Goal: Task Accomplishment & Management: Manage account settings

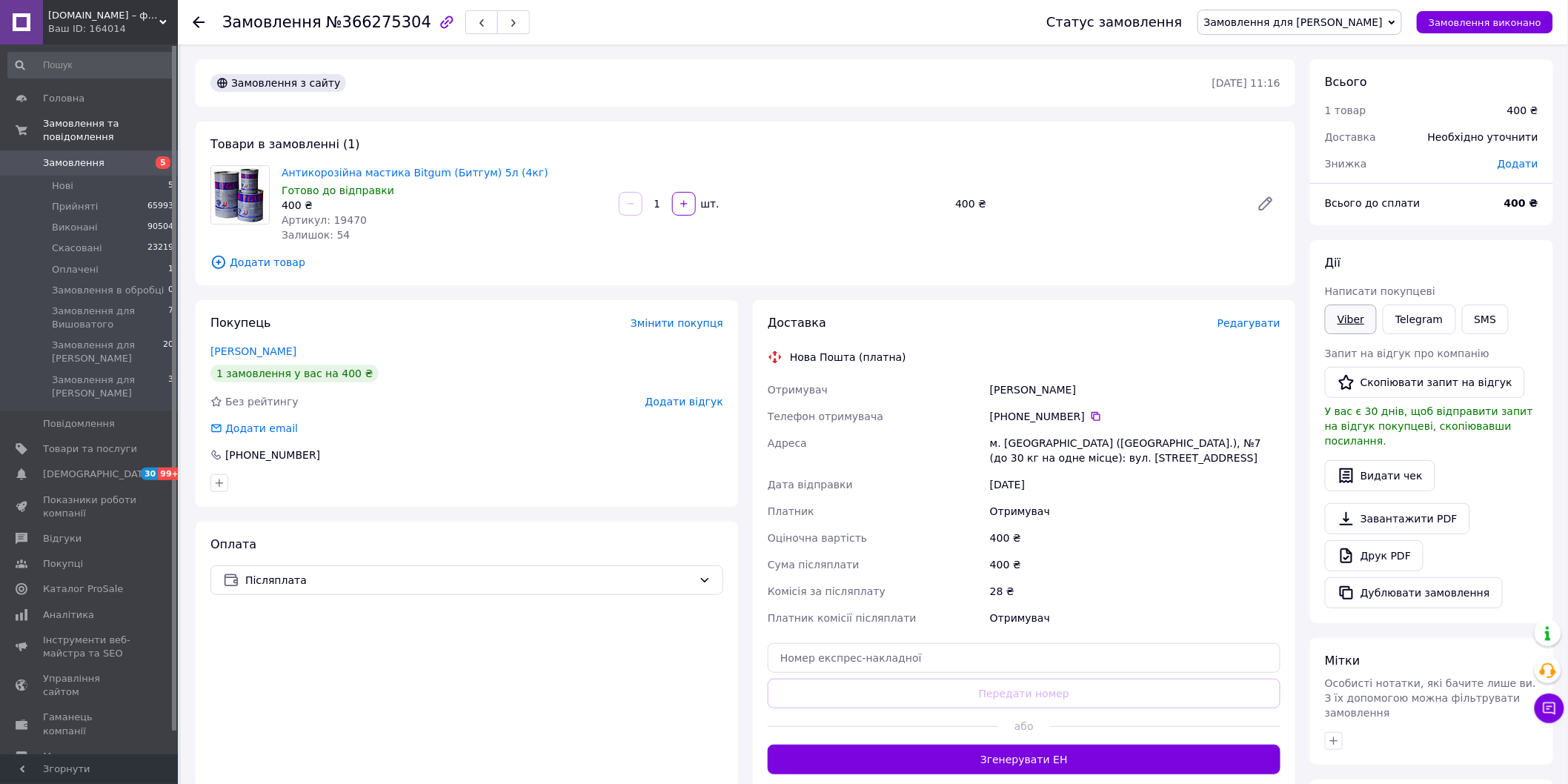
click at [1350, 326] on link "Viber" at bounding box center [1350, 319] width 52 height 30
click at [1327, 16] on span "Замовлення для [PERSON_NAME]" at bounding box center [1293, 22] width 178 height 12
click at [1302, 49] on li "Прийнято" at bounding box center [1300, 52] width 203 height 23
click at [1345, 324] on link "Viber" at bounding box center [1350, 319] width 52 height 30
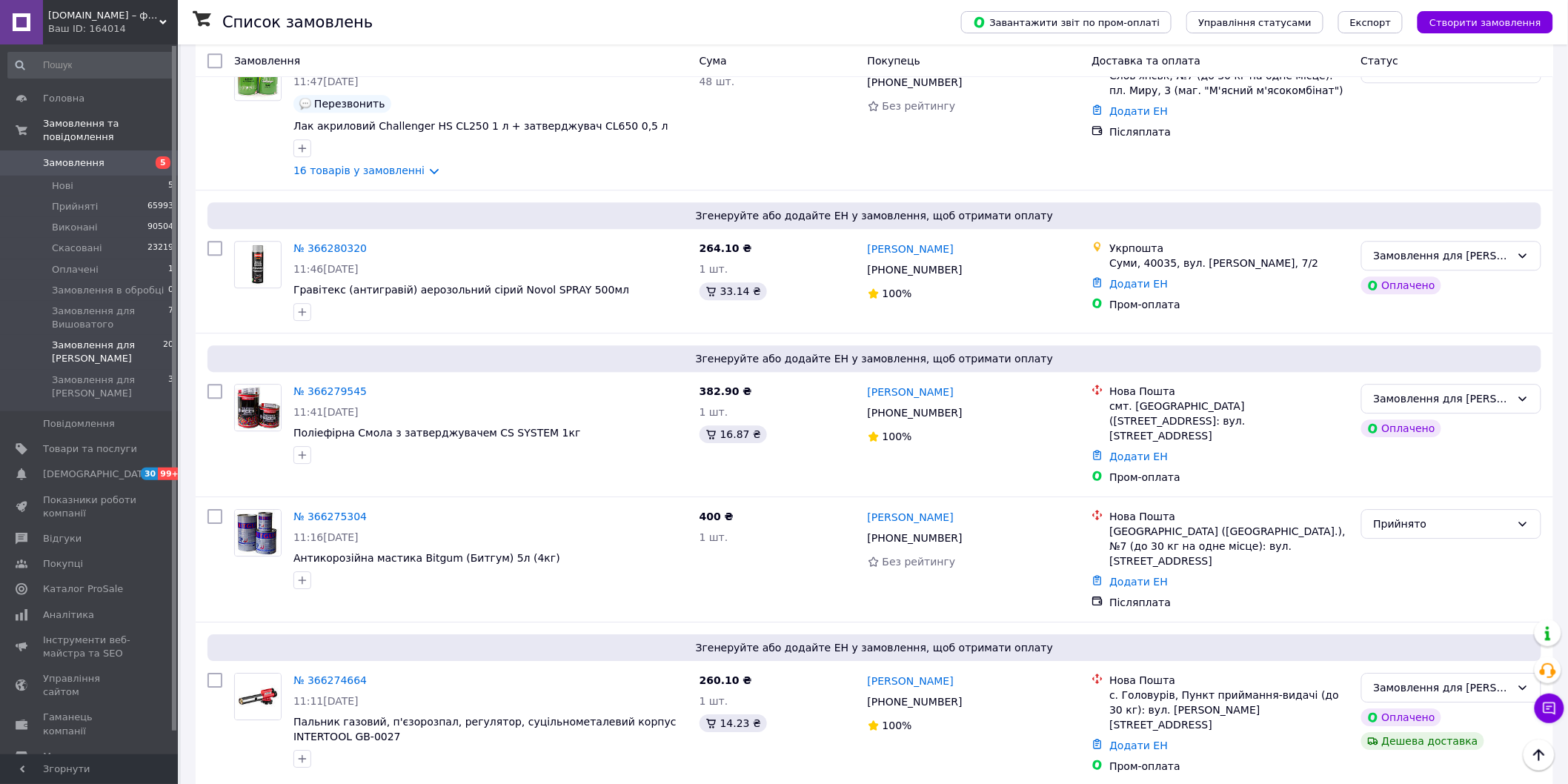
scroll to position [1872, 0]
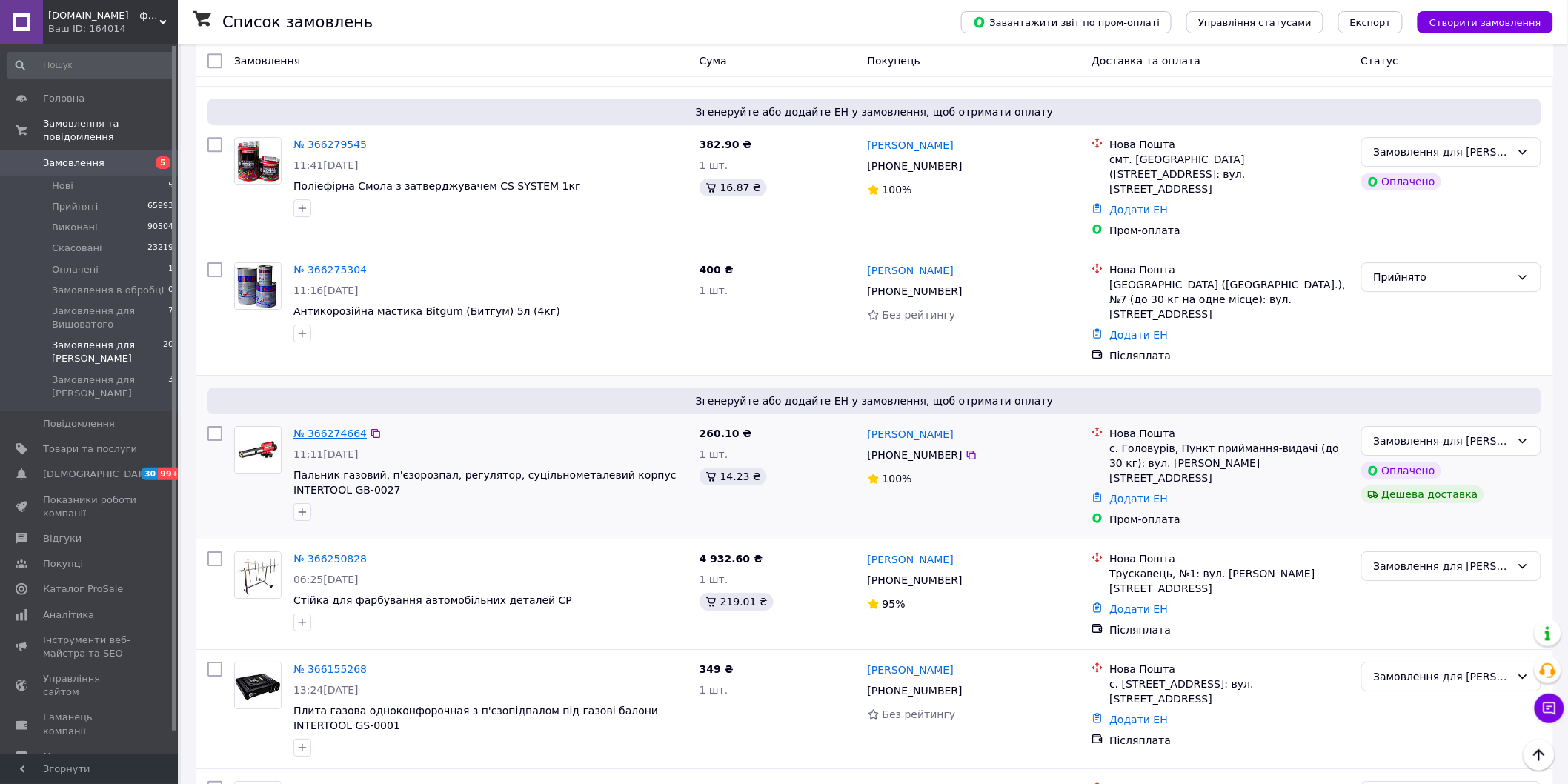
click at [329, 428] on link "№ 366274664" at bounding box center [330, 433] width 73 height 12
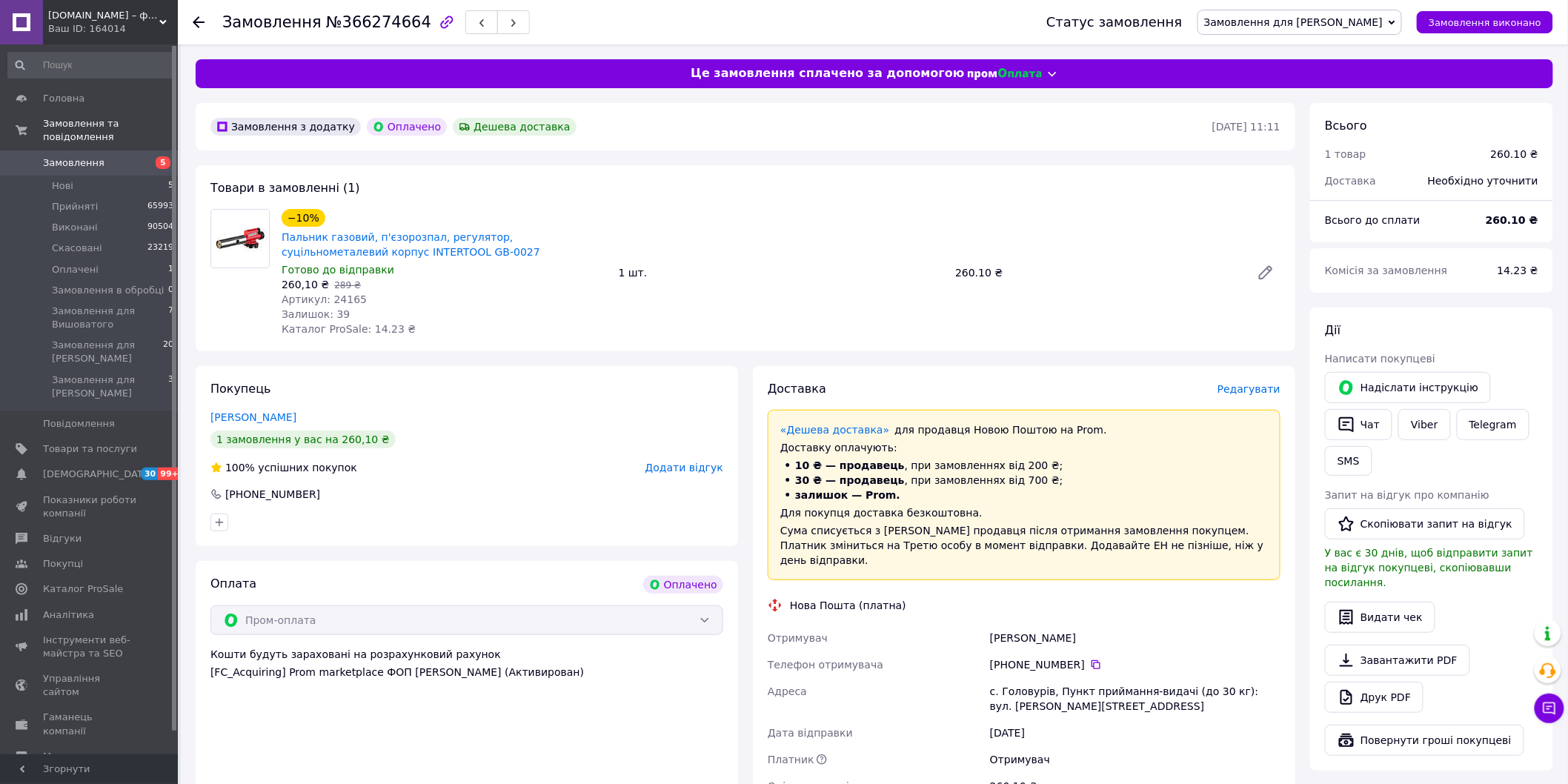
click at [1242, 389] on span "Редагувати" at bounding box center [1249, 389] width 63 height 12
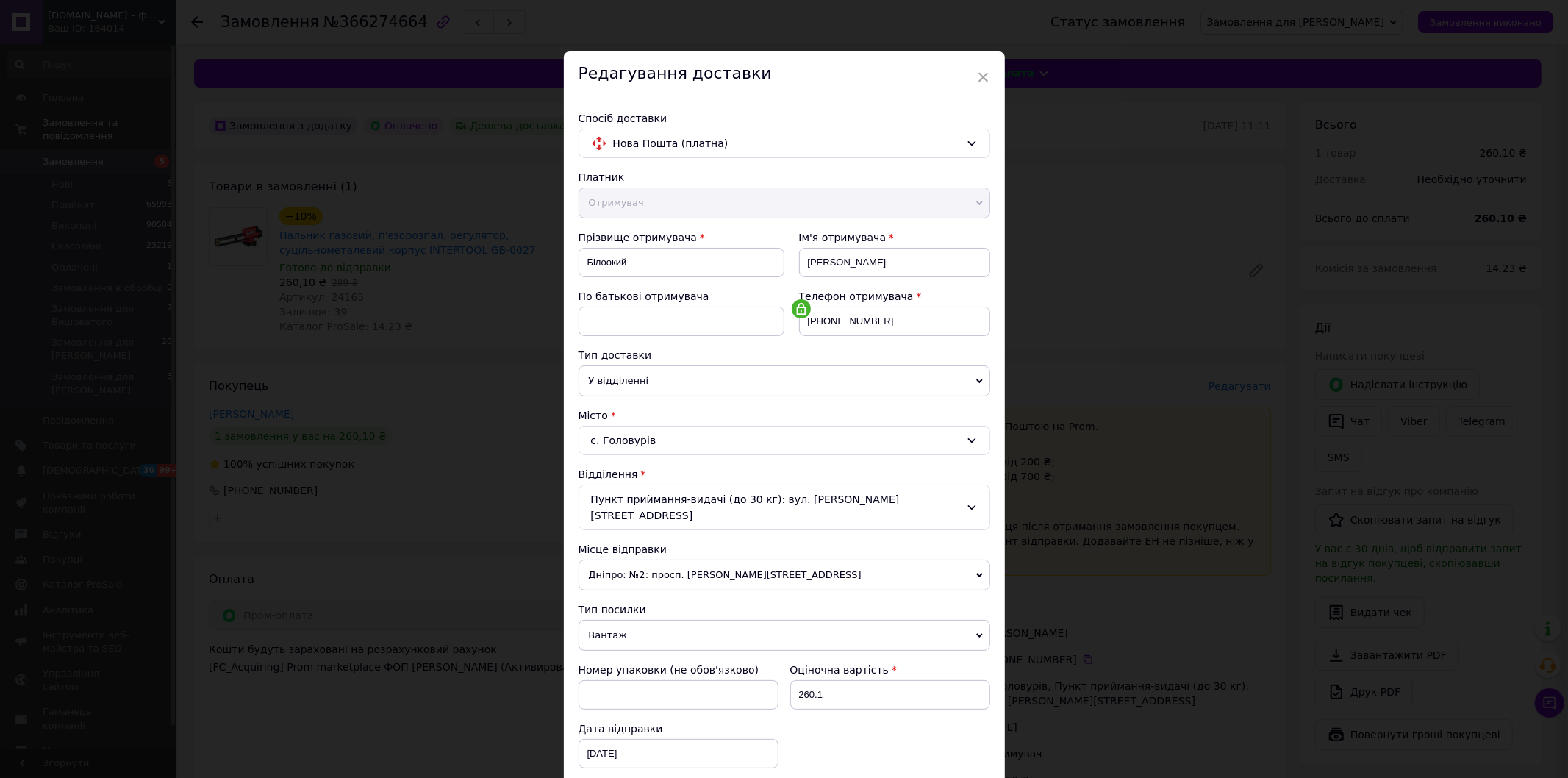
scroll to position [199, 0]
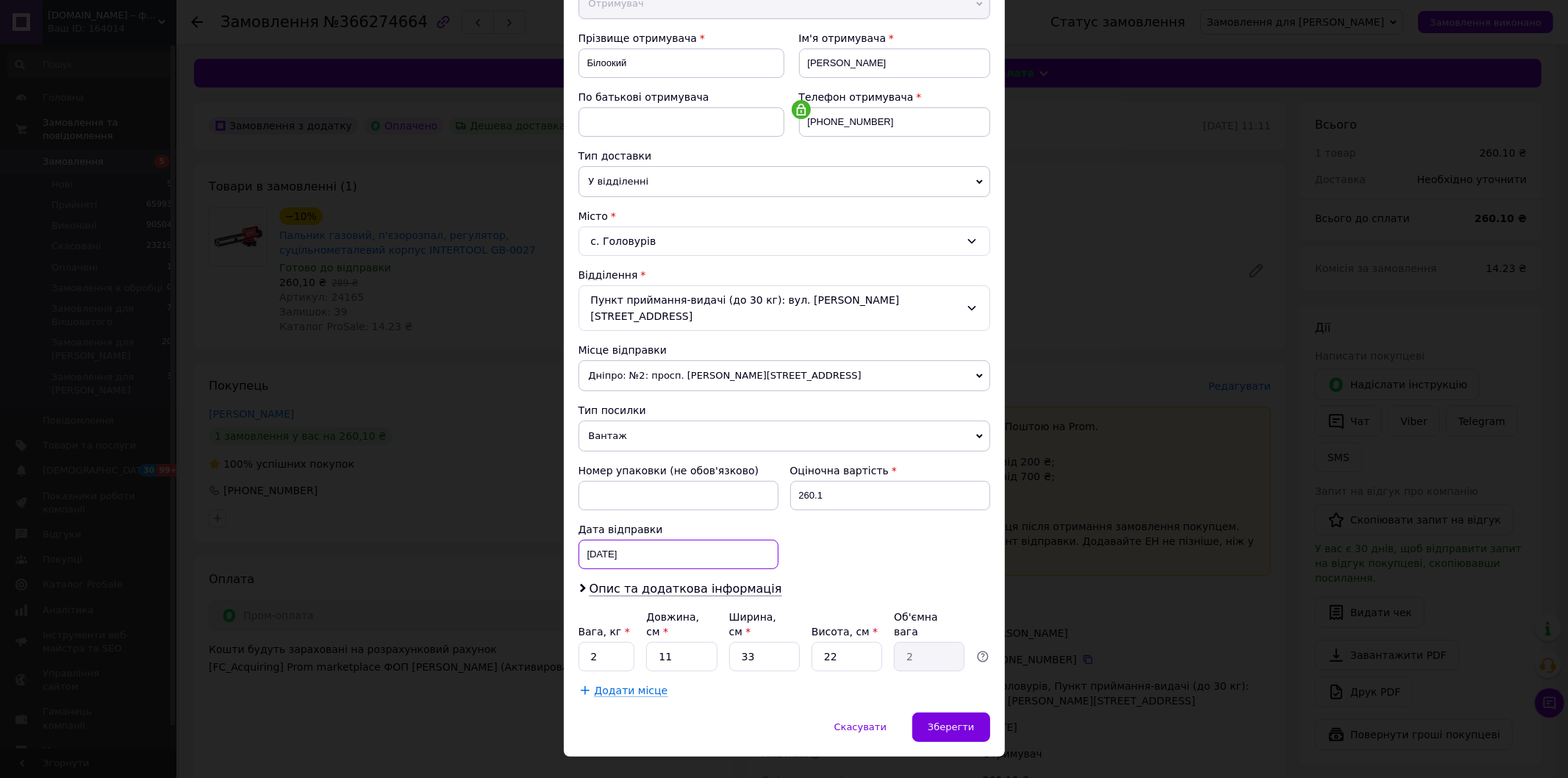
click at [587, 540] on div "[DATE] < 2025 > < Октябрь > Пн Вт Ср Чт Пт Сб Вс 29 30 1 2 3 4 5 6 7 8 9 10 11 …" at bounding box center [678, 555] width 200 height 30
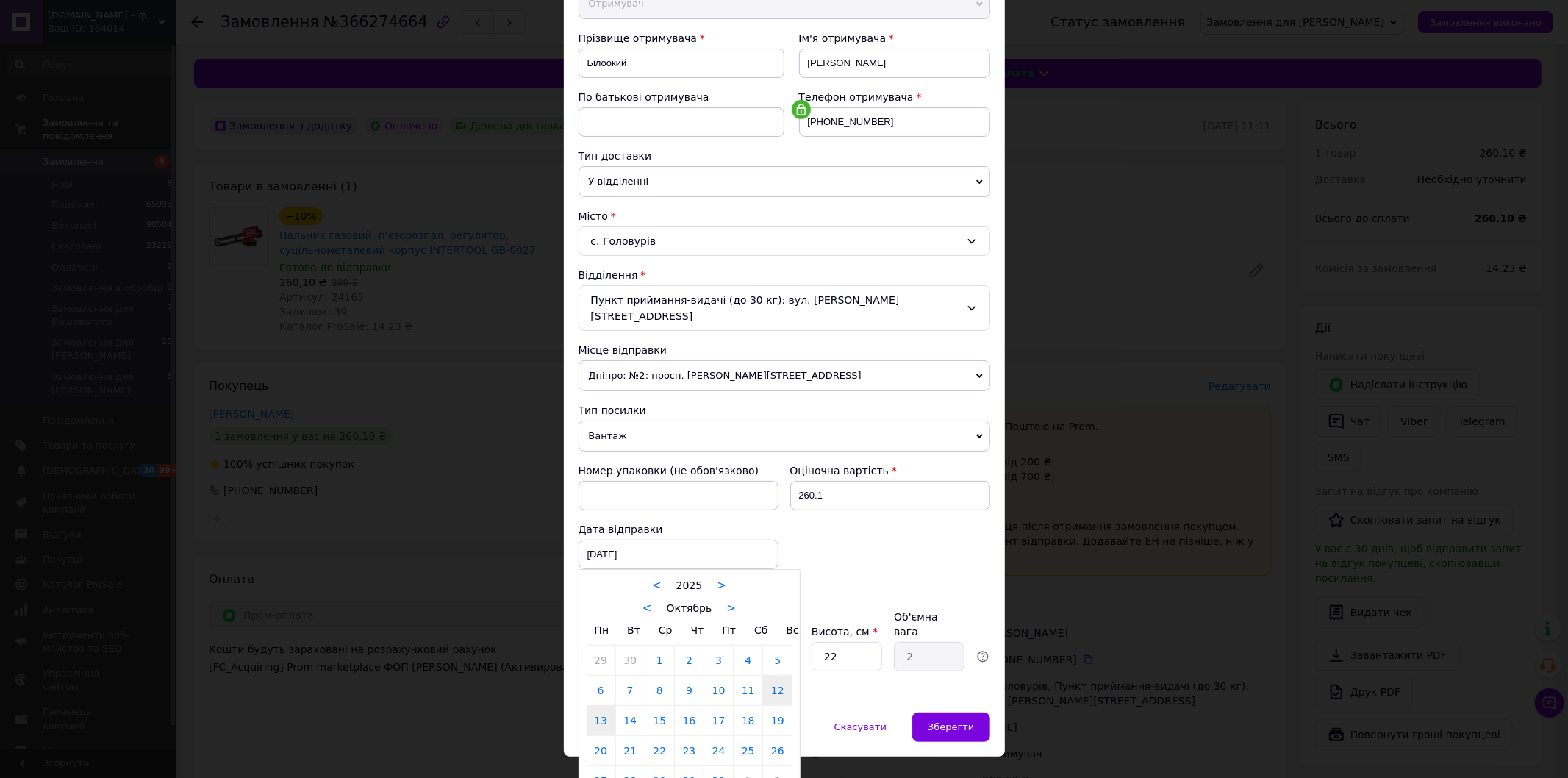
click at [601, 709] on link "13" at bounding box center [601, 721] width 29 height 30
type input "[DATE]"
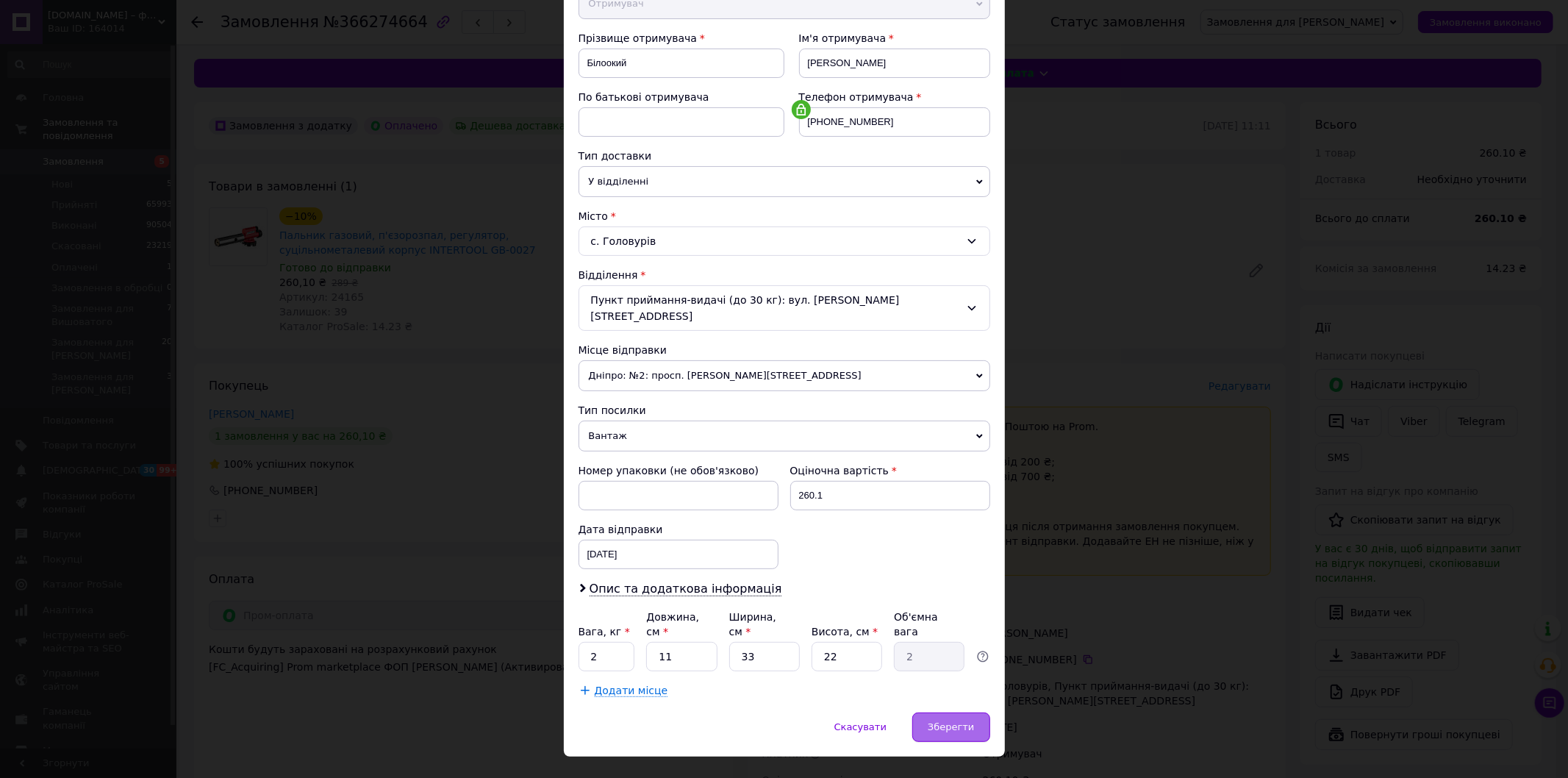
click at [954, 721] on span "Зберегти" at bounding box center [951, 727] width 46 height 11
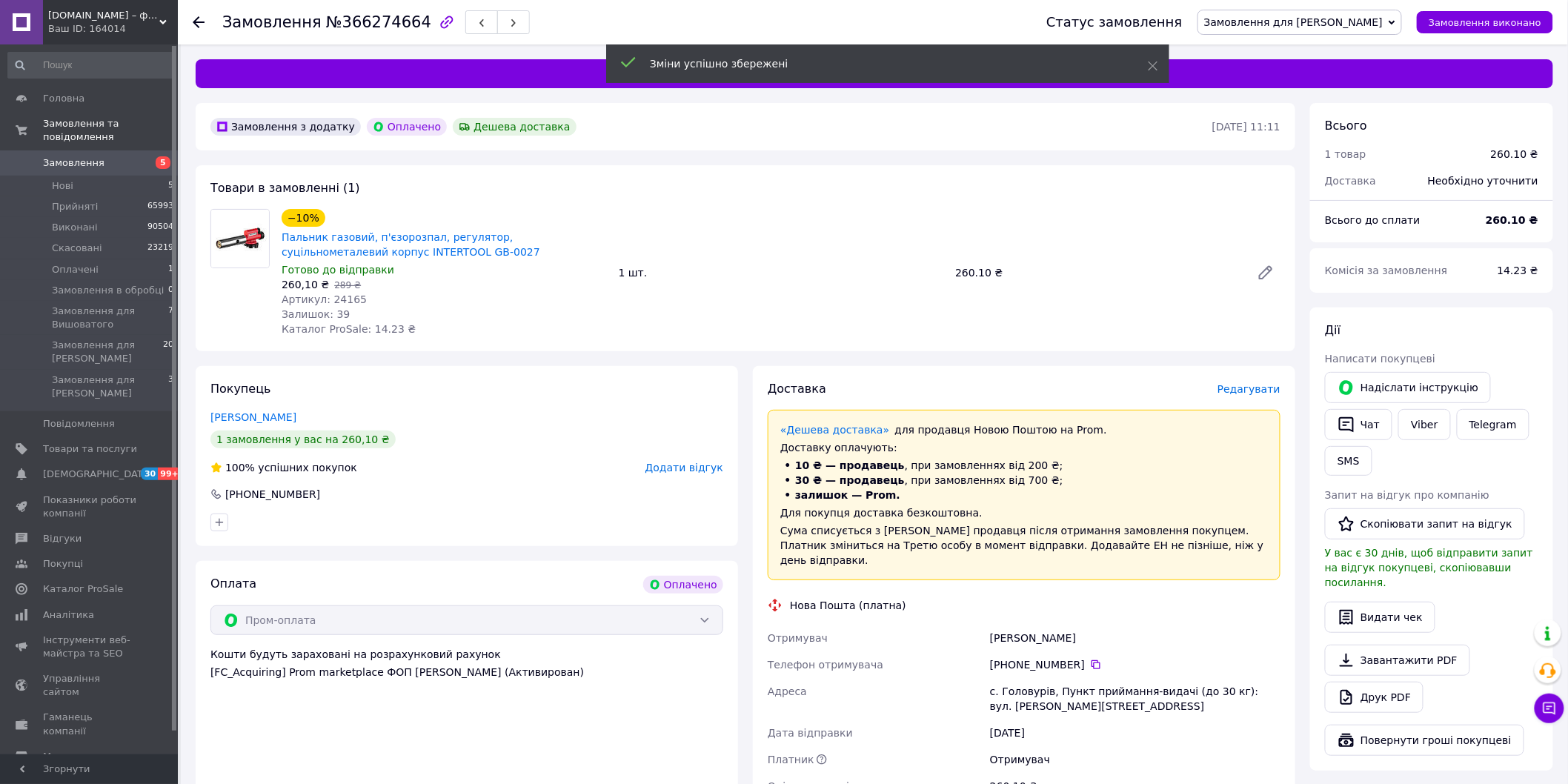
click at [1247, 389] on span "Редагувати" at bounding box center [1249, 389] width 63 height 12
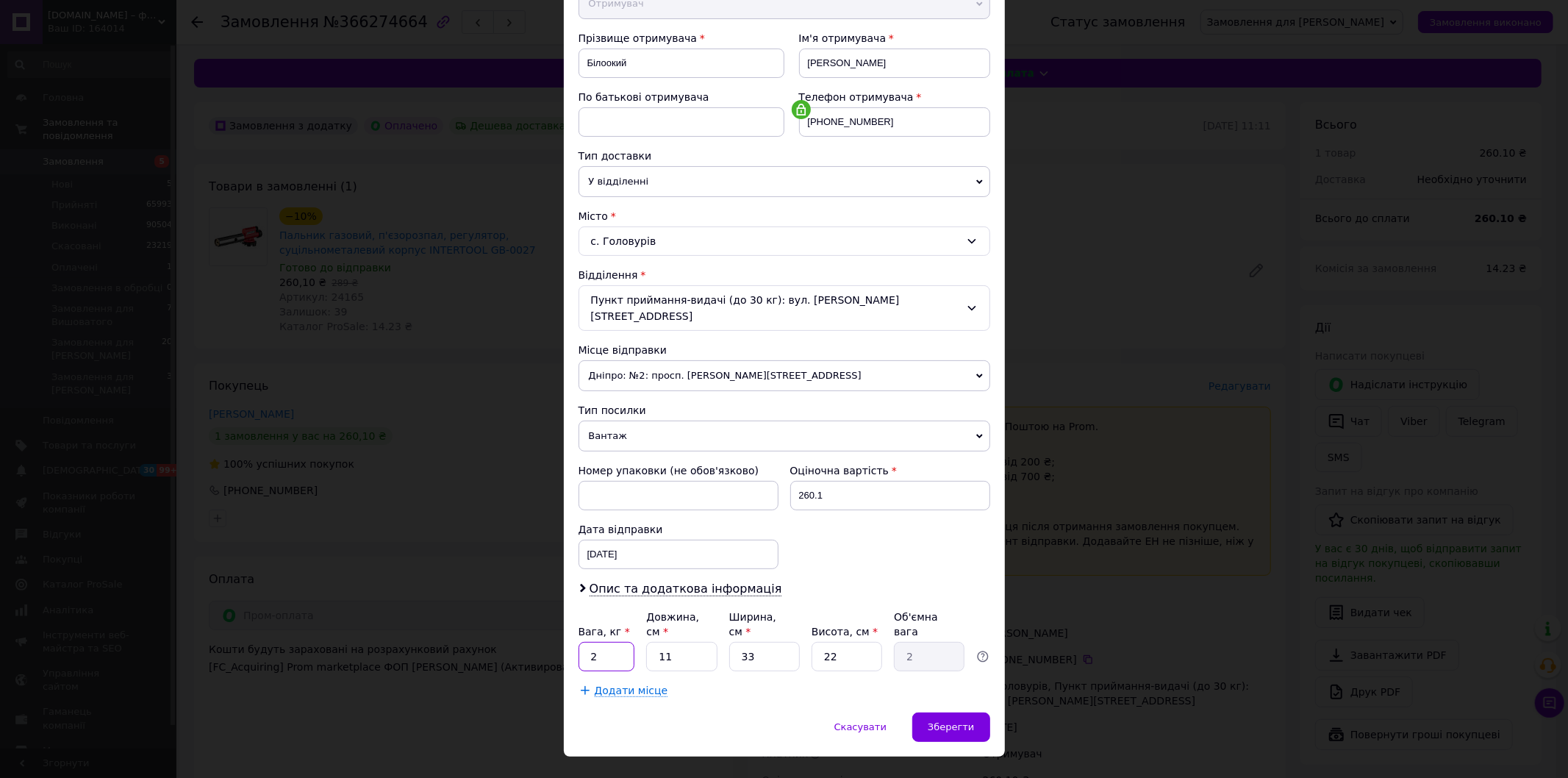
drag, startPoint x: 581, startPoint y: 622, endPoint x: 685, endPoint y: 590, distance: 108.8
click at [659, 622] on div "Вага, кг * 2 Довжина, см * 11 Ширина, см * 33 Висота, см * 22 Об'ємна вага 2" at bounding box center [784, 640] width 412 height 61
type input "0.5"
drag, startPoint x: 961, startPoint y: 697, endPoint x: 964, endPoint y: 717, distance: 20.2
click at [959, 721] on span "Зберегти" at bounding box center [951, 727] width 46 height 11
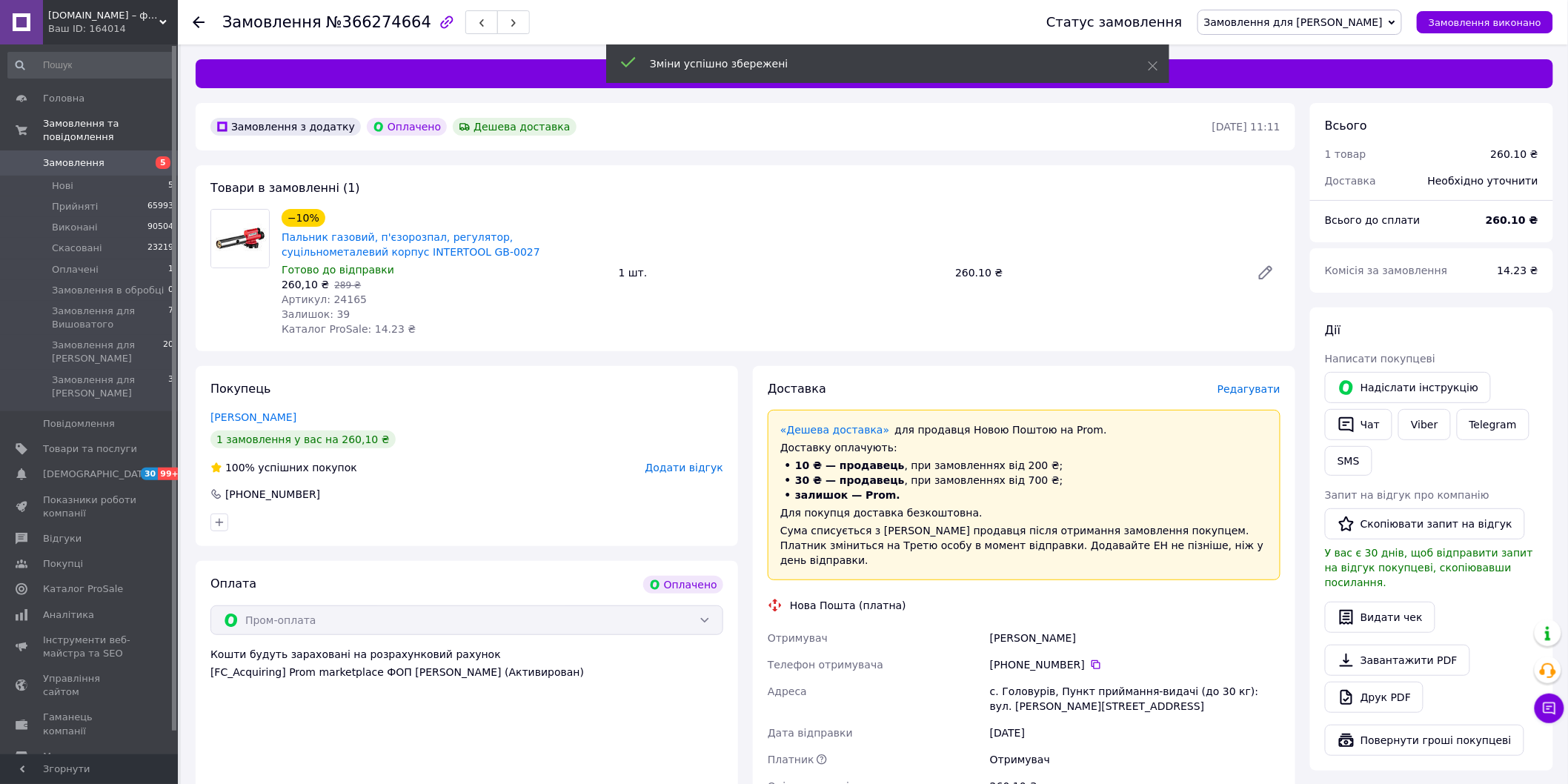
scroll to position [412, 0]
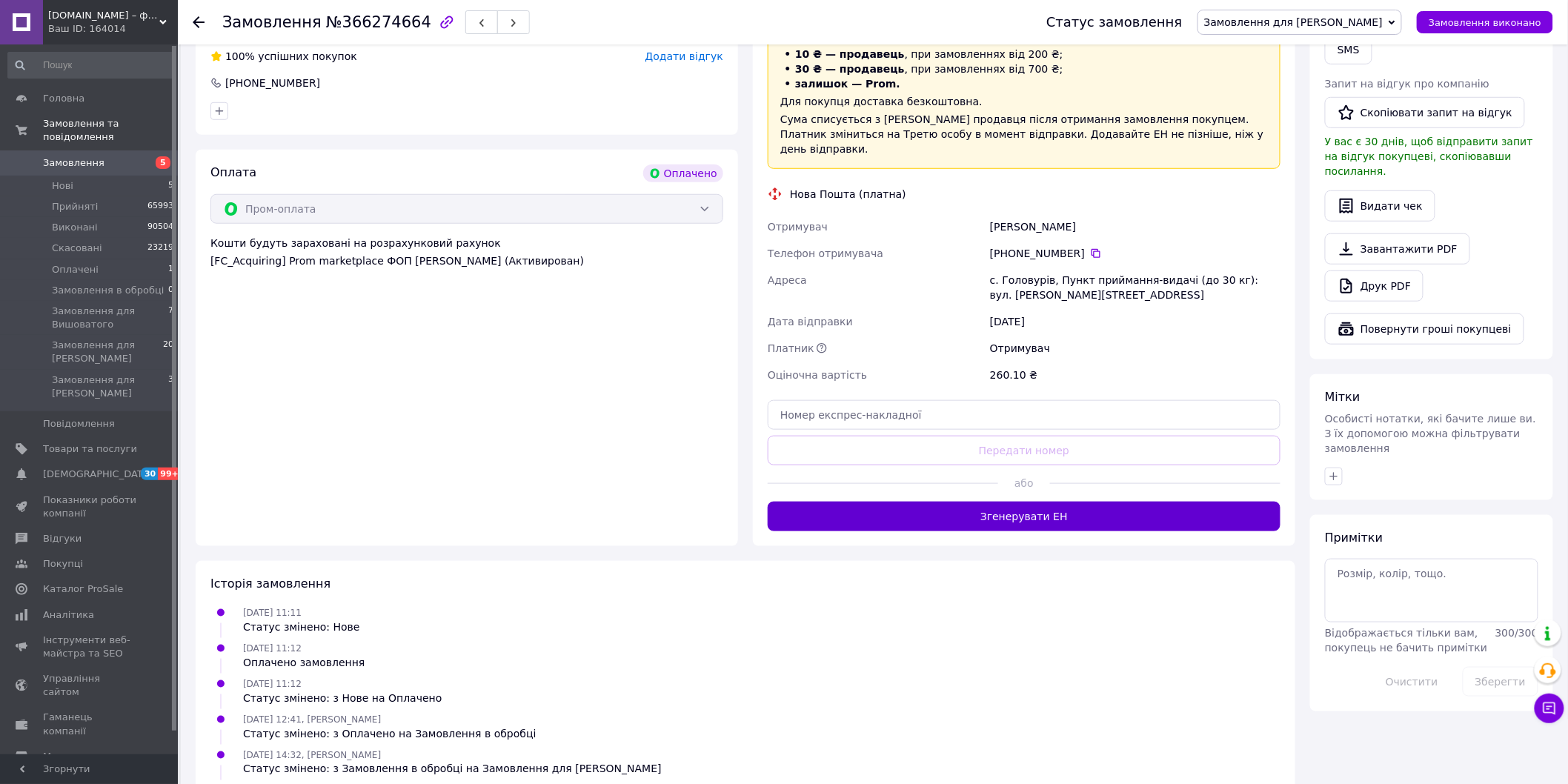
click at [1054, 524] on button "Згенерувати ЕН" at bounding box center [1024, 516] width 513 height 30
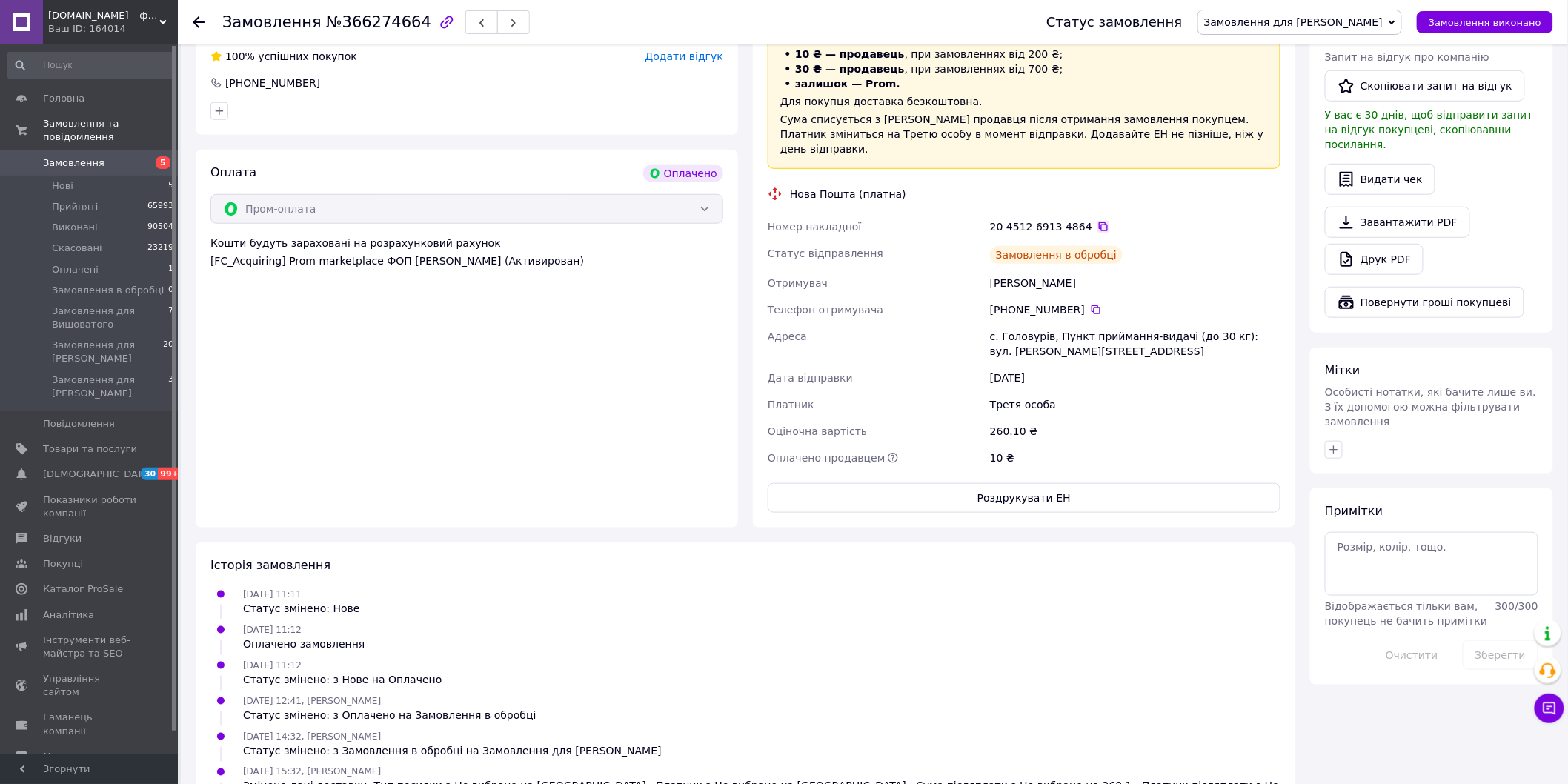
click at [1097, 227] on icon at bounding box center [1103, 227] width 12 height 12
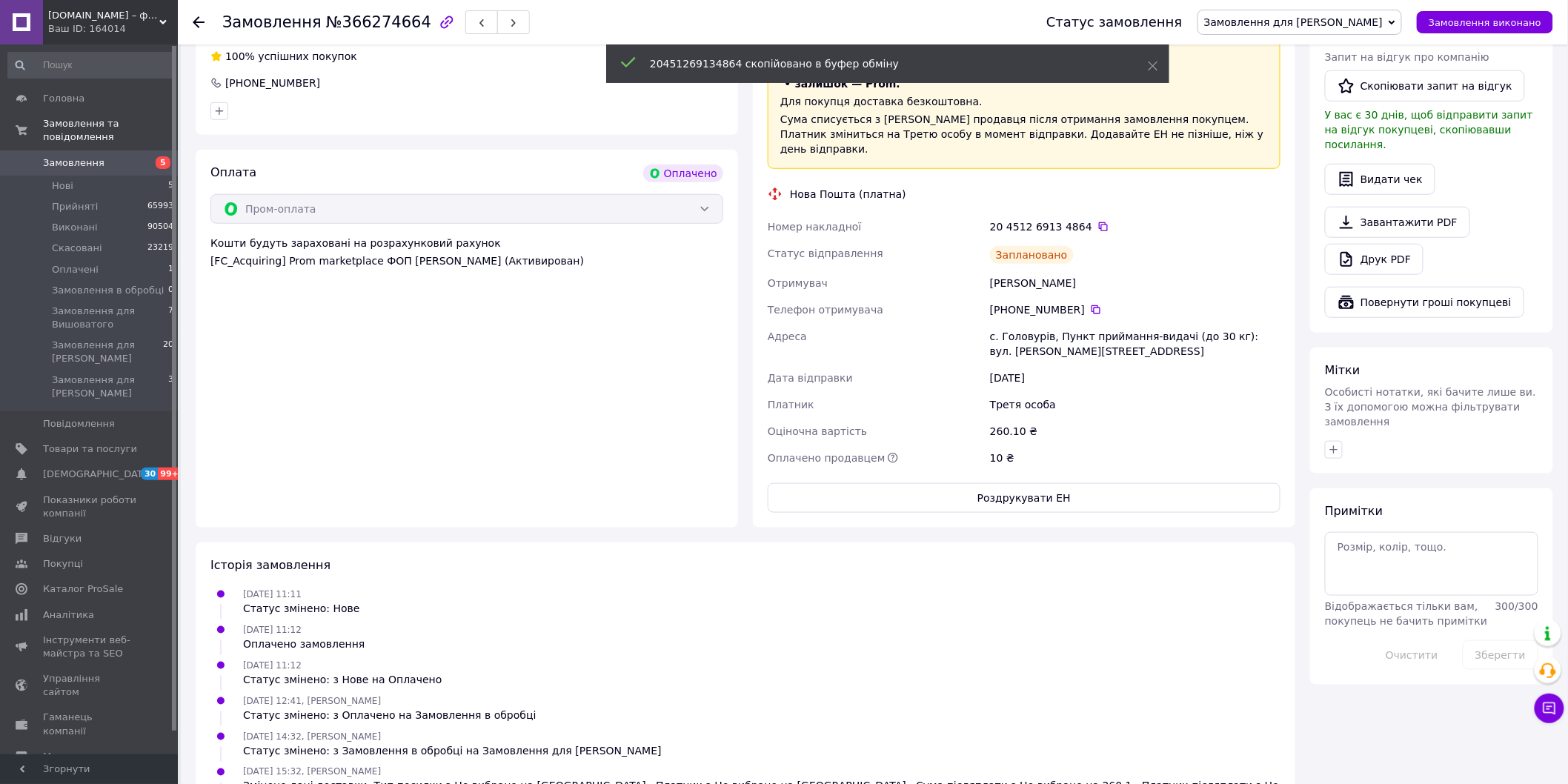
click at [1316, 24] on span "Замовлення для [PERSON_NAME]" at bounding box center [1293, 22] width 178 height 12
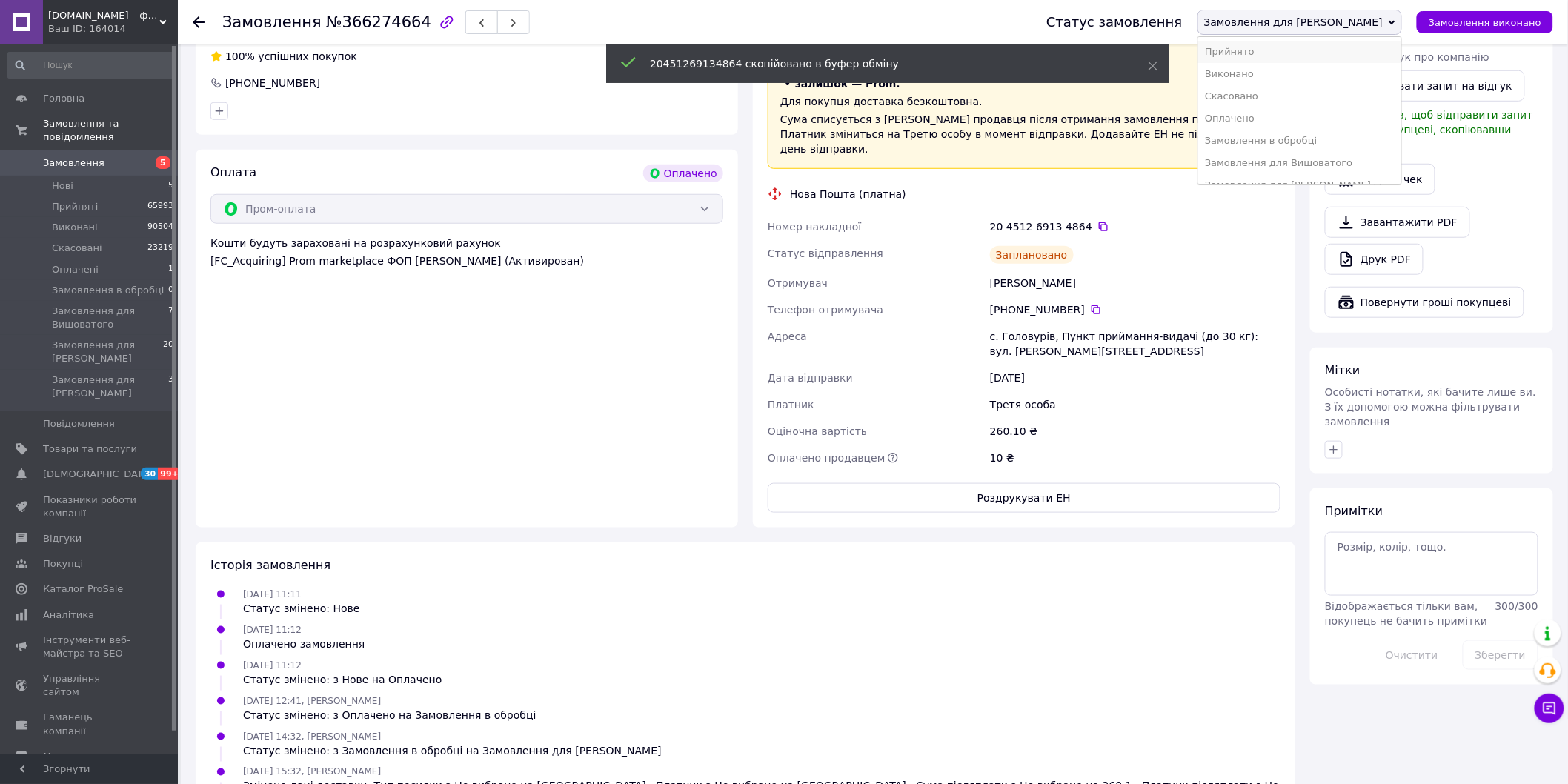
click at [1297, 48] on li "Прийнято" at bounding box center [1300, 52] width 203 height 23
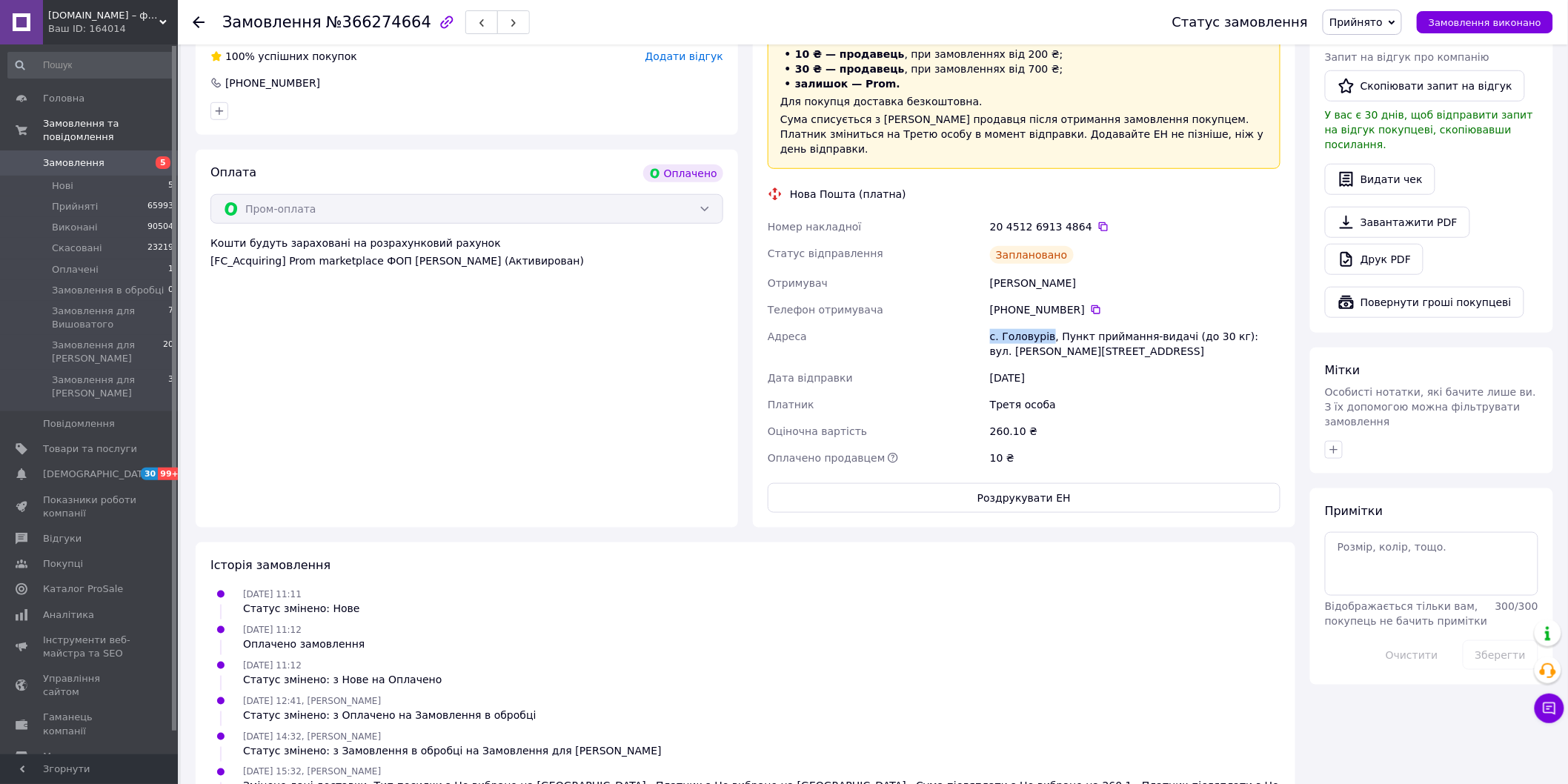
drag, startPoint x: 984, startPoint y: 334, endPoint x: 1047, endPoint y: 335, distance: 63.0
click at [1047, 335] on div "Номер накладної 20 4512 6913 4864   Статус відправлення Заплановано Отримувач […" at bounding box center [1023, 342] width 518 height 258
copy div "Адреса с. Головурів"
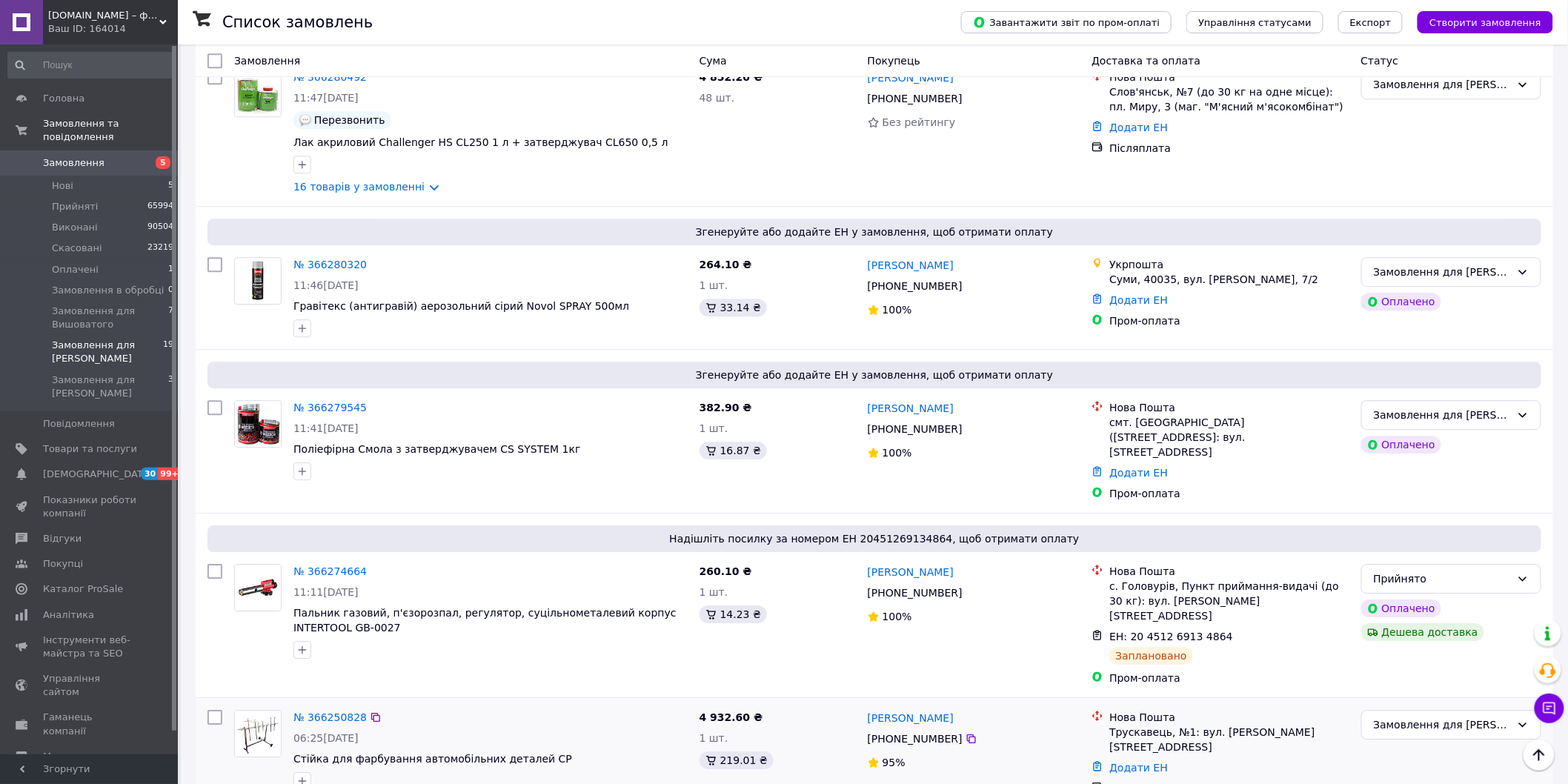
scroll to position [1691, 0]
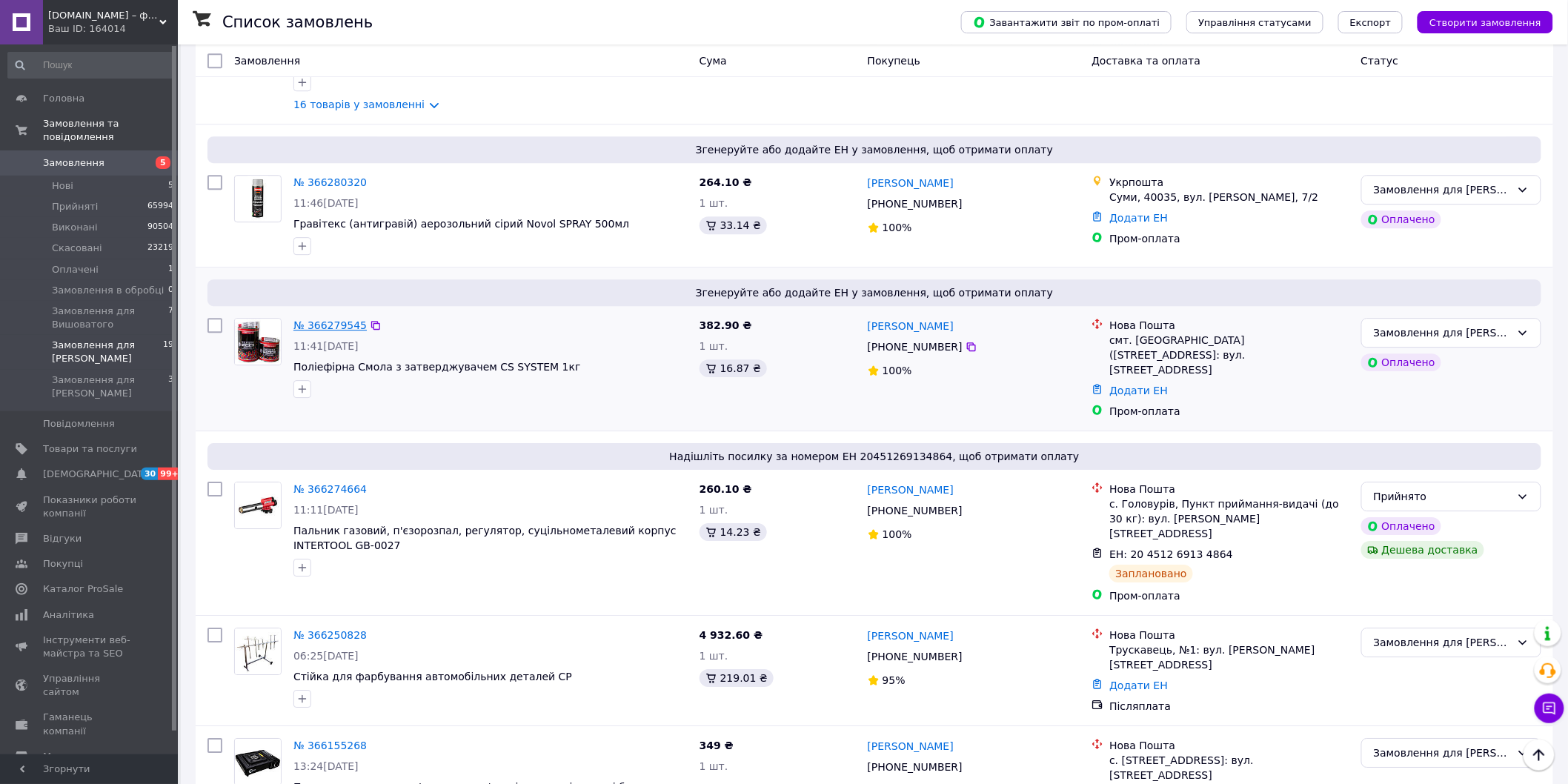
click at [332, 319] on link "№ 366279545" at bounding box center [330, 325] width 73 height 12
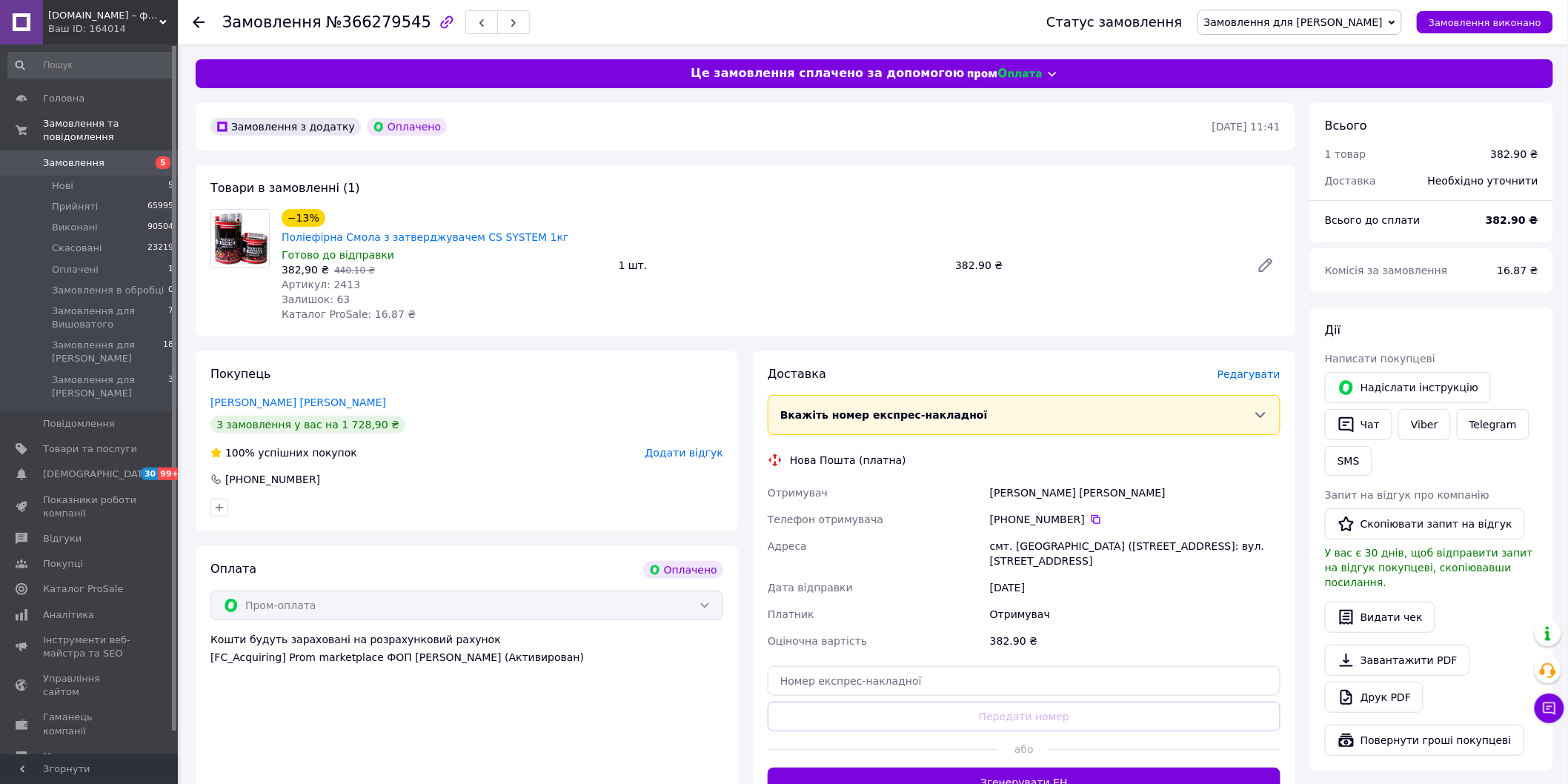
click at [1250, 368] on span "Редагувати" at bounding box center [1249, 374] width 63 height 12
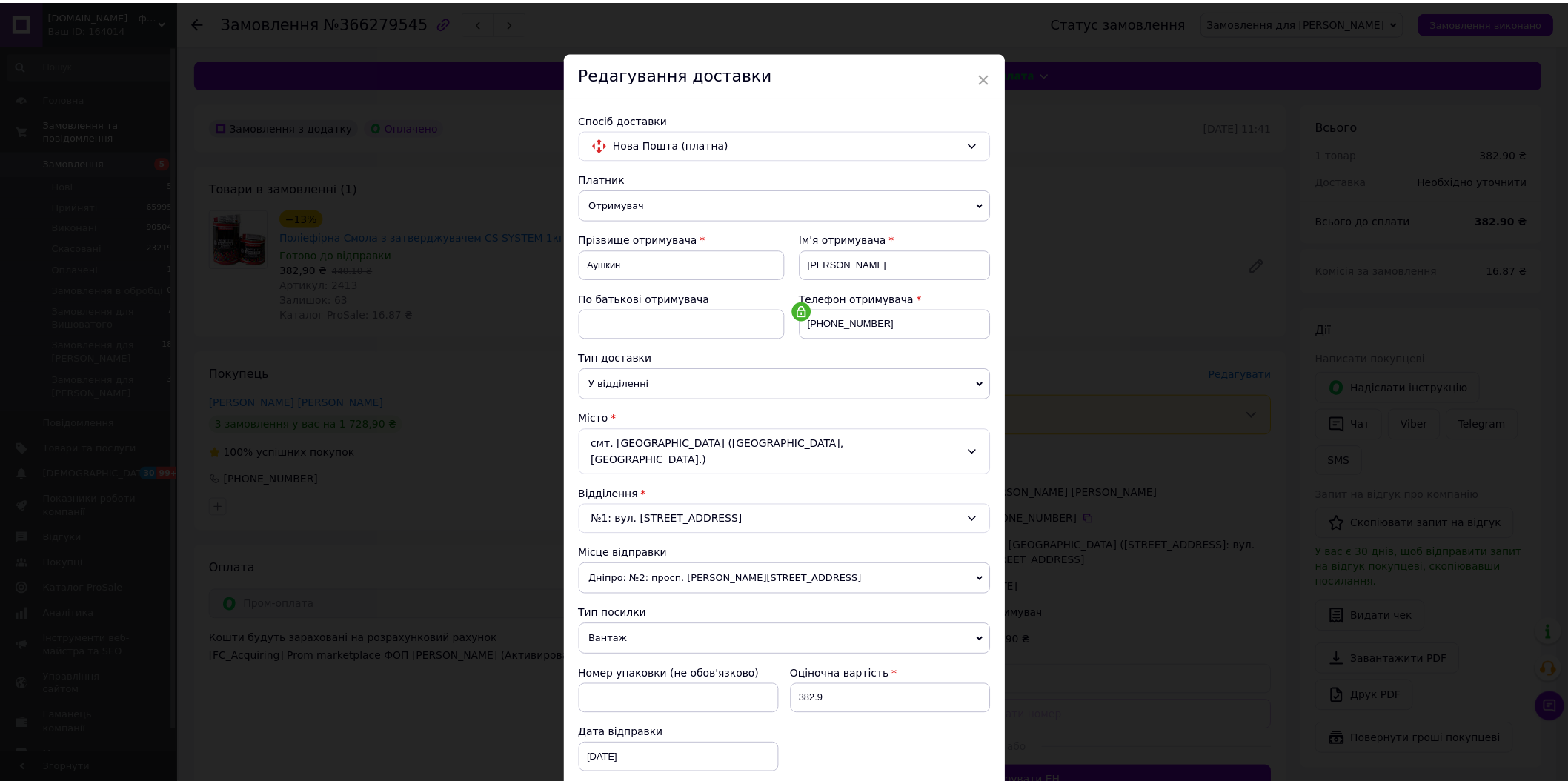
scroll to position [201, 0]
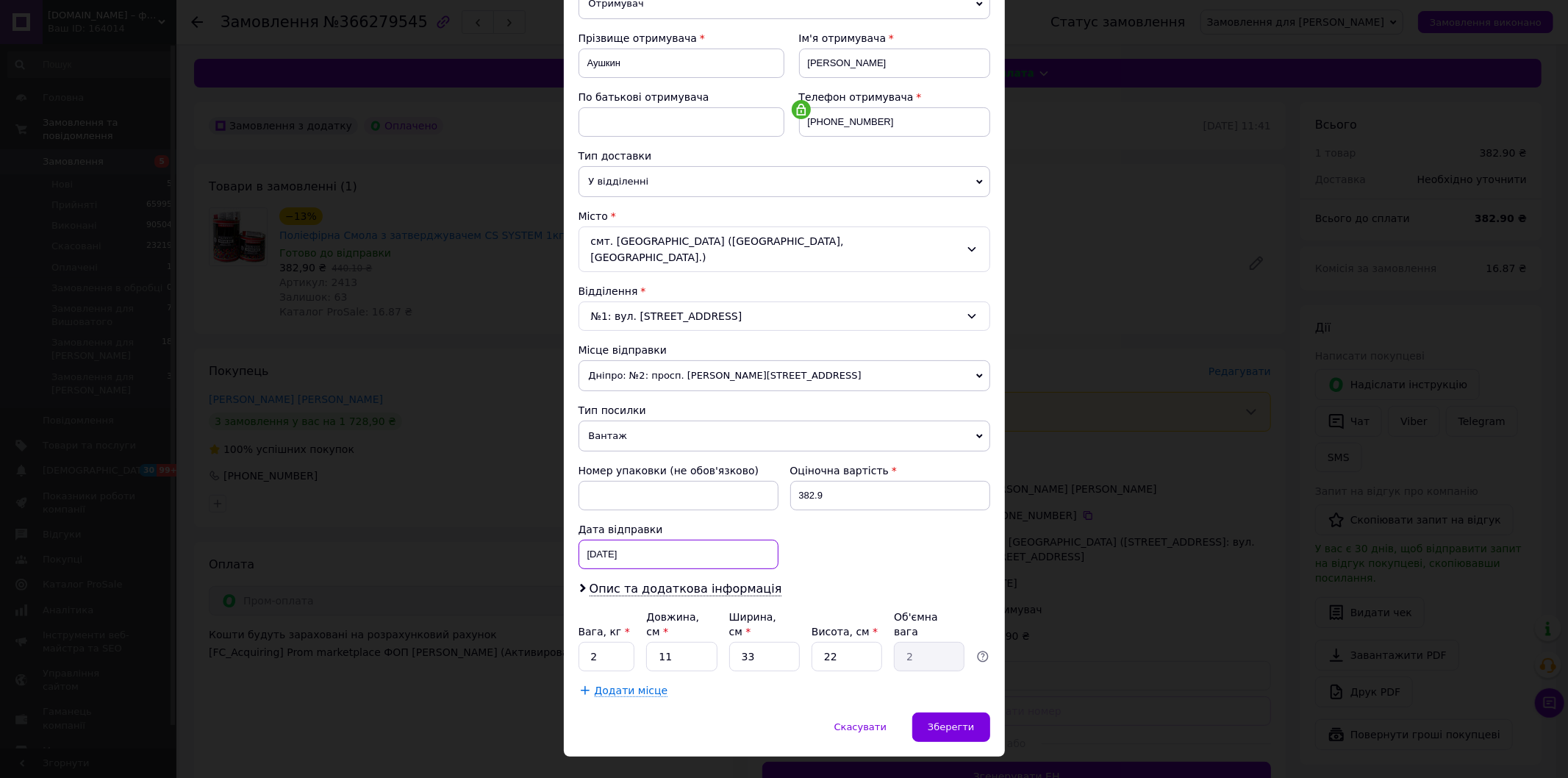
click at [607, 540] on div "[DATE] < 2025 > < Октябрь > Пн Вт Ср Чт Пт Сб Вс 29 30 1 2 3 4 5 6 7 8 9 10 11 …" at bounding box center [678, 555] width 200 height 30
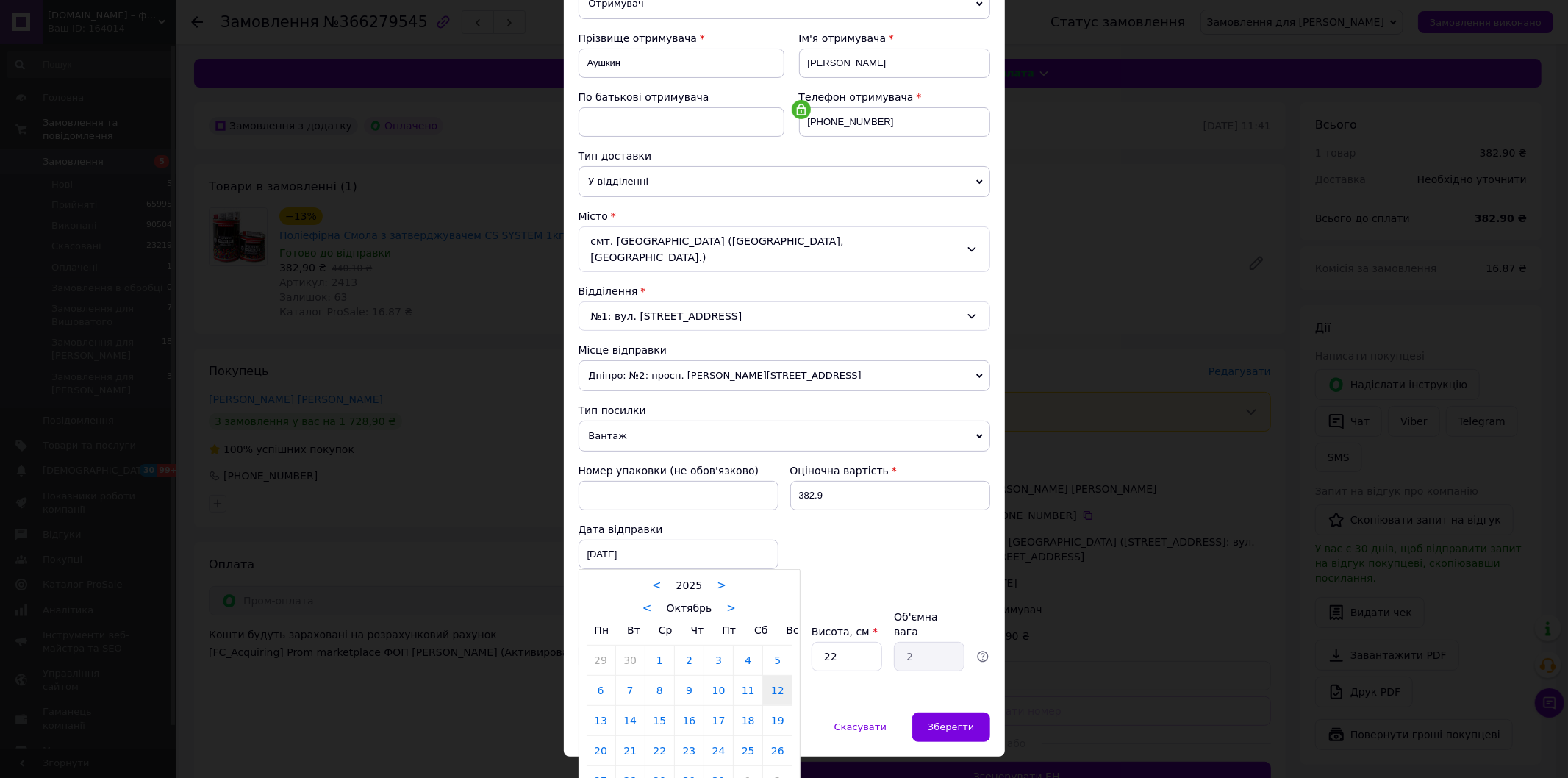
click at [594, 706] on link "13" at bounding box center [601, 721] width 29 height 30
type input "[DATE]"
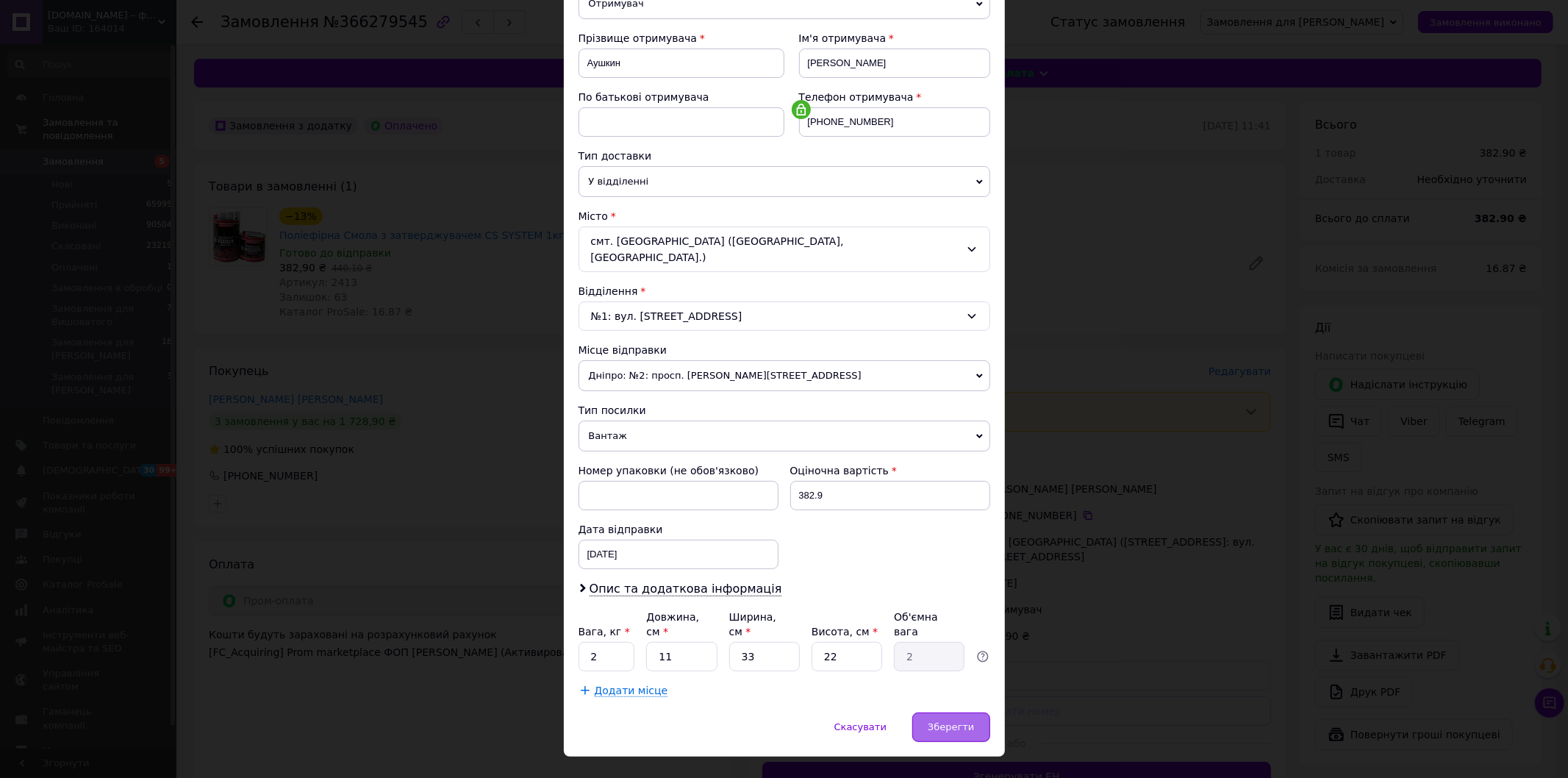
click at [955, 721] on span "Зберегти" at bounding box center [951, 727] width 46 height 11
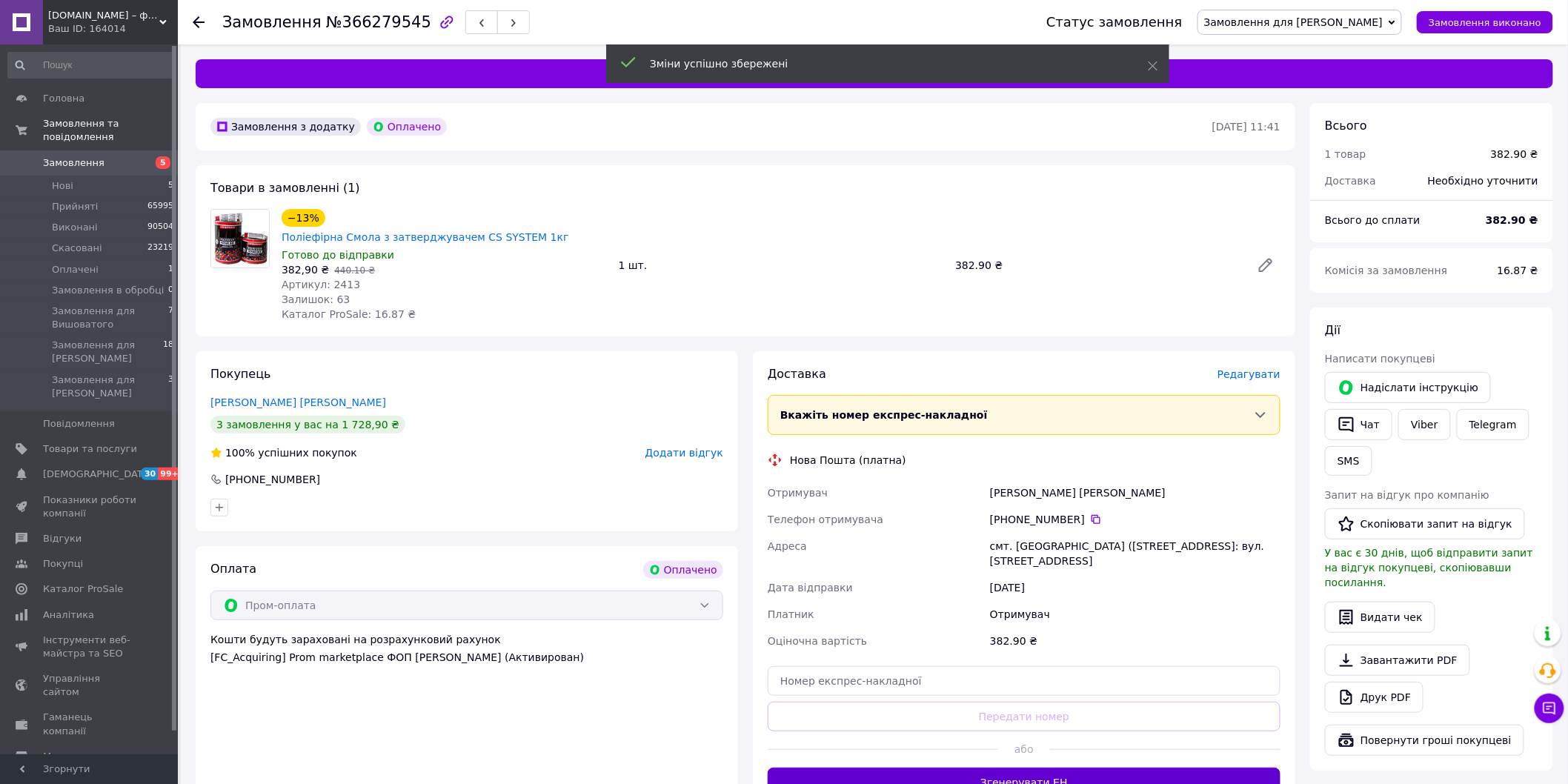
click at [997, 768] on button "Згенерувати ЕН" at bounding box center [1024, 782] width 513 height 30
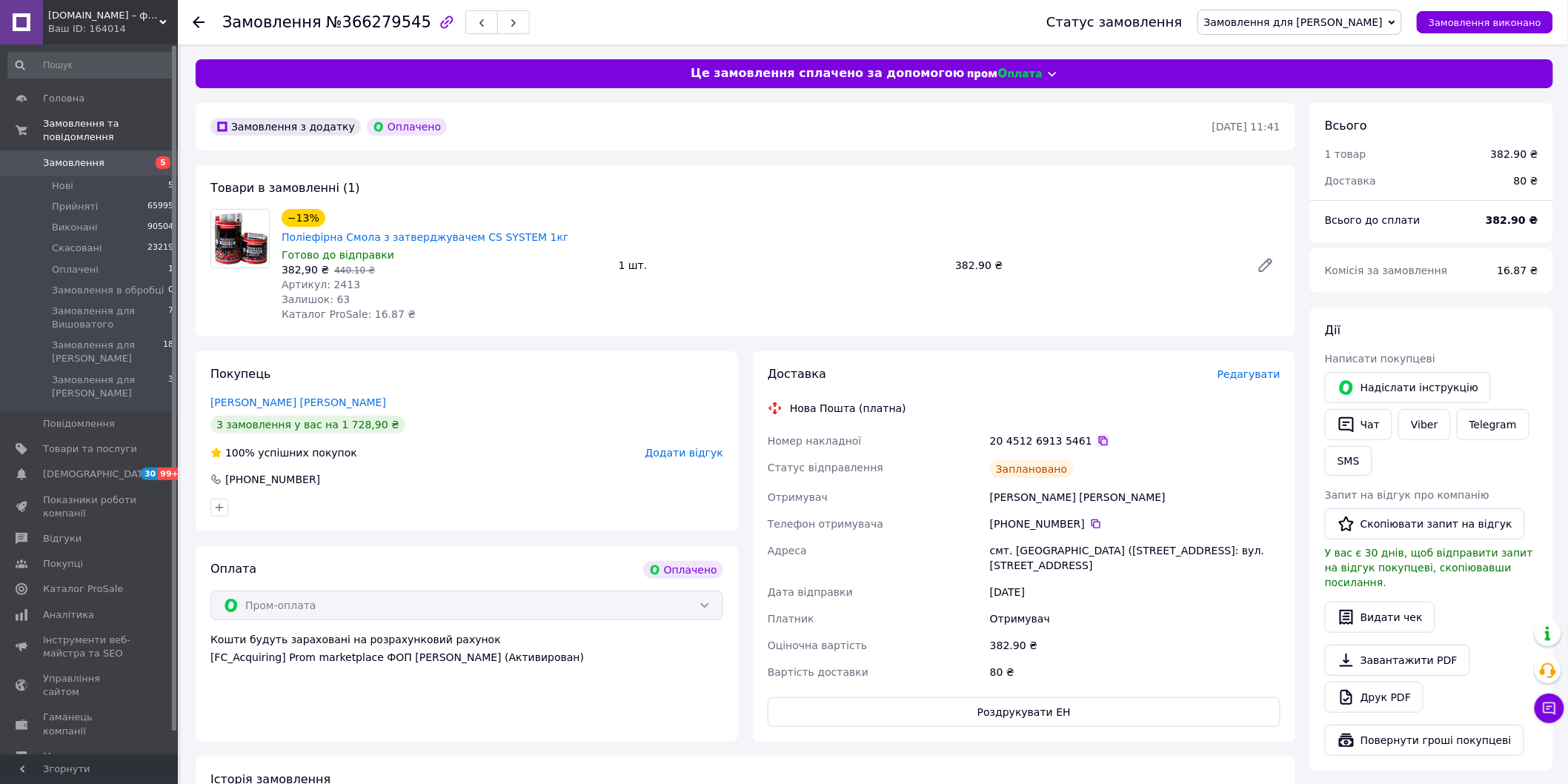
click at [1099, 437] on icon at bounding box center [1103, 441] width 9 height 9
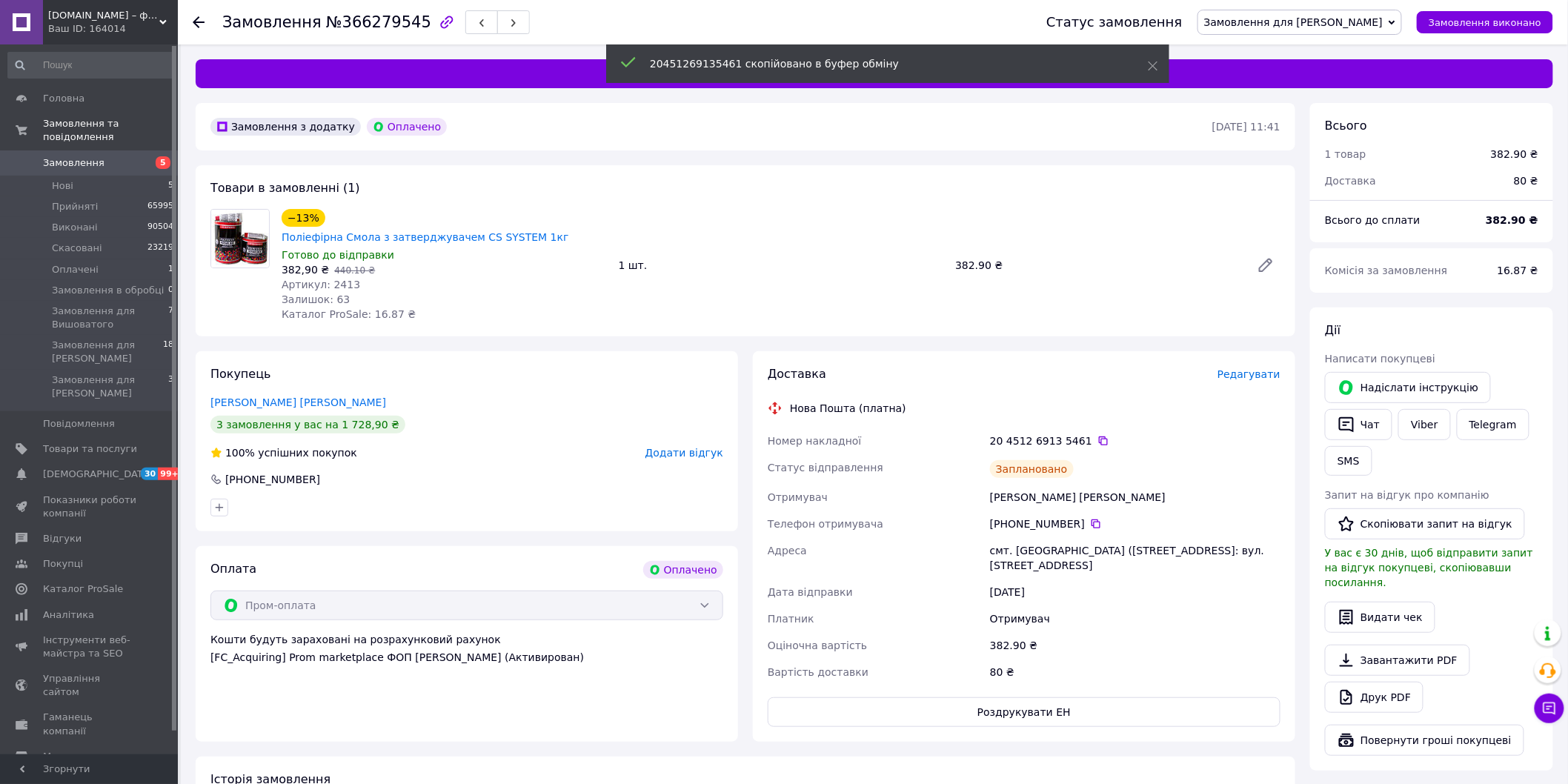
click at [1300, 26] on span "Замовлення для [PERSON_NAME]" at bounding box center [1293, 22] width 178 height 12
click at [1286, 42] on li "Прийнято" at bounding box center [1300, 52] width 203 height 23
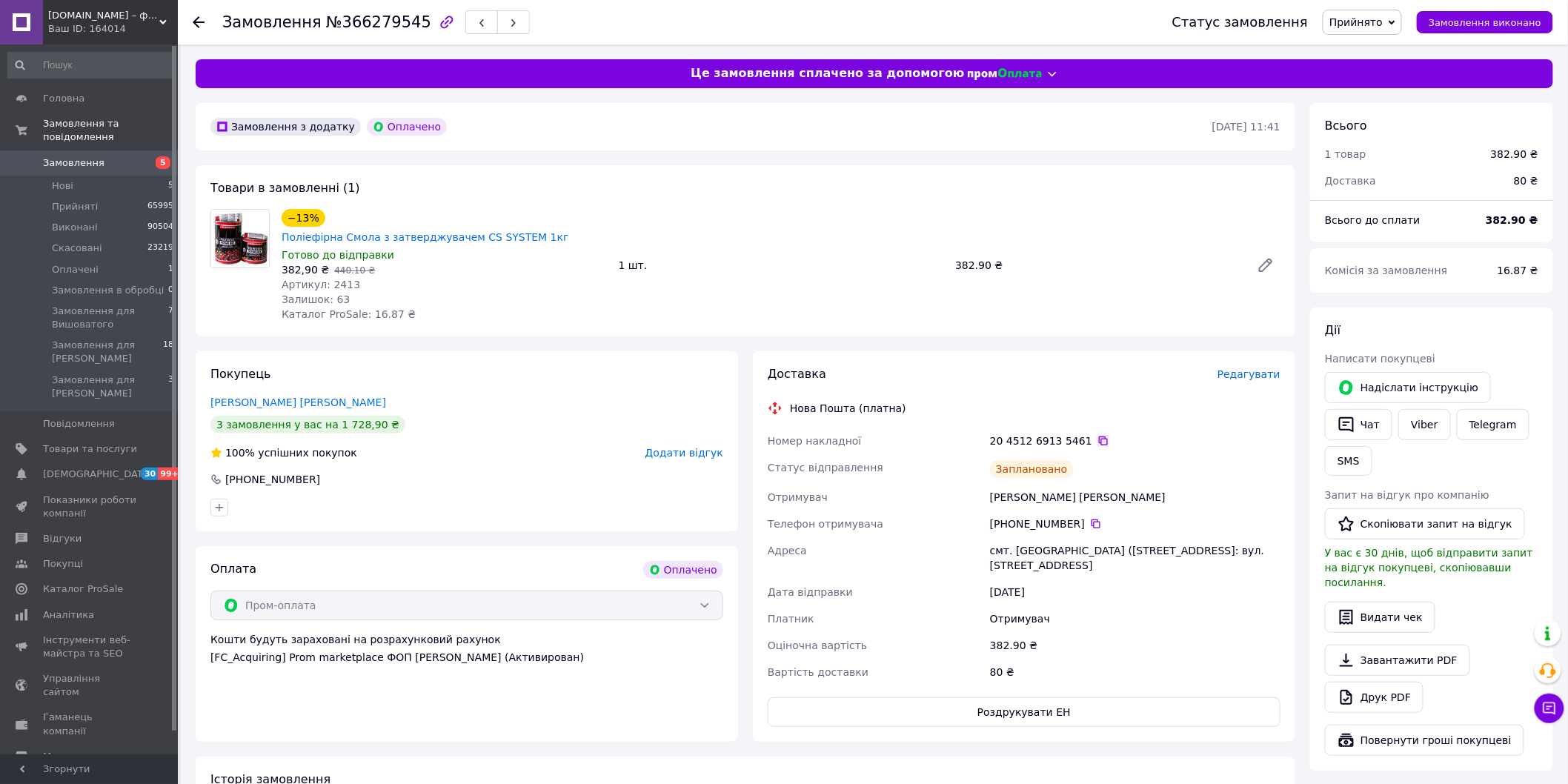
click at [1099, 437] on icon at bounding box center [1103, 441] width 9 height 9
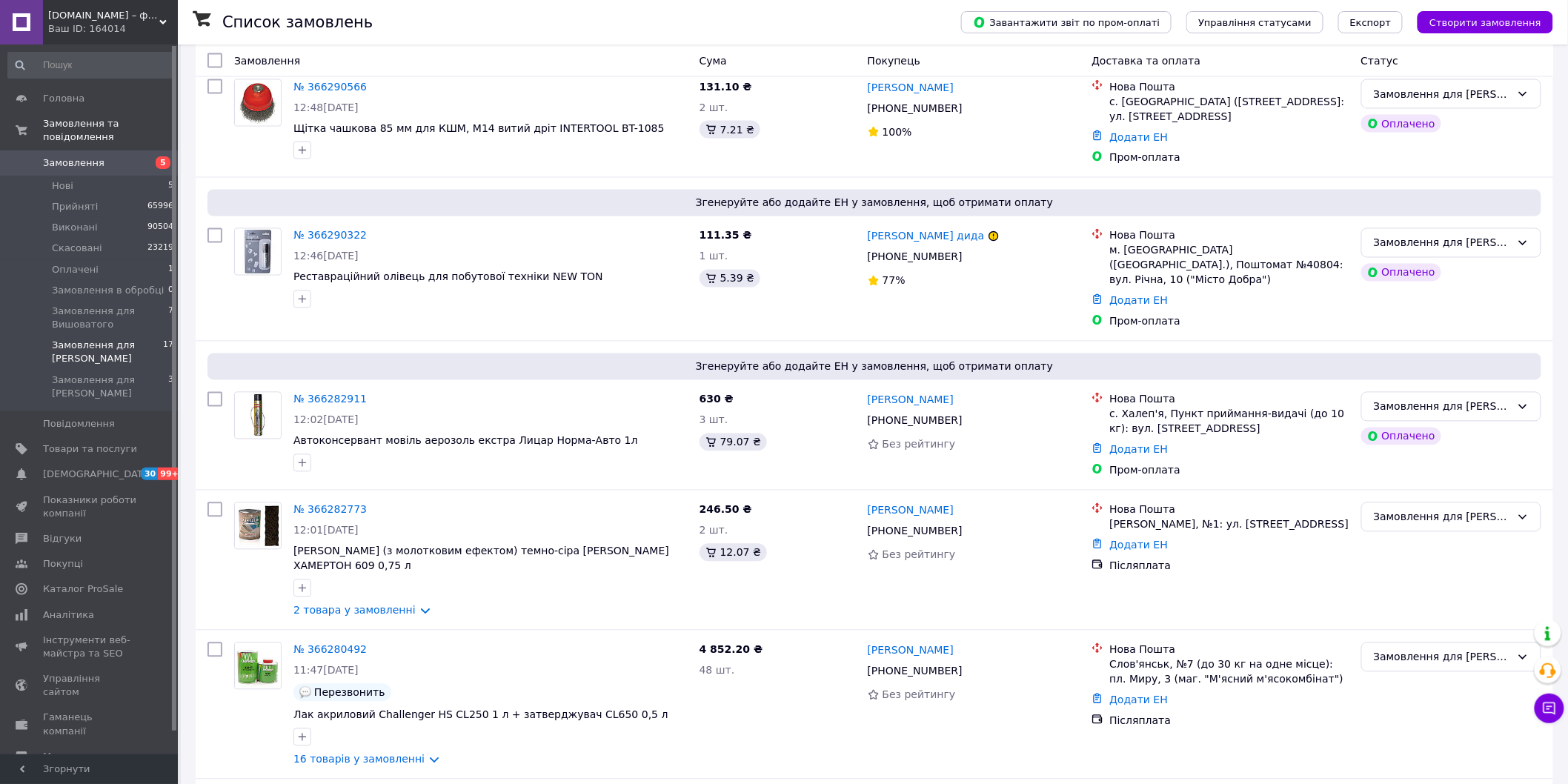
scroll to position [1305, 0]
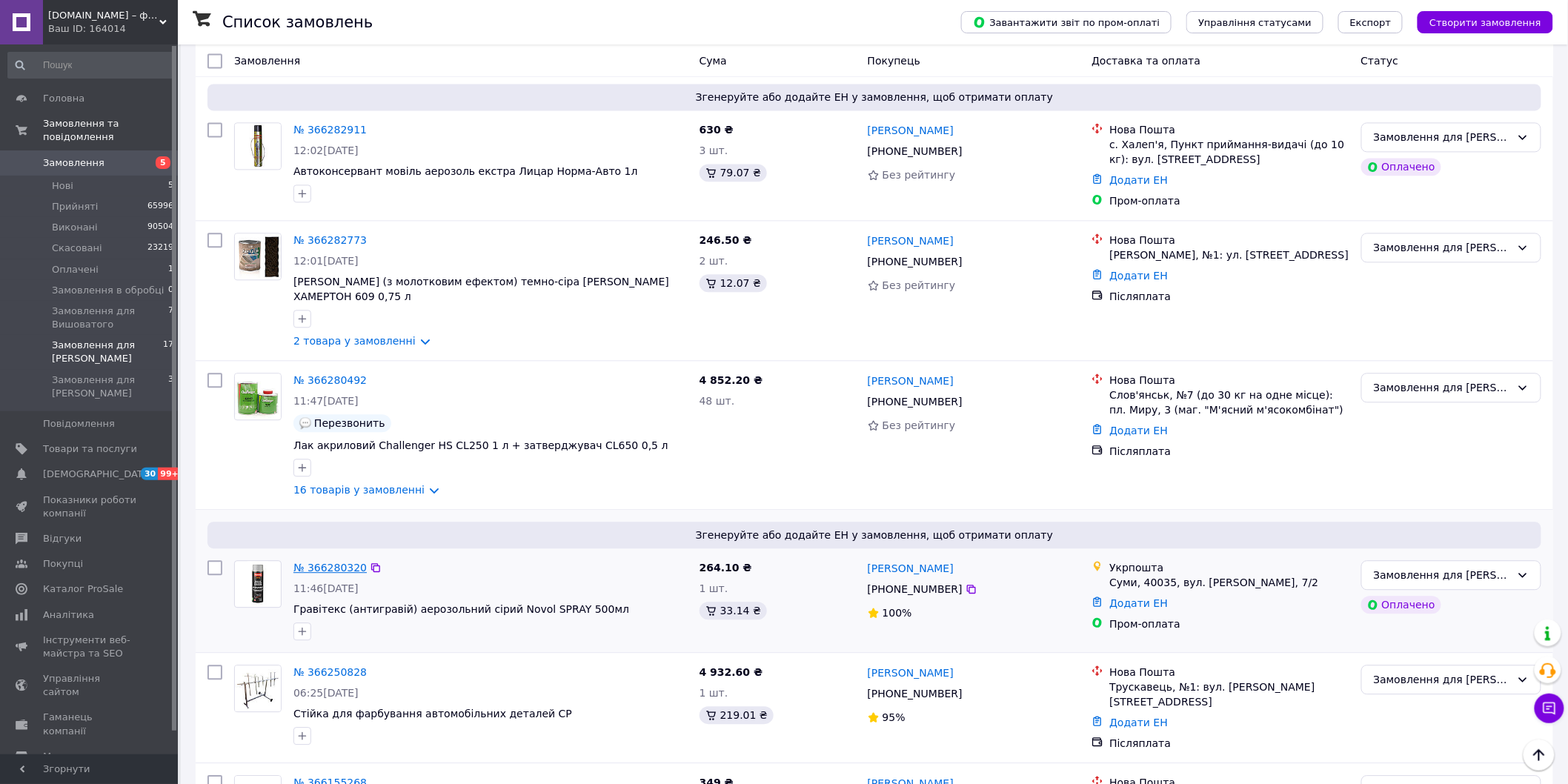
click at [323, 562] on link "№ 366280320" at bounding box center [330, 568] width 73 height 12
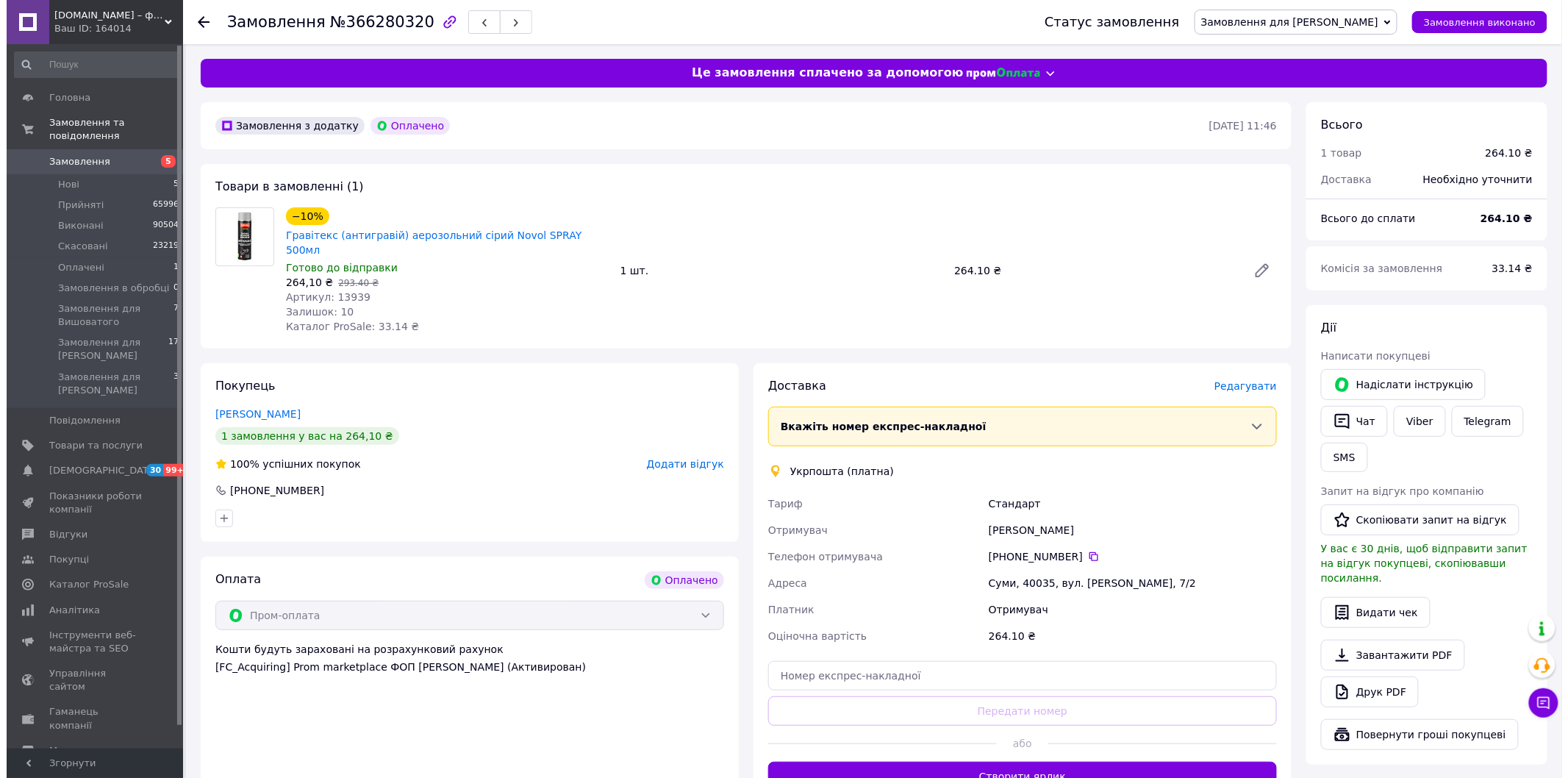
scroll to position [164, 0]
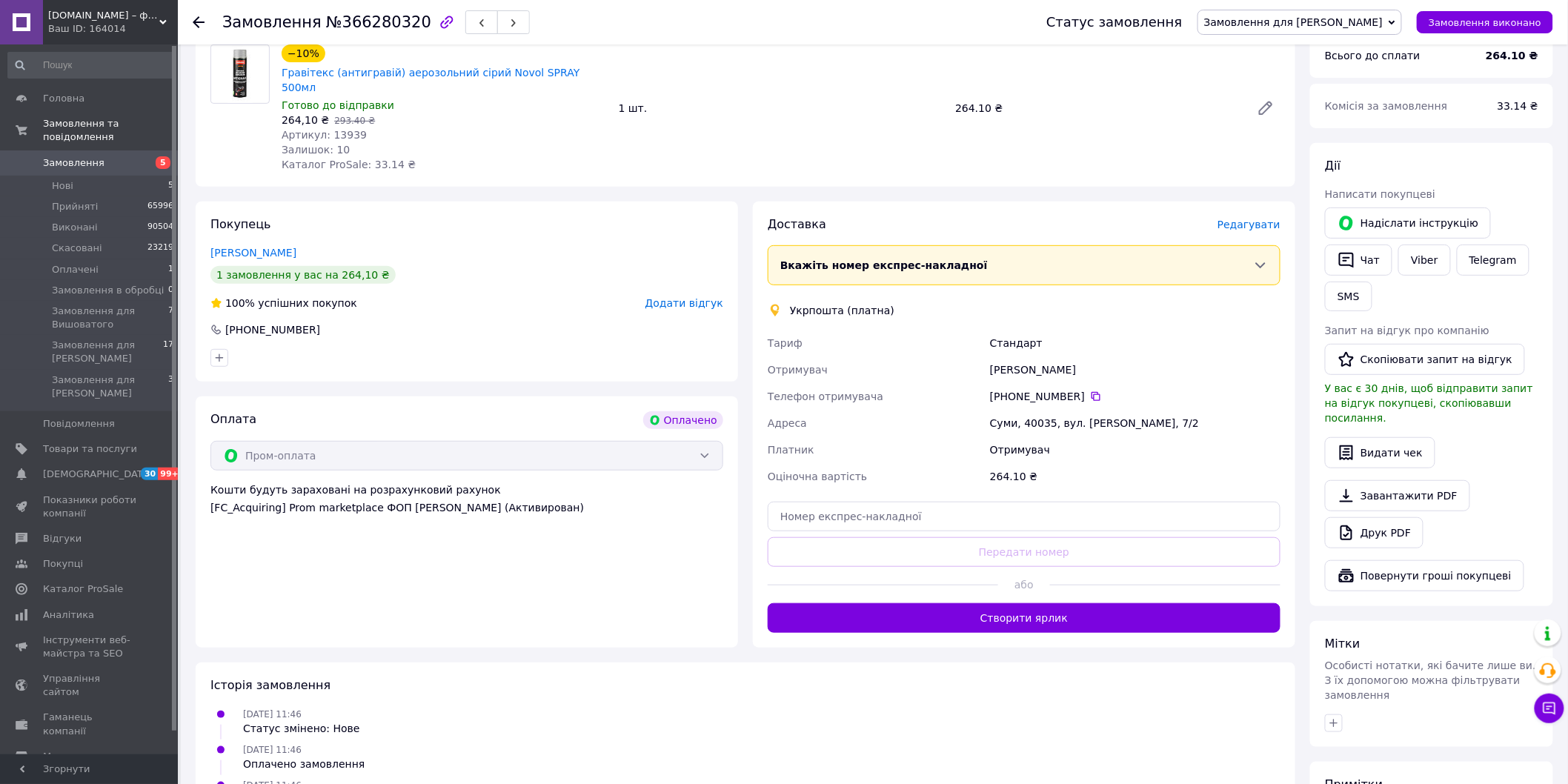
click at [1255, 219] on span "Редагувати" at bounding box center [1249, 224] width 63 height 12
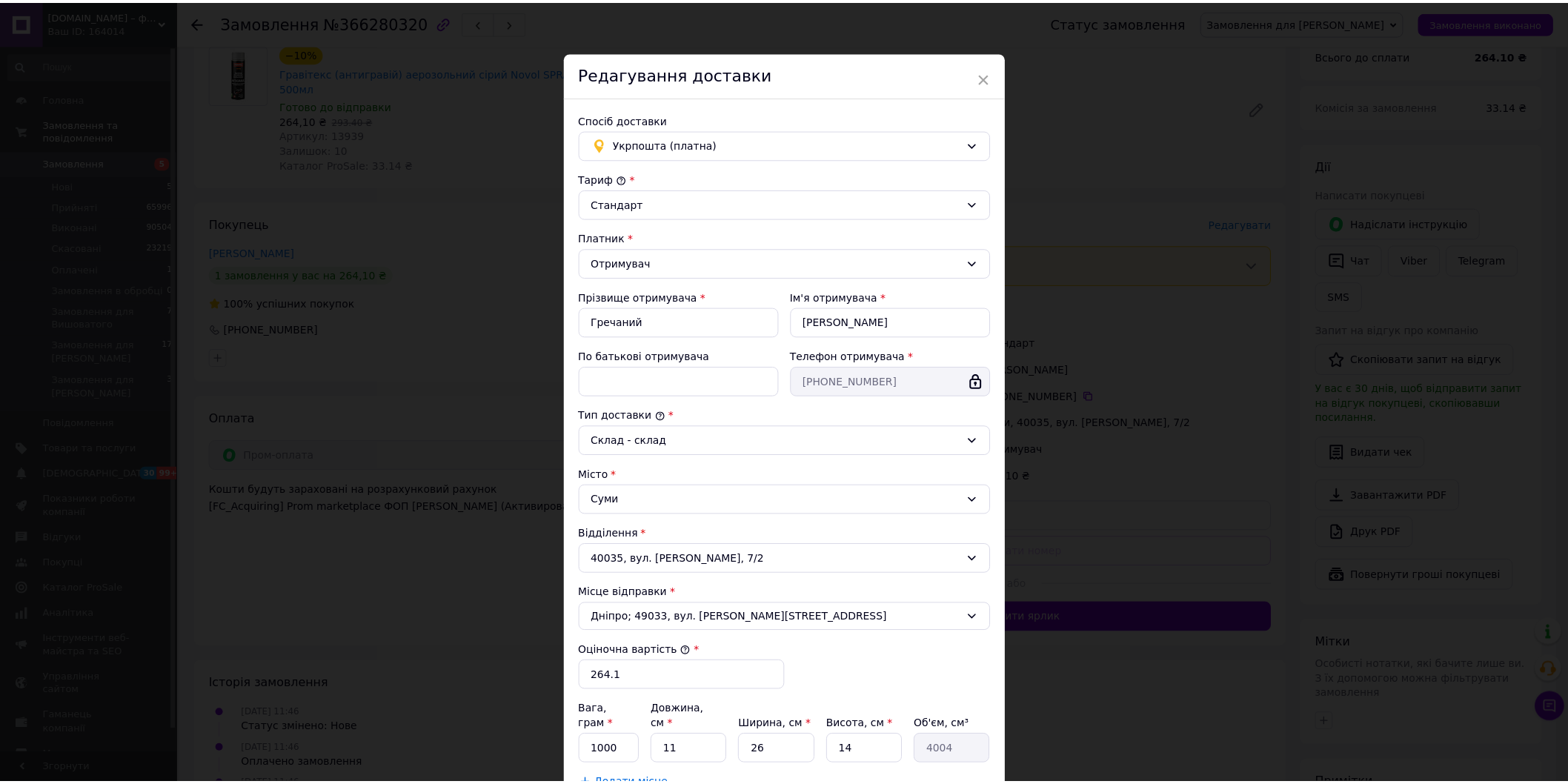
scroll to position [144, 0]
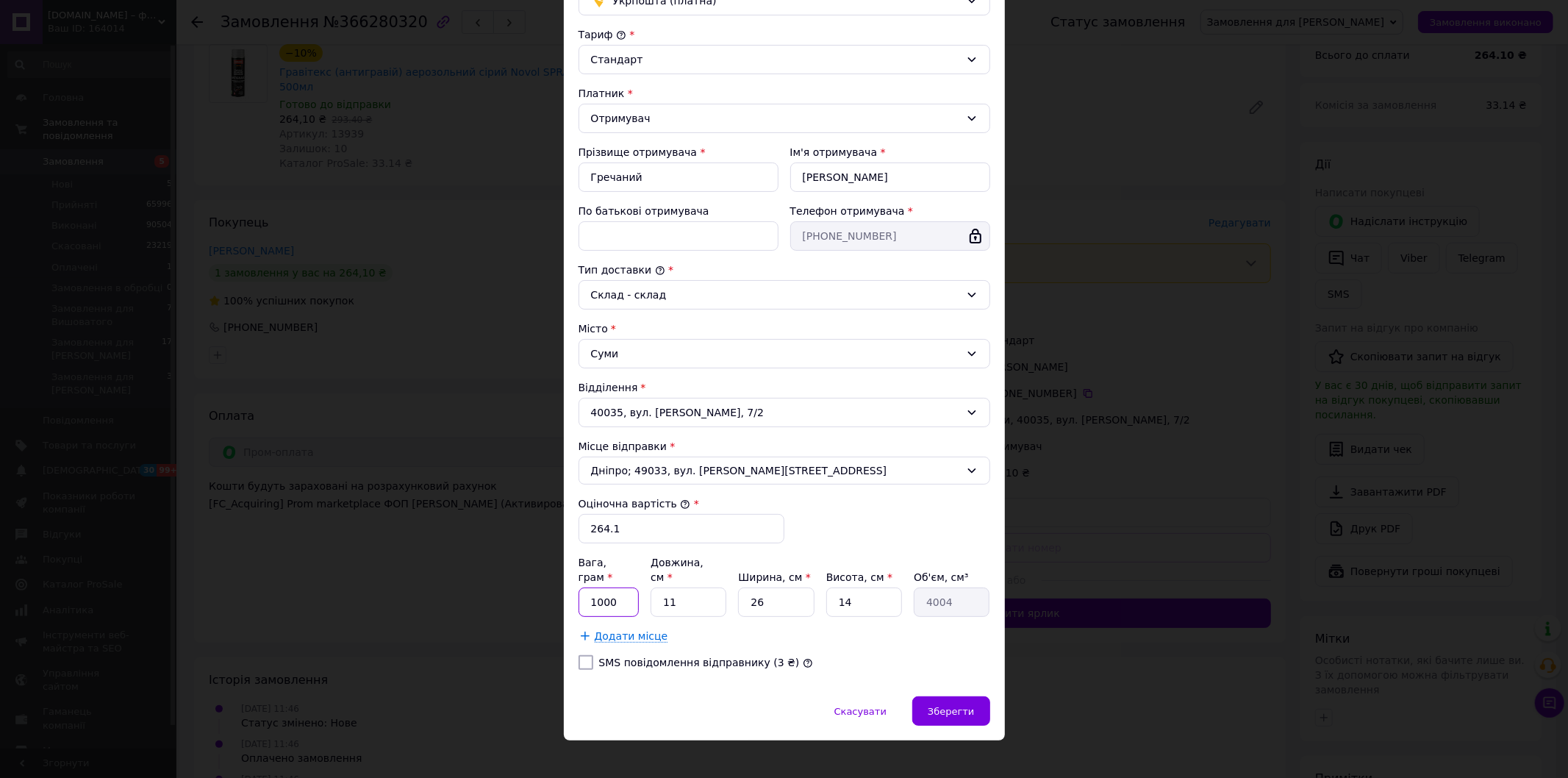
drag, startPoint x: 586, startPoint y: 590, endPoint x: 699, endPoint y: 583, distance: 113.2
click at [684, 588] on div "Вага, грам * 1000 Довжина, см * 11 Ширина, см * 26 Висота, см * 14 Об'єм, см³ 4…" at bounding box center [784, 586] width 412 height 61
type input "500"
click at [929, 705] on div "Зберегти" at bounding box center [951, 711] width 77 height 30
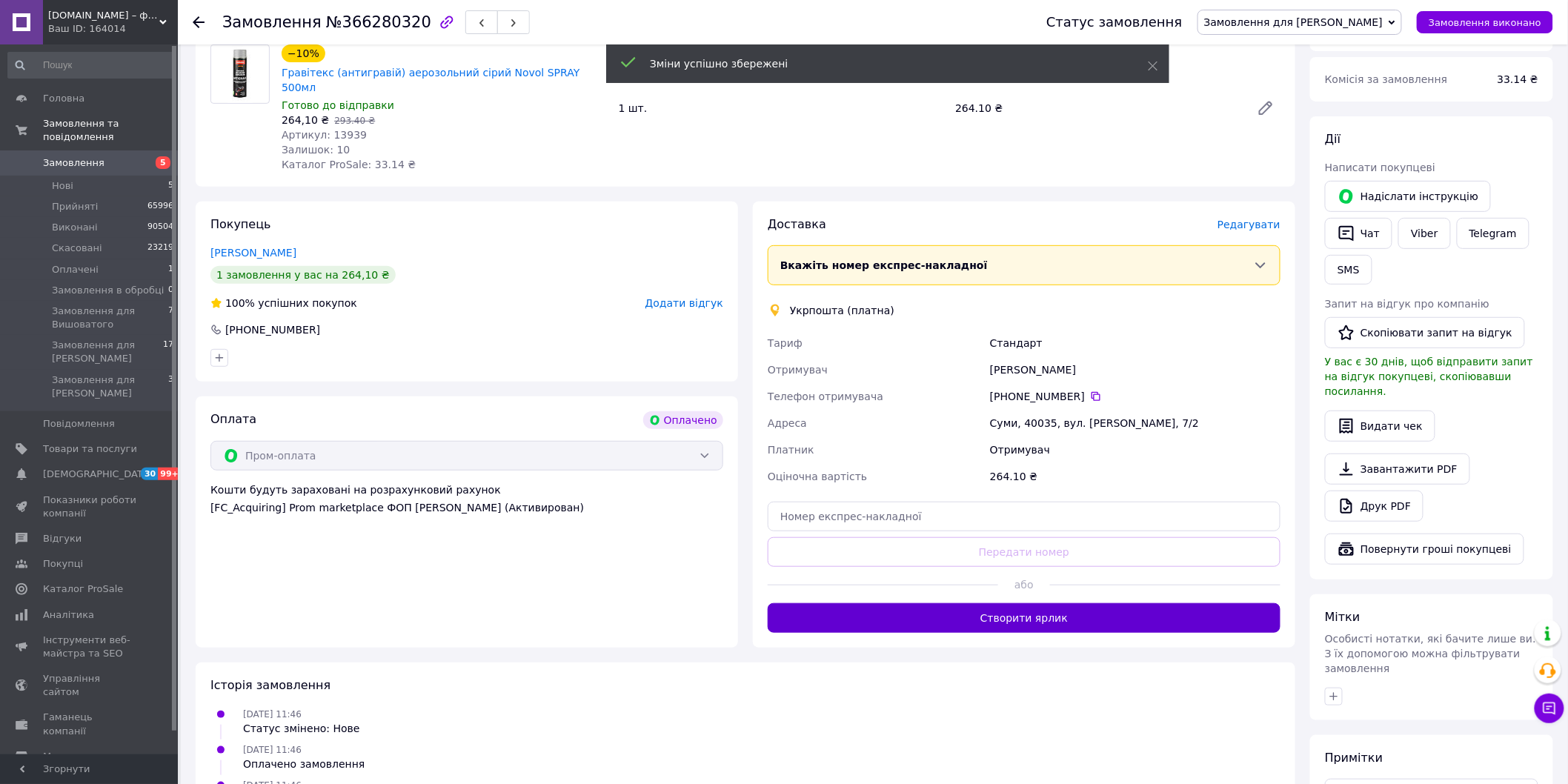
click at [1017, 605] on button "Створити ярлик" at bounding box center [1024, 618] width 513 height 30
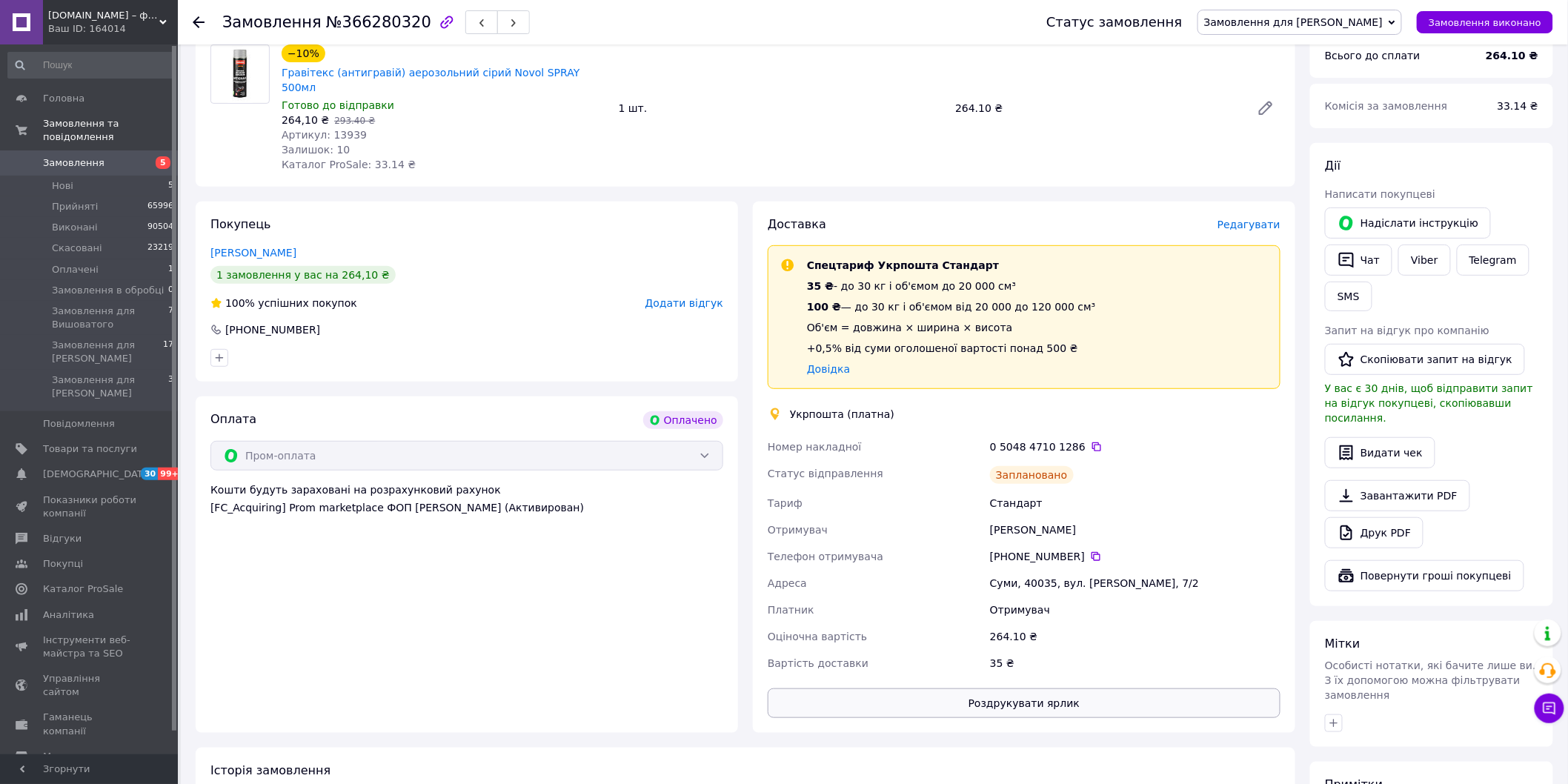
click at [1009, 688] on button "Роздрукувати ярлик" at bounding box center [1024, 703] width 513 height 30
click at [1091, 441] on icon at bounding box center [1096, 446] width 12 height 12
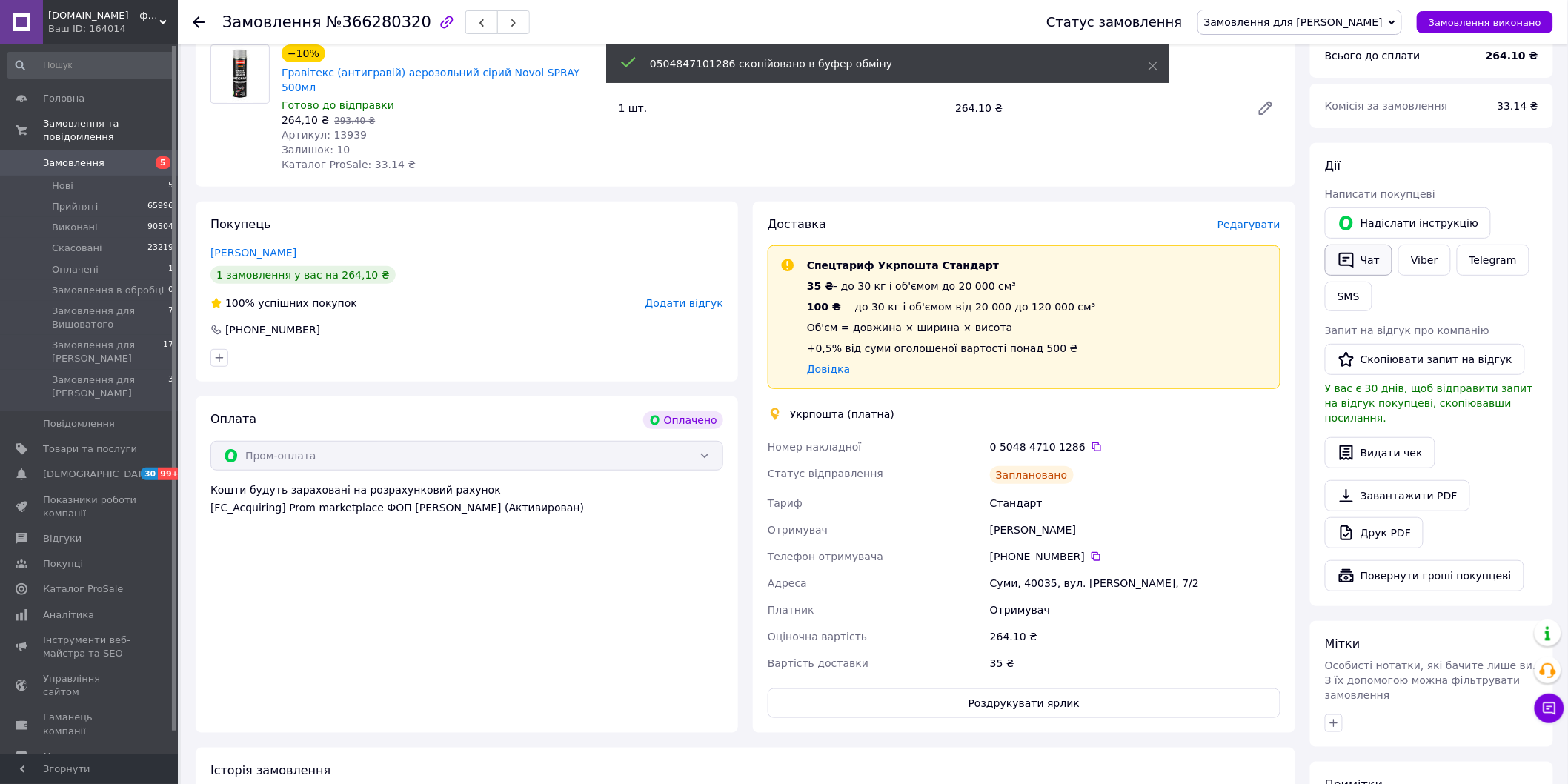
click at [1354, 260] on button "Чат" at bounding box center [1358, 260] width 68 height 31
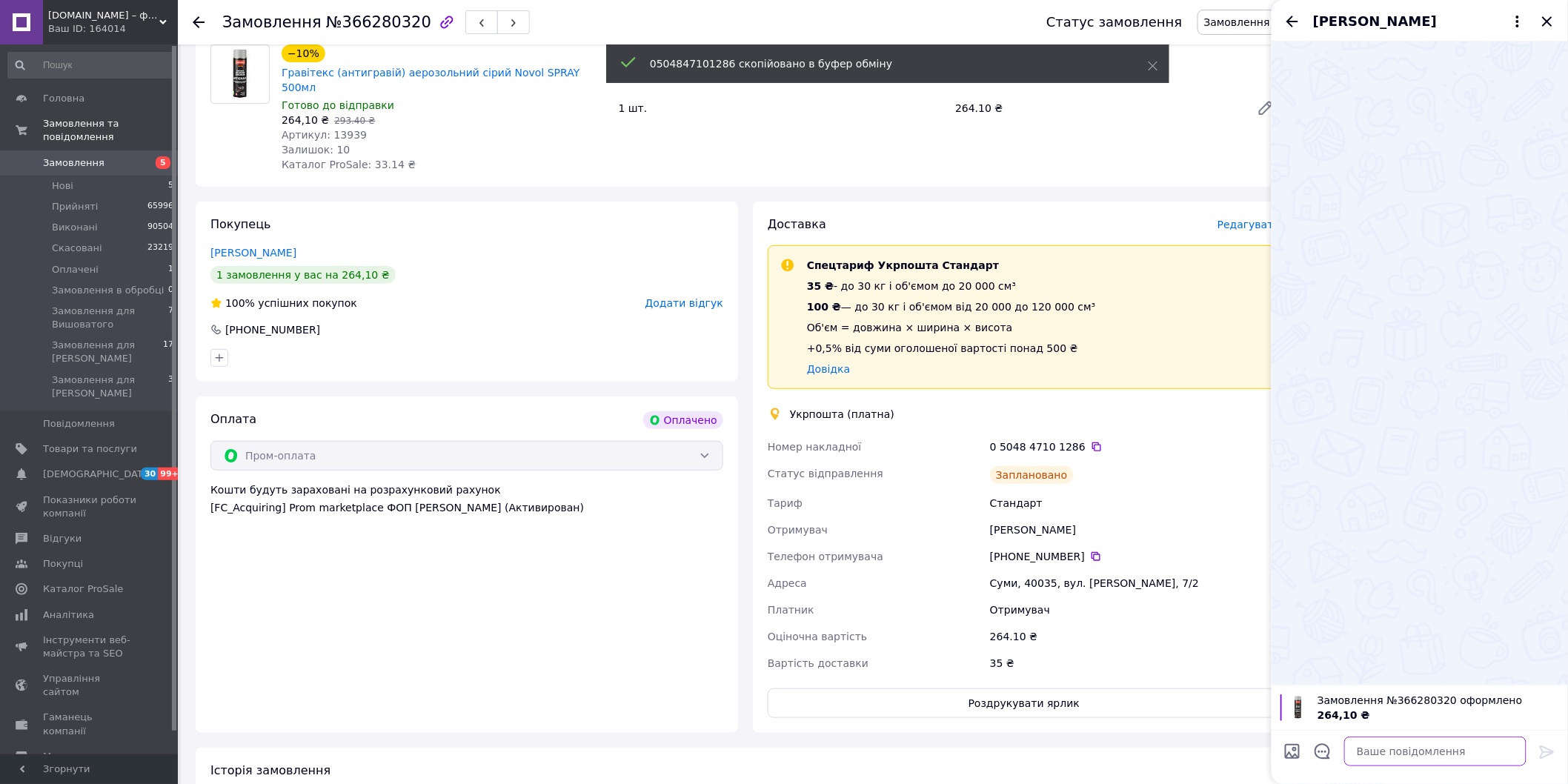
click at [1397, 756] on textarea at bounding box center [1435, 751] width 182 height 30
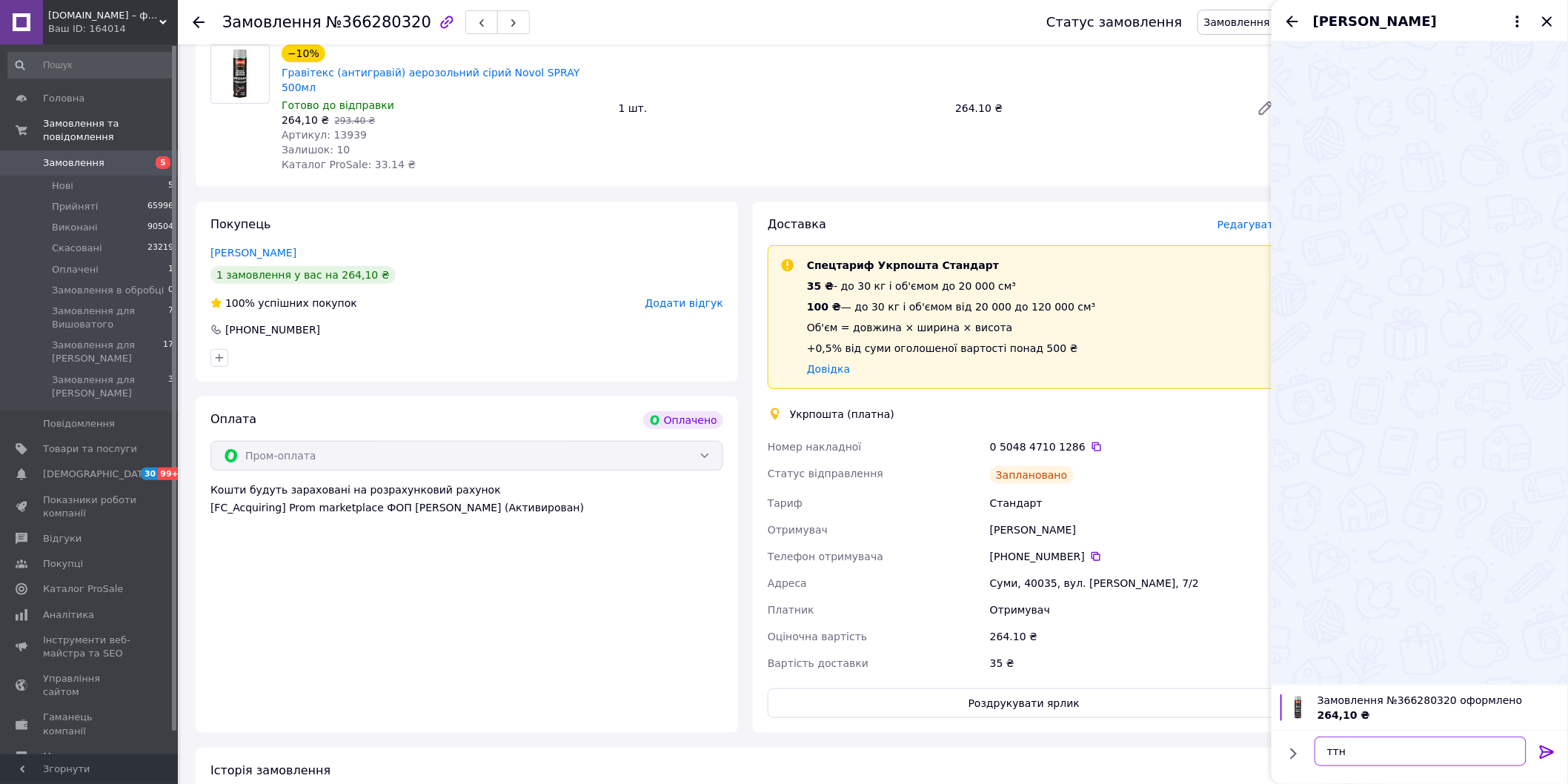
paste textarea "0504847101286"
type textarea "ттн 0504847101286"
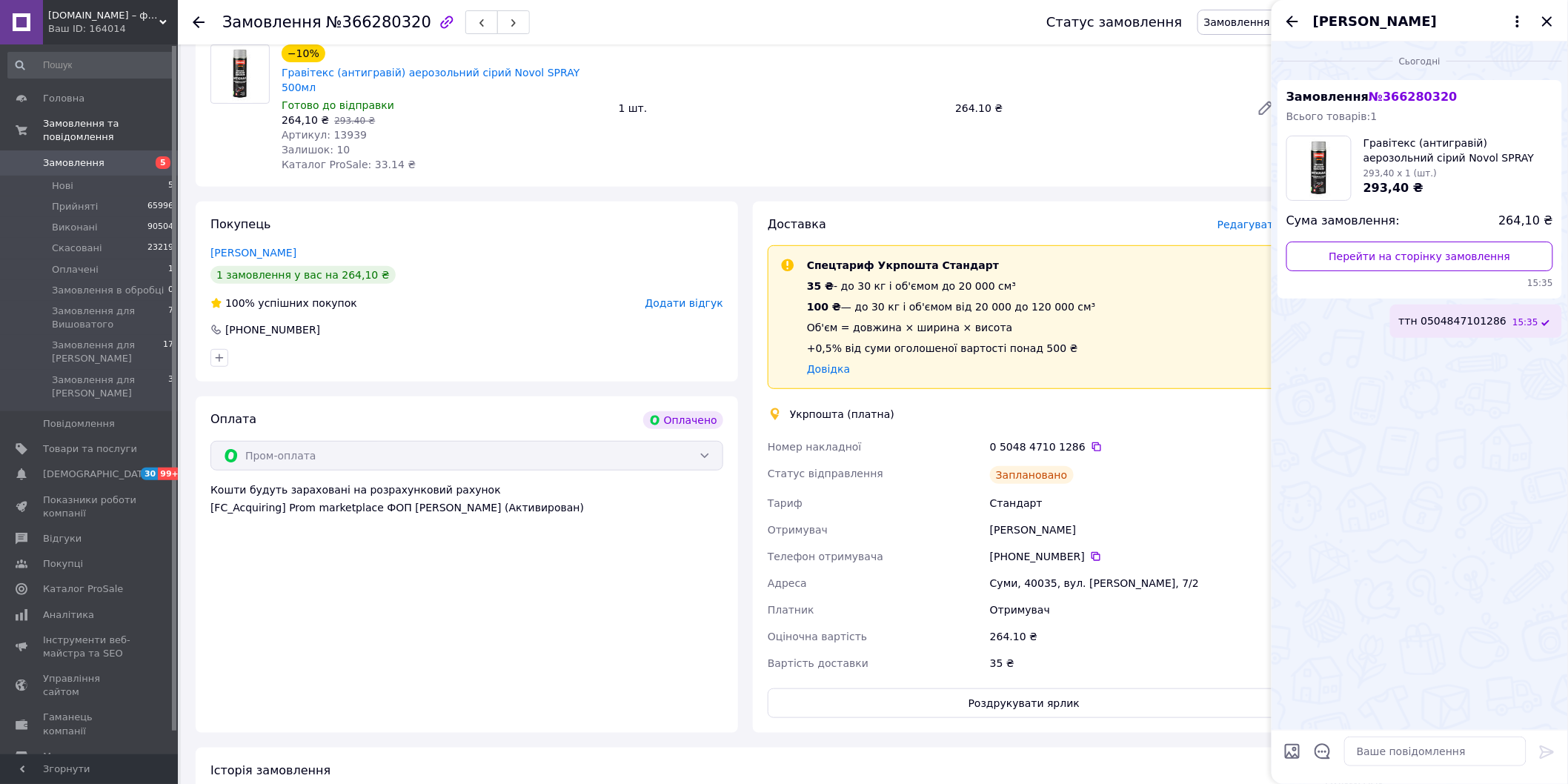
drag, startPoint x: 1283, startPoint y: 18, endPoint x: 1310, endPoint y: 15, distance: 27.2
click at [1284, 18] on icon "Назад" at bounding box center [1292, 22] width 18 height 18
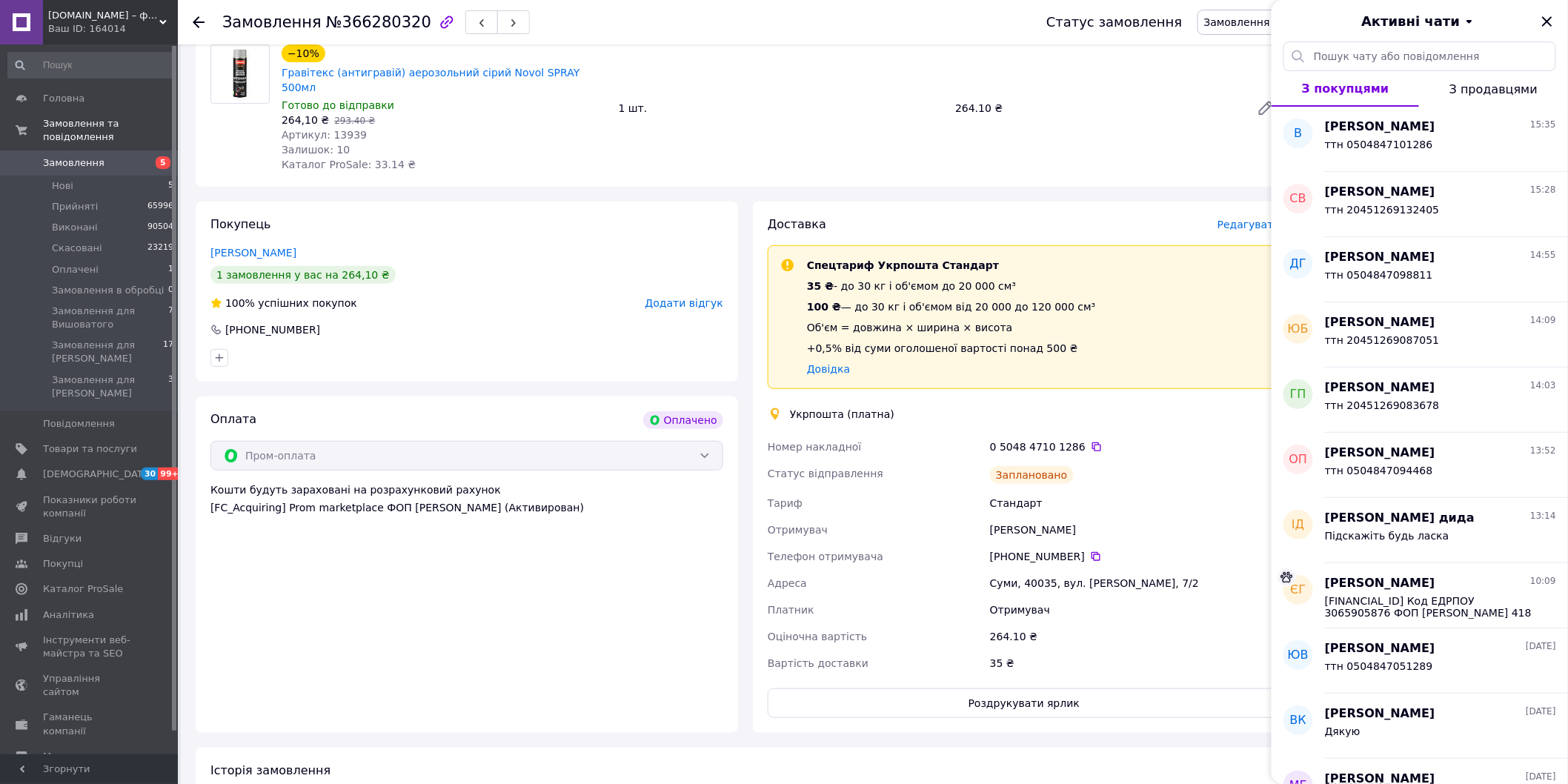
drag, startPoint x: 1549, startPoint y: 18, endPoint x: 1538, endPoint y: 47, distance: 31.0
click at [1547, 20] on icon "Закрити" at bounding box center [1547, 22] width 18 height 18
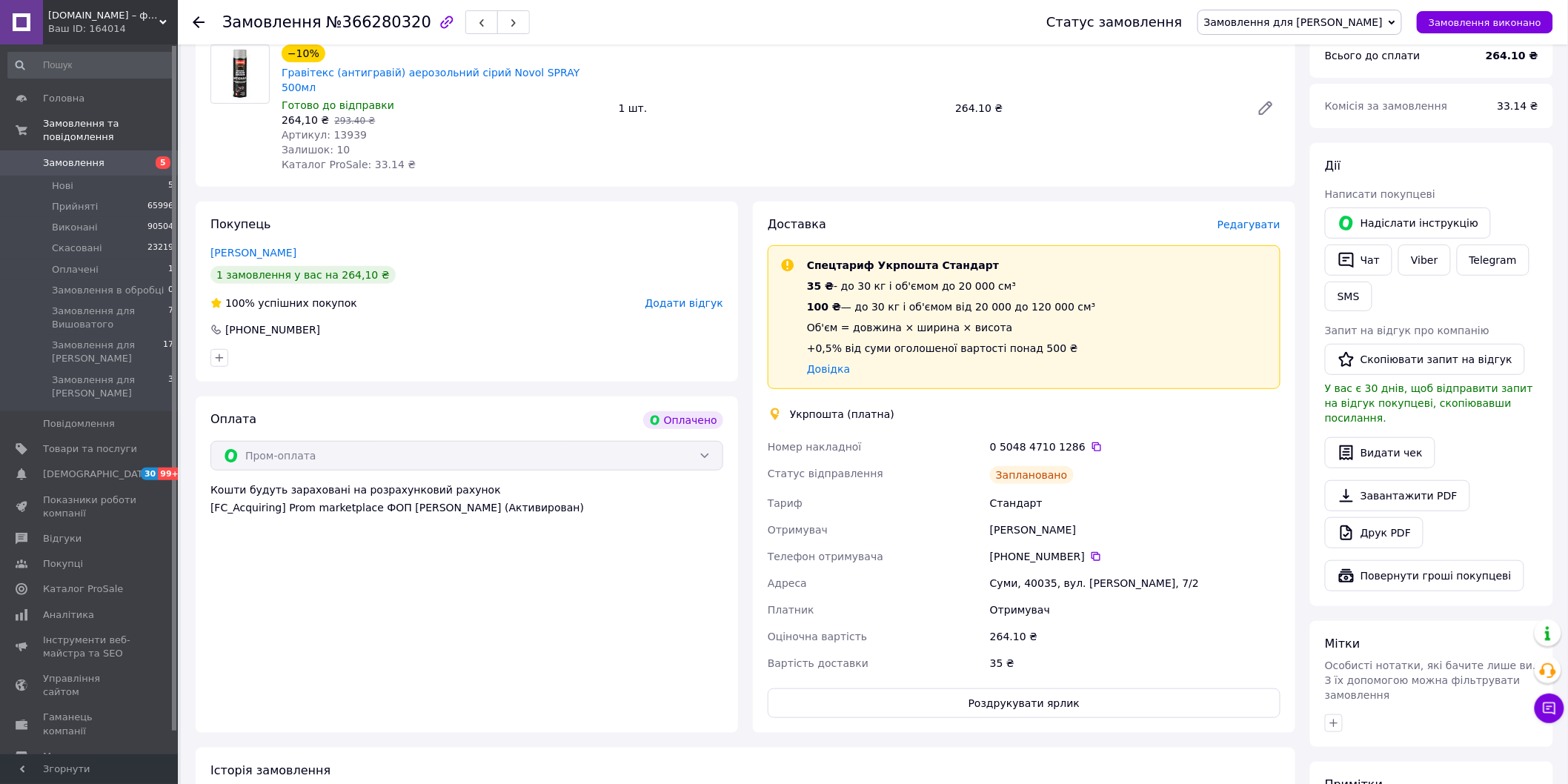
click at [1347, 19] on span "Замовлення для [PERSON_NAME]" at bounding box center [1293, 22] width 178 height 12
click at [1300, 52] on li "Прийнято" at bounding box center [1300, 52] width 203 height 23
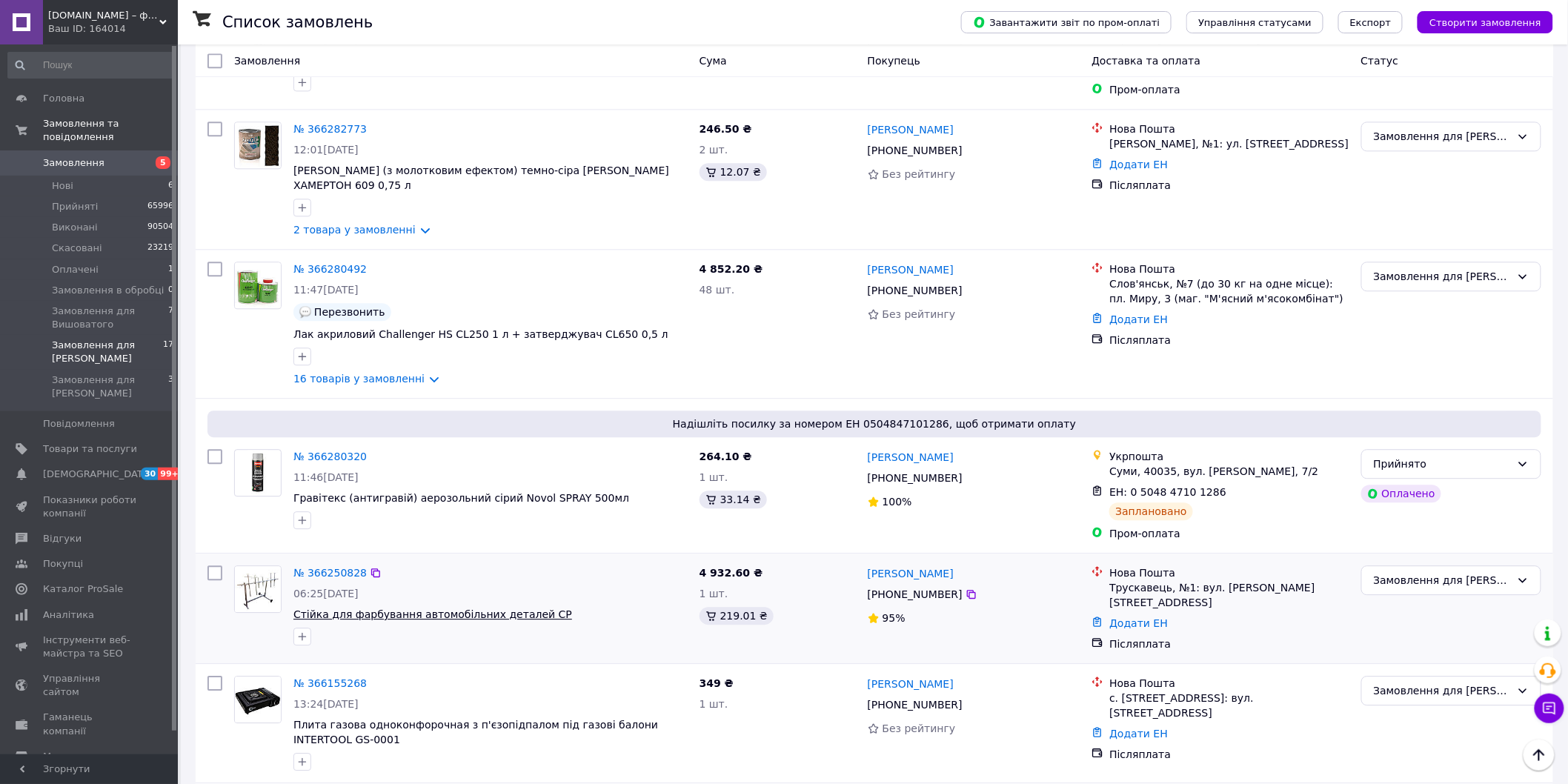
scroll to position [1251, 0]
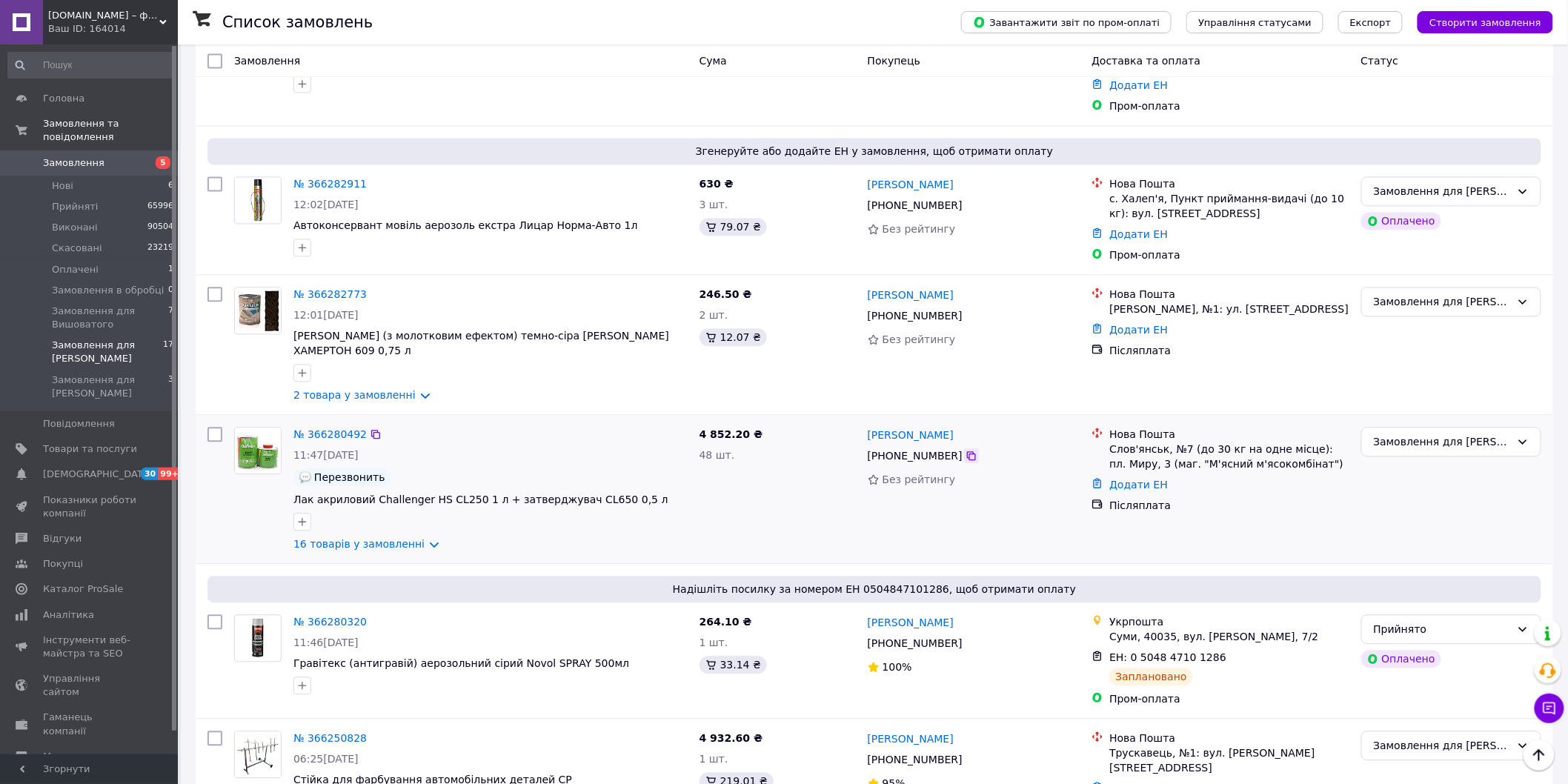
click at [967, 451] on icon at bounding box center [971, 455] width 9 height 9
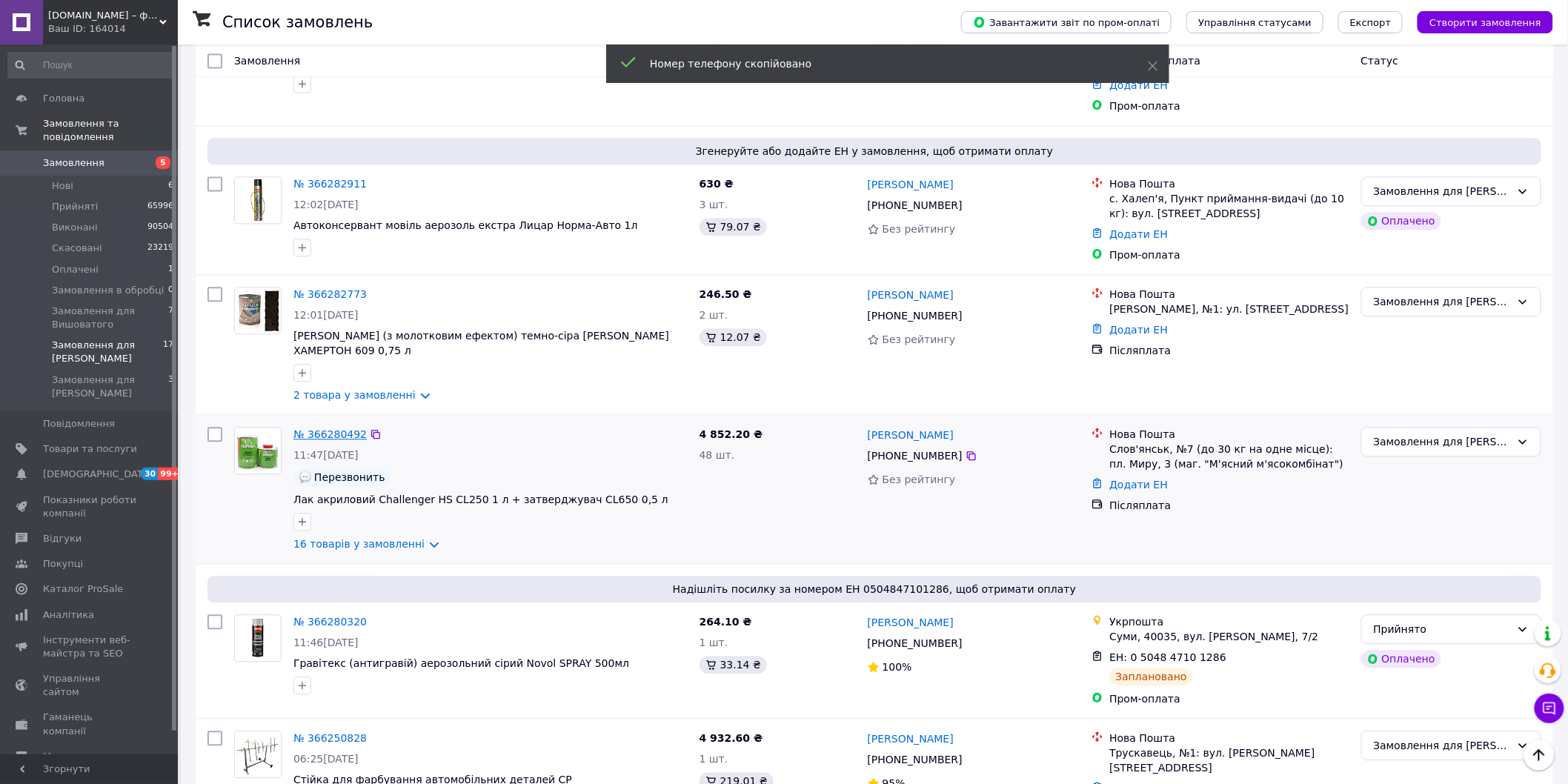
click at [314, 429] on link "№ 366280492" at bounding box center [330, 434] width 73 height 12
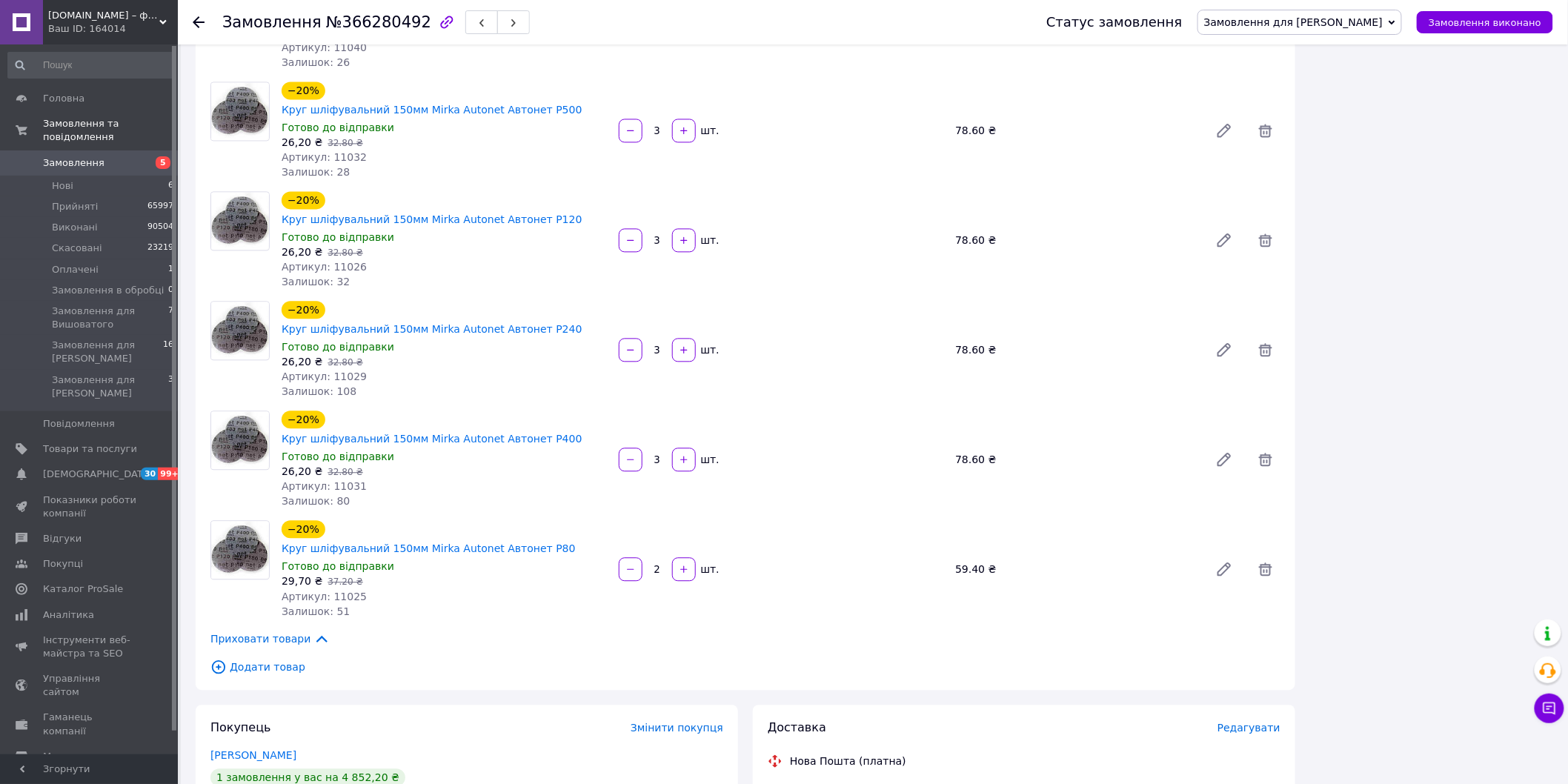
scroll to position [1642, 0]
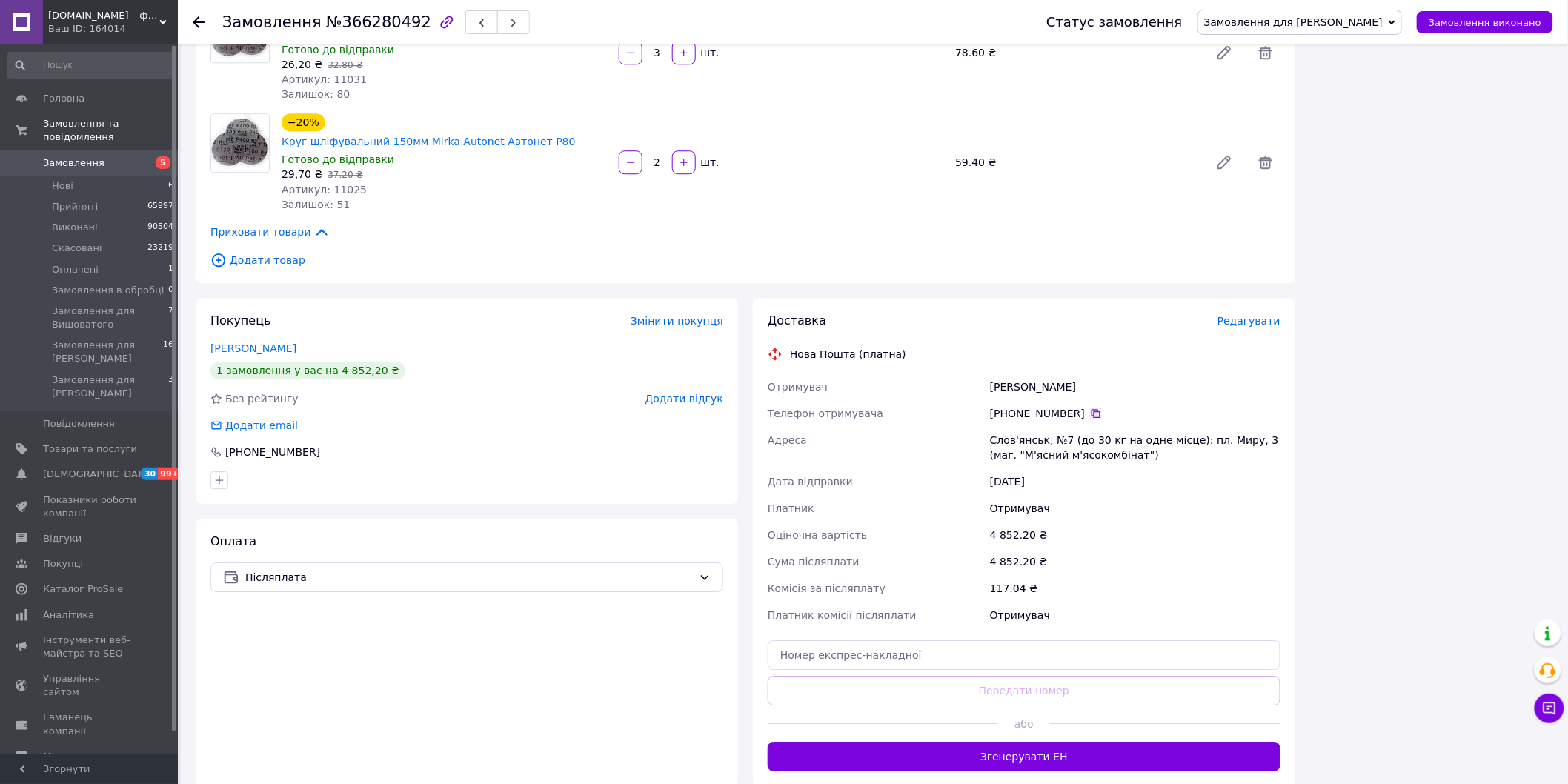
click at [1090, 408] on icon at bounding box center [1095, 413] width 12 height 12
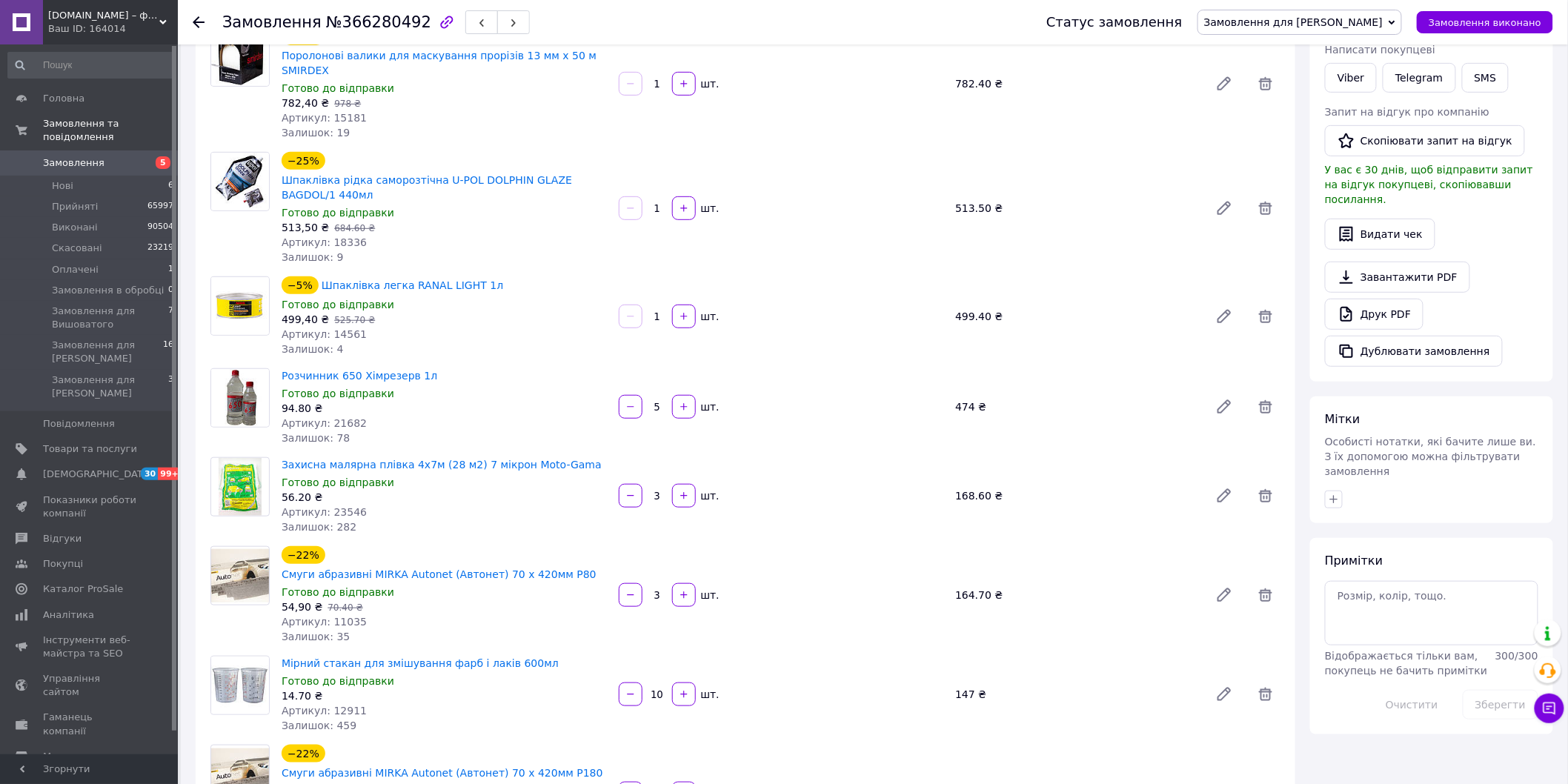
scroll to position [0, 0]
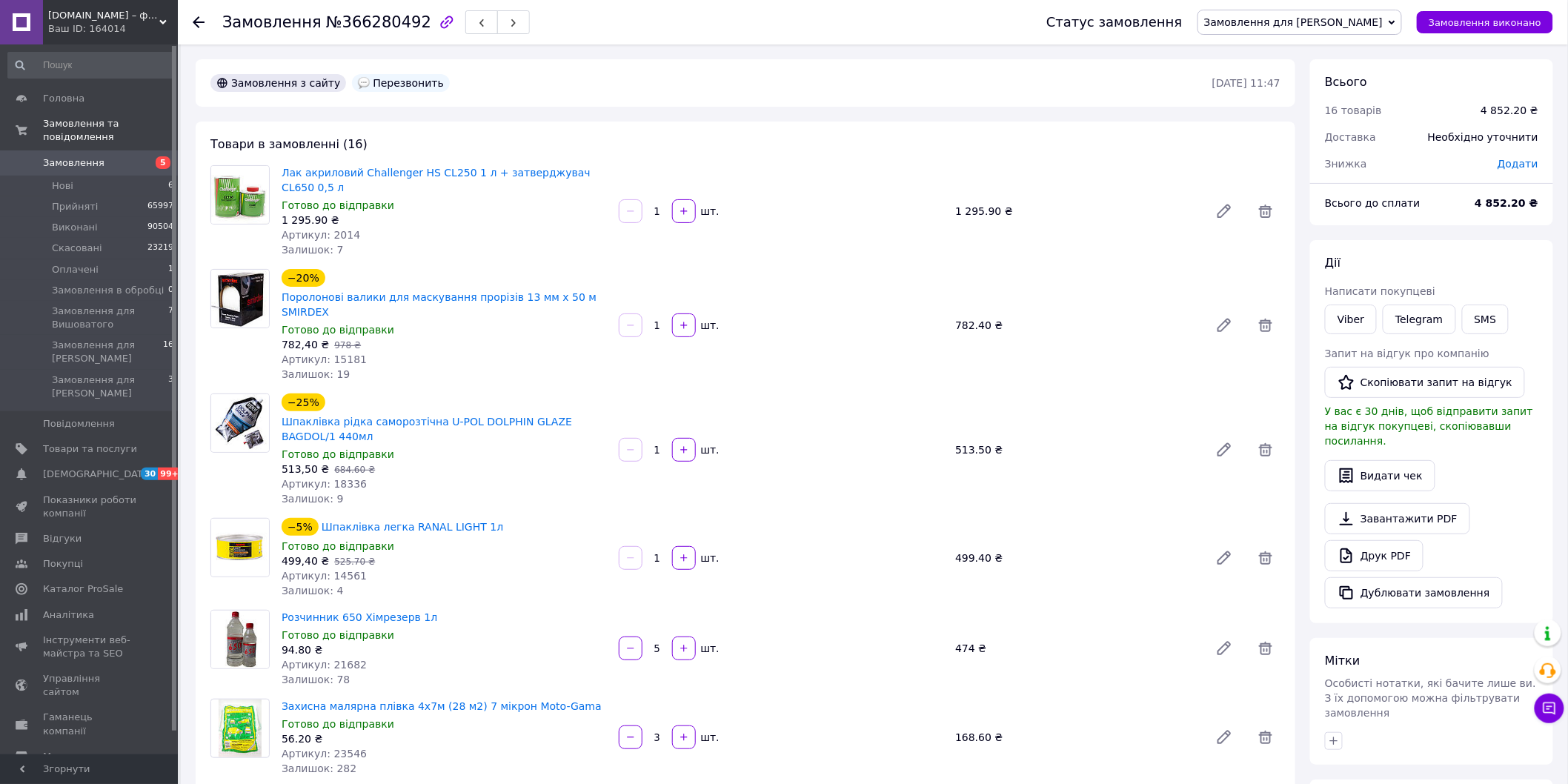
click at [768, 232] on div "Лак акриловий Challenger HS CL250 1 л + затверджувач CL650 0,5 л Готово до відп…" at bounding box center [780, 211] width 1010 height 98
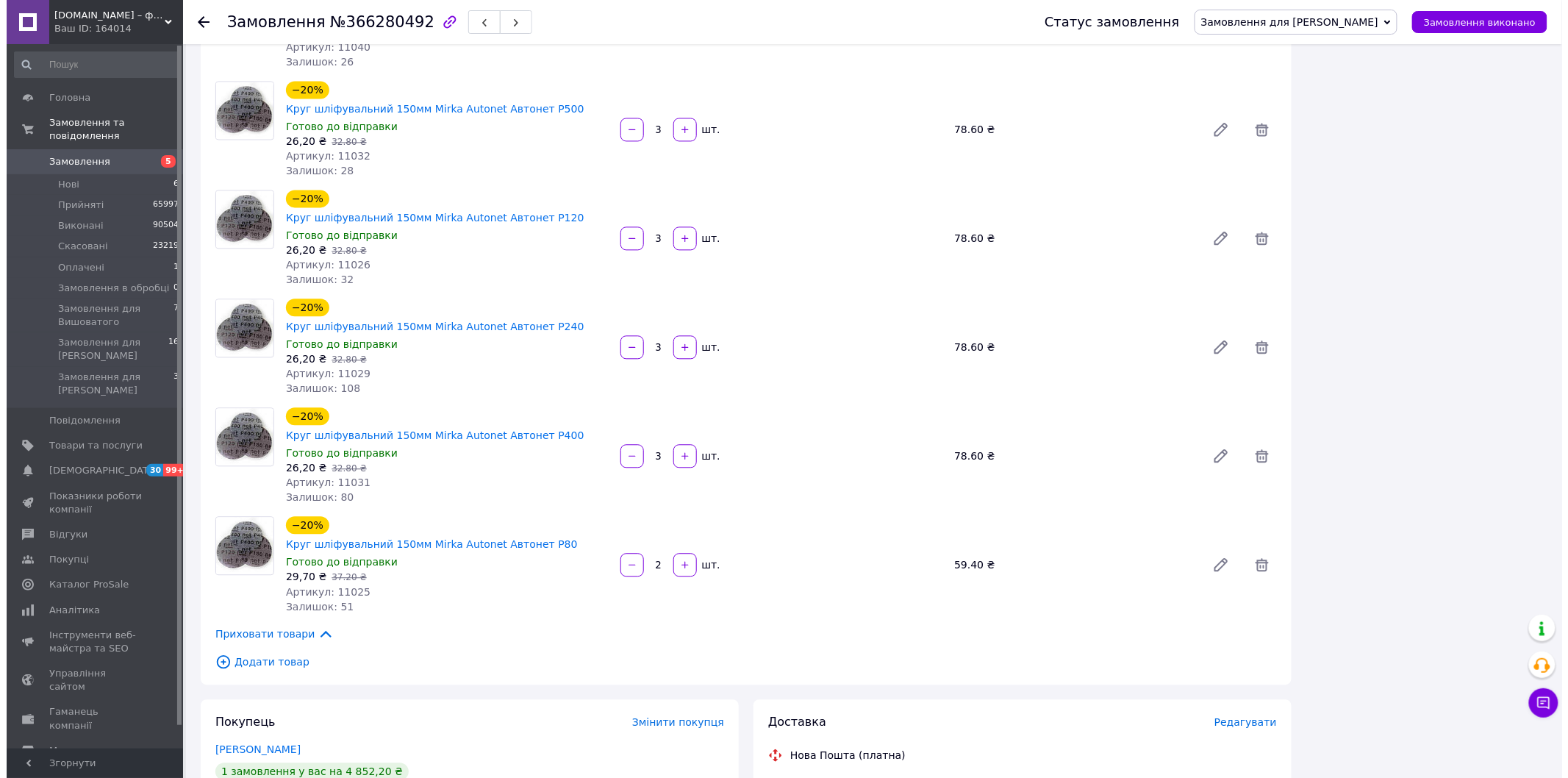
scroll to position [1471, 0]
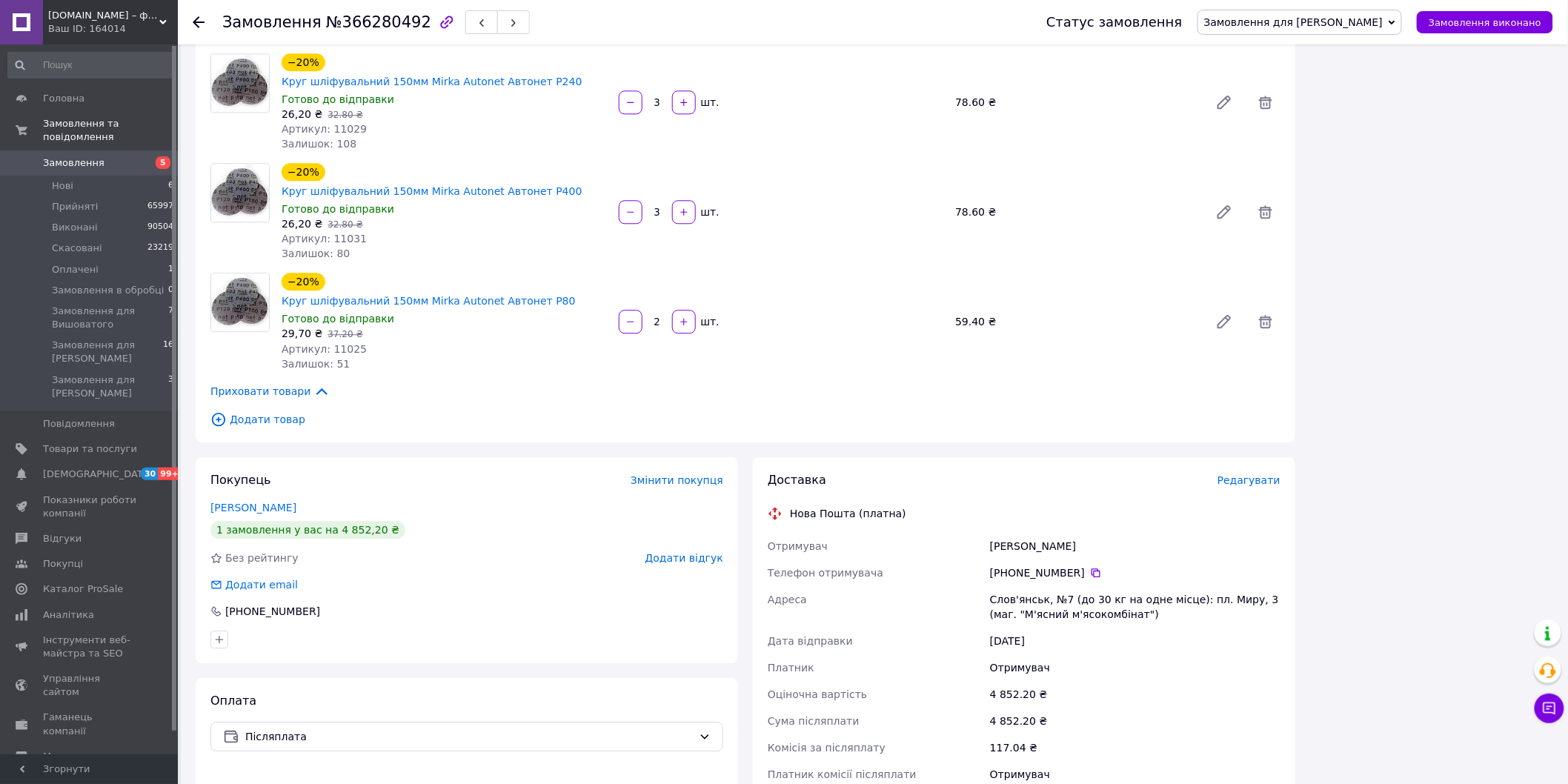
click at [1255, 474] on span "Редагувати" at bounding box center [1249, 480] width 63 height 12
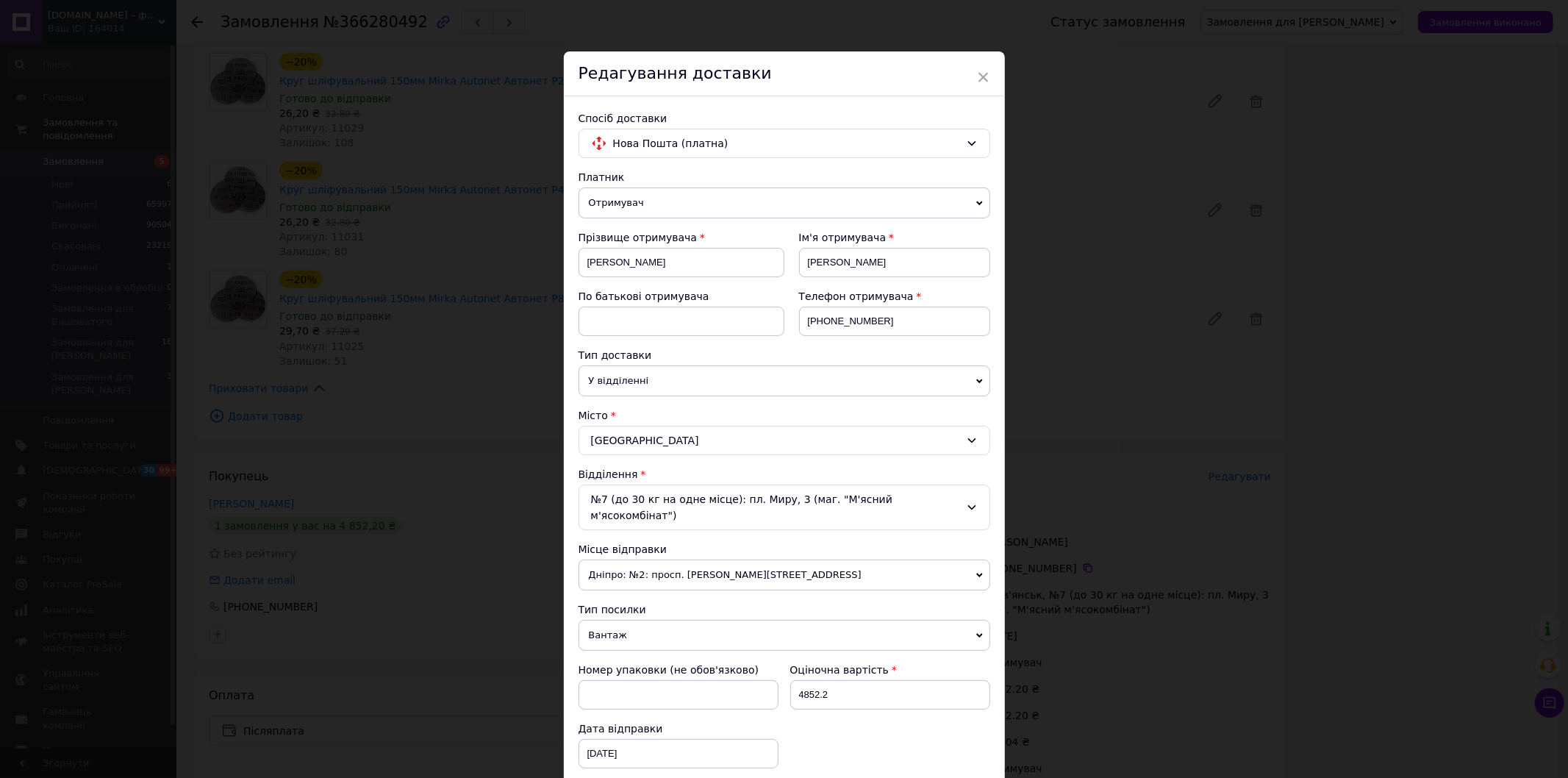
click at [704, 375] on span "У відділенні" at bounding box center [784, 381] width 412 height 31
click at [619, 408] on li "Кур'єром" at bounding box center [784, 410] width 412 height 22
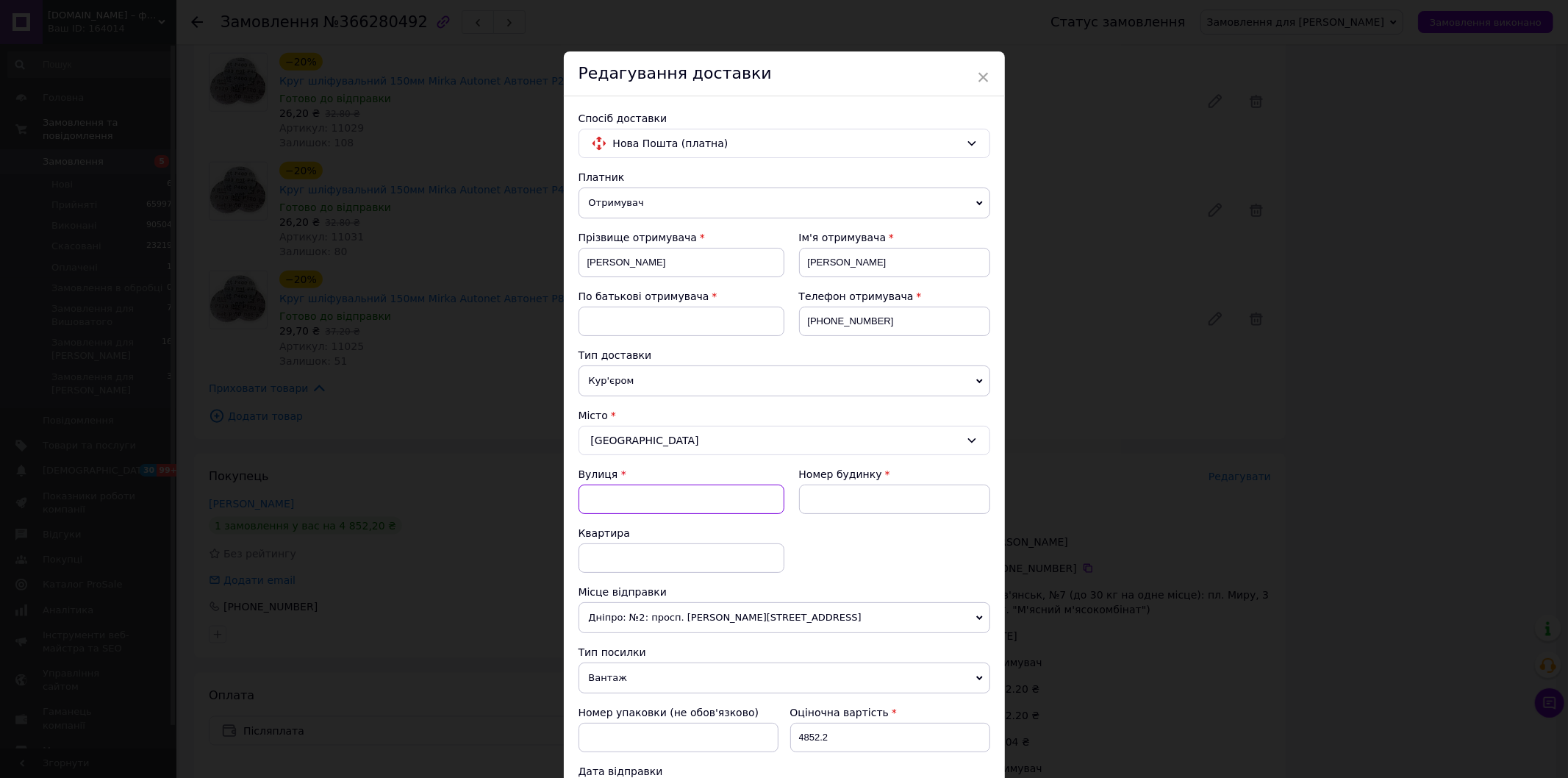
drag, startPoint x: 588, startPoint y: 500, endPoint x: 700, endPoint y: 479, distance: 114.0
click at [590, 500] on input "Вулиця" at bounding box center [681, 499] width 206 height 30
type input "[GEOGRAPHIC_DATA]"
click at [824, 498] on input at bounding box center [895, 499] width 191 height 30
type input "39"
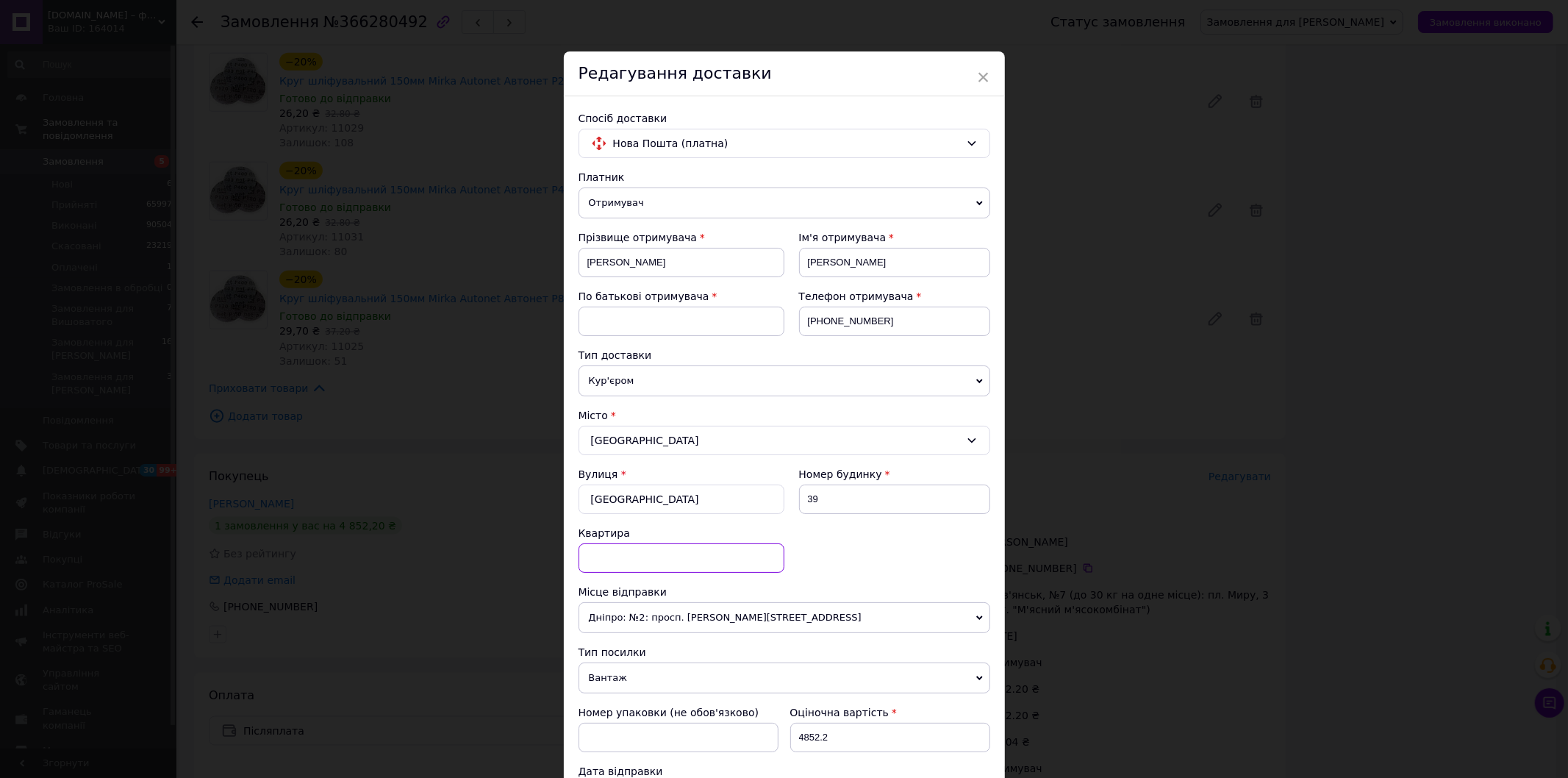
click at [620, 554] on input at bounding box center [681, 558] width 206 height 30
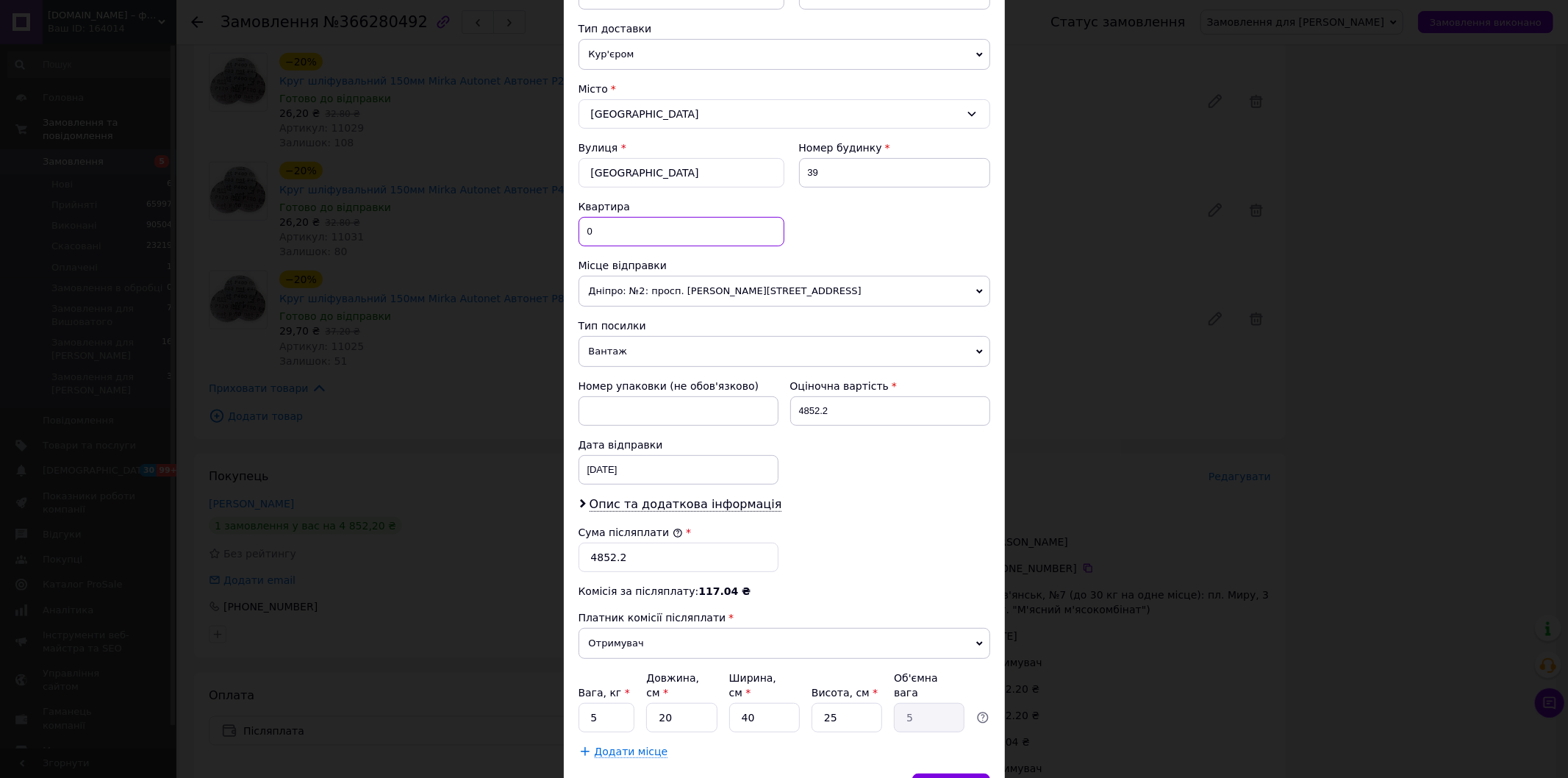
scroll to position [0, 0]
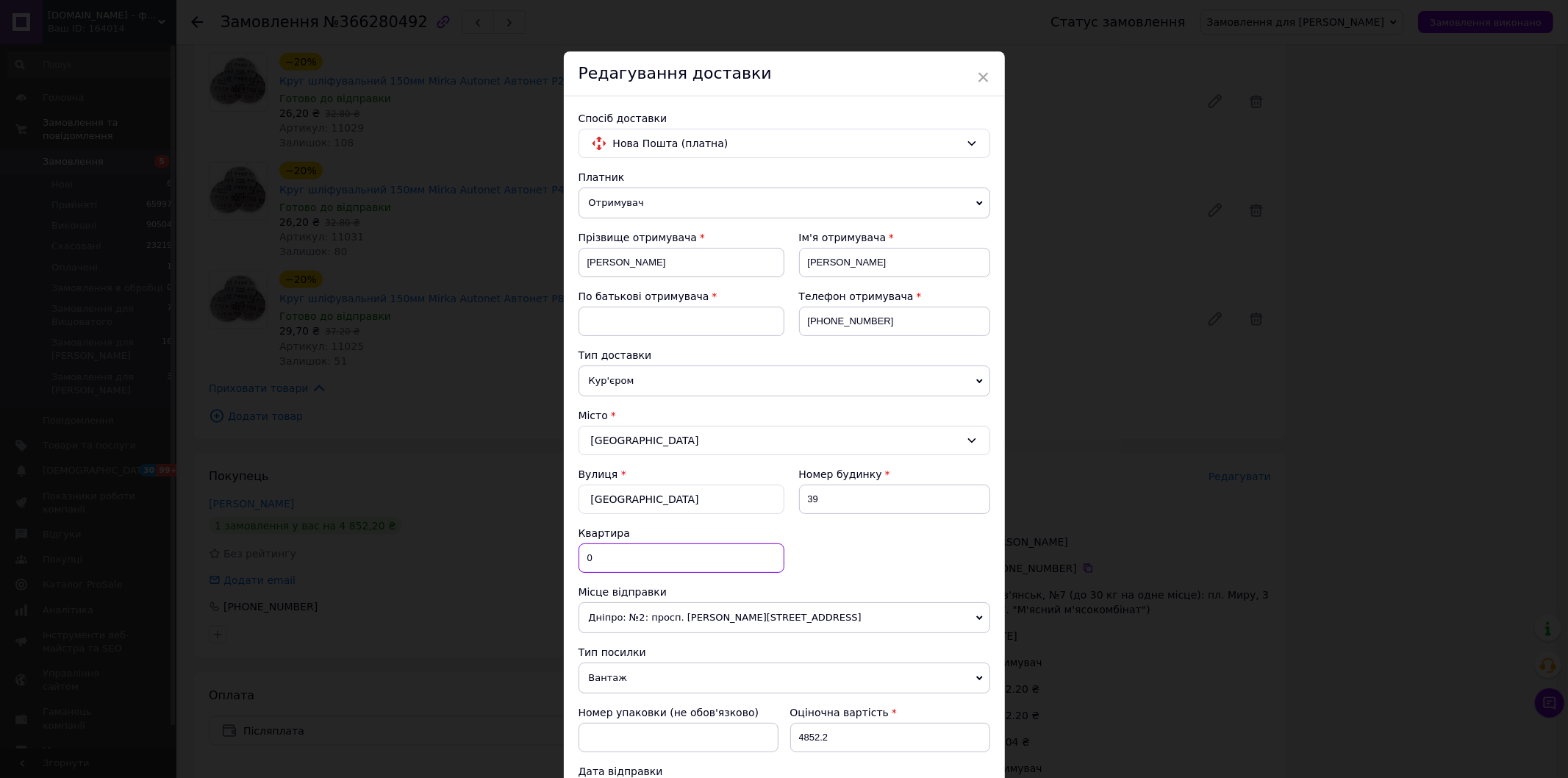
type input "0"
click at [829, 262] on input "[PERSON_NAME]" at bounding box center [895, 263] width 191 height 30
drag, startPoint x: 829, startPoint y: 262, endPoint x: 868, endPoint y: 265, distance: 39.1
click at [829, 261] on input "[PERSON_NAME]" at bounding box center [895, 263] width 191 height 30
click at [649, 314] on input at bounding box center [681, 321] width 206 height 30
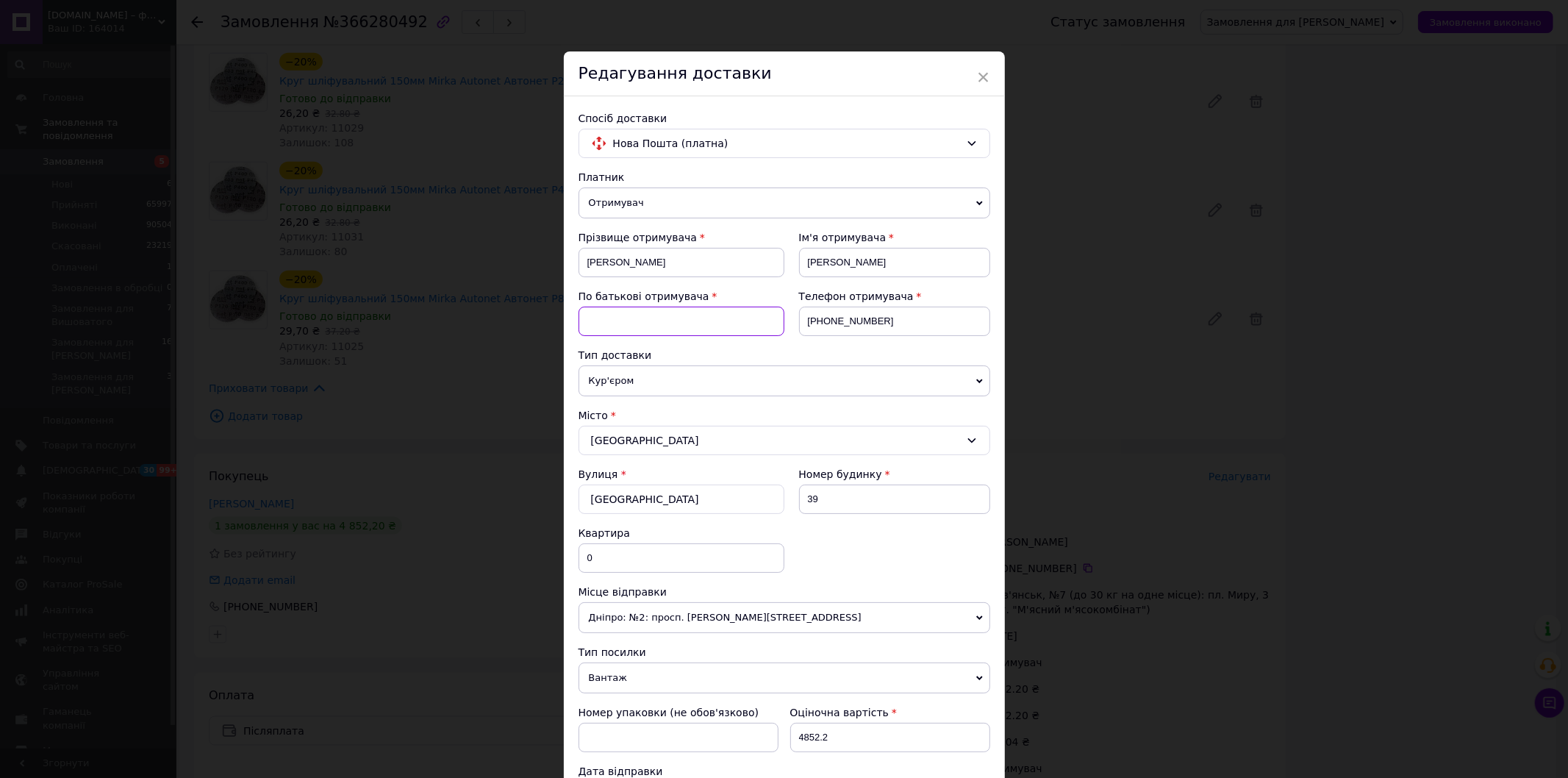
paste input "[PERSON_NAME]"
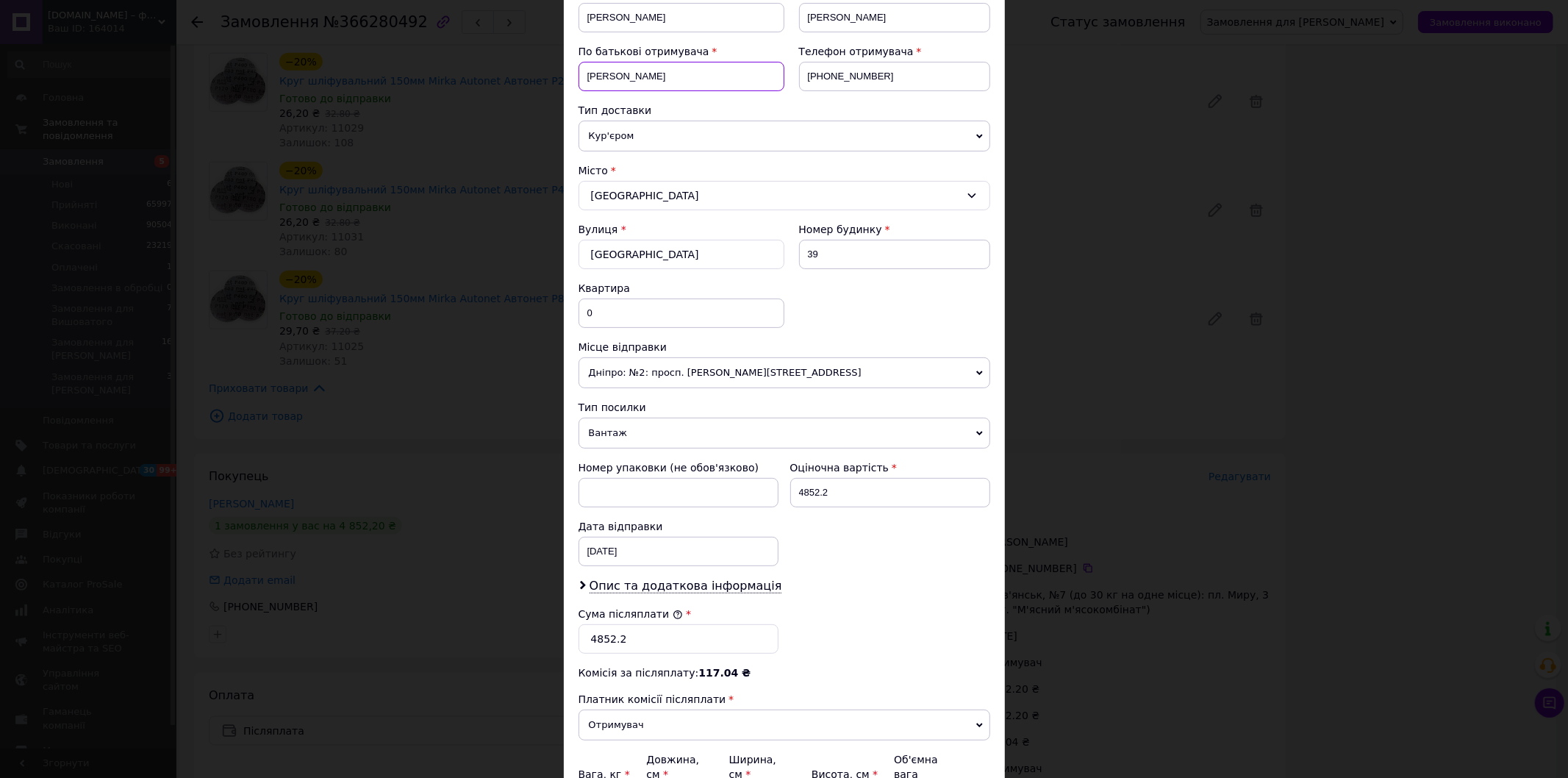
scroll to position [405, 0]
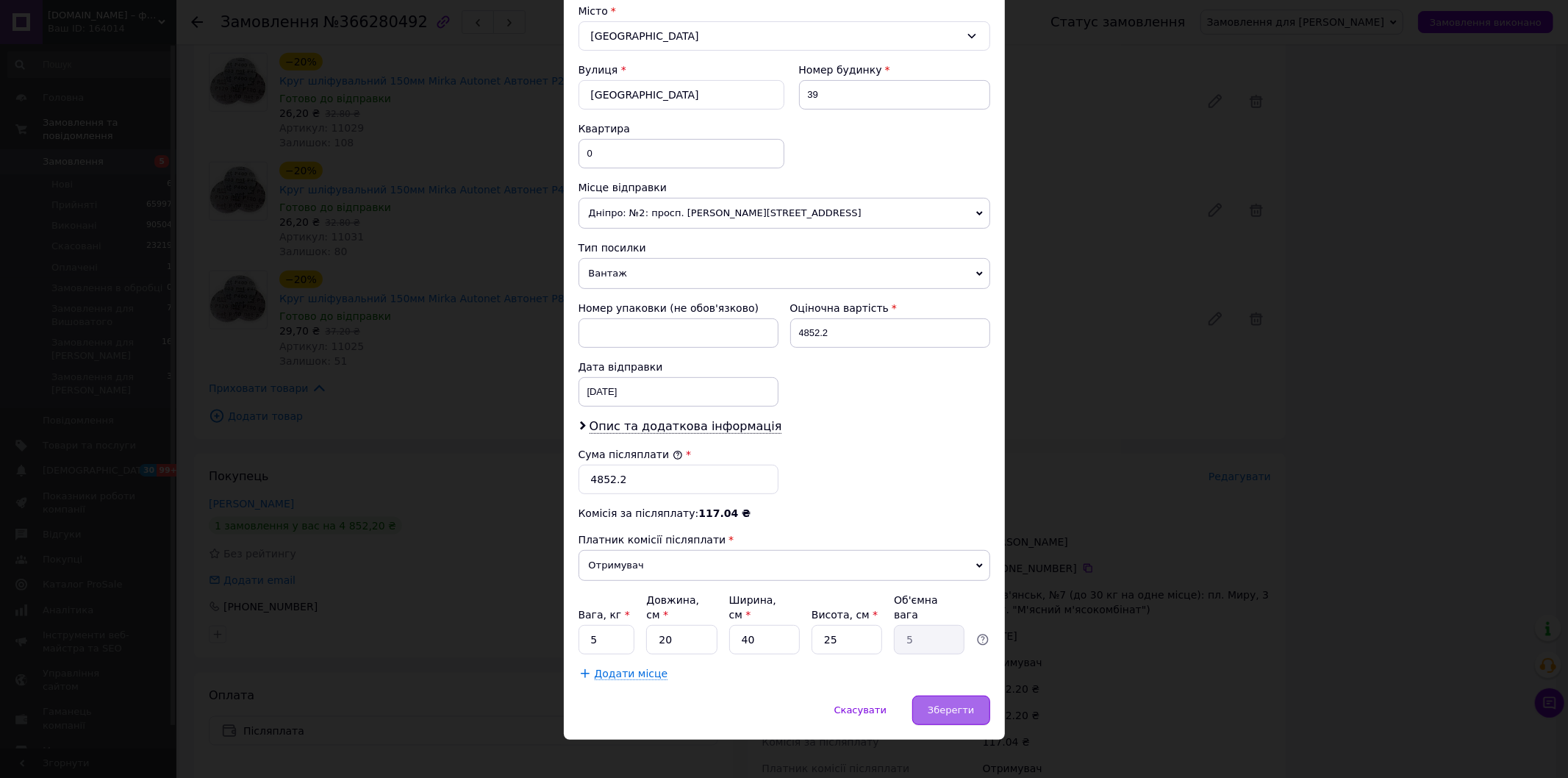
type input "[PERSON_NAME]"
click at [936, 705] on span "Зберегти" at bounding box center [951, 710] width 46 height 11
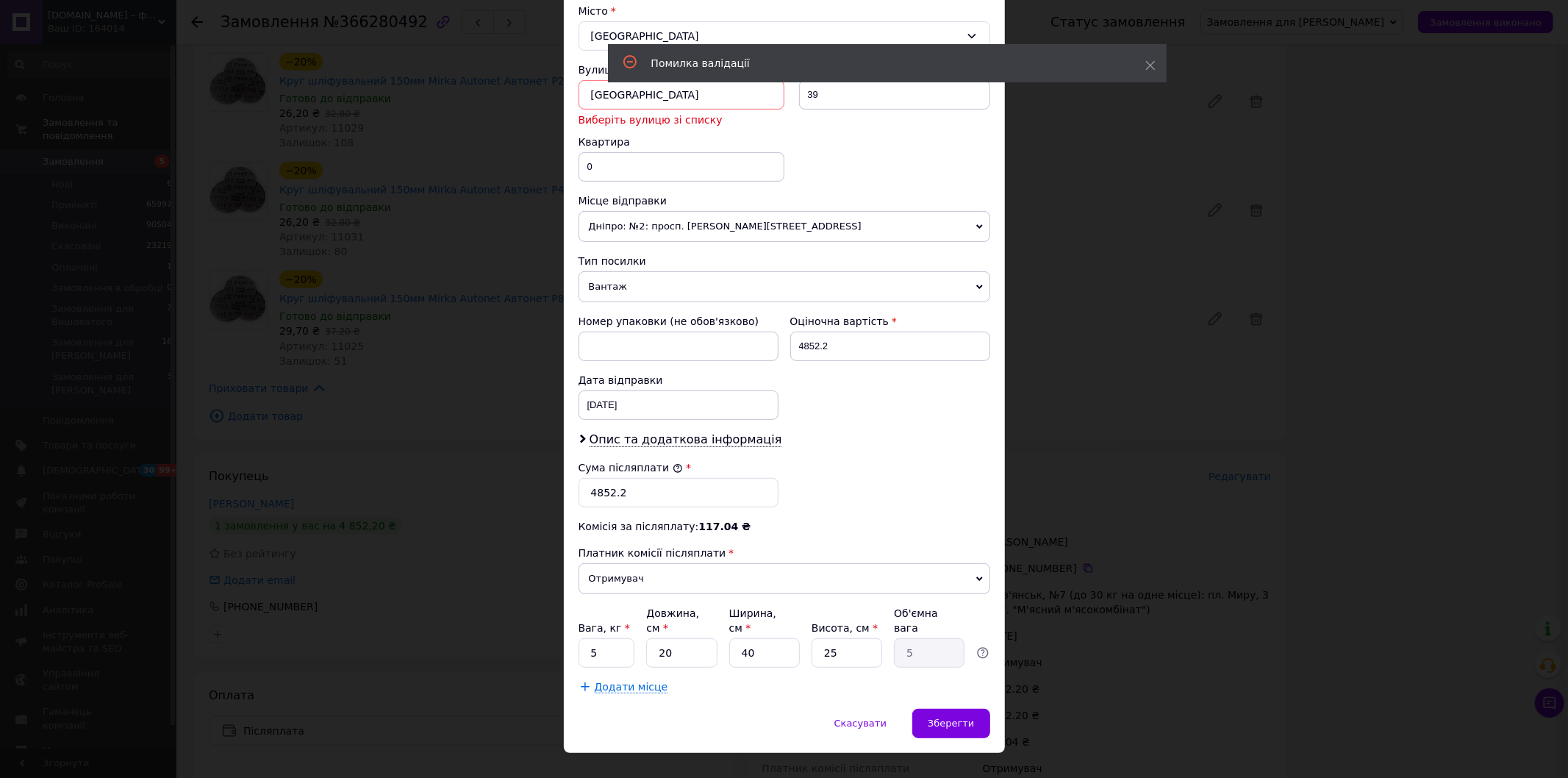
scroll to position [322, 0]
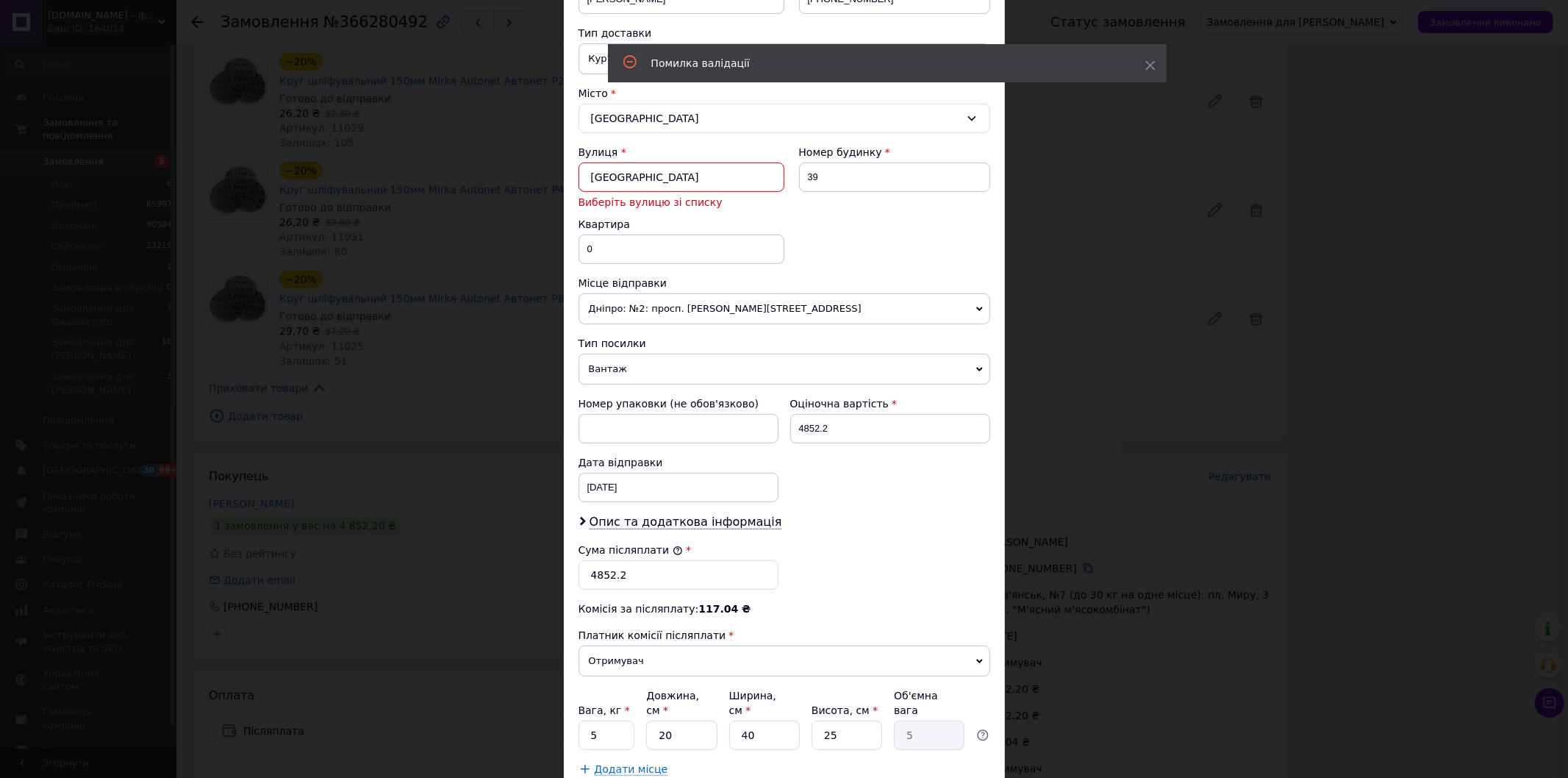
click at [632, 177] on input "[GEOGRAPHIC_DATA]" at bounding box center [681, 177] width 206 height 30
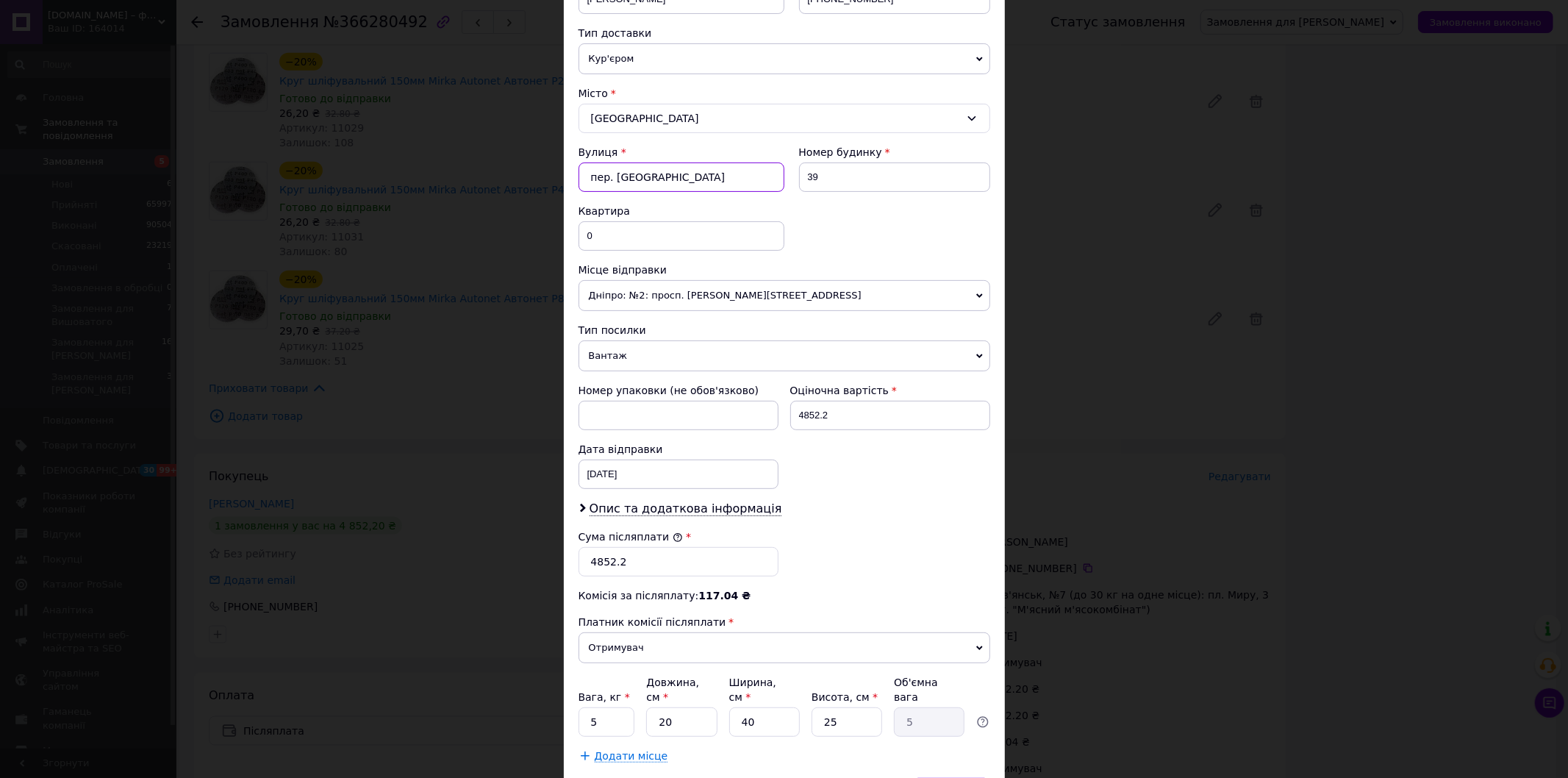
scroll to position [405, 0]
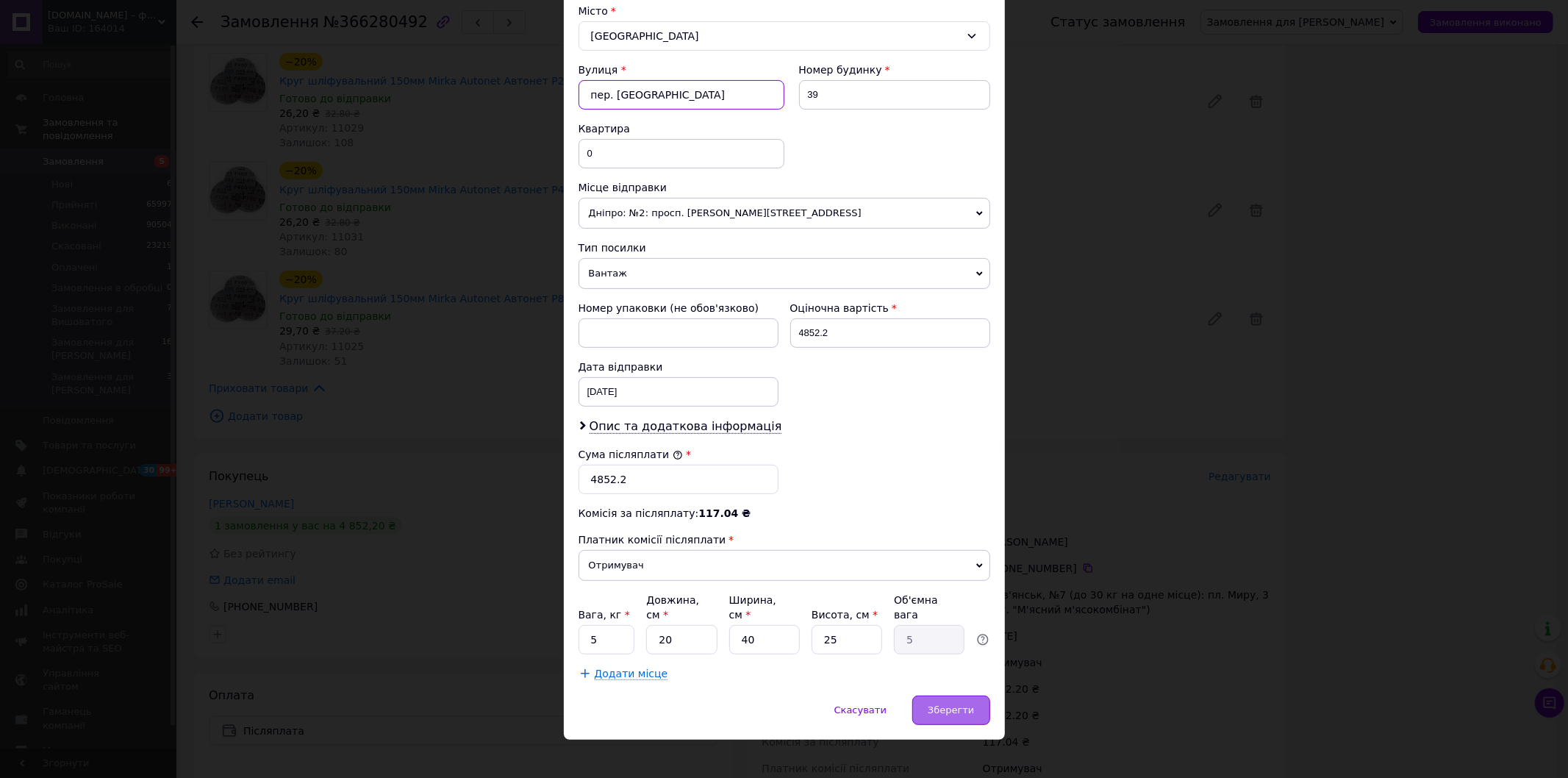
type input "пер. [GEOGRAPHIC_DATA]"
click at [946, 705] on span "Зберегти" at bounding box center [951, 710] width 46 height 11
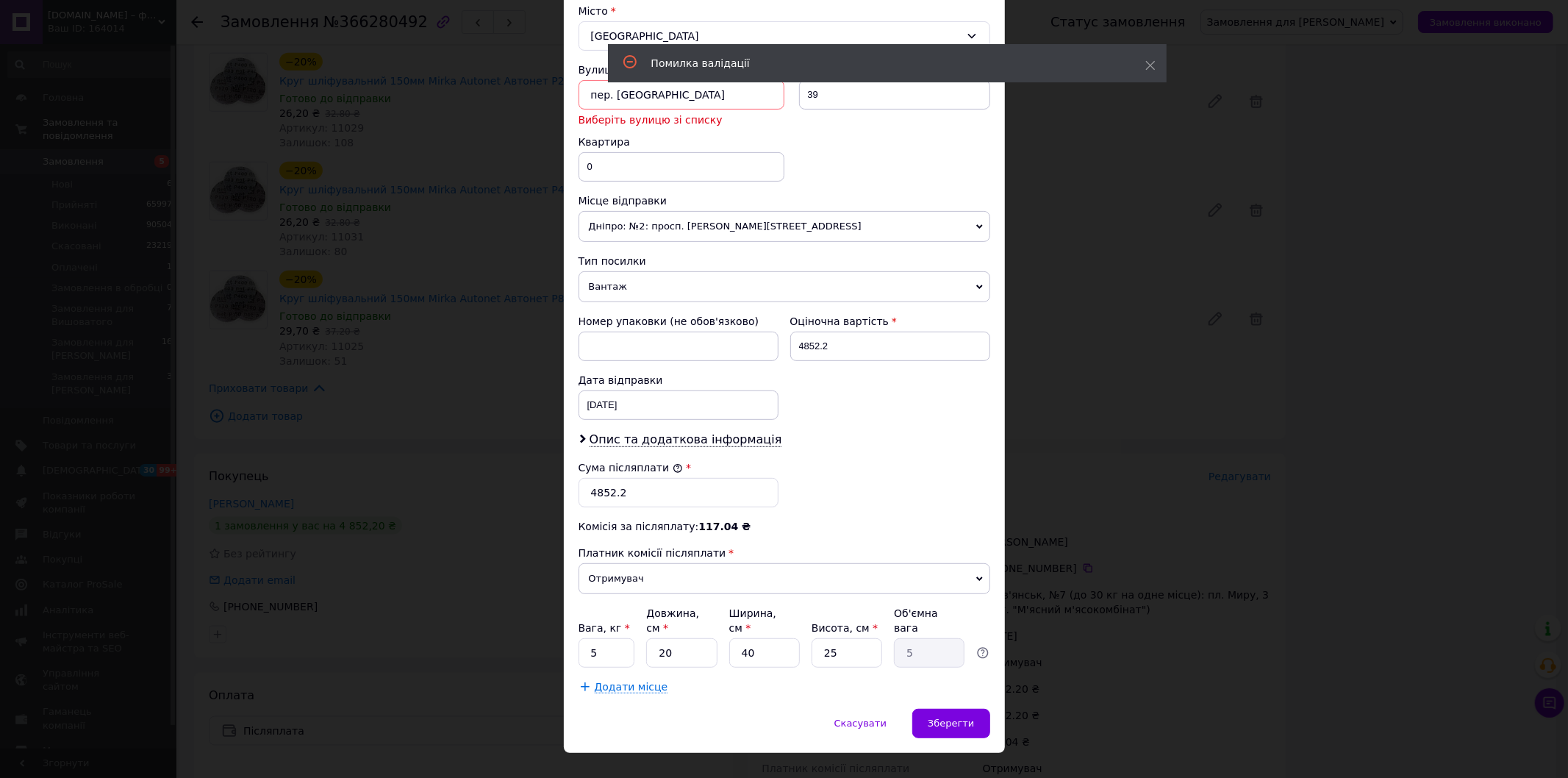
scroll to position [240, 0]
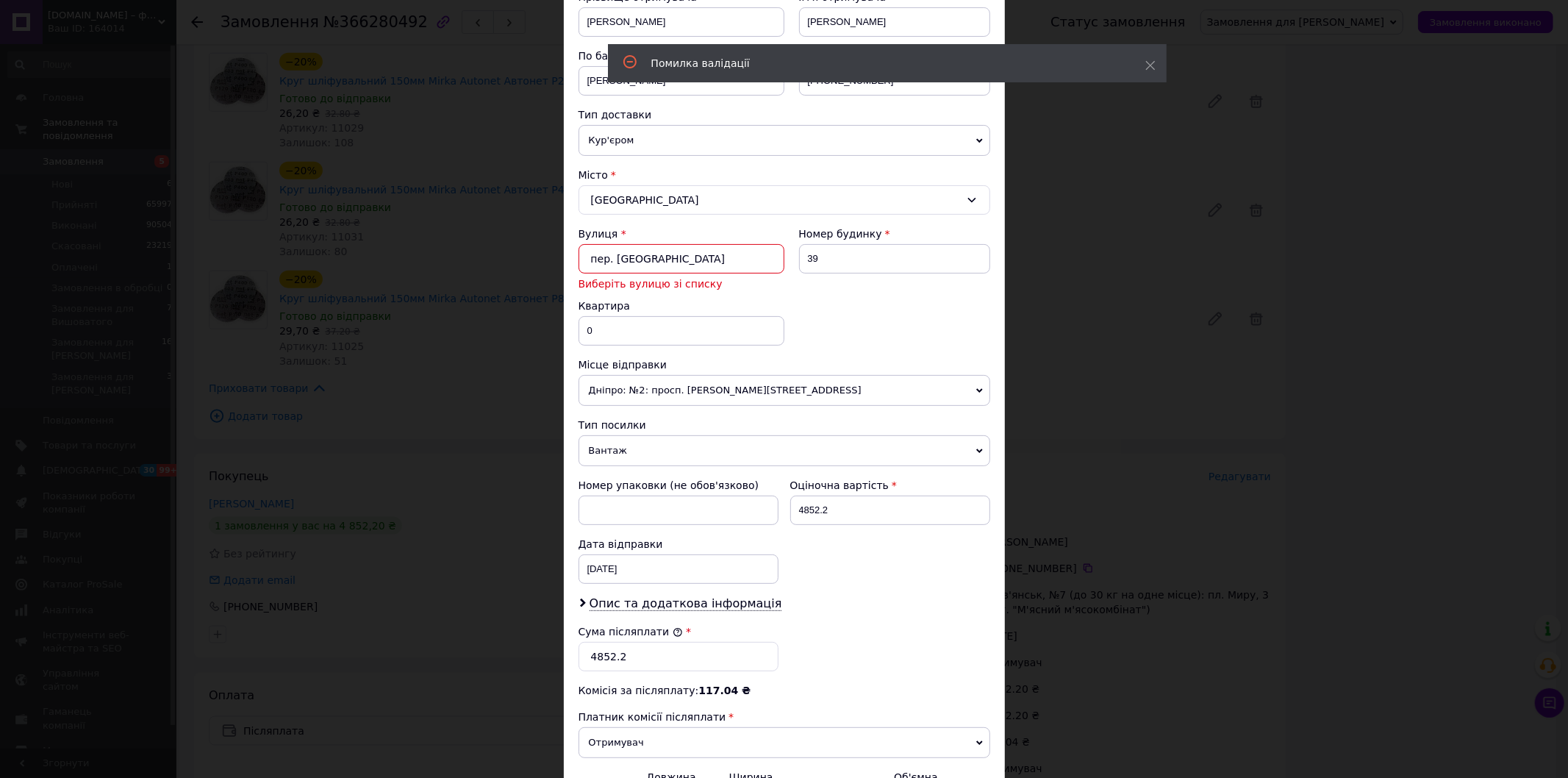
drag, startPoint x: 610, startPoint y: 259, endPoint x: 573, endPoint y: 251, distance: 37.9
click at [559, 250] on div "× Редагування доставки Спосіб доставки Нова Пошта (платна) Платник Отримувач Ві…" at bounding box center [784, 389] width 1568 height 778
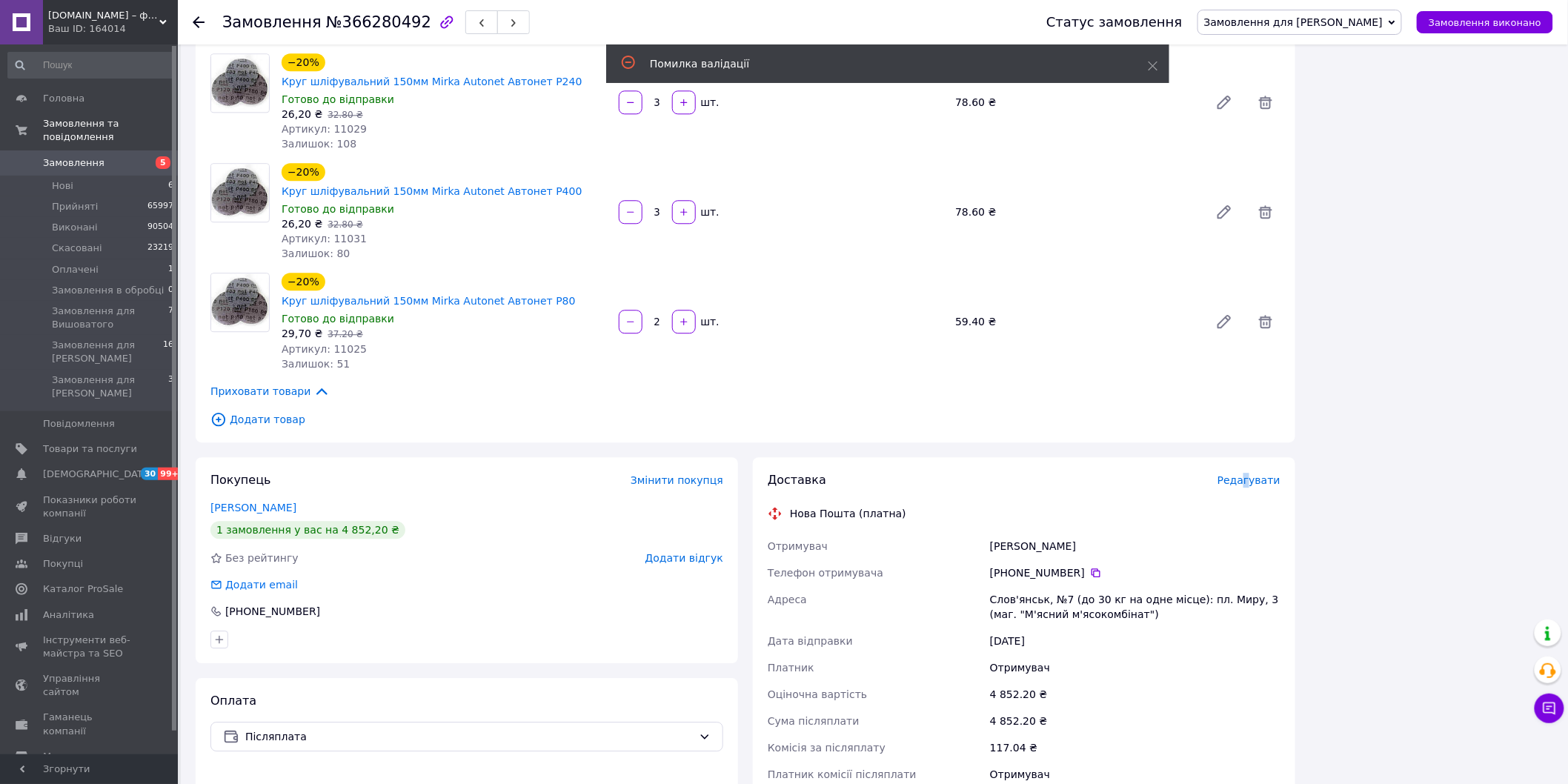
click at [1250, 474] on span "Редагувати" at bounding box center [1249, 480] width 63 height 12
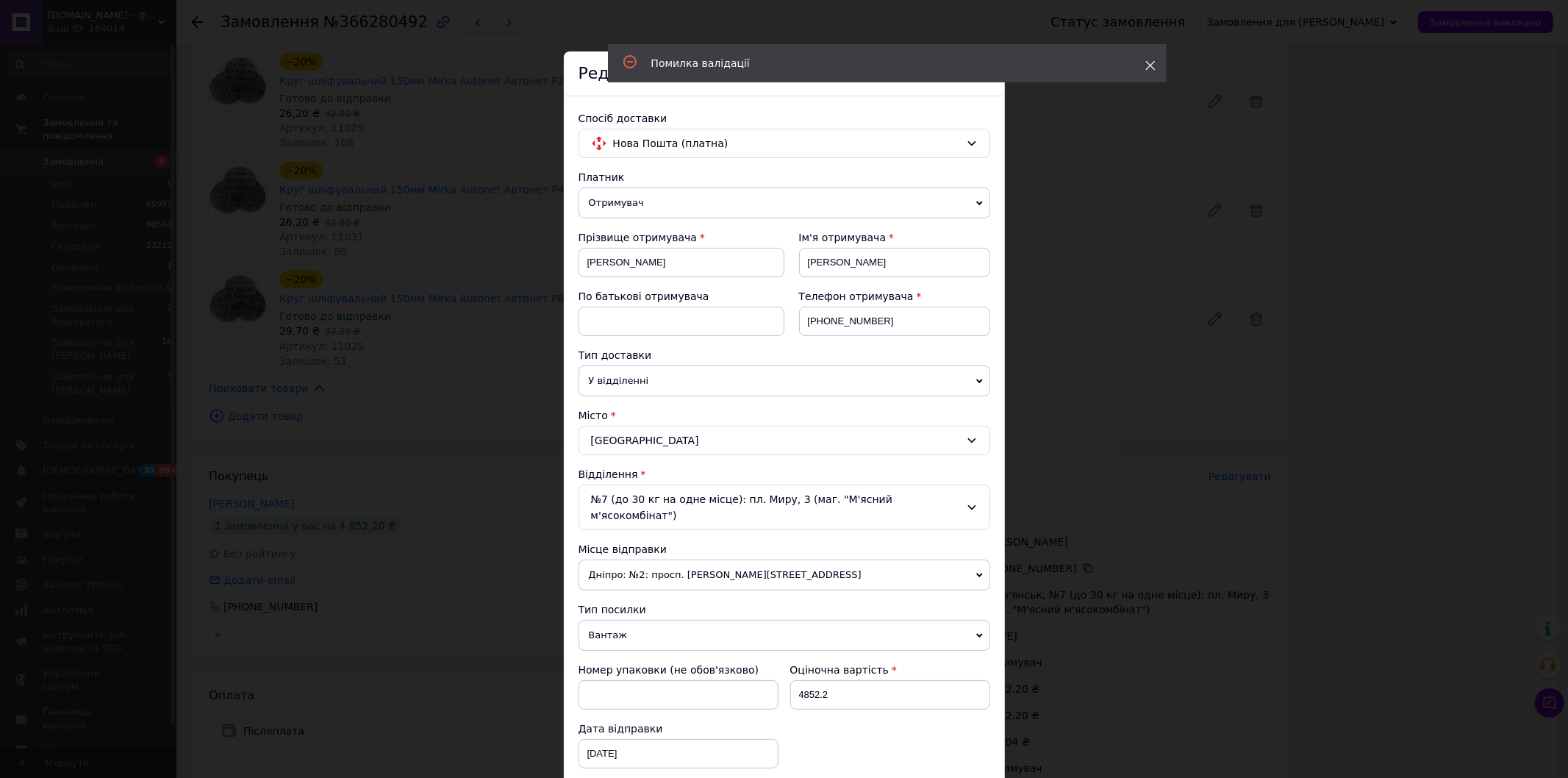
click at [1148, 61] on icon at bounding box center [1150, 65] width 10 height 10
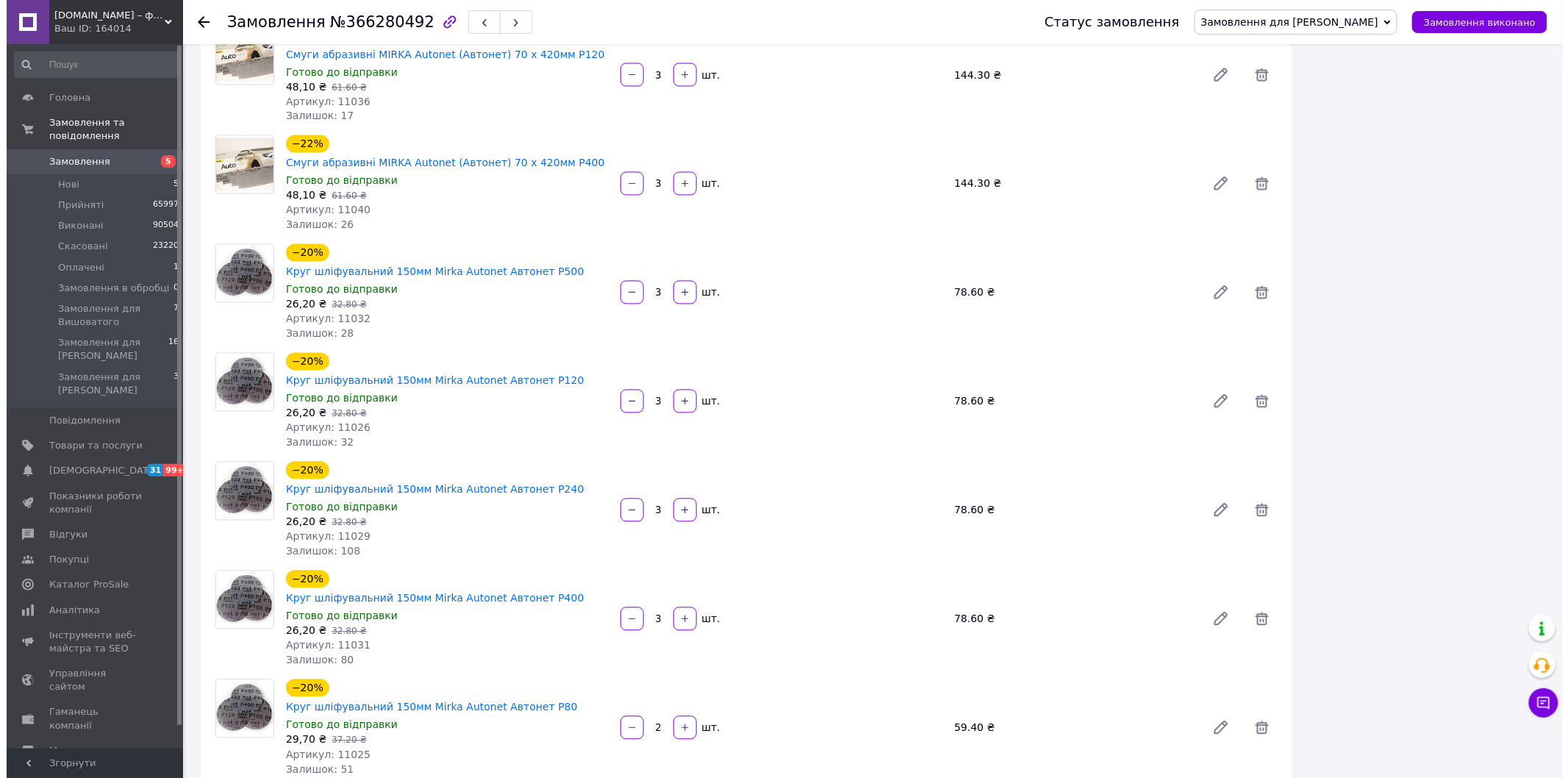
scroll to position [1226, 0]
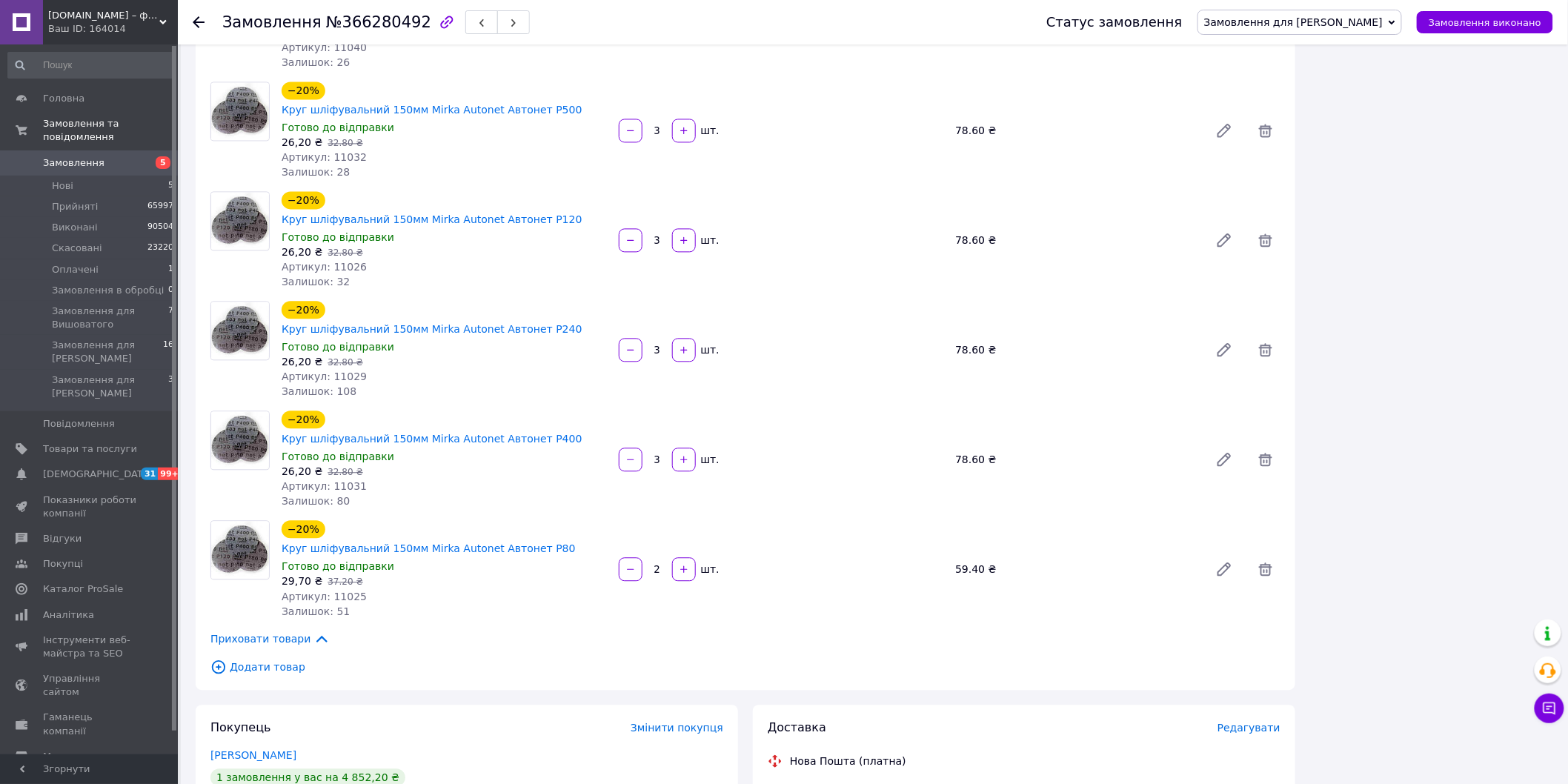
click at [1242, 722] on span "Редагувати" at bounding box center [1249, 728] width 63 height 12
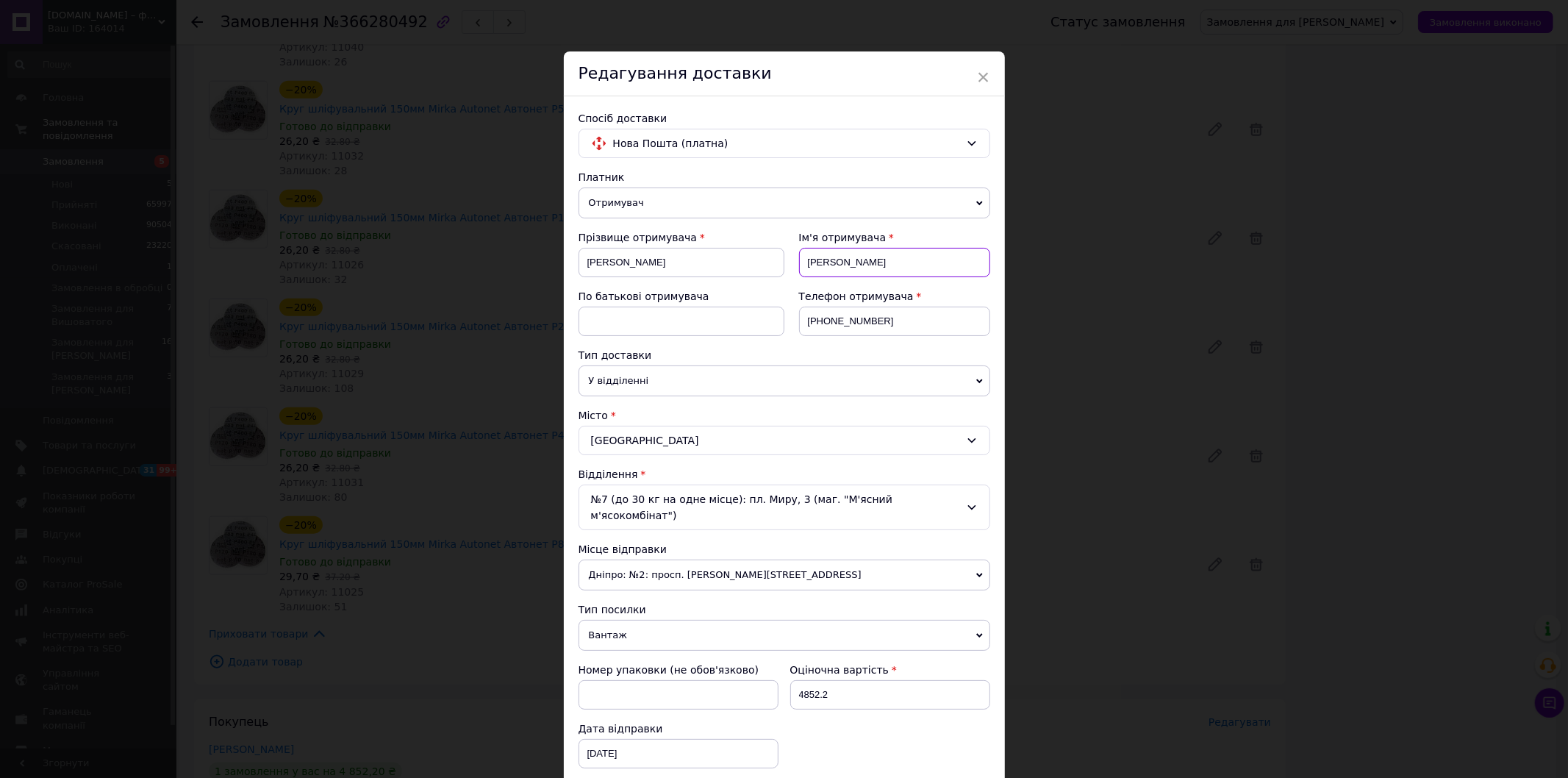
click at [825, 267] on input "[PERSON_NAME]" at bounding box center [895, 263] width 191 height 30
click at [825, 265] on input "[PERSON_NAME]" at bounding box center [895, 263] width 191 height 30
click at [624, 311] on input at bounding box center [681, 321] width 206 height 30
paste input "[PERSON_NAME]"
type input "[PERSON_NAME]"
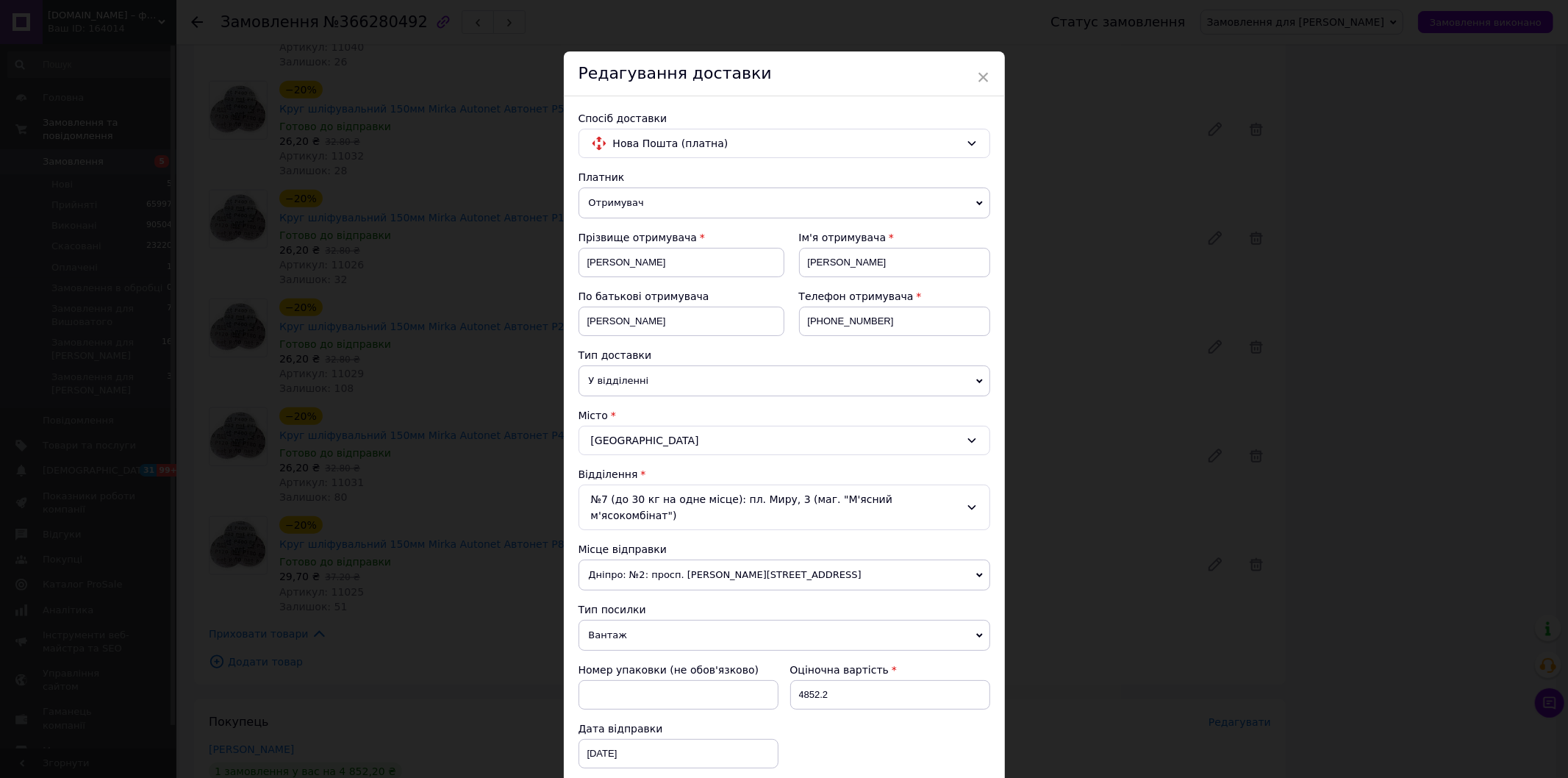
click at [640, 375] on span "У відділенні" at bounding box center [784, 381] width 412 height 31
click at [603, 409] on li "Кур'єром" at bounding box center [784, 410] width 412 height 22
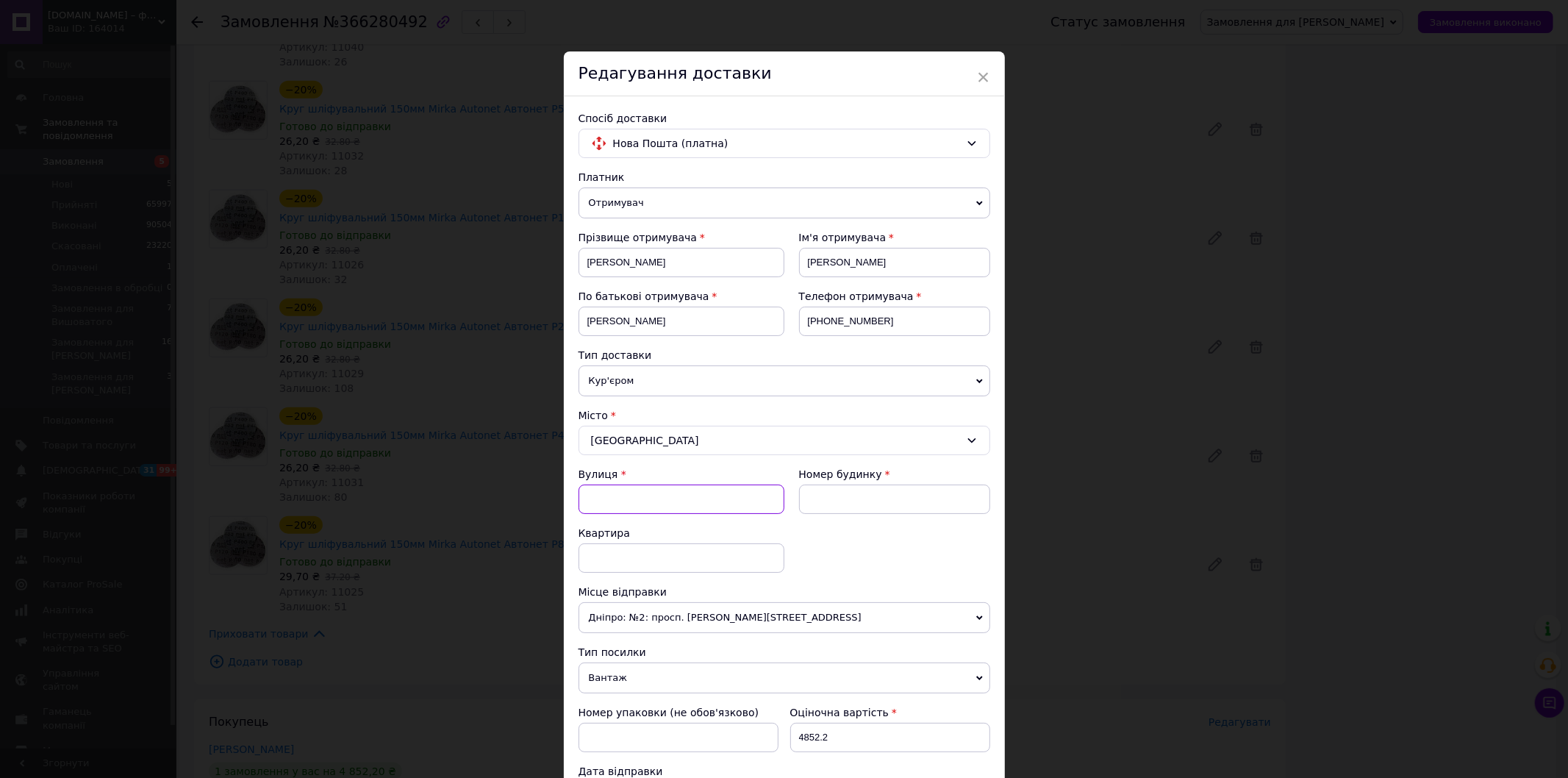
click at [609, 495] on input "Вулиця" at bounding box center [681, 499] width 206 height 30
type input "Софиевский"
type input "39"
type input "0"
drag, startPoint x: 587, startPoint y: 502, endPoint x: 601, endPoint y: 452, distance: 51.9
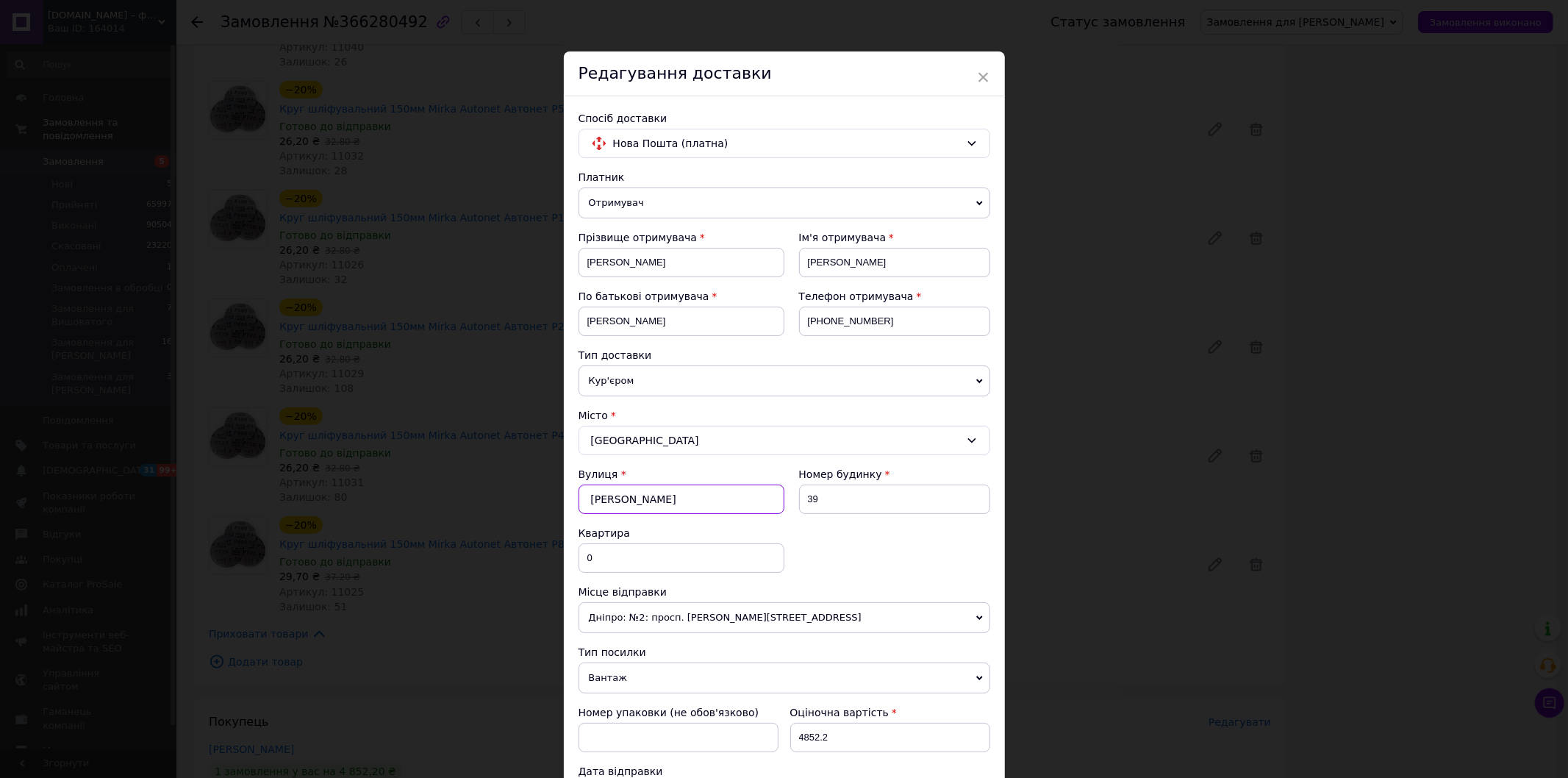
click at [585, 502] on input "Софиевский" at bounding box center [681, 499] width 206 height 30
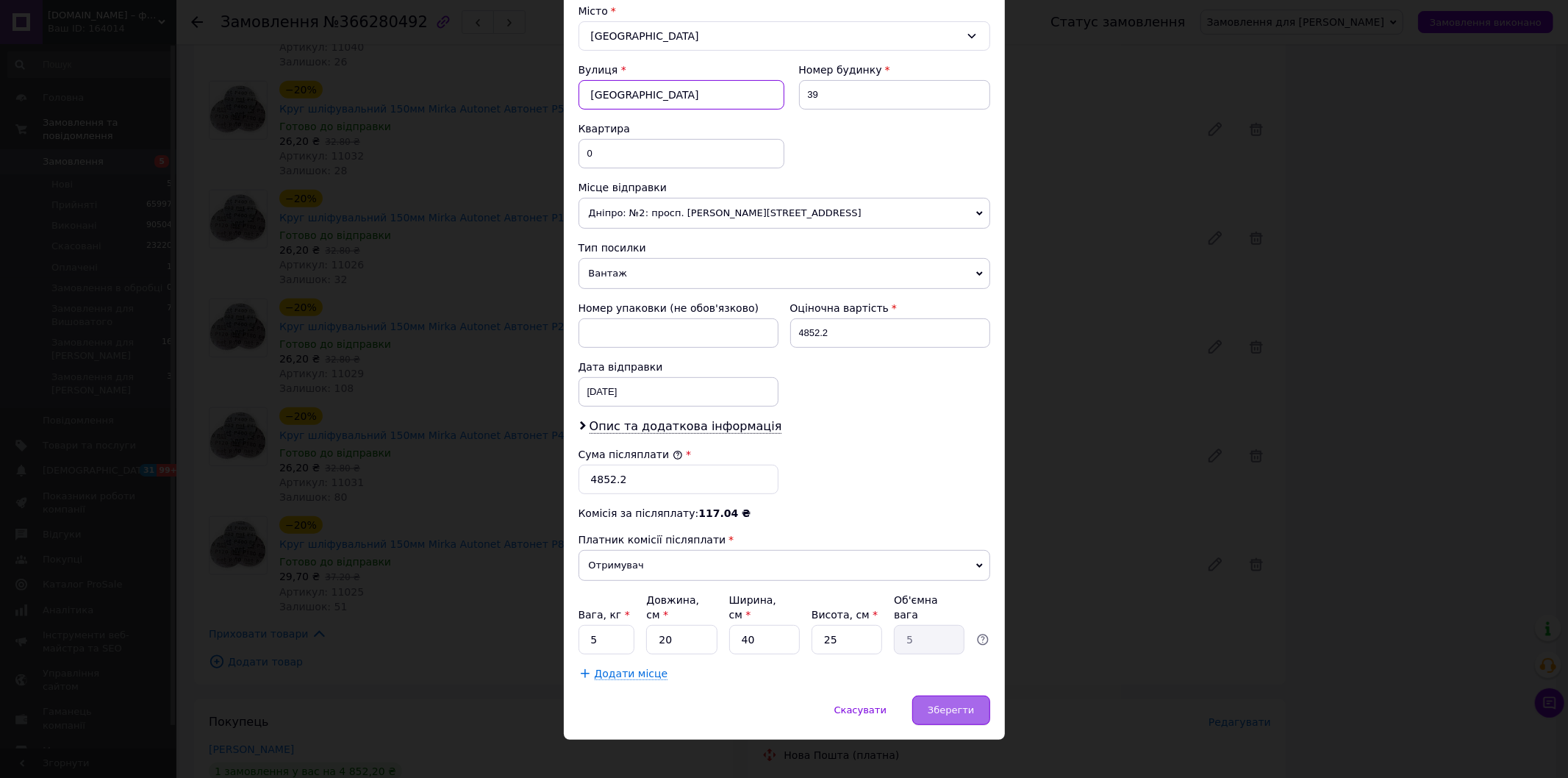
type input "переулок Софиевский"
click at [962, 705] on span "Зберегти" at bounding box center [951, 710] width 46 height 11
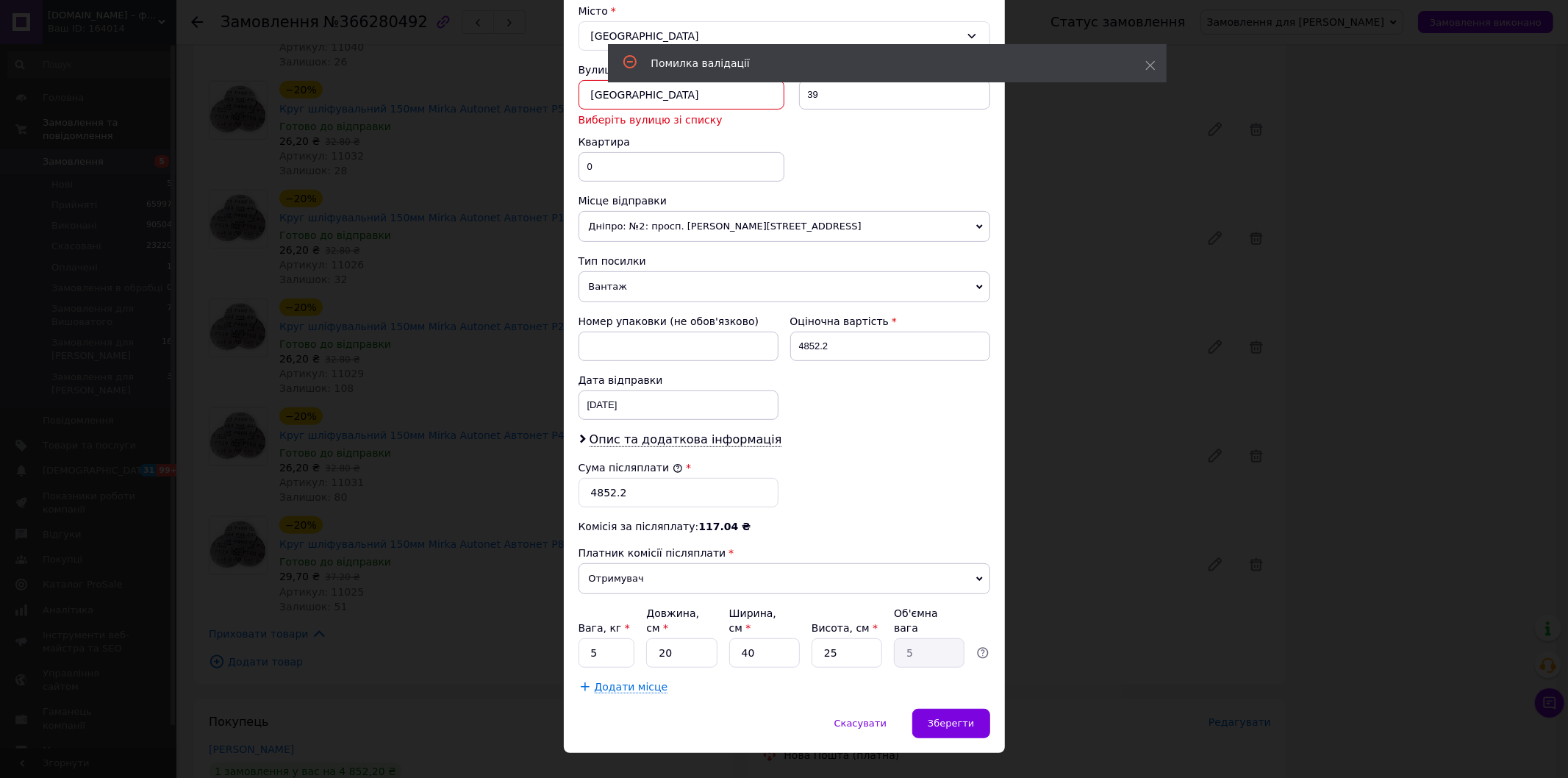
drag, startPoint x: 636, startPoint y: 98, endPoint x: 513, endPoint y: 70, distance: 126.1
click at [509, 70] on div "× Редагування доставки Спосіб доставки Нова Пошта (платна) Платник Отримувач Ві…" at bounding box center [784, 389] width 1568 height 778
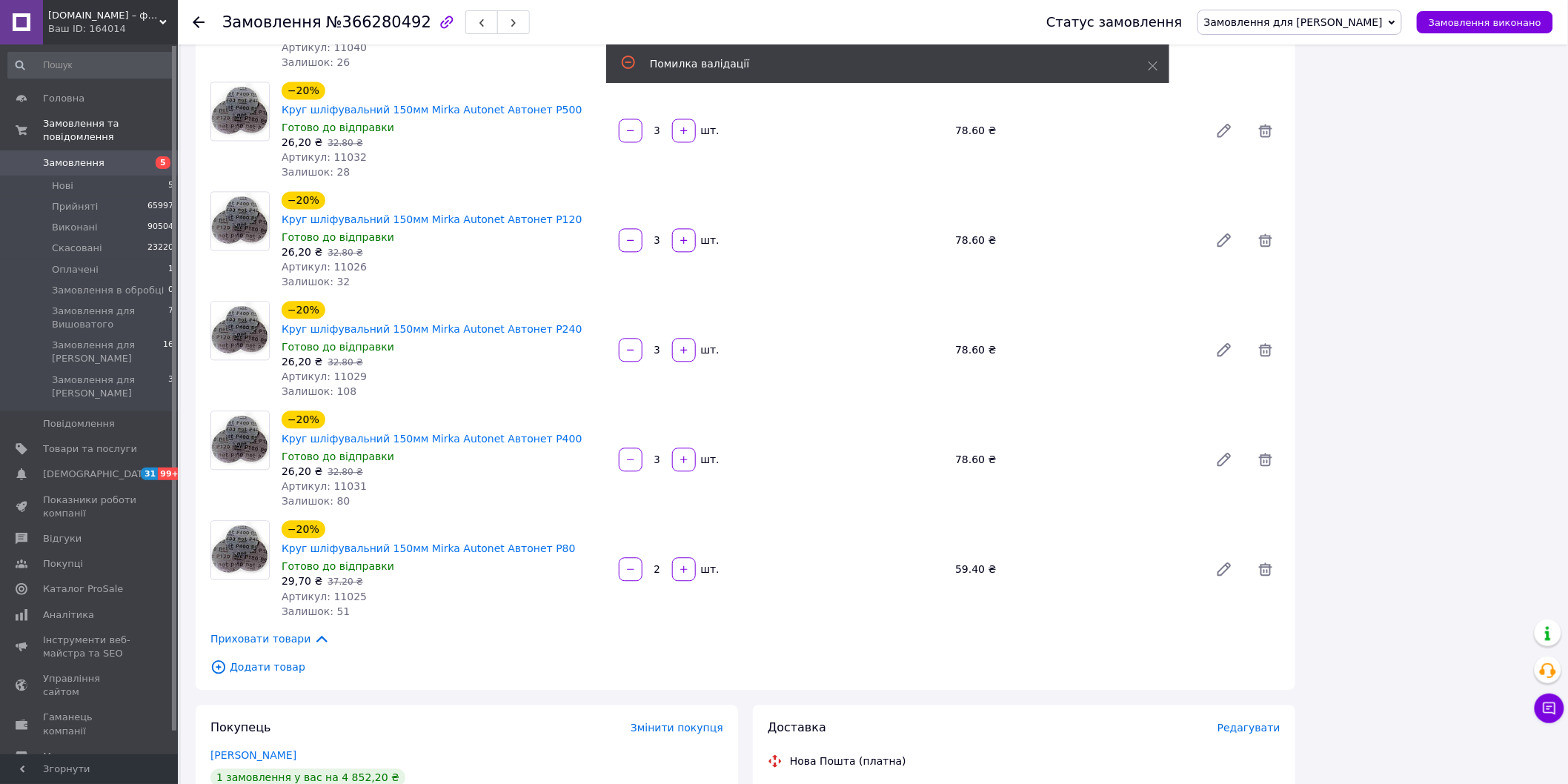
click at [1241, 722] on span "Редагувати" at bounding box center [1249, 728] width 63 height 12
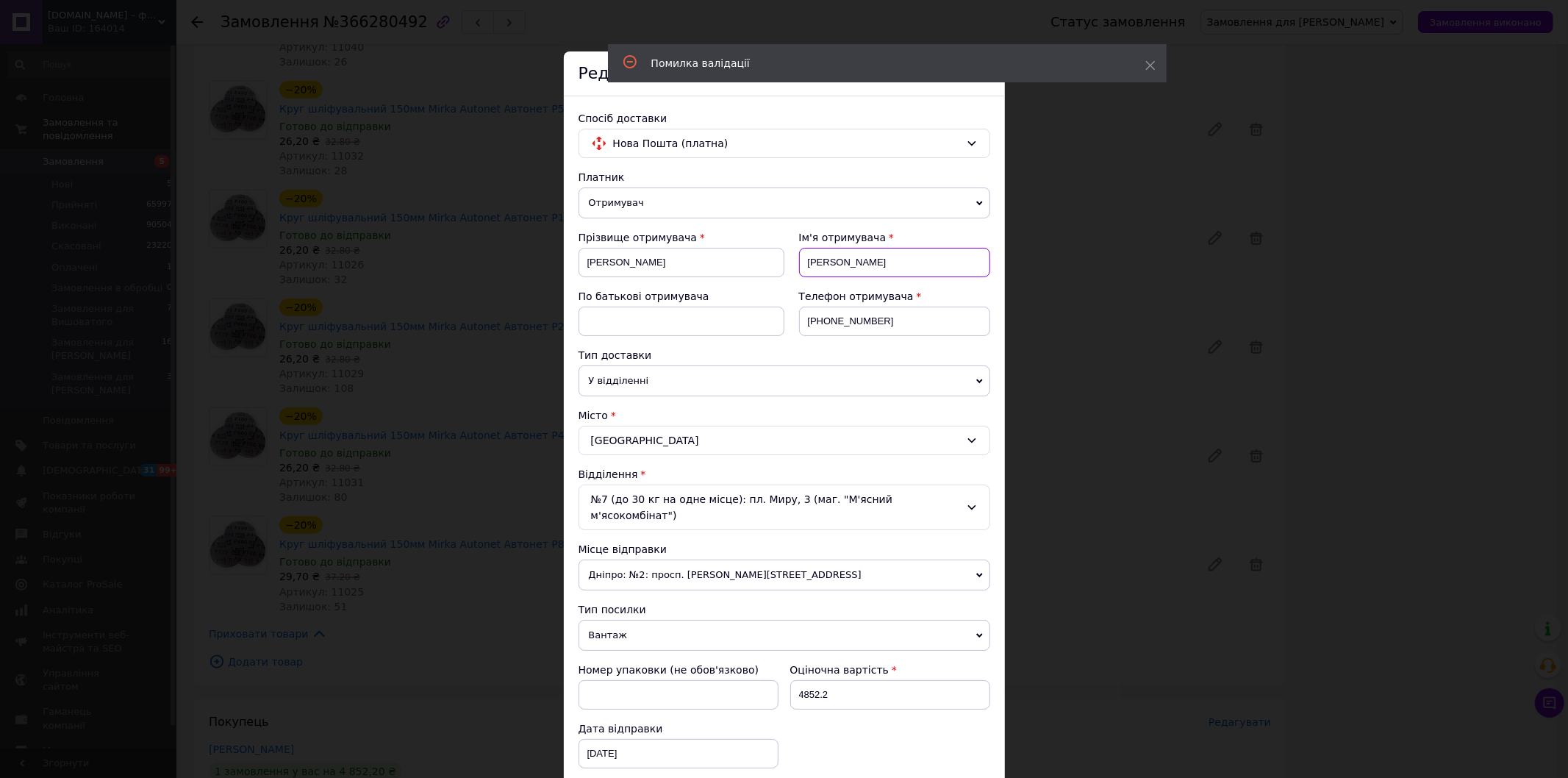
click at [820, 259] on input "[PERSON_NAME]" at bounding box center [895, 263] width 191 height 30
click at [601, 314] on input at bounding box center [681, 321] width 206 height 30
paste input "[PERSON_NAME]"
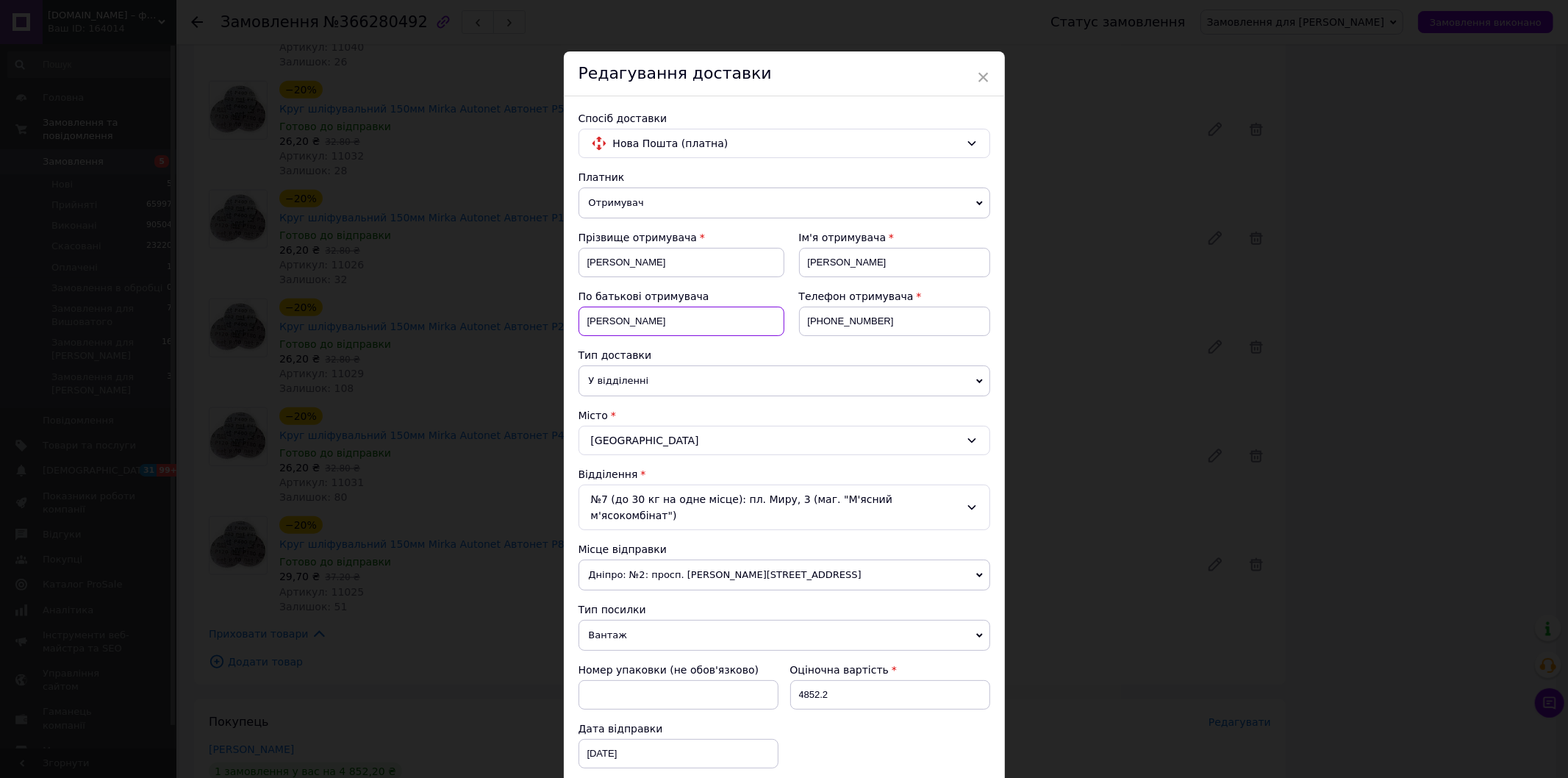
type input "[PERSON_NAME]"
click at [619, 377] on span "У відділенні" at bounding box center [784, 381] width 412 height 31
click at [616, 405] on li "Кур'єром" at bounding box center [784, 410] width 412 height 22
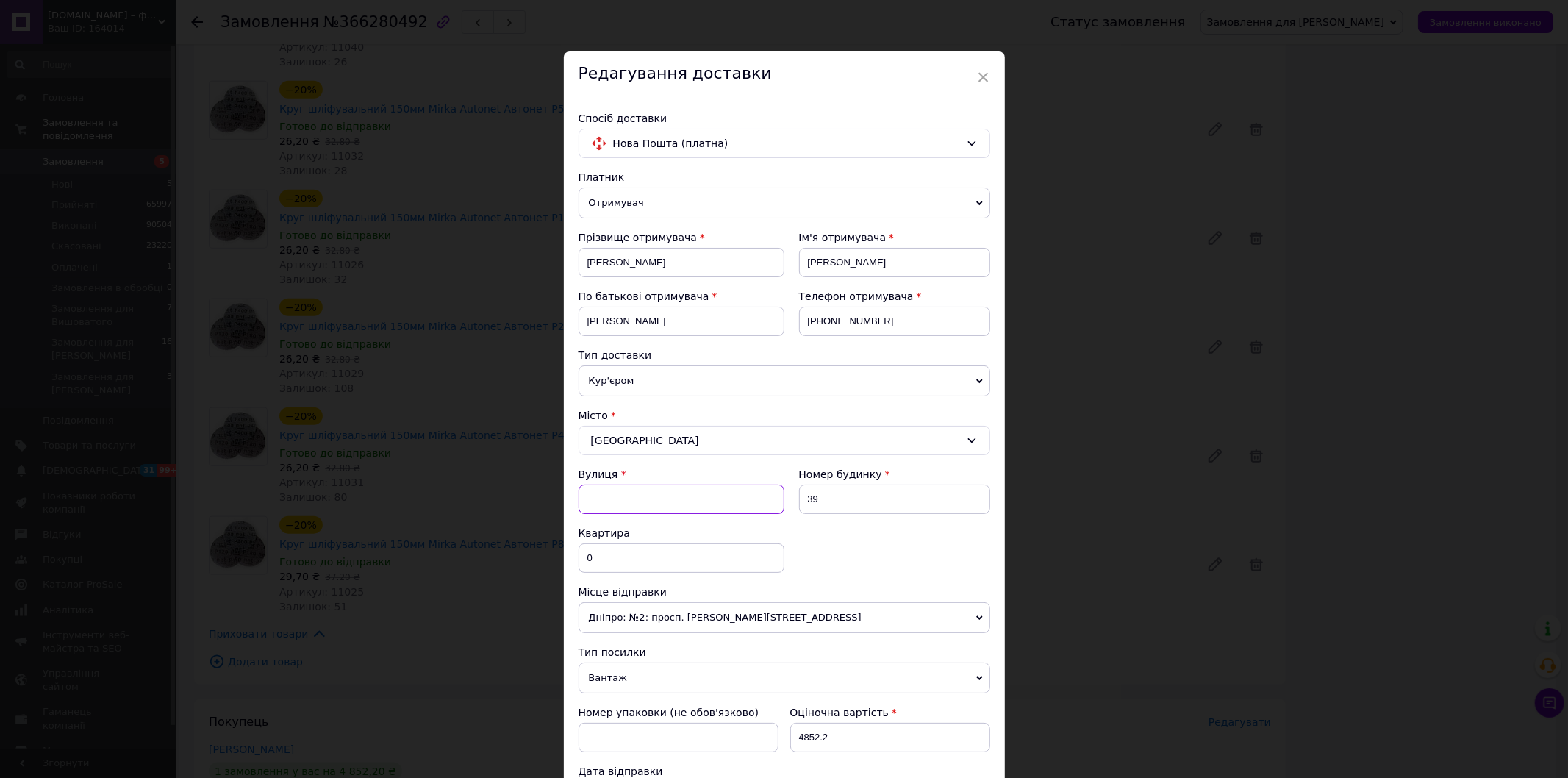
click at [620, 501] on input "Вулиця" at bounding box center [681, 499] width 206 height 30
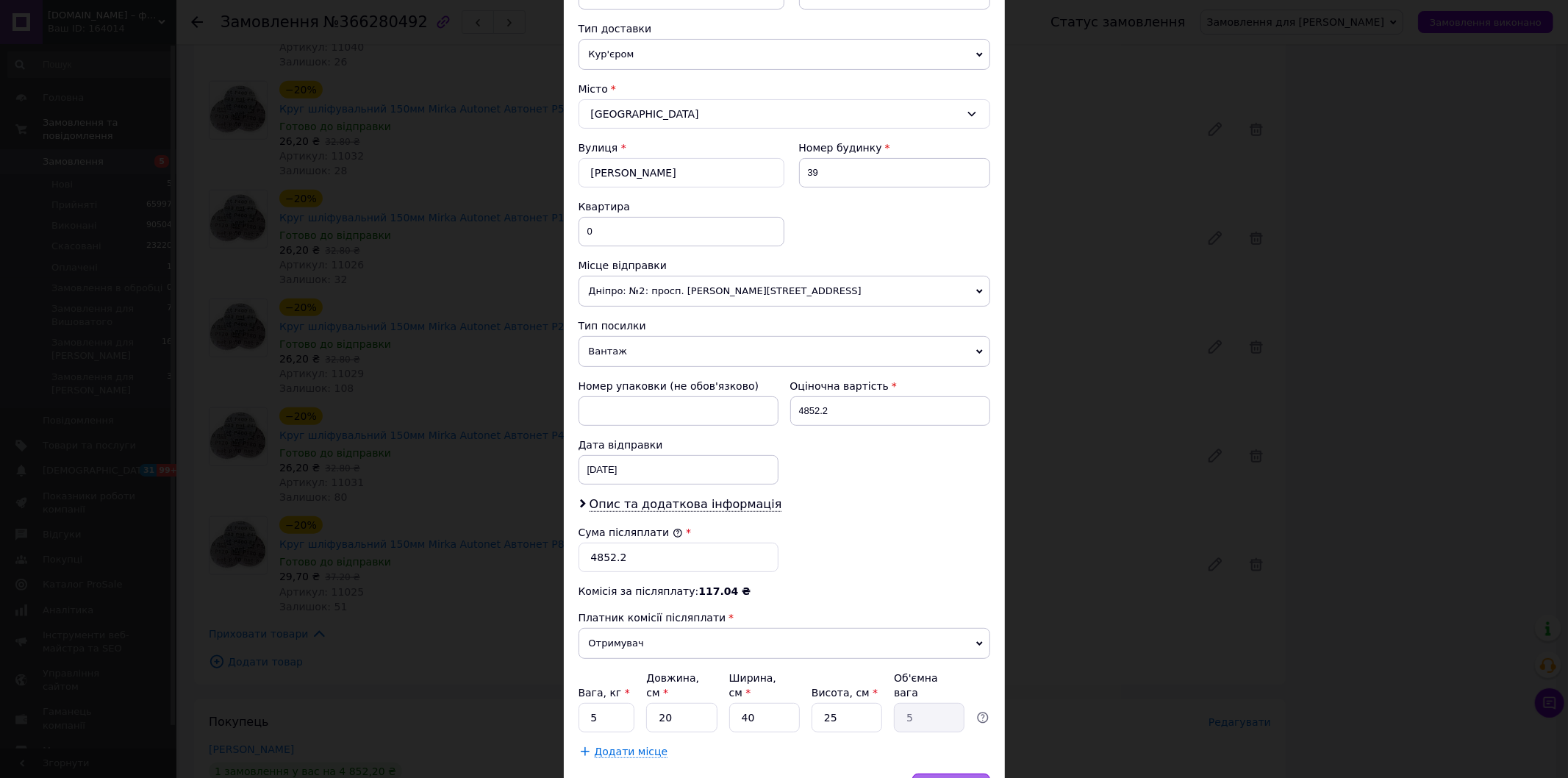
click at [963, 777] on span "Зберегти" at bounding box center [951, 788] width 46 height 11
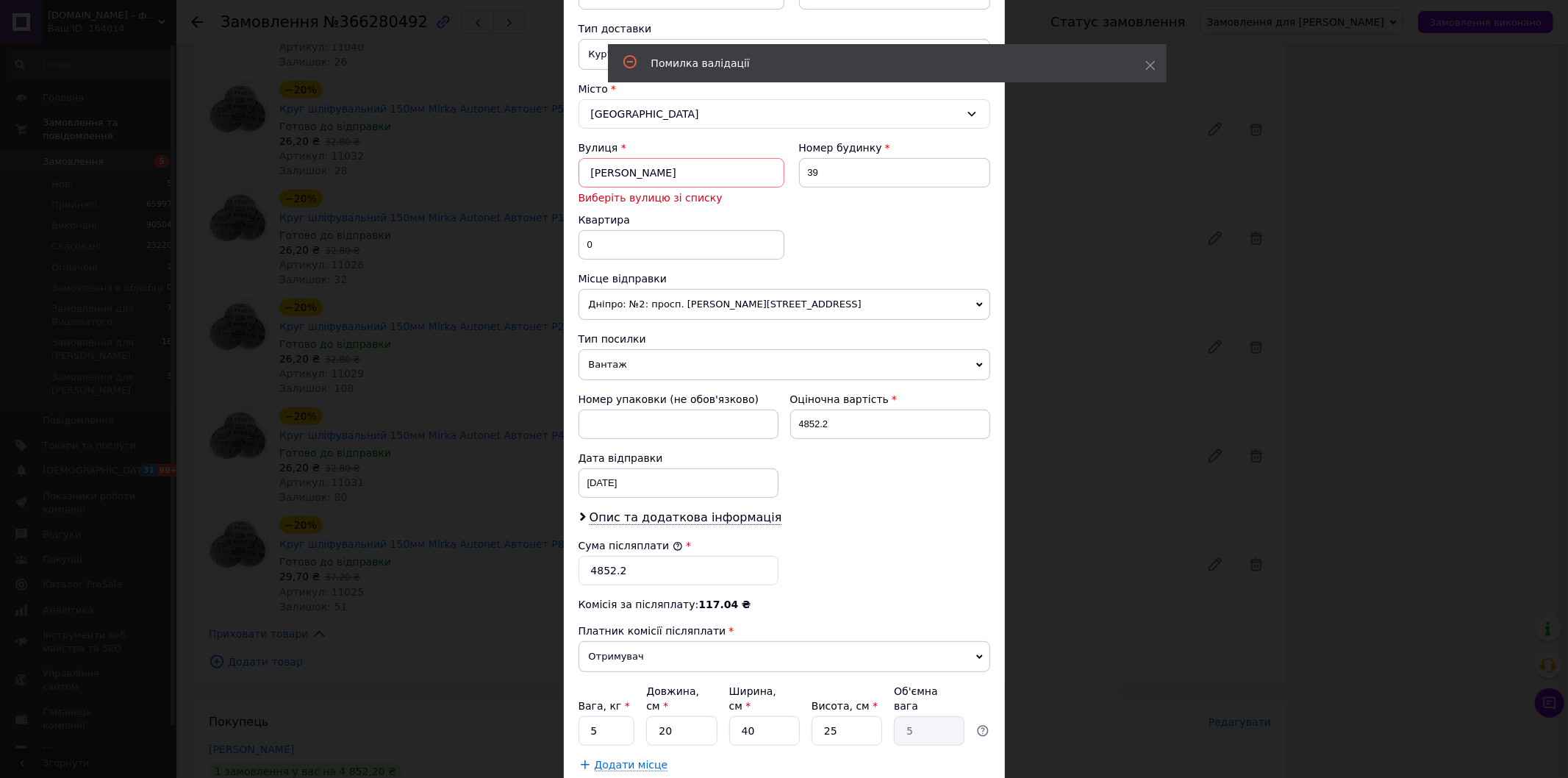
scroll to position [81, 0]
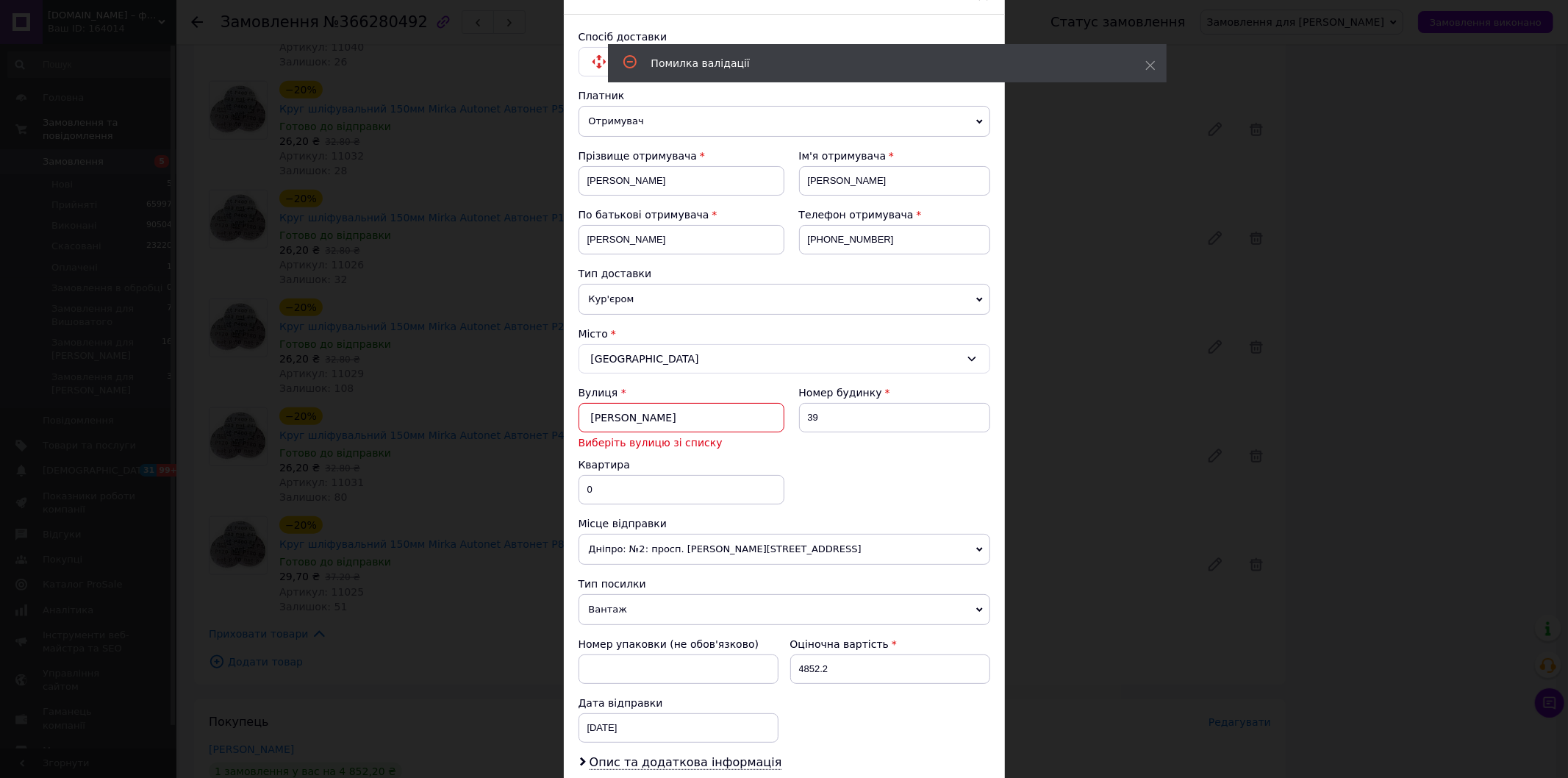
click at [619, 420] on input "Софиевский" at bounding box center [681, 417] width 206 height 30
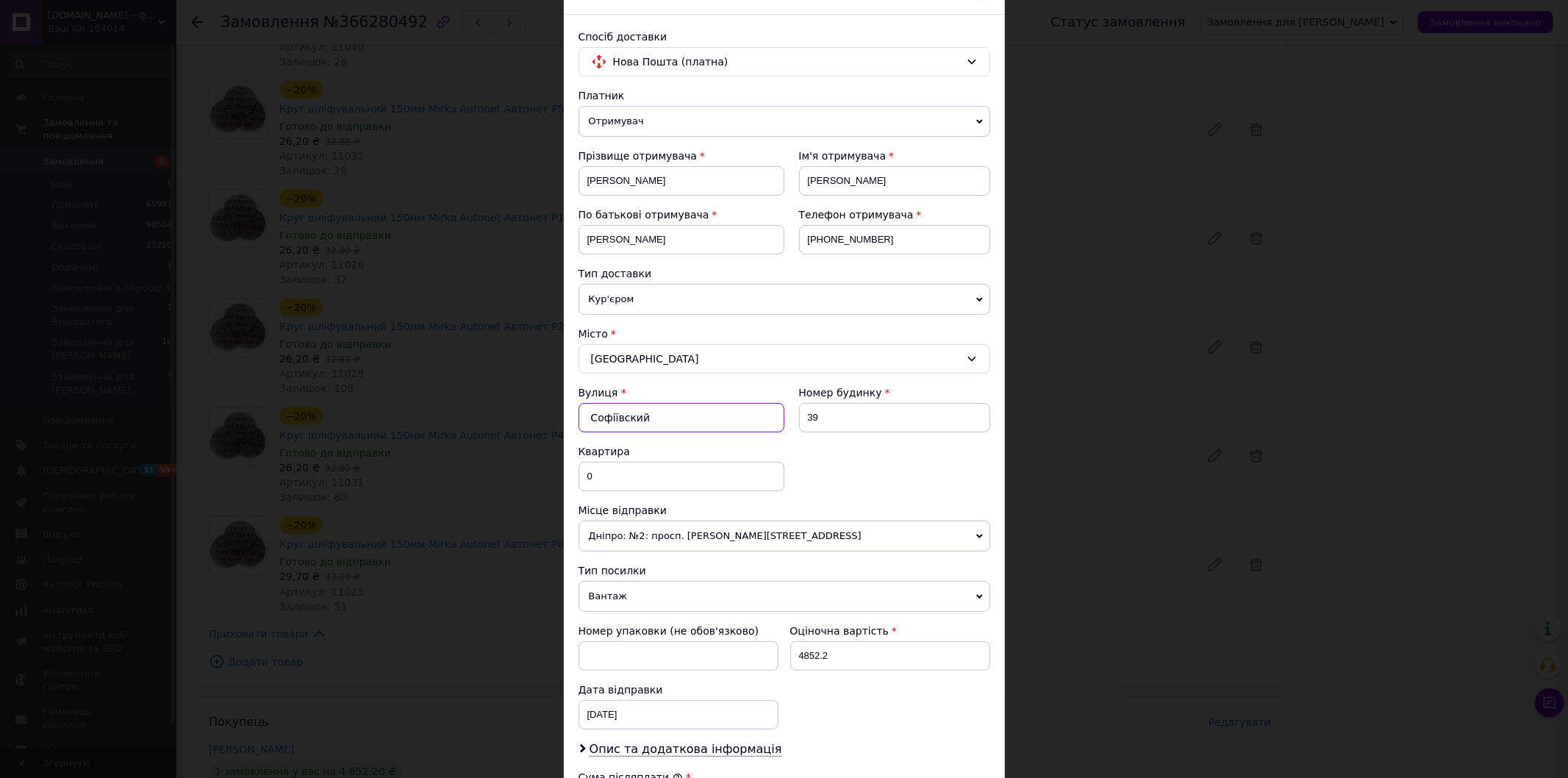
scroll to position [405, 0]
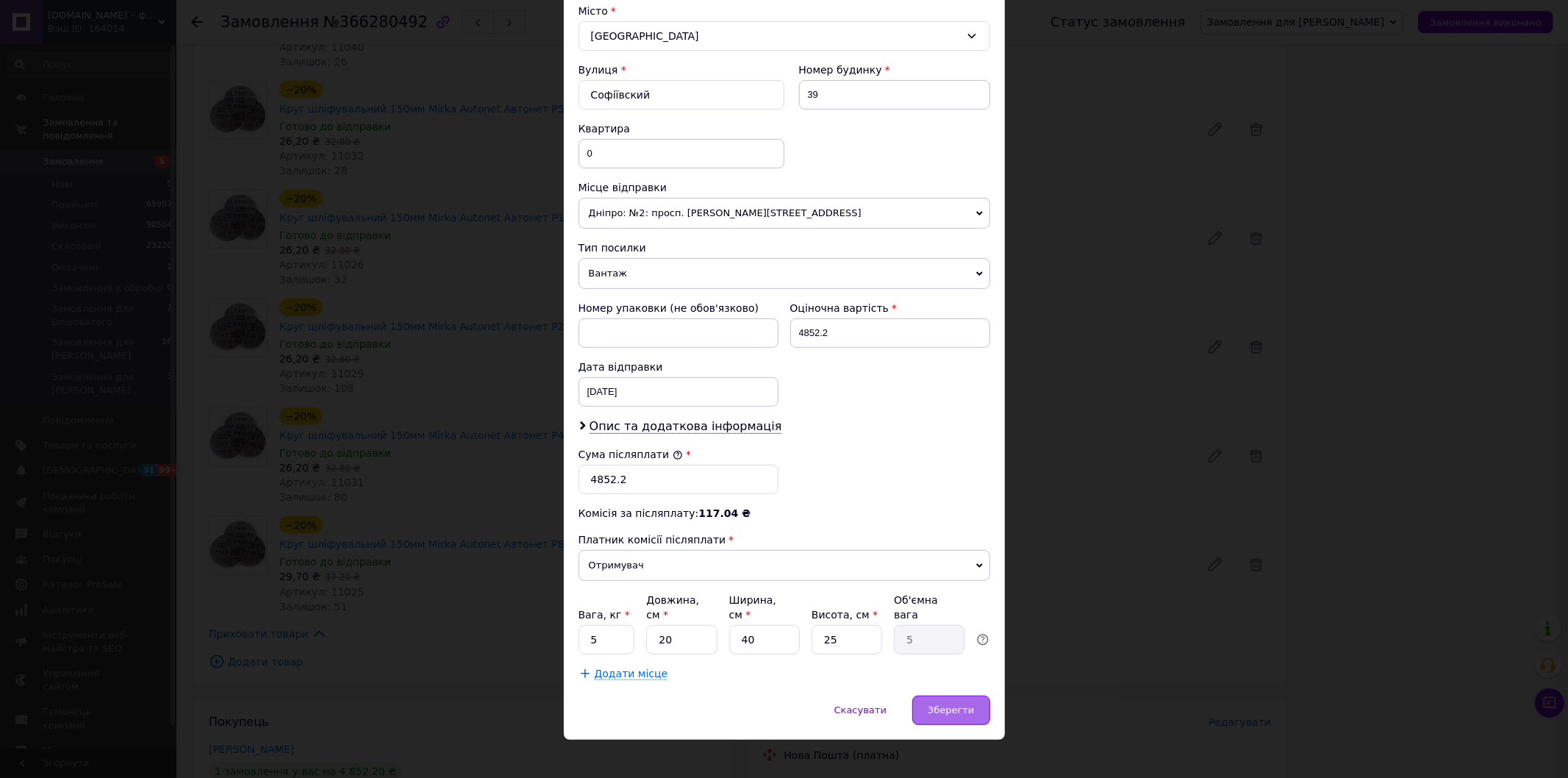
click at [960, 696] on div "Зберегти" at bounding box center [951, 710] width 77 height 30
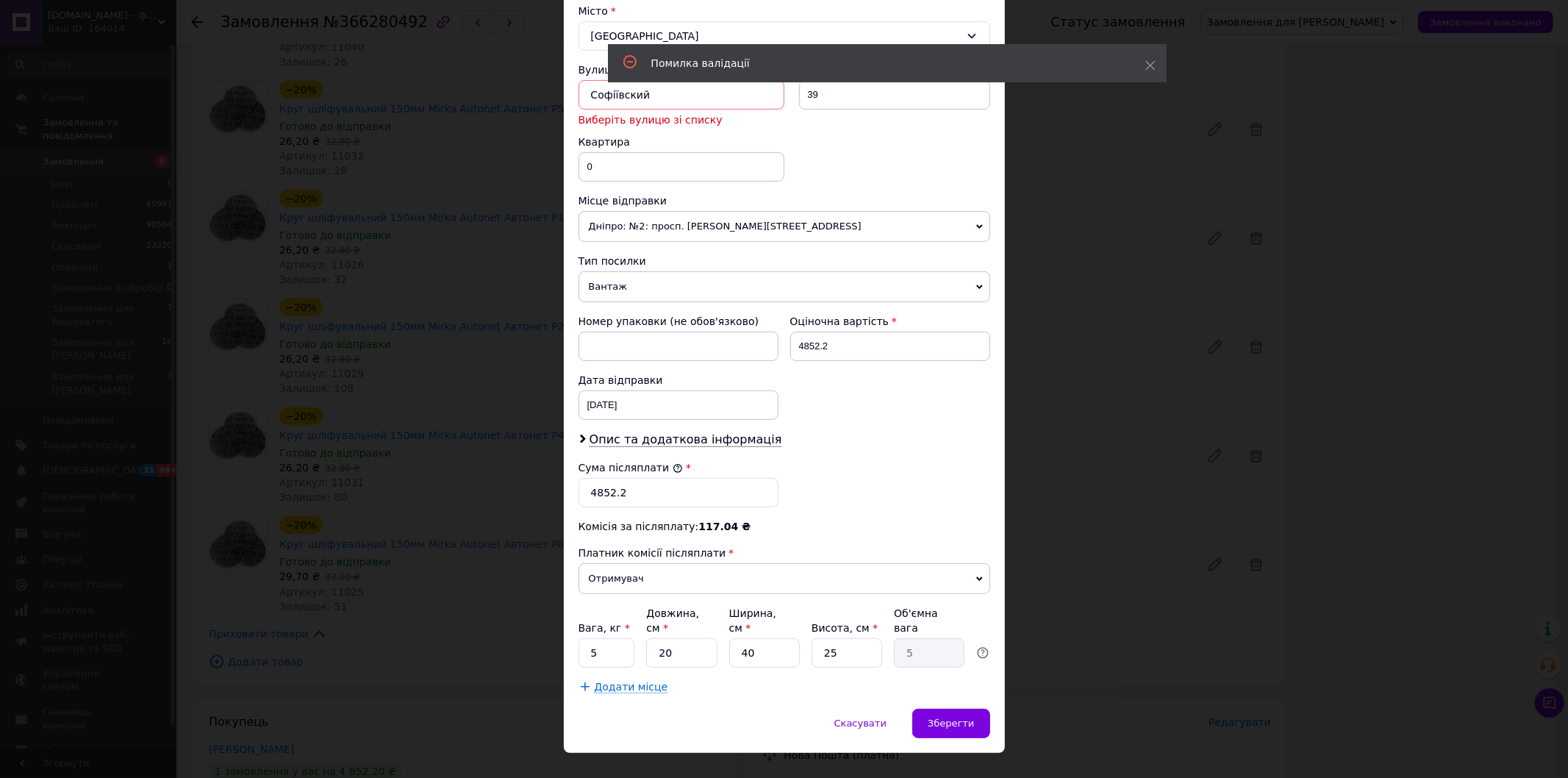
scroll to position [159, 0]
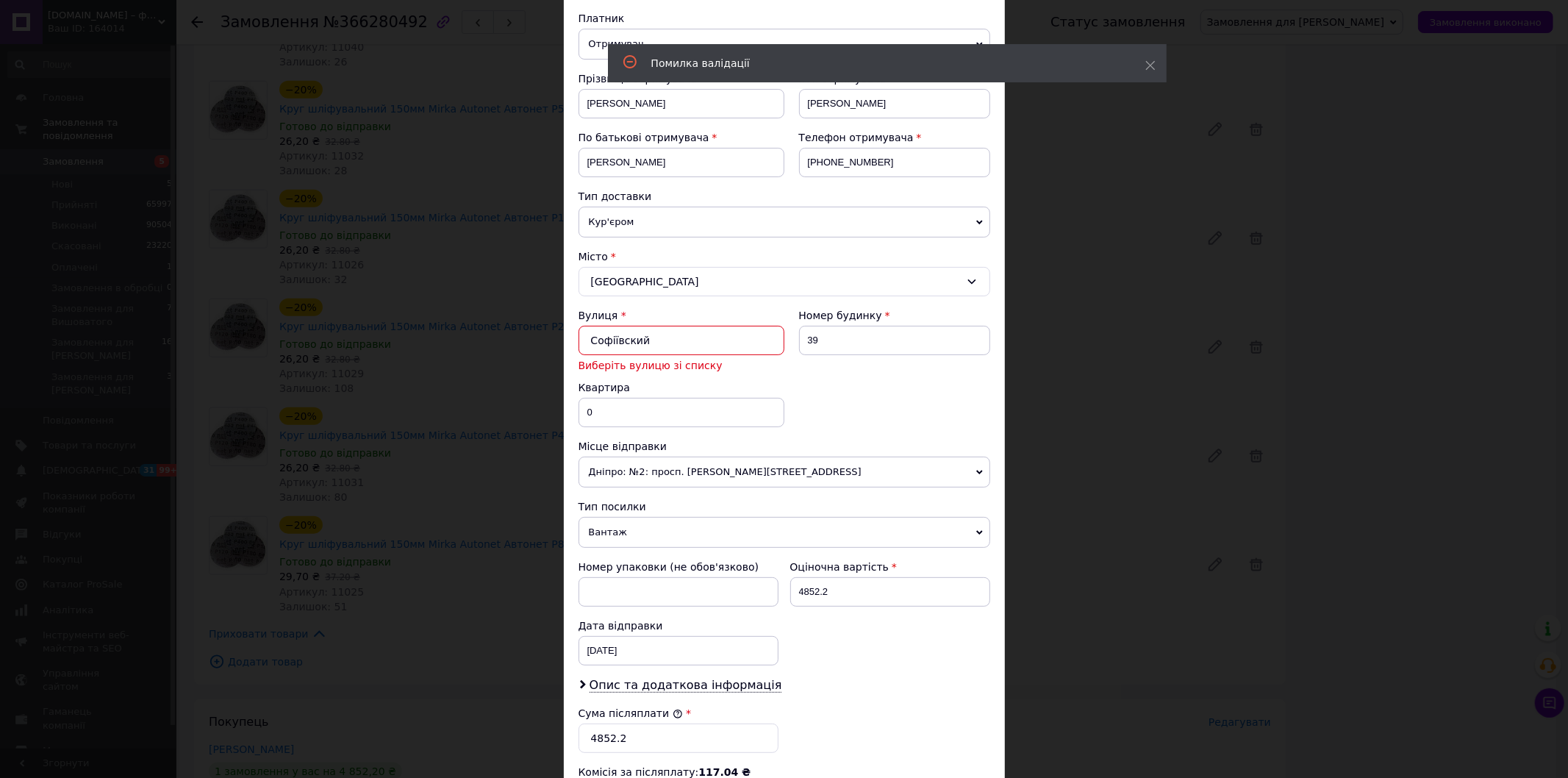
drag, startPoint x: 585, startPoint y: 334, endPoint x: 653, endPoint y: 333, distance: 68.0
click at [592, 334] on input "Софіївский" at bounding box center [681, 340] width 206 height 30
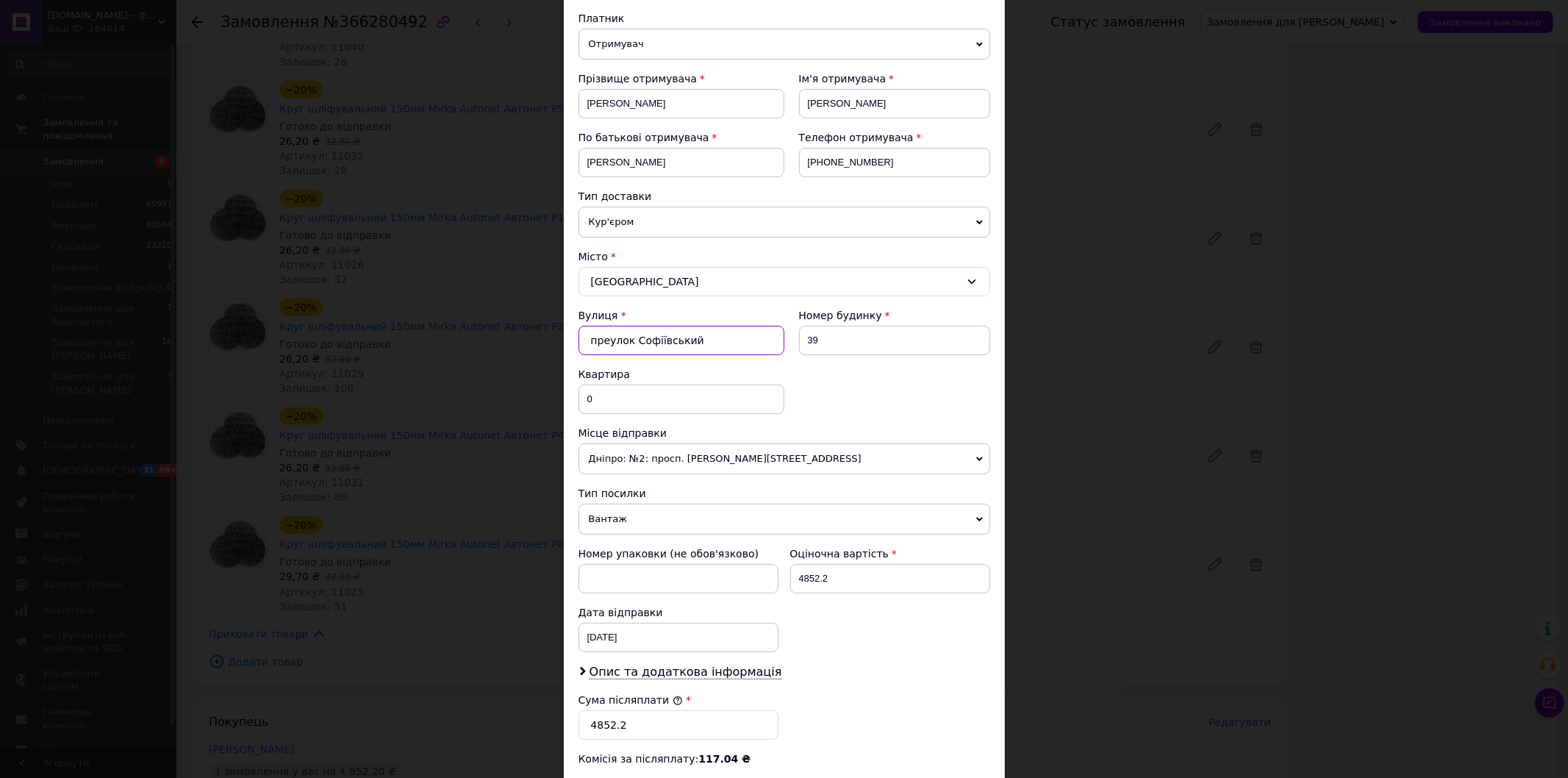
scroll to position [405, 0]
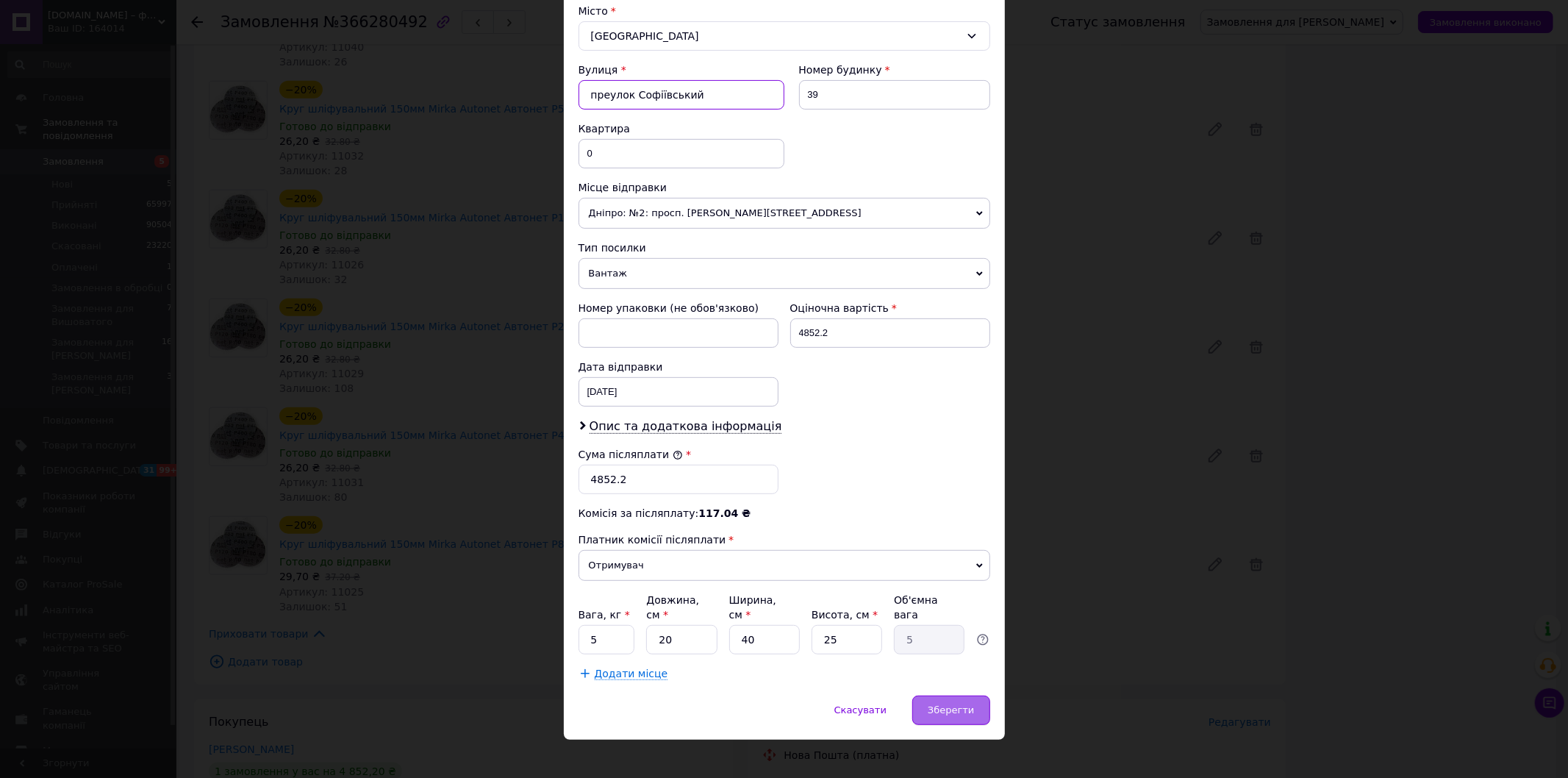
type input "преулок Софіївський"
click at [938, 705] on span "Зберегти" at bounding box center [951, 710] width 46 height 11
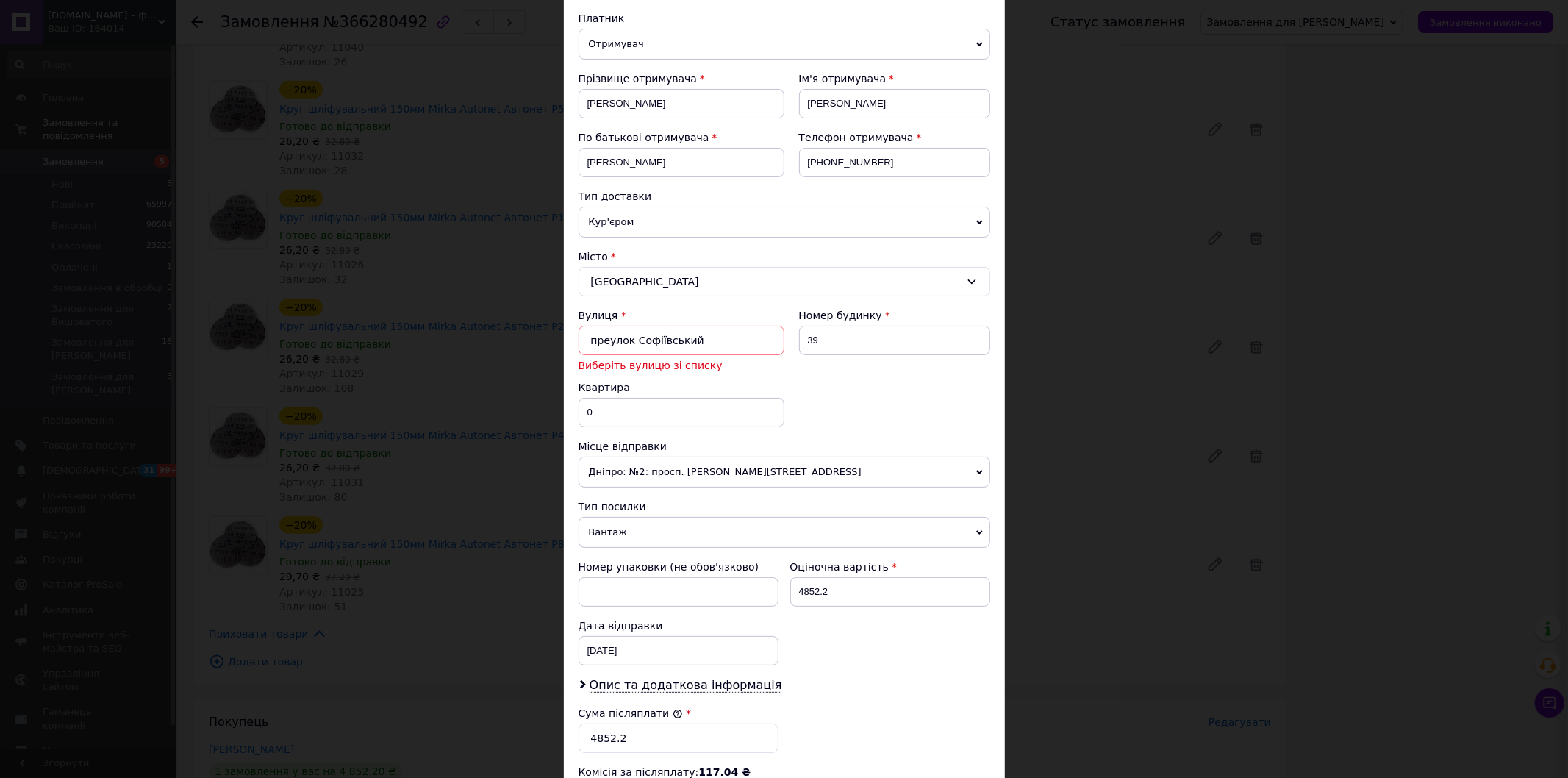
scroll to position [0, 0]
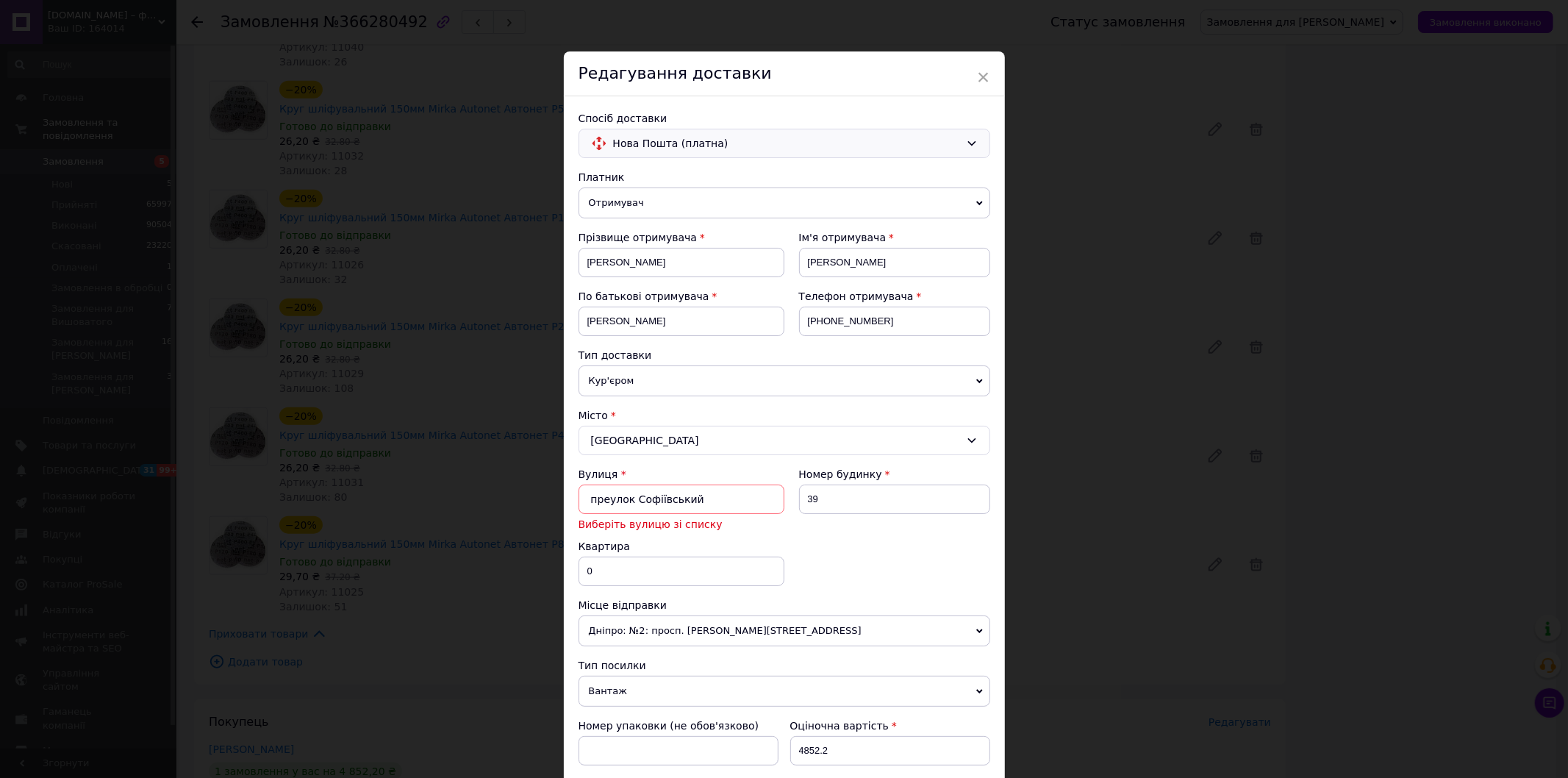
click at [699, 145] on span "Нова Пошта (платна)" at bounding box center [786, 144] width 347 height 16
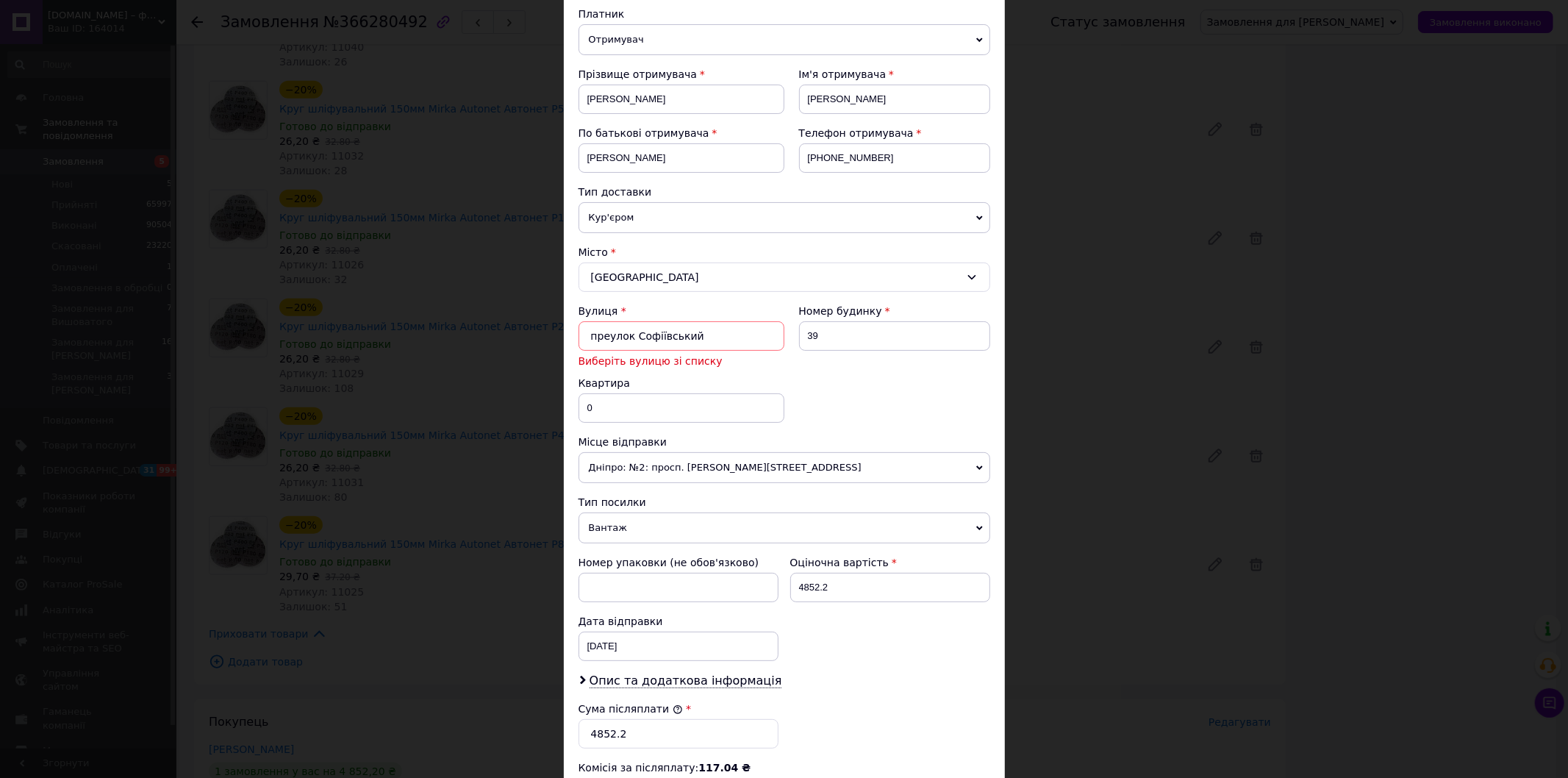
click at [971, 278] on icon at bounding box center [971, 278] width 8 height 5
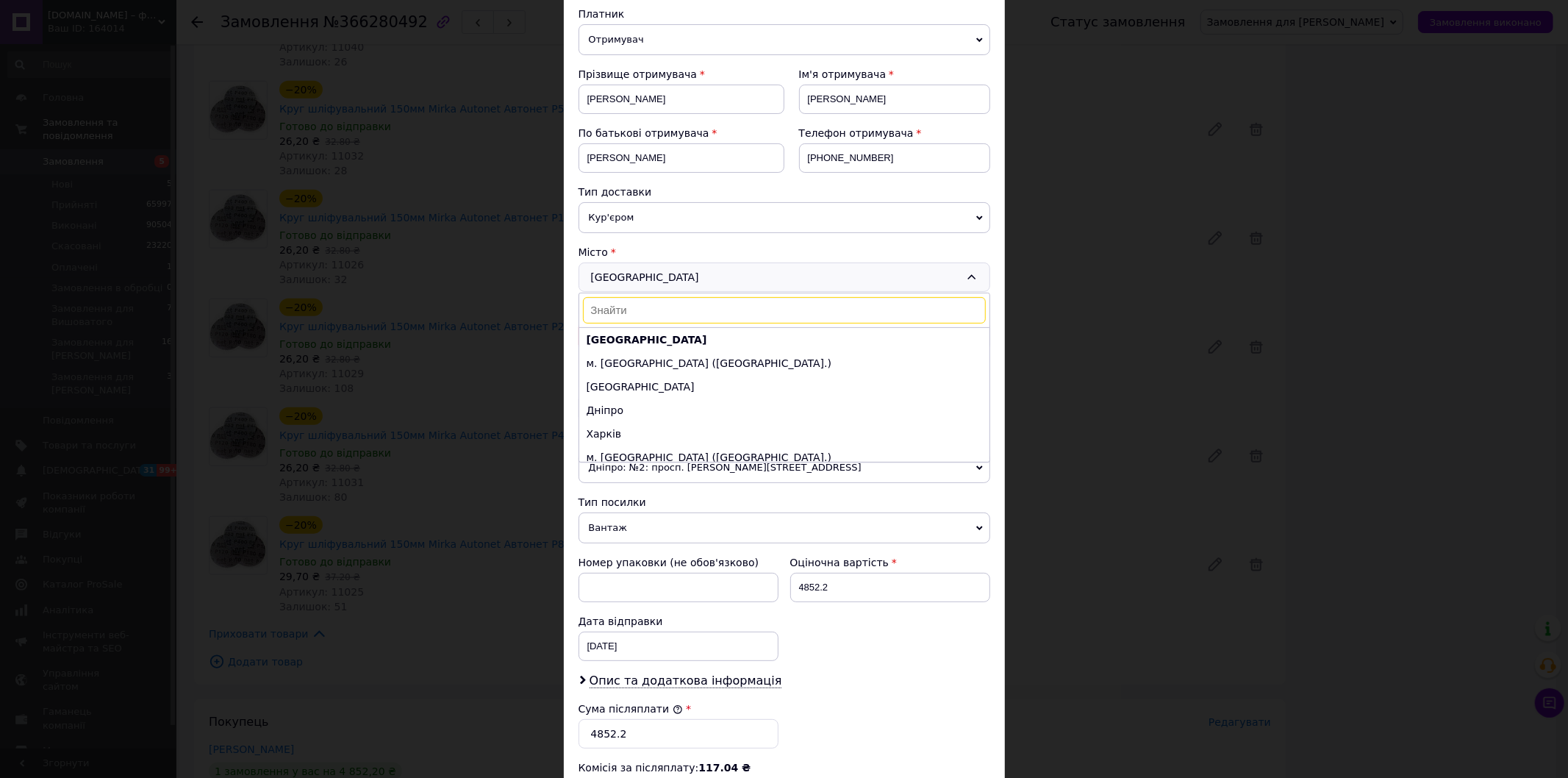
click at [967, 278] on icon at bounding box center [971, 277] width 8 height 5
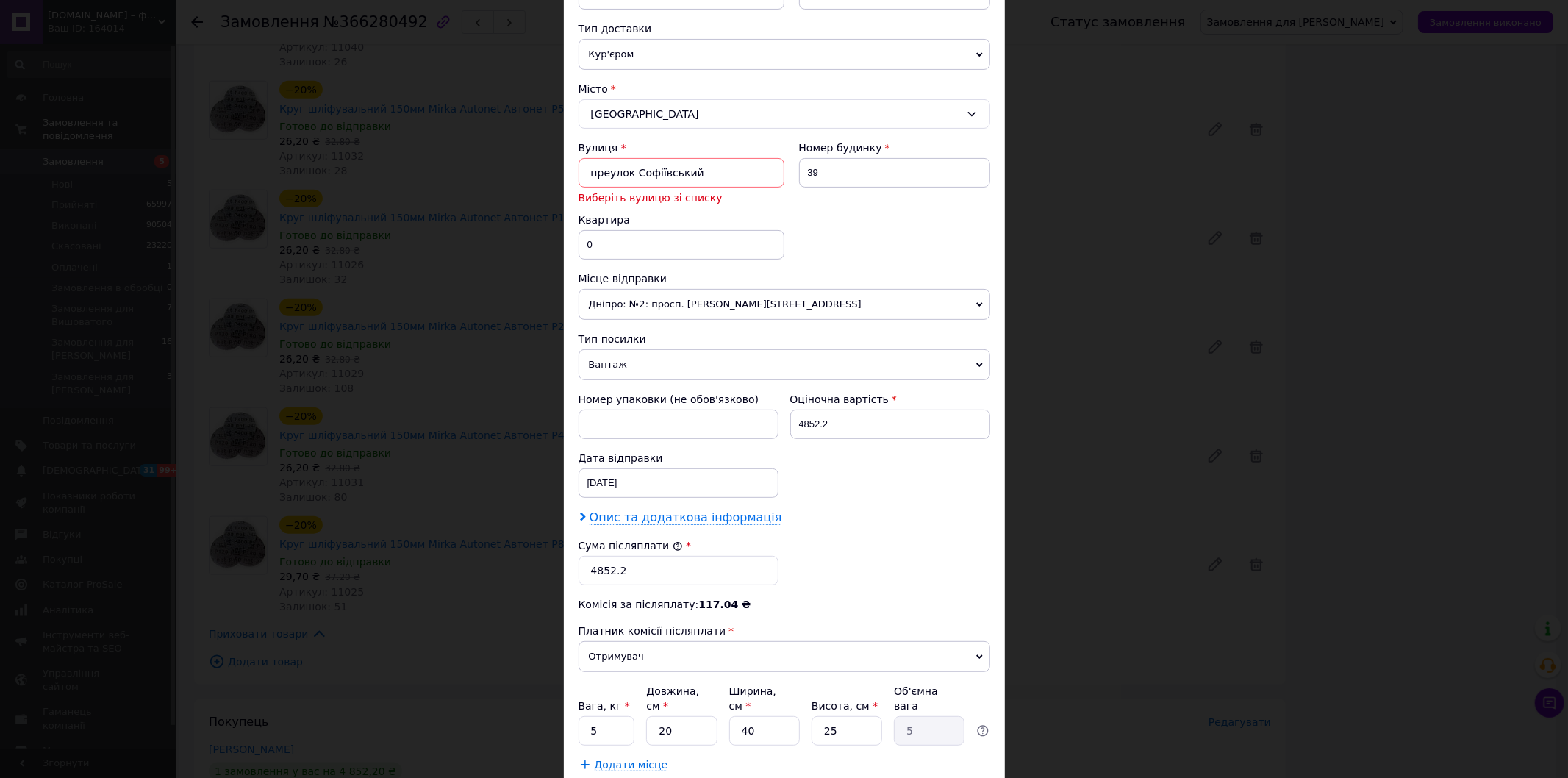
scroll to position [409, 0]
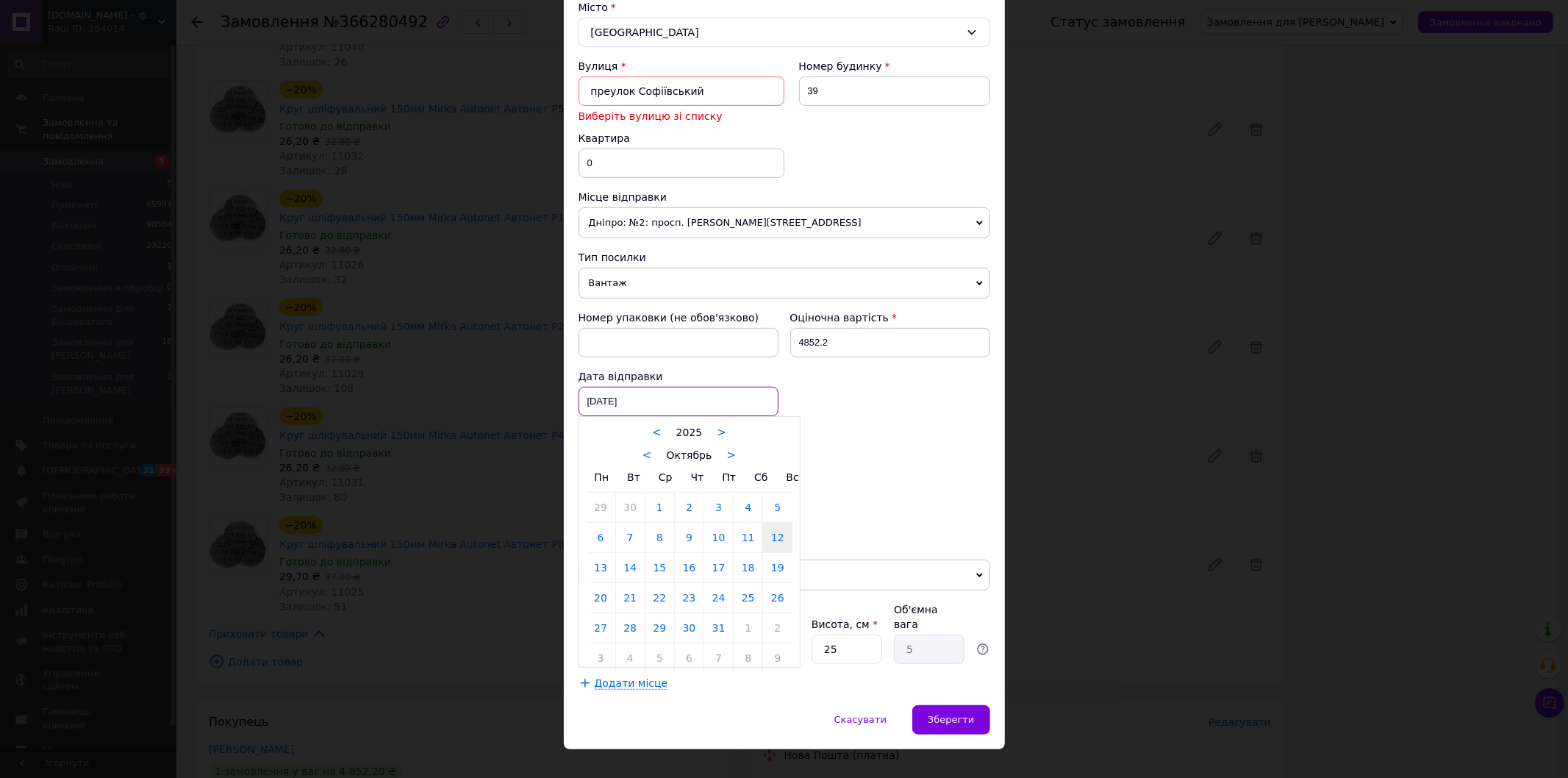
click at [609, 412] on div "[DATE] < 2025 > < Октябрь > Пн Вт Ср Чт Пт Сб Вс 29 30 1 2 3 4 5 6 7 8 9 10 11 …" at bounding box center [678, 401] width 200 height 30
click at [600, 577] on link "13" at bounding box center [601, 567] width 29 height 30
type input "[DATE]"
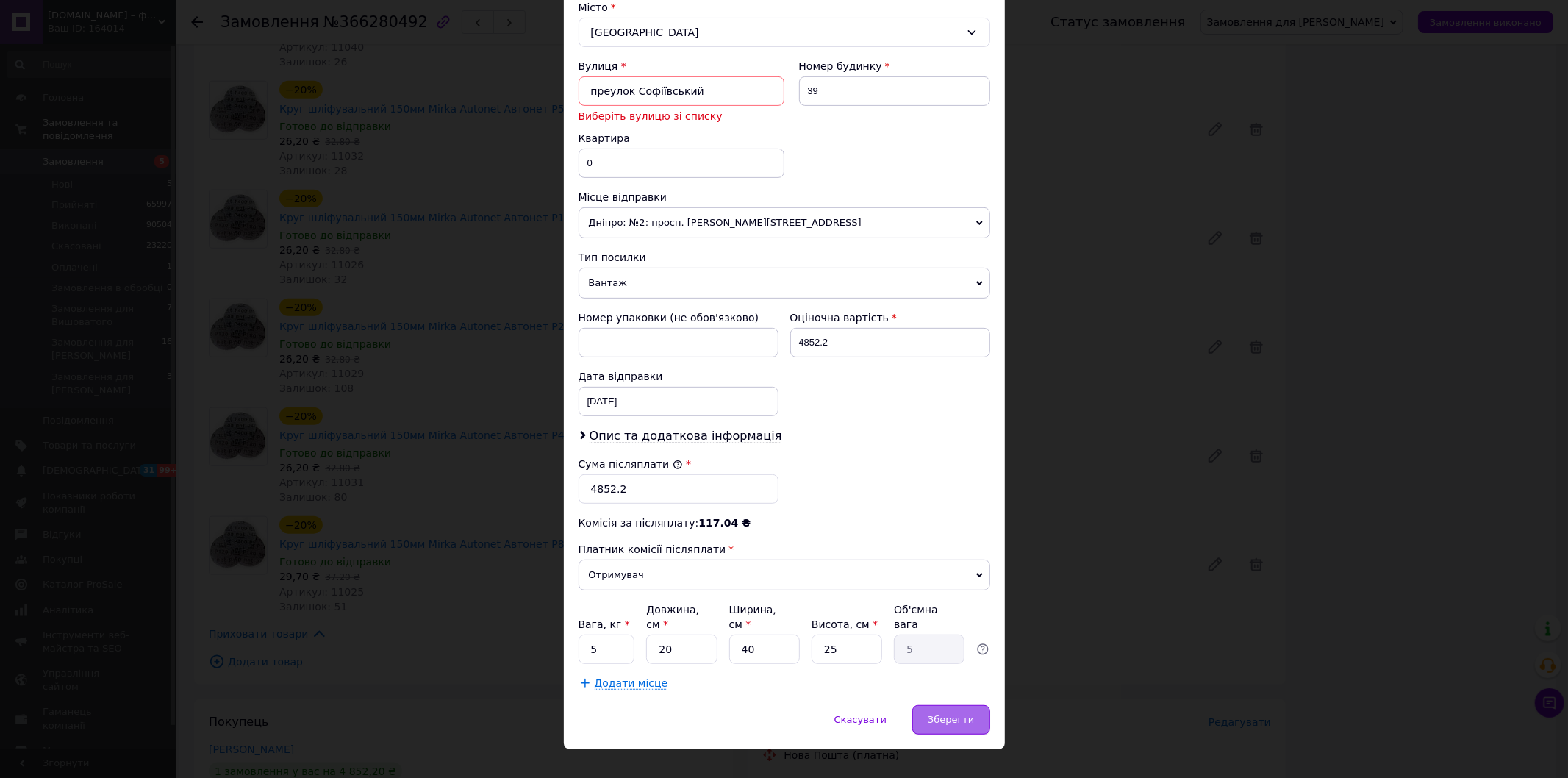
click at [946, 705] on div "Зберегти" at bounding box center [951, 720] width 77 height 30
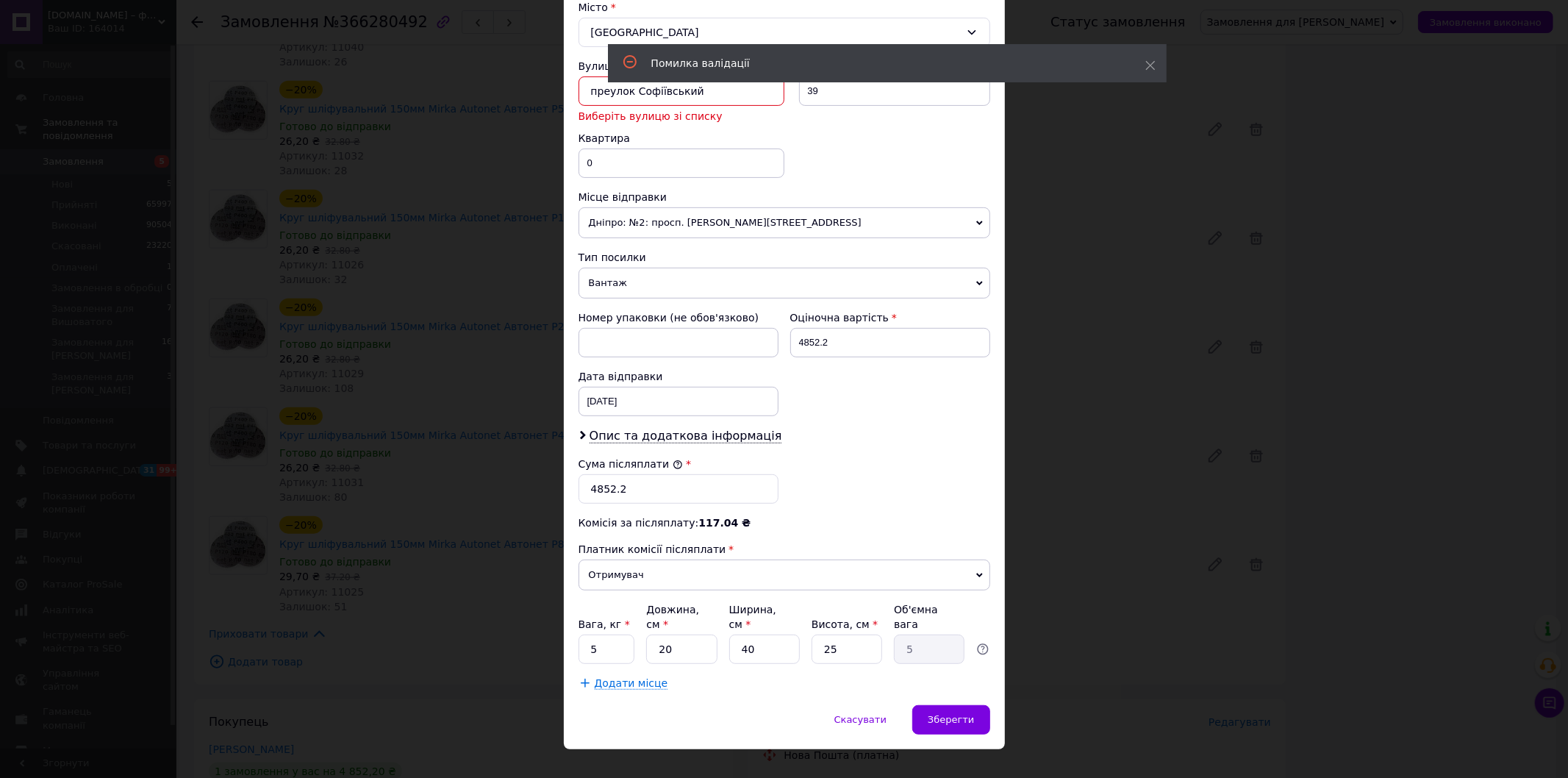
drag, startPoint x: 700, startPoint y: 100, endPoint x: 561, endPoint y: 83, distance: 140.0
click at [564, 83] on div "Спосіб доставки Нова Пошта (платна) Платник Отримувач Відправник Прізвище отрим…" at bounding box center [784, 196] width 441 height 1017
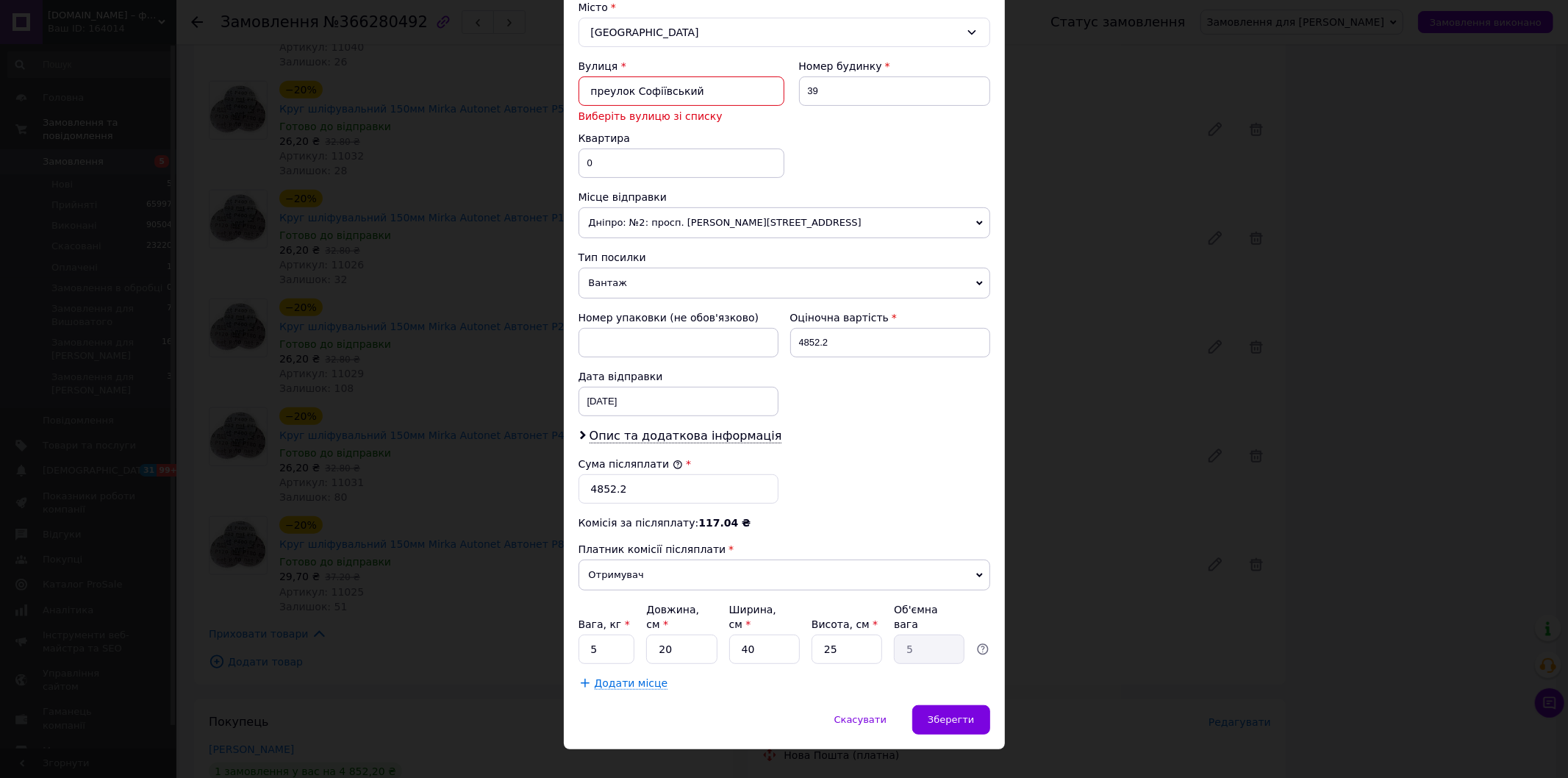
click at [598, 93] on input "преулок Софіївський" at bounding box center [681, 91] width 206 height 30
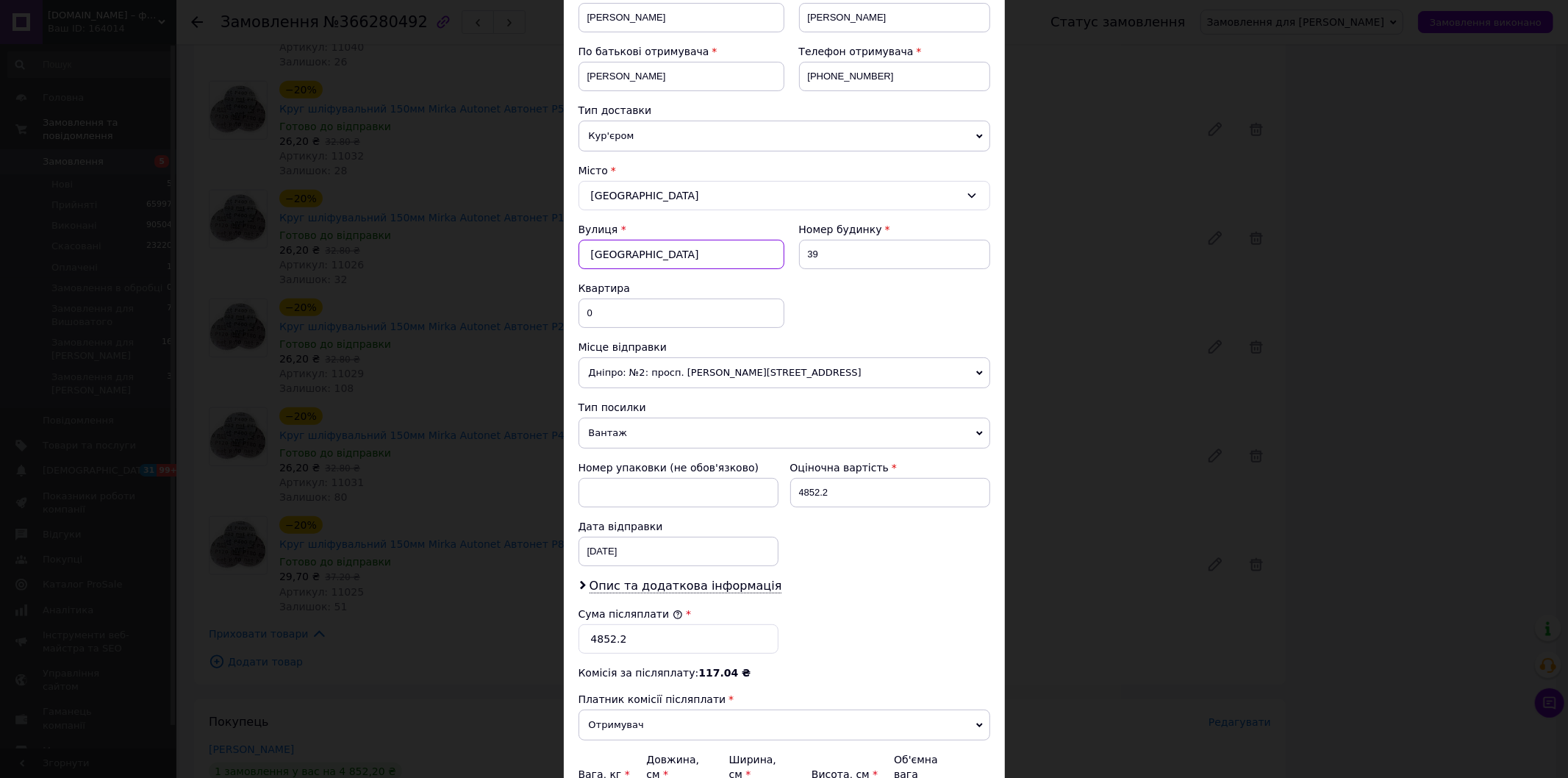
scroll to position [405, 0]
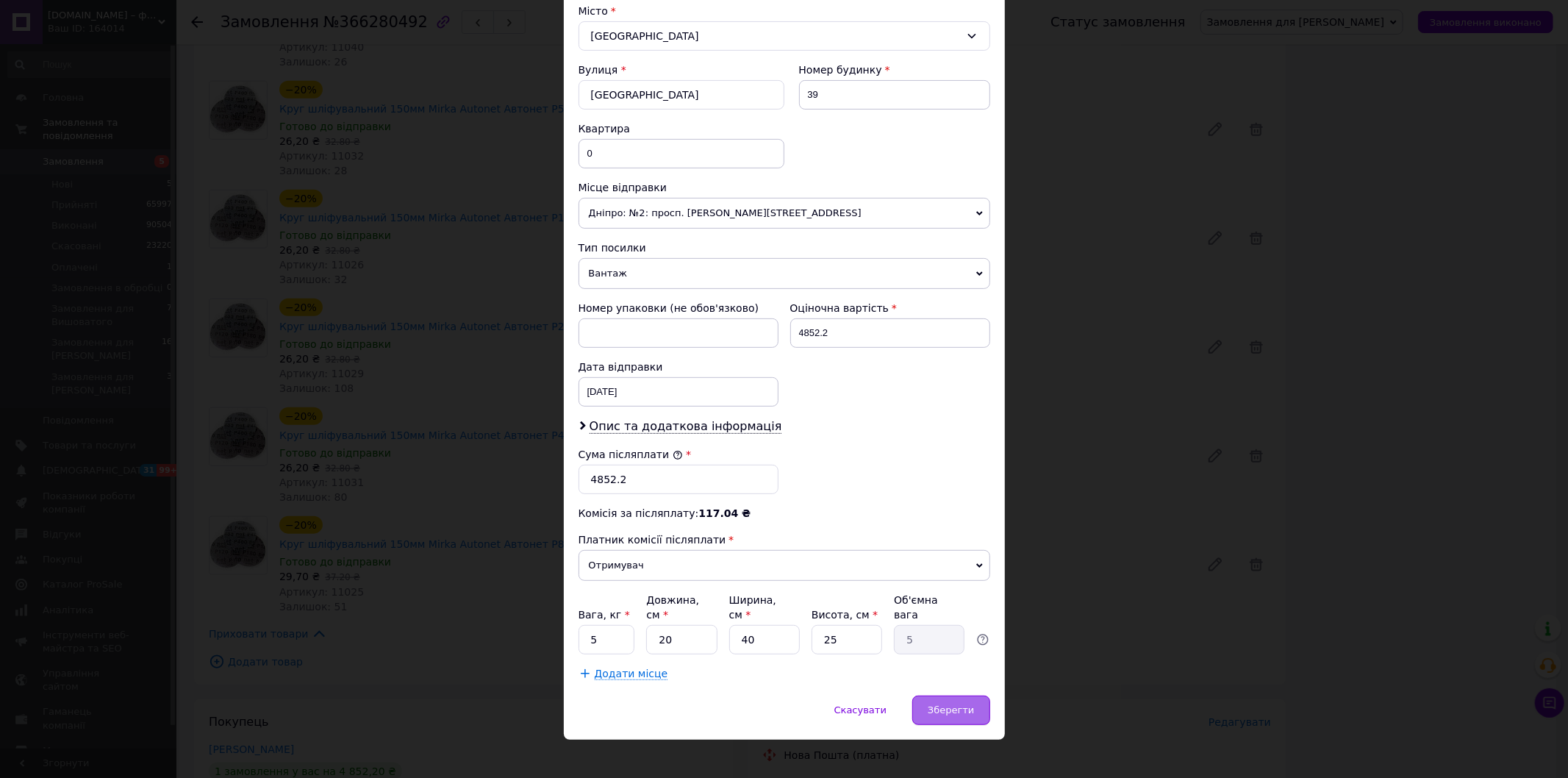
click at [934, 705] on span "Зберегти" at bounding box center [951, 710] width 46 height 11
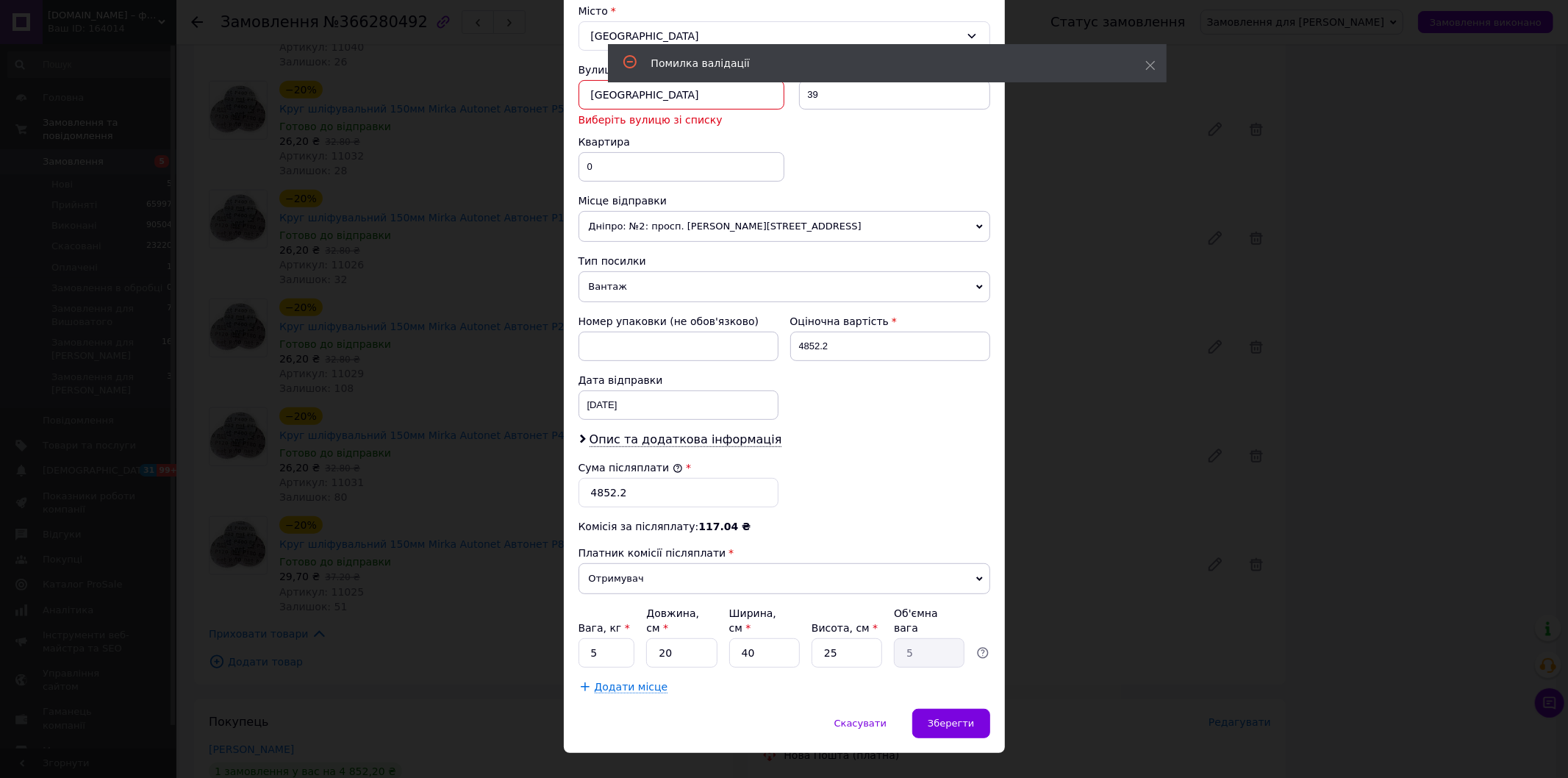
drag, startPoint x: 635, startPoint y: 103, endPoint x: 557, endPoint y: 99, distance: 78.1
click at [564, 101] on div "Спосіб доставки Нова Пошта (платна) Платник Отримувач Відправник Прізвище отрим…" at bounding box center [784, 200] width 441 height 1017
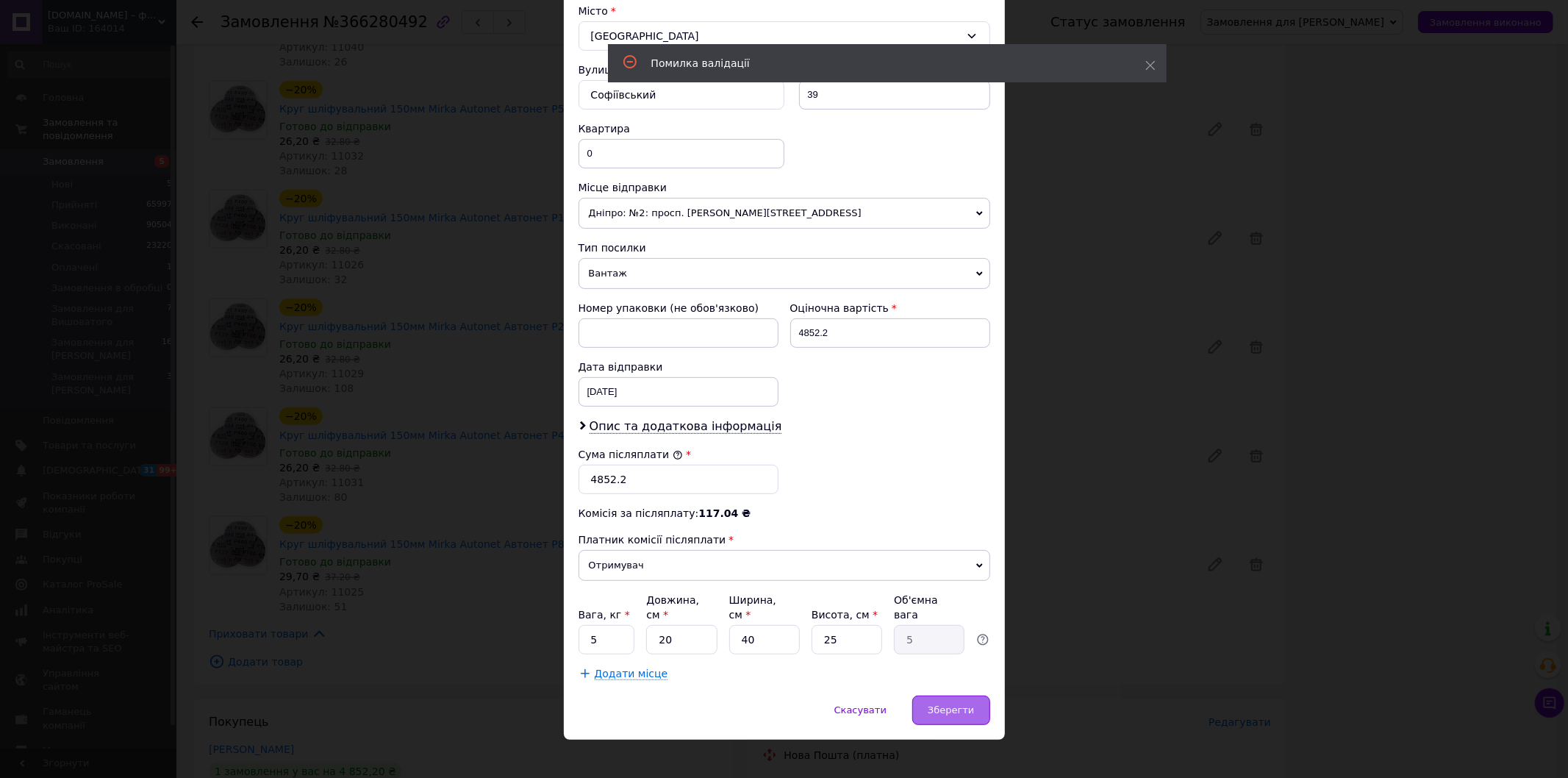
click at [942, 705] on span "Зберегти" at bounding box center [951, 710] width 46 height 11
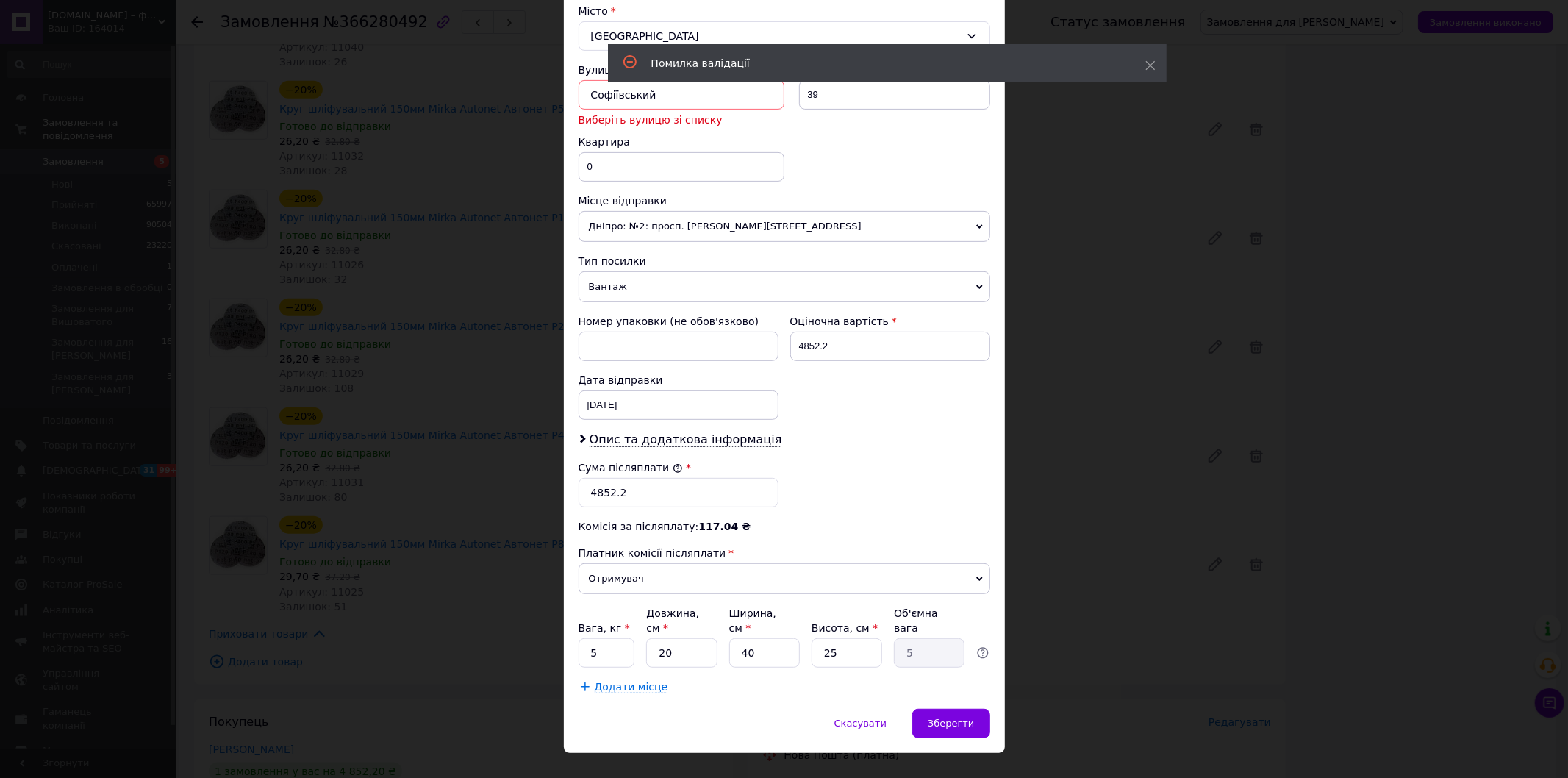
click at [863, 164] on div "Вулиця * Софіївський Виберіть вулицю зі списку Номер будинку 39 Квартира 0" at bounding box center [784, 128] width 412 height 131
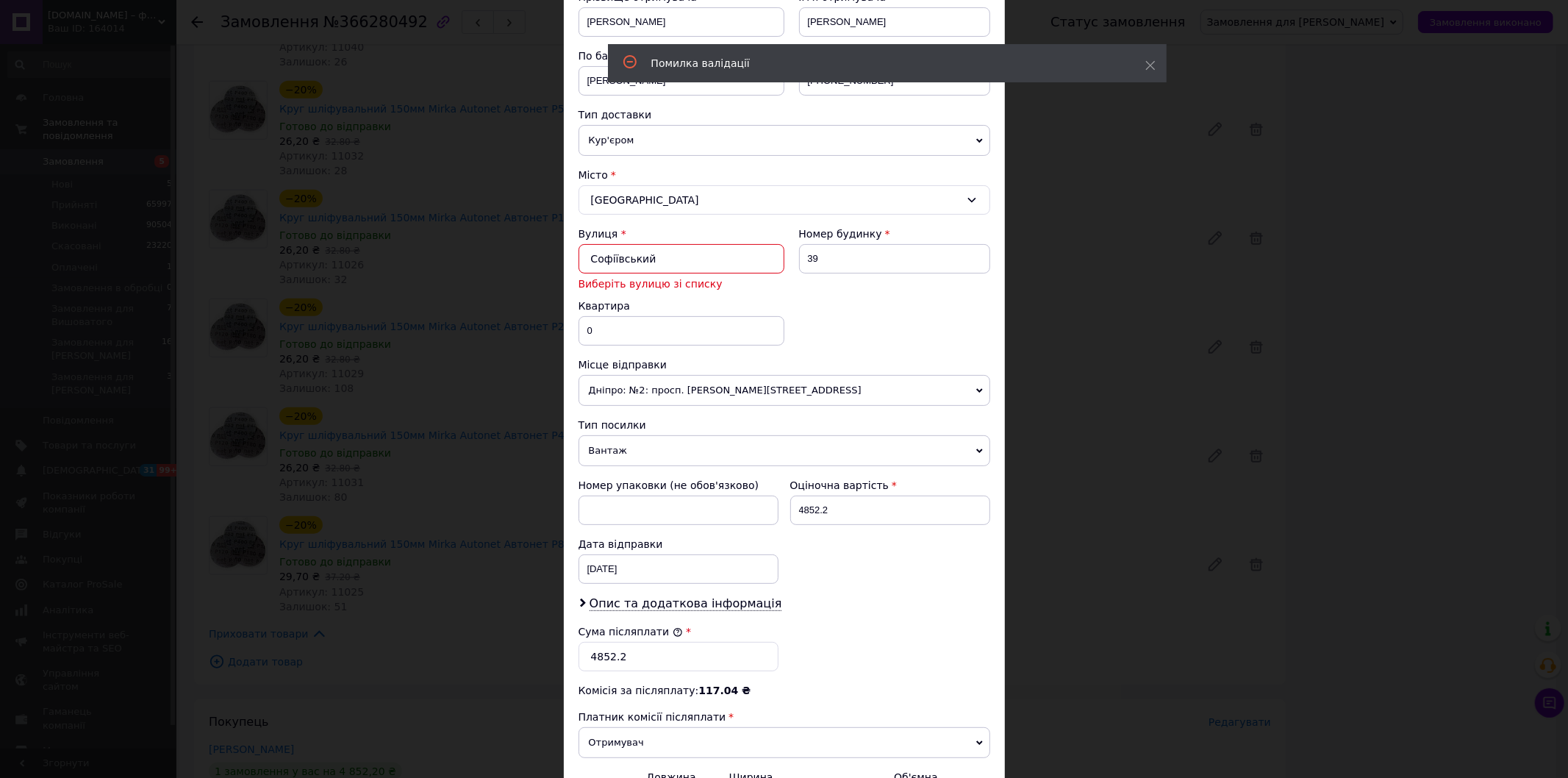
drag, startPoint x: 660, startPoint y: 263, endPoint x: 606, endPoint y: 266, distance: 54.1
click at [606, 266] on input "Софіївський" at bounding box center [681, 259] width 206 height 30
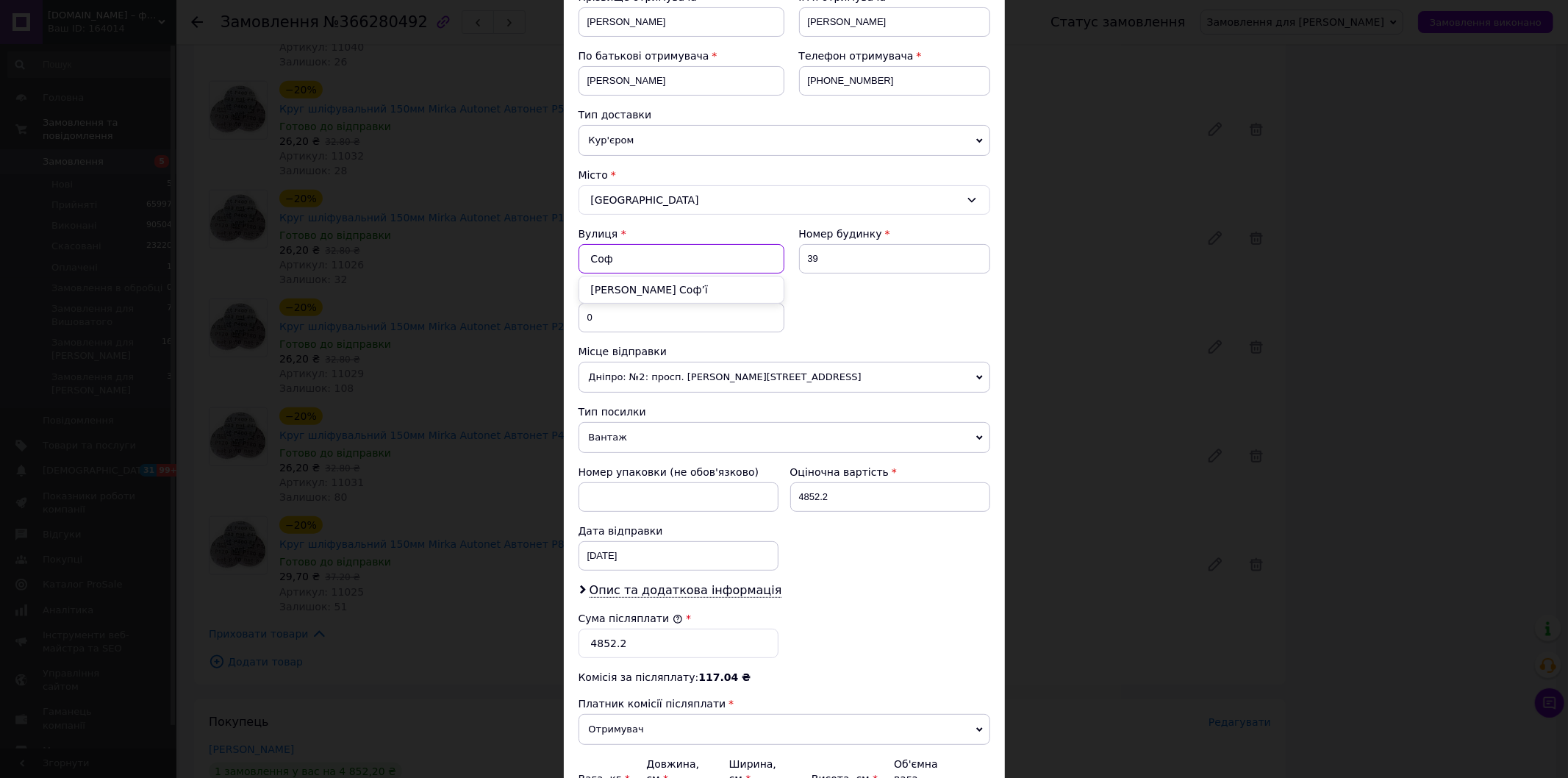
type input "Соф"
click at [631, 195] on div "[GEOGRAPHIC_DATA]" at bounding box center [784, 199] width 412 height 30
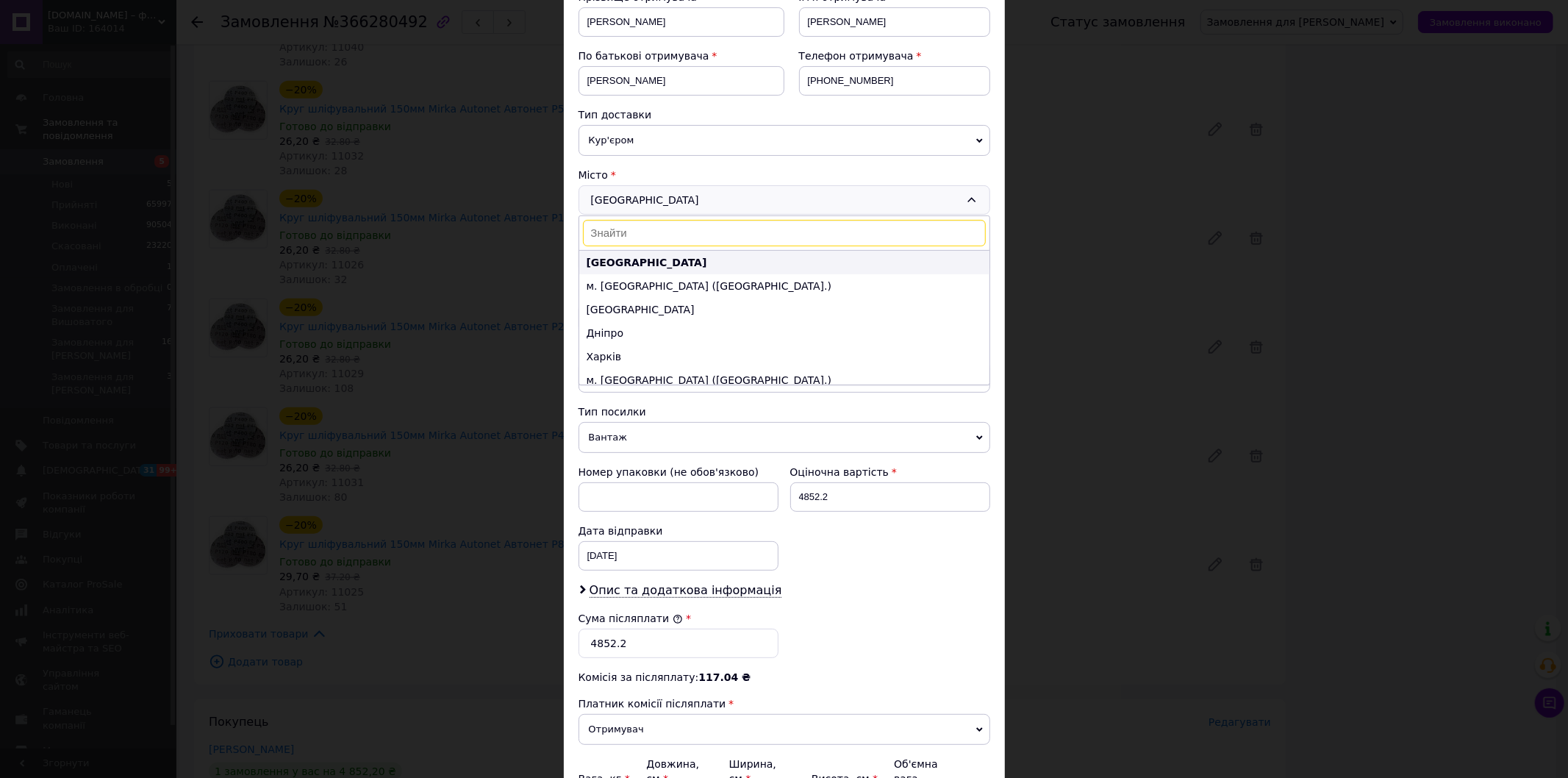
click at [613, 262] on b "[GEOGRAPHIC_DATA]" at bounding box center [647, 263] width 120 height 12
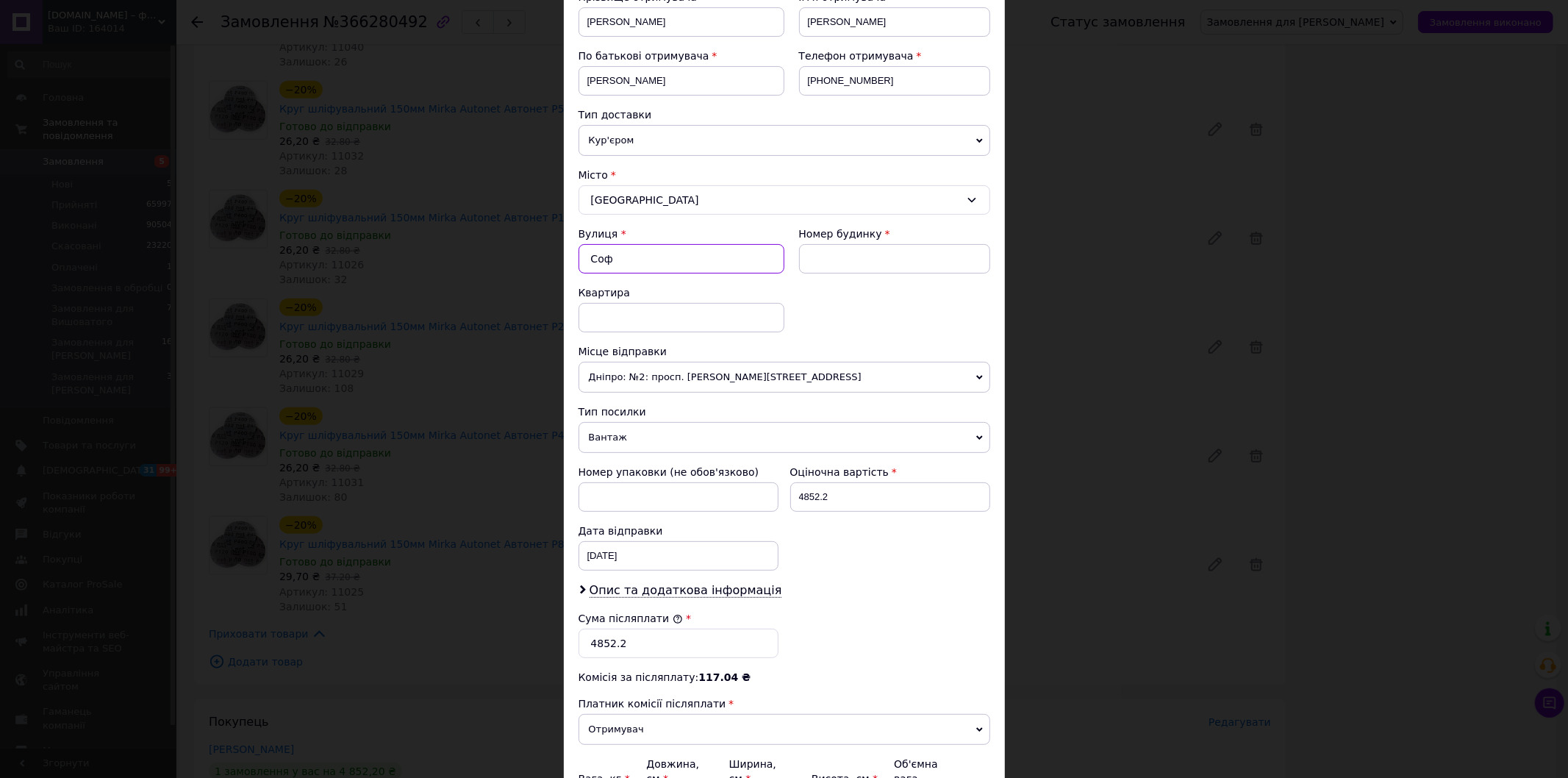
click at [616, 262] on input "Соф" at bounding box center [681, 259] width 206 height 30
click at [886, 258] on input at bounding box center [895, 259] width 191 height 30
type input "39"
click at [624, 317] on input at bounding box center [681, 318] width 206 height 30
type input "0"
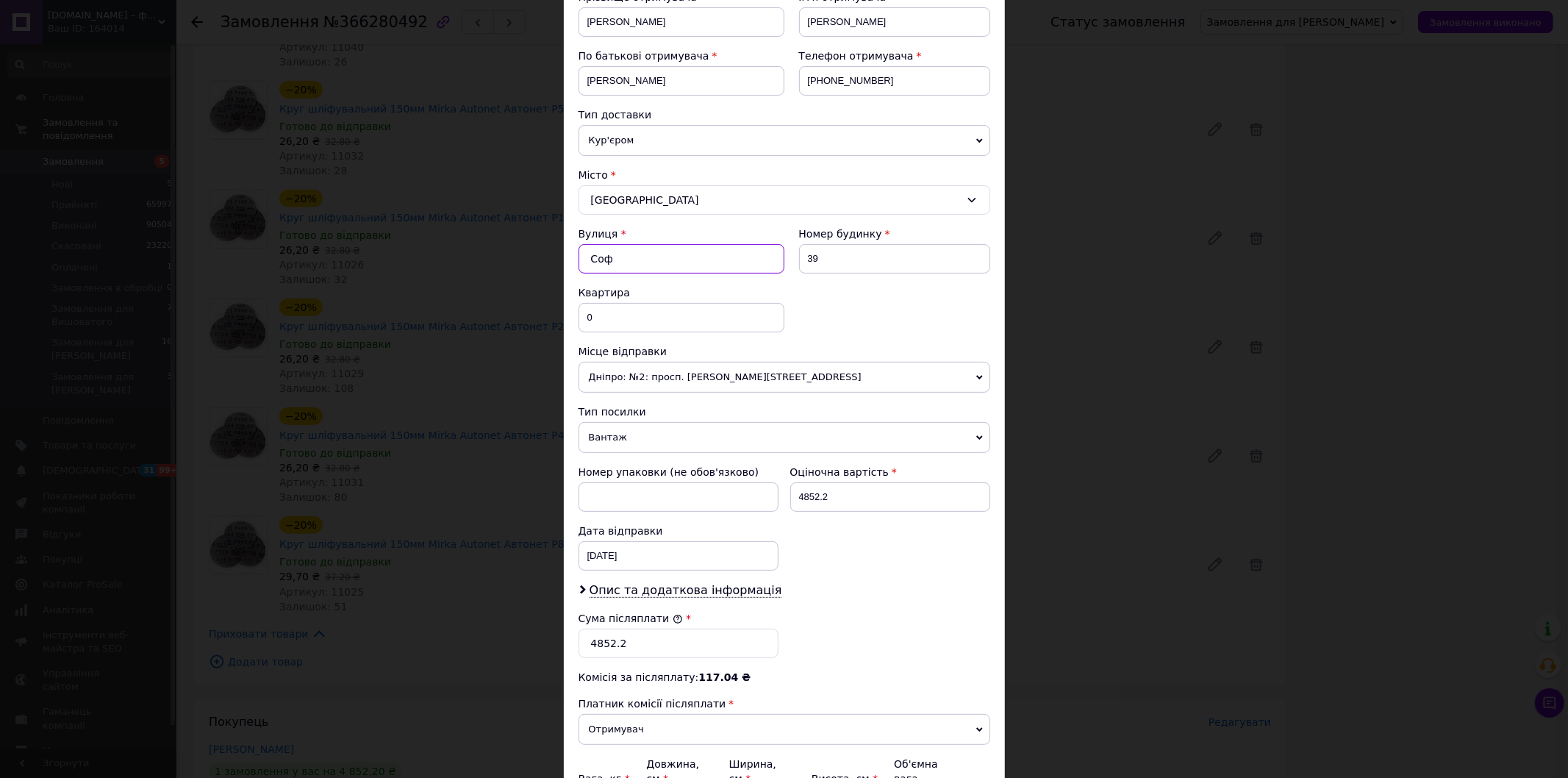
click at [628, 255] on input "Соф" at bounding box center [681, 259] width 206 height 30
click at [621, 231] on span "*" at bounding box center [624, 234] width 5 height 12
click at [596, 237] on label "Вулиця" at bounding box center [598, 234] width 40 height 12
click at [596, 244] on input "Соф" at bounding box center [681, 259] width 206 height 30
click at [591, 238] on label "Вулиця" at bounding box center [598, 234] width 40 height 12
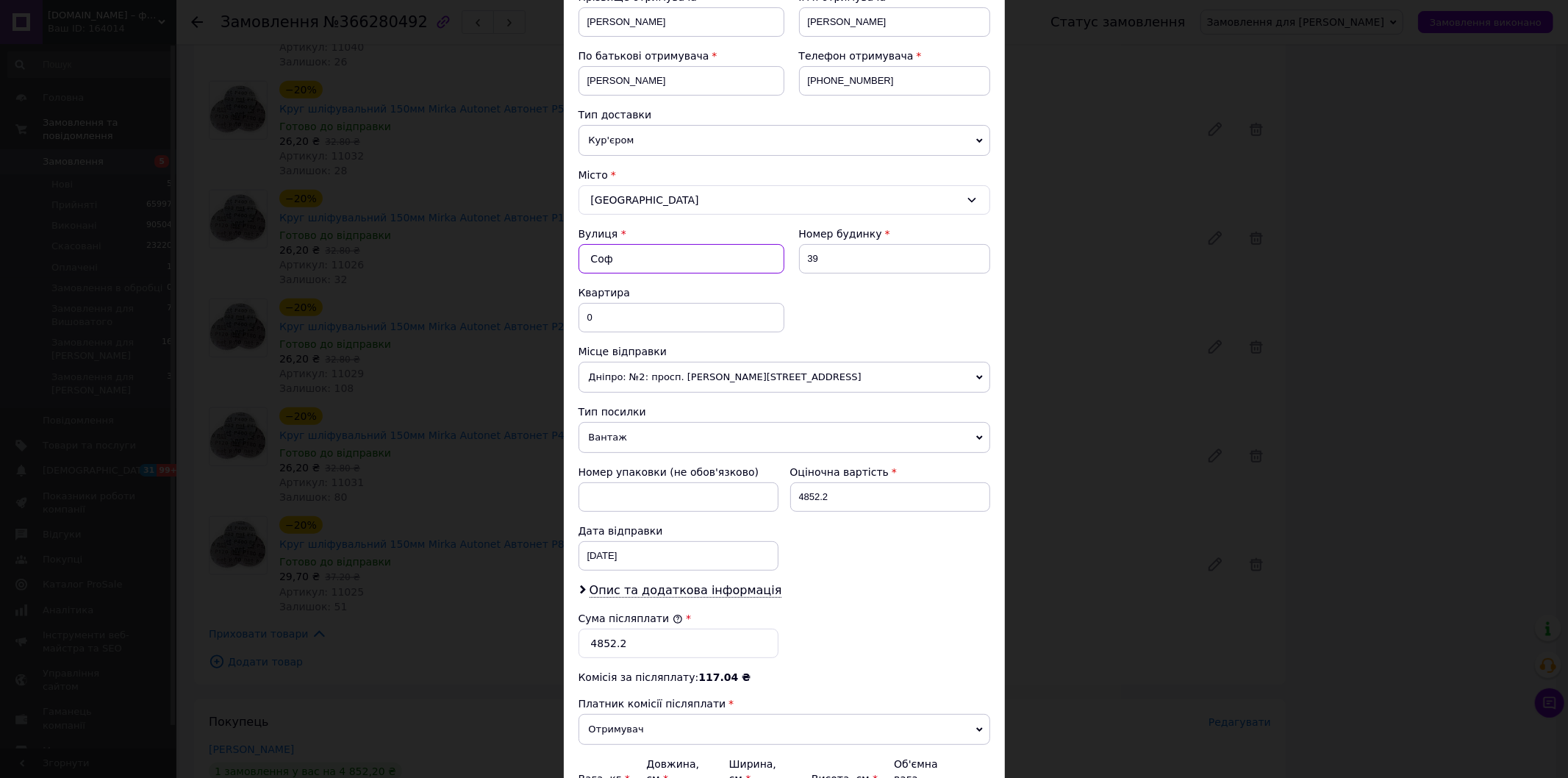
click at [591, 244] on input "Соф" at bounding box center [681, 259] width 206 height 30
click at [747, 255] on input "Софиевский" at bounding box center [681, 259] width 206 height 30
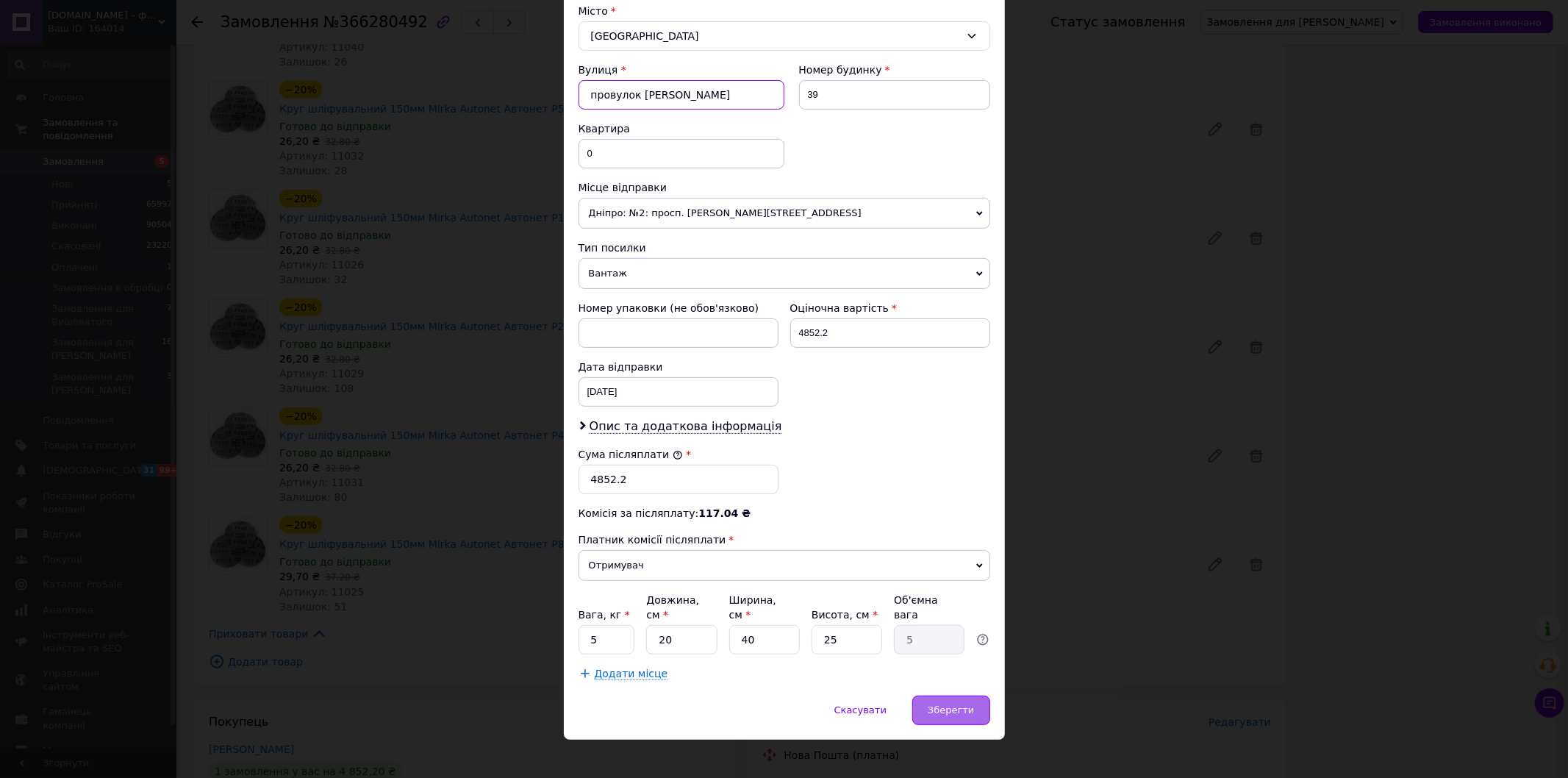
type input "провулок Софиевский"
click at [938, 705] on span "Зберегти" at bounding box center [951, 710] width 46 height 11
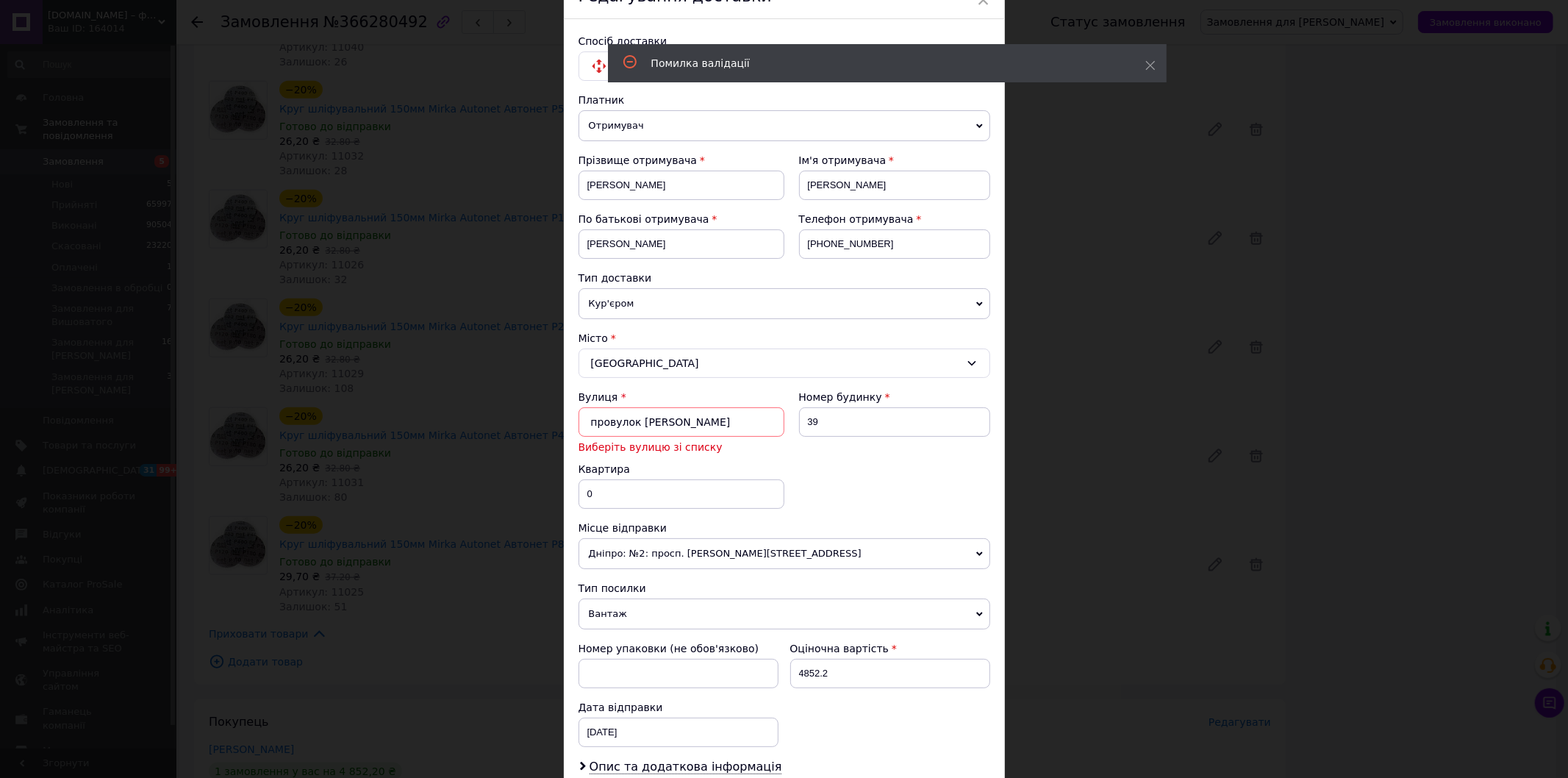
scroll to position [0, 0]
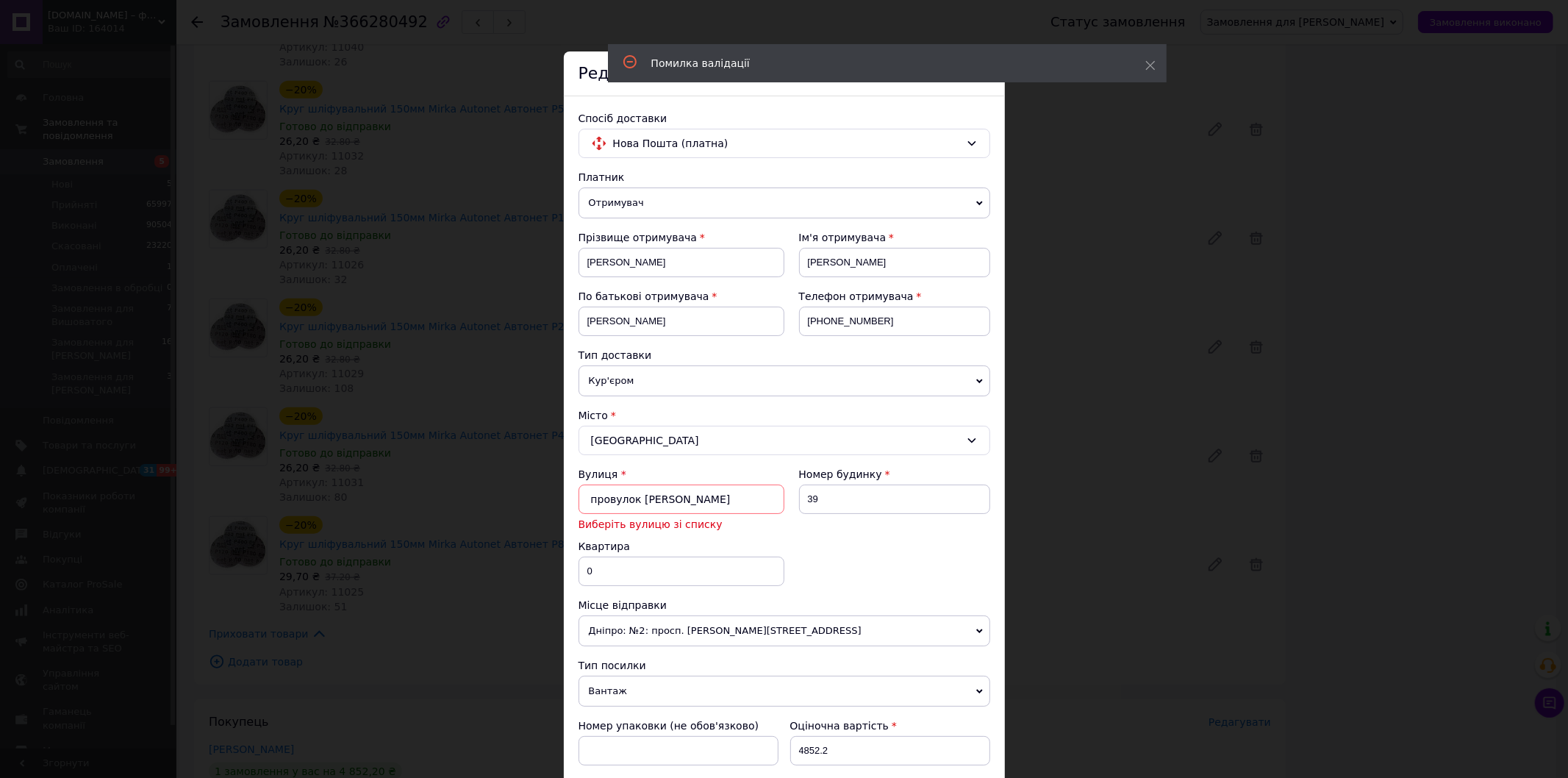
click at [623, 384] on span "Кур'єром" at bounding box center [784, 381] width 412 height 31
click at [618, 412] on li "У відділенні" at bounding box center [784, 410] width 412 height 22
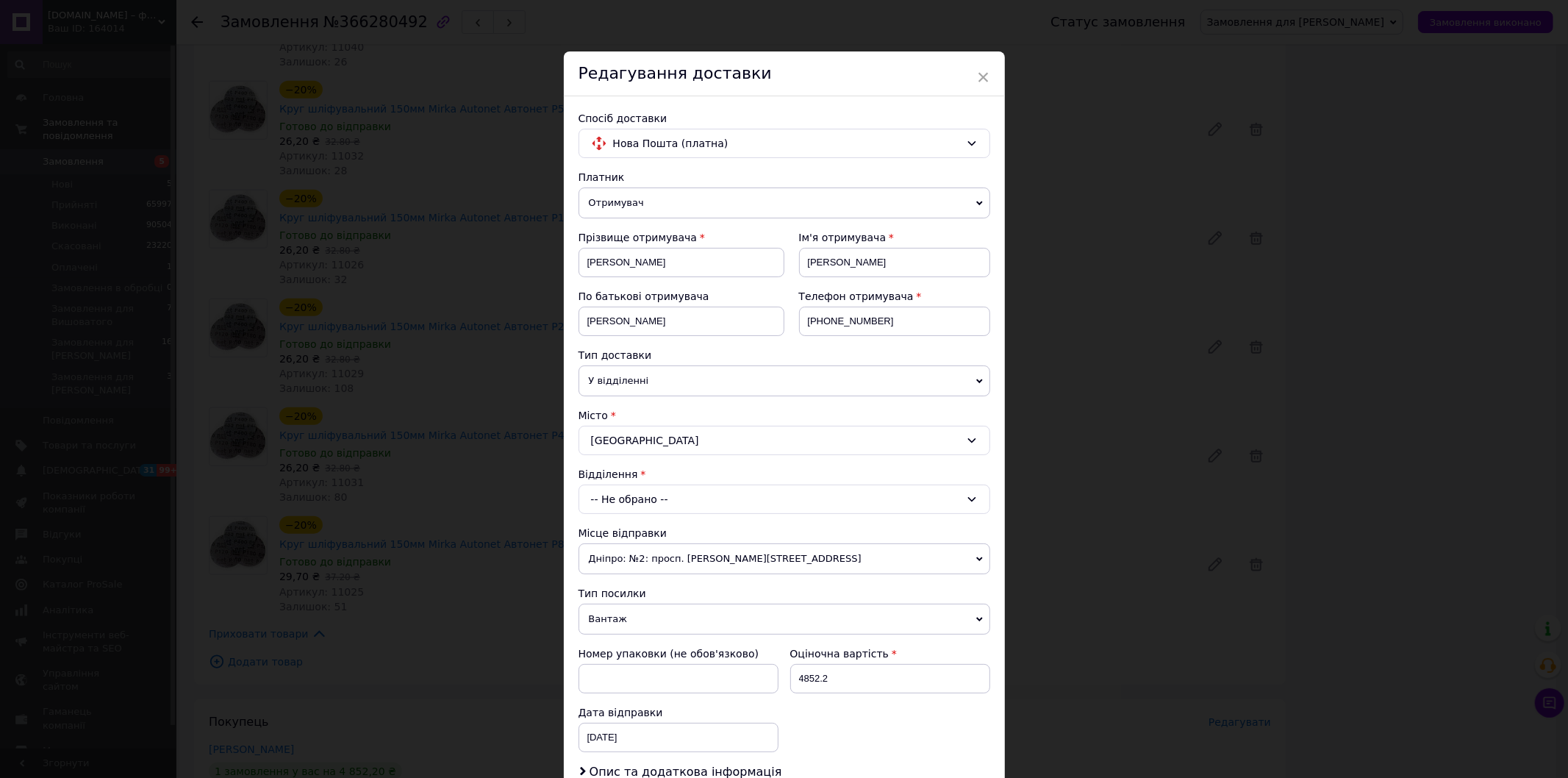
click at [625, 496] on div "-- Не обрано --" at bounding box center [784, 499] width 412 height 30
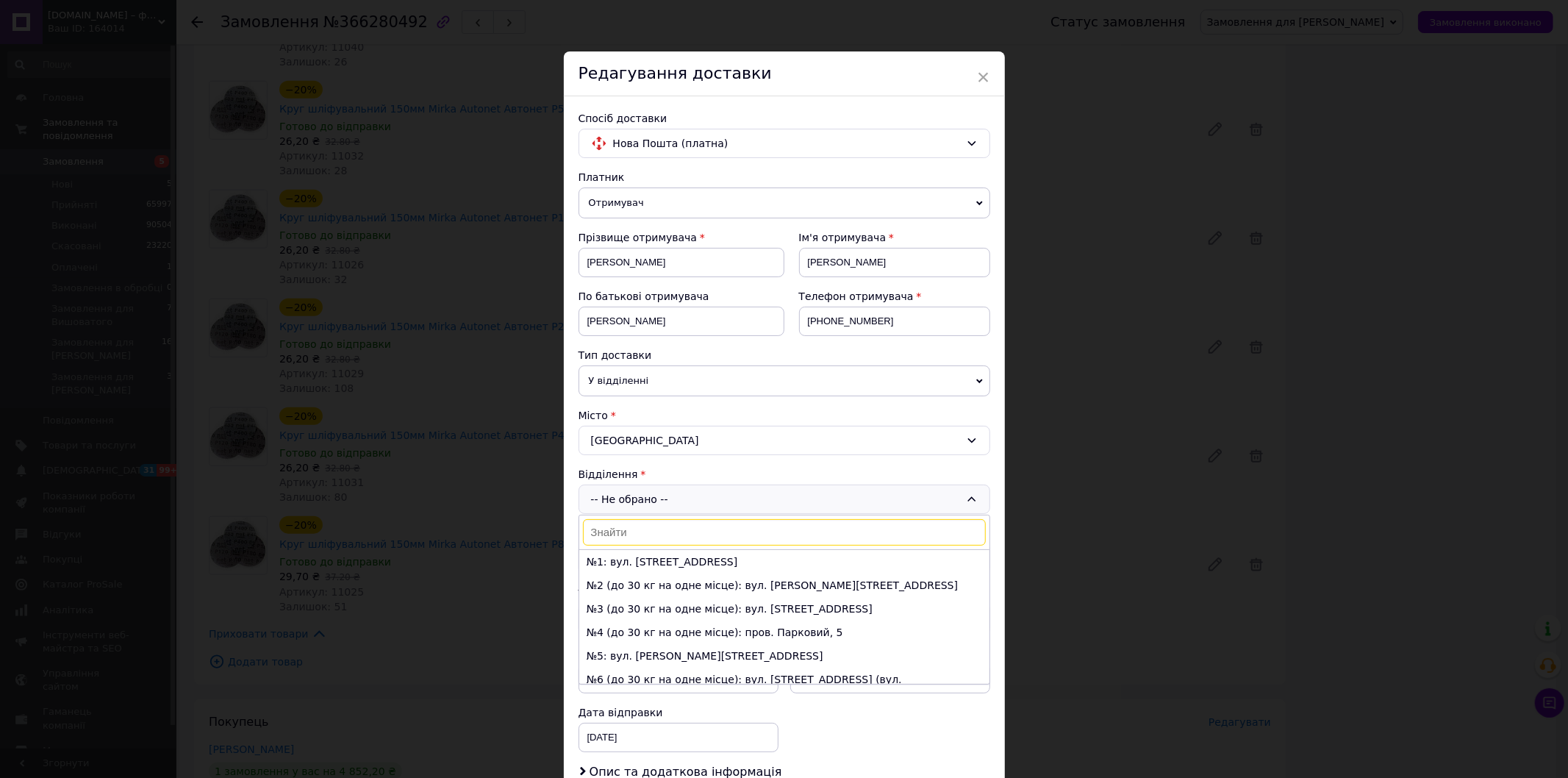
scroll to position [81, 0]
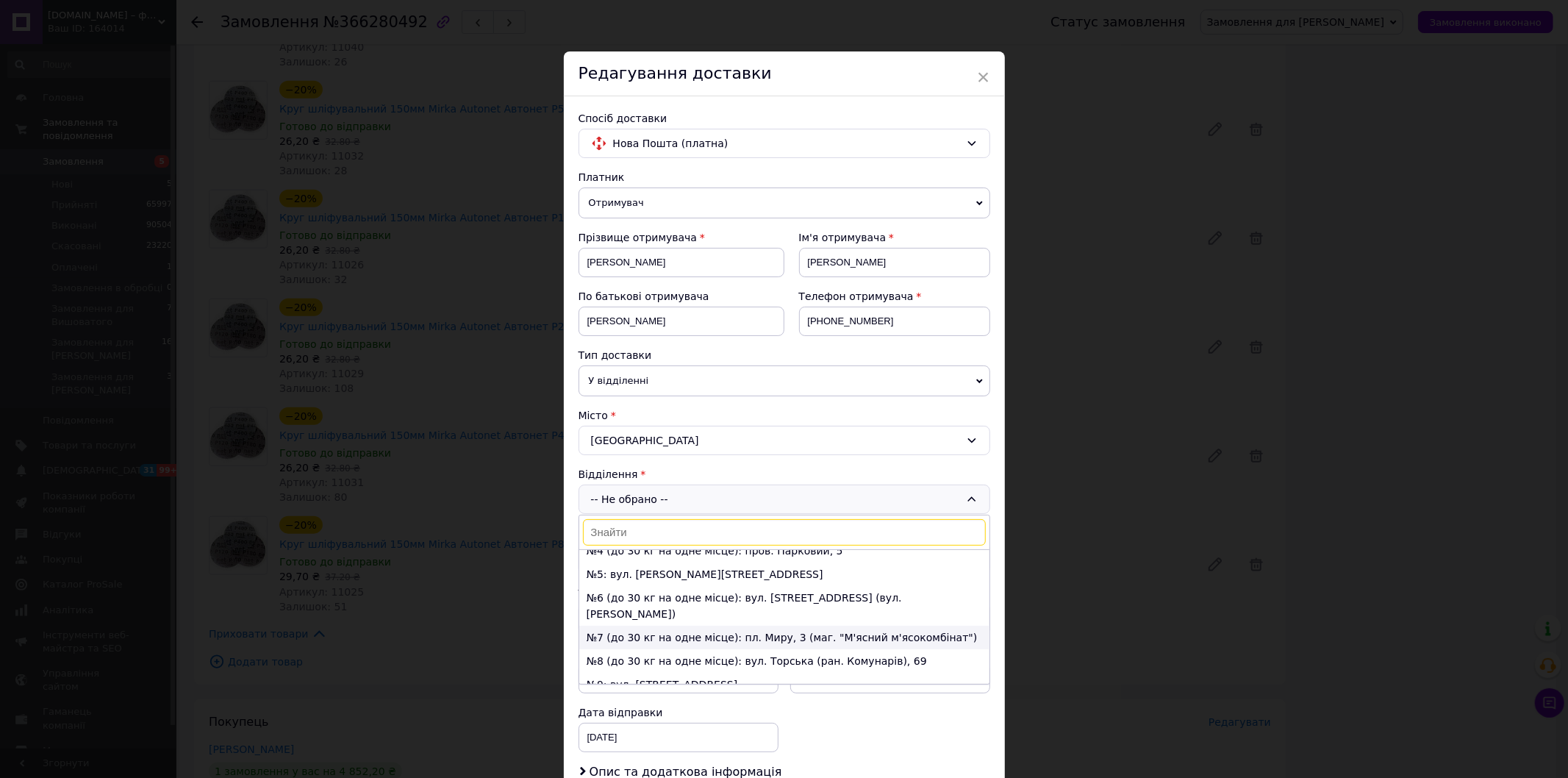
click at [620, 626] on li "№7 (до 30 кг на одне місце): пл. Миру, 3 (маг. "М'ясний м'ясокомбінат")" at bounding box center [784, 637] width 410 height 23
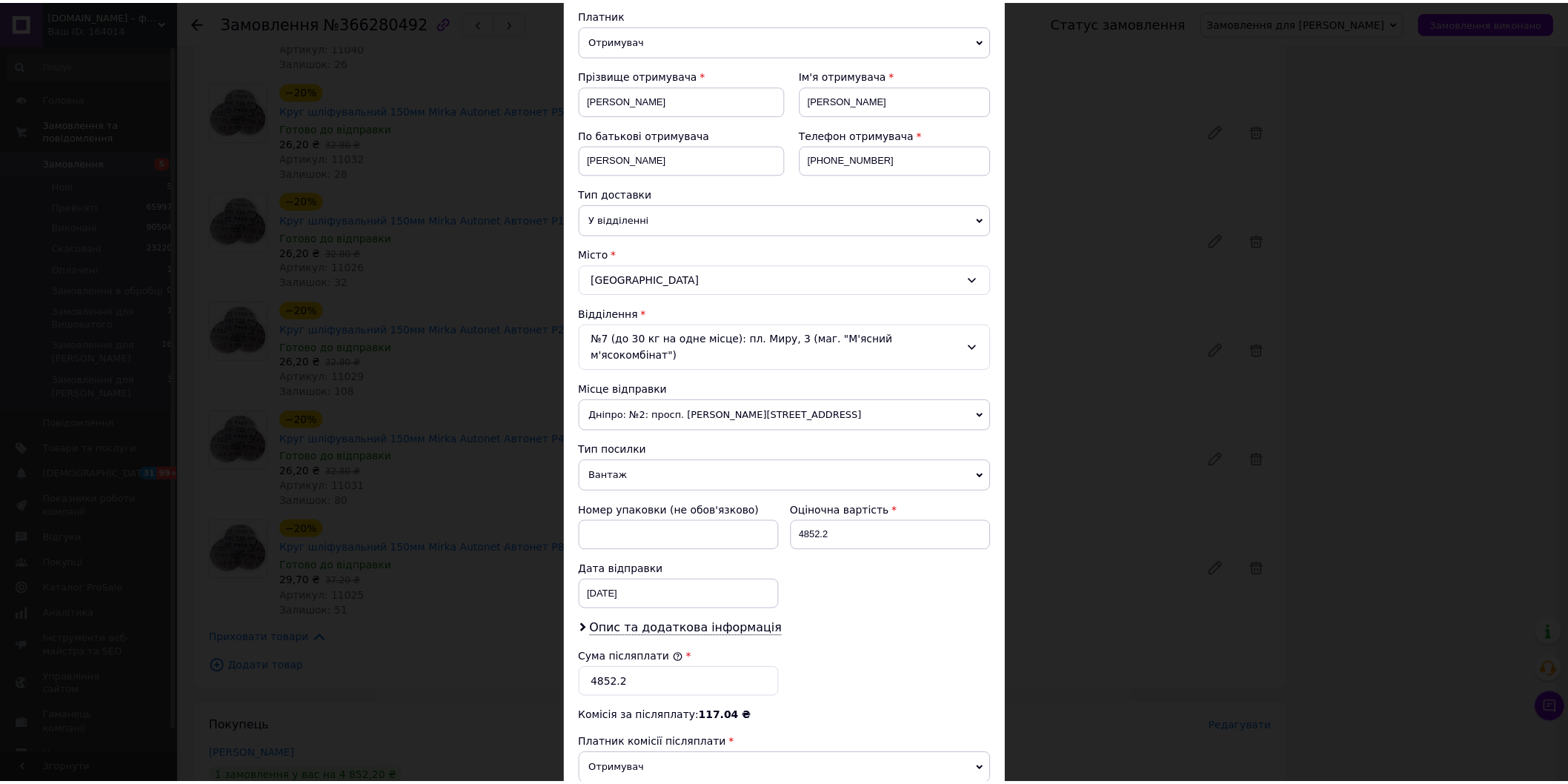
scroll to position [348, 0]
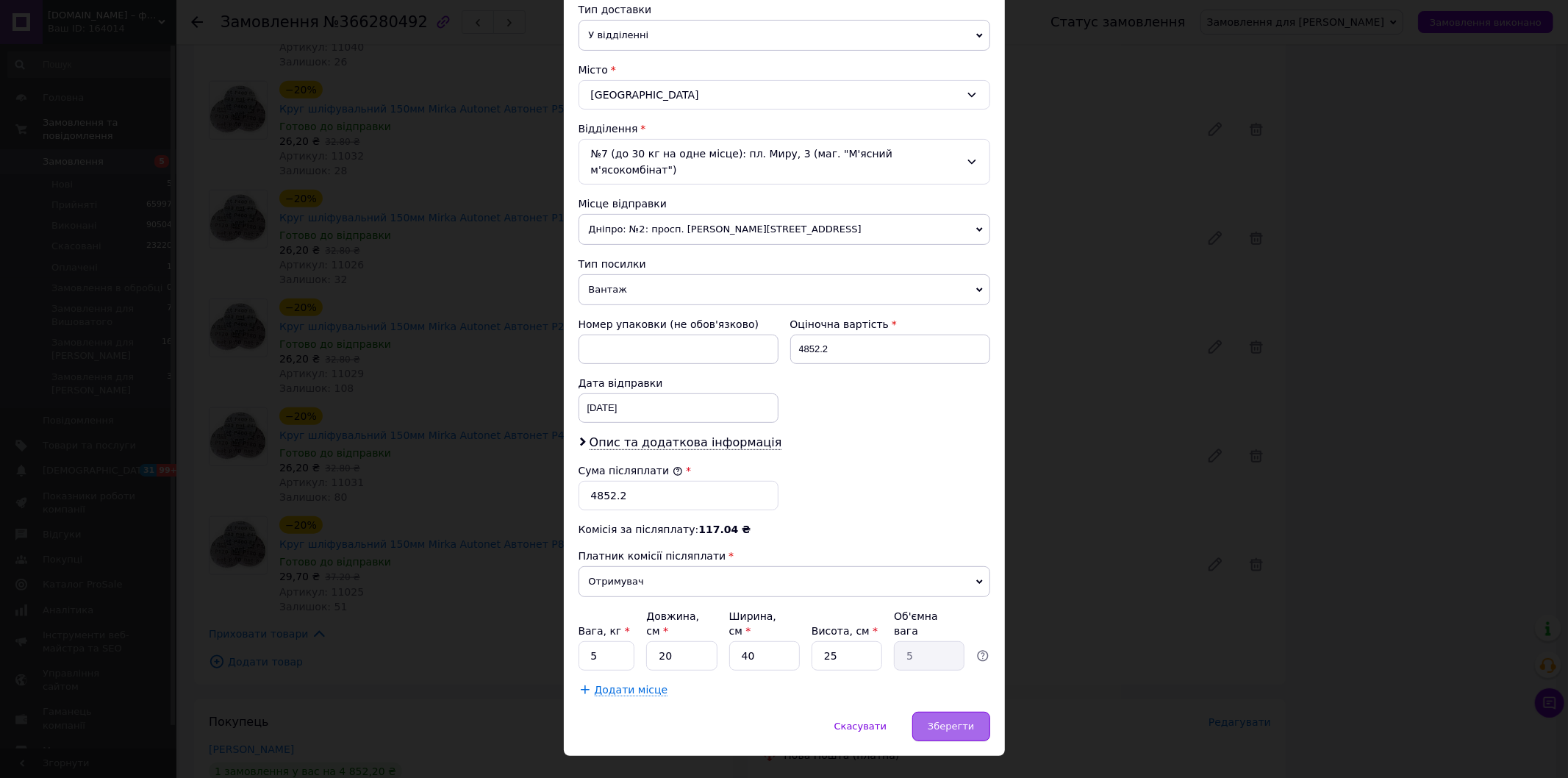
click at [945, 721] on span "Зберегти" at bounding box center [951, 726] width 46 height 11
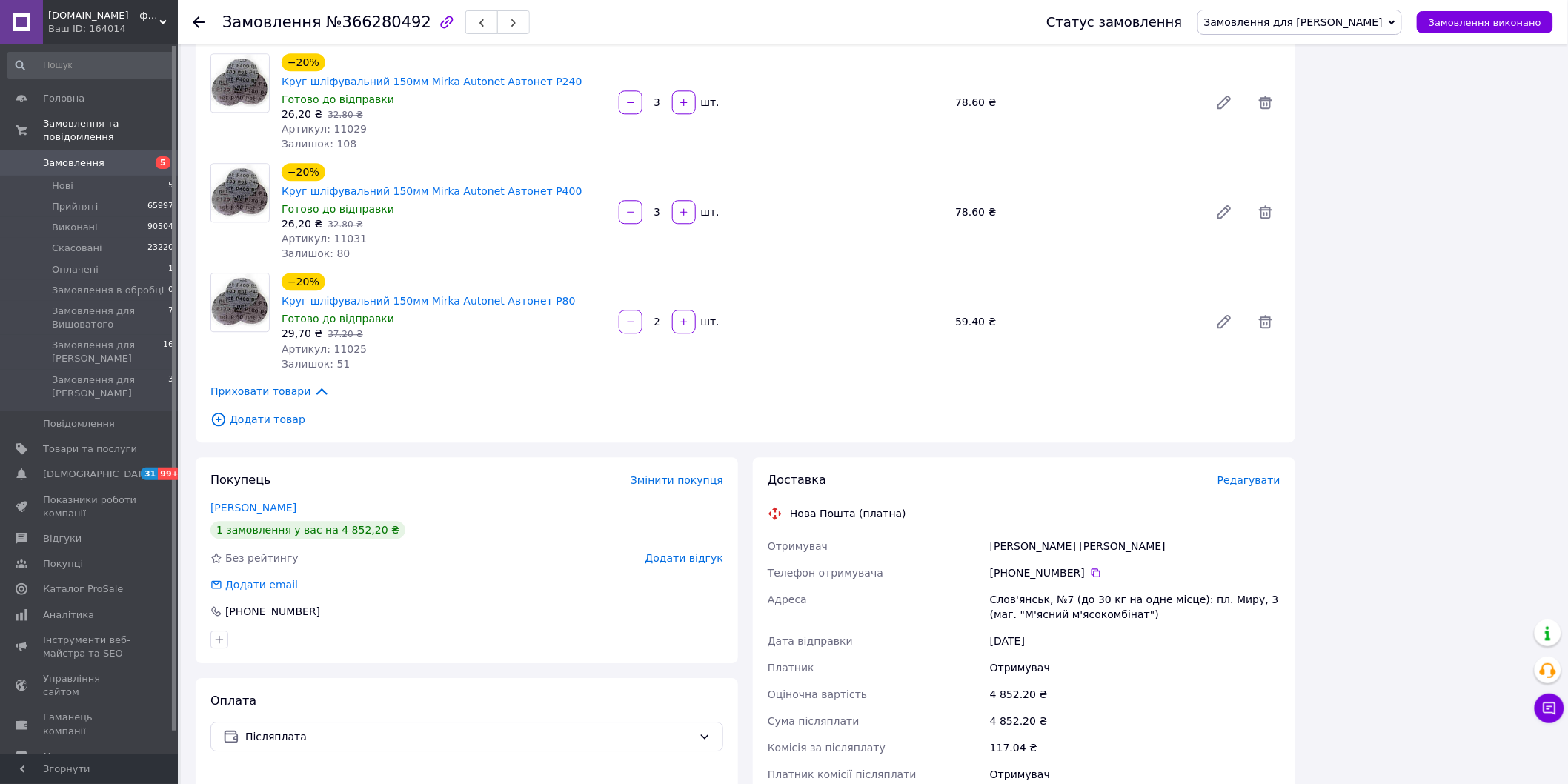
scroll to position [1565, 0]
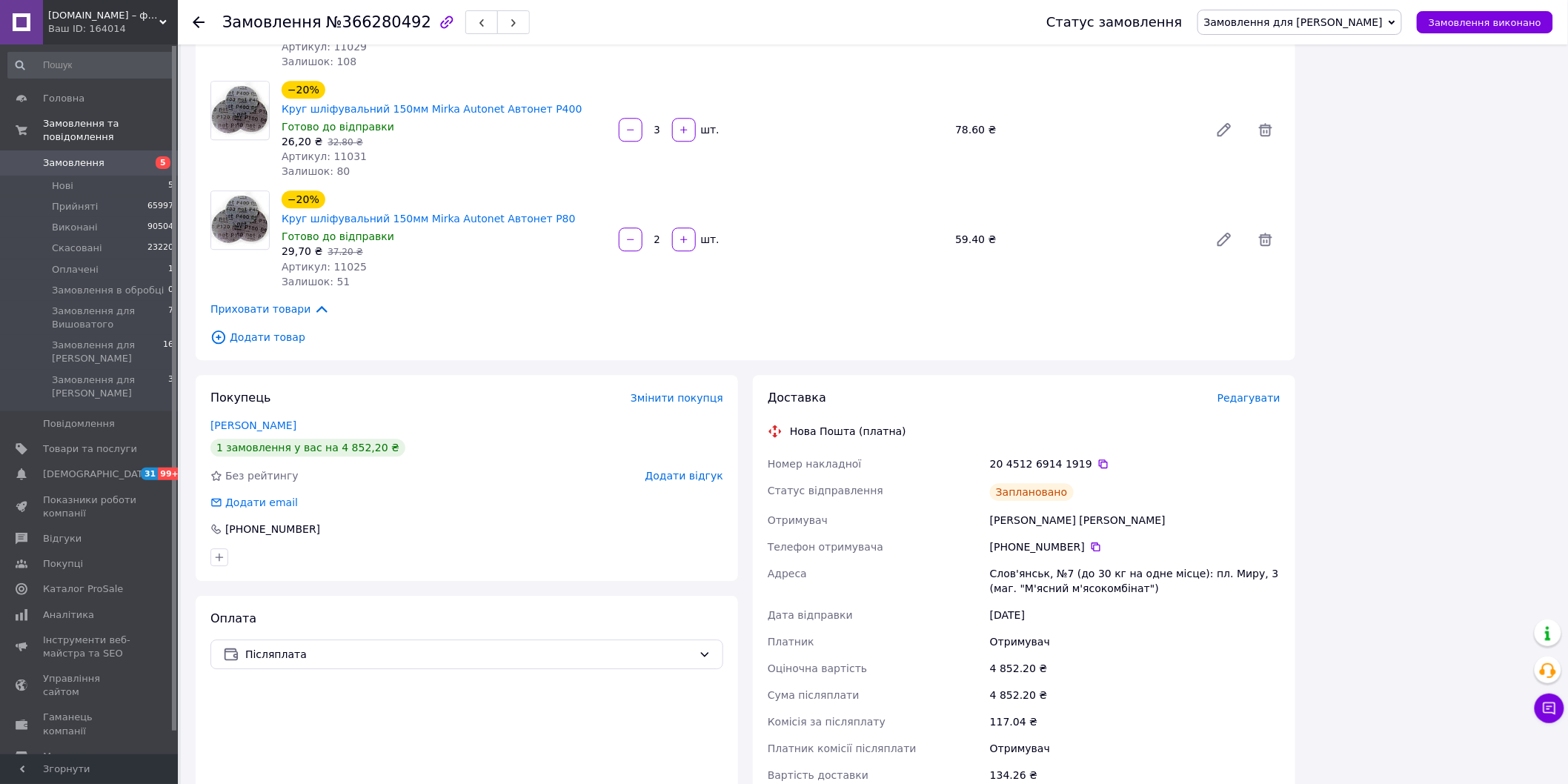
drag, startPoint x: 1086, startPoint y: 272, endPoint x: 1009, endPoint y: 182, distance: 118.4
click at [1097, 458] on icon at bounding box center [1103, 464] width 12 height 12
click at [1329, 23] on span "Замовлення для [PERSON_NAME]" at bounding box center [1293, 22] width 178 height 12
click at [1289, 50] on li "Прийнято" at bounding box center [1300, 52] width 203 height 23
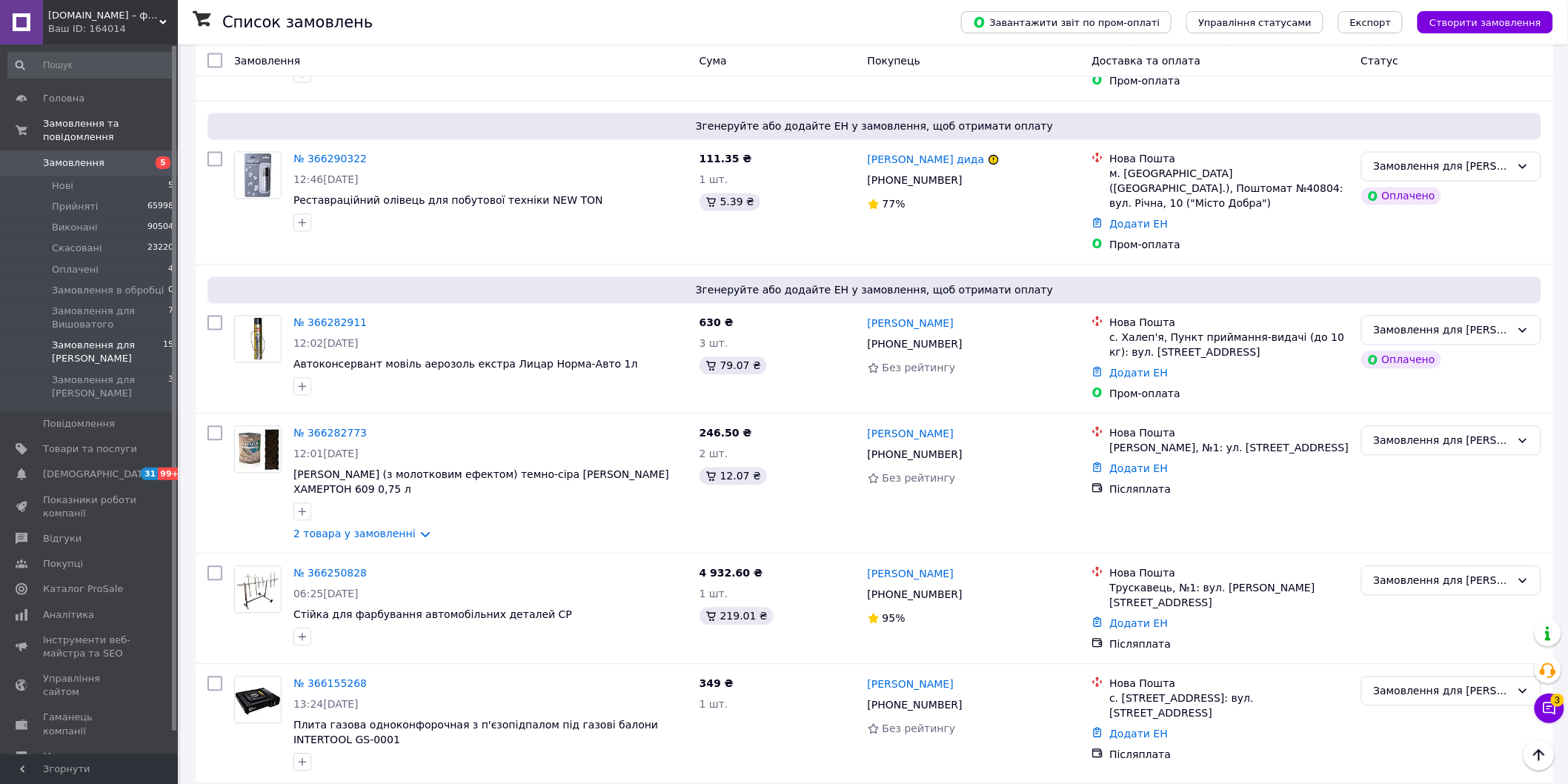
scroll to position [1028, 0]
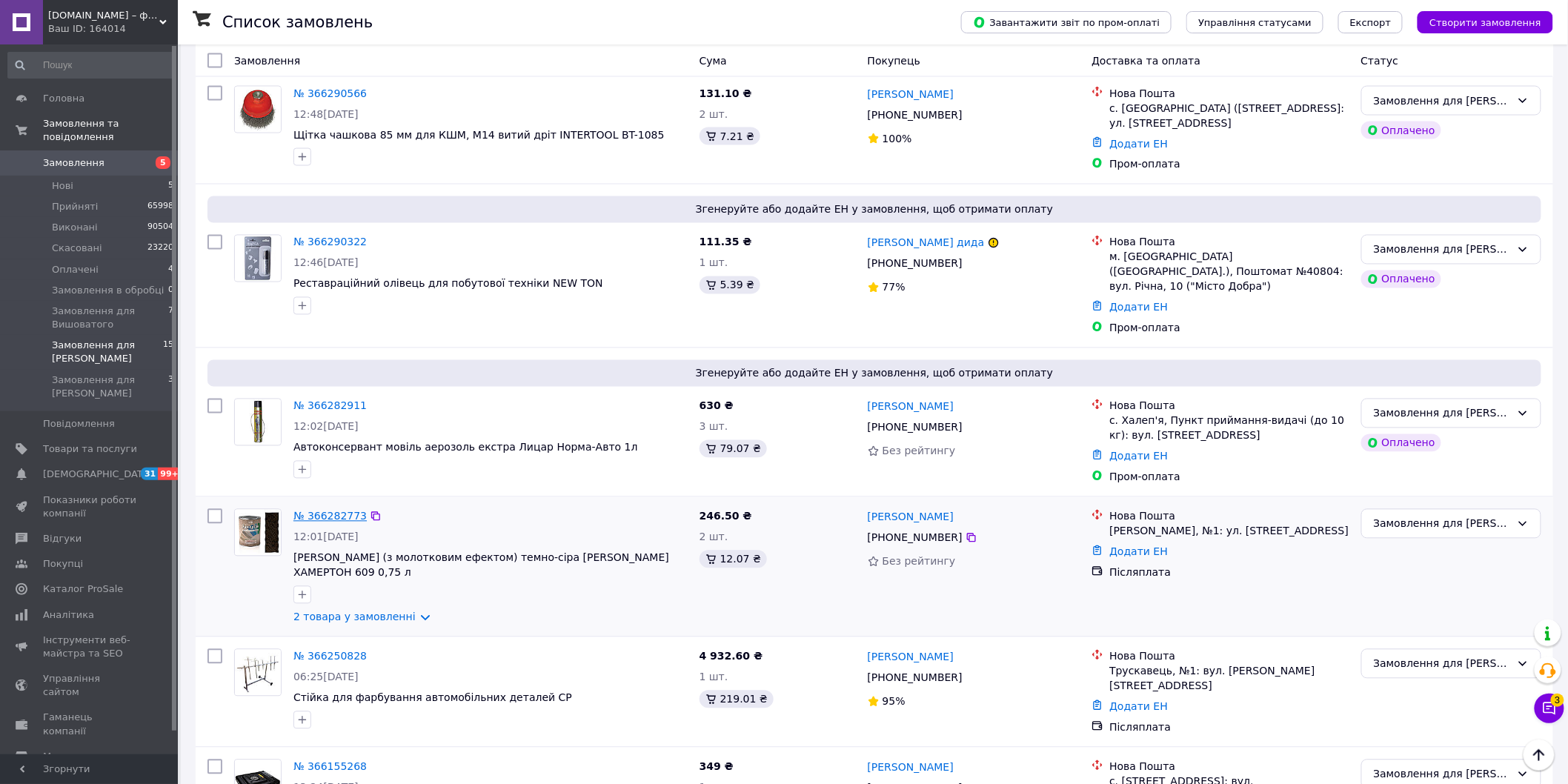
click at [323, 511] on link "№ 366282773" at bounding box center [330, 516] width 73 height 12
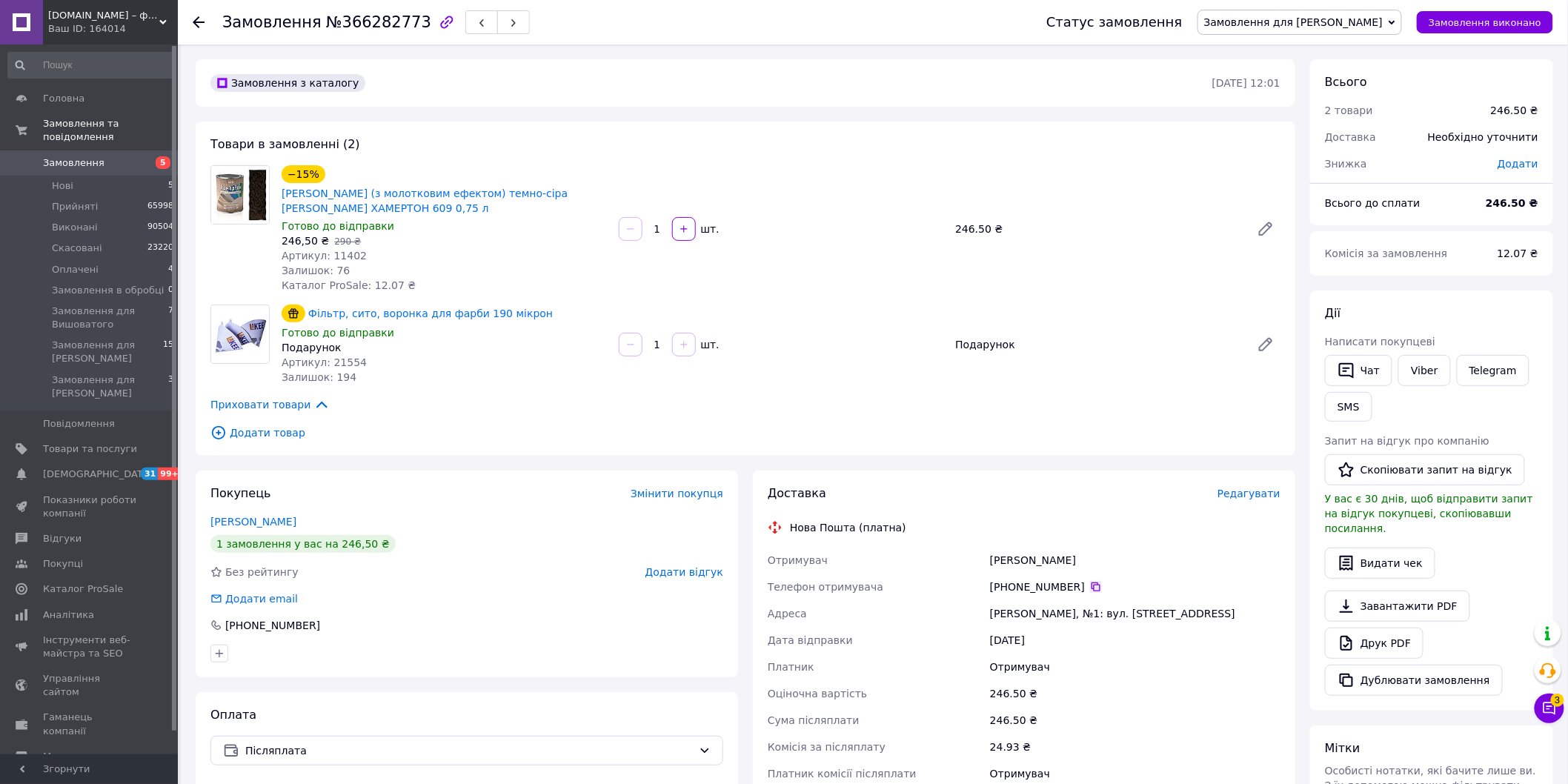
click at [1091, 583] on icon at bounding box center [1095, 587] width 9 height 9
drag, startPoint x: 798, startPoint y: 347, endPoint x: 848, endPoint y: 341, distance: 50.4
click at [798, 347] on div "1   шт." at bounding box center [781, 344] width 328 height 23
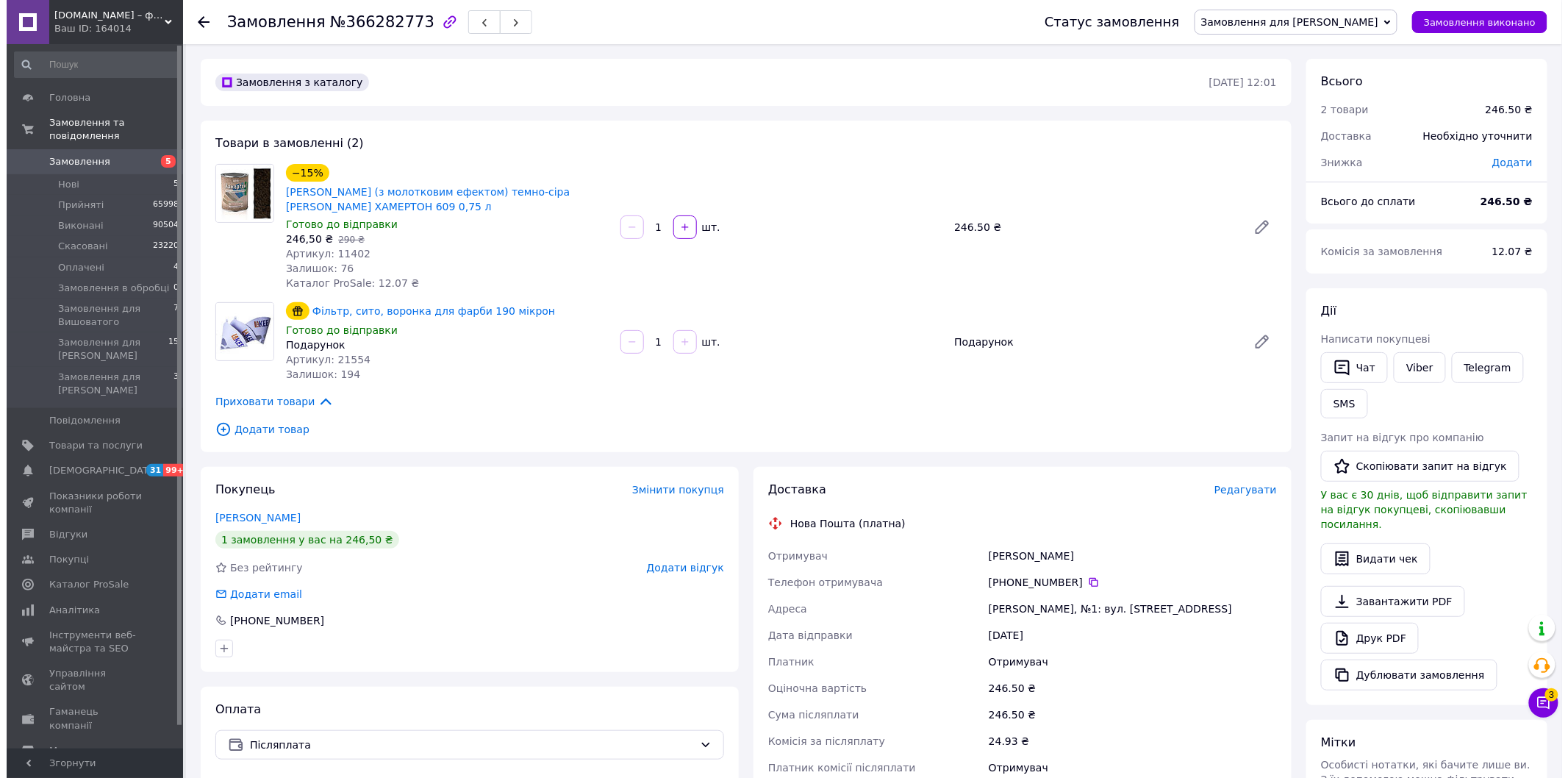
scroll to position [245, 0]
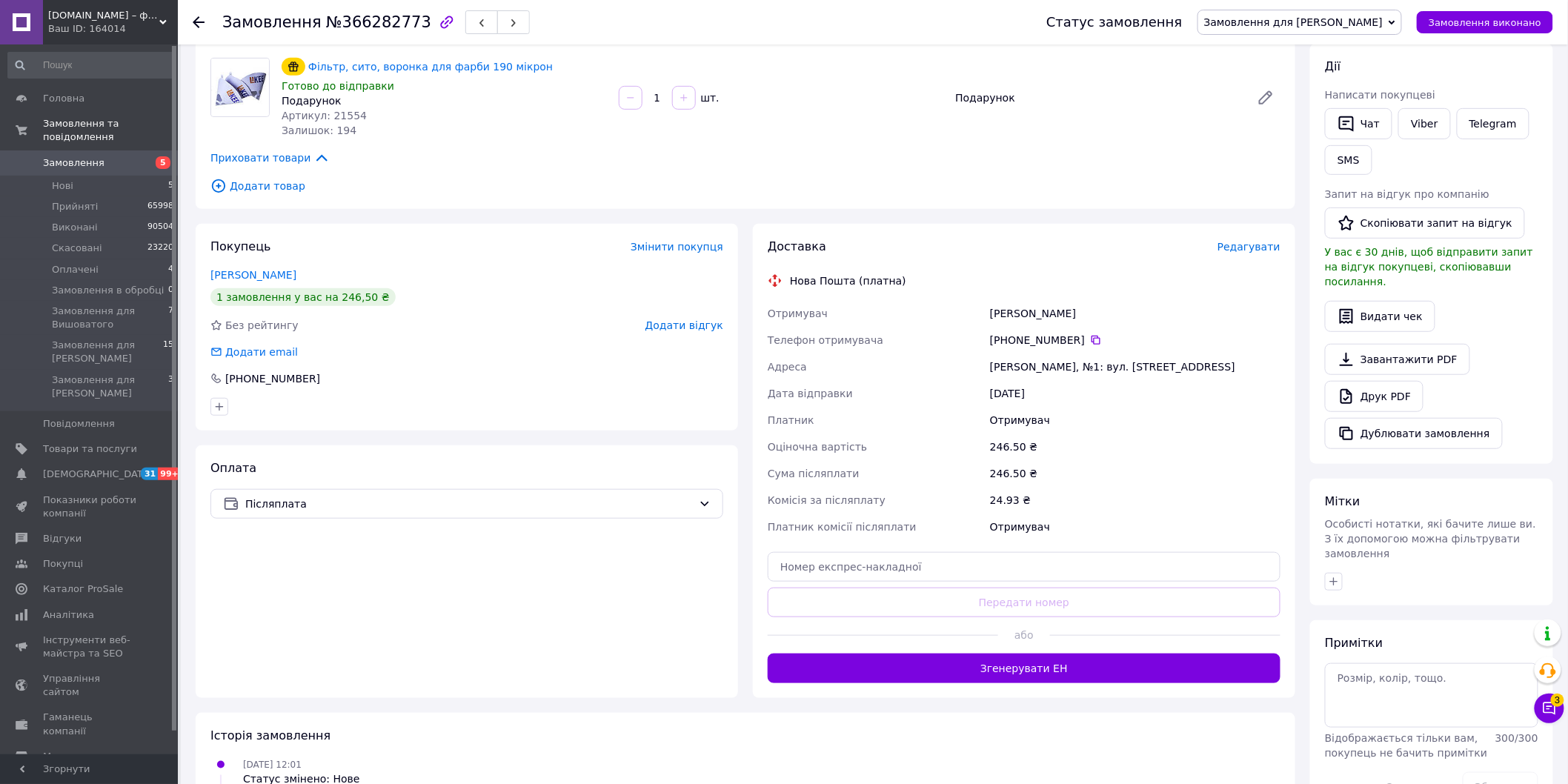
click at [1255, 248] on span "Редагувати" at bounding box center [1249, 247] width 63 height 12
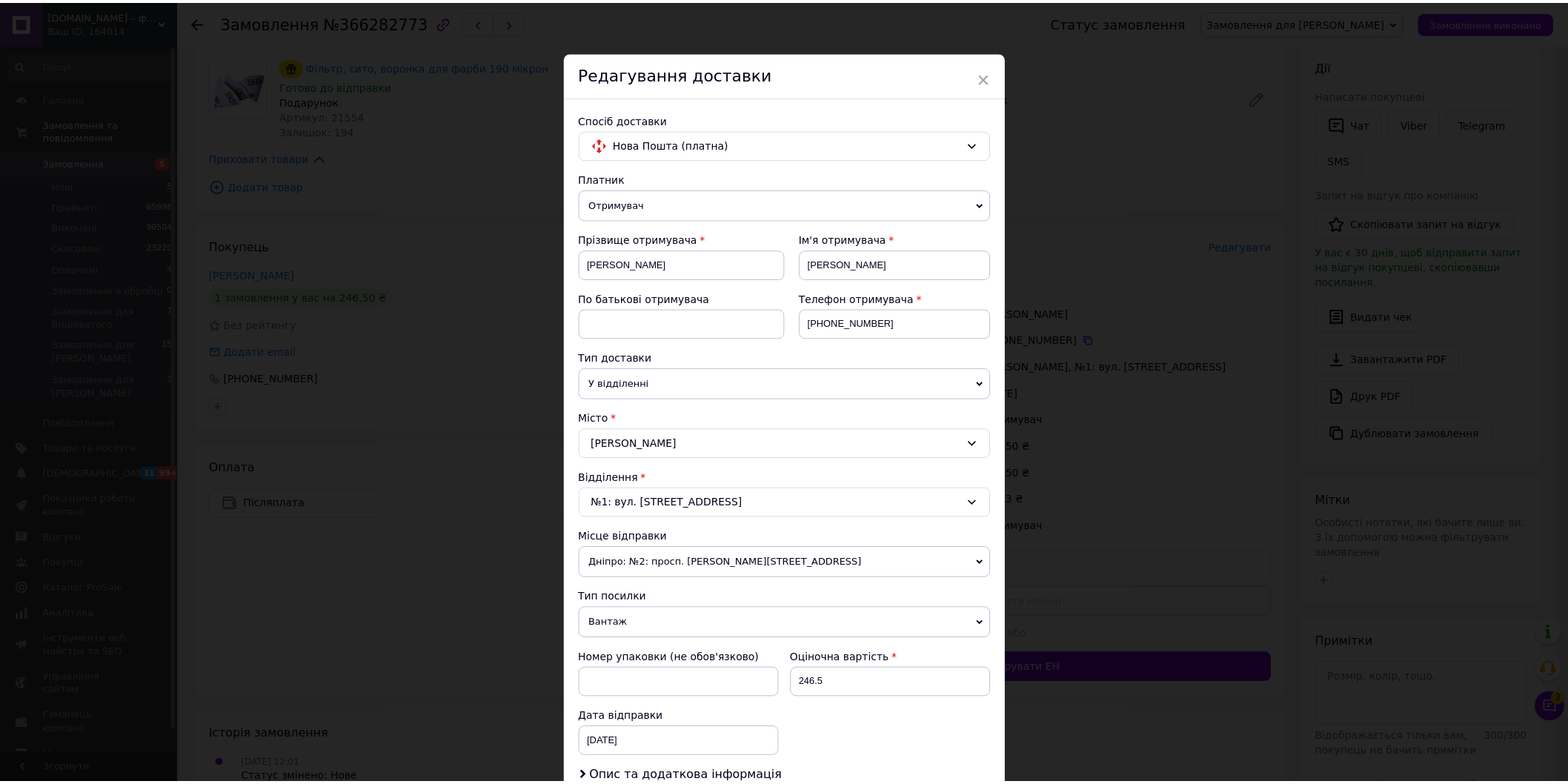
scroll to position [348, 0]
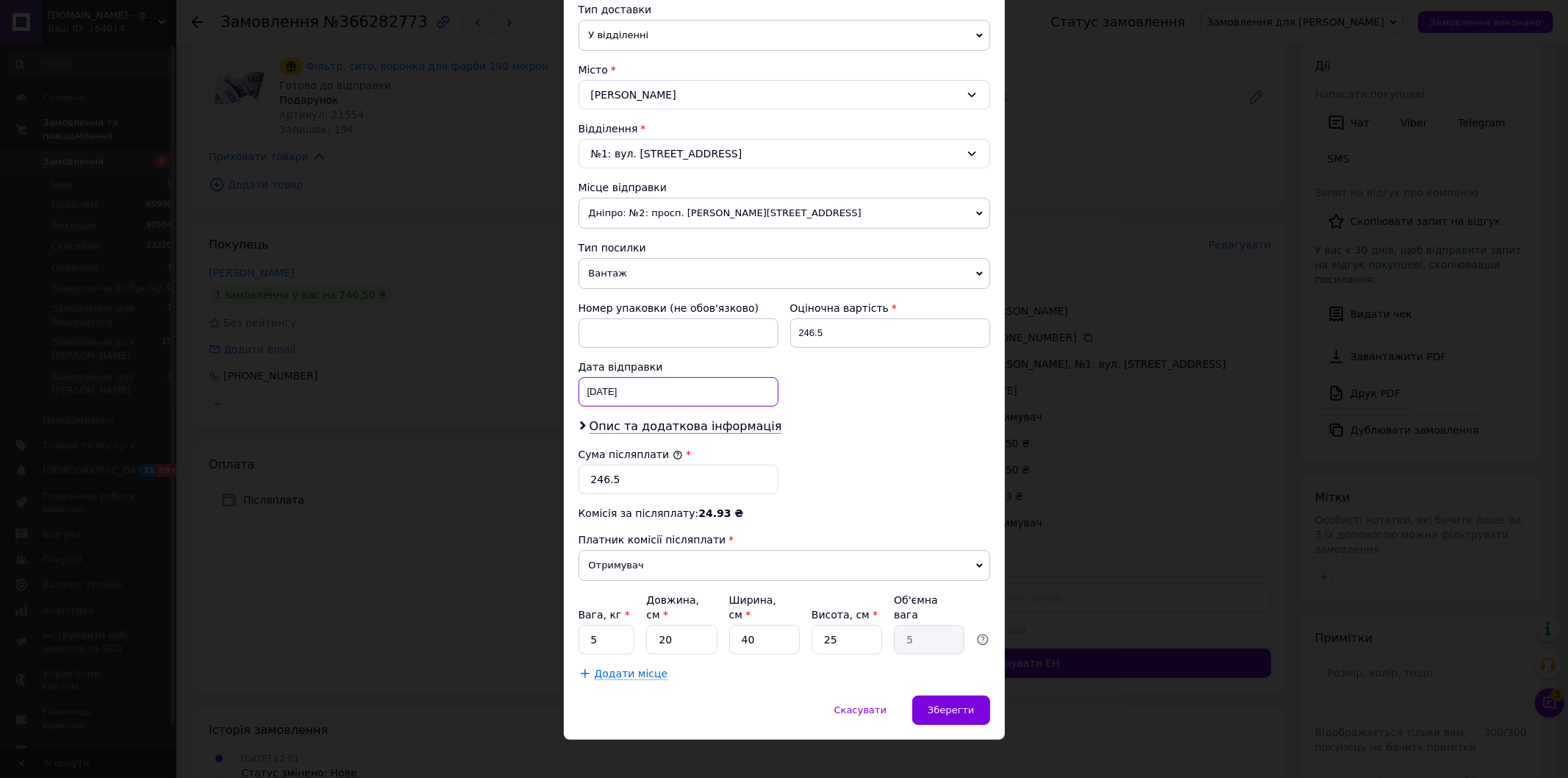
click at [590, 393] on div "[DATE] < 2025 > < Октябрь > Пн Вт Ср Чт Пт Сб Вс 29 30 1 2 3 4 5 6 7 8 9 10 11 …" at bounding box center [678, 392] width 200 height 30
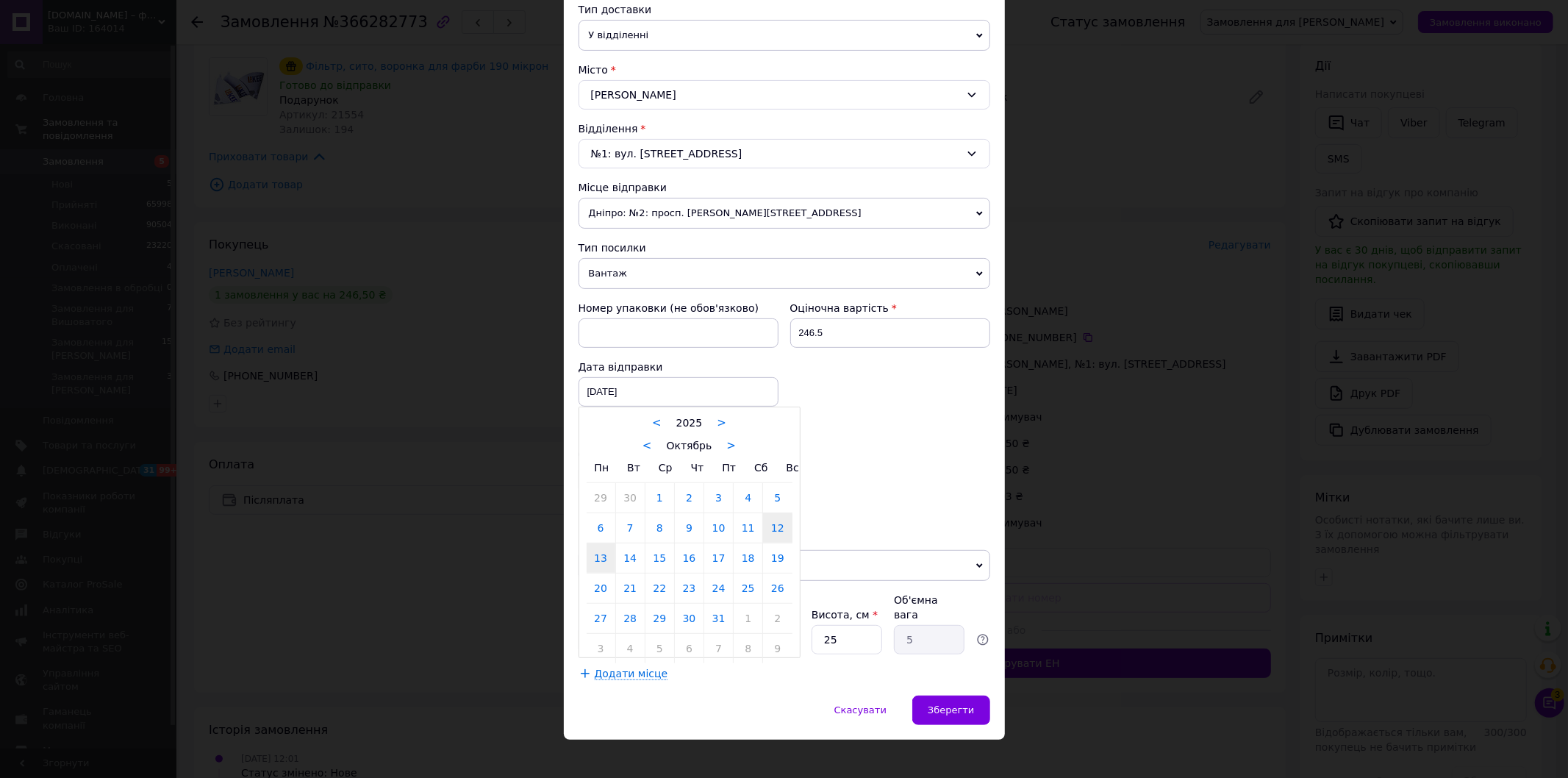
click at [598, 555] on link "13" at bounding box center [601, 558] width 29 height 30
type input "[DATE]"
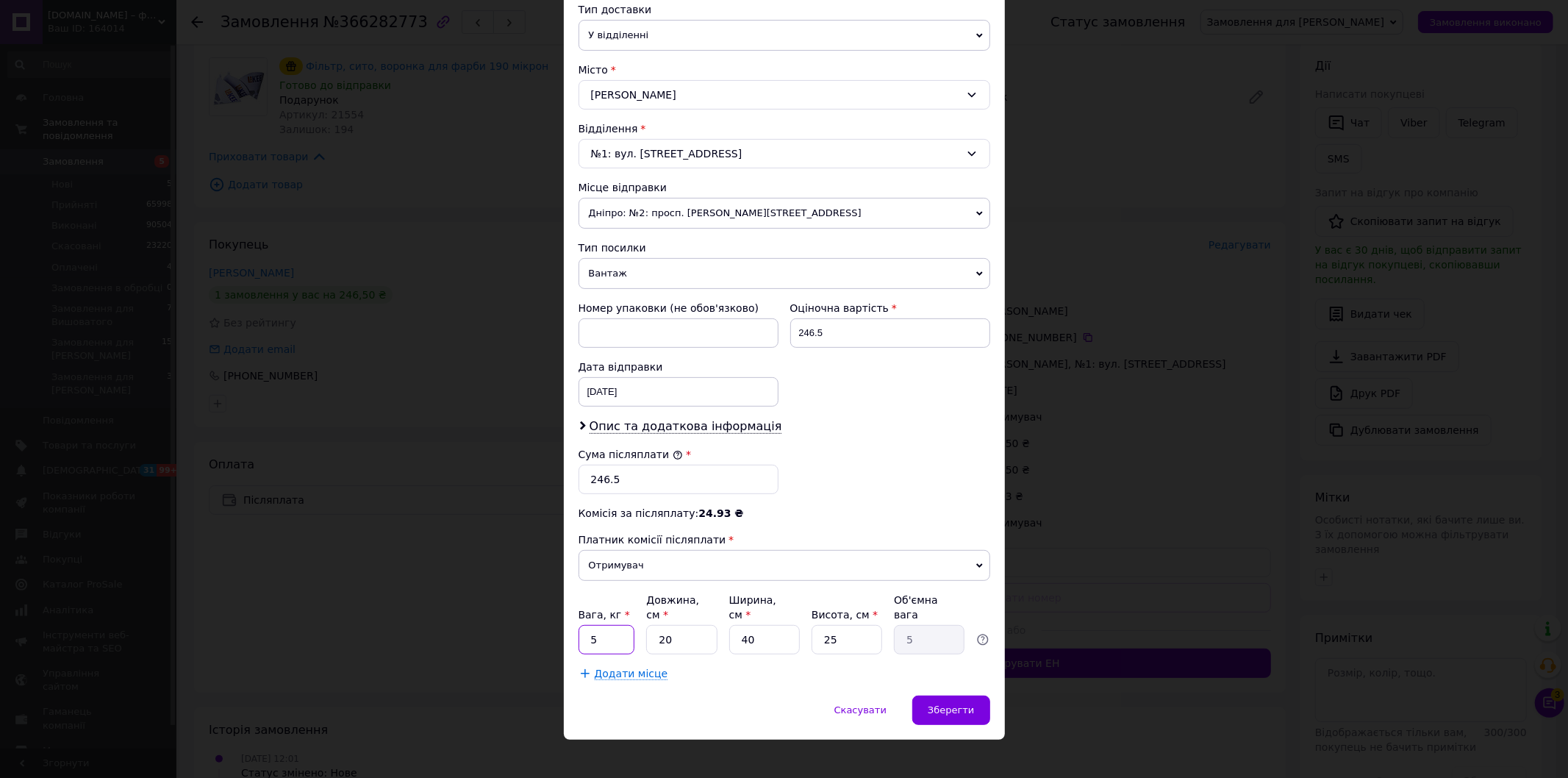
drag, startPoint x: 588, startPoint y: 618, endPoint x: 616, endPoint y: 626, distance: 29.1
click at [616, 626] on input "5" at bounding box center [606, 640] width 57 height 30
type input "1"
click at [944, 705] on span "Зберегти" at bounding box center [951, 710] width 46 height 11
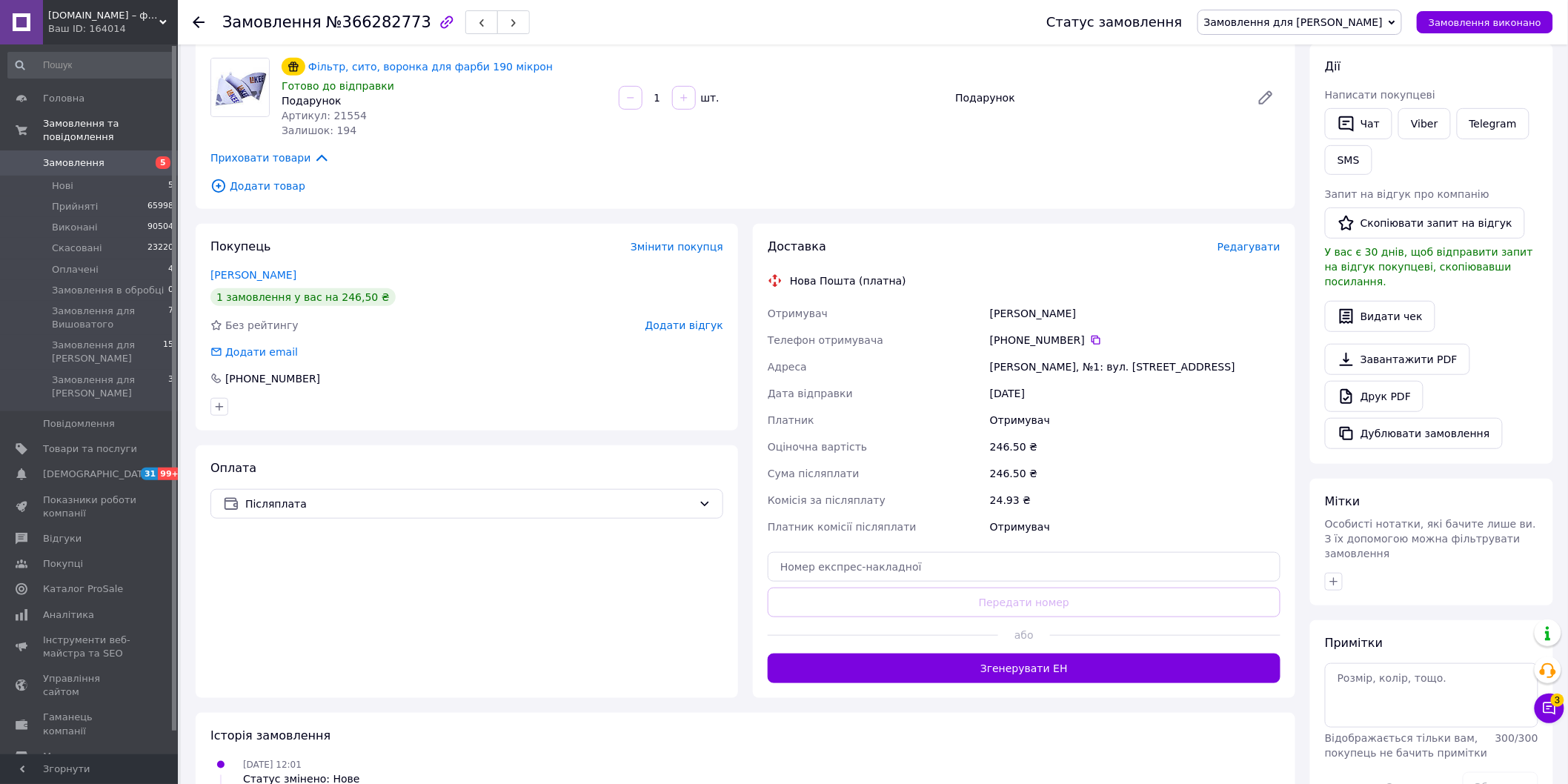
drag, startPoint x: 1028, startPoint y: 665, endPoint x: 1048, endPoint y: 658, distance: 21.2
click at [1027, 666] on button "Згенерувати ЕН" at bounding box center [1024, 668] width 513 height 30
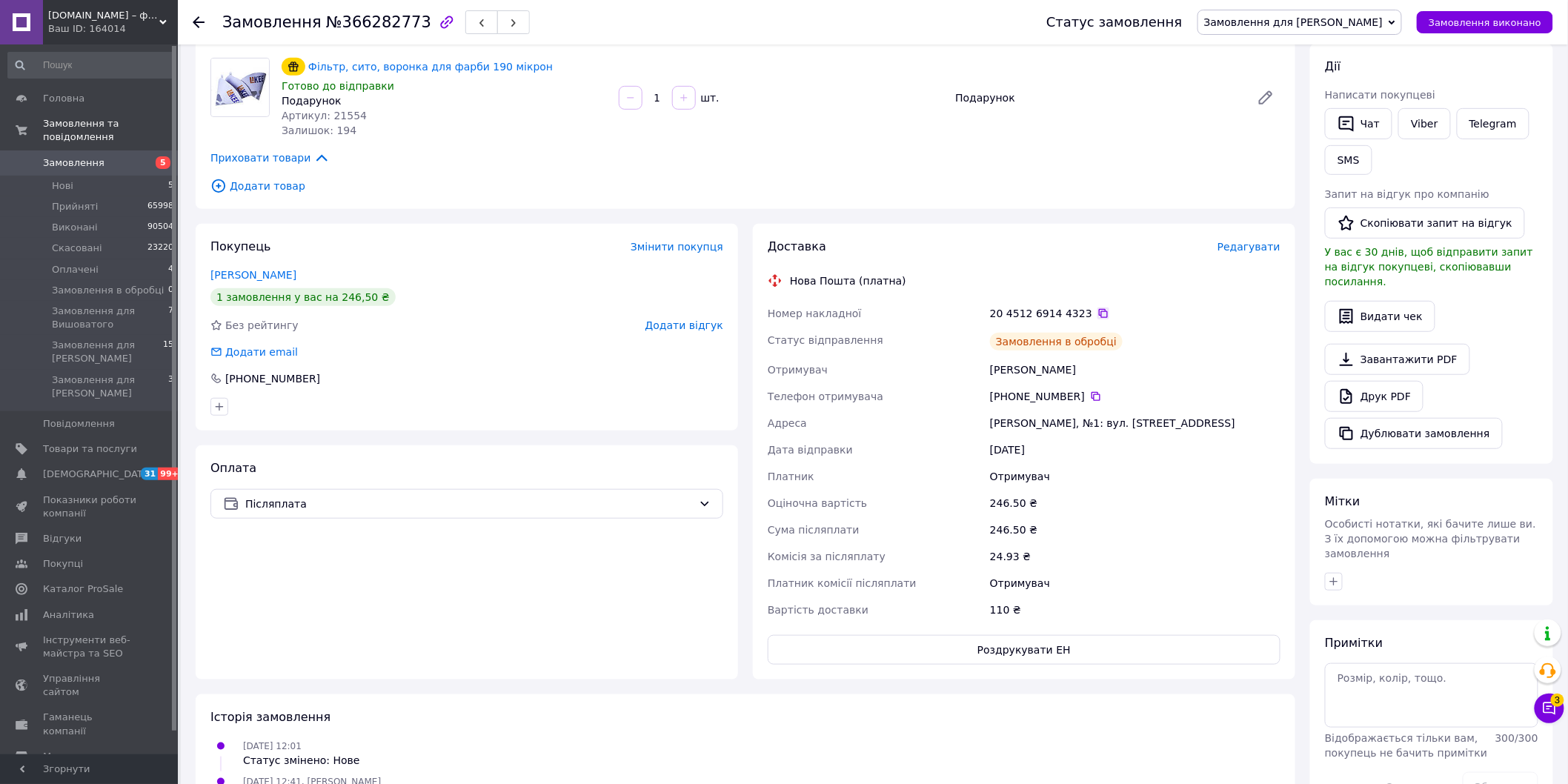
click at [1097, 312] on icon at bounding box center [1103, 314] width 12 height 12
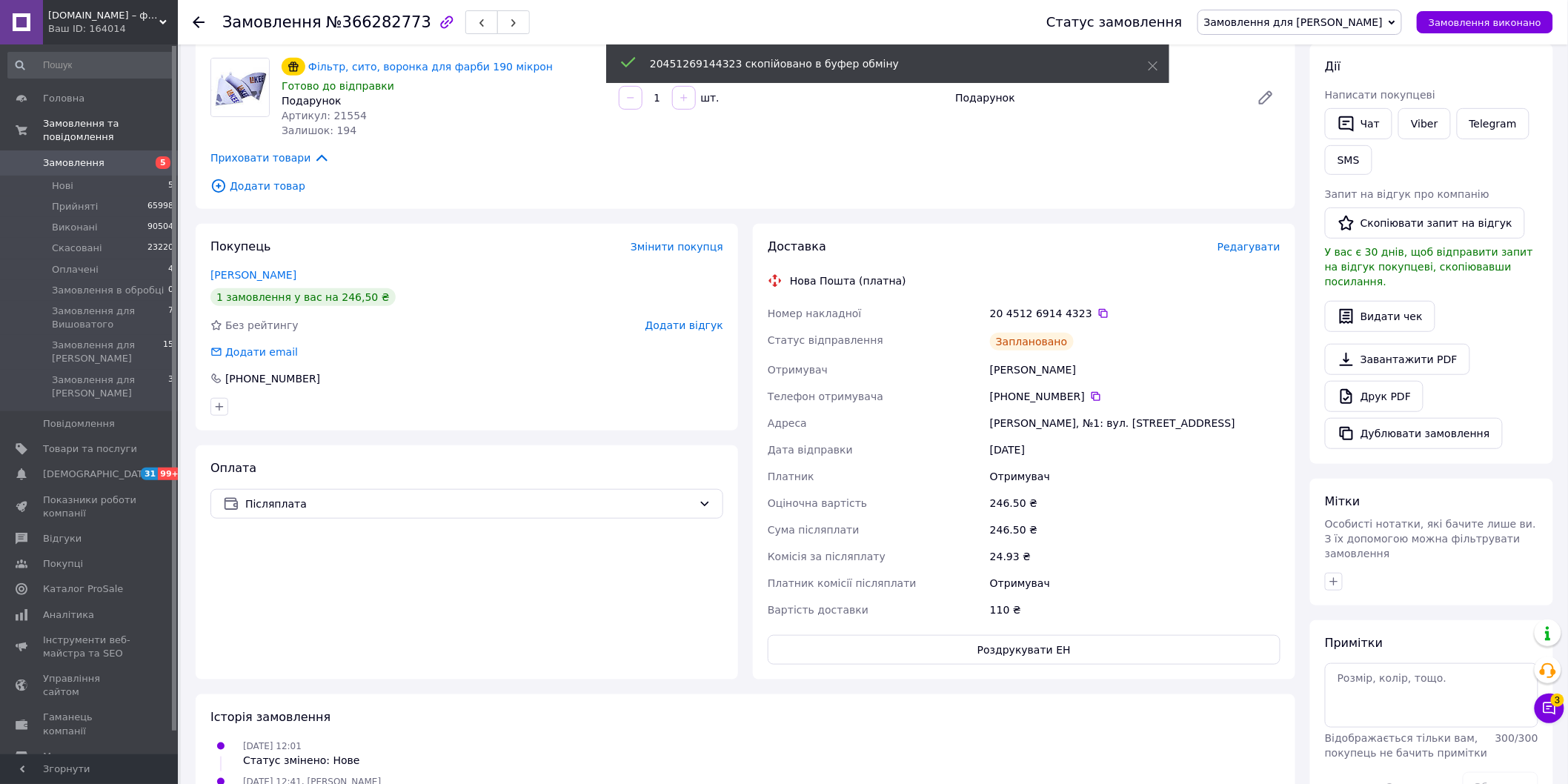
click at [1296, 19] on span "Замовлення для [PERSON_NAME]" at bounding box center [1293, 22] width 178 height 12
click at [1292, 52] on li "Прийнято" at bounding box center [1300, 52] width 203 height 23
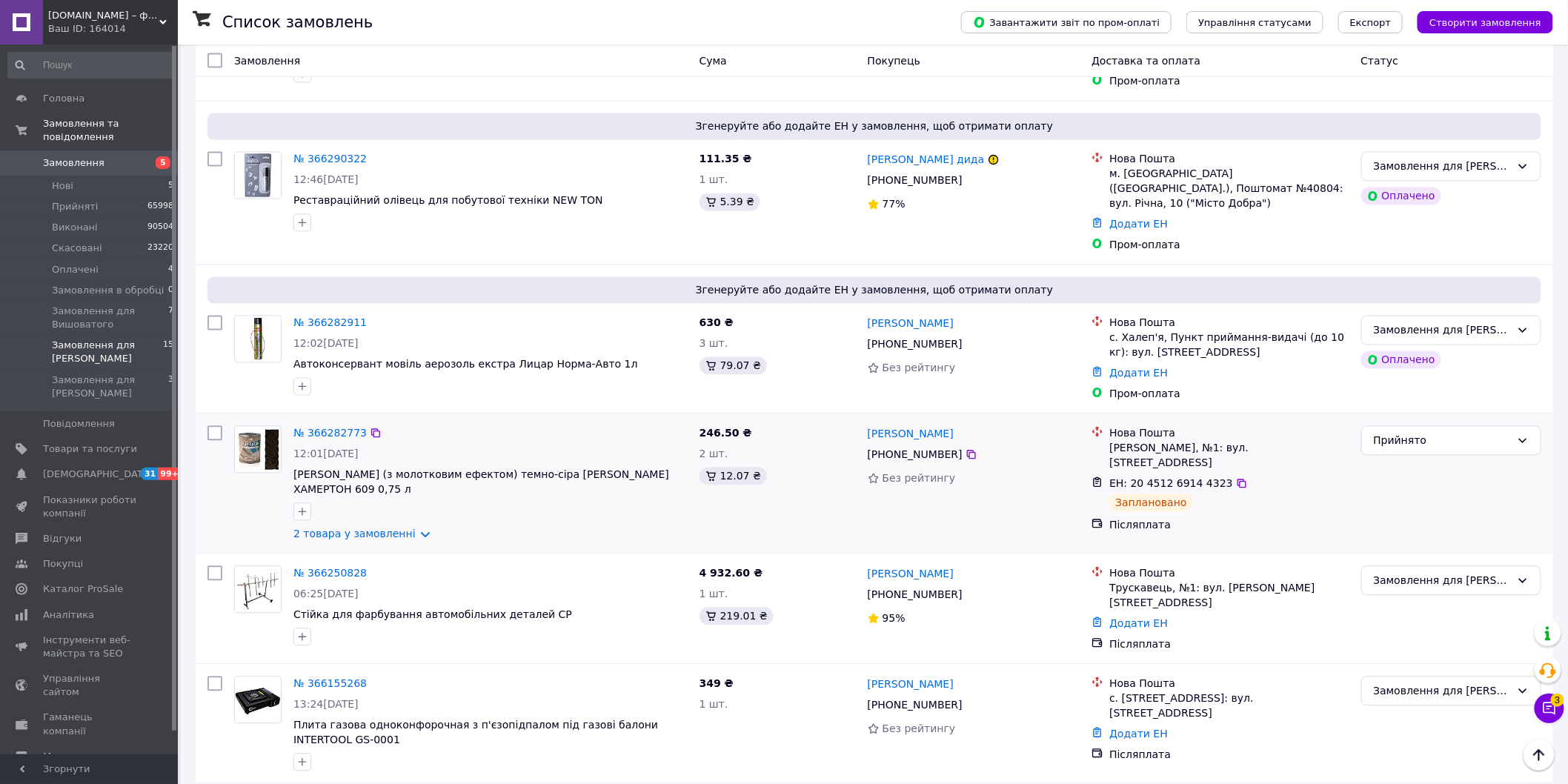
scroll to position [864, 0]
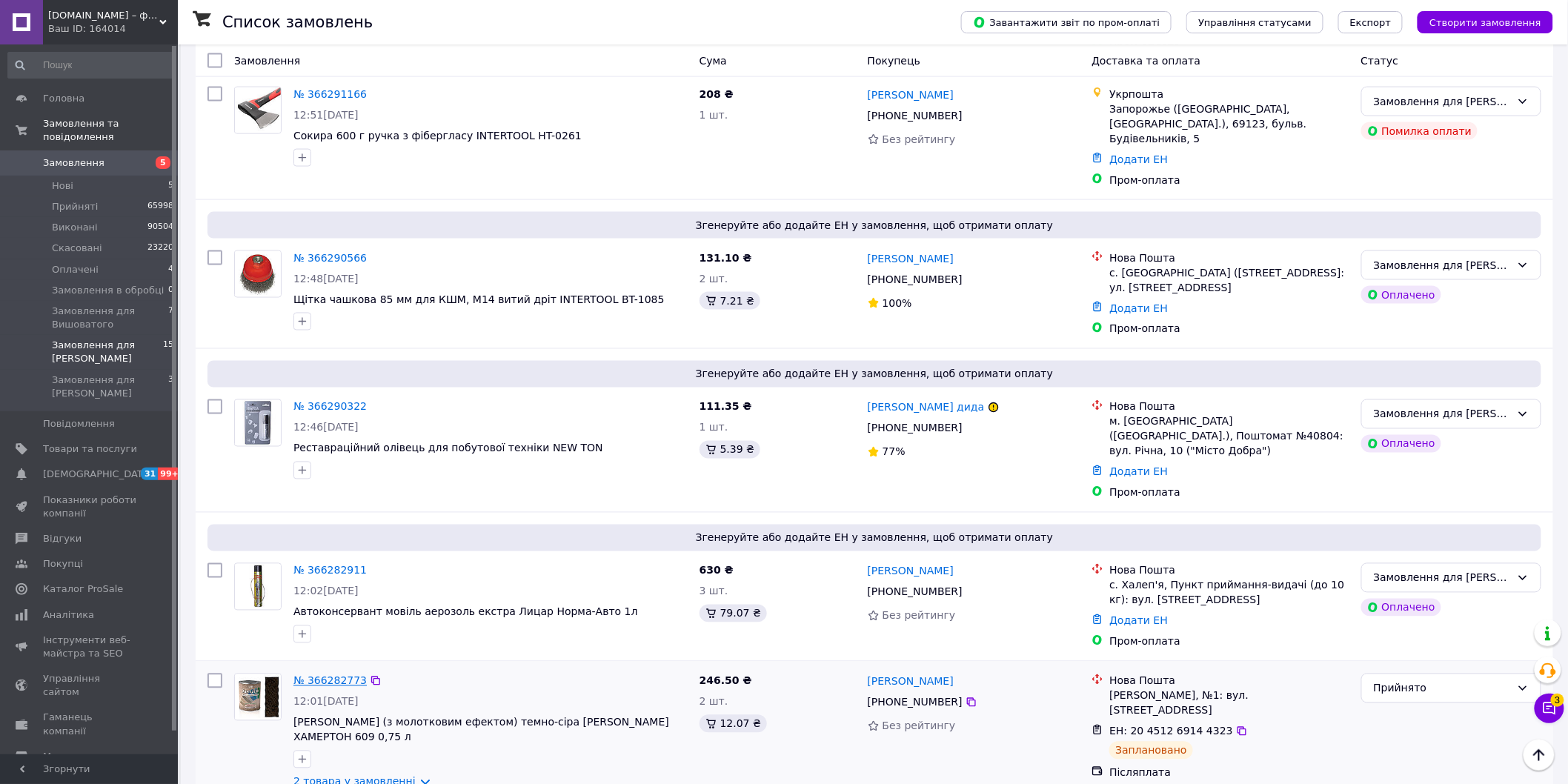
click at [316, 675] on link "№ 366282773" at bounding box center [330, 681] width 73 height 12
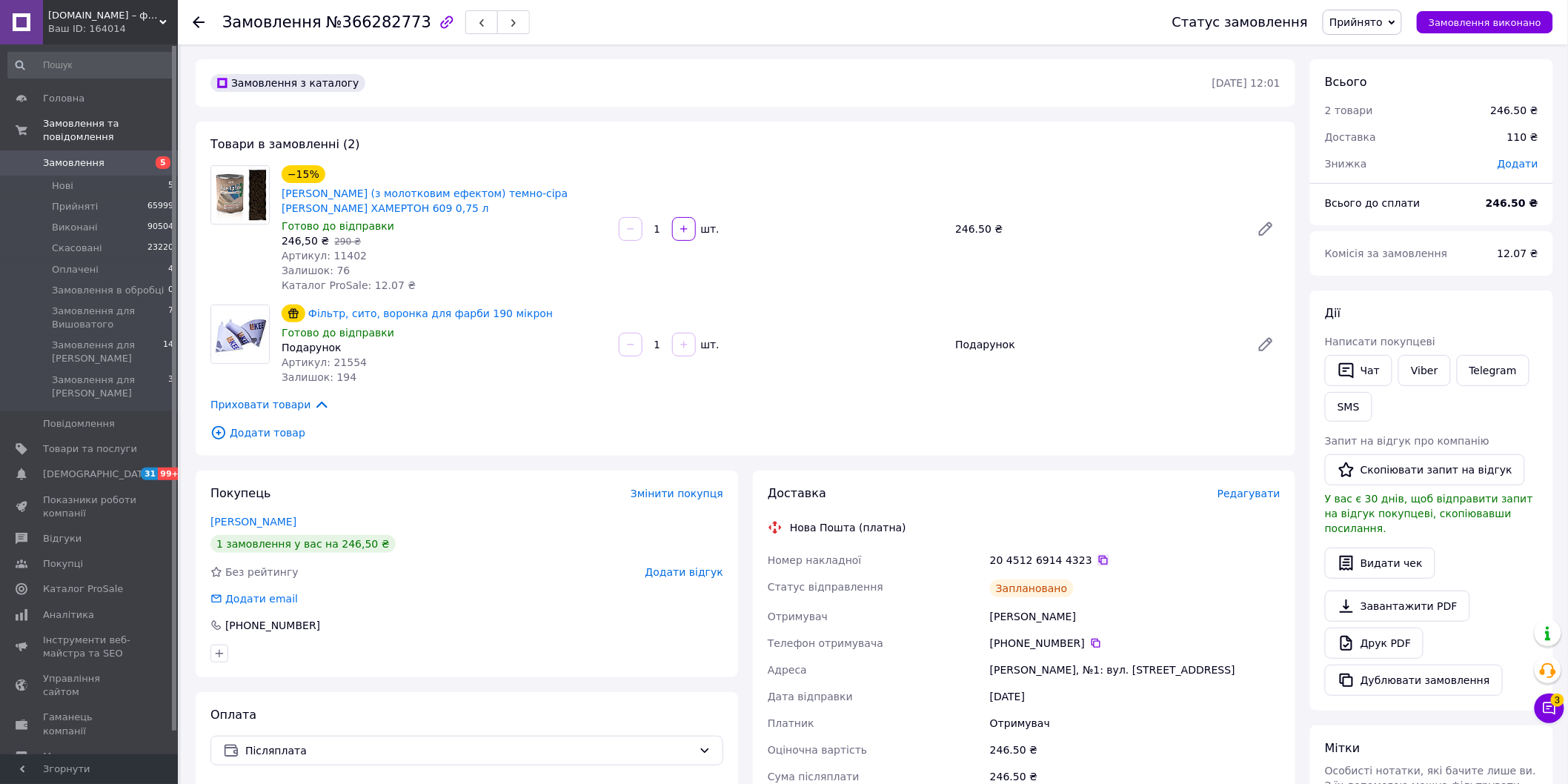
click at [1097, 557] on icon at bounding box center [1103, 560] width 12 height 12
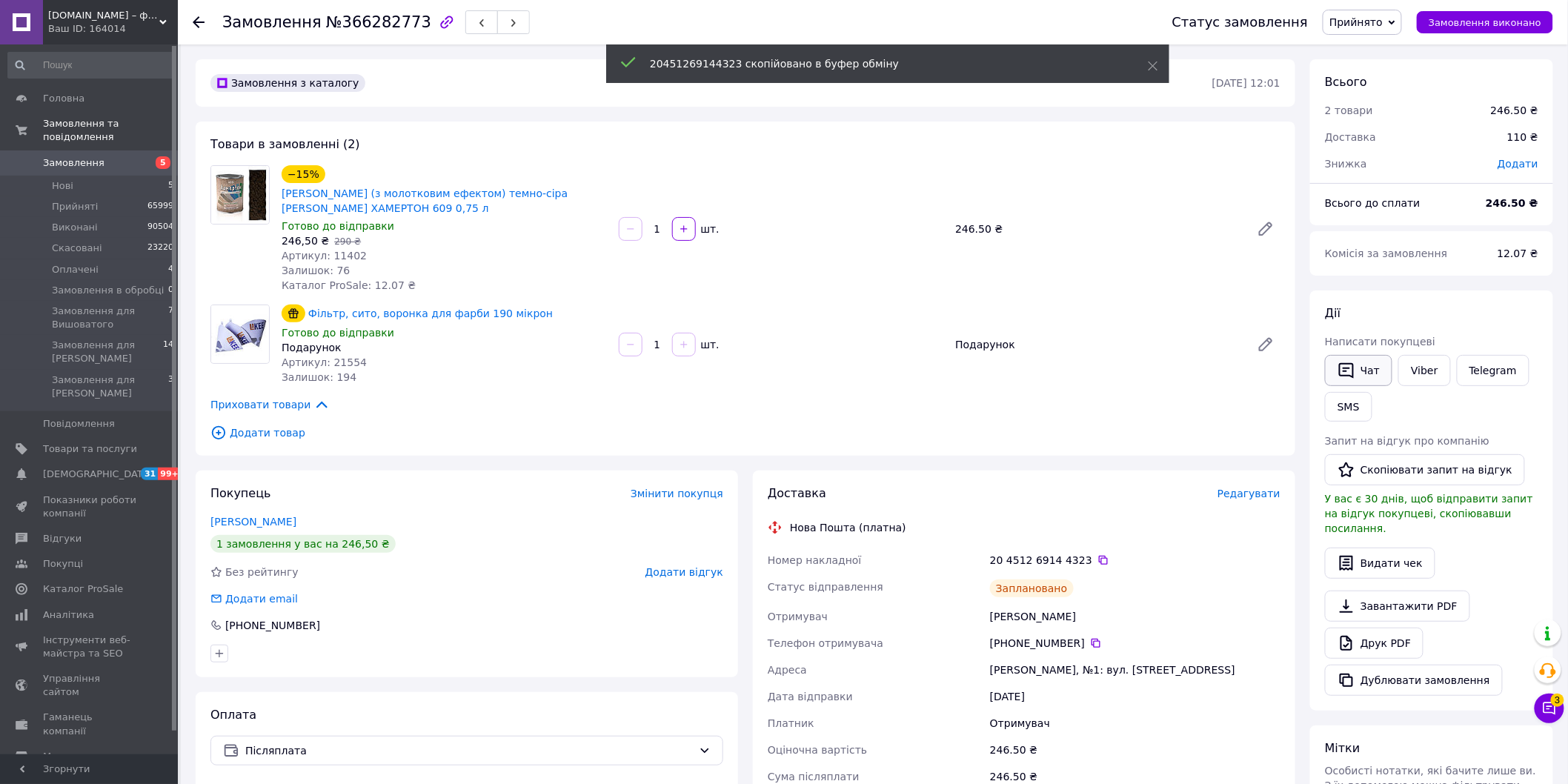
click at [1349, 380] on button "Чат" at bounding box center [1358, 371] width 68 height 31
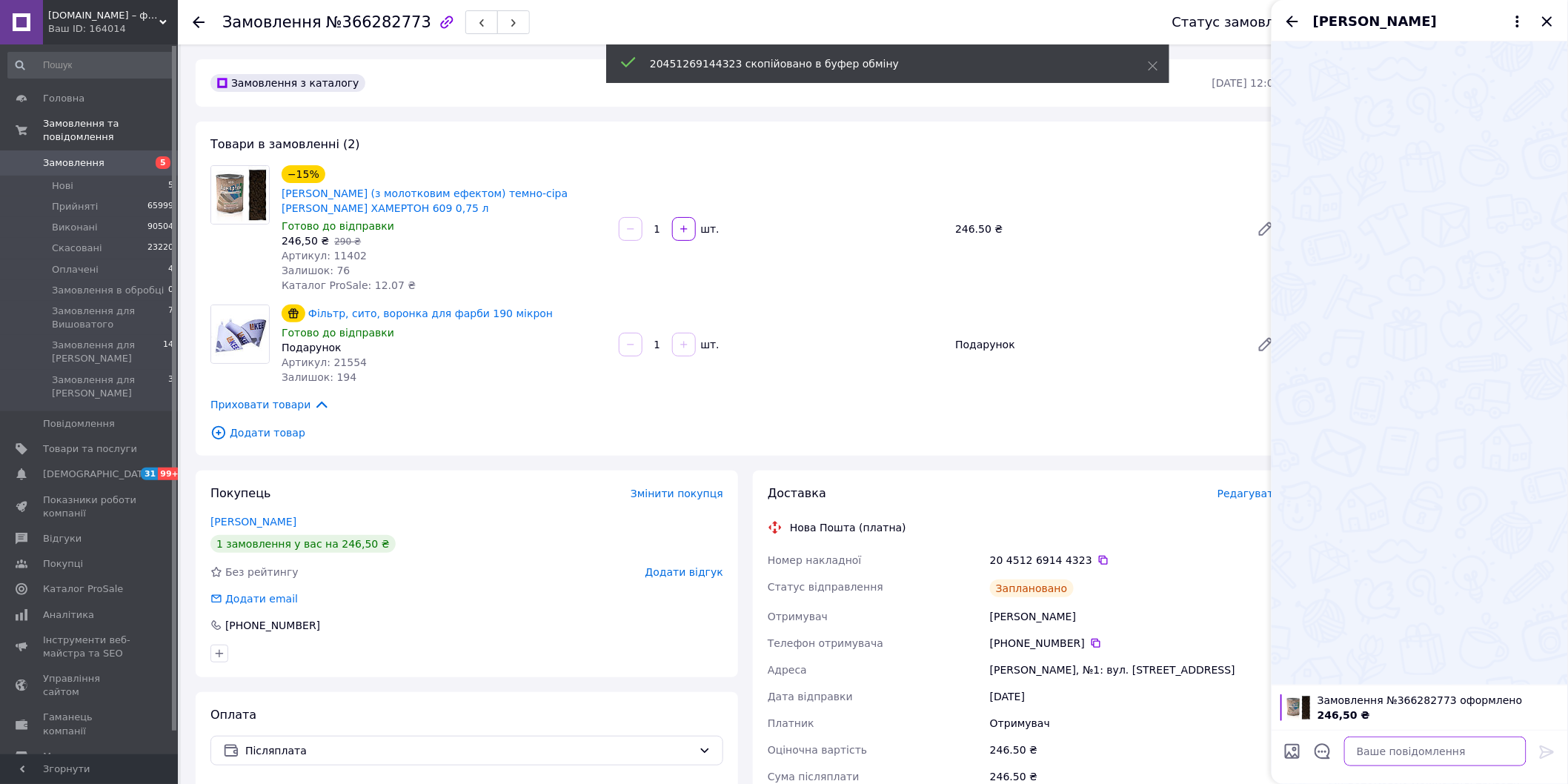
click at [1458, 753] on textarea at bounding box center [1435, 751] width 182 height 30
paste textarea "20451269144323"
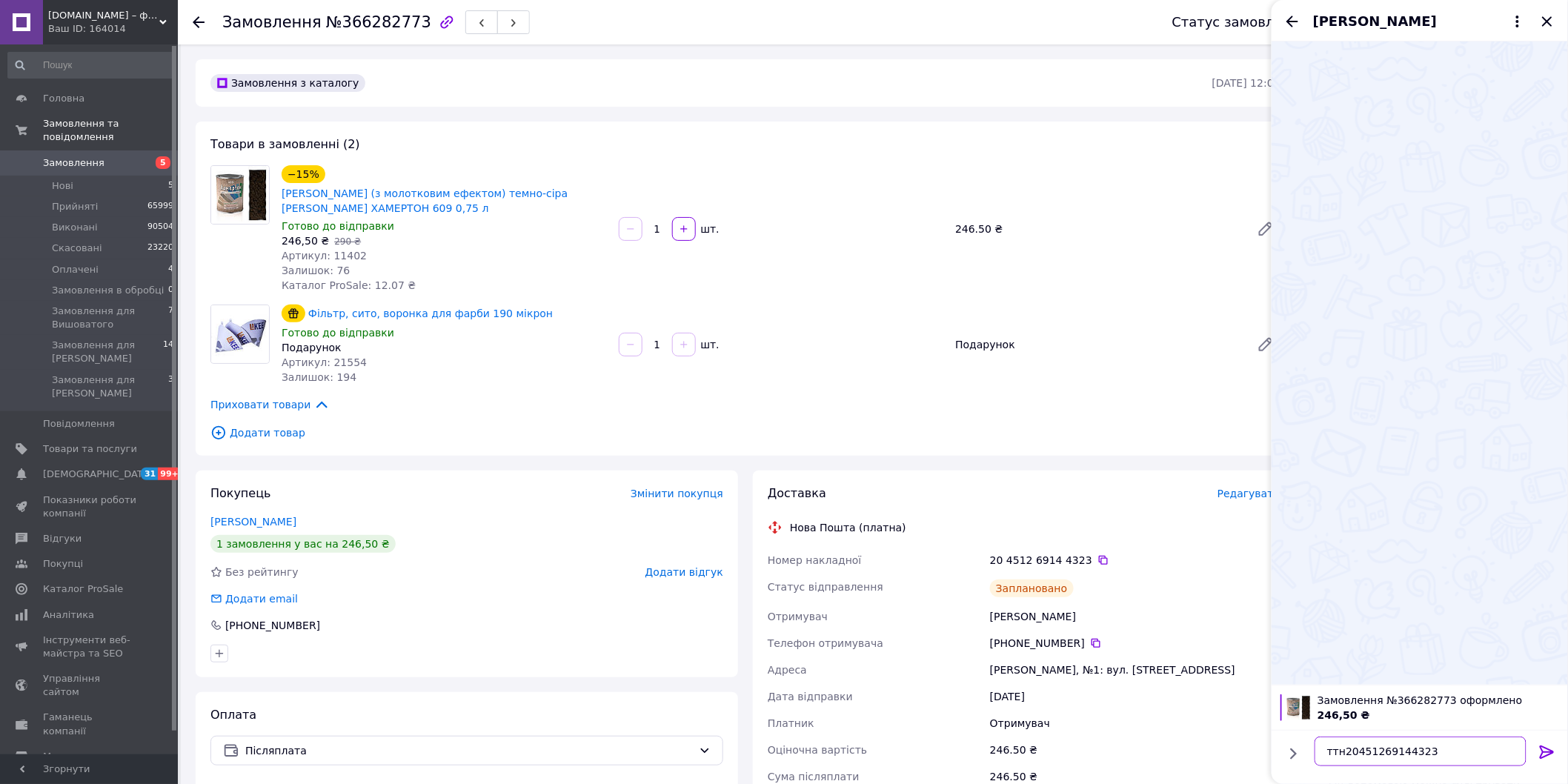
type textarea "ттн 20451269144323"
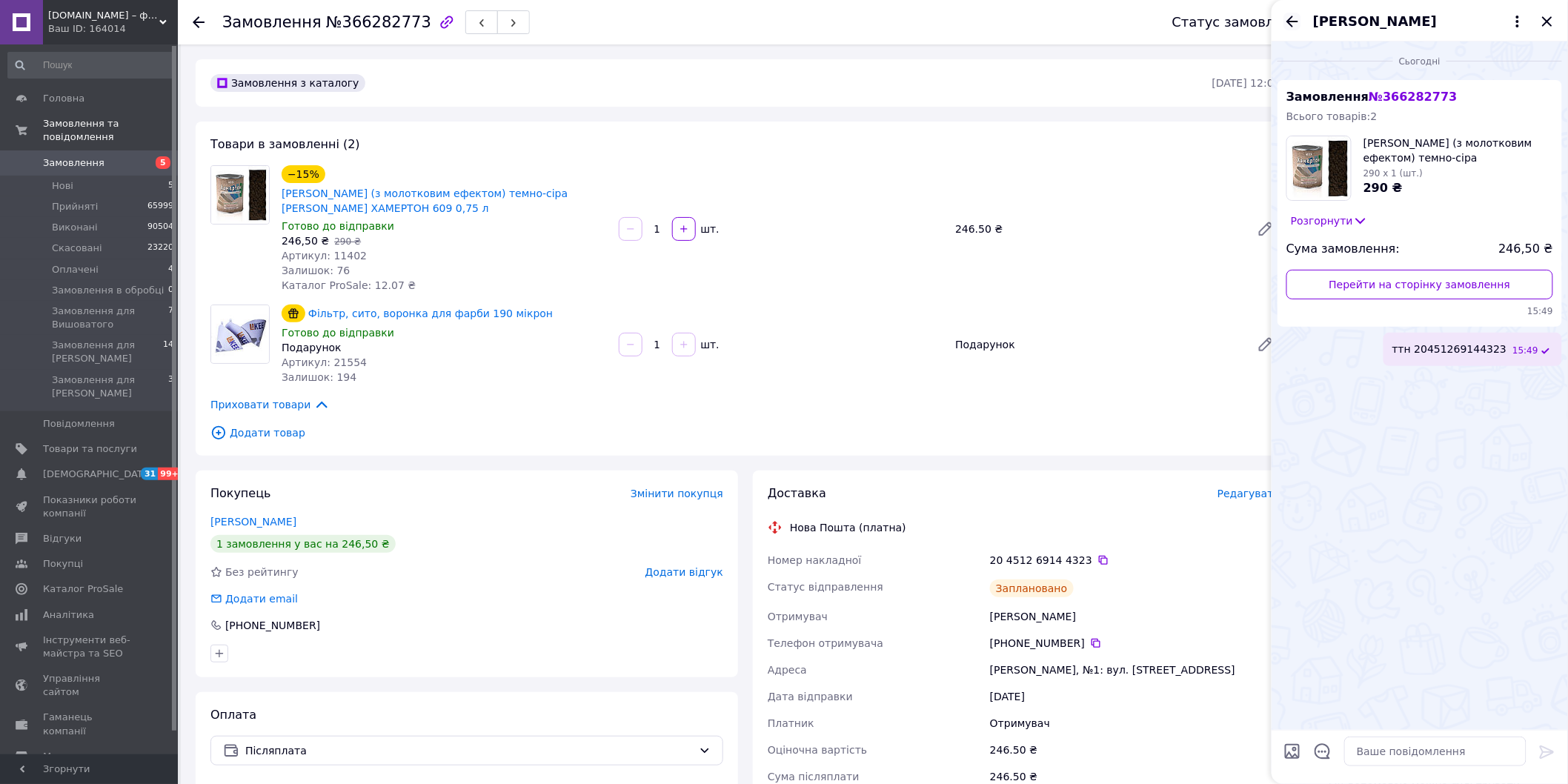
click at [1294, 23] on icon "Назад" at bounding box center [1292, 22] width 18 height 18
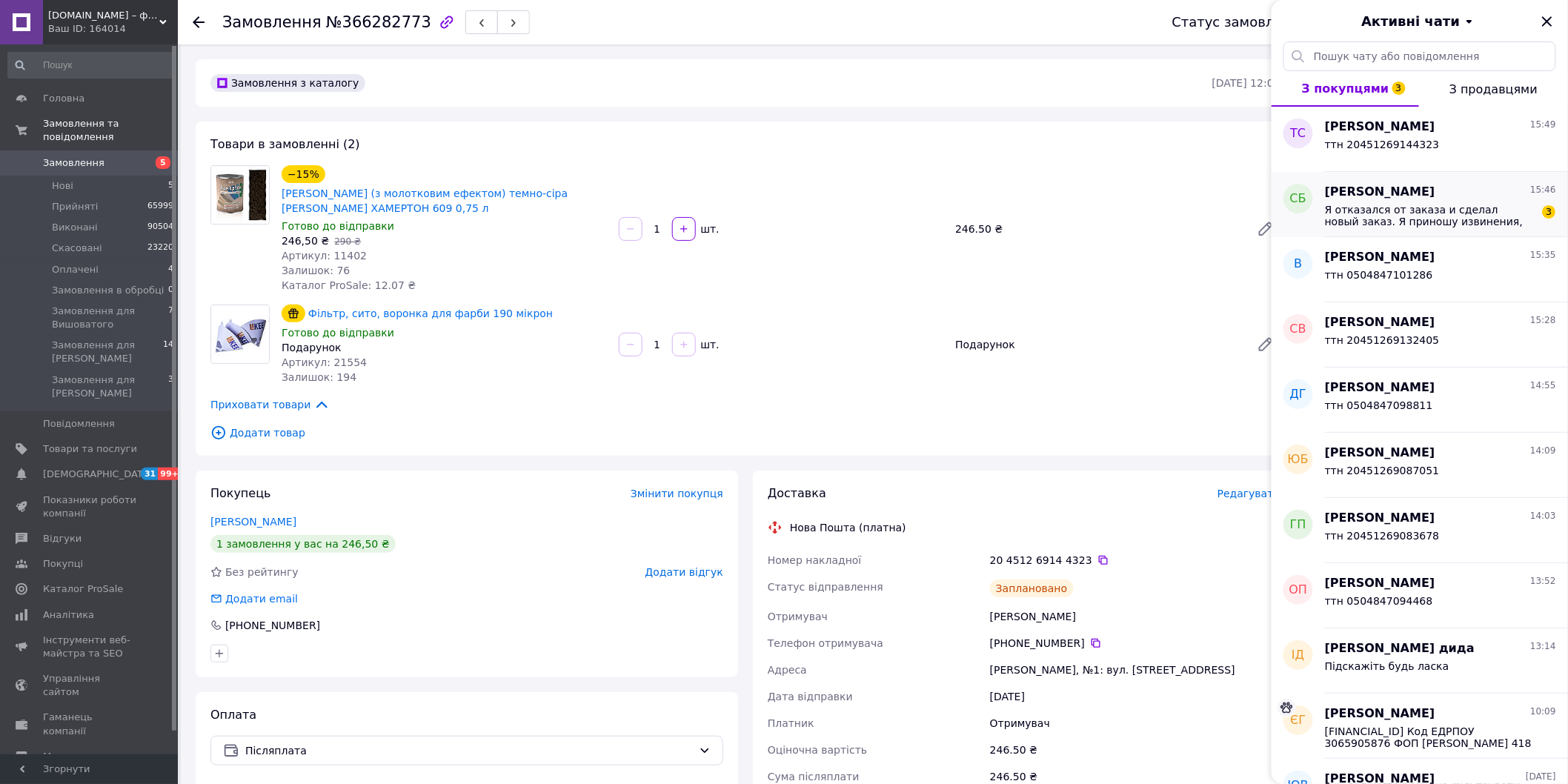
click at [1349, 230] on div "Сергій Бабич 15:46 Я отказался от заказа и сделал новый заказ. Я приношу извине…" at bounding box center [1446, 204] width 243 height 65
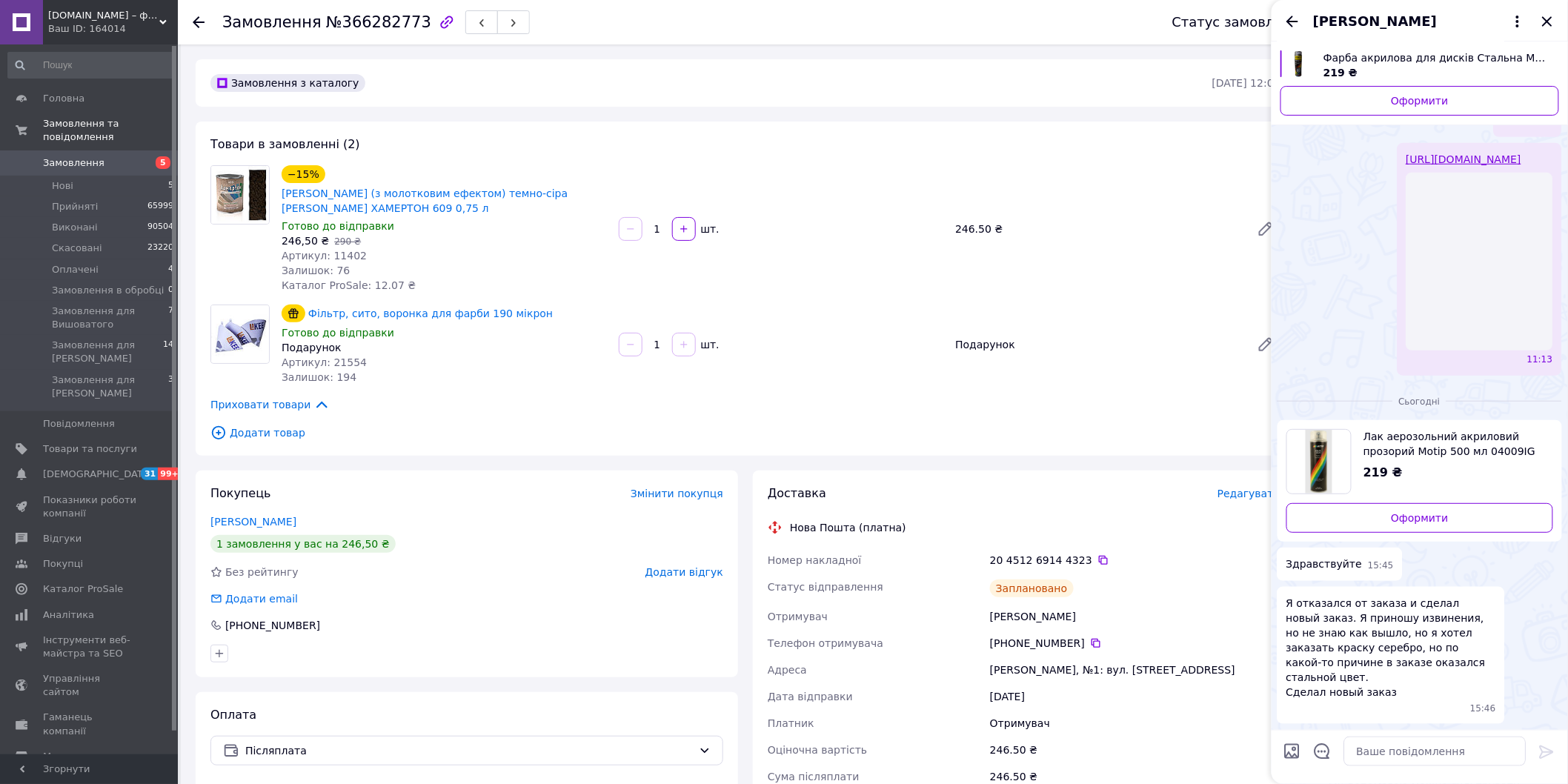
scroll to position [588, 0]
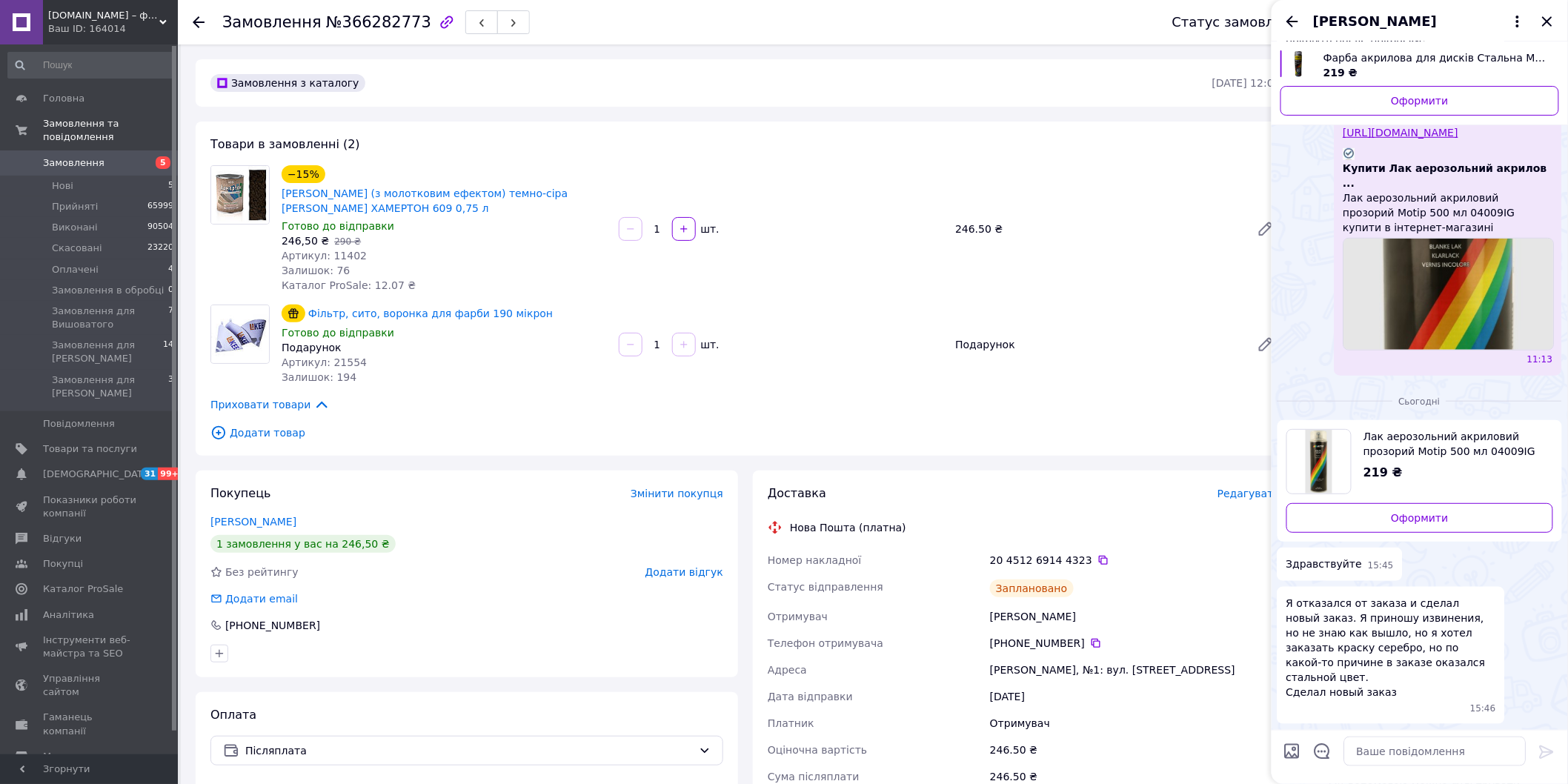
drag, startPoint x: 1294, startPoint y: 15, endPoint x: 1335, endPoint y: 31, distance: 44.0
click at [1293, 15] on icon "Назад" at bounding box center [1292, 22] width 18 height 18
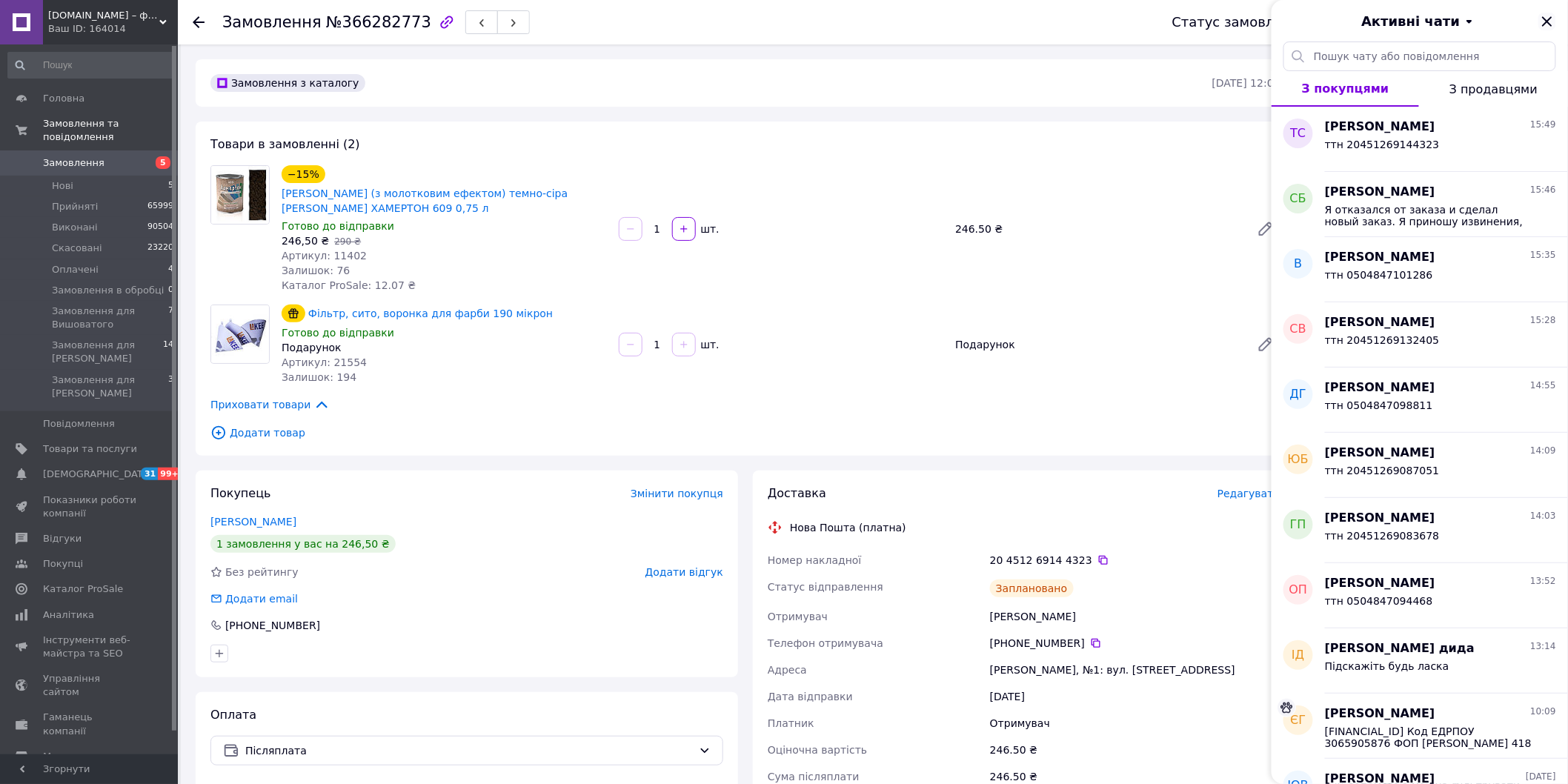
click at [1546, 25] on icon "Закрити" at bounding box center [1547, 22] width 18 height 18
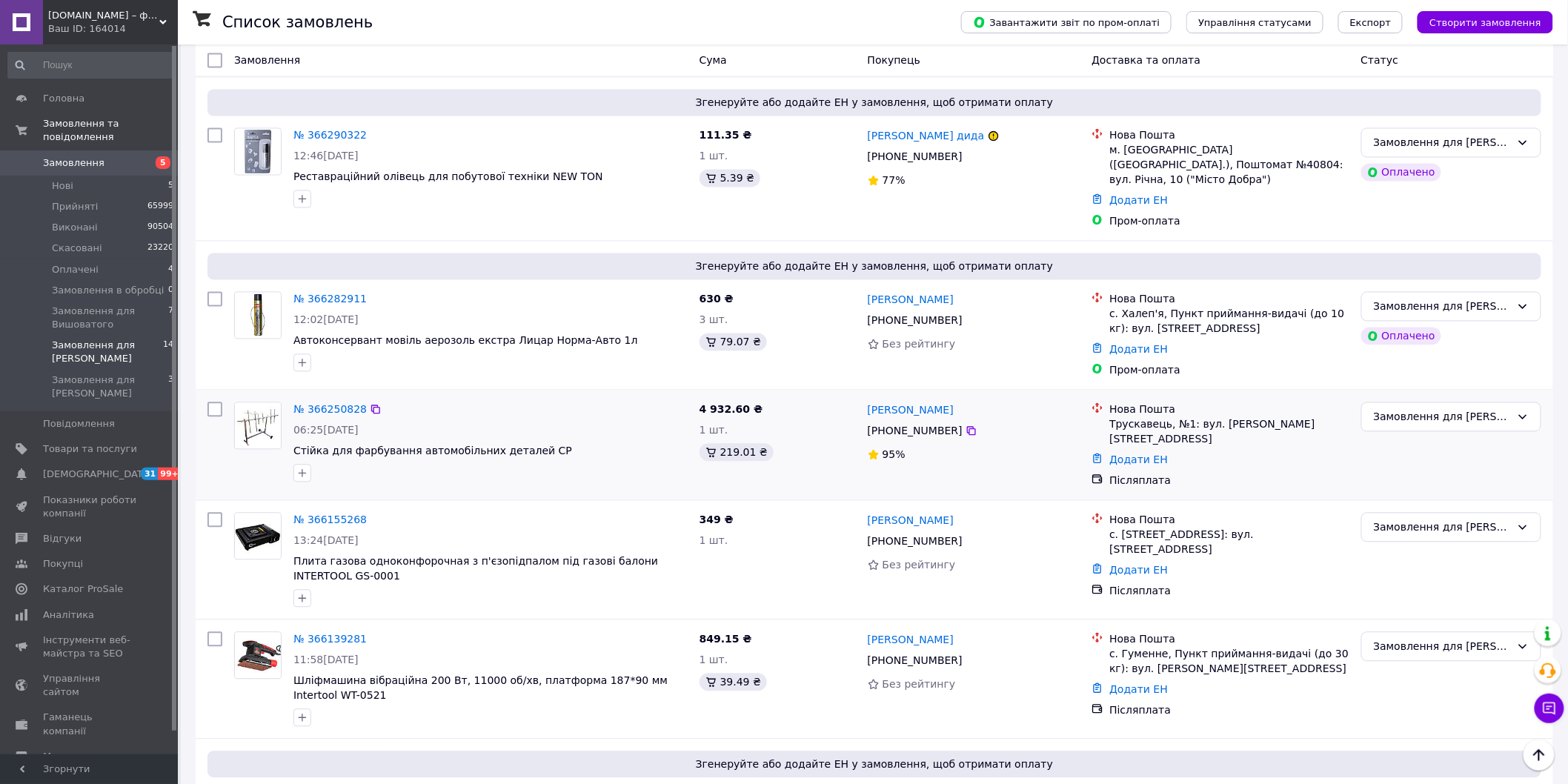
scroll to position [1053, 0]
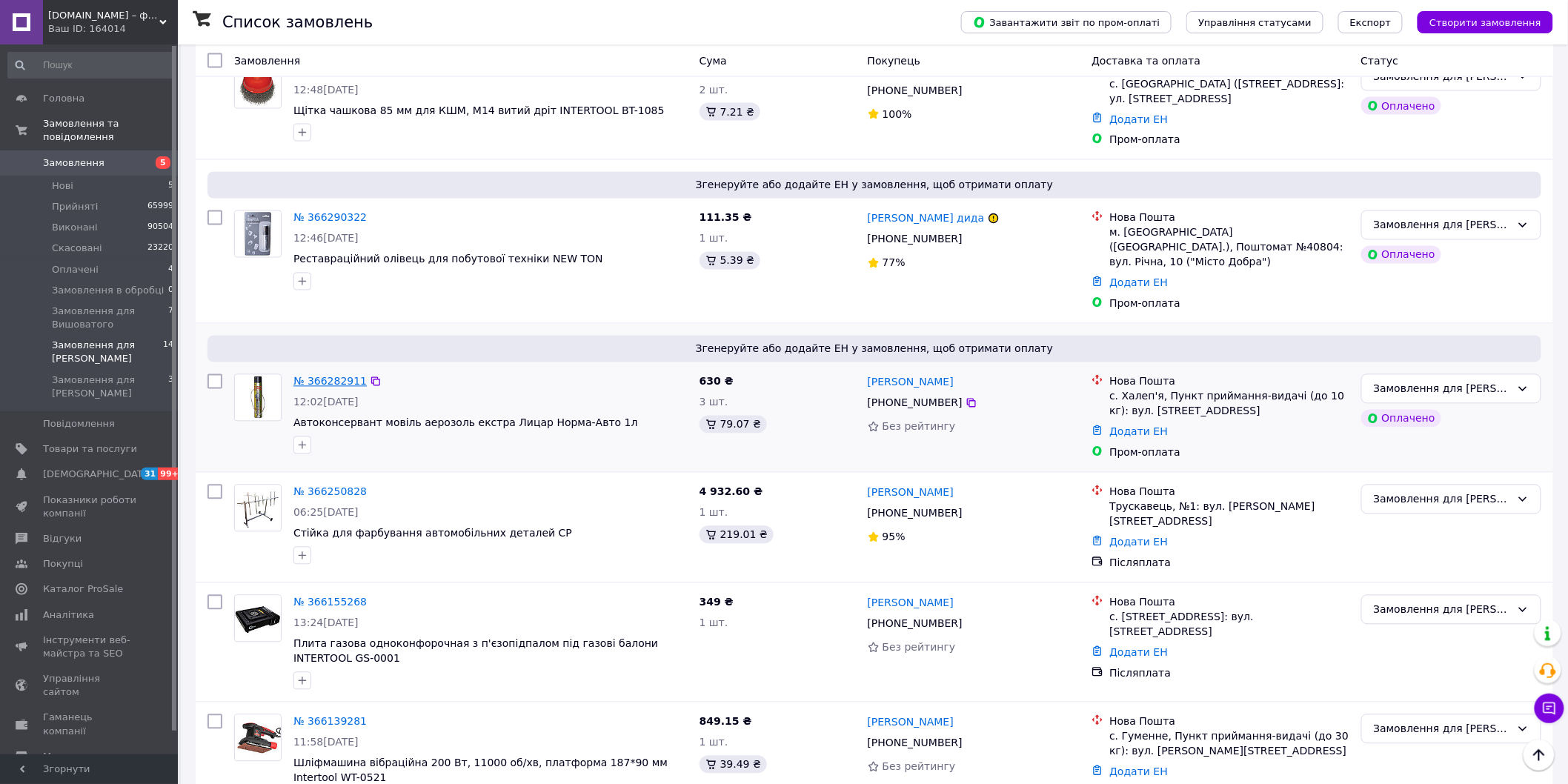
click at [319, 376] on link "№ 366282911" at bounding box center [330, 381] width 73 height 12
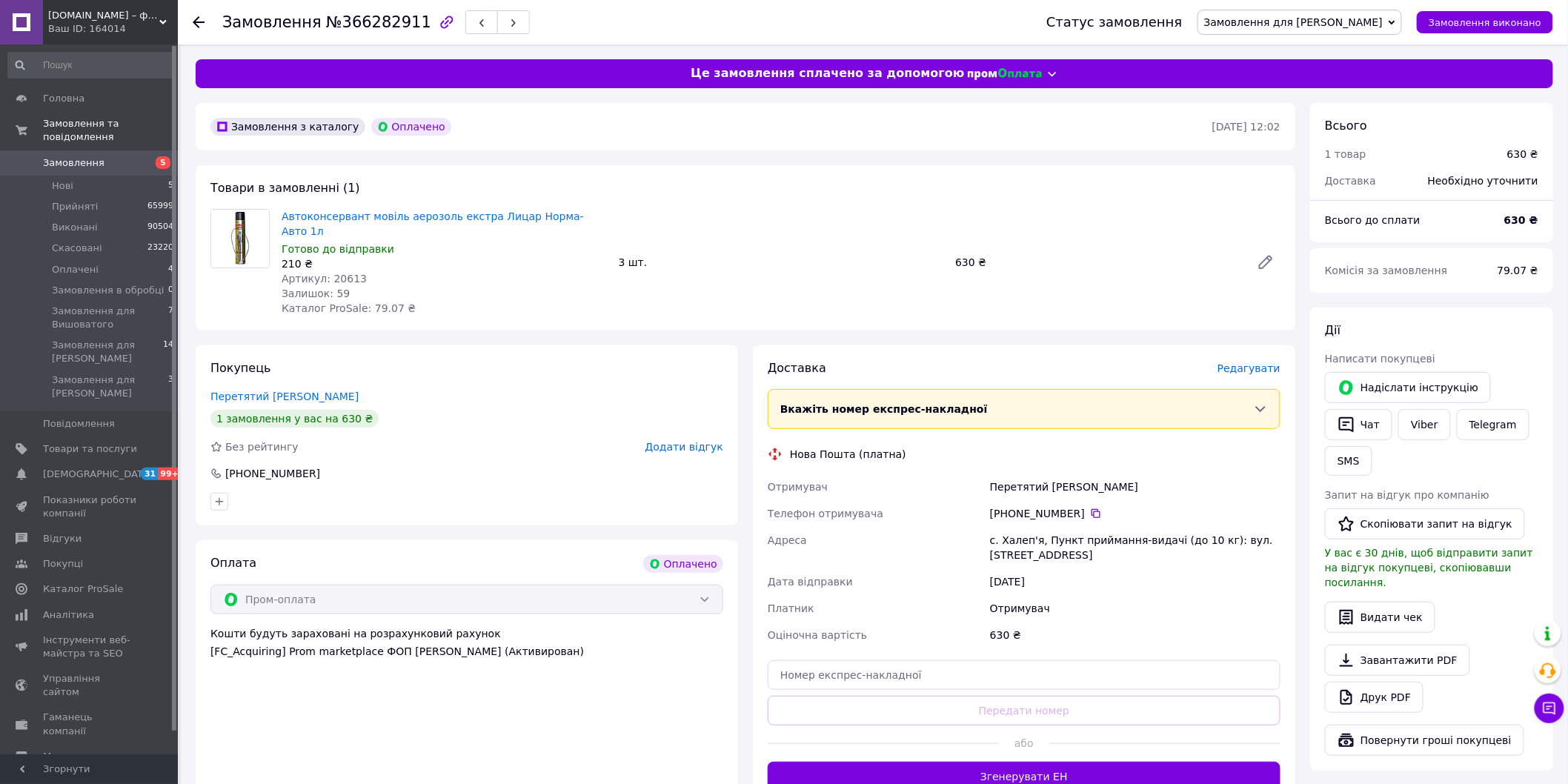
click at [1258, 363] on span "Редагувати" at bounding box center [1249, 368] width 63 height 12
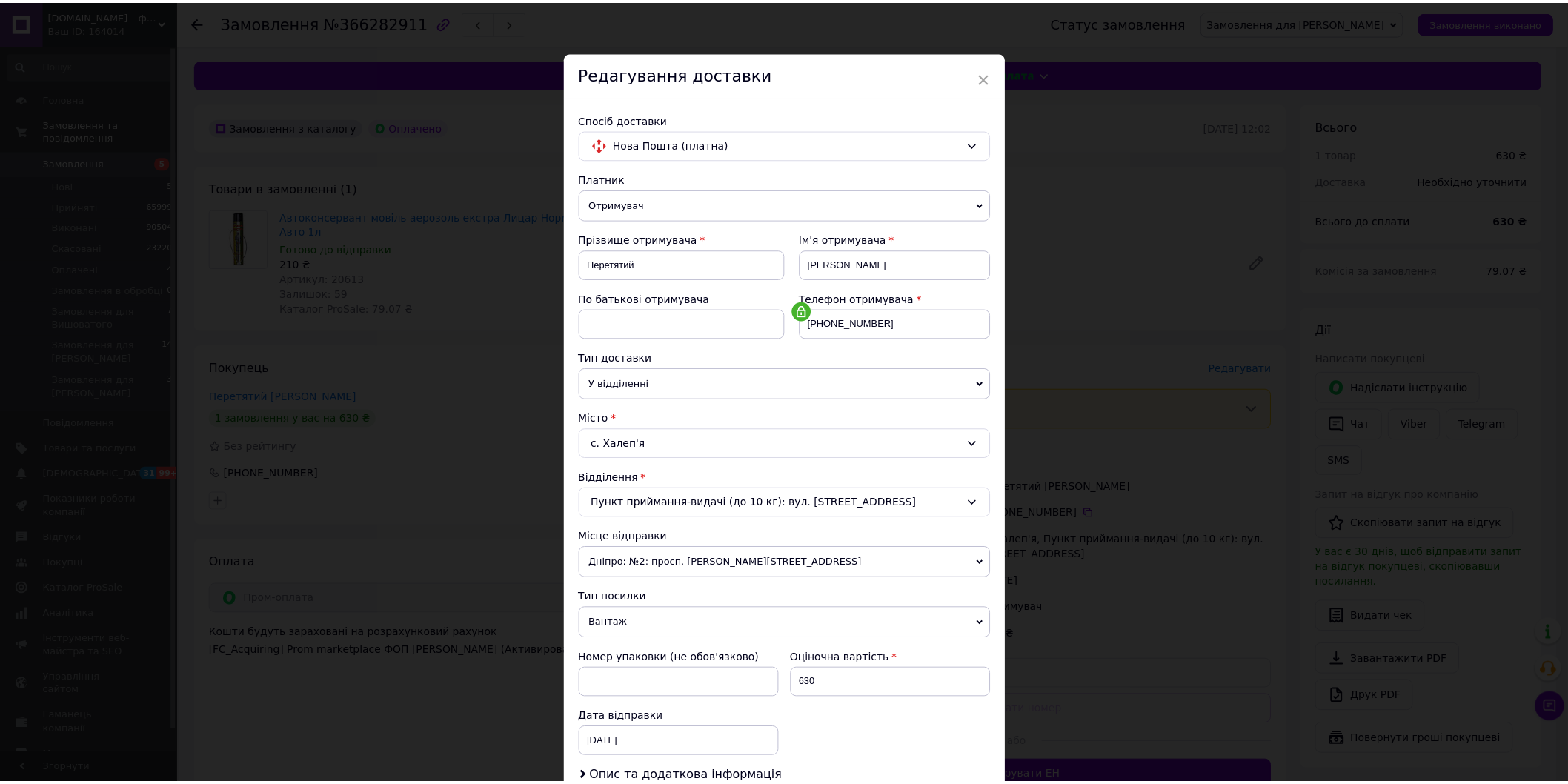
scroll to position [201, 0]
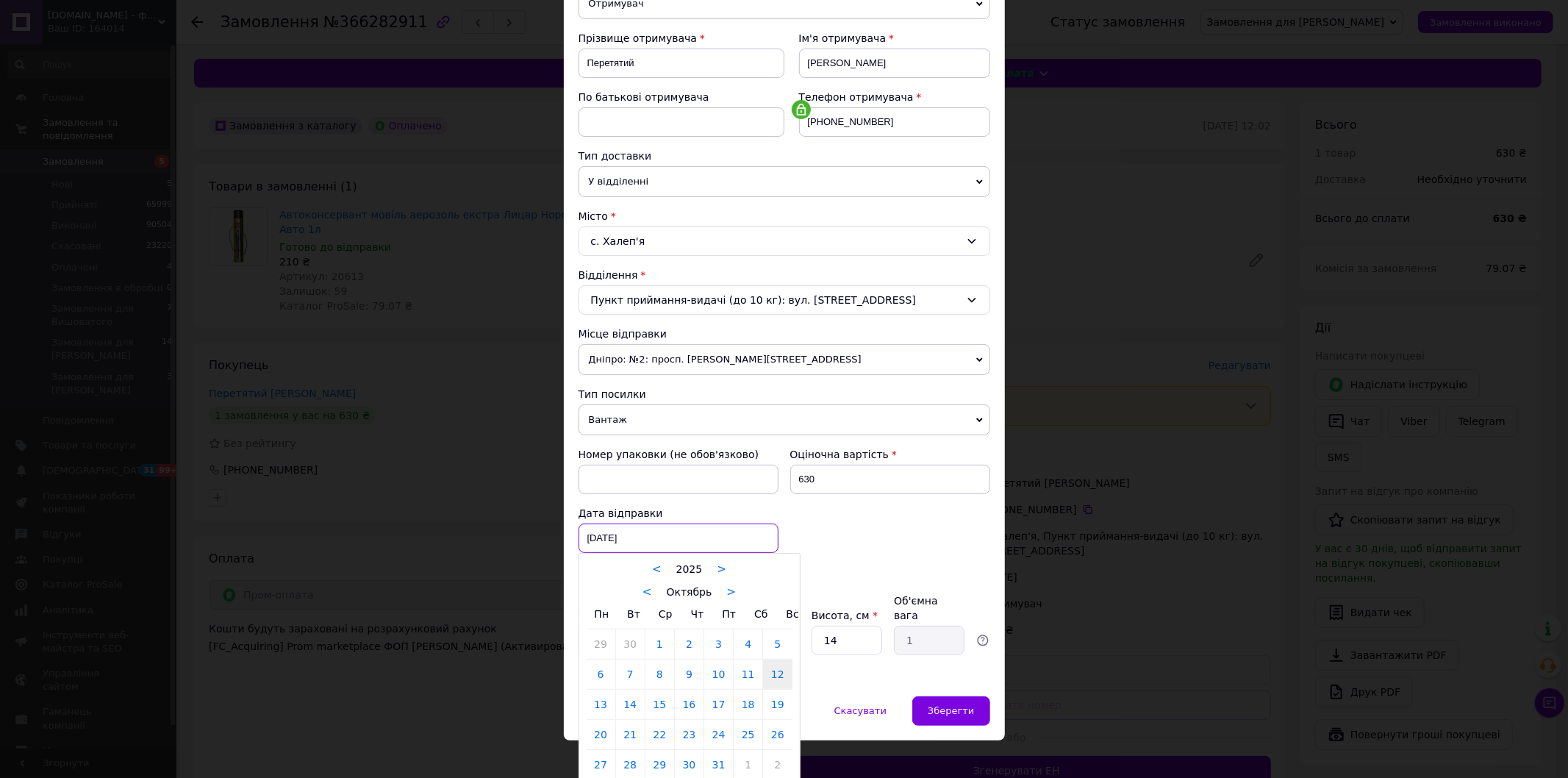
click at [601, 531] on div "[DATE] < 2025 > < Октябрь > Пн Вт Ср Чт Пт Сб Вс 29 30 1 2 3 4 5 6 7 8 9 10 11 …" at bounding box center [678, 538] width 200 height 30
click at [601, 701] on link "13" at bounding box center [601, 705] width 29 height 30
type input "[DATE]"
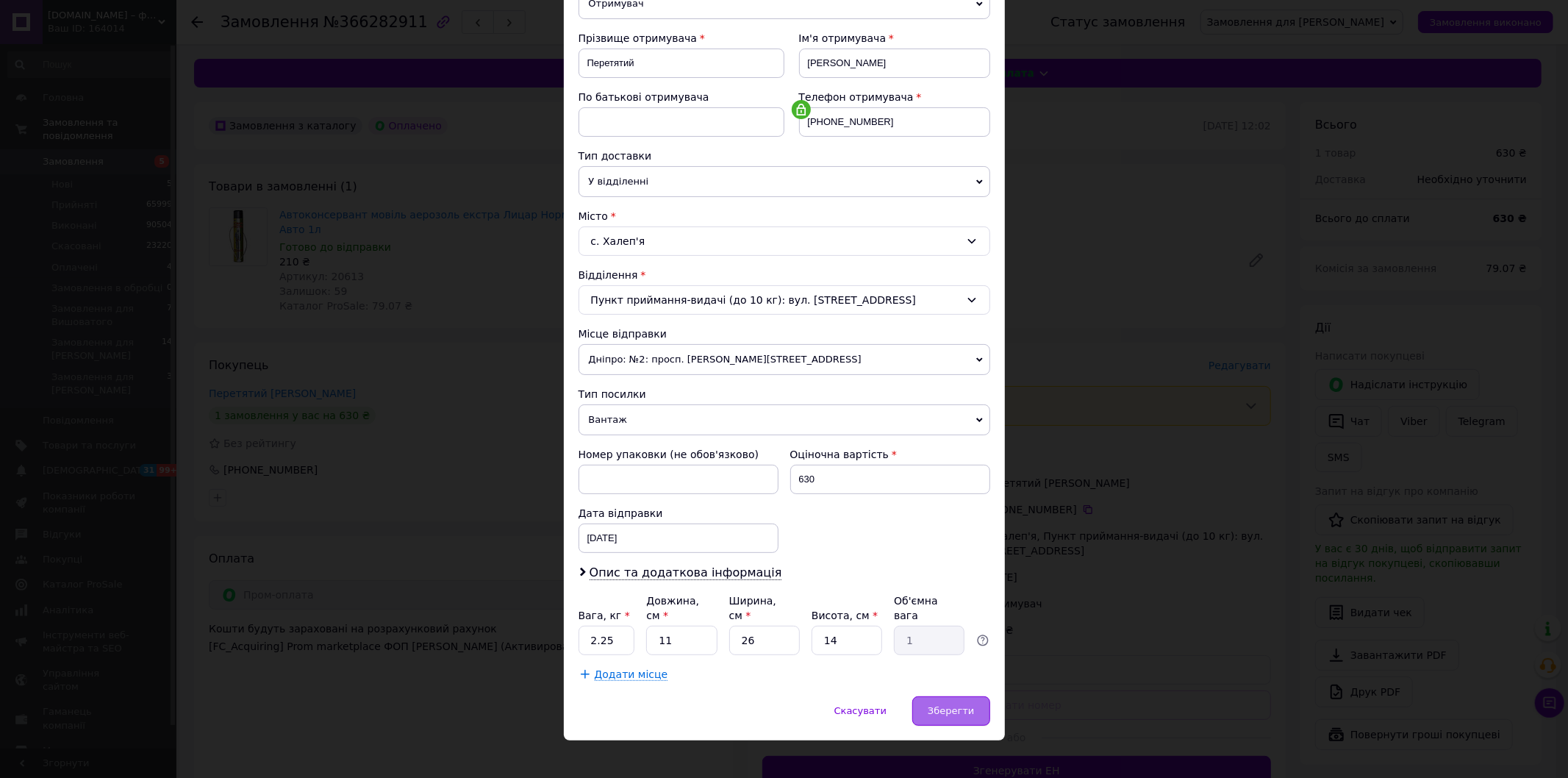
click at [952, 705] on span "Зберегти" at bounding box center [951, 711] width 46 height 11
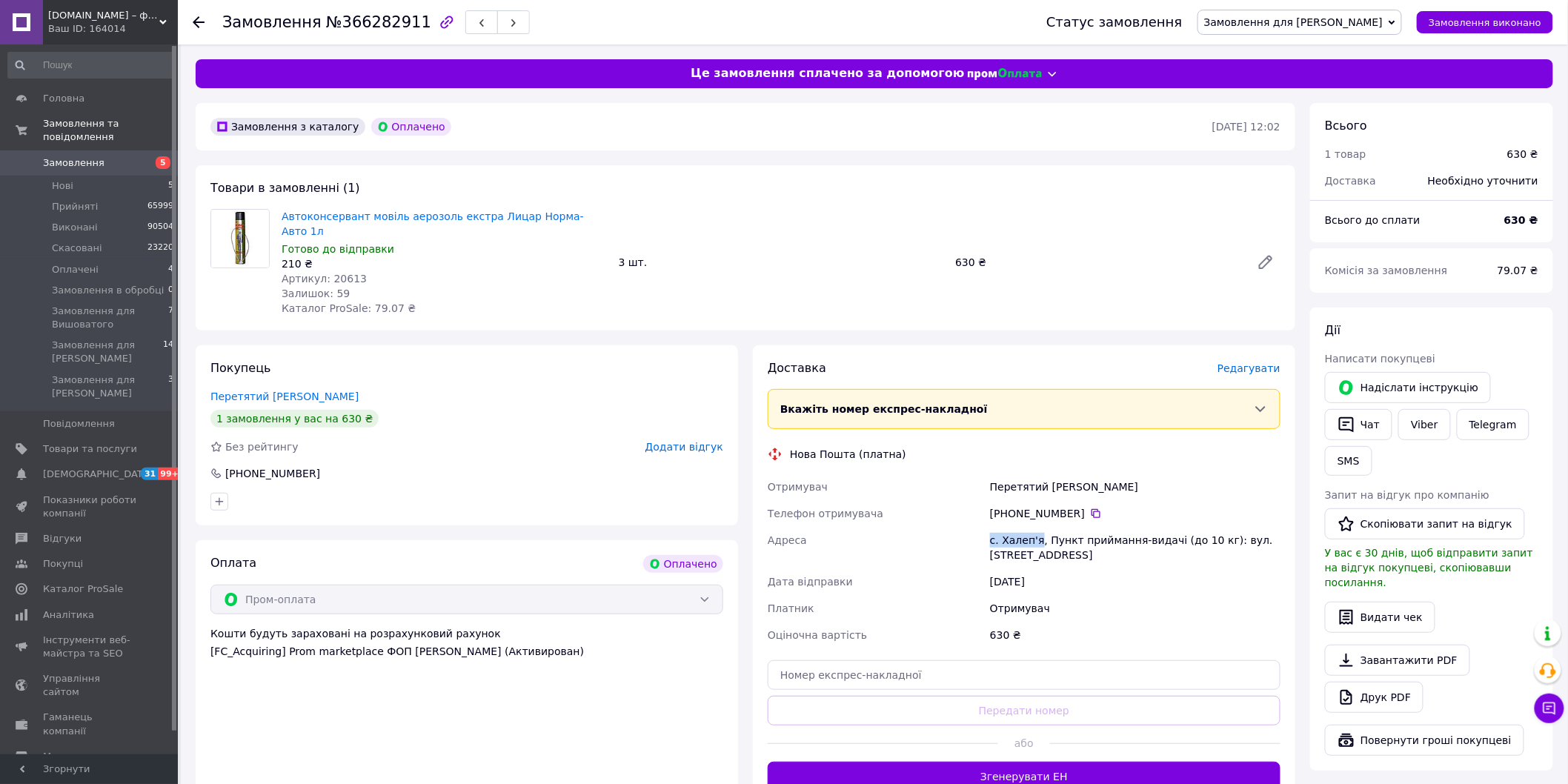
drag, startPoint x: 1026, startPoint y: 523, endPoint x: 985, endPoint y: 523, distance: 41.0
click at [985, 523] on div "Отримувач Перетятий Владислав Телефон отримувача +380 95 071 87 49   Адреса с. …" at bounding box center [1023, 561] width 518 height 175
copy div "Адреса с. Халеп'я"
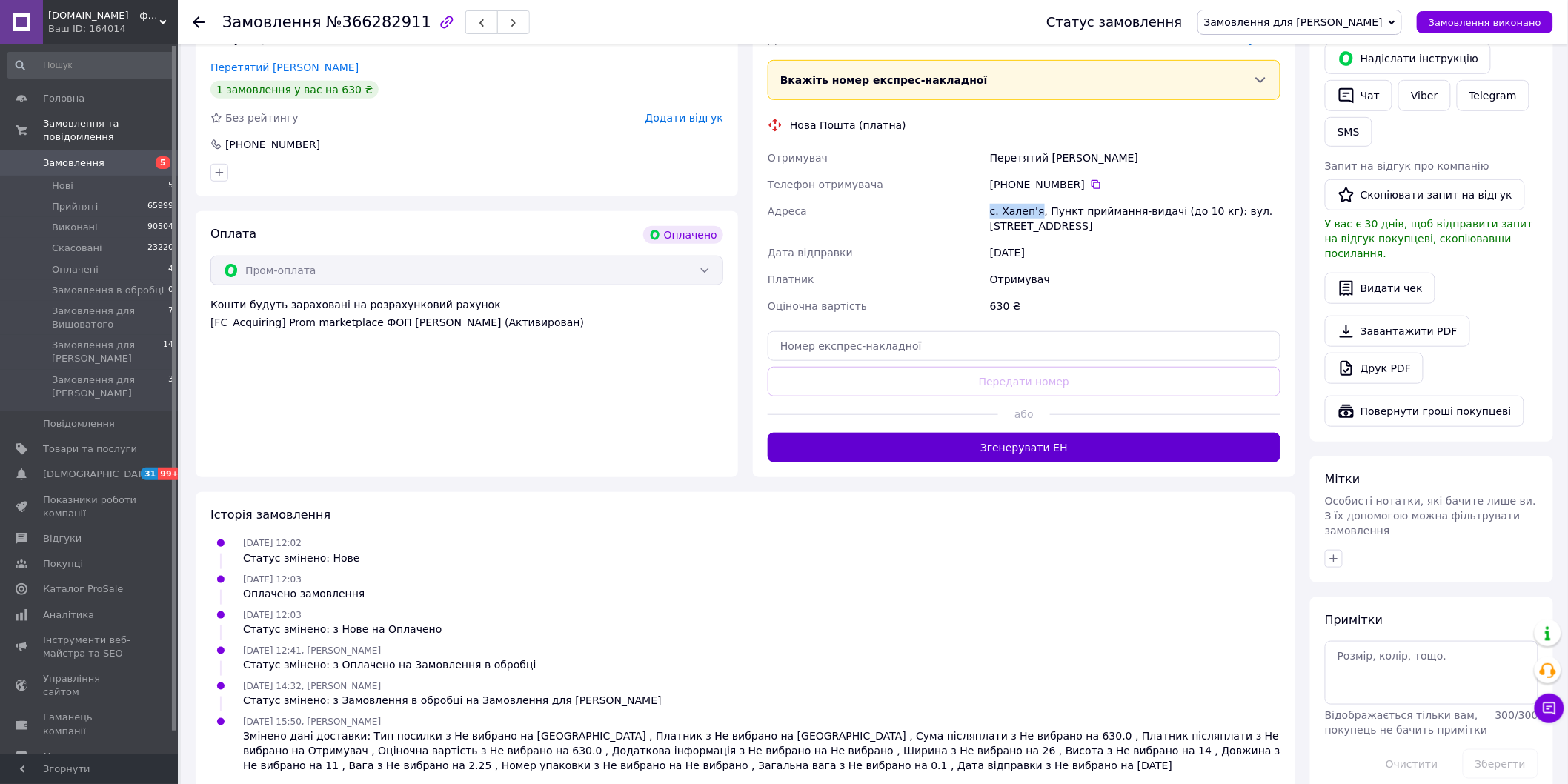
click at [1075, 433] on button "Згенерувати ЕН" at bounding box center [1024, 447] width 513 height 30
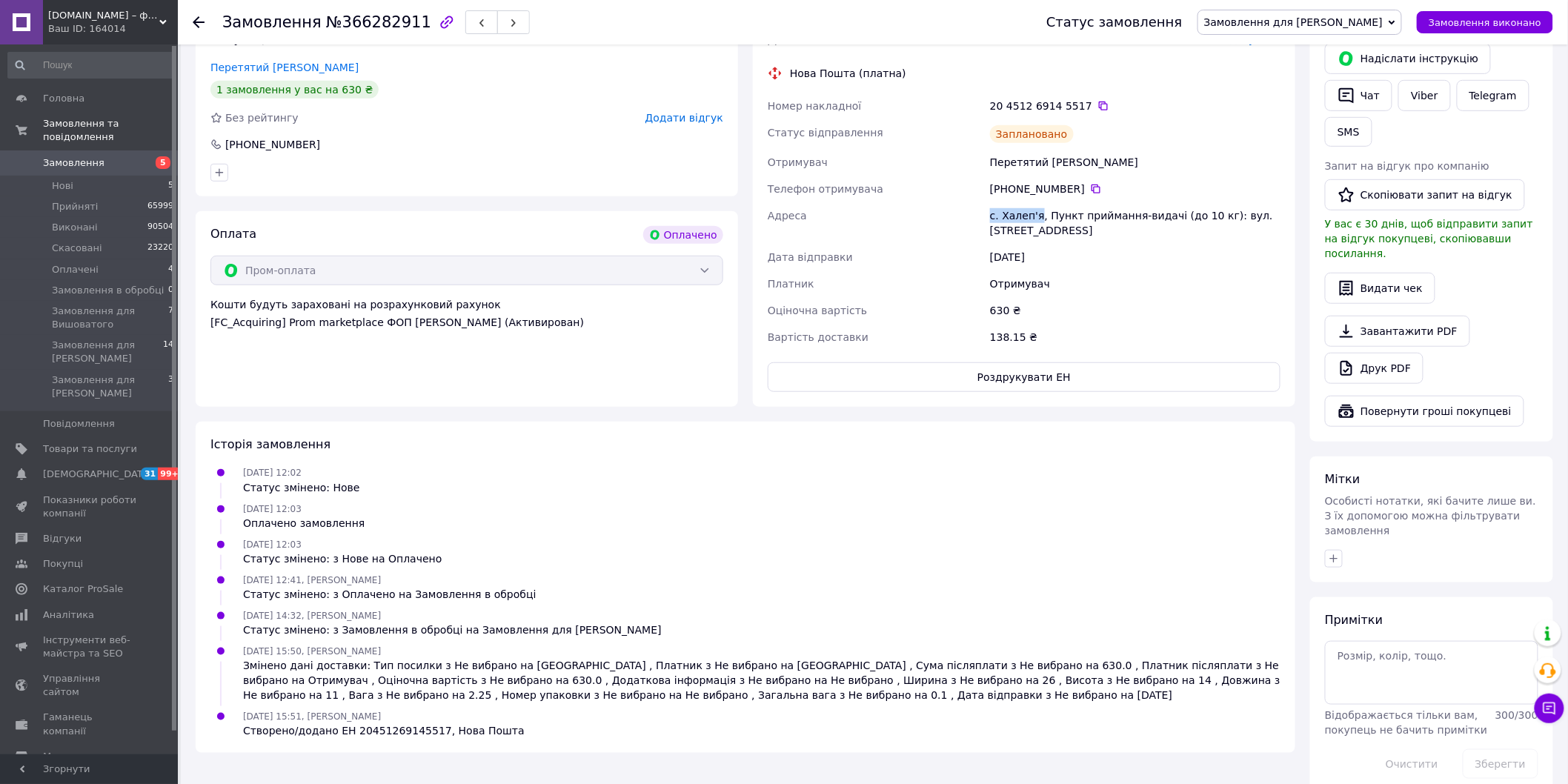
scroll to position [324, 0]
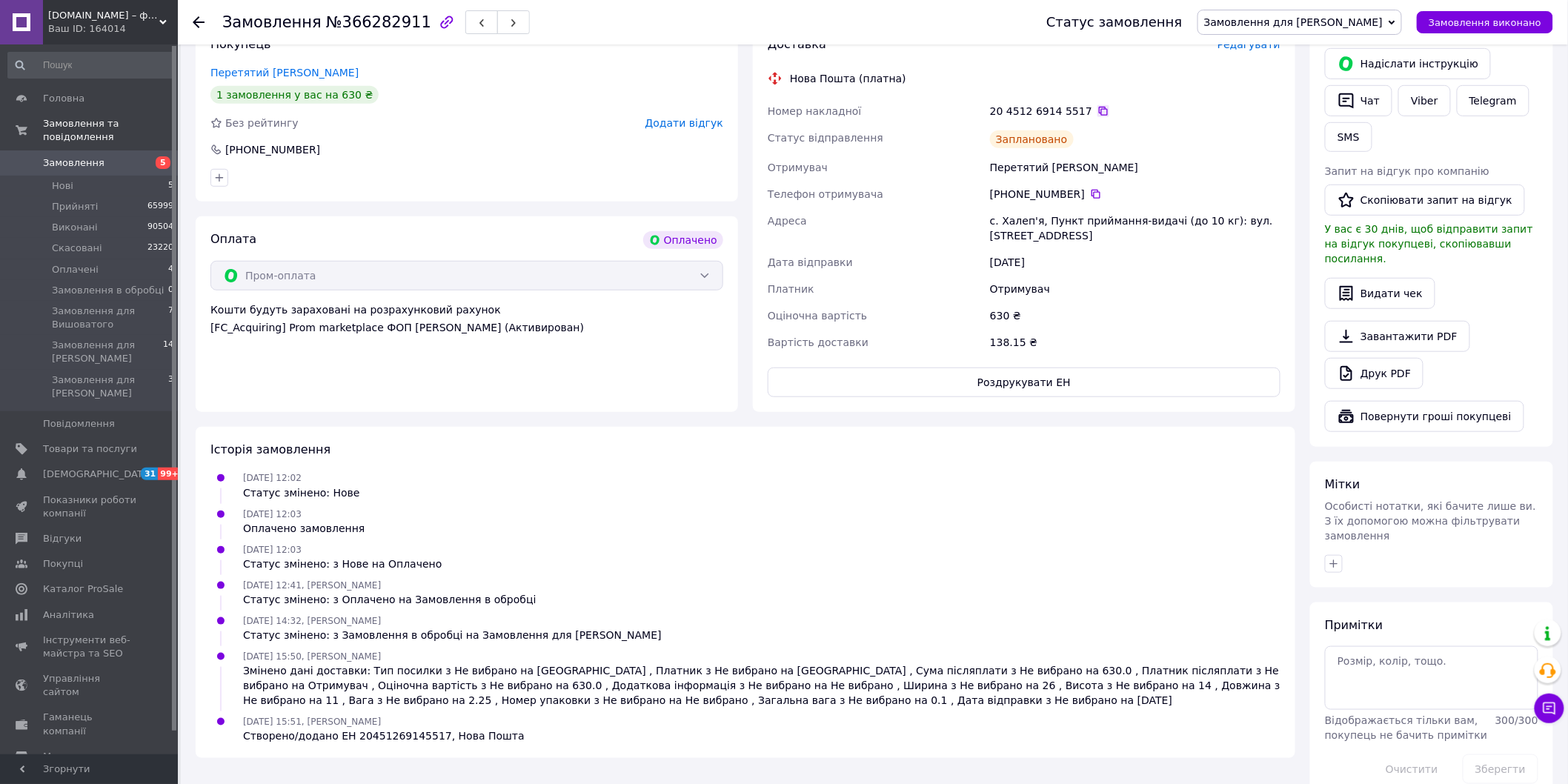
click at [1099, 107] on icon at bounding box center [1103, 111] width 9 height 9
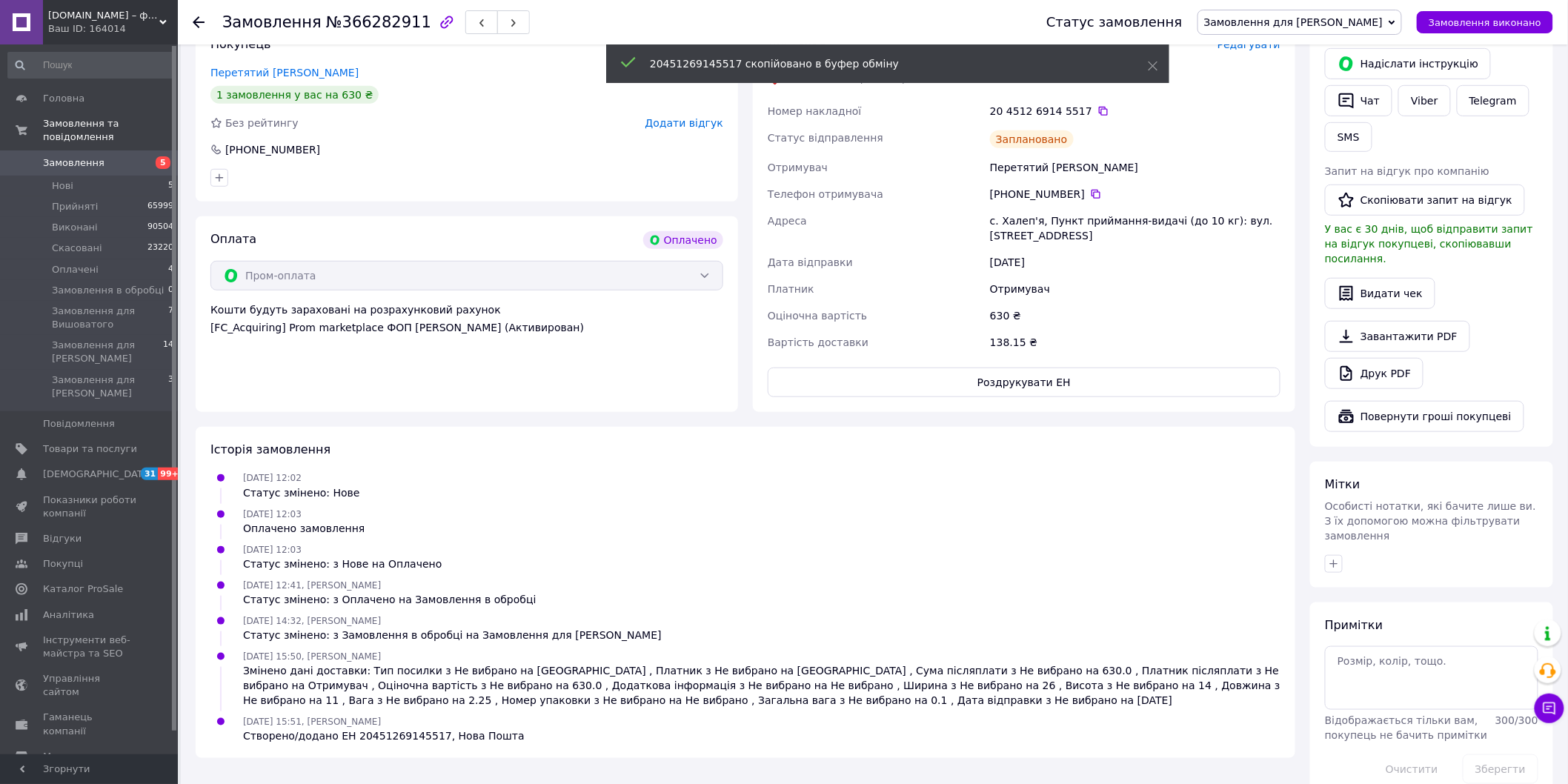
click at [1308, 16] on span "Замовлення для [PERSON_NAME]" at bounding box center [1293, 22] width 178 height 12
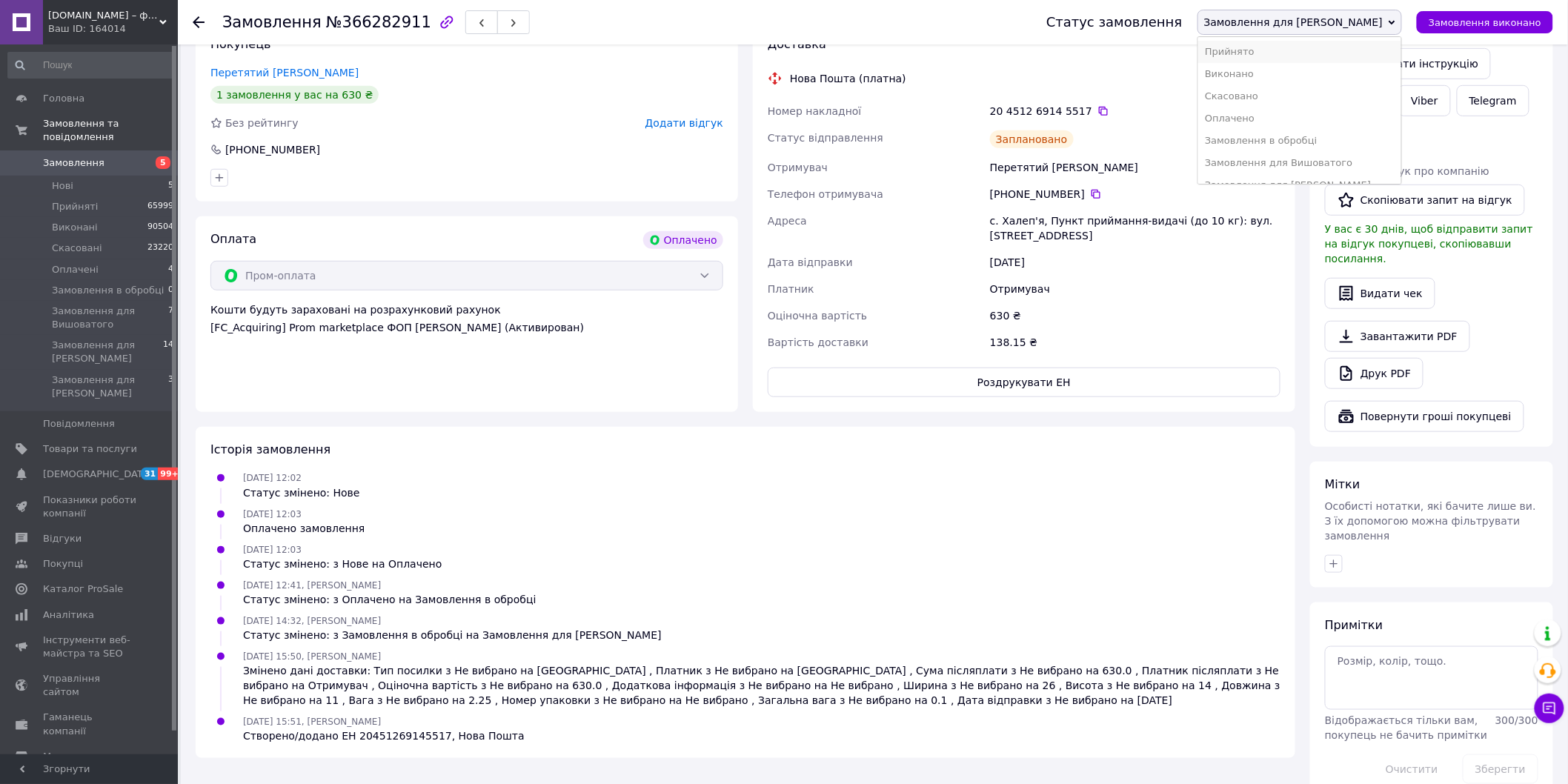
click at [1292, 50] on li "Прийнято" at bounding box center [1300, 52] width 203 height 23
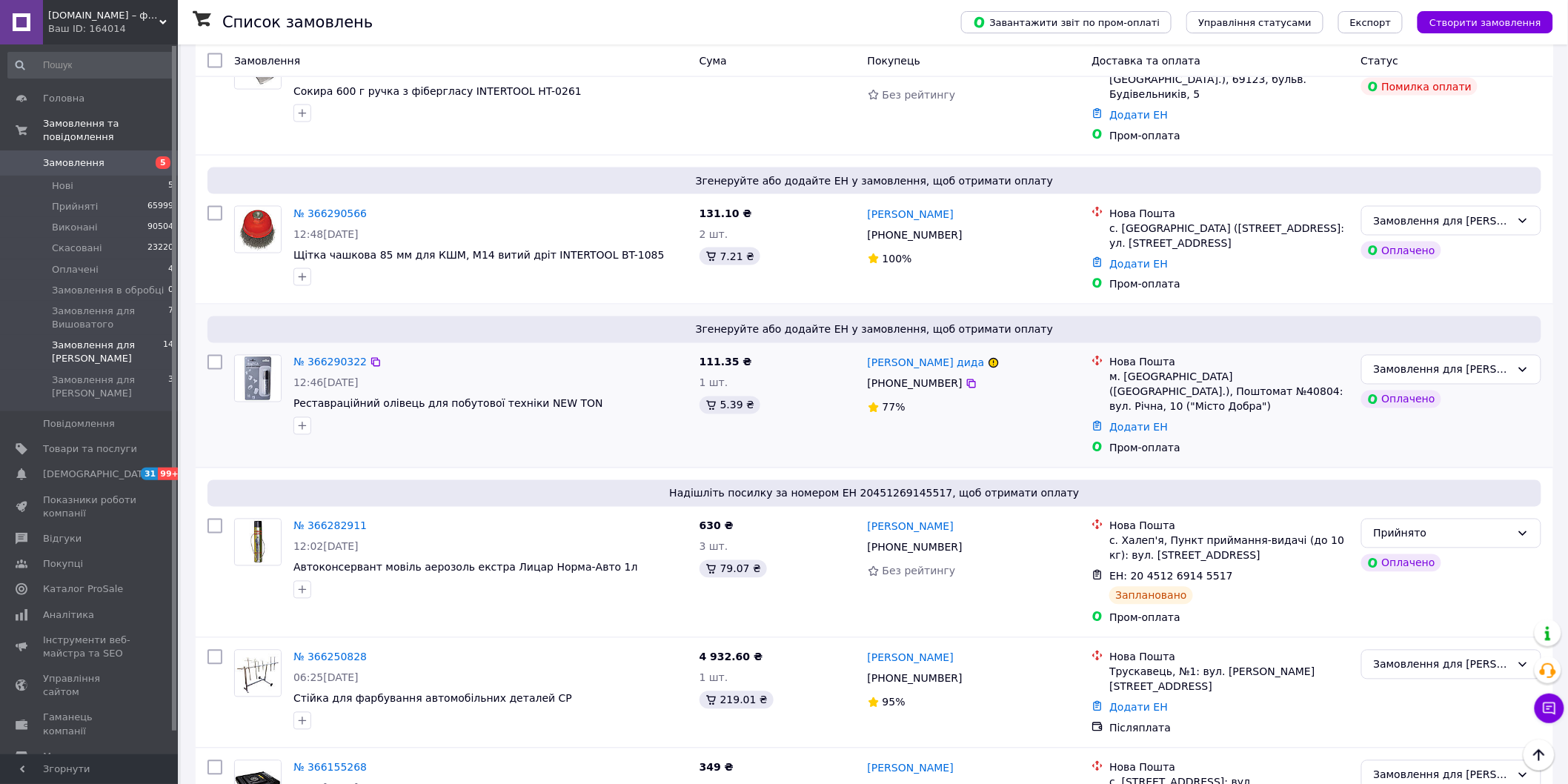
scroll to position [827, 0]
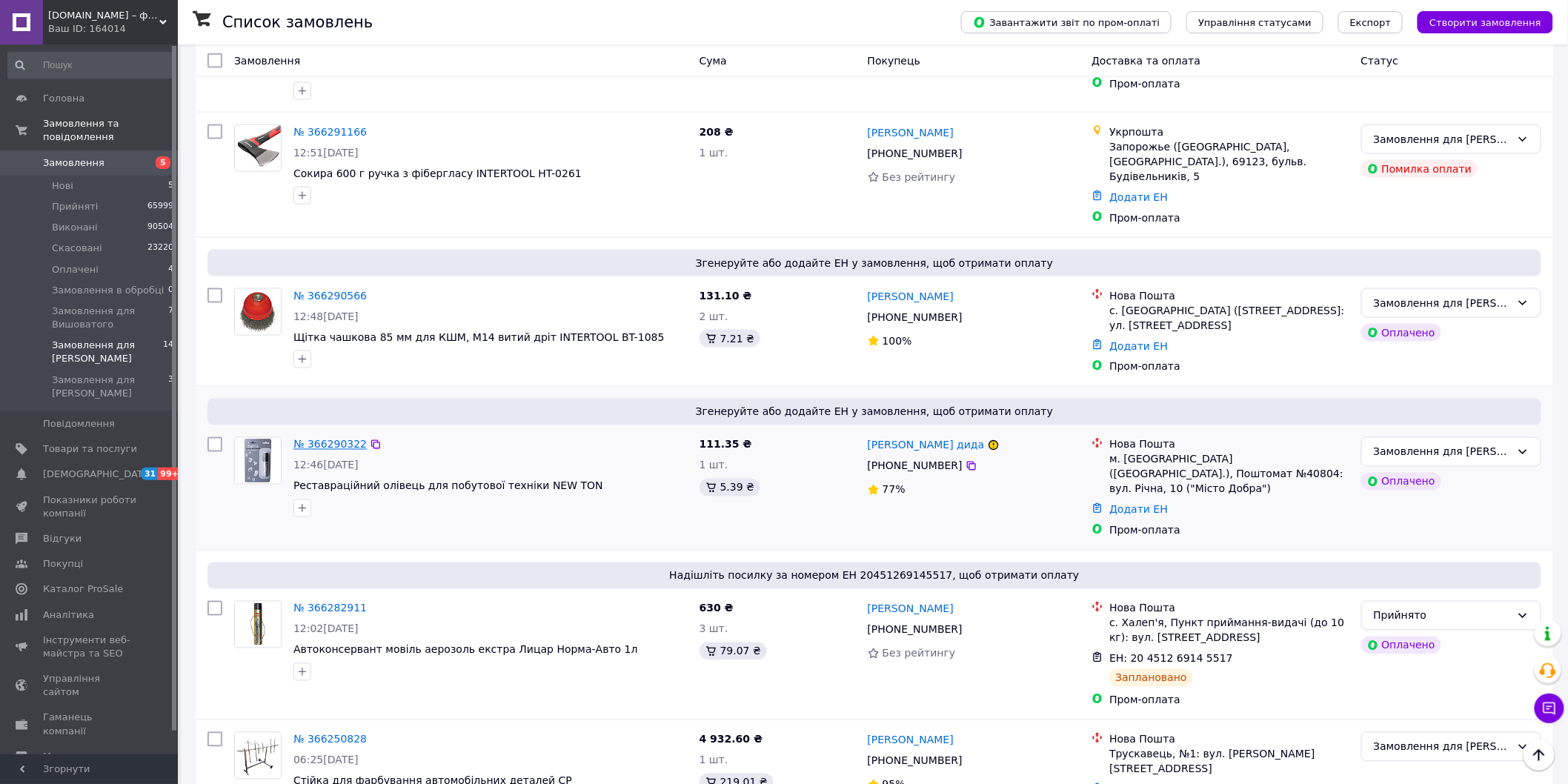
click at [313, 439] on link "№ 366290322" at bounding box center [330, 445] width 73 height 12
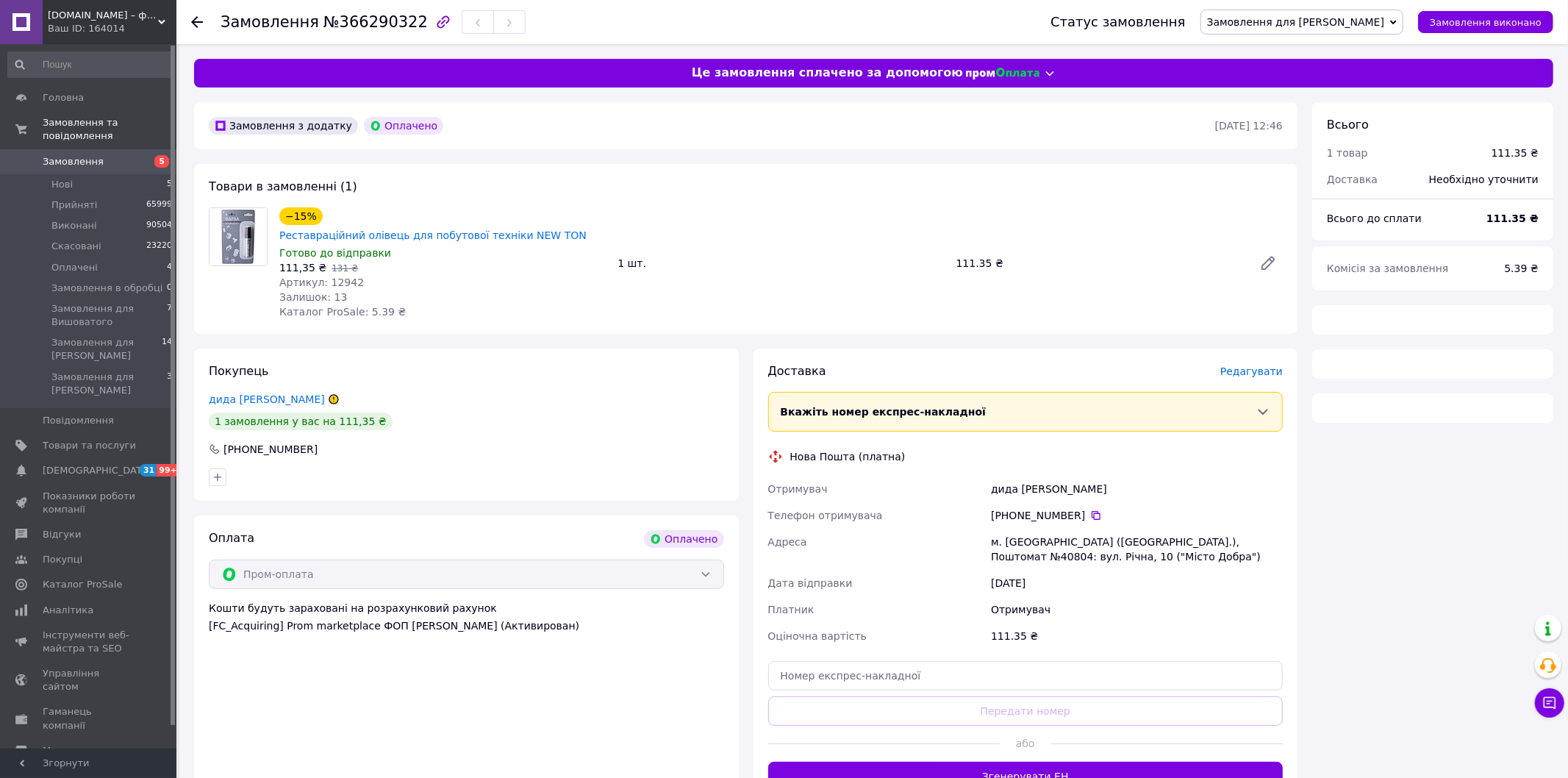
scroll to position [69, 0]
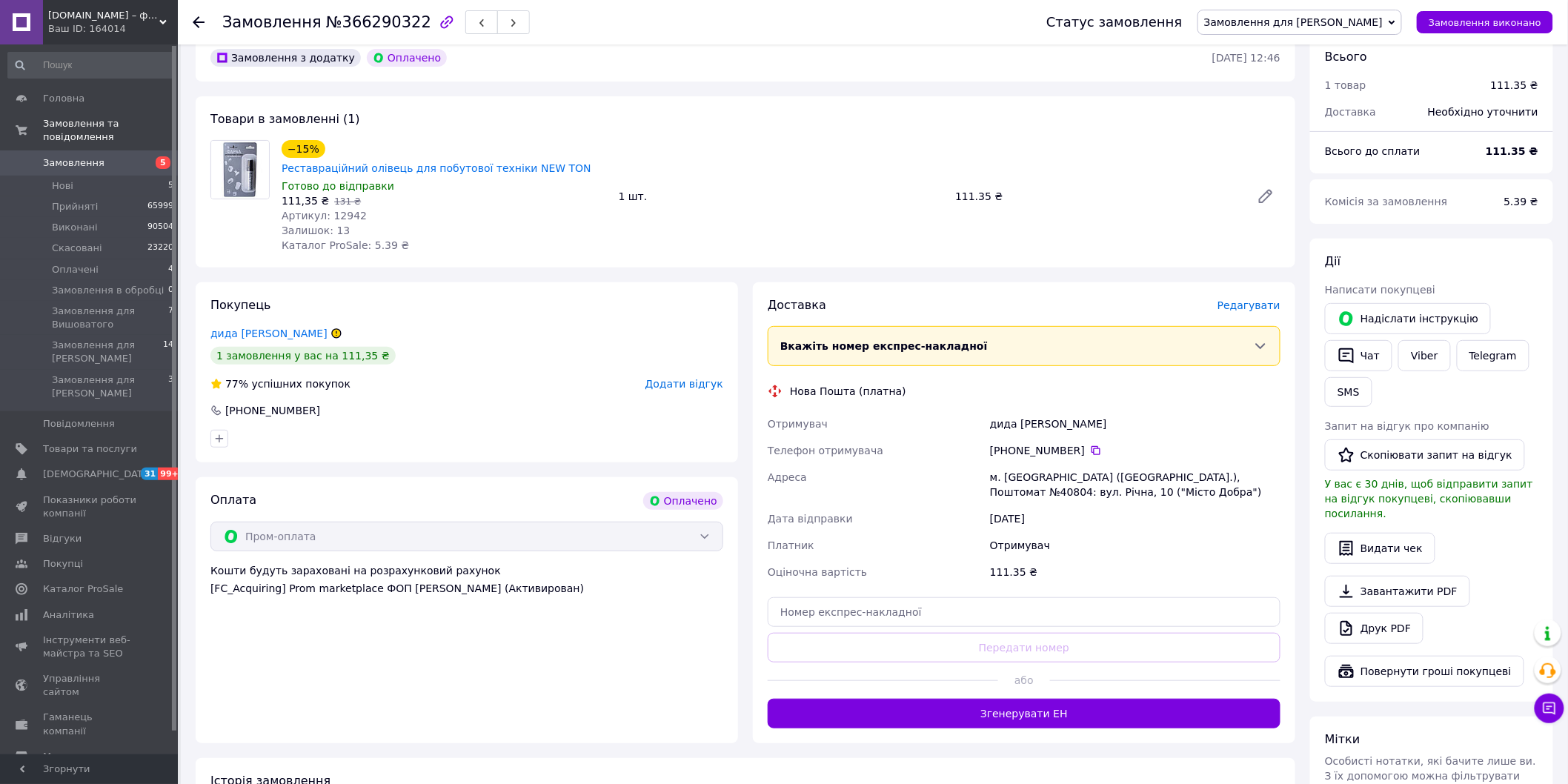
click at [1248, 299] on span "Редагувати" at bounding box center [1249, 305] width 63 height 12
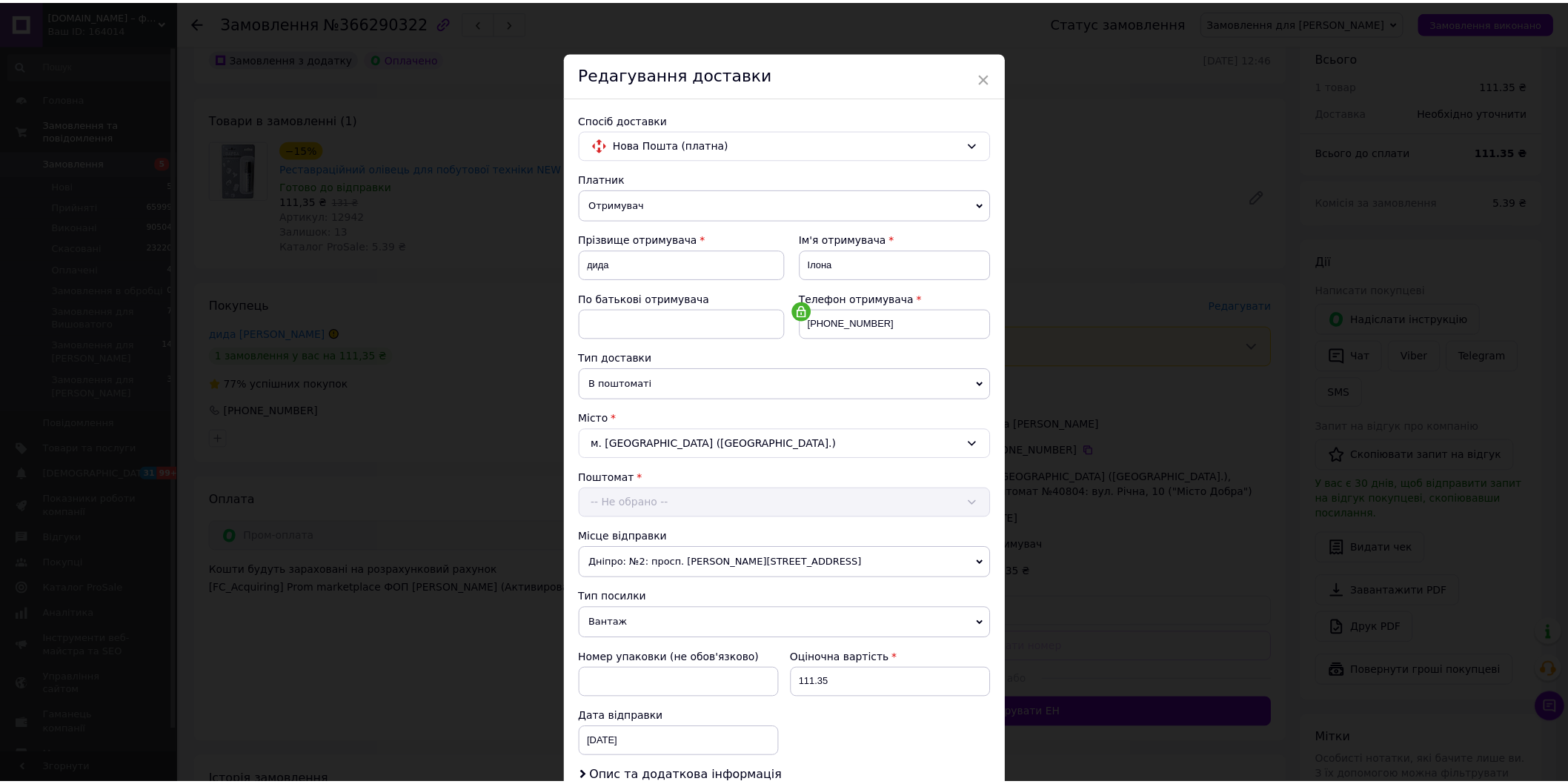
scroll to position [201, 0]
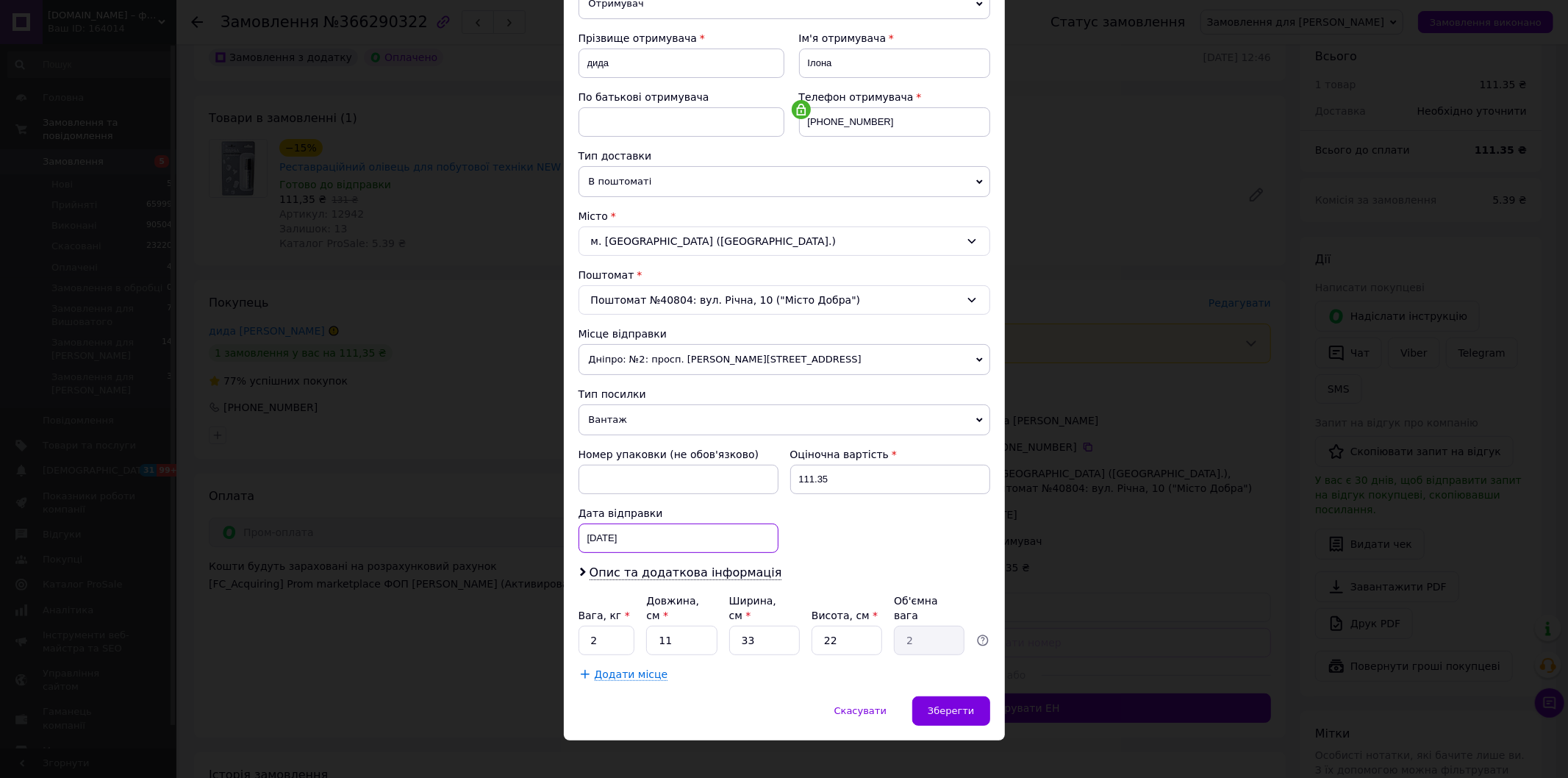
drag, startPoint x: 582, startPoint y: 535, endPoint x: 600, endPoint y: 541, distance: 19.0
click at [585, 537] on div "[DATE] < 2025 > < Октябрь > Пн Вт Ср Чт Пт Сб Вс 29 30 1 2 3 4 5 6 7 8 9 10 11 …" at bounding box center [678, 538] width 200 height 30
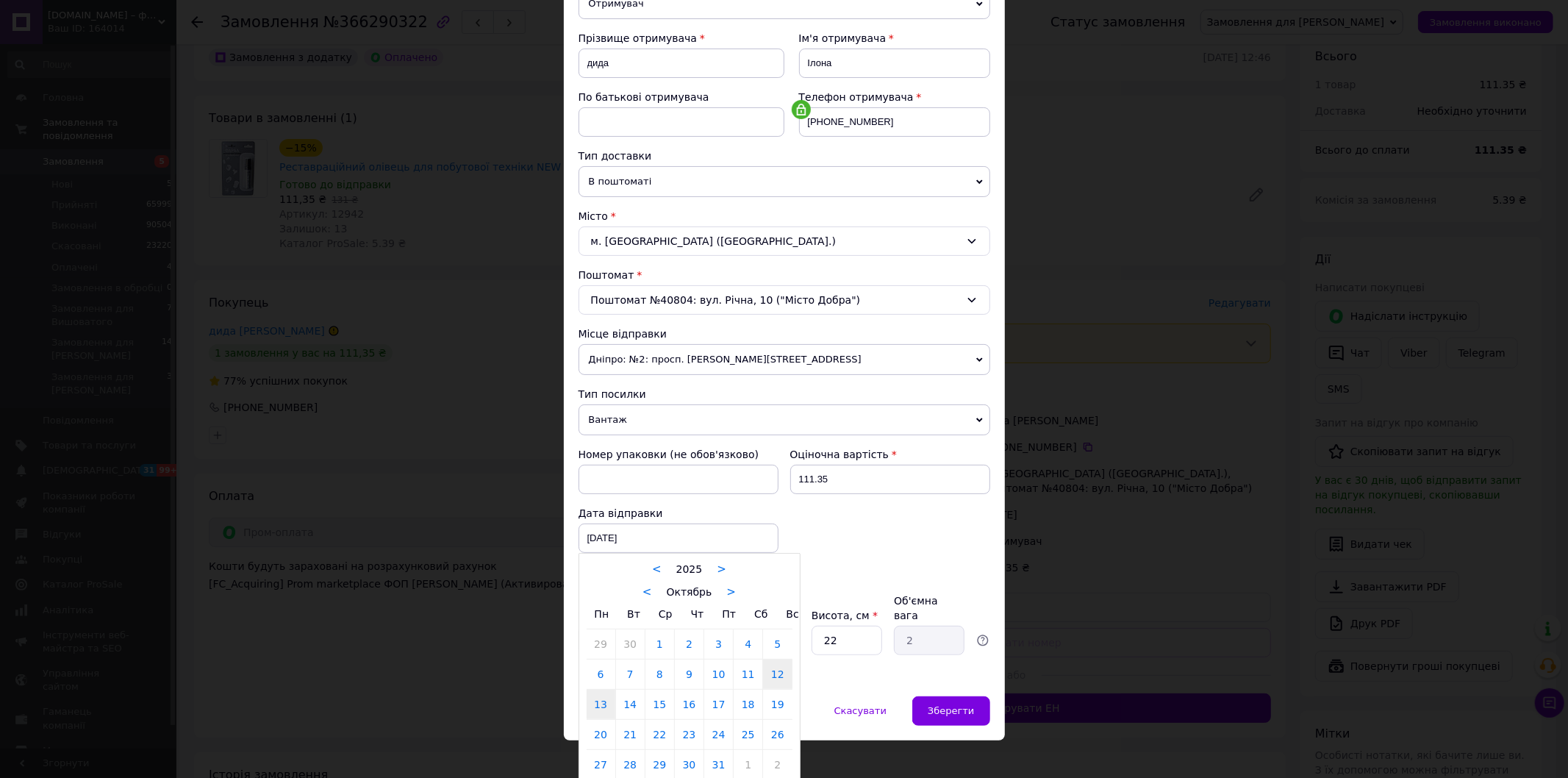
click at [596, 705] on link "13" at bounding box center [601, 705] width 29 height 30
type input "[DATE]"
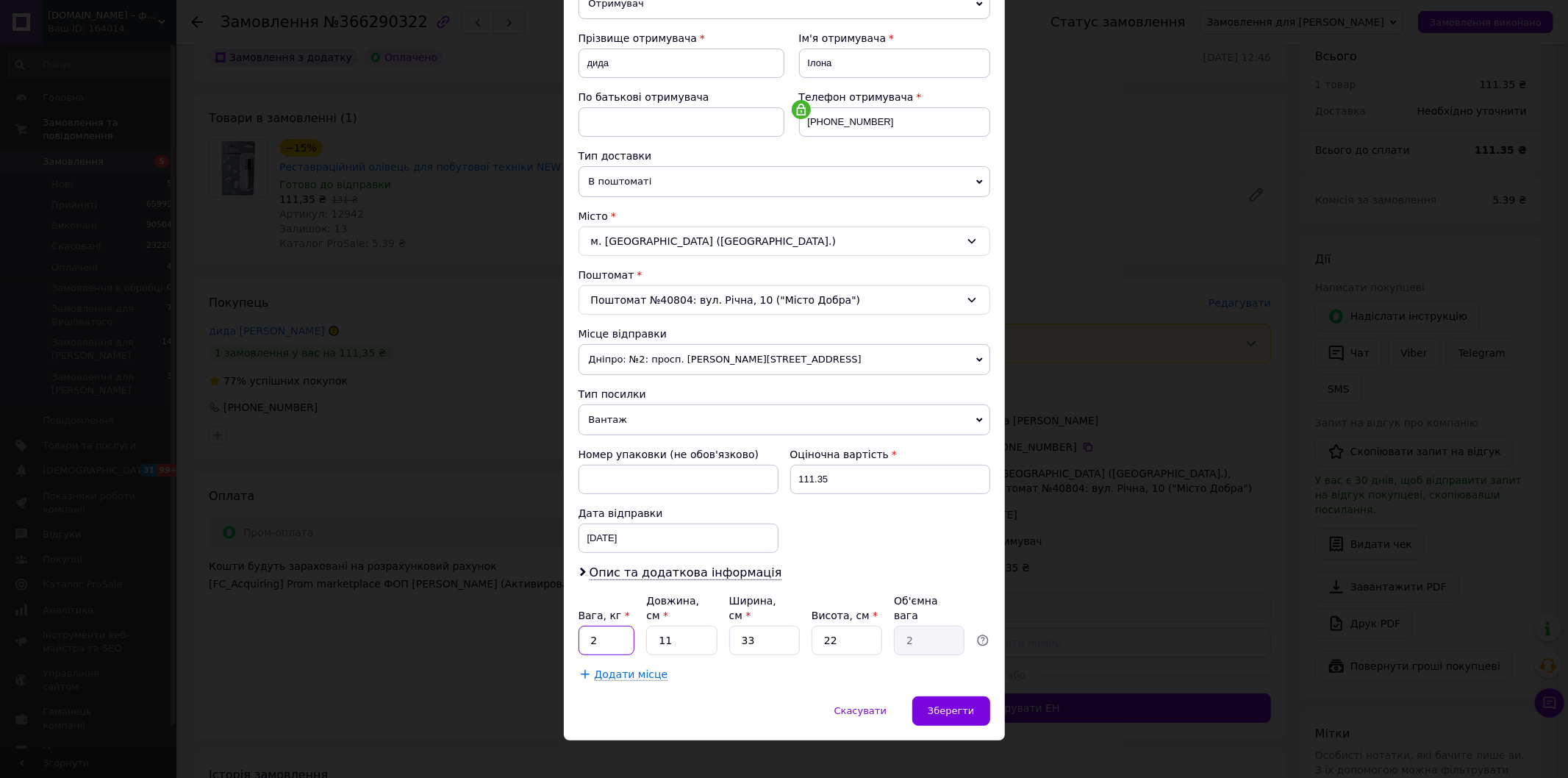
drag, startPoint x: 584, startPoint y: 627, endPoint x: 715, endPoint y: 596, distance: 134.6
click at [680, 629] on div "Вага, кг * 2 Довжина, см * 11 Ширина, см * 33 Висота, см * 22 Об'ємна вага 2" at bounding box center [784, 624] width 412 height 61
type input "0.1"
click at [944, 705] on span "Зберегти" at bounding box center [951, 711] width 46 height 11
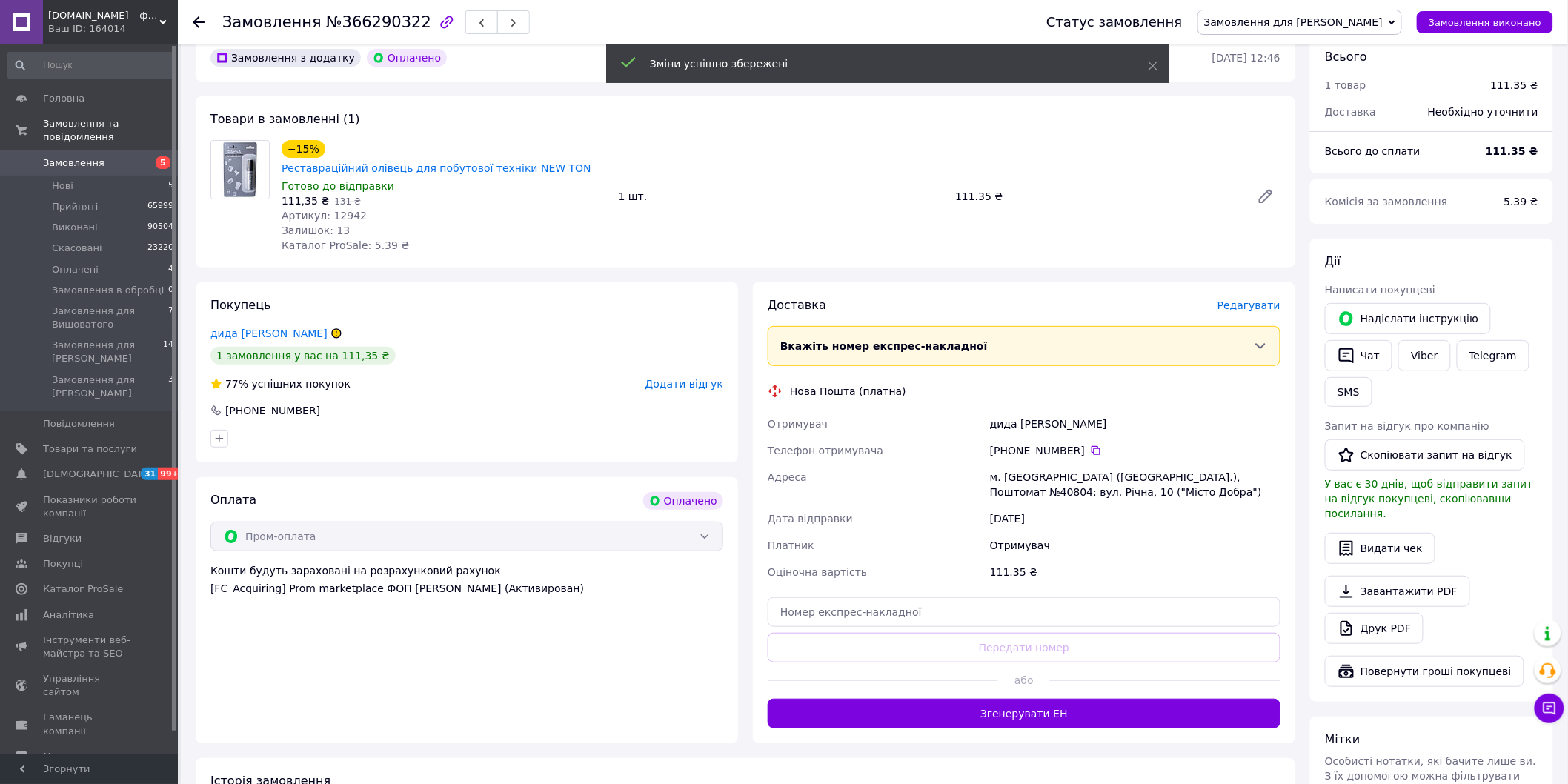
click at [1002, 708] on button "Згенерувати ЕН" at bounding box center [1024, 713] width 513 height 30
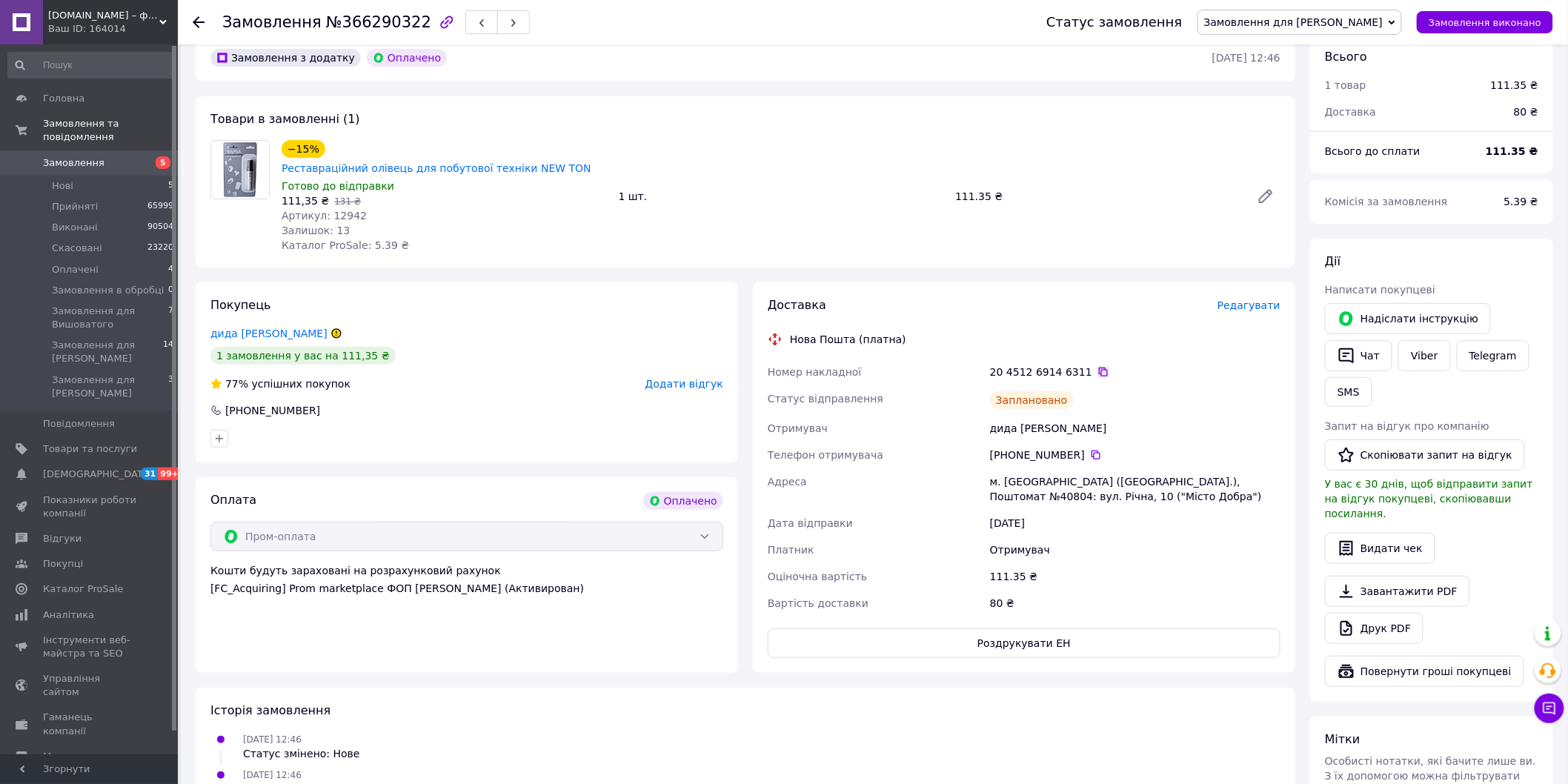
click at [1099, 367] on icon at bounding box center [1103, 371] width 9 height 9
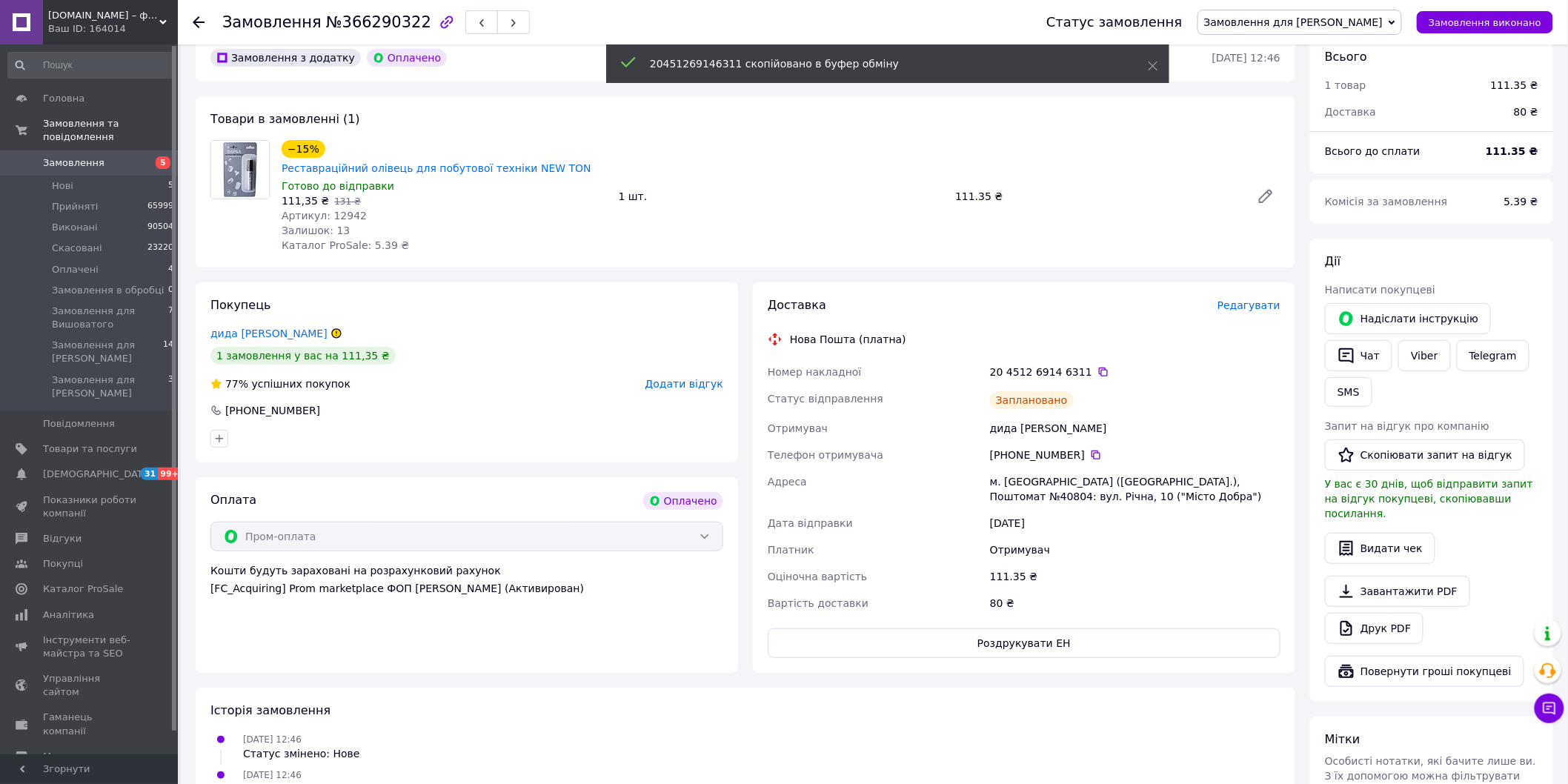
click at [1308, 18] on span "Замовлення для [PERSON_NAME]" at bounding box center [1293, 22] width 178 height 12
click at [1297, 47] on li "Прийнято" at bounding box center [1300, 52] width 203 height 23
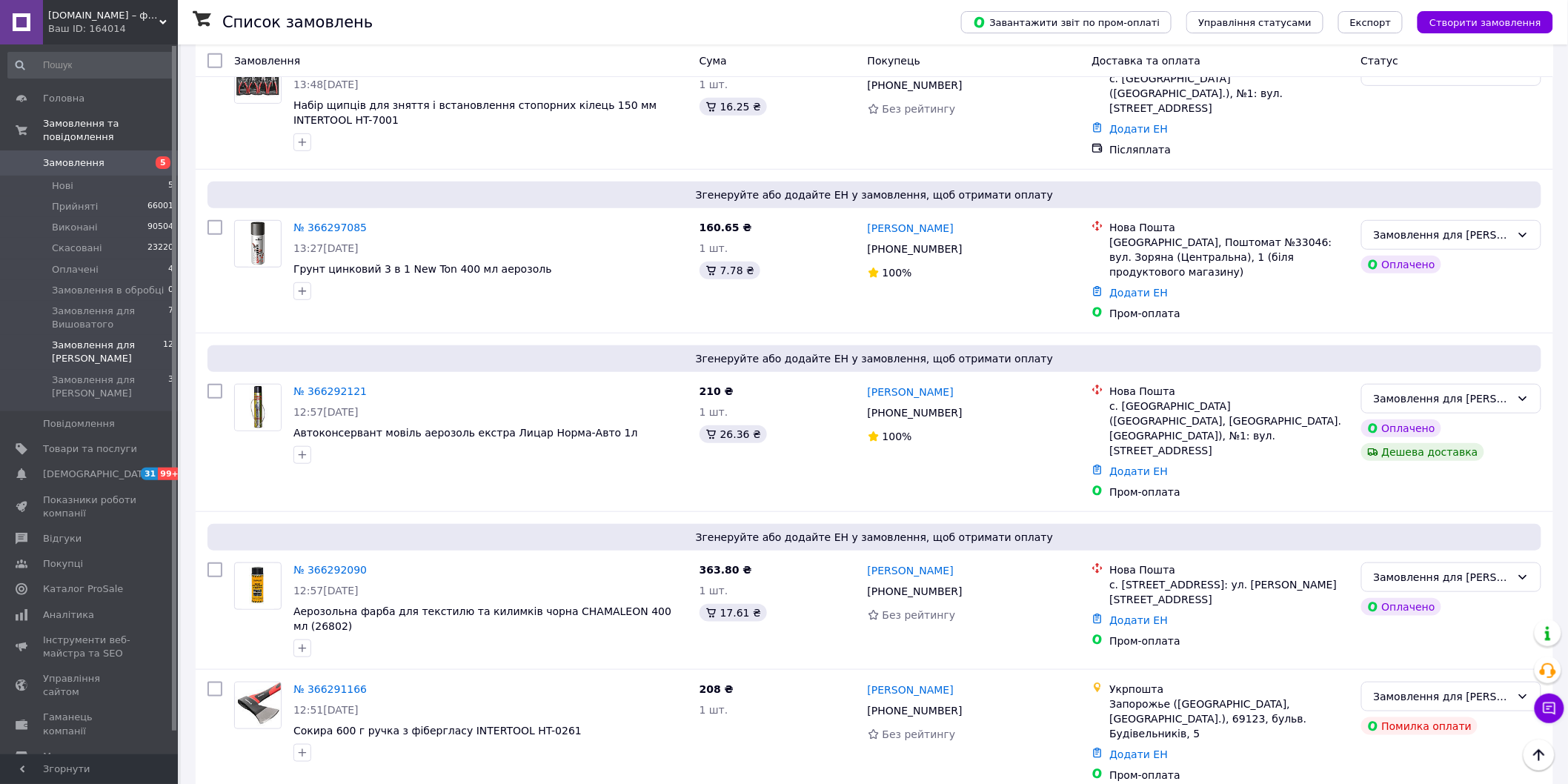
scroll to position [680, 0]
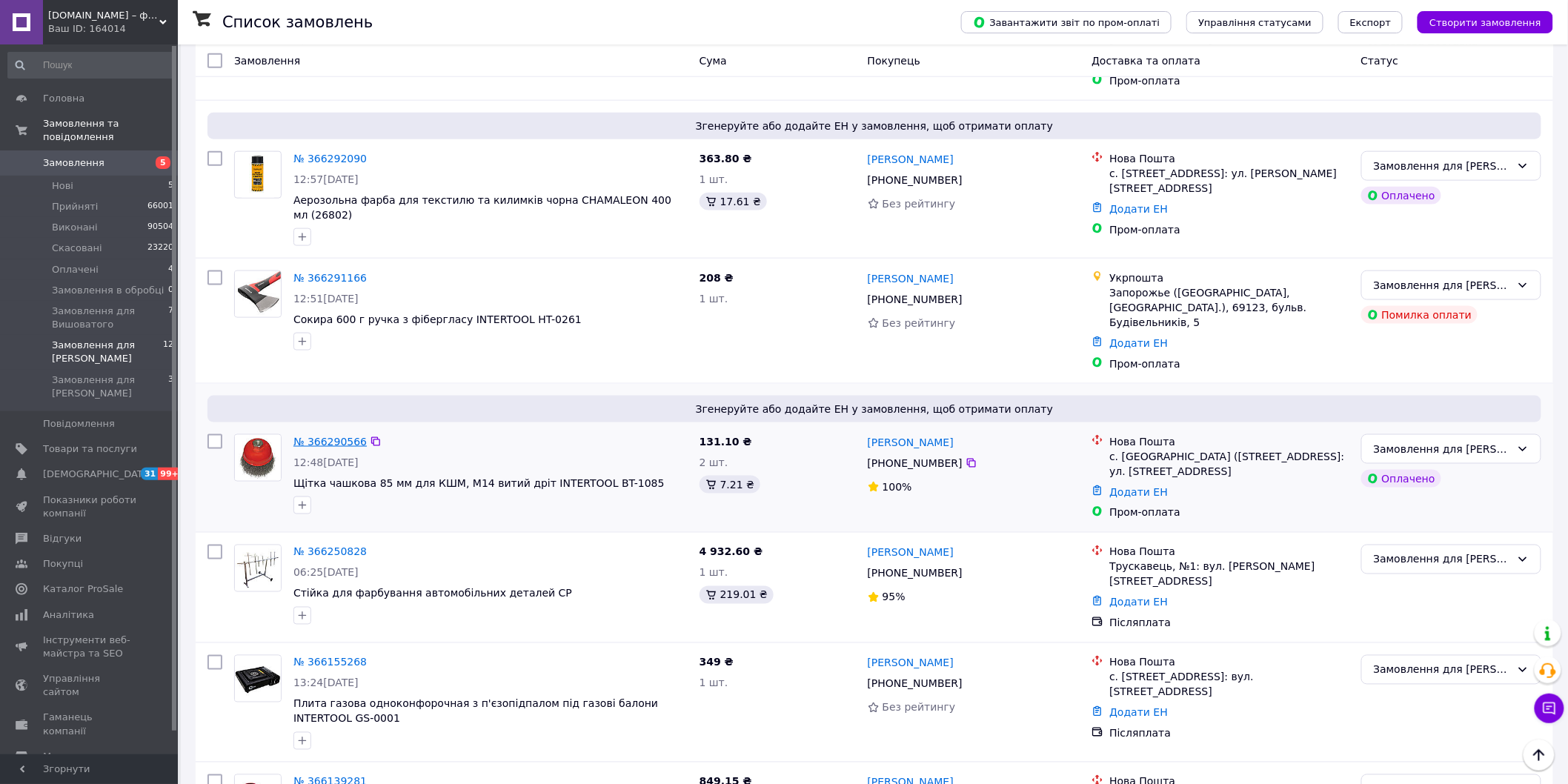
click at [332, 436] on link "№ 366290566" at bounding box center [330, 441] width 73 height 12
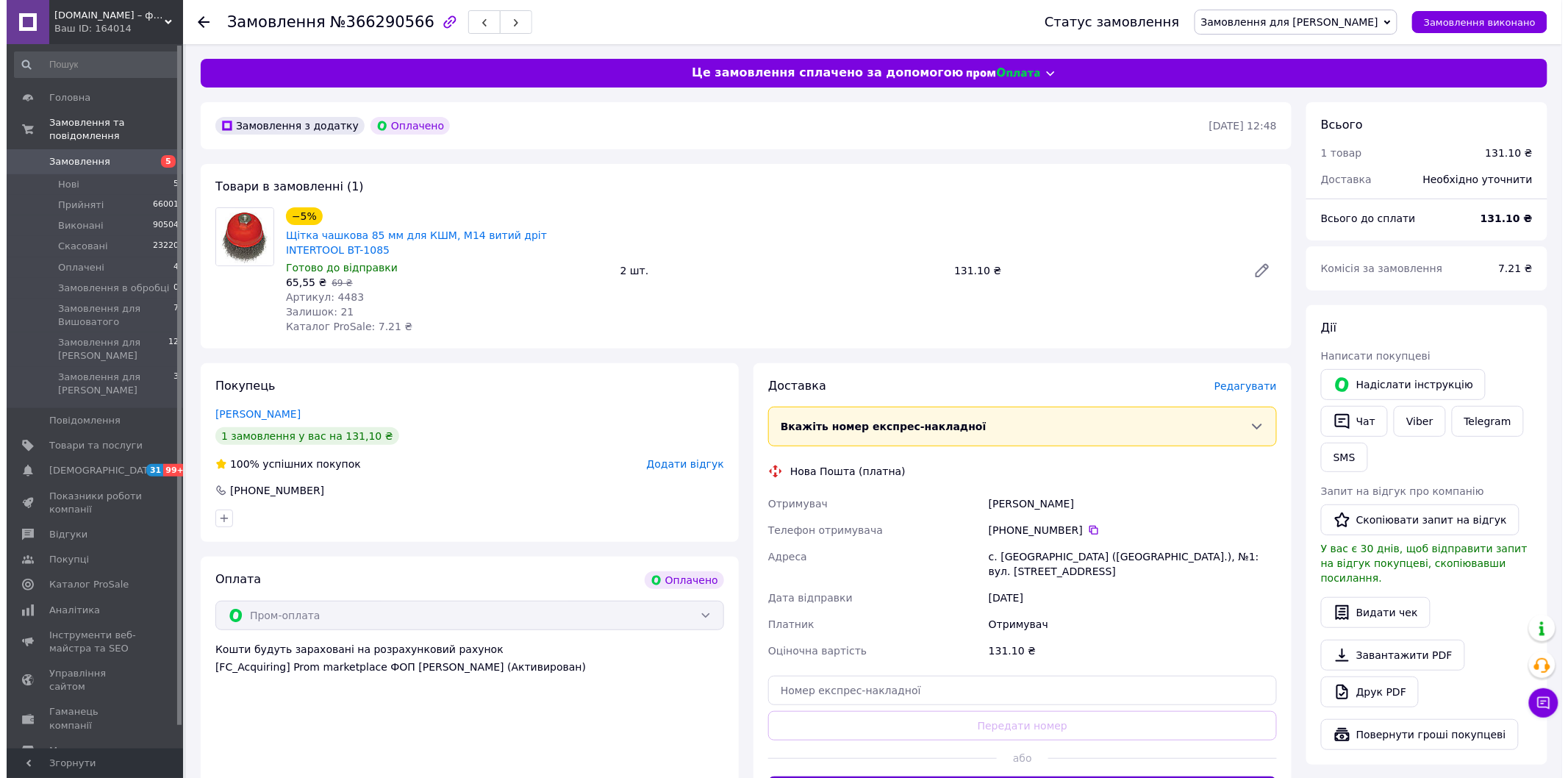
scroll to position [245, 0]
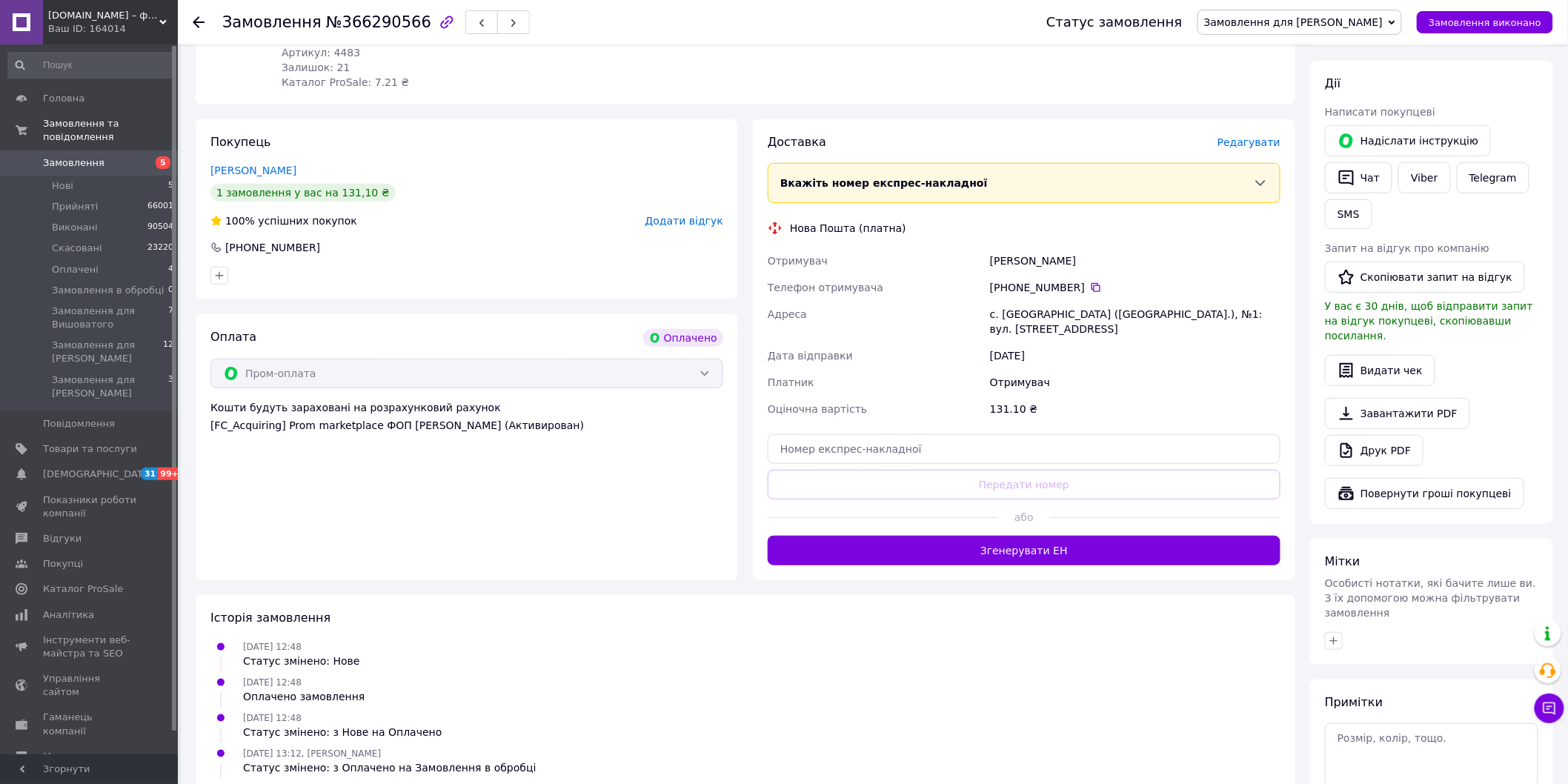
click at [1245, 137] on span "Редагувати" at bounding box center [1249, 142] width 63 height 12
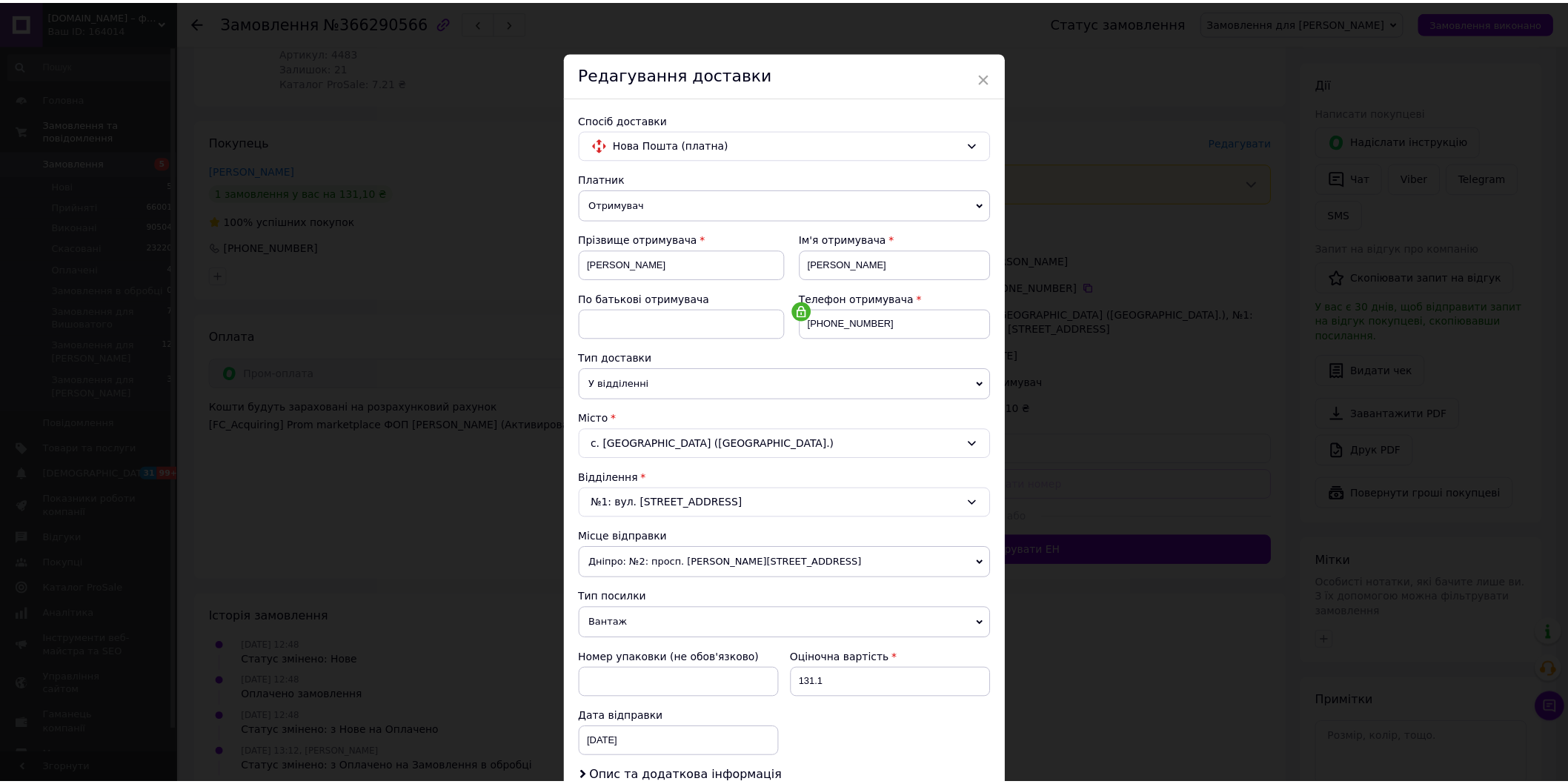
scroll to position [201, 0]
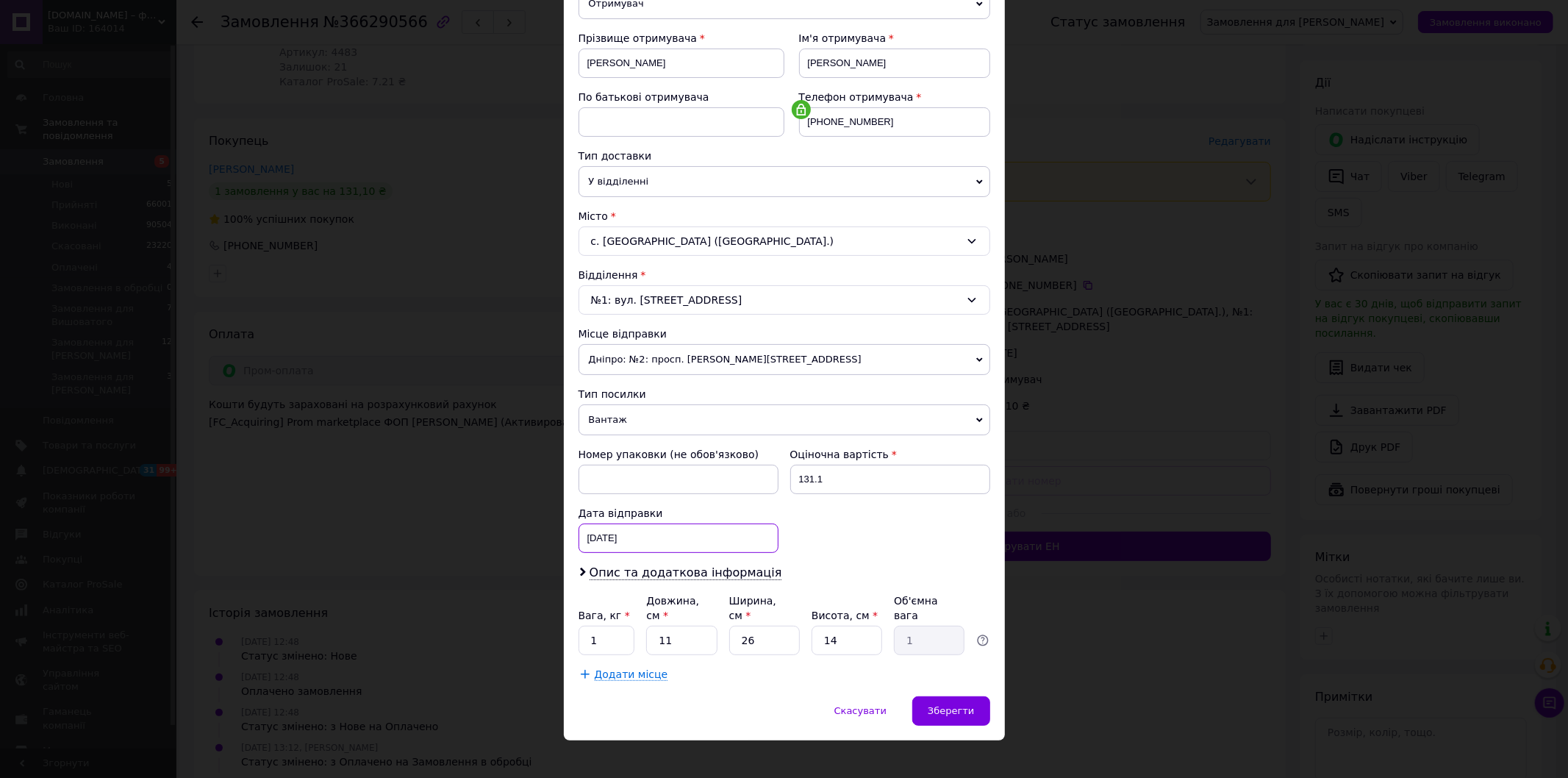
click at [597, 547] on div "[DATE] < 2025 > < Октябрь > Пн Вт Ср Чт Пт Сб Вс 29 30 1 2 3 4 5 6 7 8 9 10 11 …" at bounding box center [678, 538] width 200 height 30
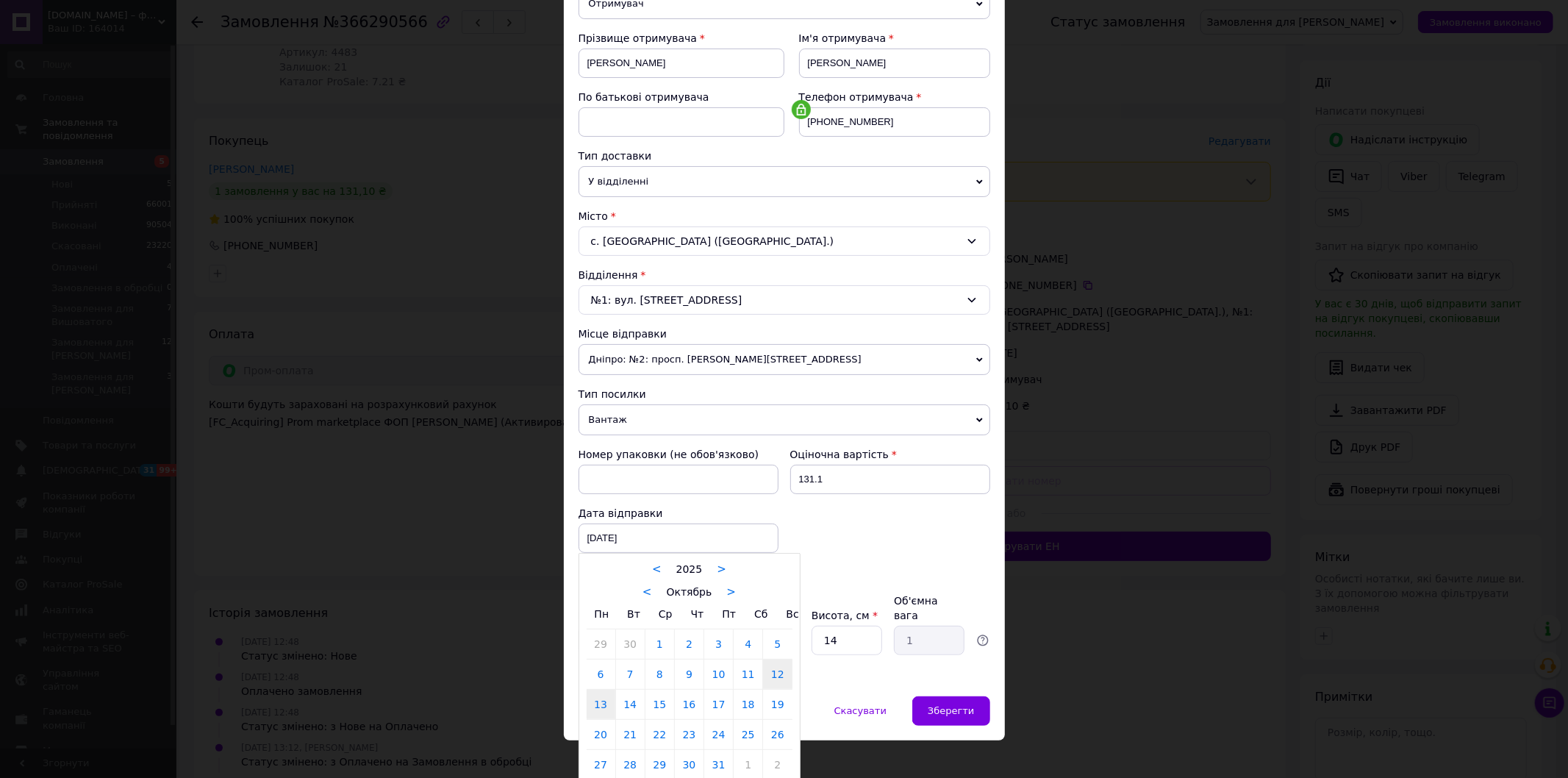
click at [599, 709] on link "13" at bounding box center [601, 705] width 29 height 30
type input "[DATE]"
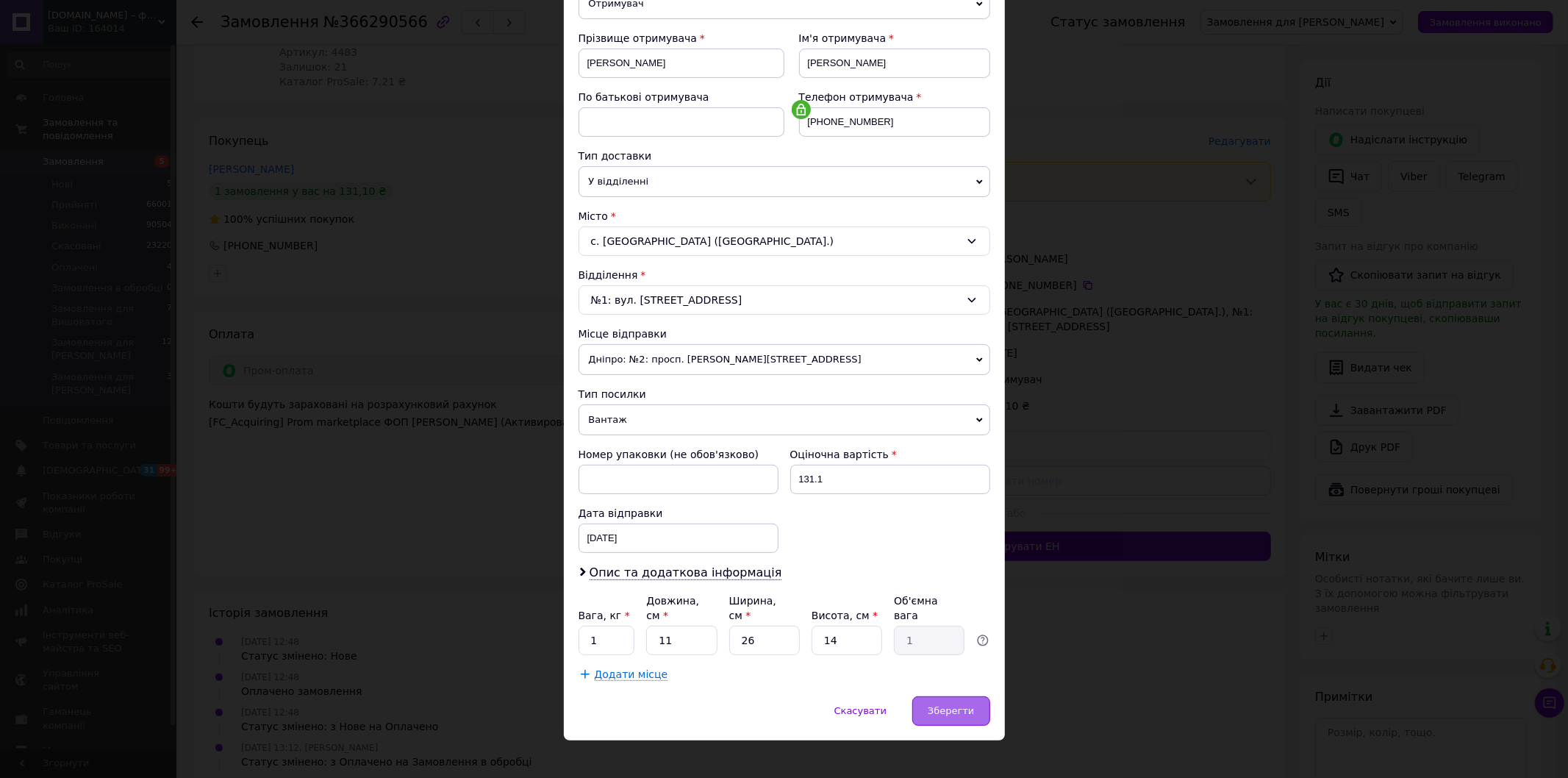
click at [946, 697] on div "Зберегти" at bounding box center [951, 711] width 77 height 30
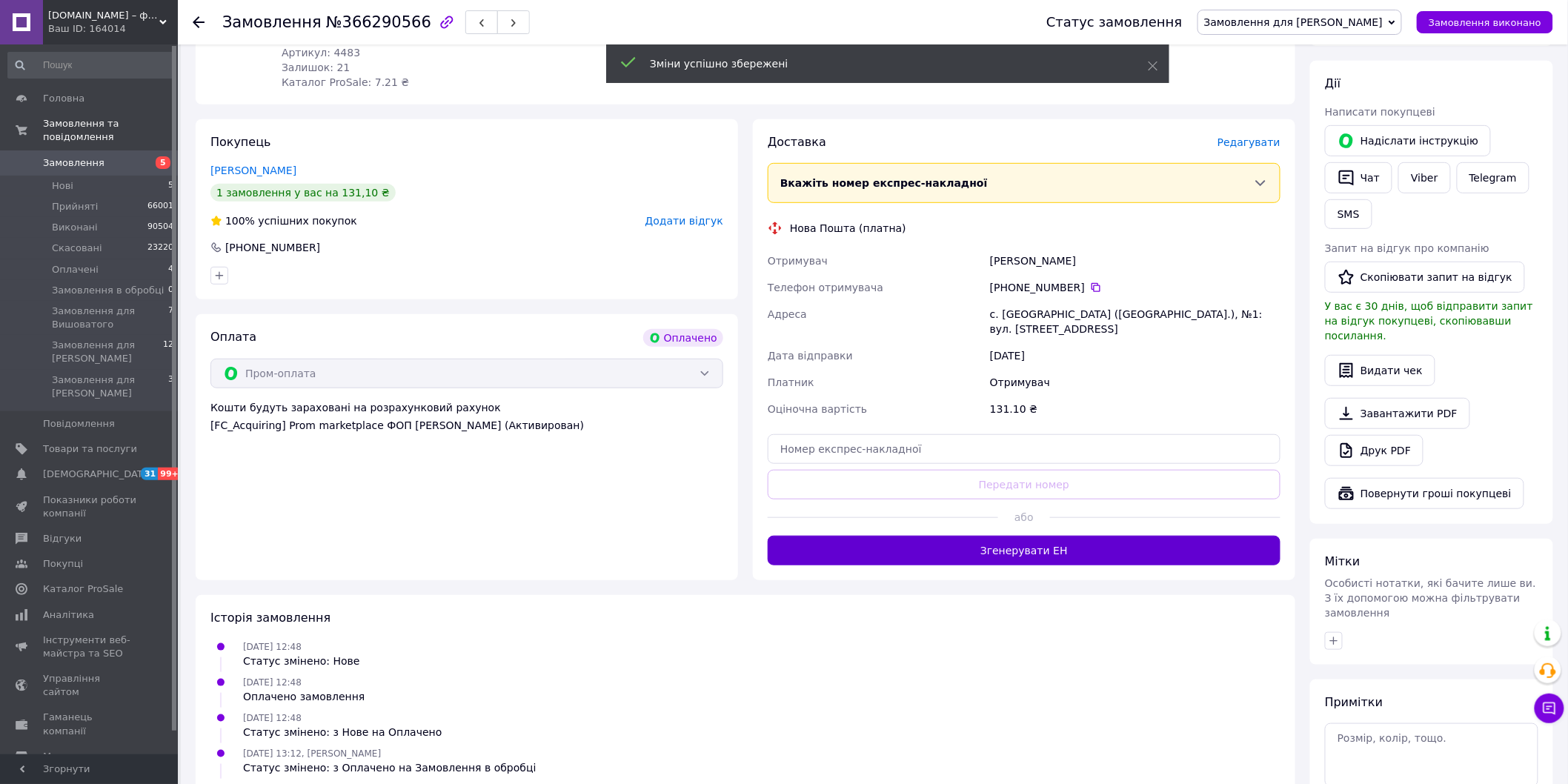
click at [1031, 536] on button "Згенерувати ЕН" at bounding box center [1024, 550] width 513 height 30
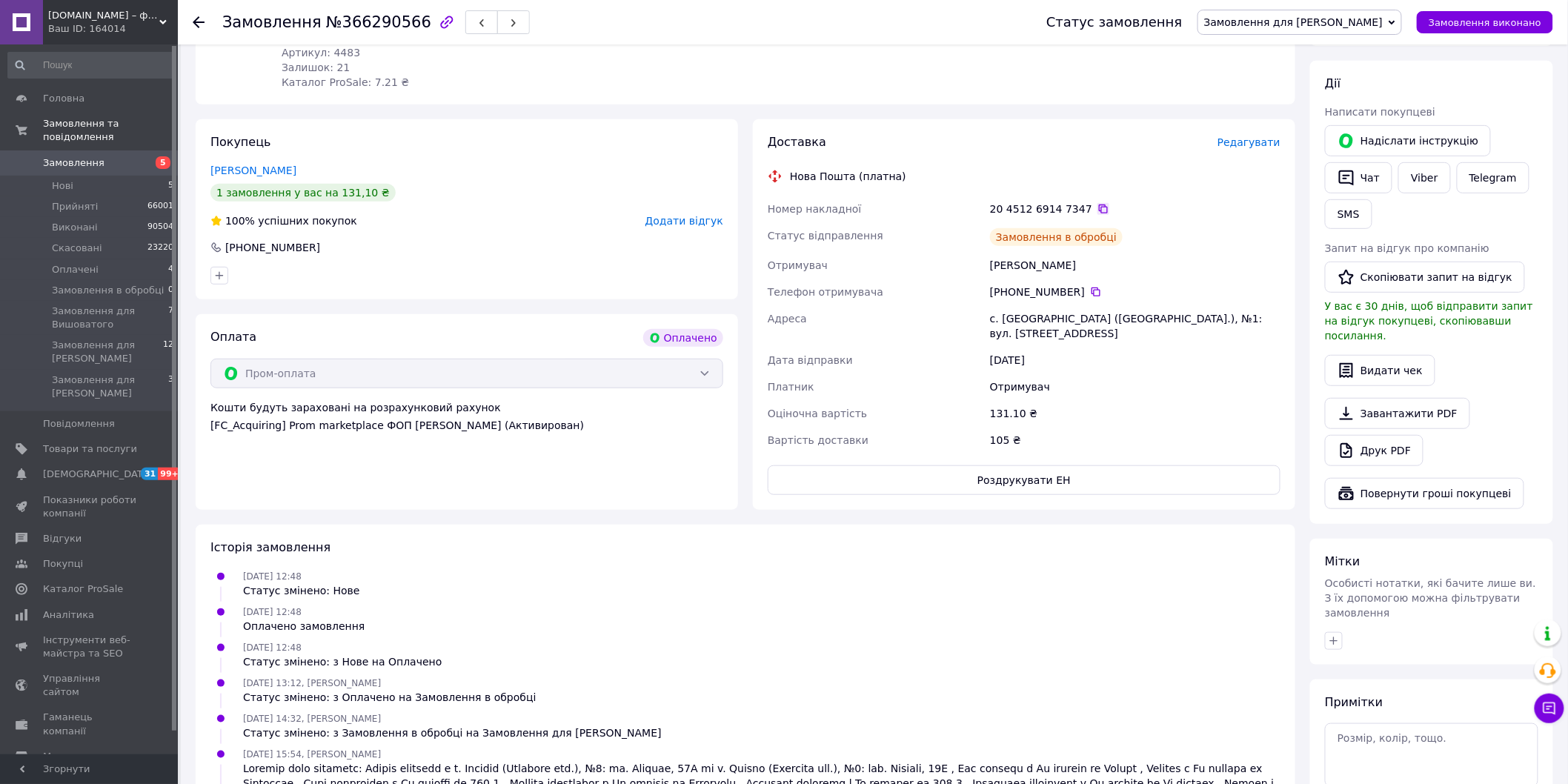
click at [1097, 203] on icon at bounding box center [1103, 209] width 12 height 12
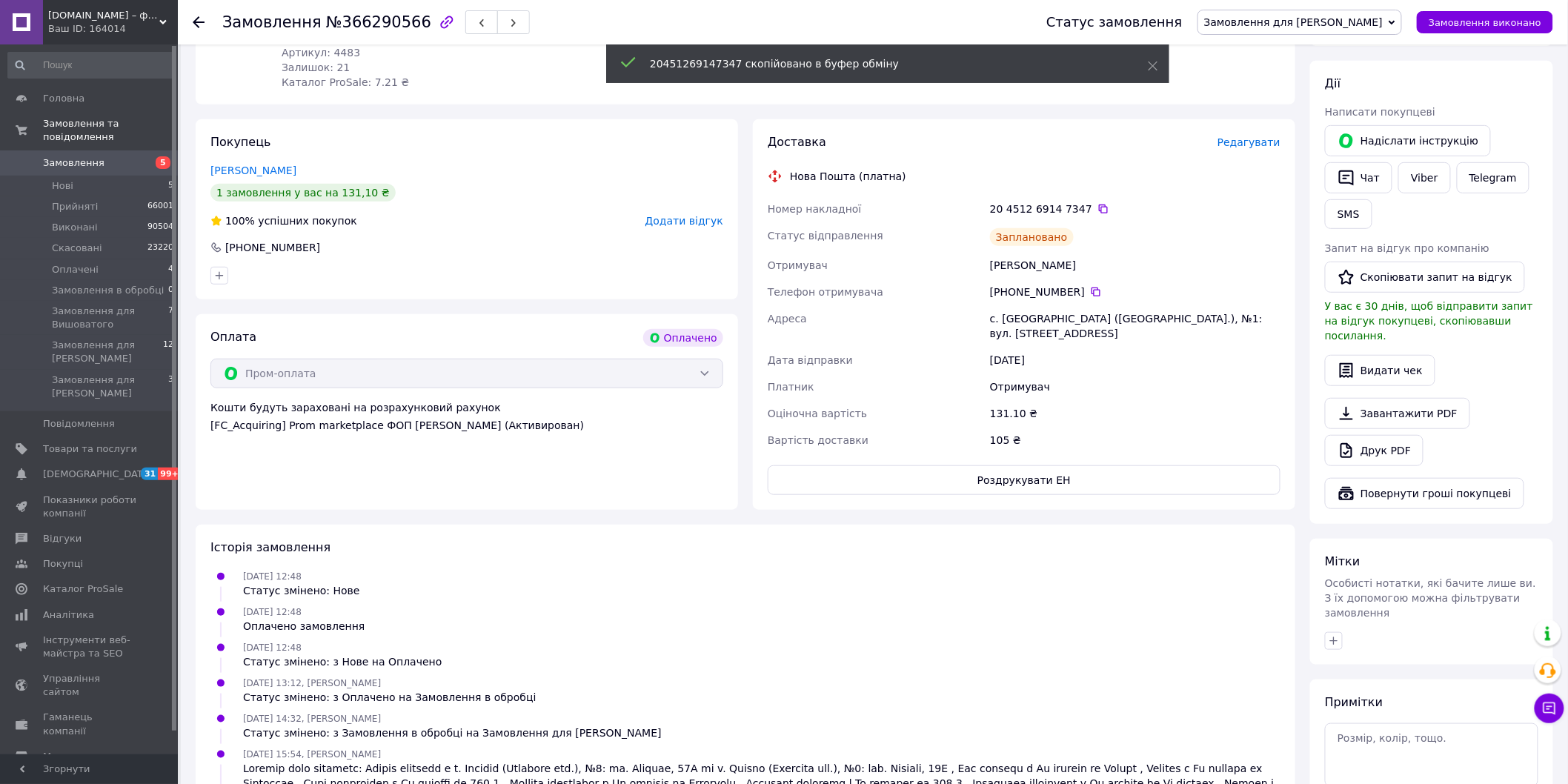
drag, startPoint x: 1303, startPoint y: 23, endPoint x: 1198, endPoint y: 104, distance: 132.6
click at [1301, 21] on span "Замовлення для [PERSON_NAME]" at bounding box center [1293, 22] width 178 height 12
click at [1294, 47] on li "Прийнято" at bounding box center [1300, 52] width 203 height 23
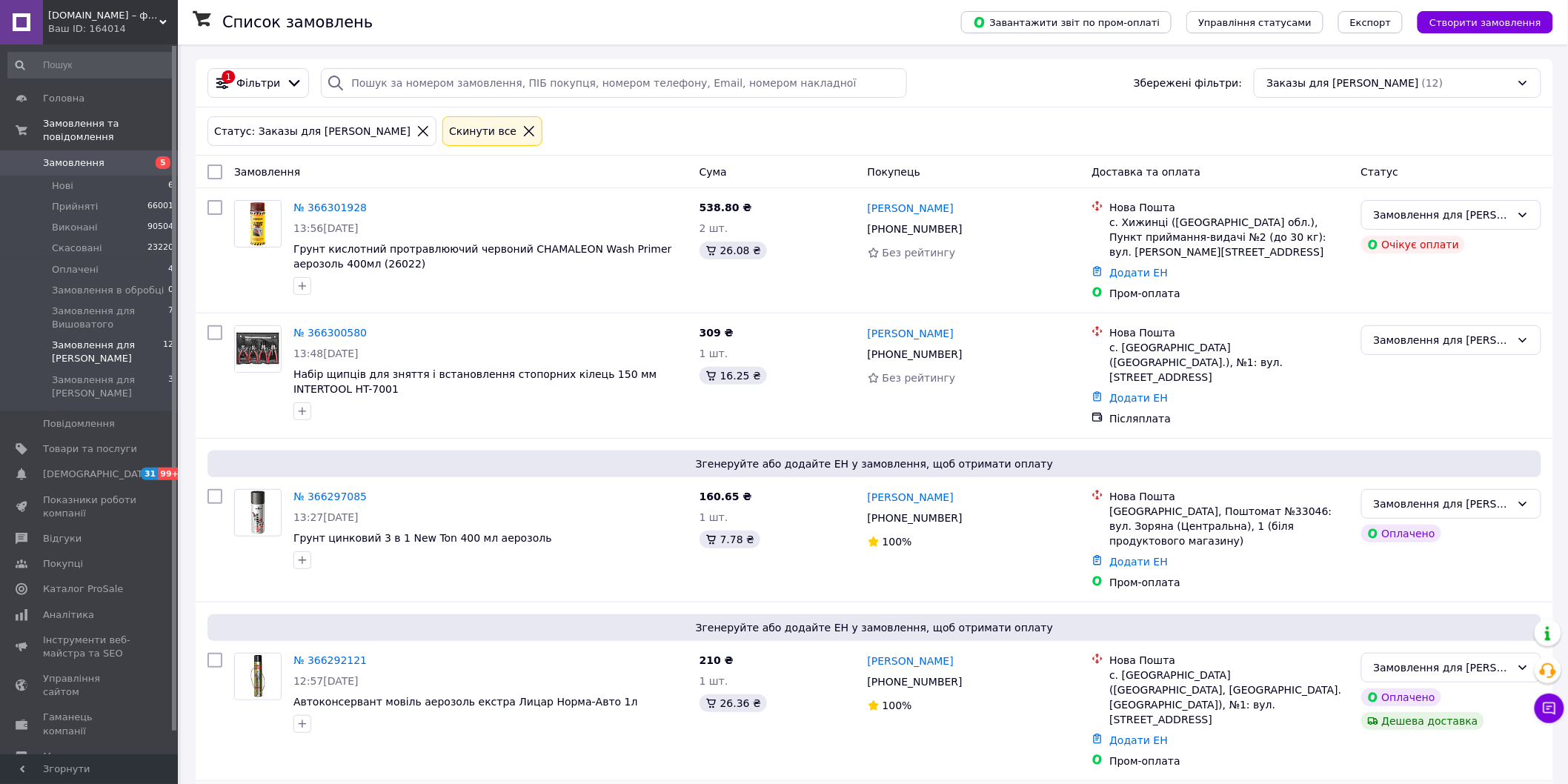
scroll to position [412, 0]
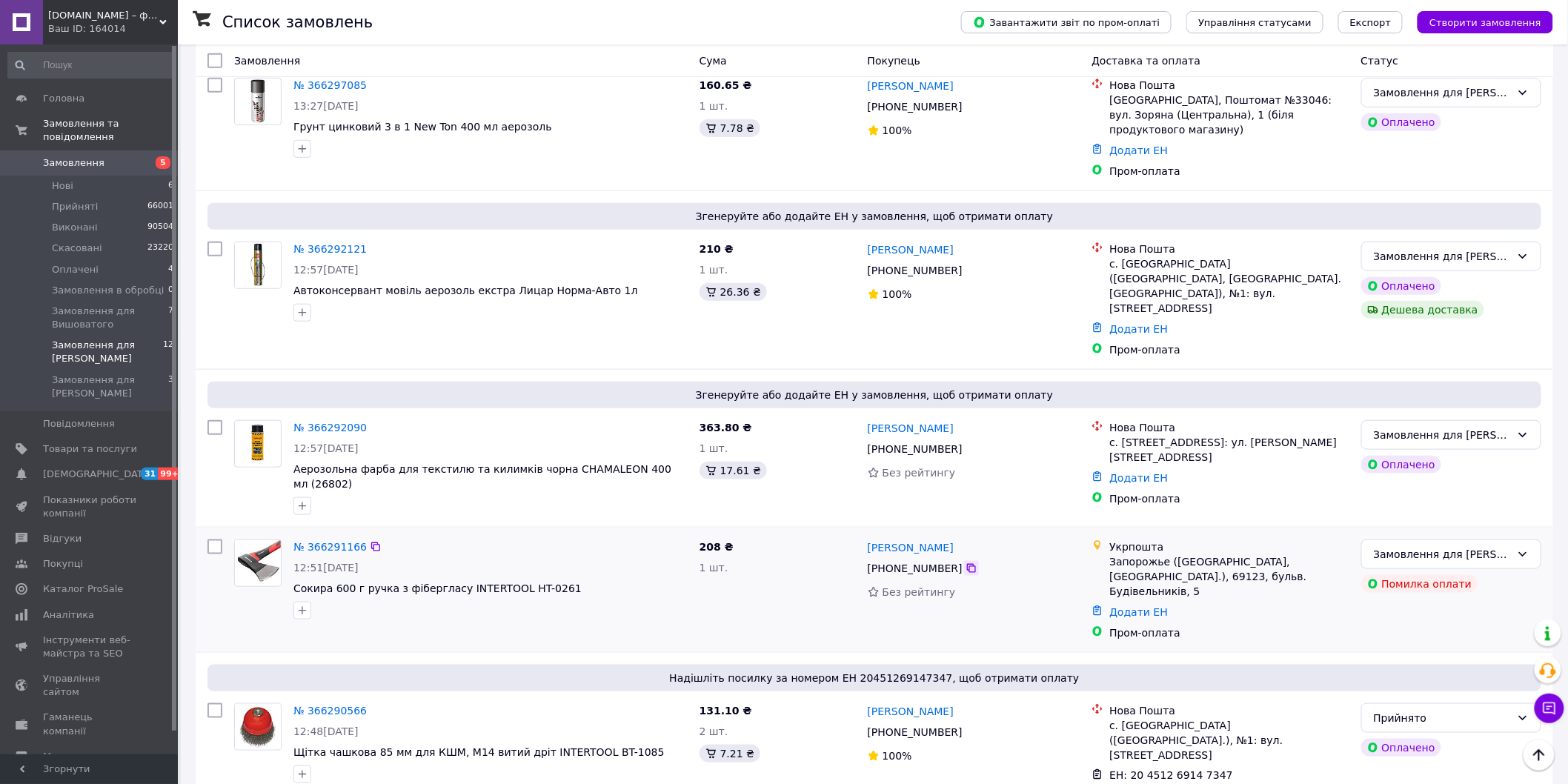
click at [965, 563] on icon at bounding box center [971, 569] width 12 height 12
click at [315, 541] on link "№ 366291166" at bounding box center [330, 547] width 73 height 12
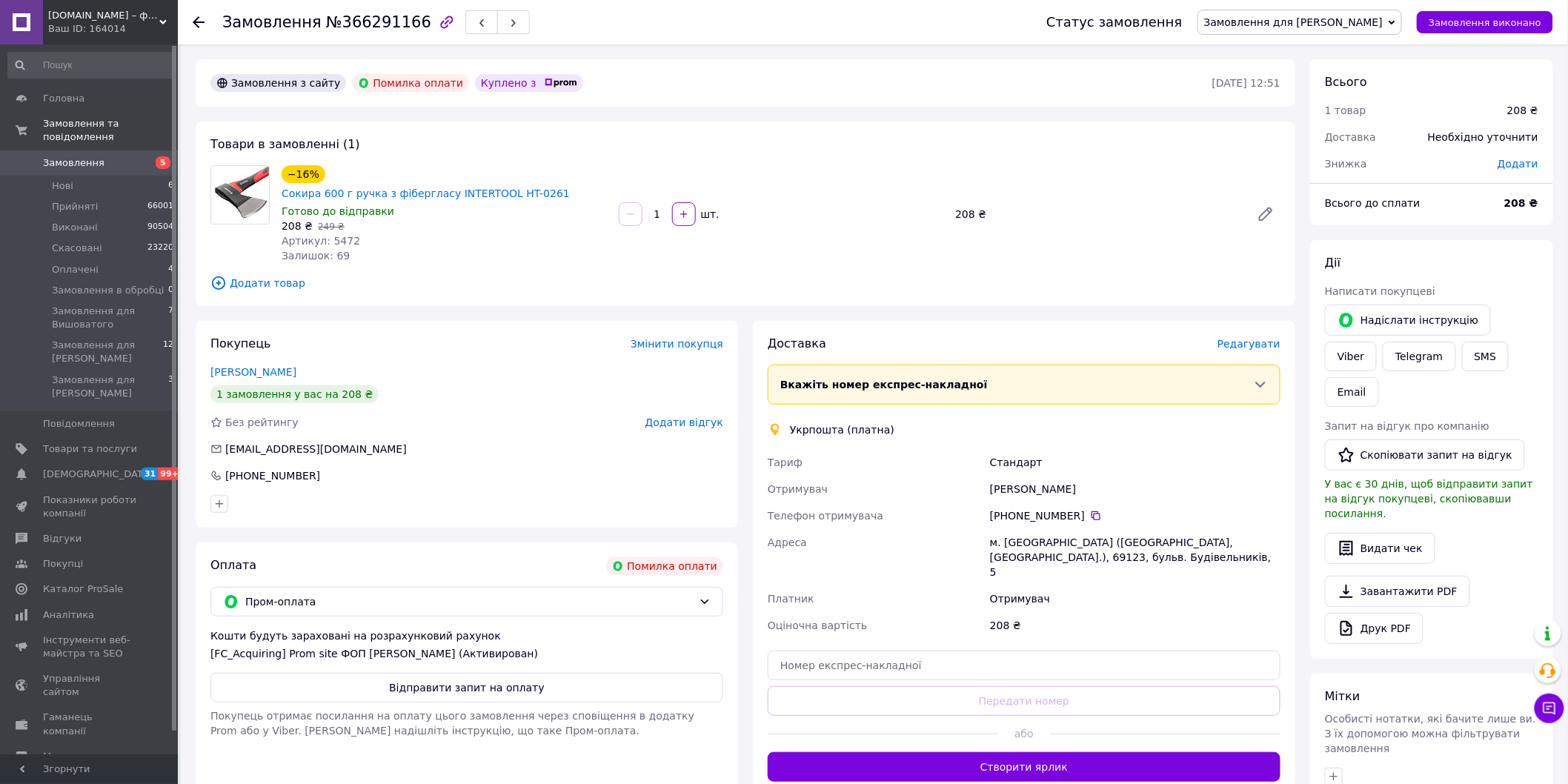
click at [914, 297] on div "Замовлення з сайту Помилка оплати Куплено з   12.10.2025 • 12:51 Товари в замов…" at bounding box center [745, 536] width 1114 height 953
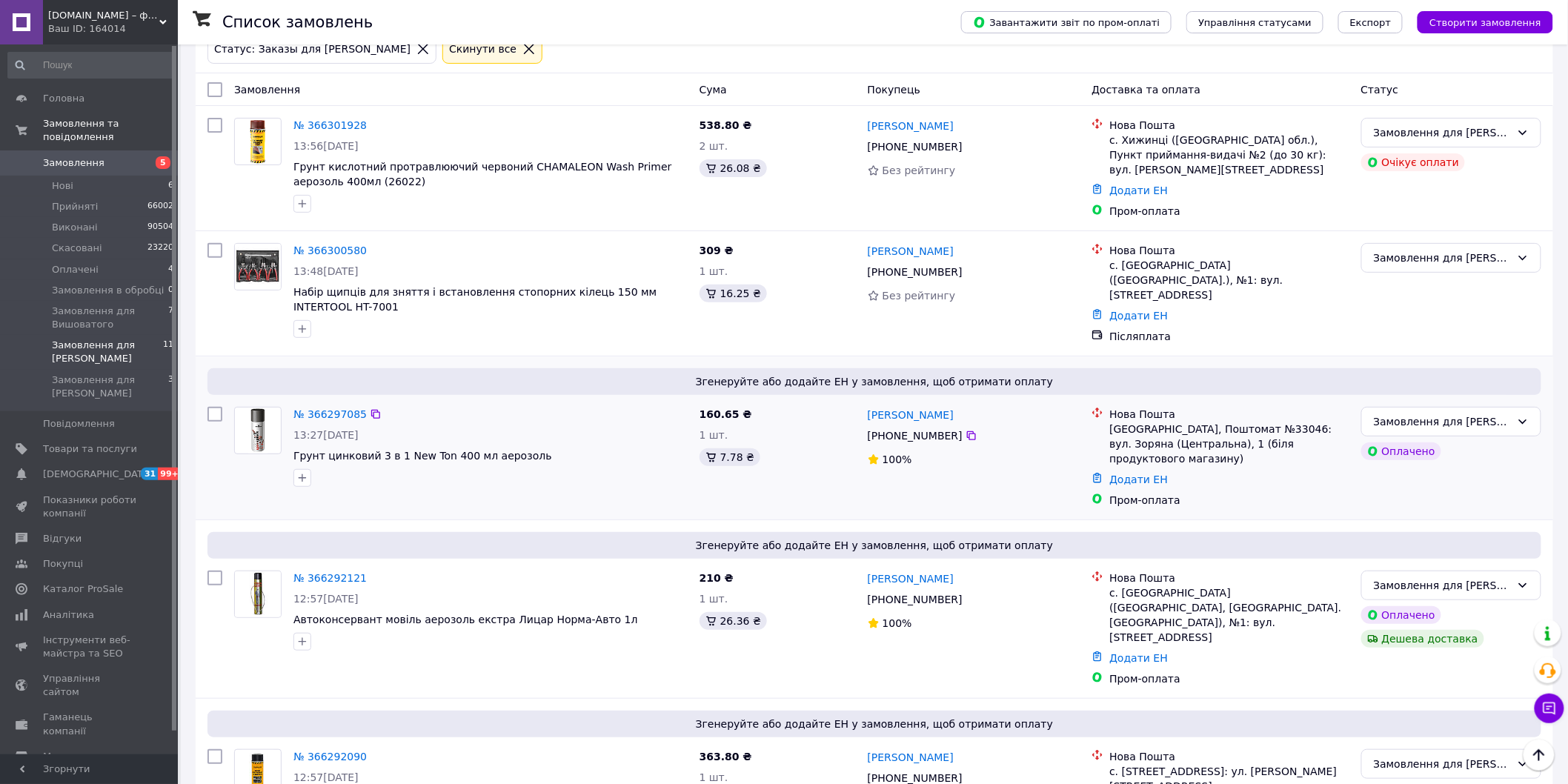
scroll to position [247, 0]
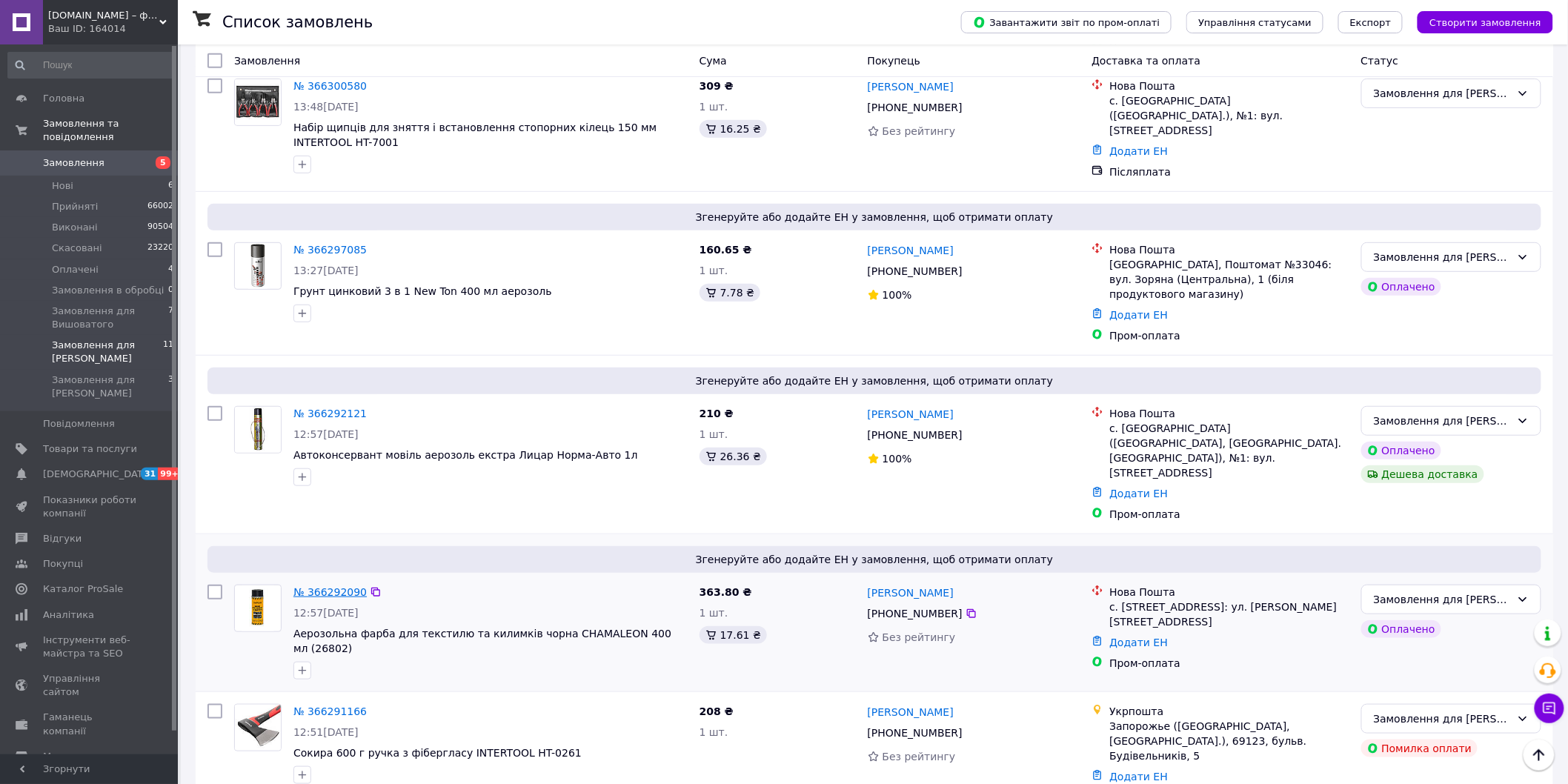
click at [334, 586] on link "№ 366292090" at bounding box center [330, 592] width 73 height 12
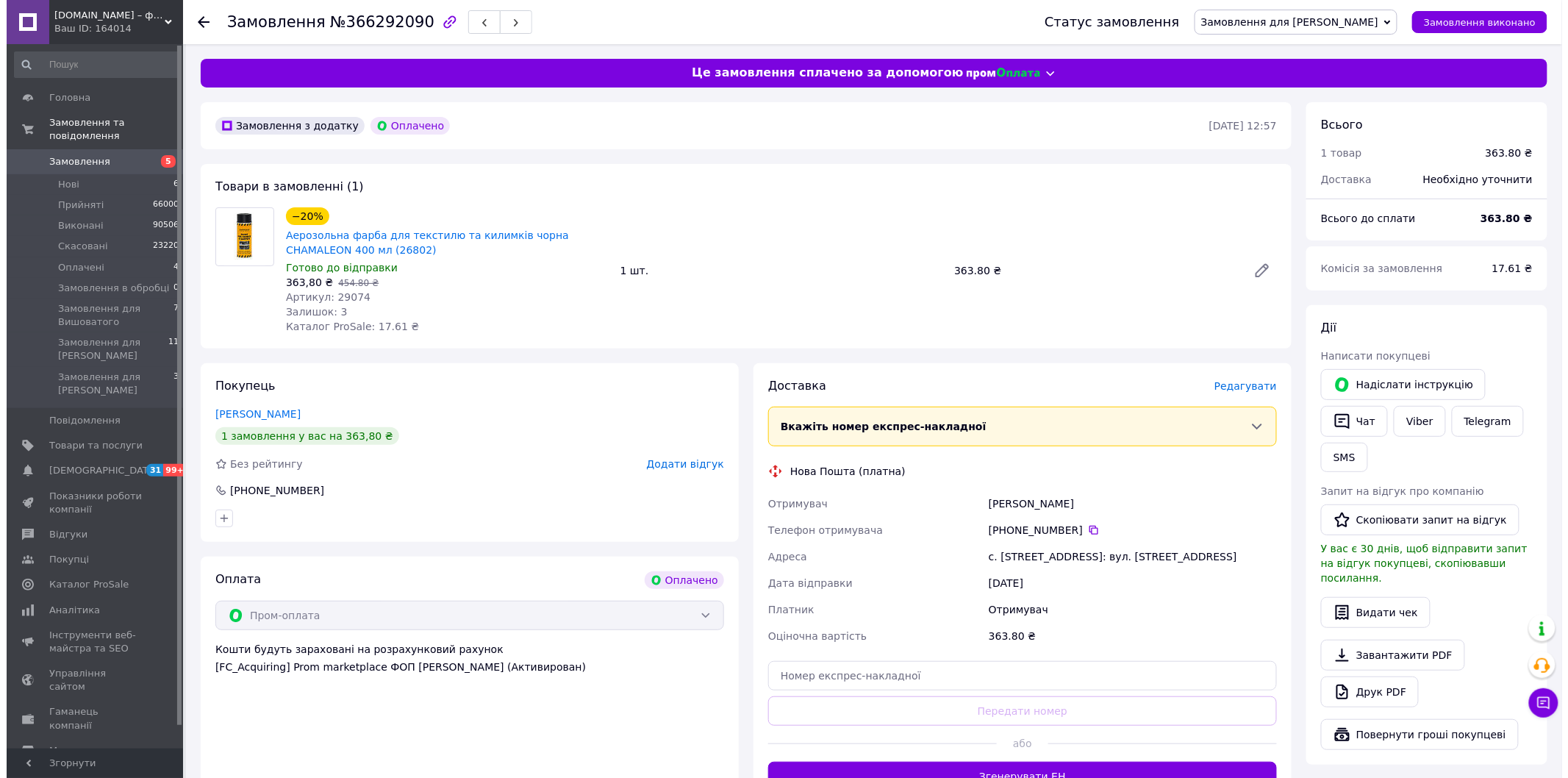
scroll to position [164, 0]
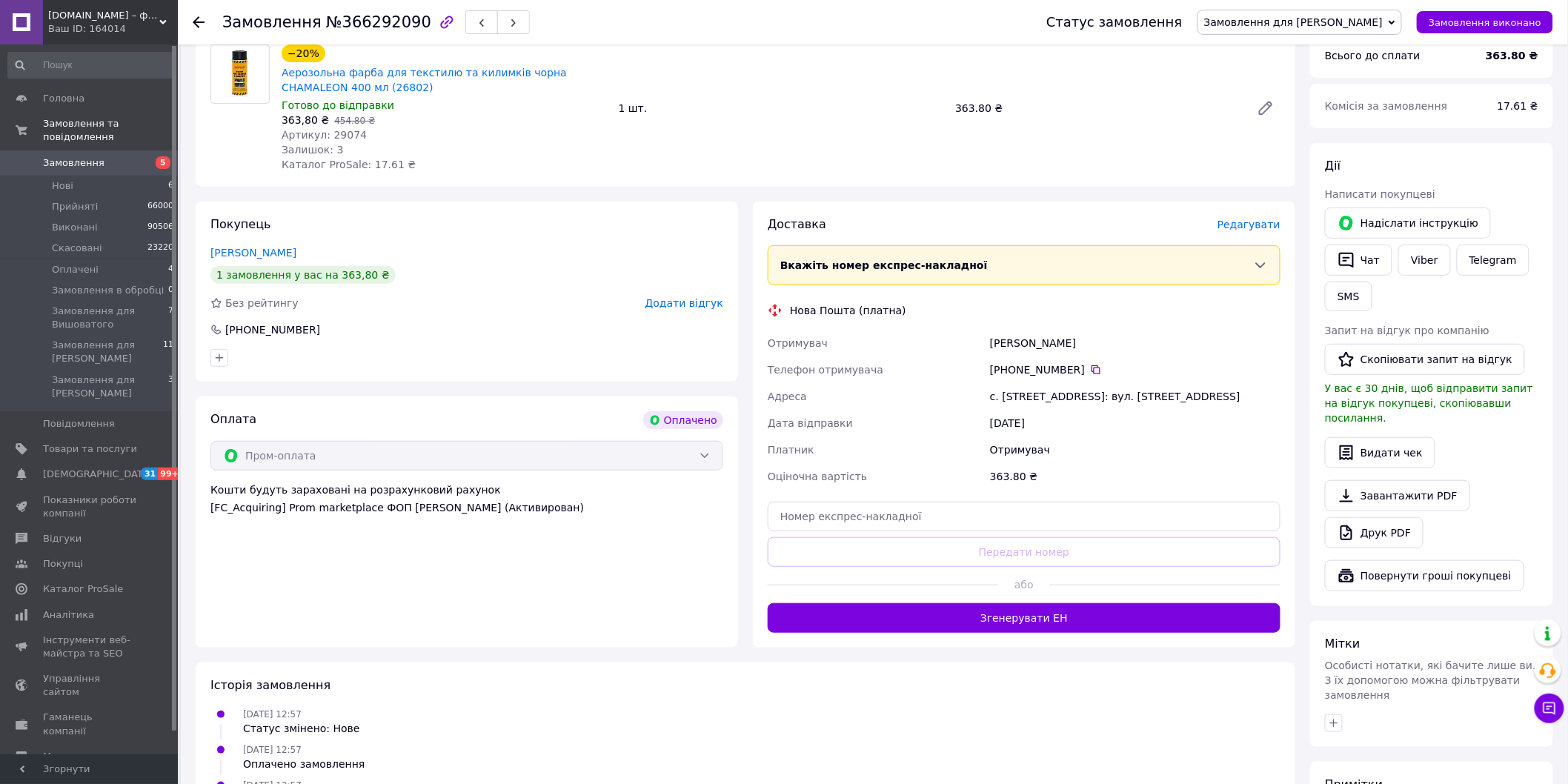
click at [1265, 225] on span "Редагувати" at bounding box center [1249, 224] width 63 height 12
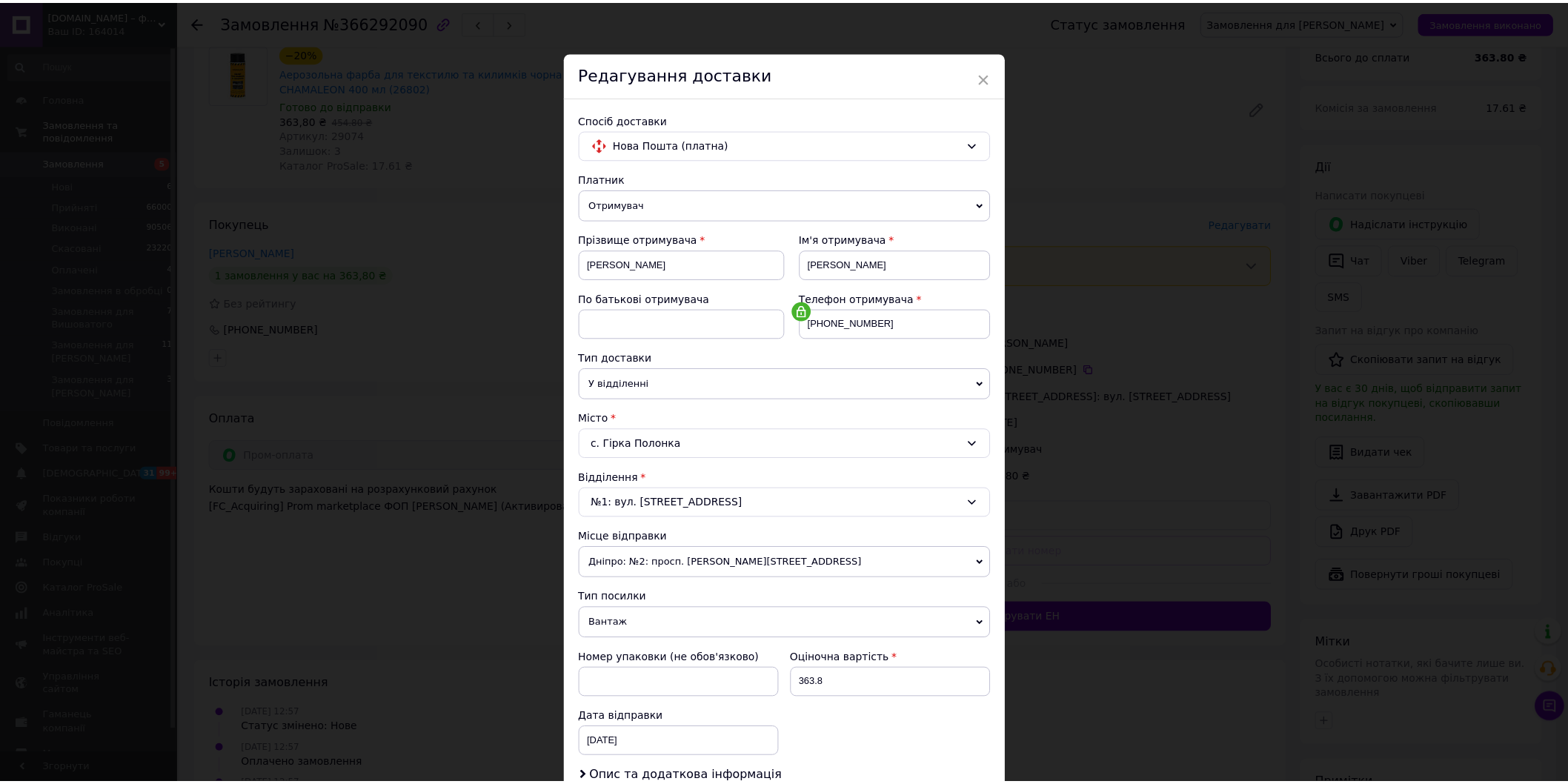
scroll to position [201, 0]
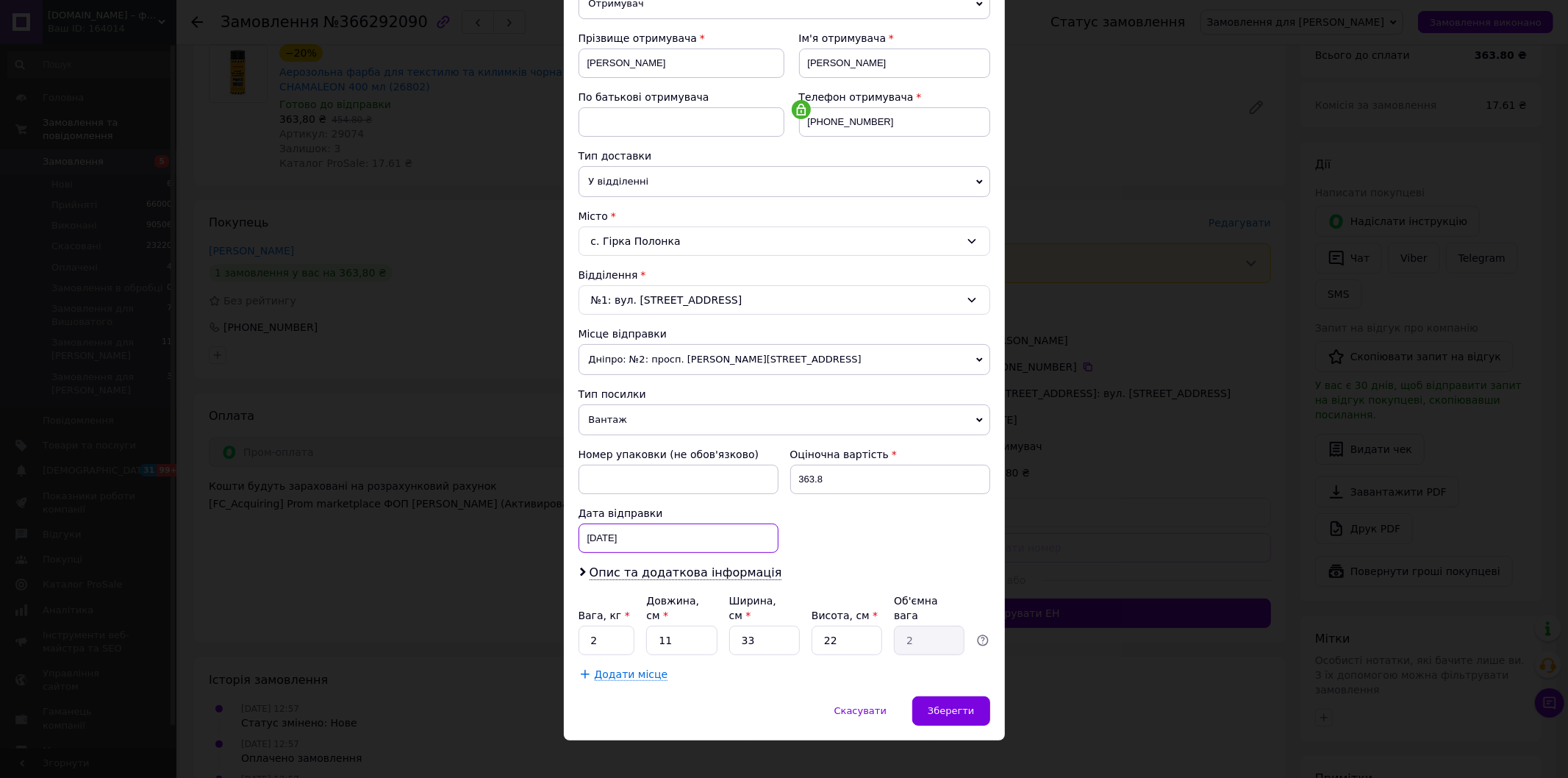
click at [610, 531] on div "[DATE] < 2025 > < Октябрь > Пн Вт Ср Чт Пт Сб Вс 29 30 1 2 3 4 5 6 7 8 9 10 11 …" at bounding box center [678, 538] width 200 height 30
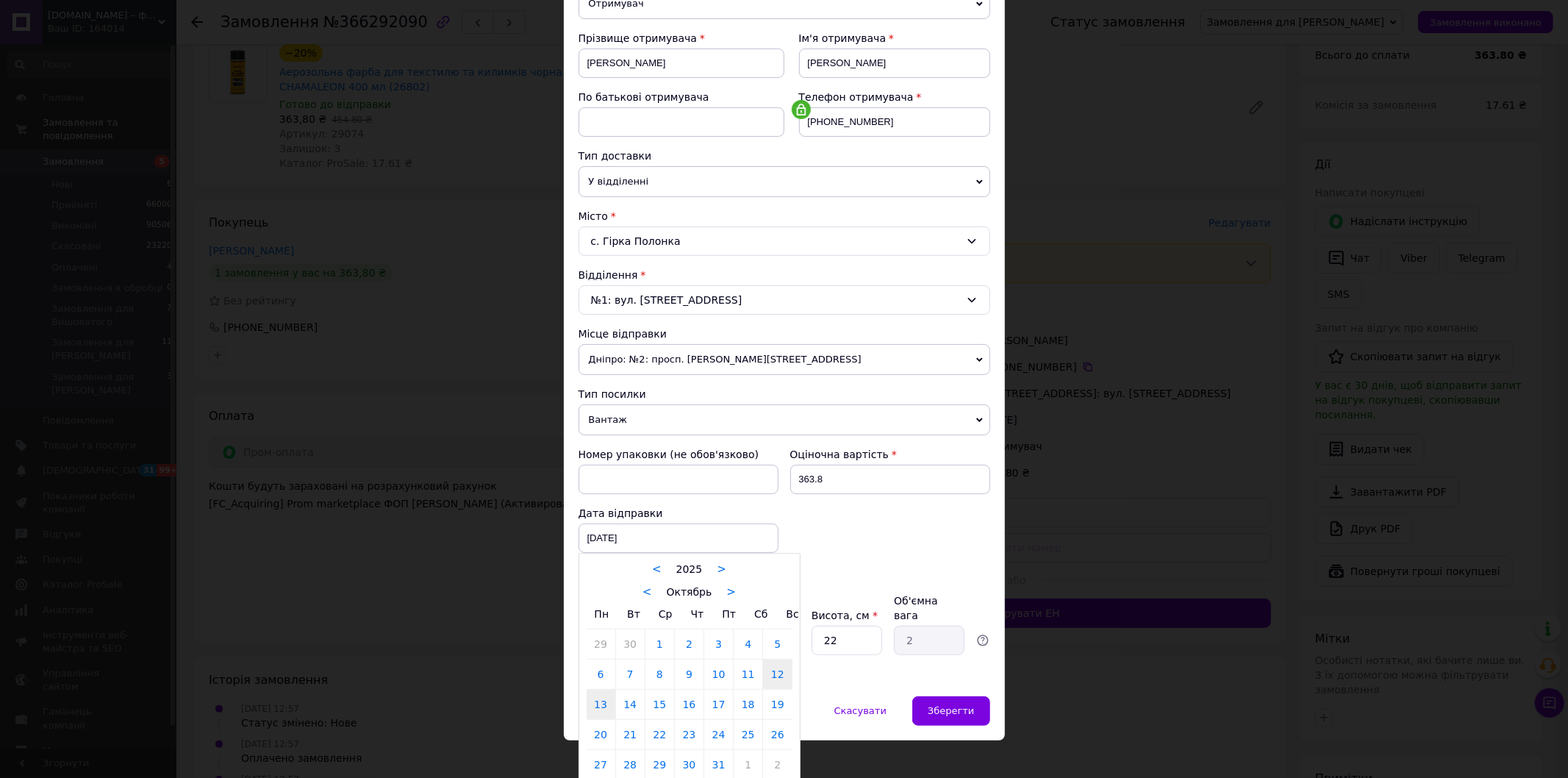
click at [598, 710] on link "13" at bounding box center [601, 705] width 29 height 30
type input "[DATE]"
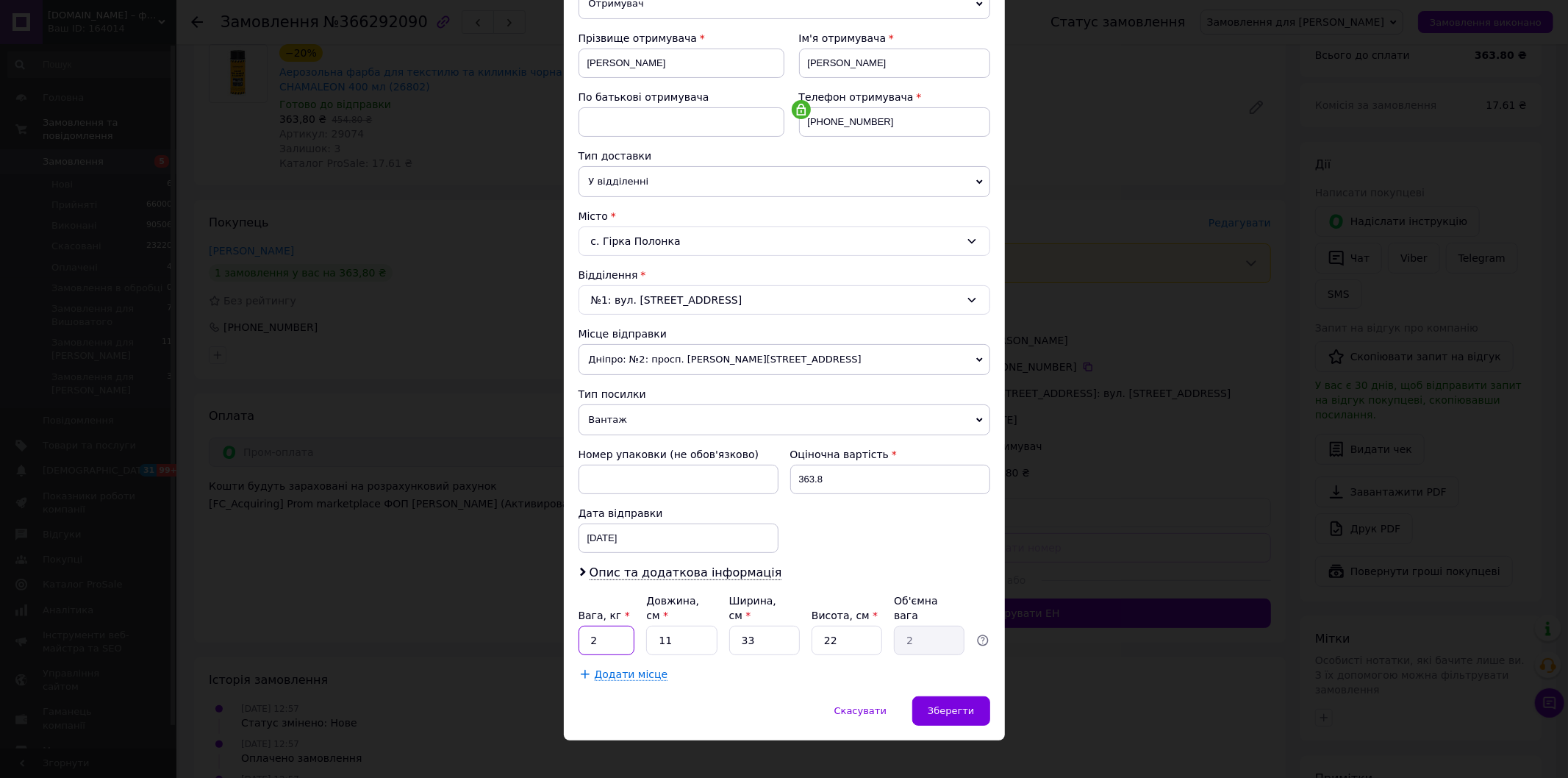
drag, startPoint x: 585, startPoint y: 630, endPoint x: 851, endPoint y: 574, distance: 271.8
click at [666, 622] on div "Вага, кг * 2 Довжина, см * 11 Ширина, см * 33 Висота, см * 22 Об'ємна вага 2" at bounding box center [784, 624] width 412 height 61
type input "1"
click at [944, 705] on span "Зберегти" at bounding box center [951, 711] width 46 height 11
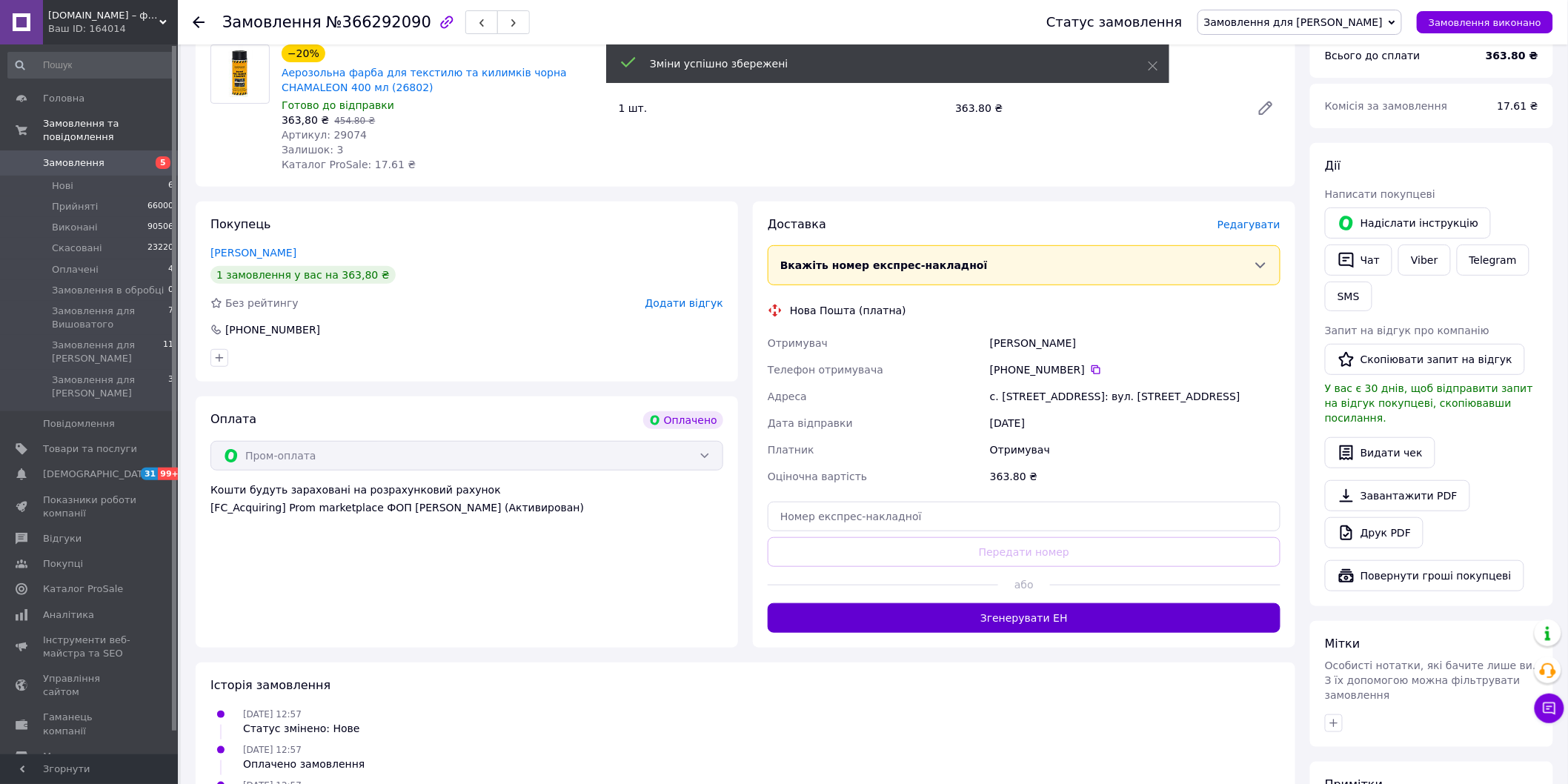
click at [1003, 621] on button "Згенерувати ЕН" at bounding box center [1024, 618] width 513 height 30
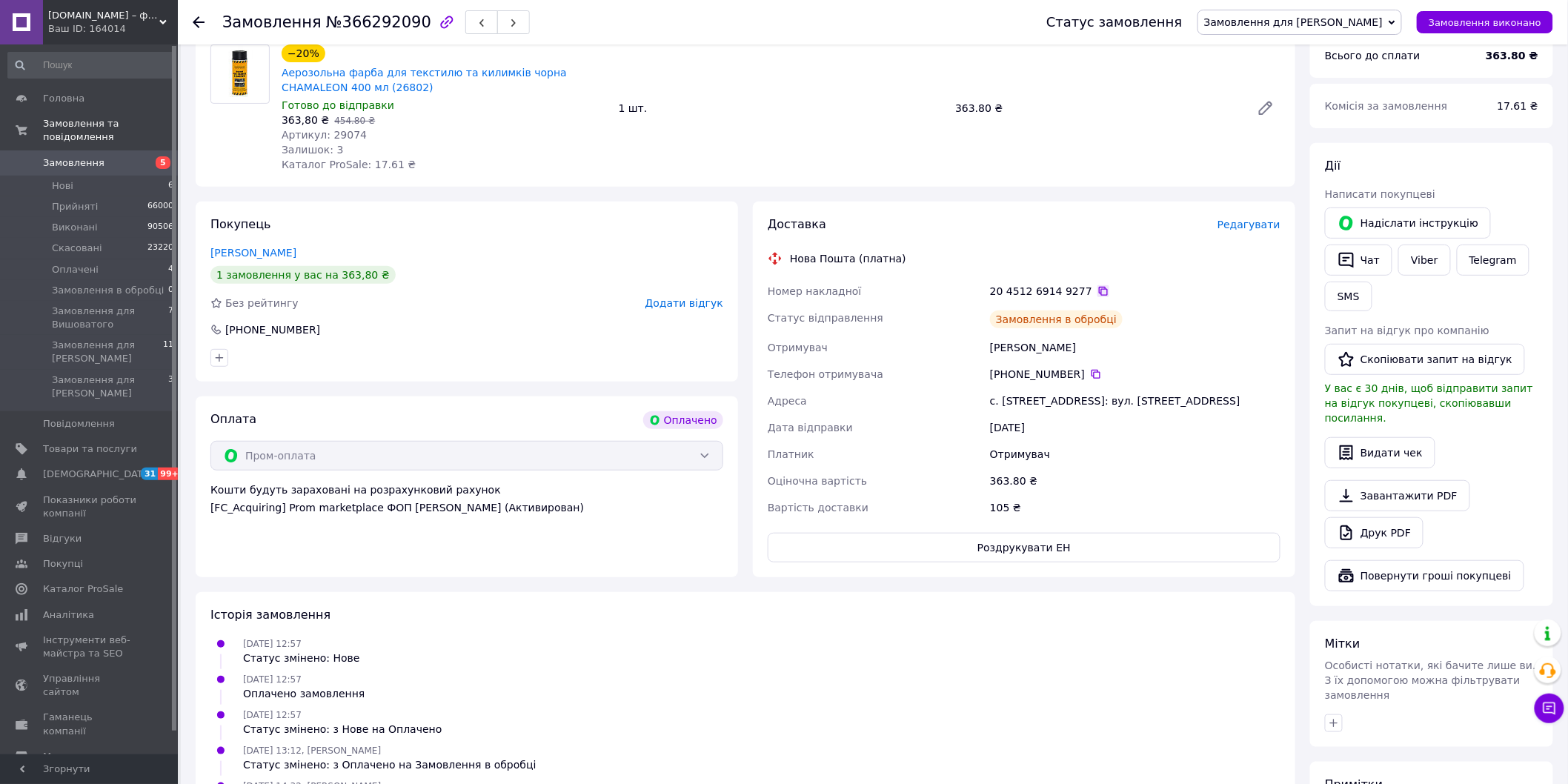
click at [1099, 287] on icon at bounding box center [1103, 291] width 9 height 9
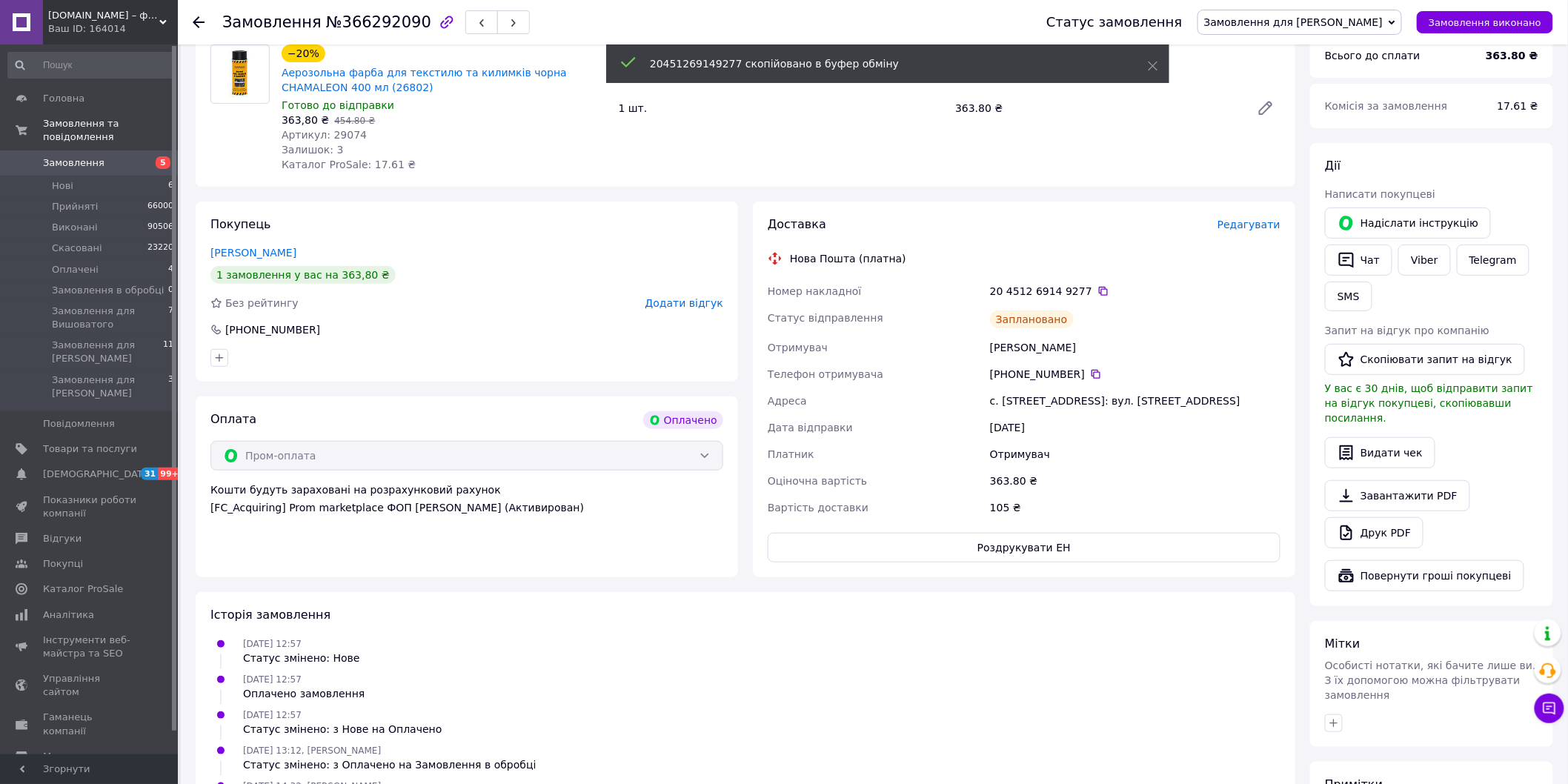
click at [1316, 27] on span "Замовлення для [PERSON_NAME]" at bounding box center [1300, 22] width 204 height 25
click at [1303, 49] on li "Прийнято" at bounding box center [1300, 52] width 203 height 23
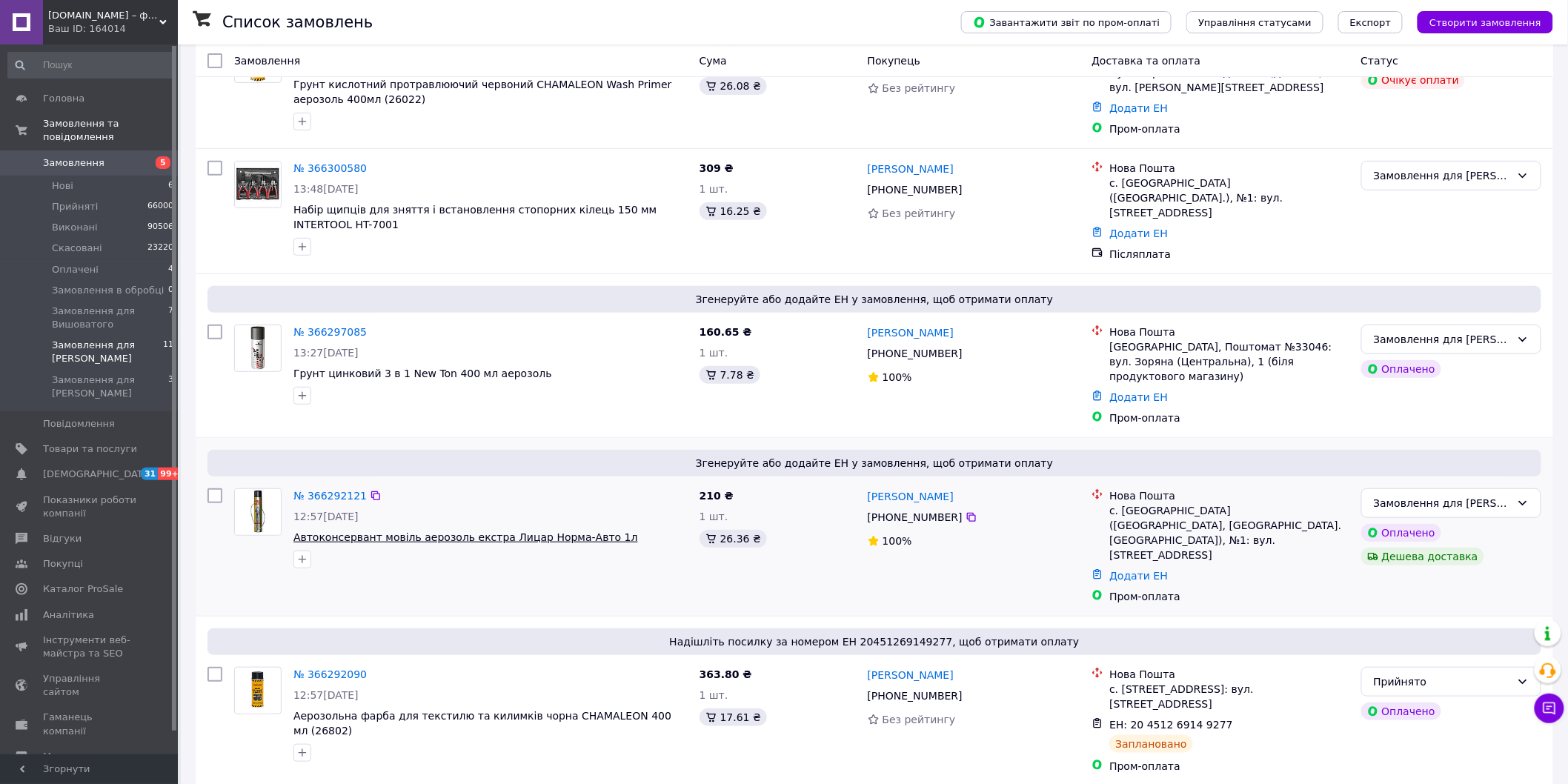
scroll to position [329, 0]
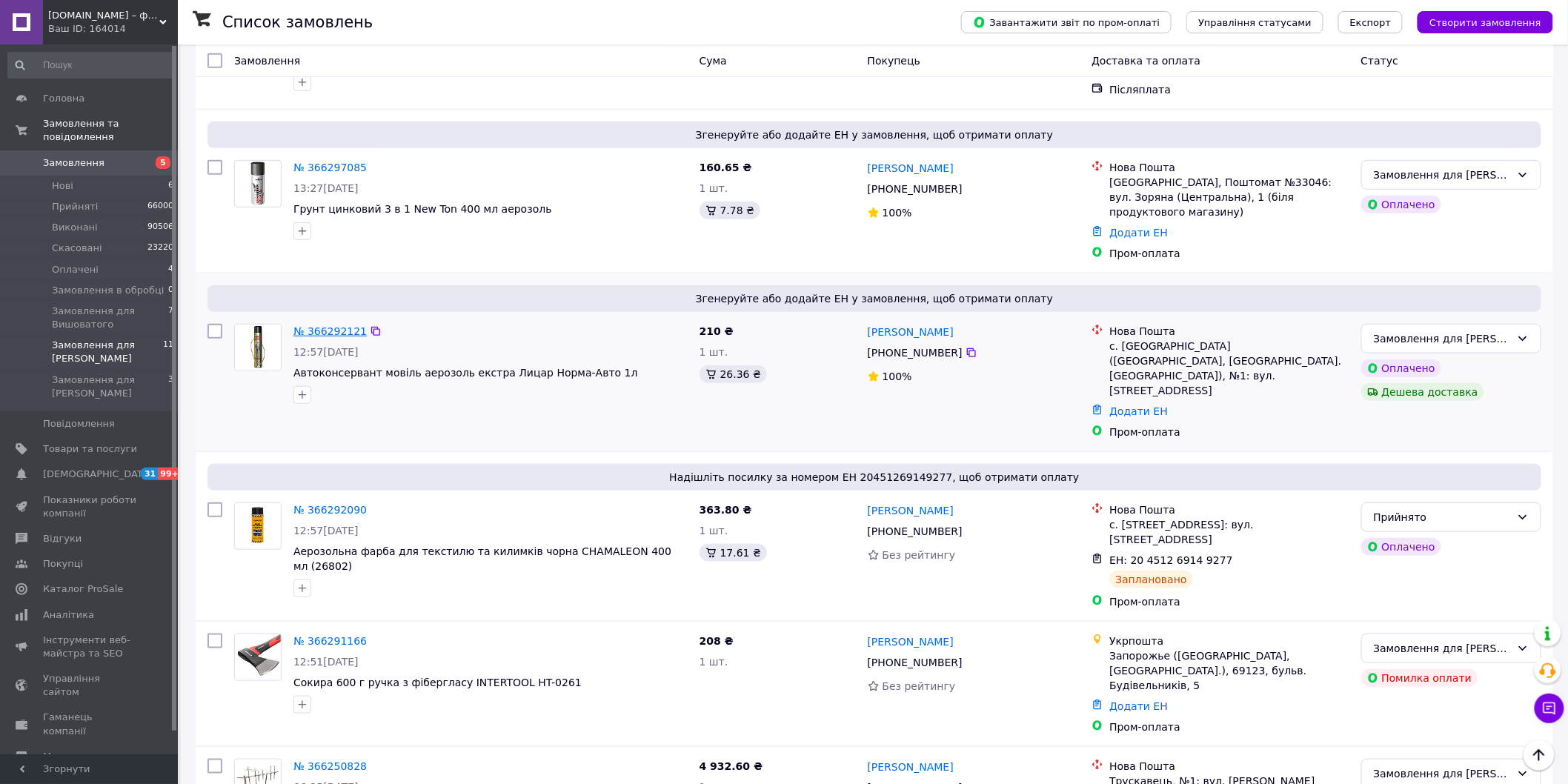
click at [341, 326] on link "№ 366292121" at bounding box center [330, 331] width 73 height 12
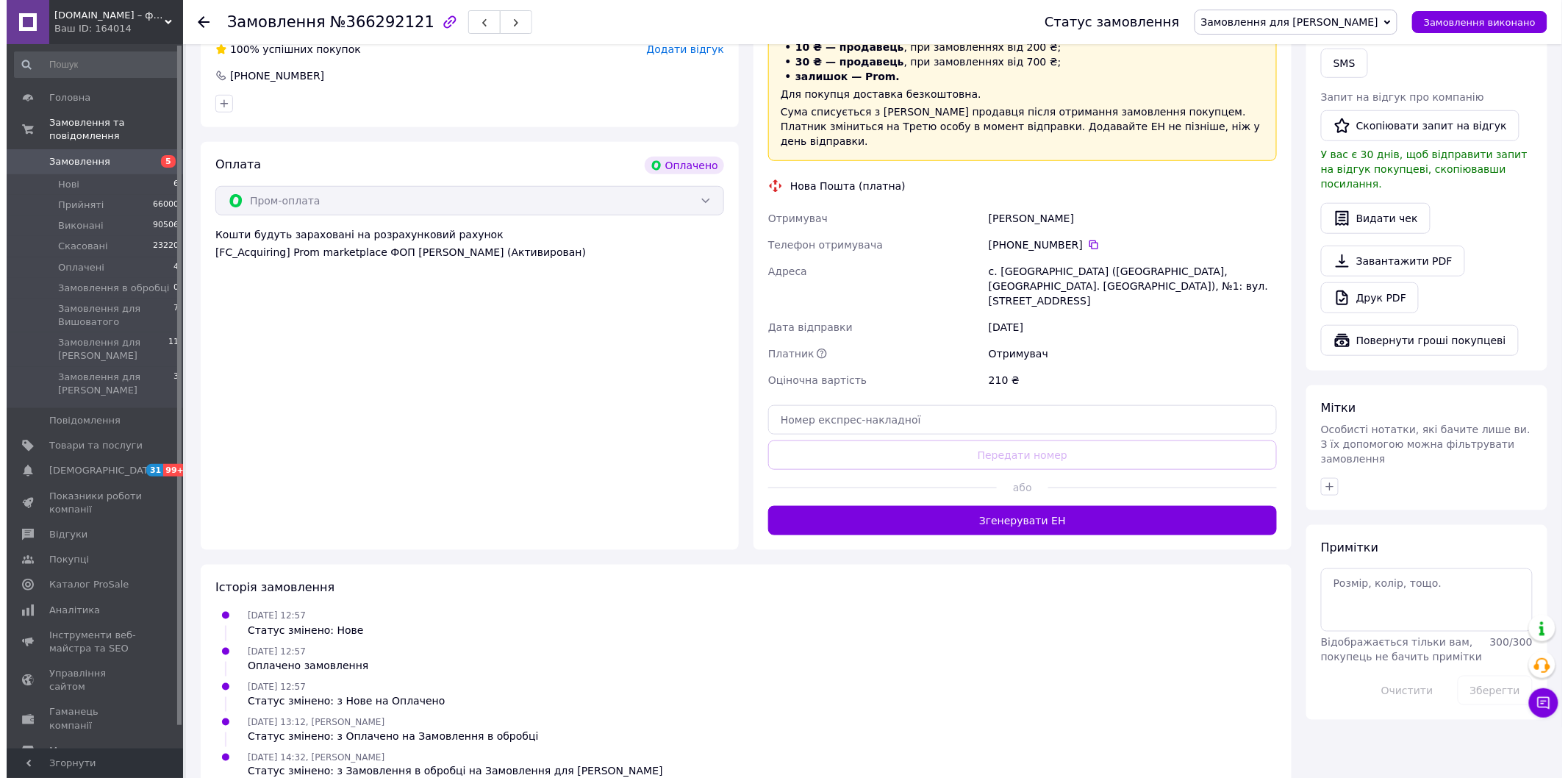
scroll to position [231, 0]
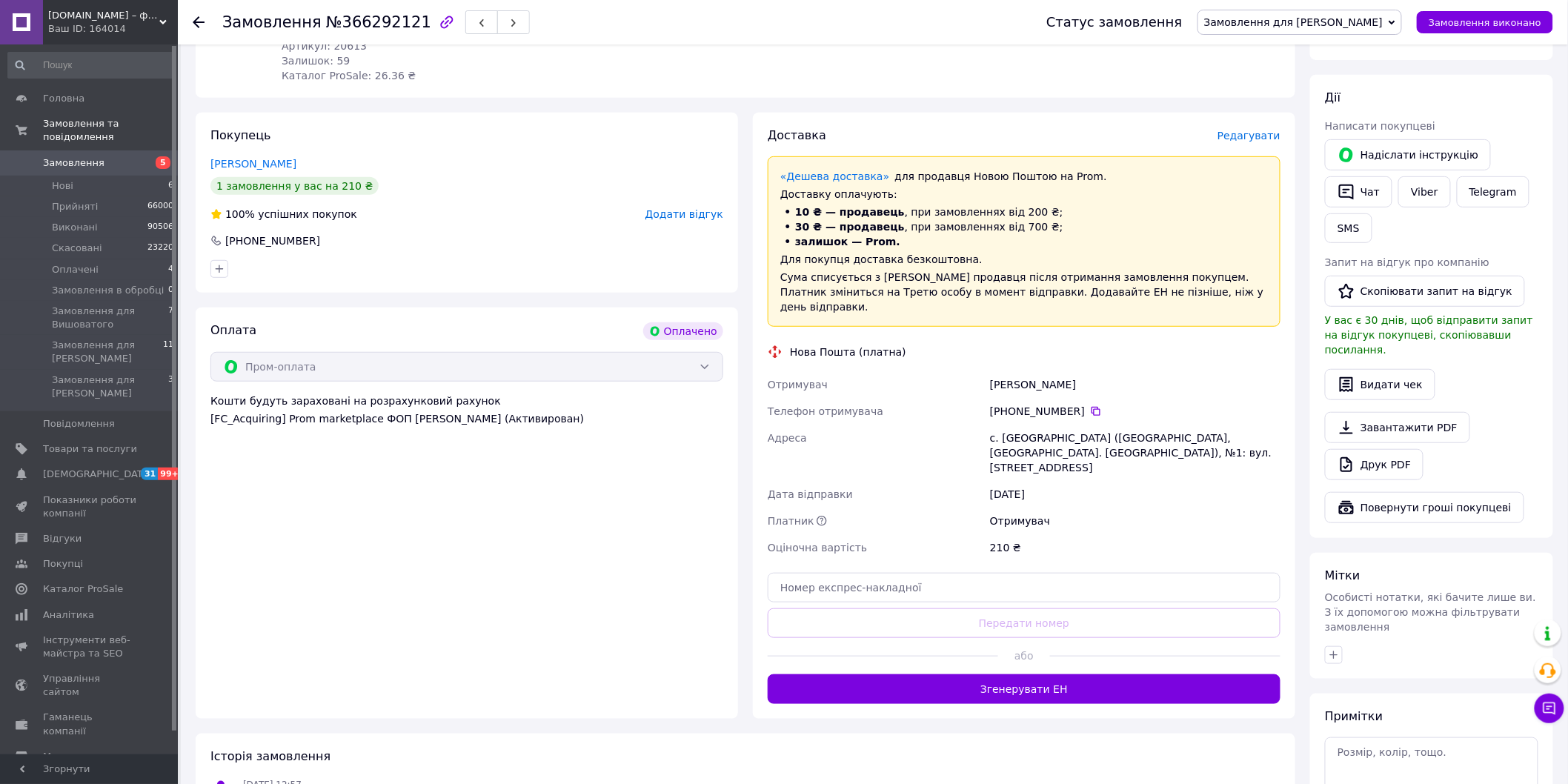
click at [1249, 129] on span "Редагувати" at bounding box center [1249, 135] width 63 height 12
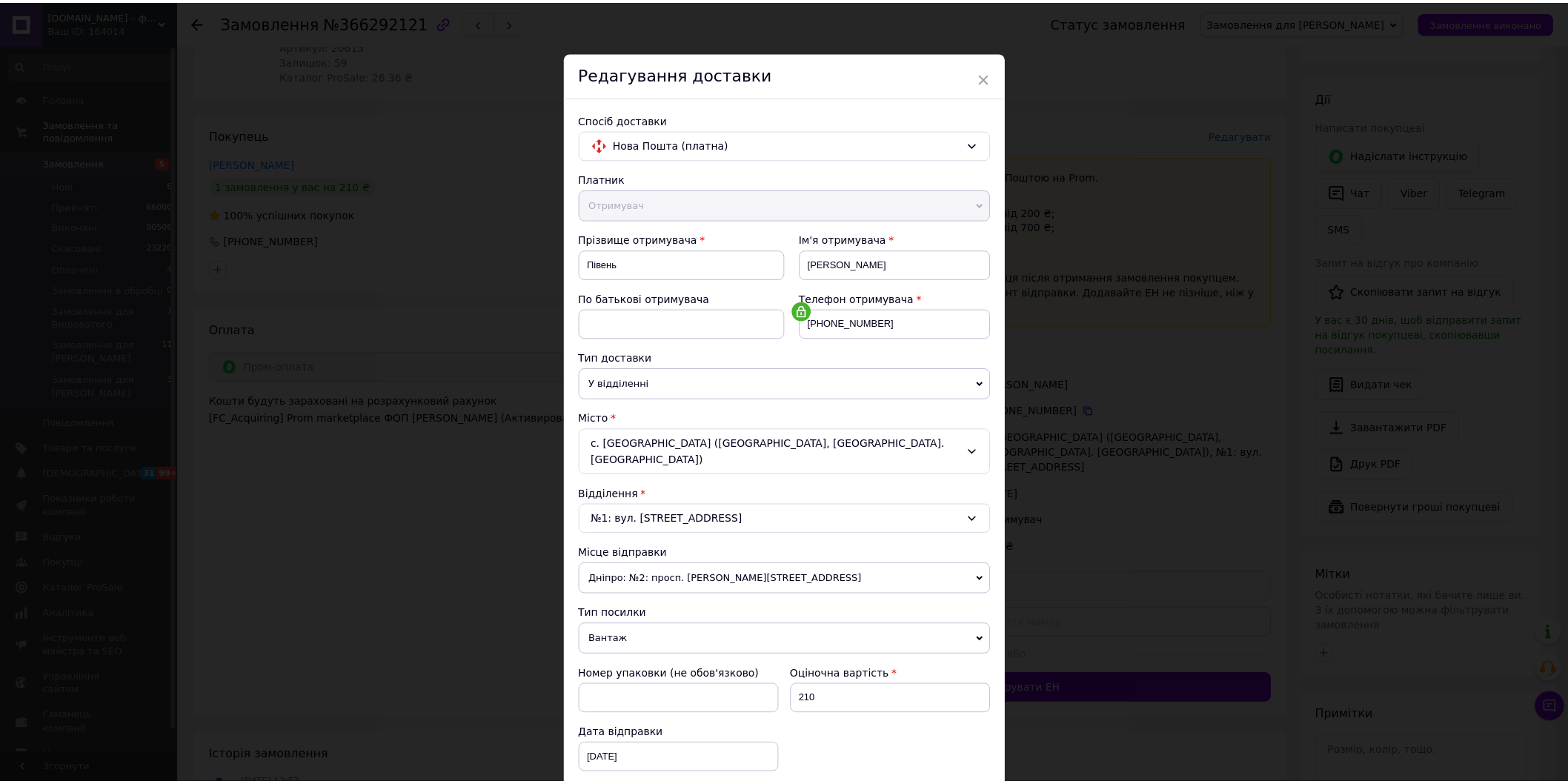
scroll to position [165, 0]
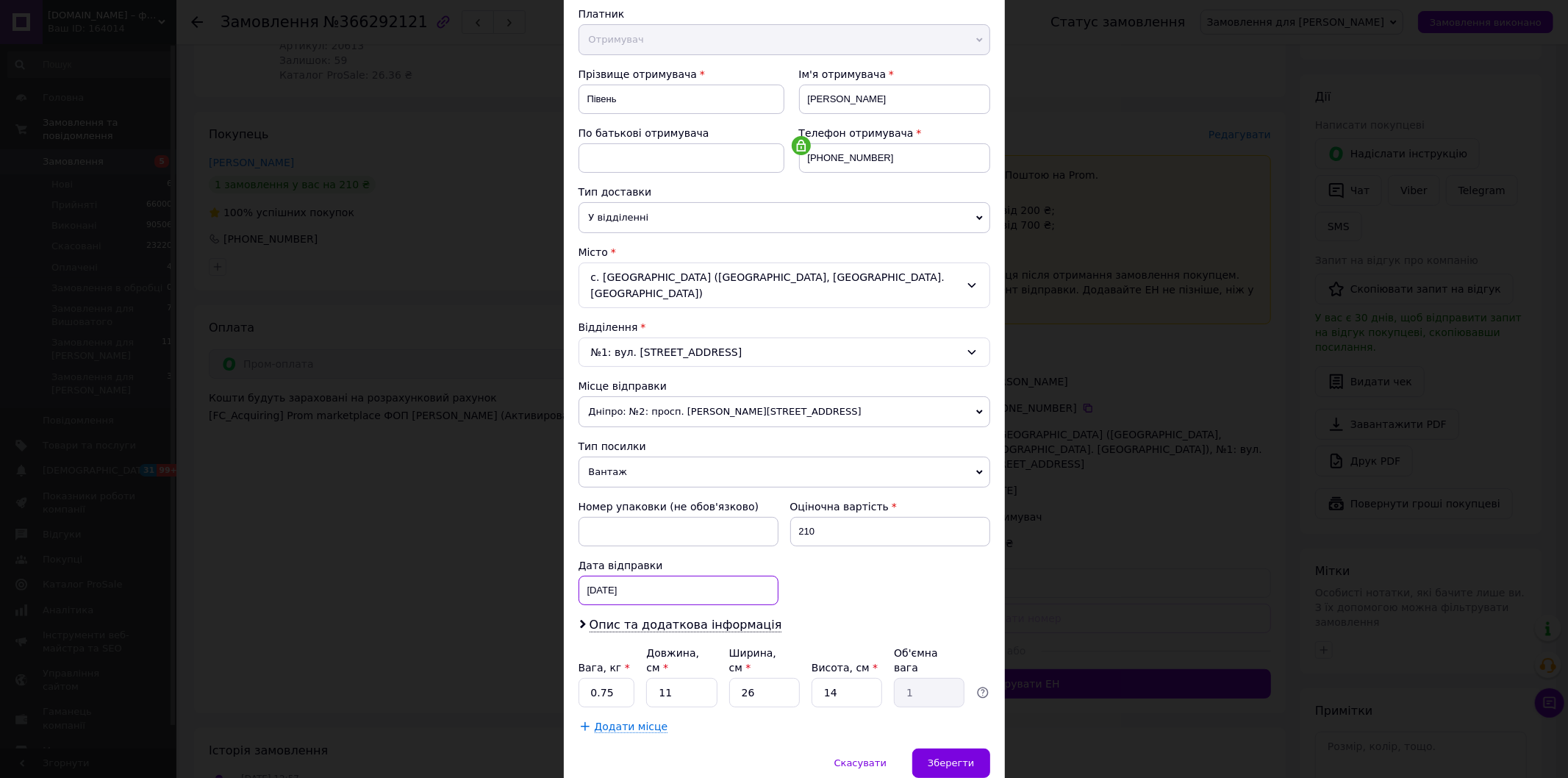
click at [593, 576] on div "[DATE] < 2025 > < Октябрь > Пн Вт Ср Чт Пт Сб Вс 29 30 1 2 3 4 5 6 7 8 9 10 11 …" at bounding box center [678, 590] width 200 height 30
click at [596, 745] on link "13" at bounding box center [601, 756] width 29 height 30
type input "[DATE]"
click at [922, 748] on div "Зберегти" at bounding box center [951, 763] width 77 height 30
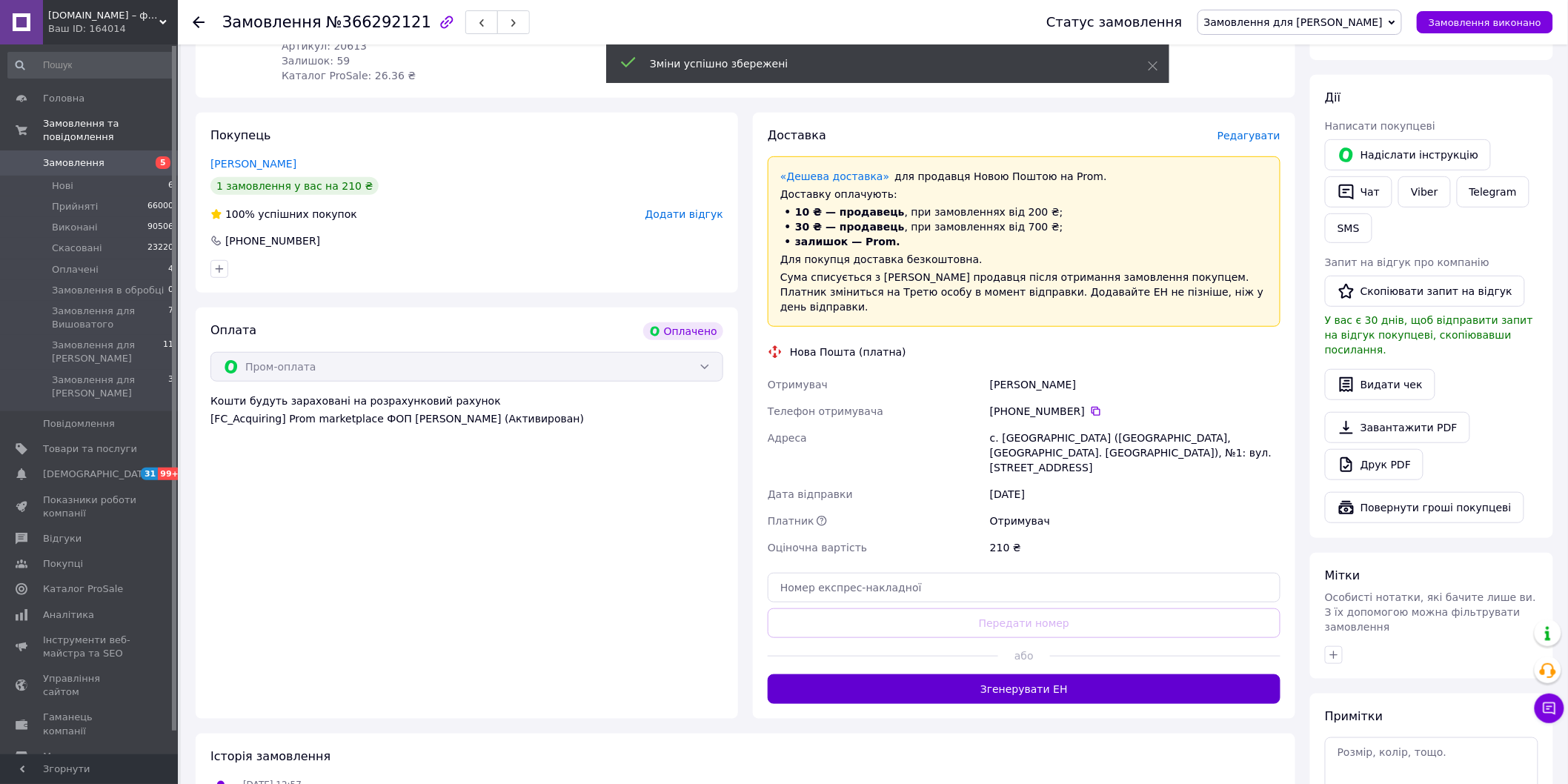
click at [1028, 675] on button "Згенерувати ЕН" at bounding box center [1024, 689] width 513 height 30
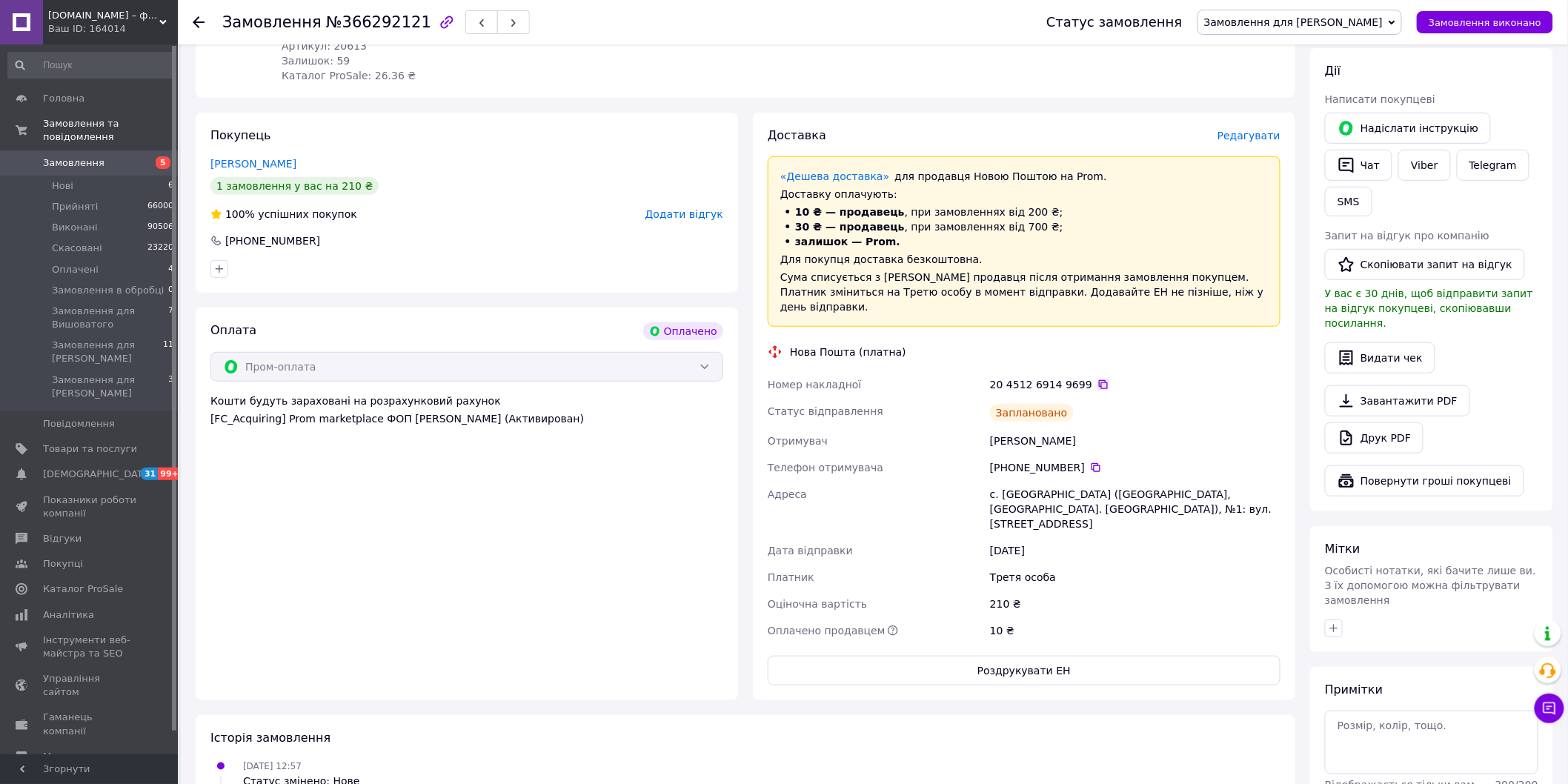
click at [1099, 380] on icon at bounding box center [1103, 384] width 9 height 9
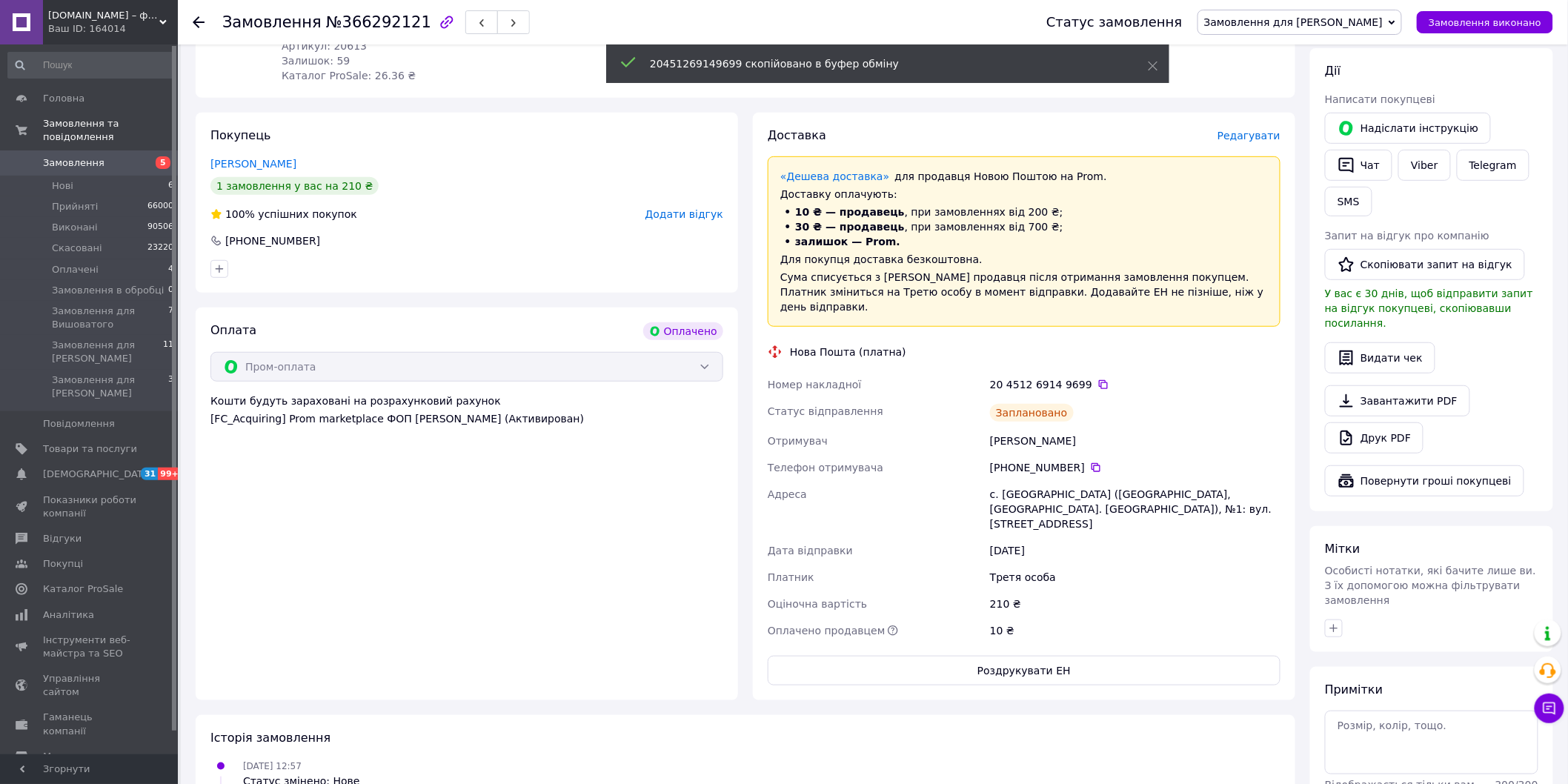
click at [1304, 23] on span "Замовлення для [PERSON_NAME]" at bounding box center [1293, 22] width 178 height 12
click at [1295, 43] on li "Прийнято" at bounding box center [1300, 52] width 203 height 23
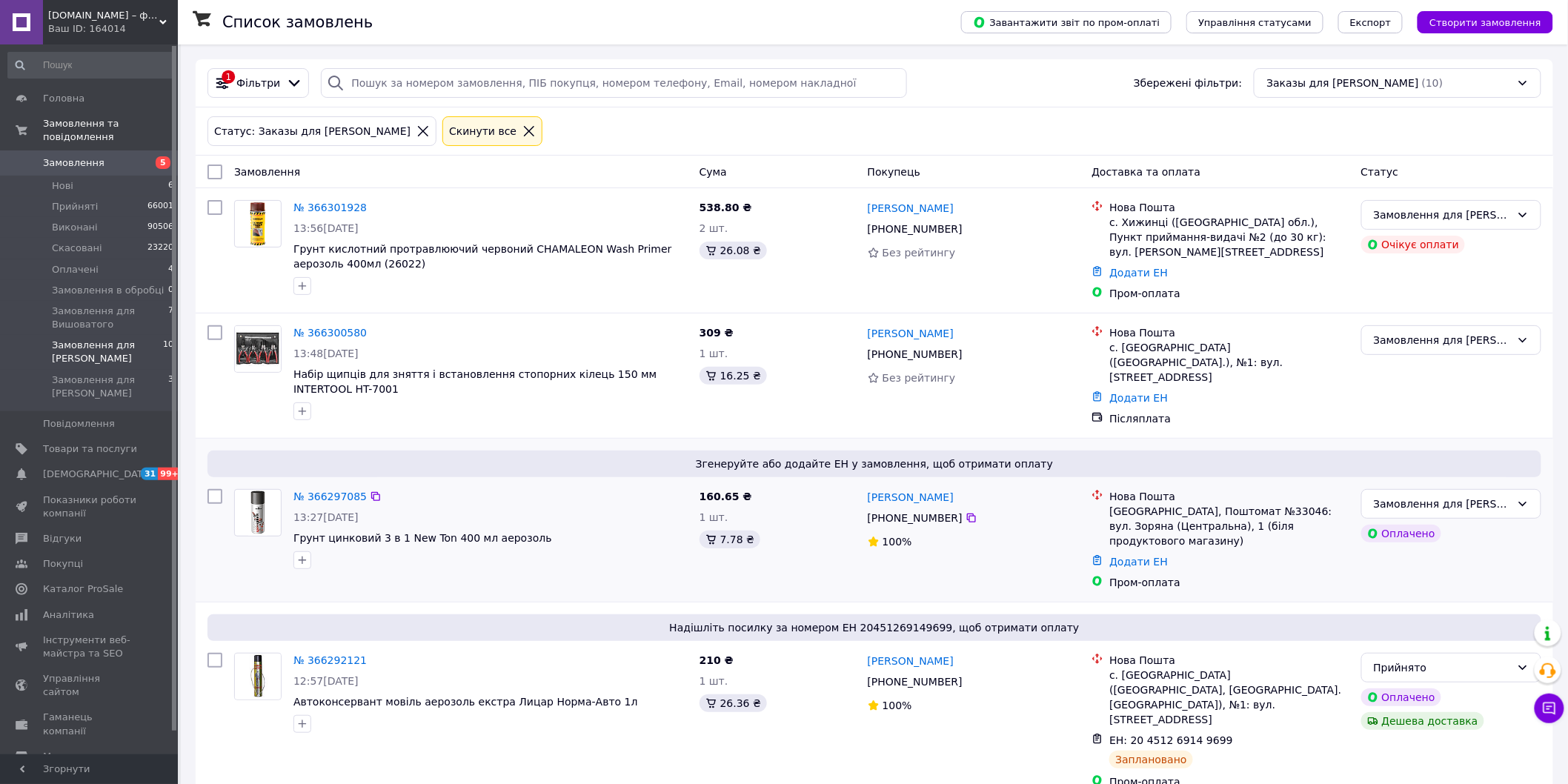
scroll to position [82, 0]
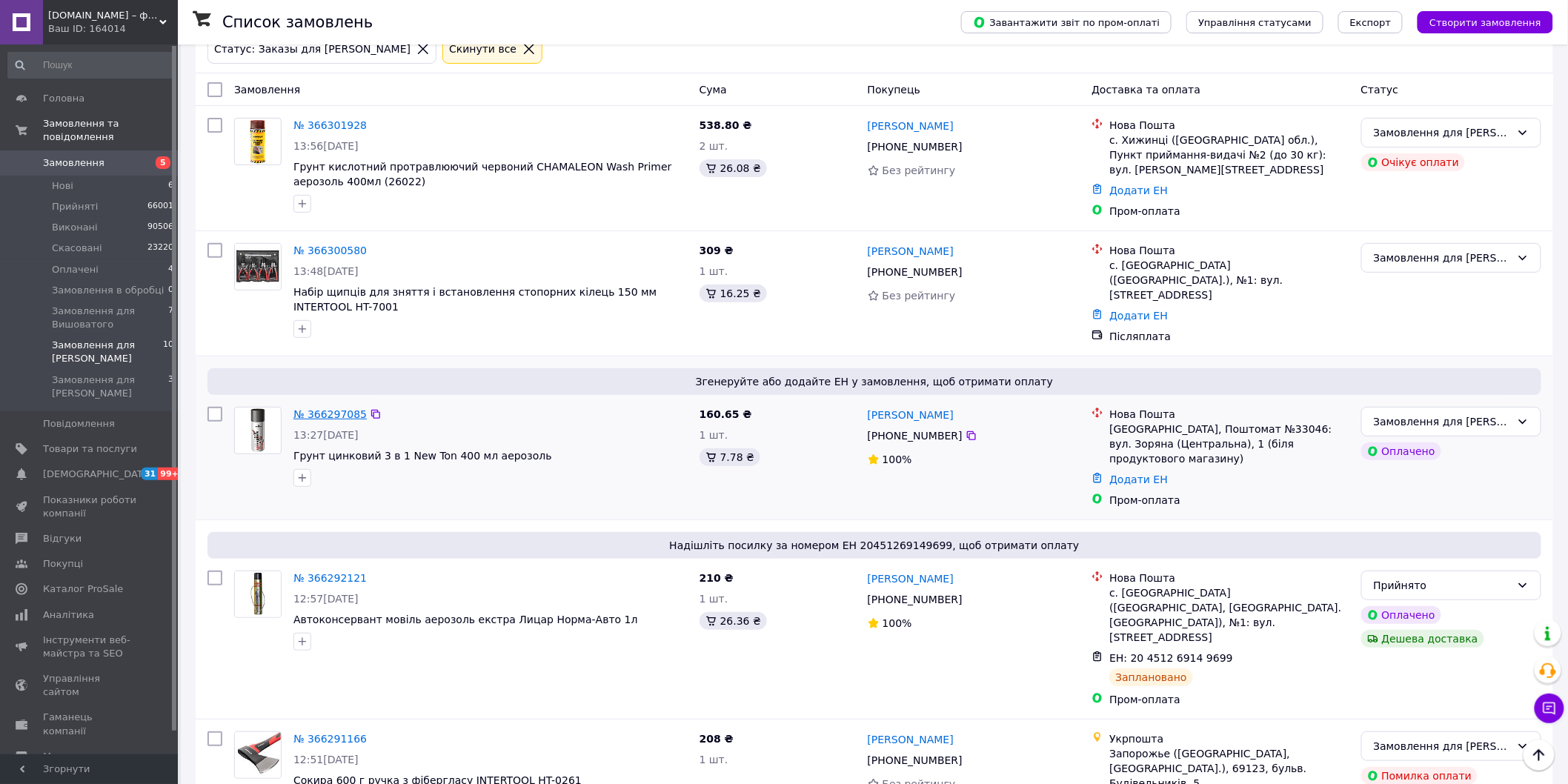
click at [322, 408] on link "№ 366297085" at bounding box center [330, 414] width 73 height 12
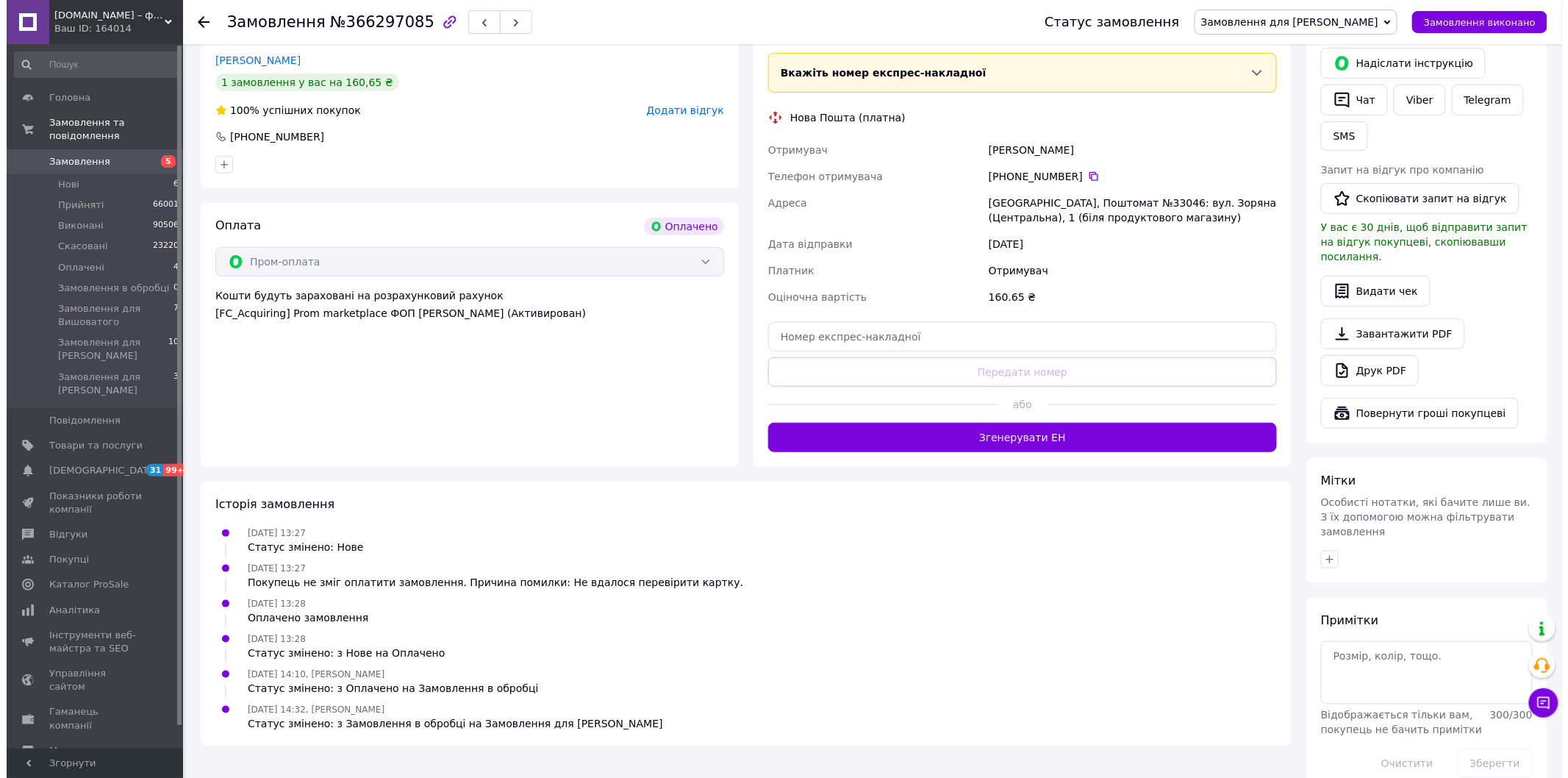
scroll to position [158, 0]
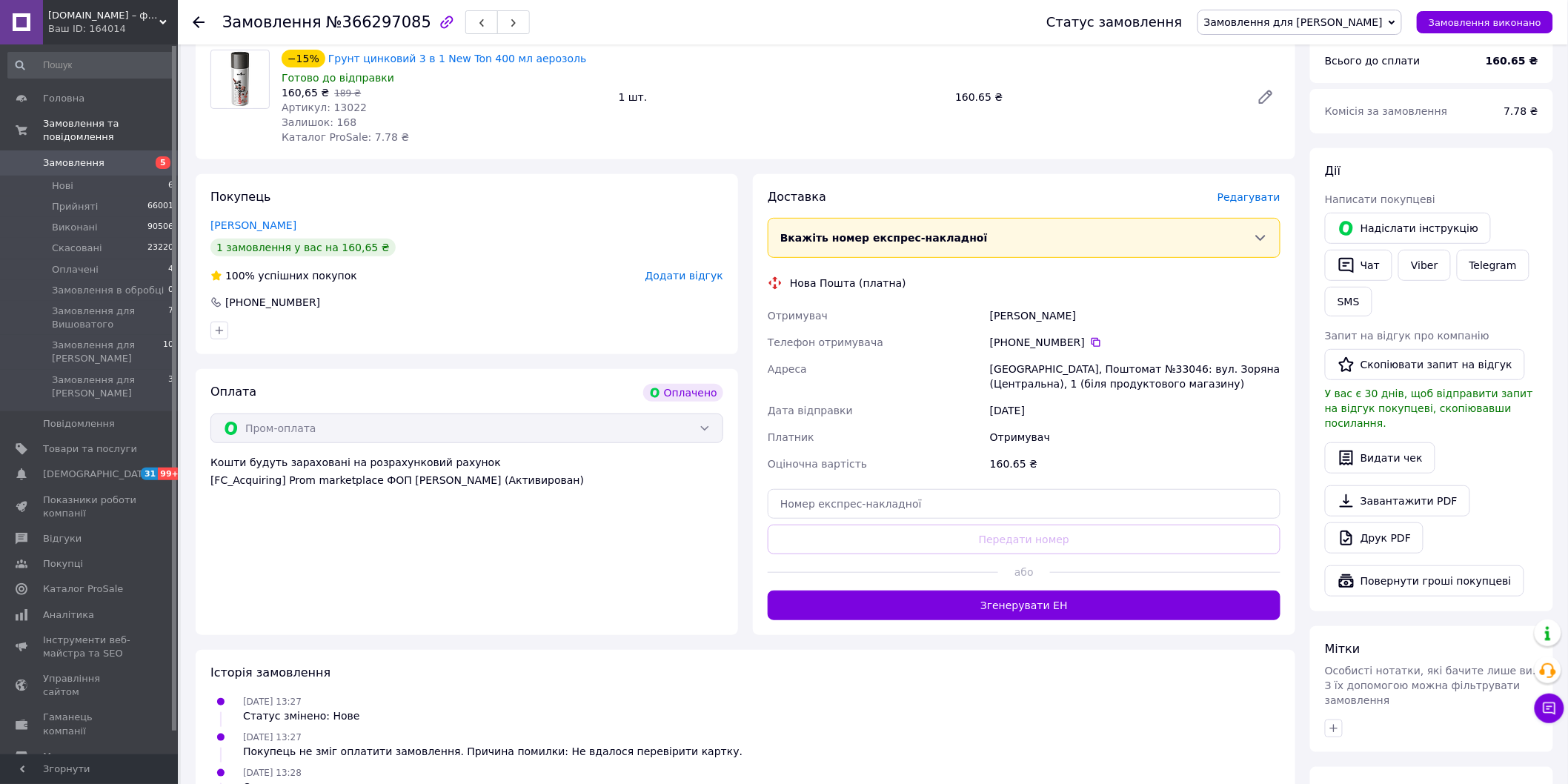
click at [1248, 199] on span "Редагувати" at bounding box center [1249, 197] width 63 height 12
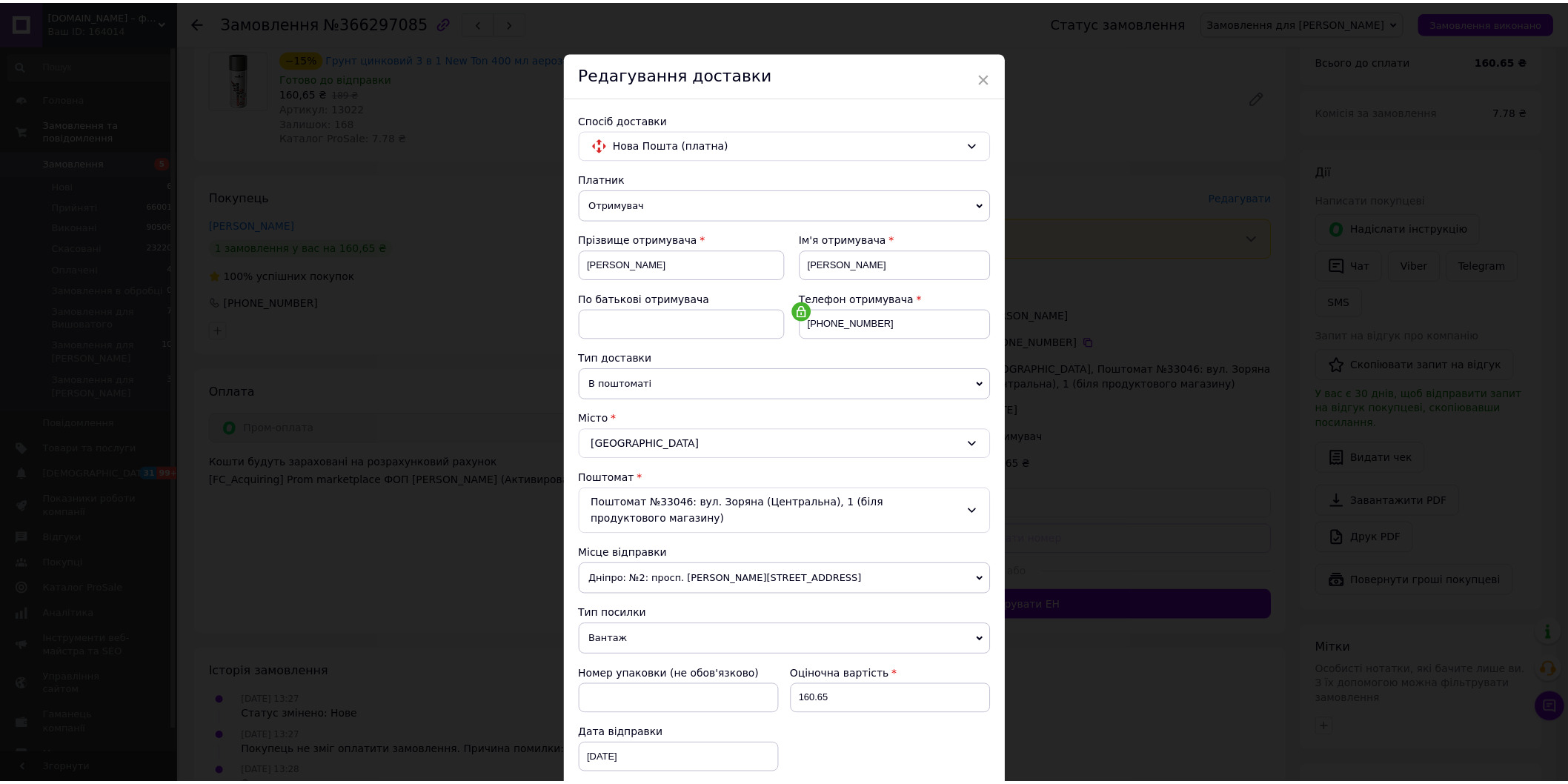
scroll to position [201, 0]
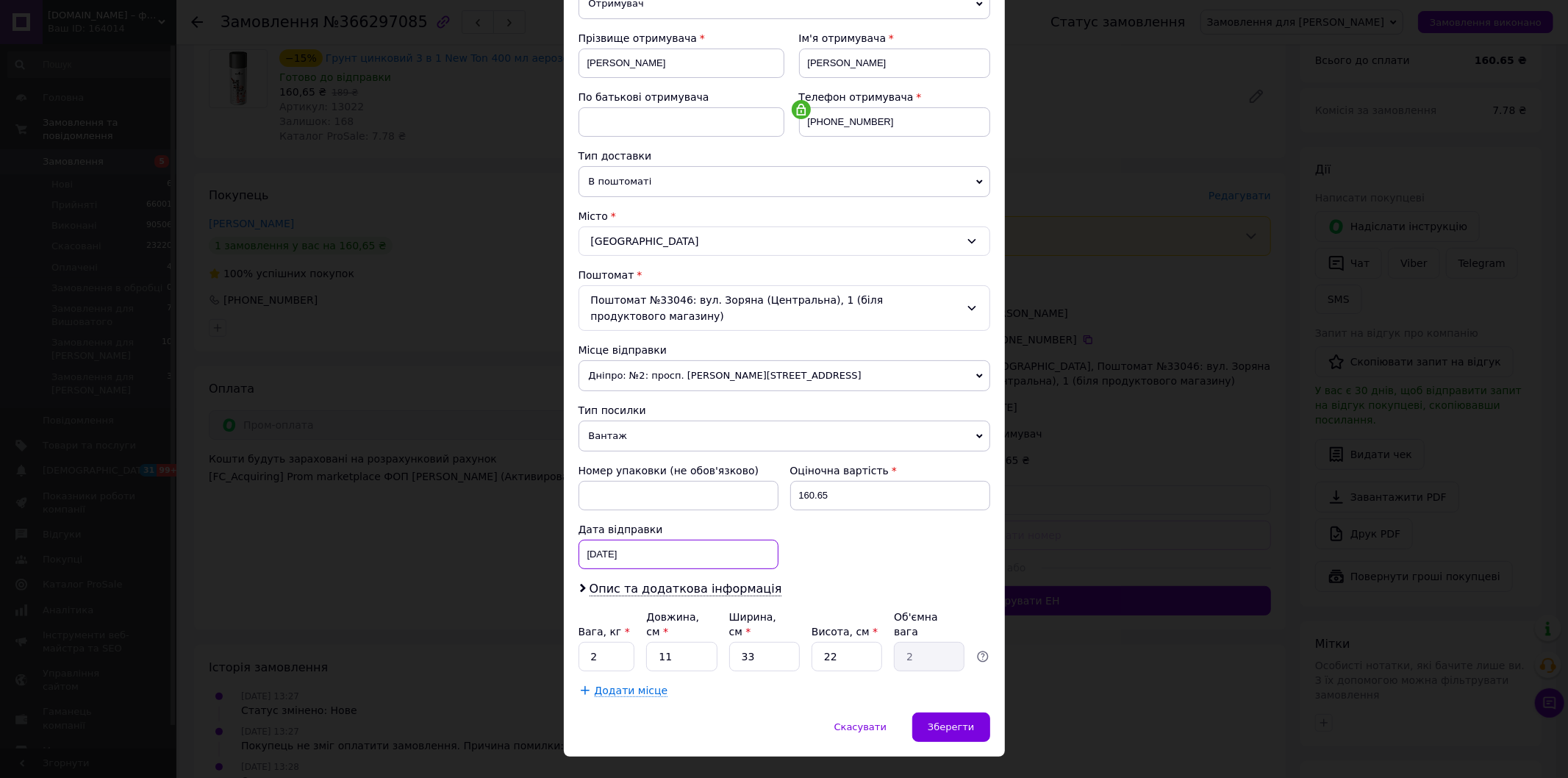
click at [587, 540] on div "[DATE] < 2025 > < Октябрь > Пн Вт Ср Чт Пт Сб Вс 29 30 1 2 3 4 5 6 7 8 9 10 11 …" at bounding box center [678, 555] width 200 height 30
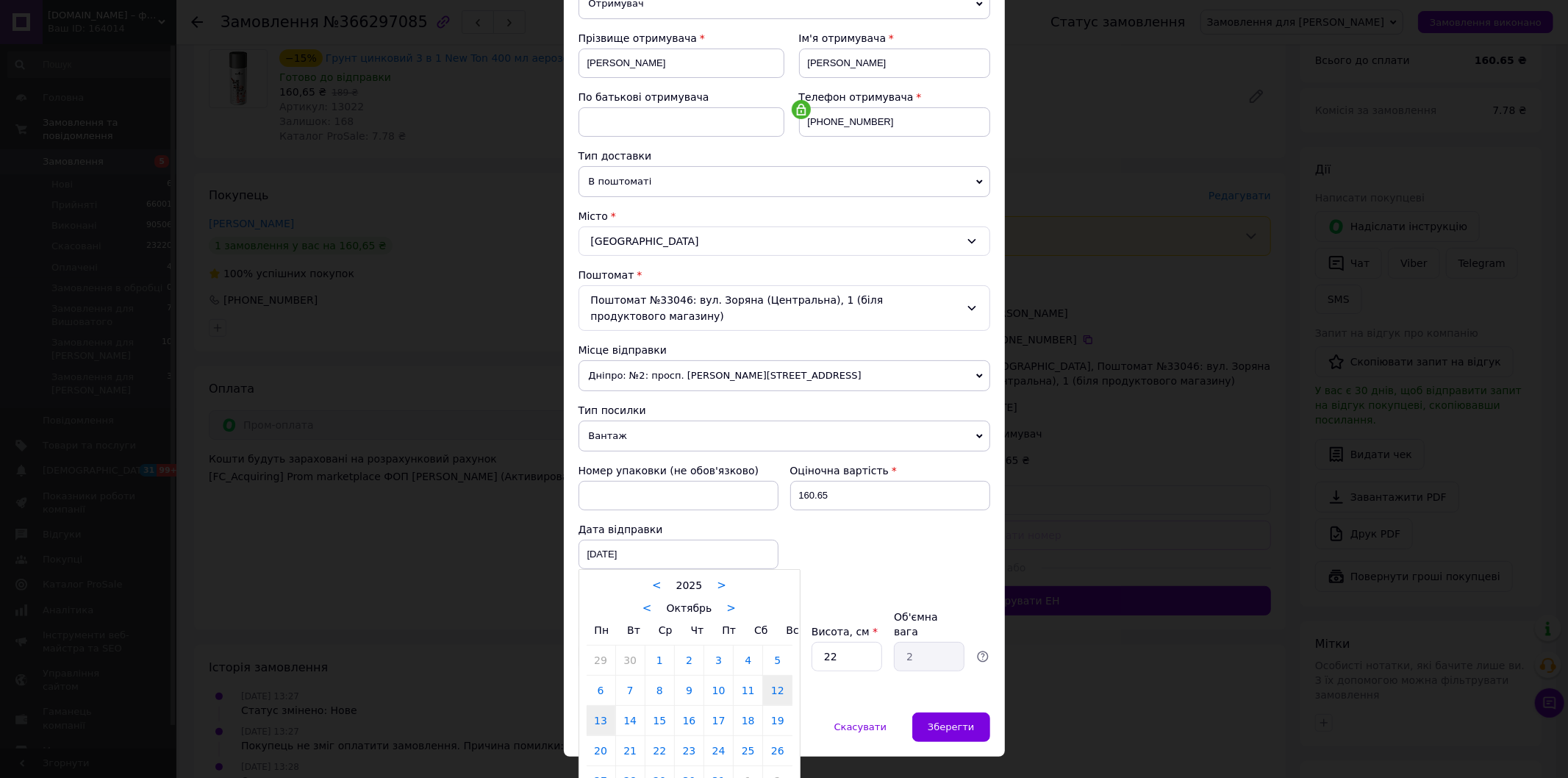
click at [600, 706] on link "13" at bounding box center [601, 721] width 29 height 30
type input "[DATE]"
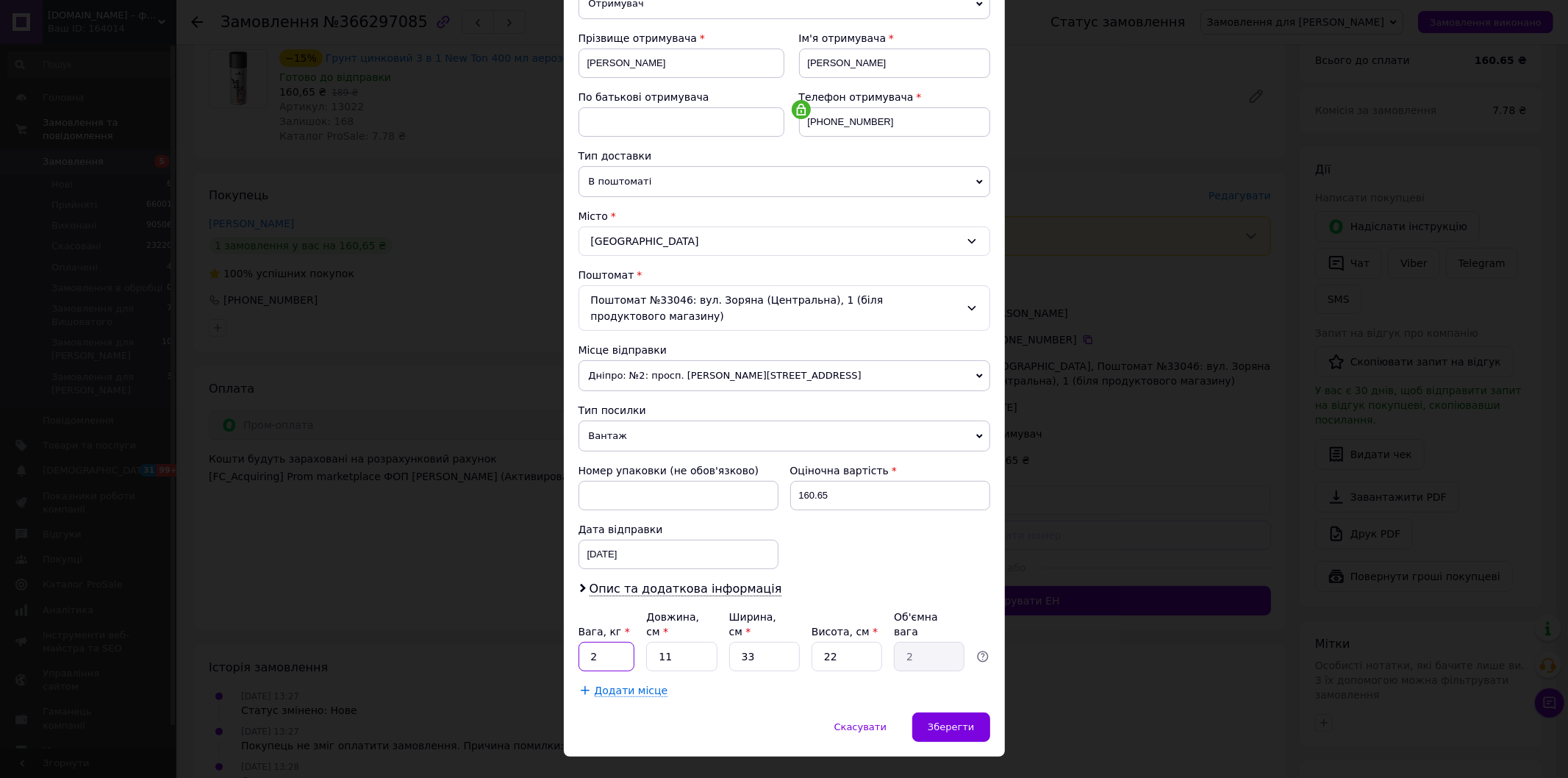
drag, startPoint x: 587, startPoint y: 626, endPoint x: 652, endPoint y: 631, distance: 65.2
click at [645, 634] on div "Вага, кг * 2 Довжина, см * 11 Ширина, см * 33 Висота, см * 22 Об'ємна вага 2" at bounding box center [784, 640] width 412 height 61
type input "1"
click at [940, 713] on div "Зберегти" at bounding box center [951, 727] width 77 height 30
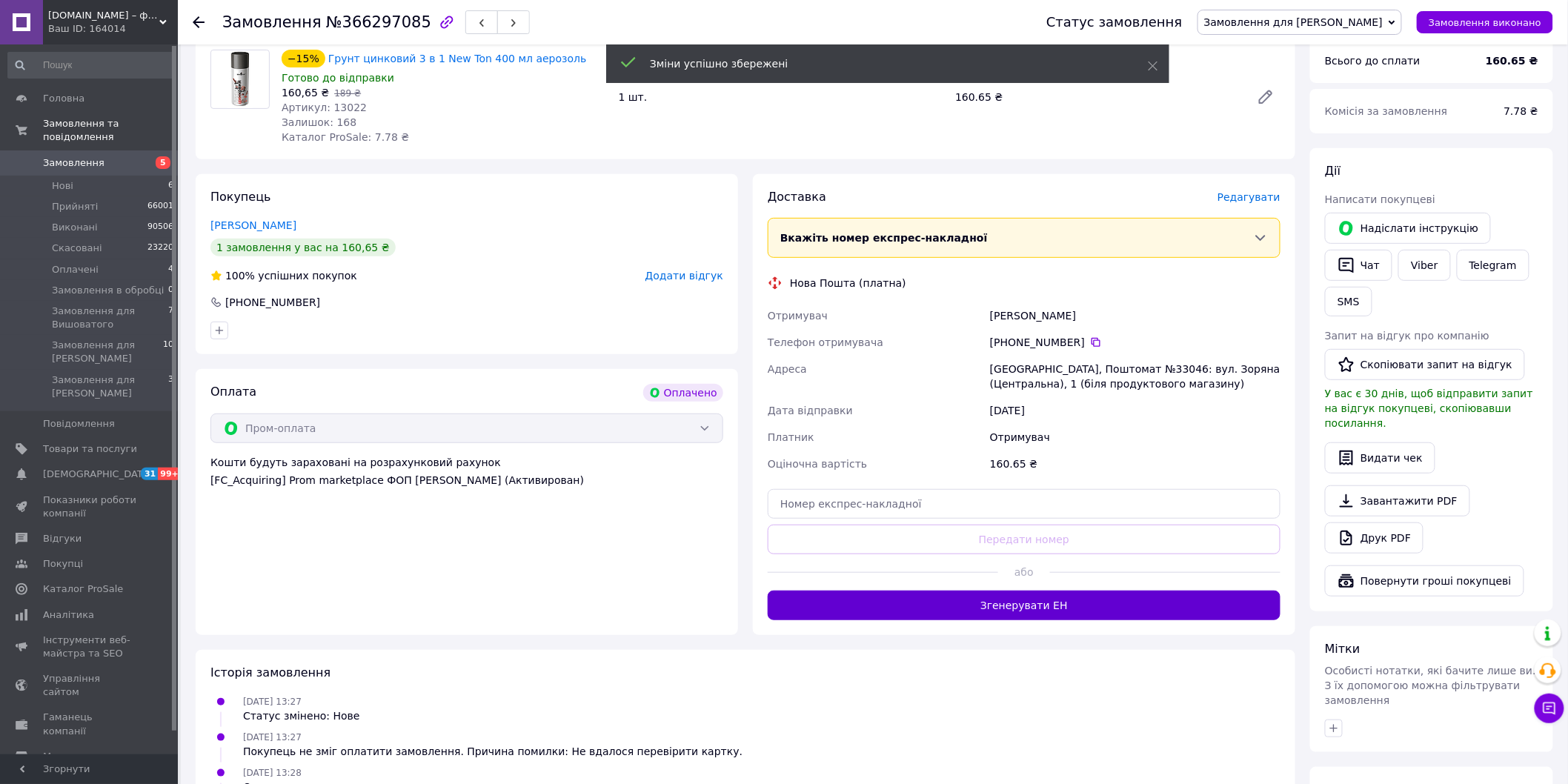
click at [1008, 612] on button "Згенерувати ЕН" at bounding box center [1024, 605] width 513 height 30
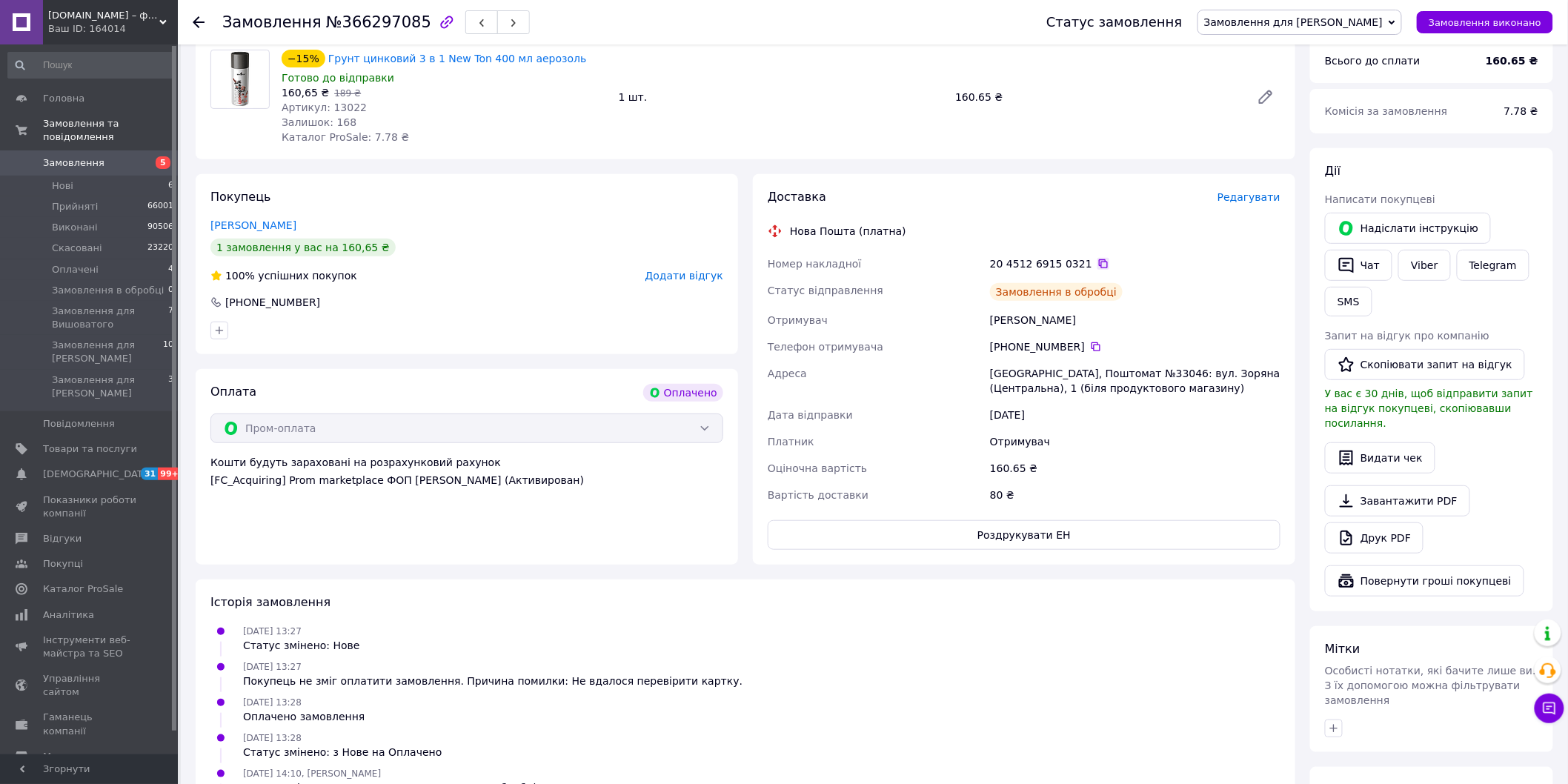
click at [1099, 261] on icon at bounding box center [1103, 264] width 9 height 9
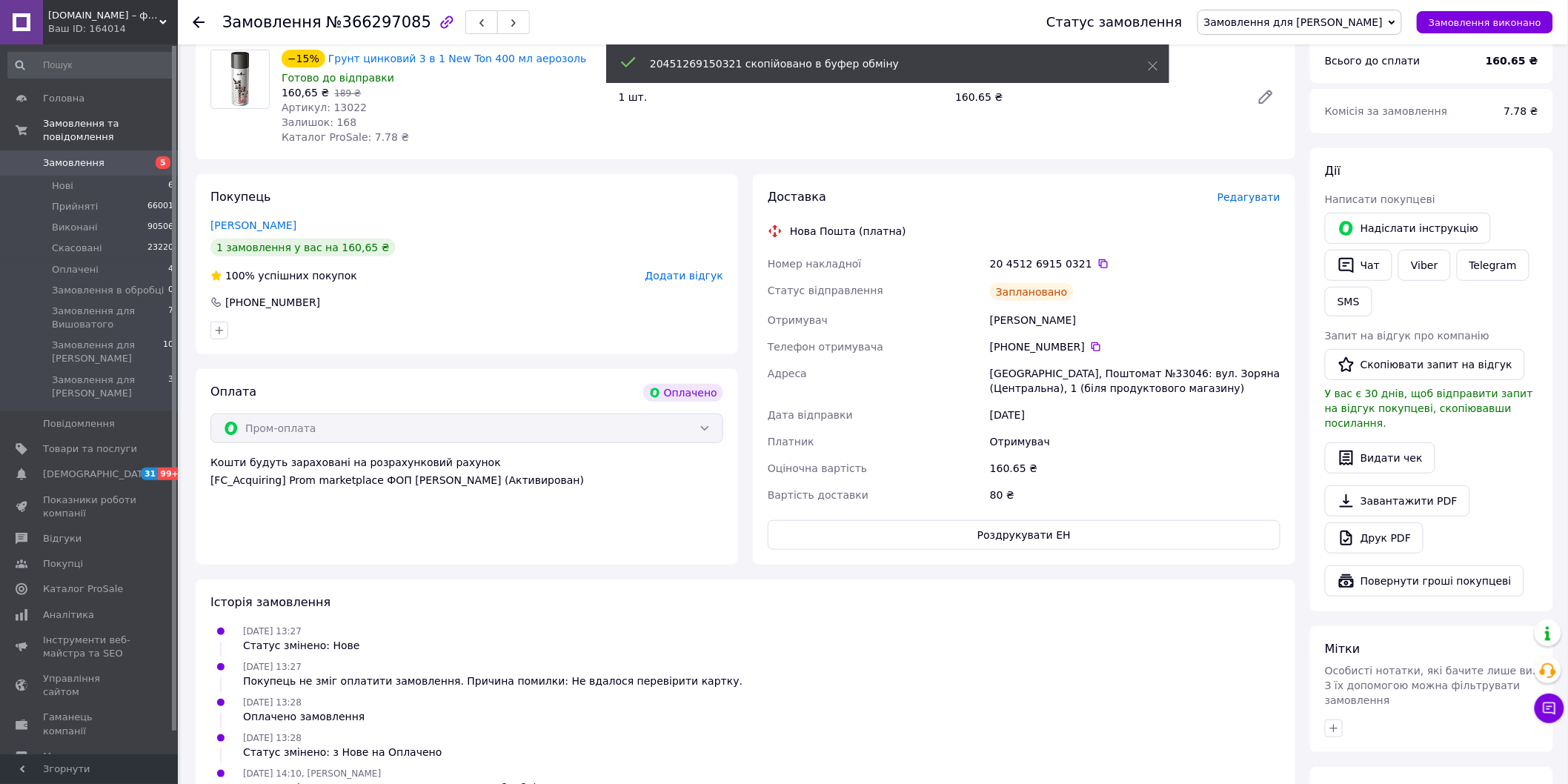
click at [1294, 27] on span "Замовлення для [PERSON_NAME]" at bounding box center [1293, 22] width 178 height 12
click at [1288, 47] on li "Прийнято" at bounding box center [1300, 52] width 203 height 23
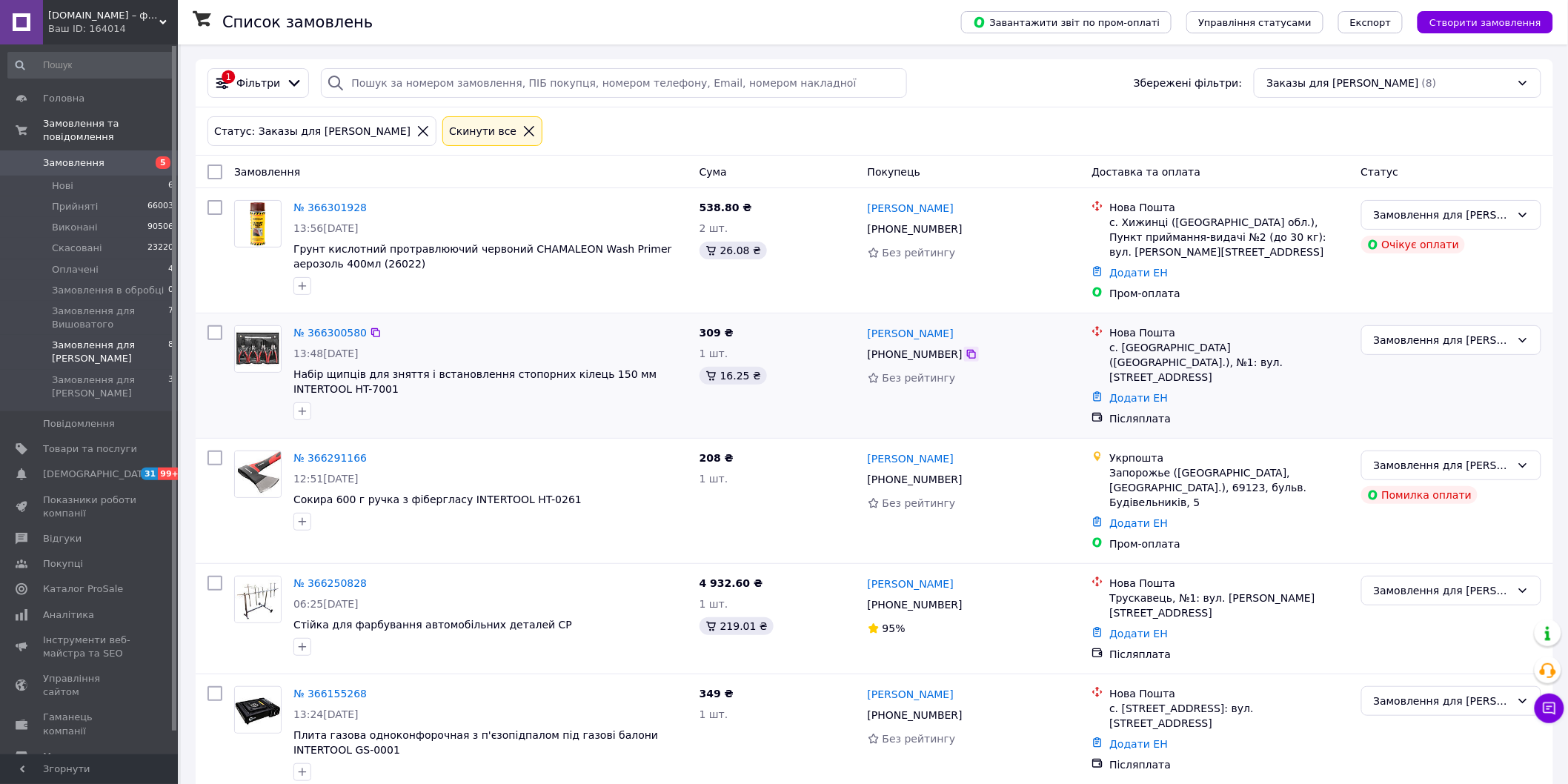
click at [965, 348] on icon at bounding box center [971, 354] width 12 height 12
click at [778, 294] on div "538.80 ₴ 2 шт. 26.08 ₴" at bounding box center [777, 251] width 168 height 113
click at [337, 330] on link "№ 366300580" at bounding box center [330, 333] width 73 height 12
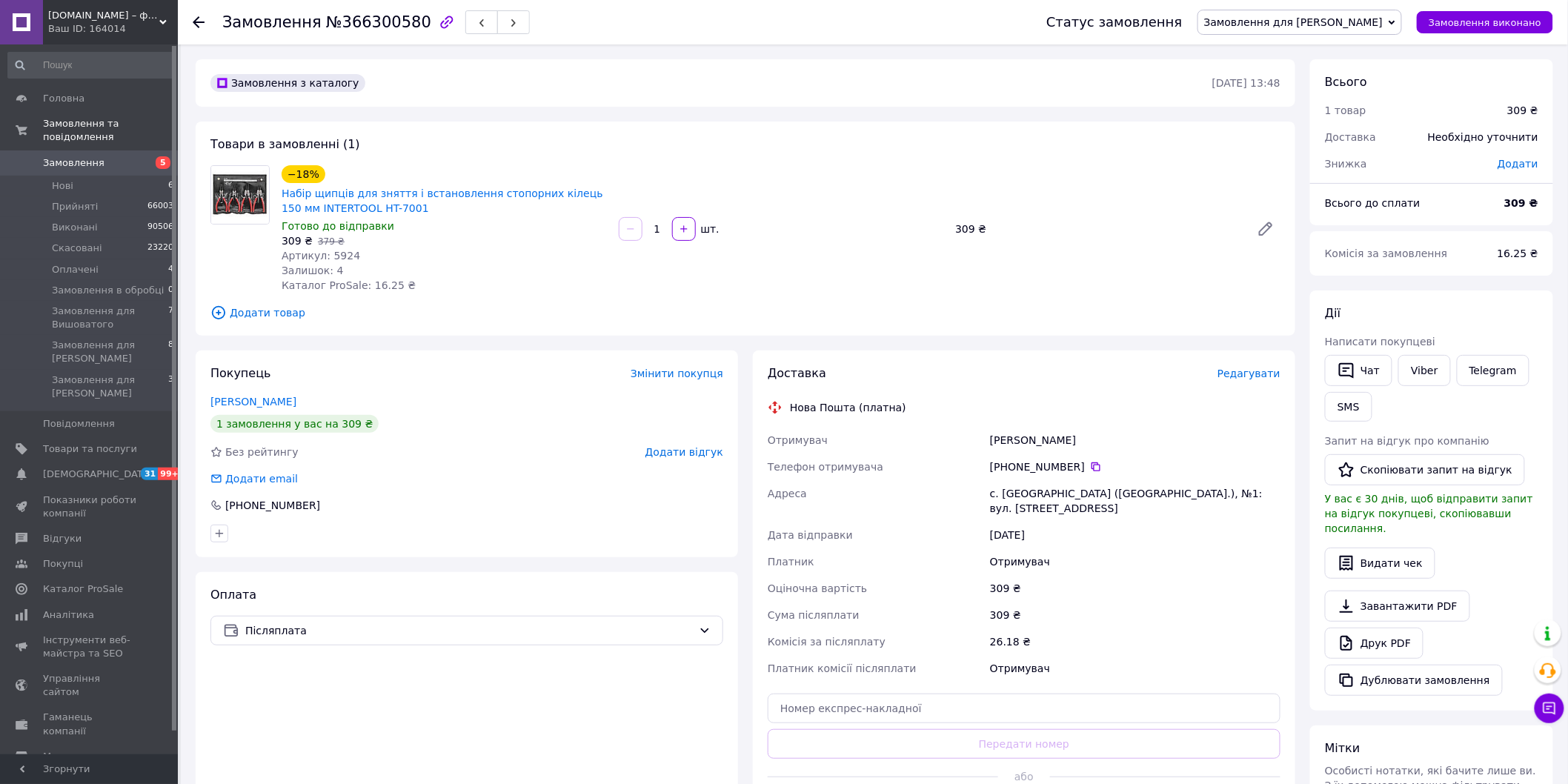
click at [1264, 375] on span "Редагувати" at bounding box center [1249, 373] width 63 height 12
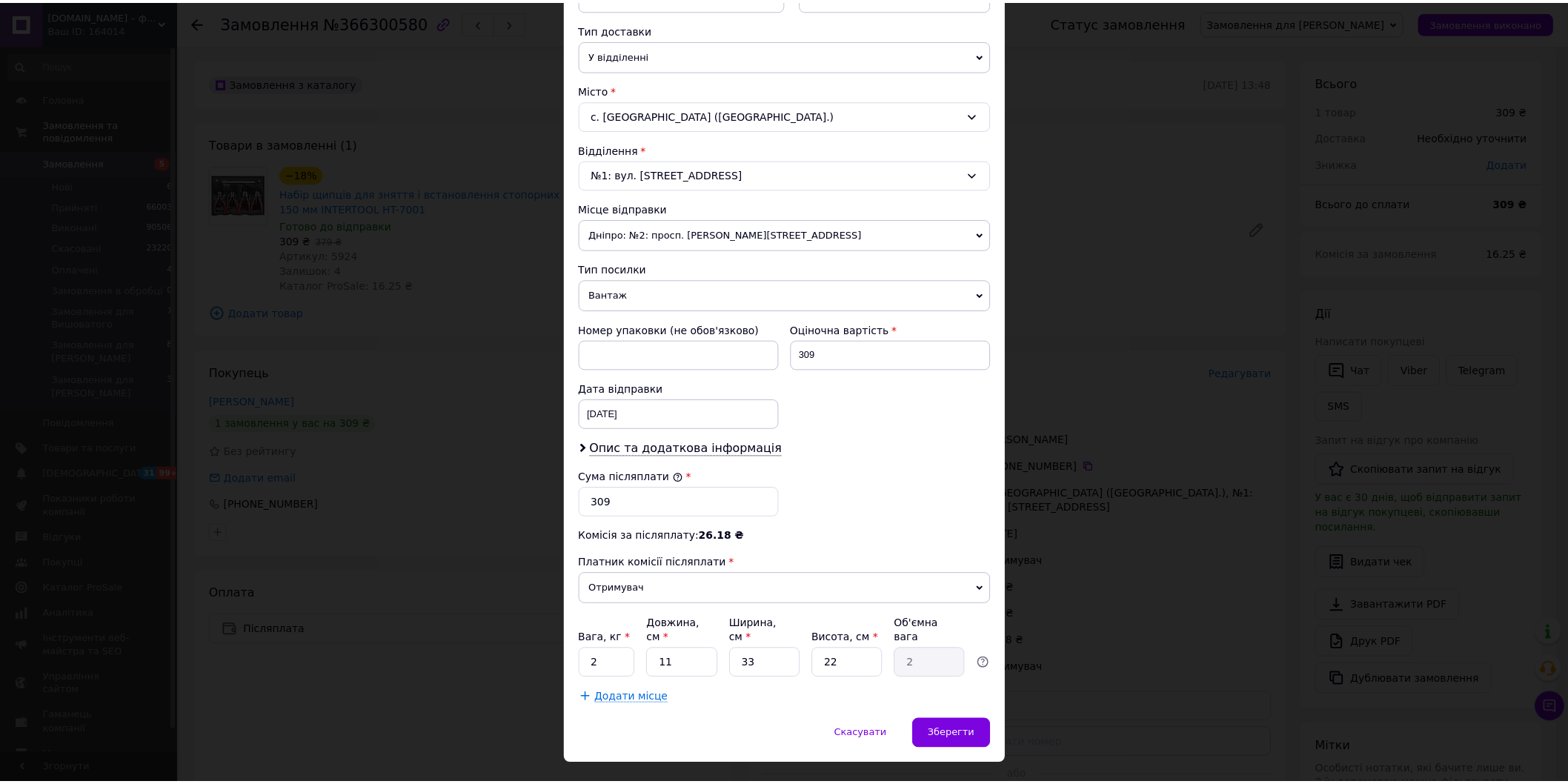
scroll to position [348, 0]
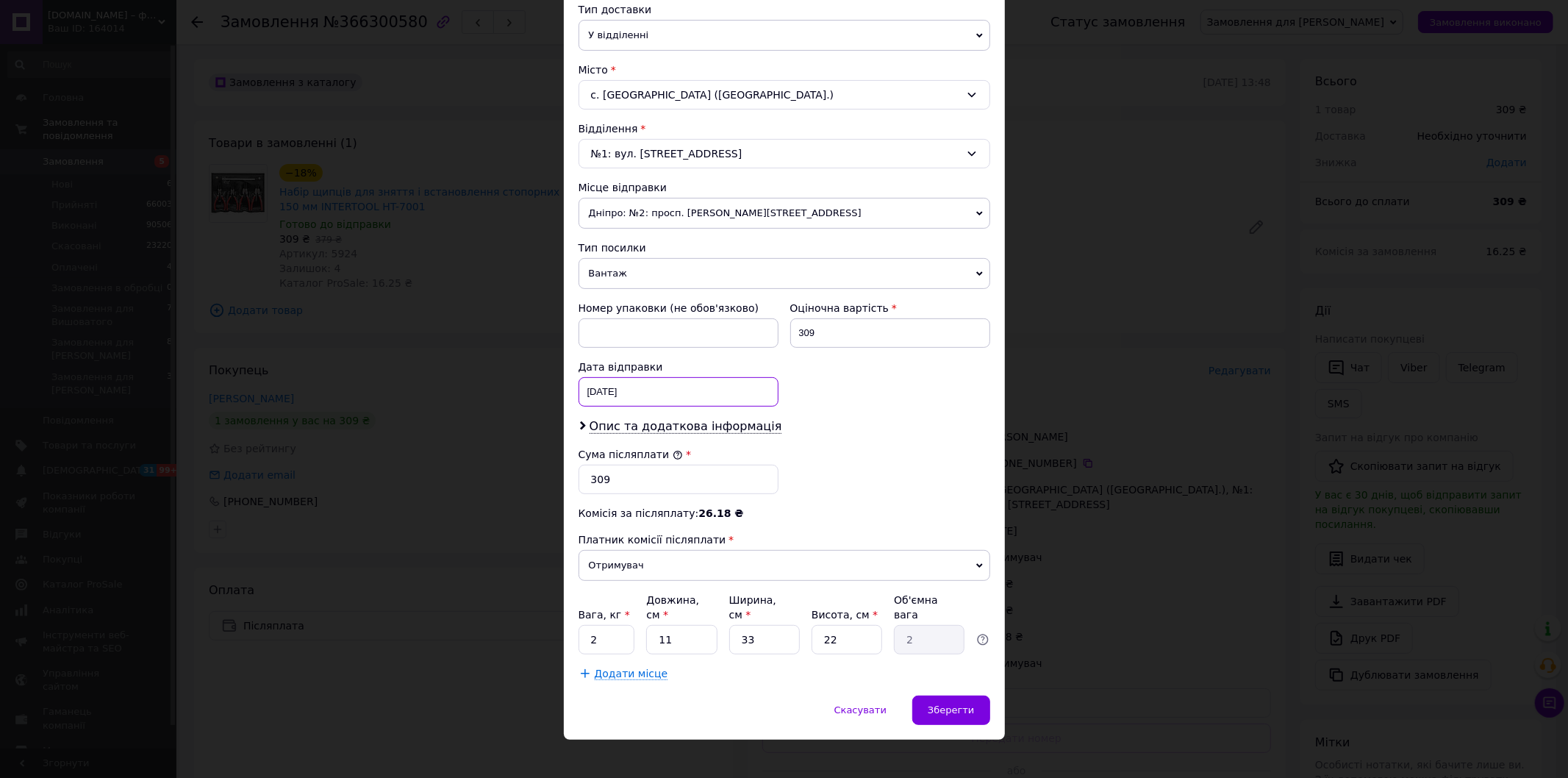
click at [578, 392] on div "[DATE] < 2025 > < Октябрь > Пн Вт Ср Чт Пт Сб Вс 29 30 1 2 3 4 5 6 7 8 9 10 11 …" at bounding box center [678, 392] width 200 height 30
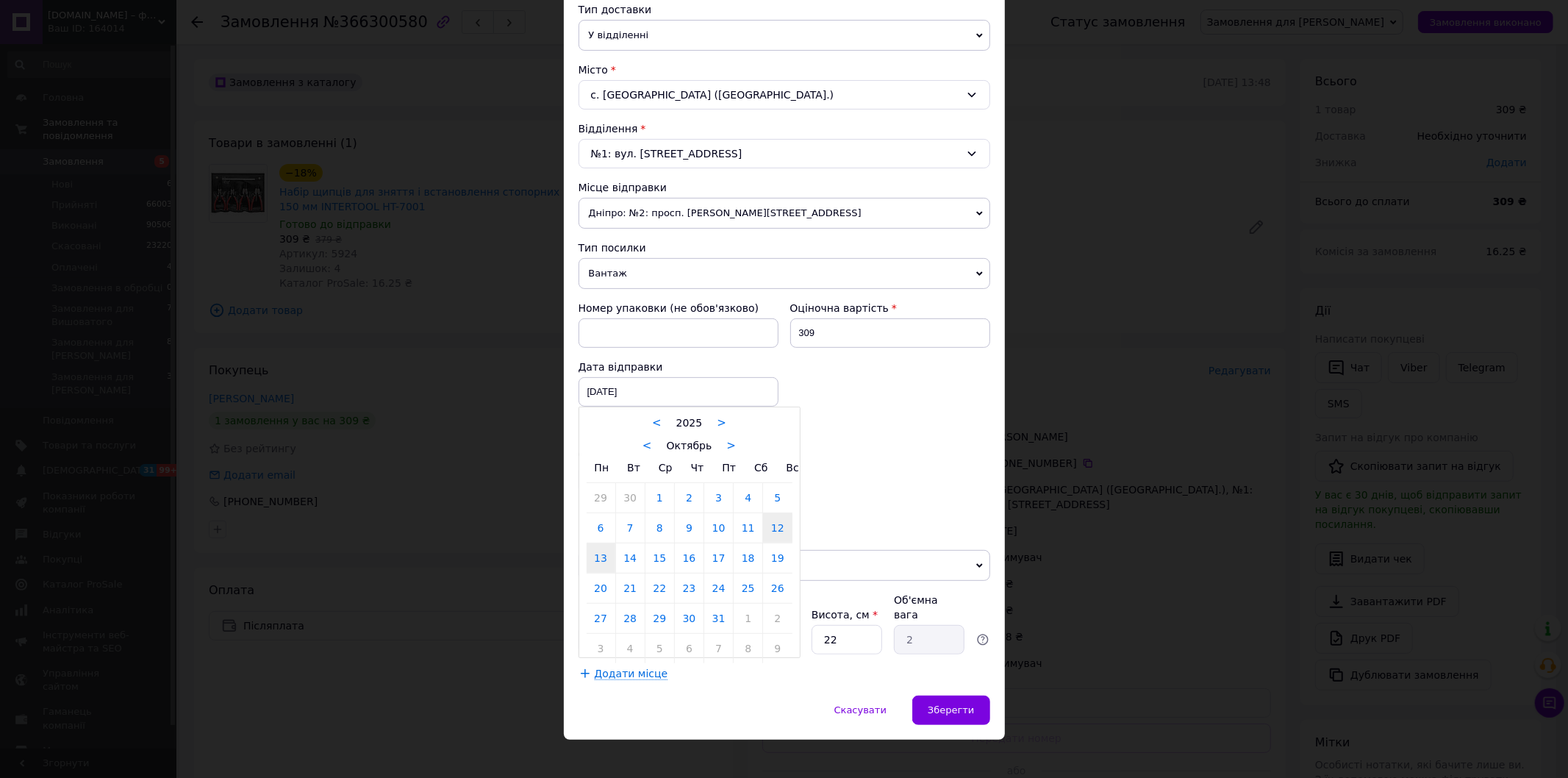
click at [599, 559] on link "13" at bounding box center [601, 558] width 29 height 30
type input "[DATE]"
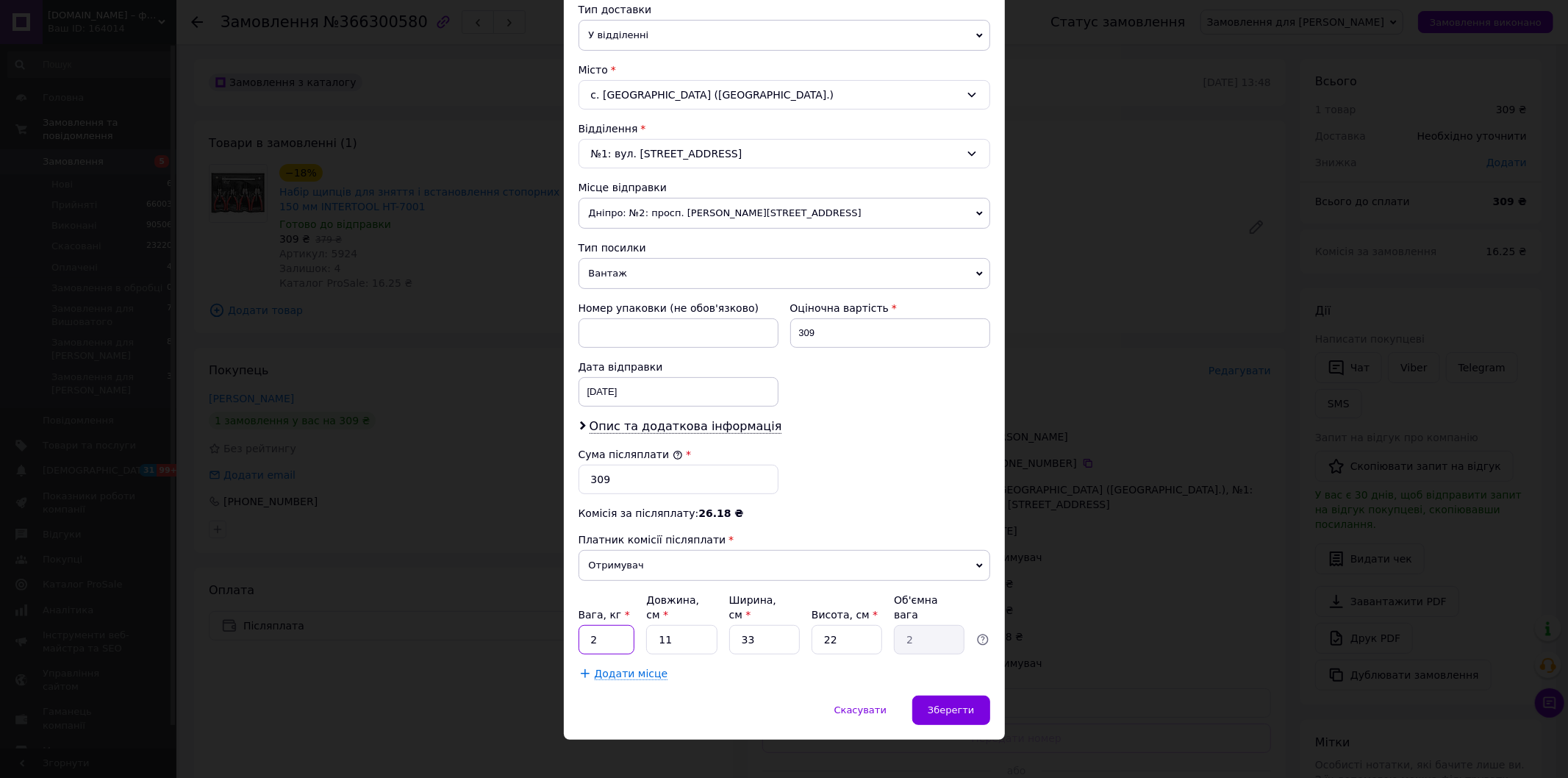
drag, startPoint x: 606, startPoint y: 627, endPoint x: 664, endPoint y: 607, distance: 61.4
click at [660, 626] on div "Вага, кг * 2 Довжина, см * 11 Ширина, см * 33 Висота, см * 22 Об'ємна вага 2" at bounding box center [784, 623] width 412 height 61
type input "1"
click at [934, 705] on span "Зберегти" at bounding box center [951, 710] width 46 height 11
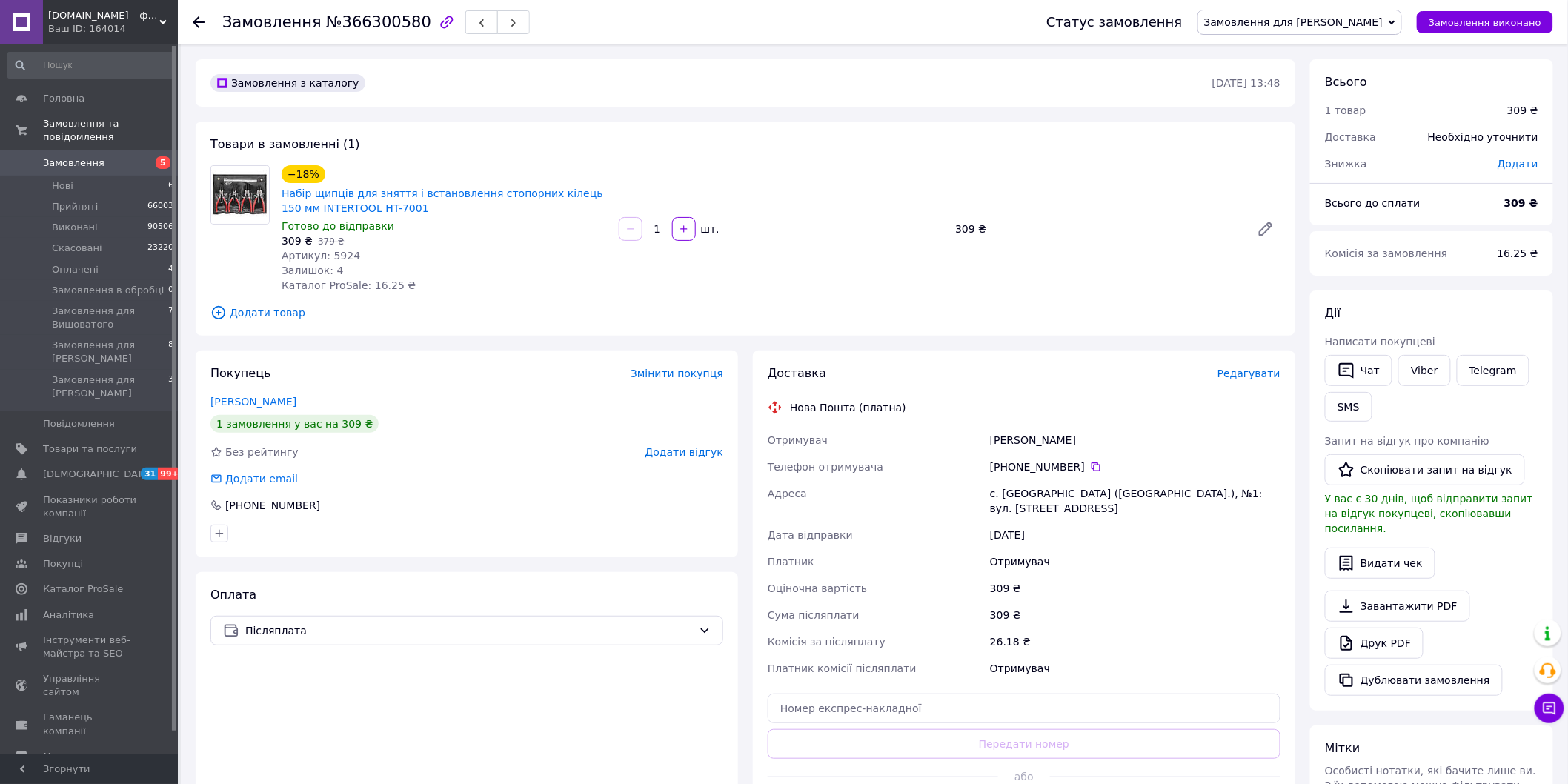
click at [885, 275] on div "−18% Набiр щипців для зняття і встановлення стопорних кілець 150 мм INTERTOOL H…" at bounding box center [780, 229] width 1010 height 133
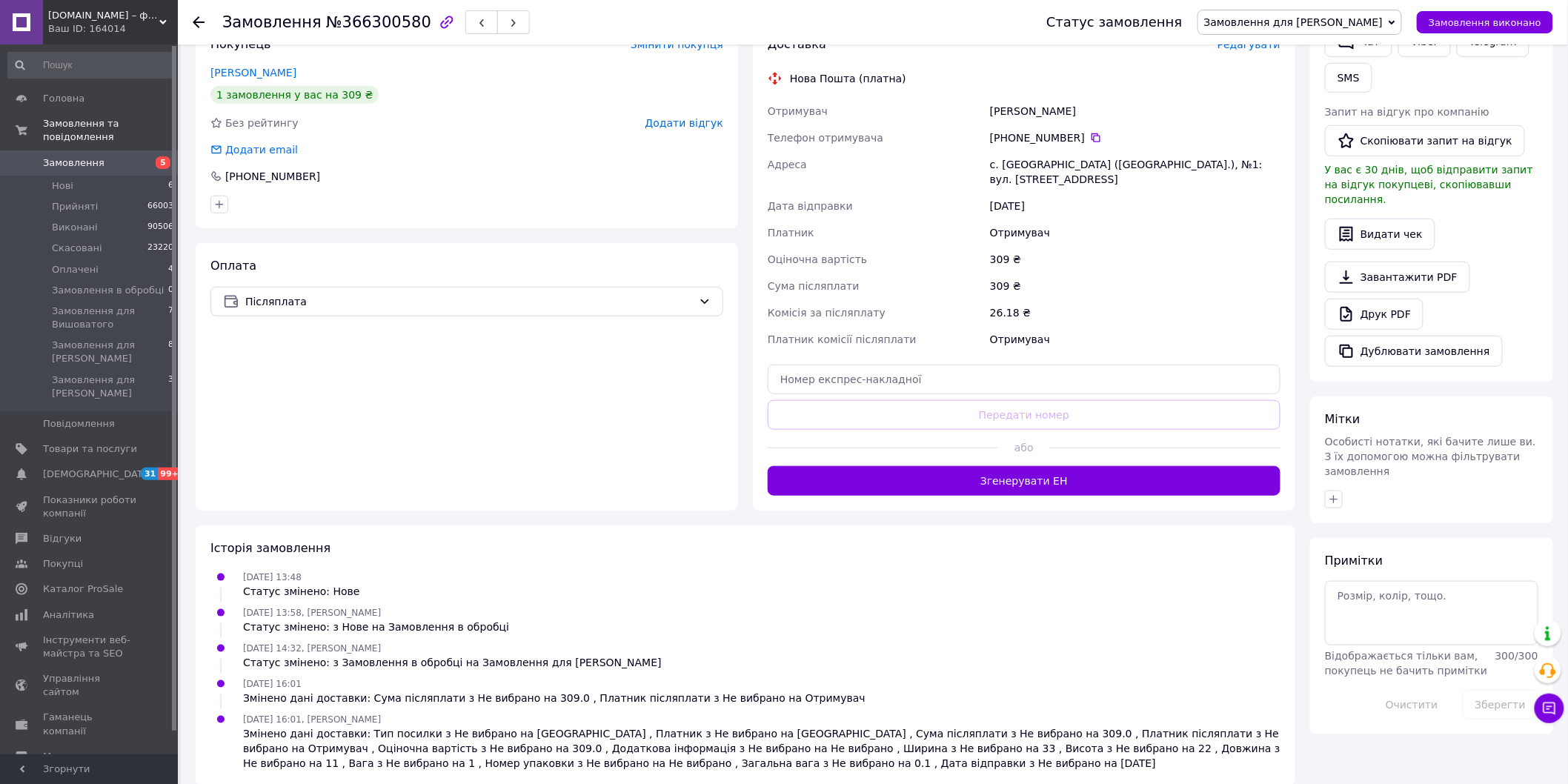
click at [976, 469] on button "Згенерувати ЕН" at bounding box center [1024, 481] width 513 height 30
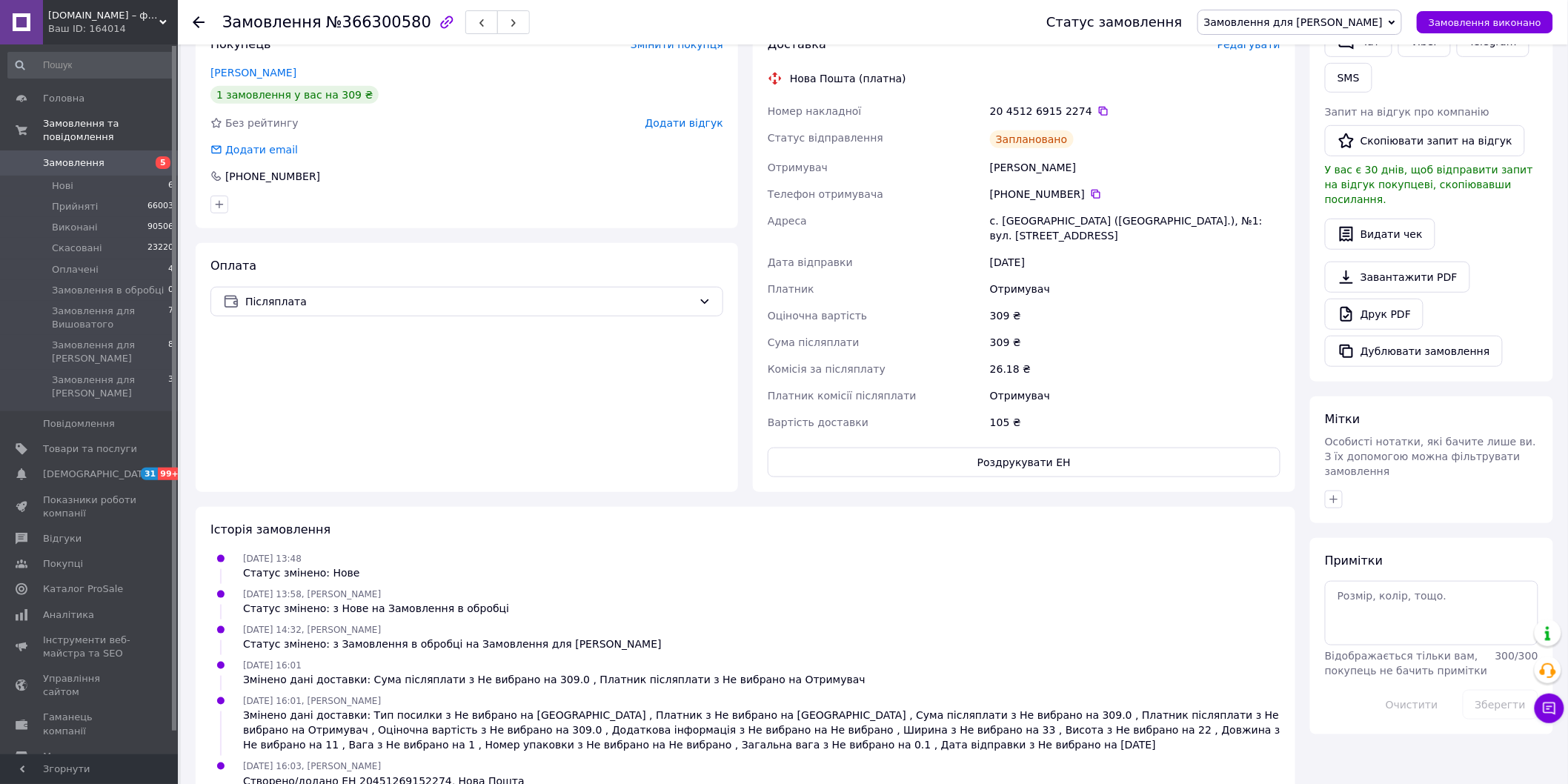
scroll to position [247, 0]
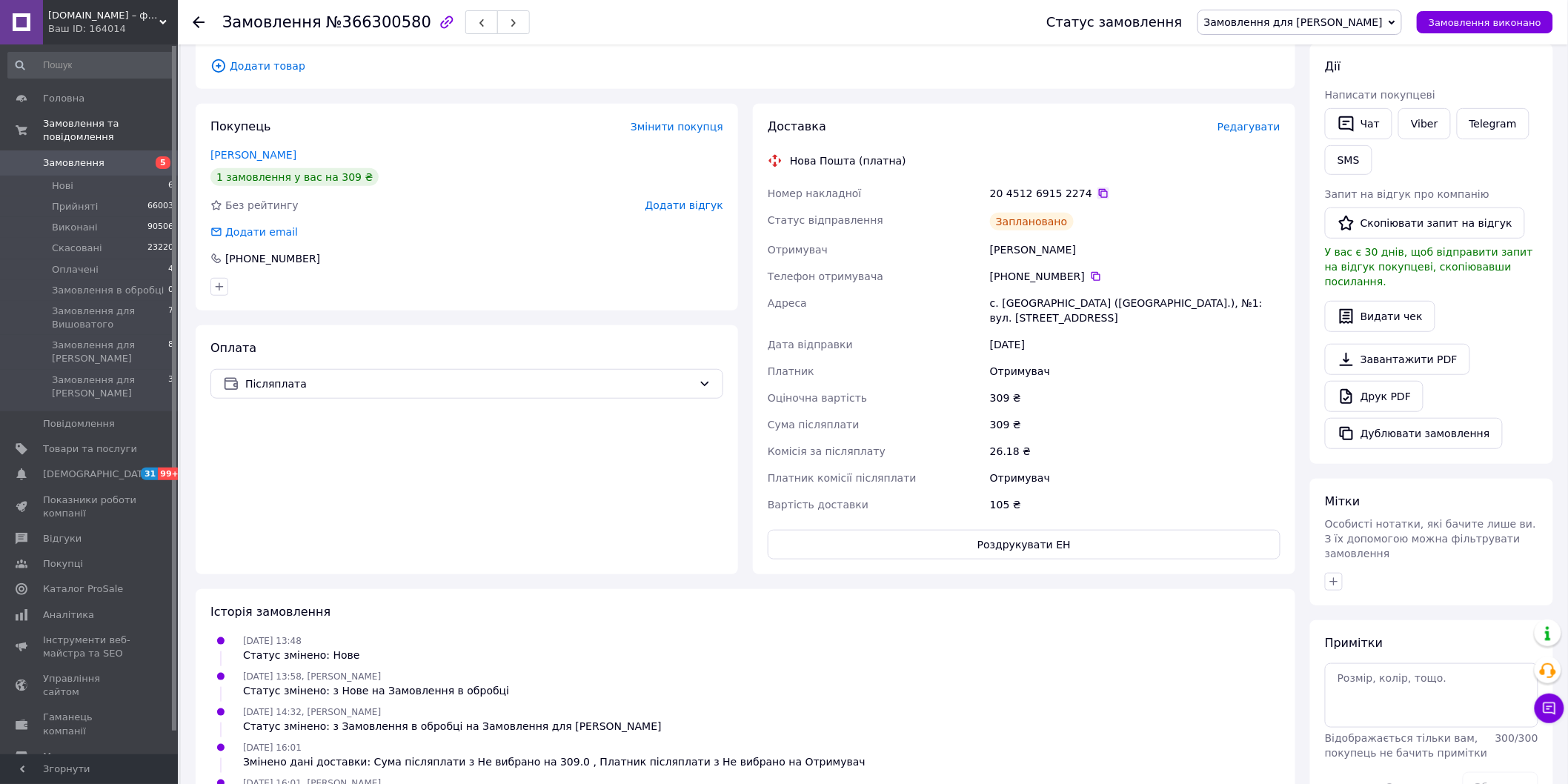
click at [1099, 191] on icon at bounding box center [1103, 193] width 9 height 9
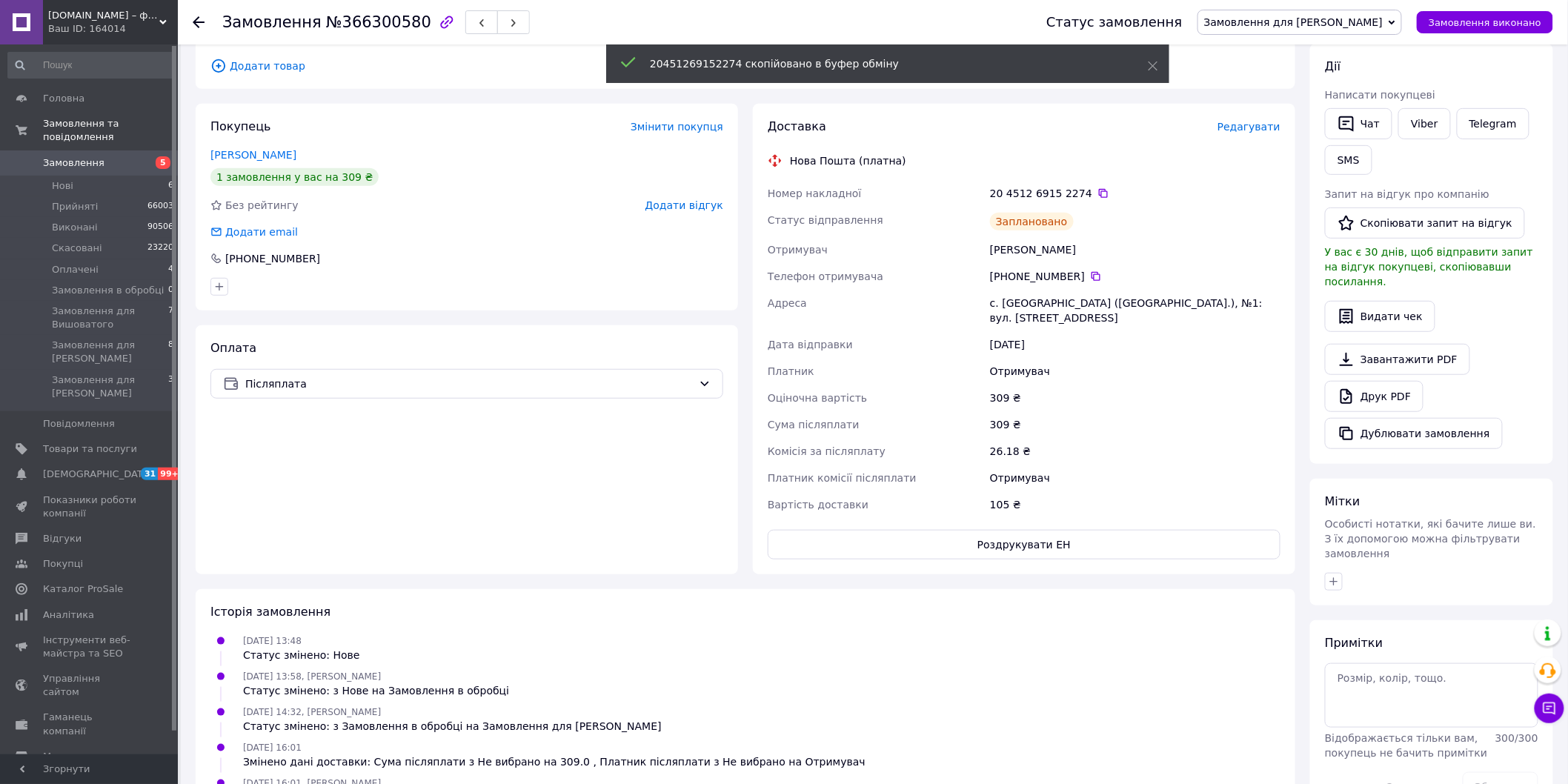
click at [1308, 18] on span "Замовлення для [PERSON_NAME]" at bounding box center [1293, 22] width 178 height 12
click at [1296, 53] on li "Прийнято" at bounding box center [1300, 52] width 203 height 23
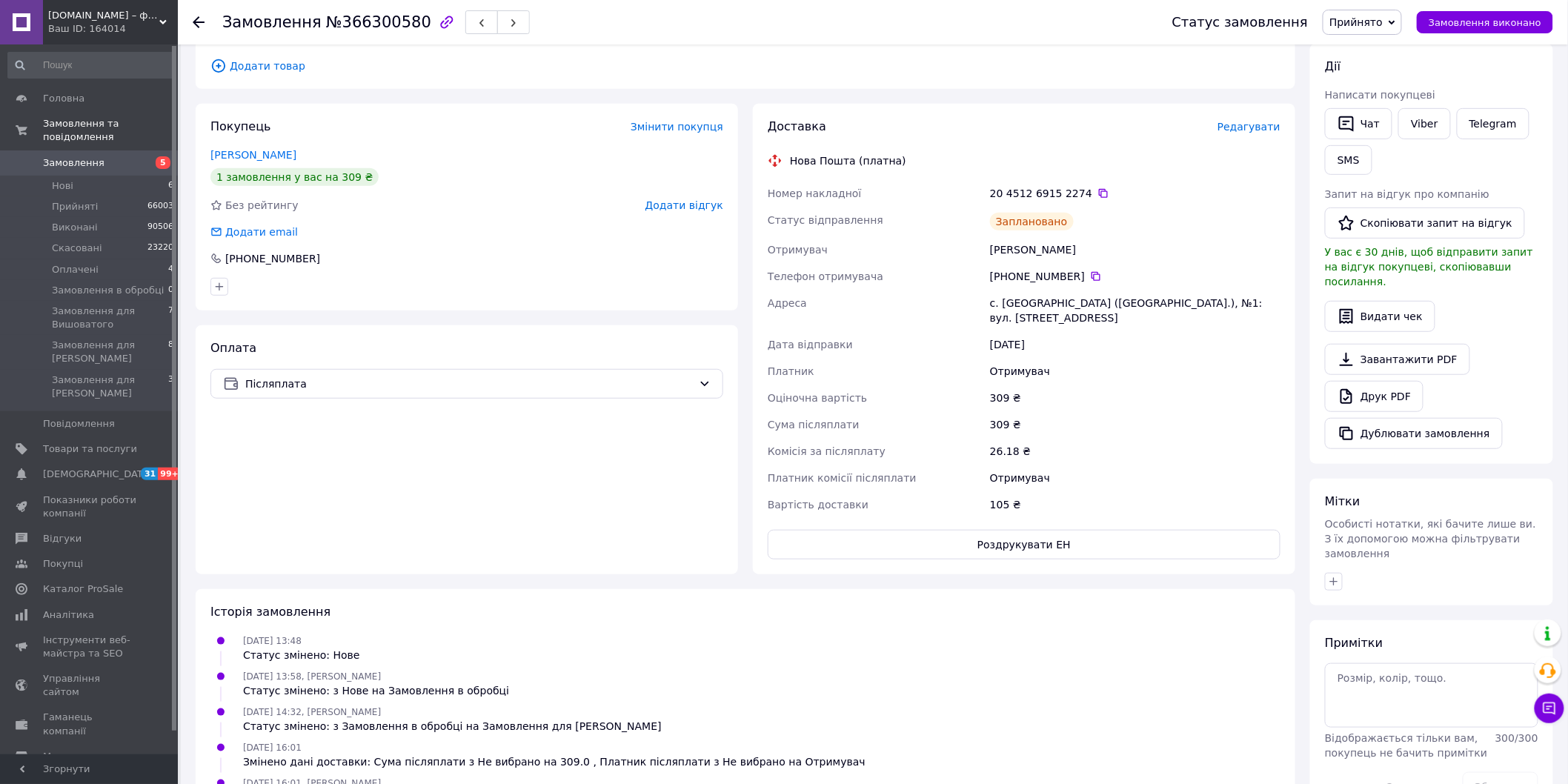
scroll to position [0, 0]
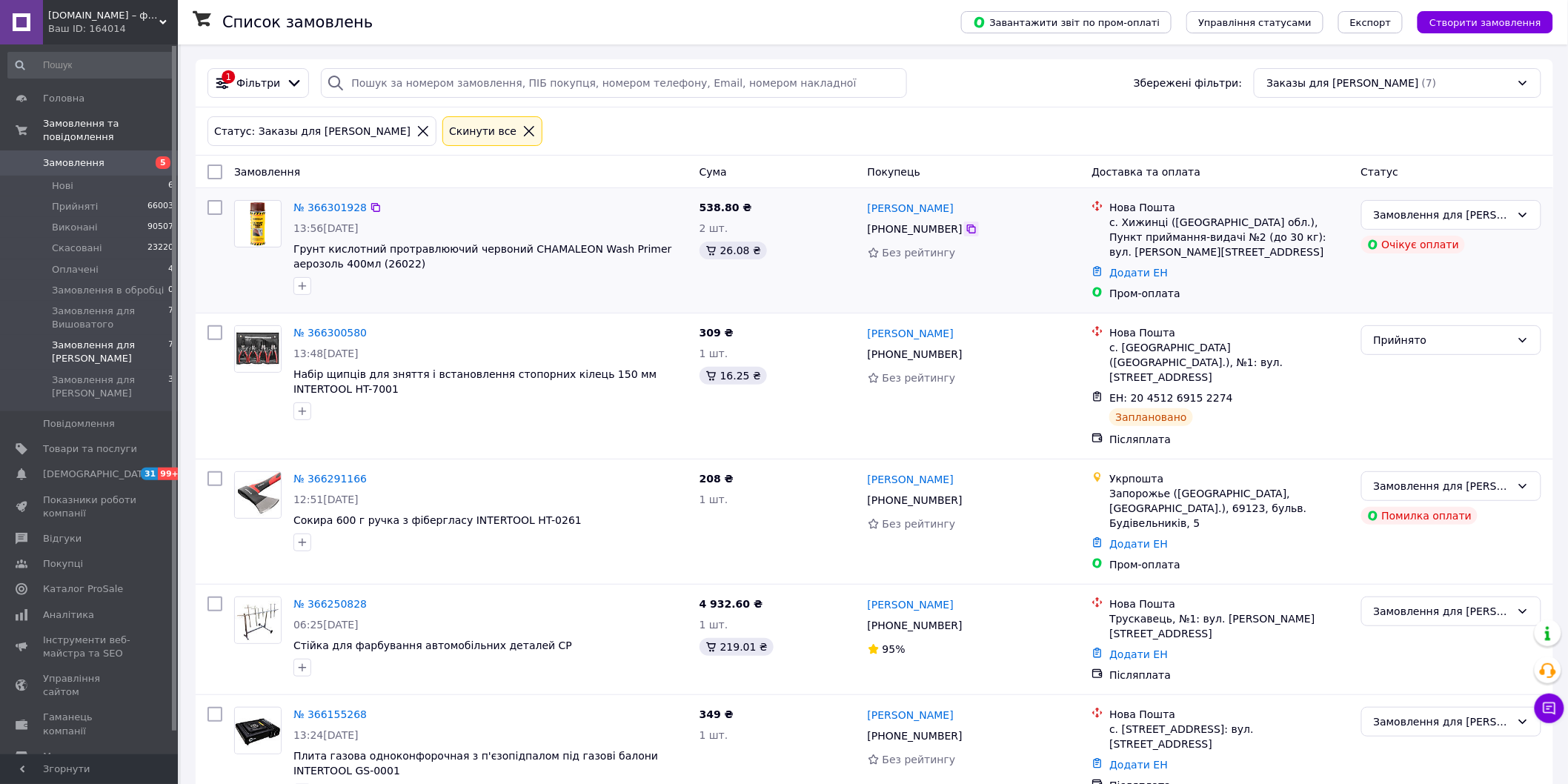
click at [965, 231] on icon at bounding box center [971, 228] width 12 height 12
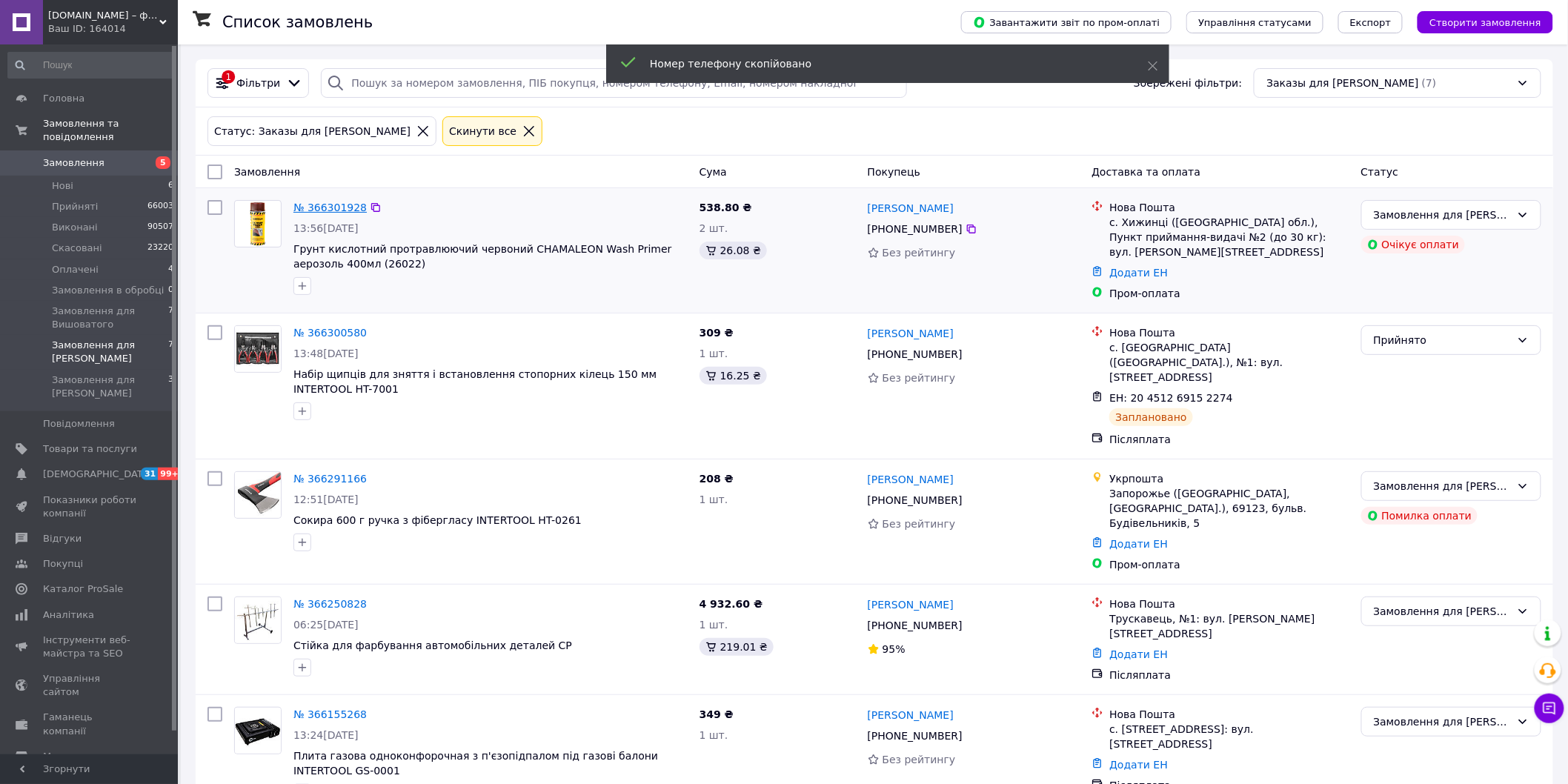
click at [346, 205] on link "№ 366301928" at bounding box center [330, 207] width 73 height 12
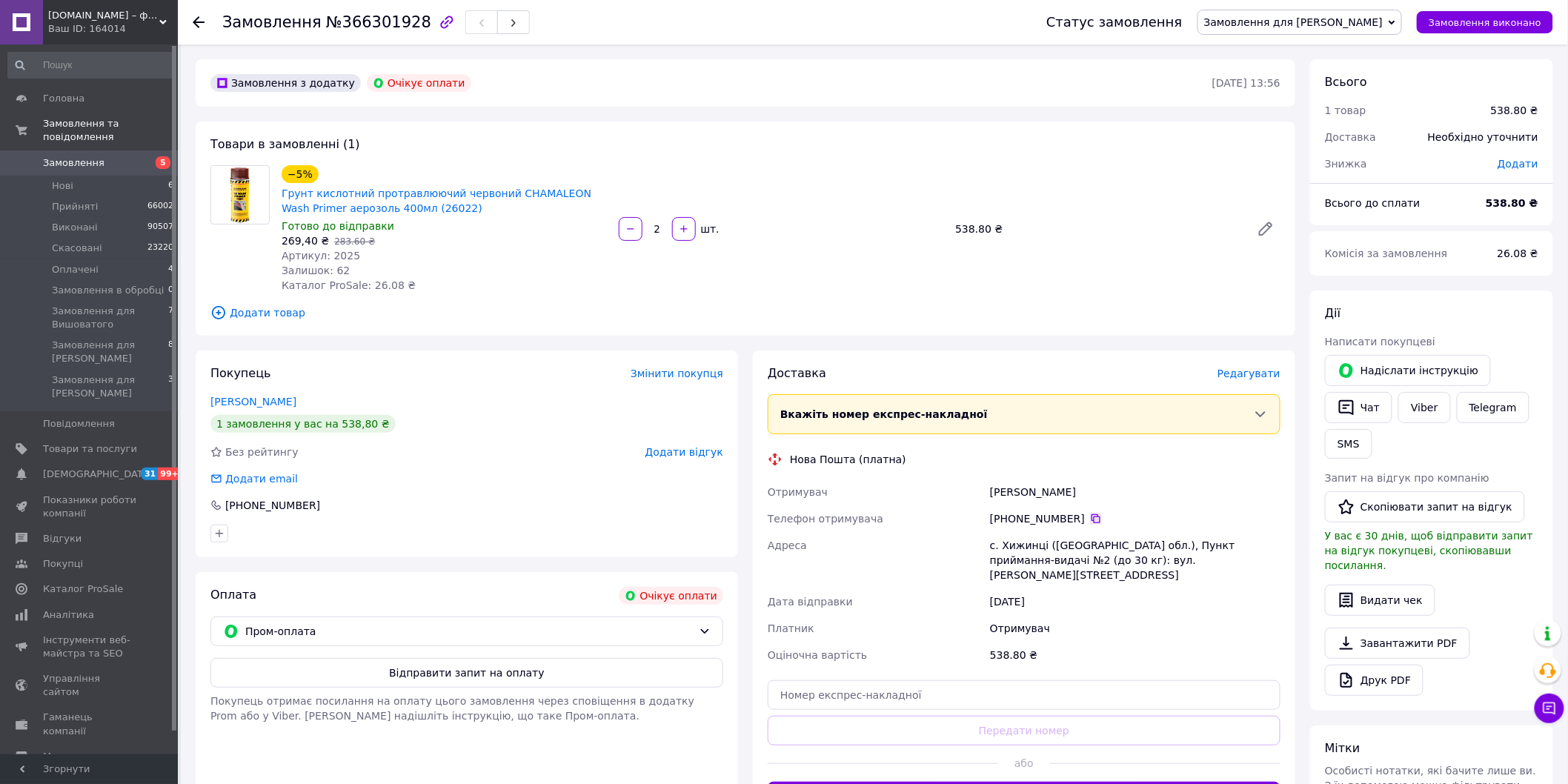
click at [1090, 516] on icon at bounding box center [1095, 519] width 12 height 12
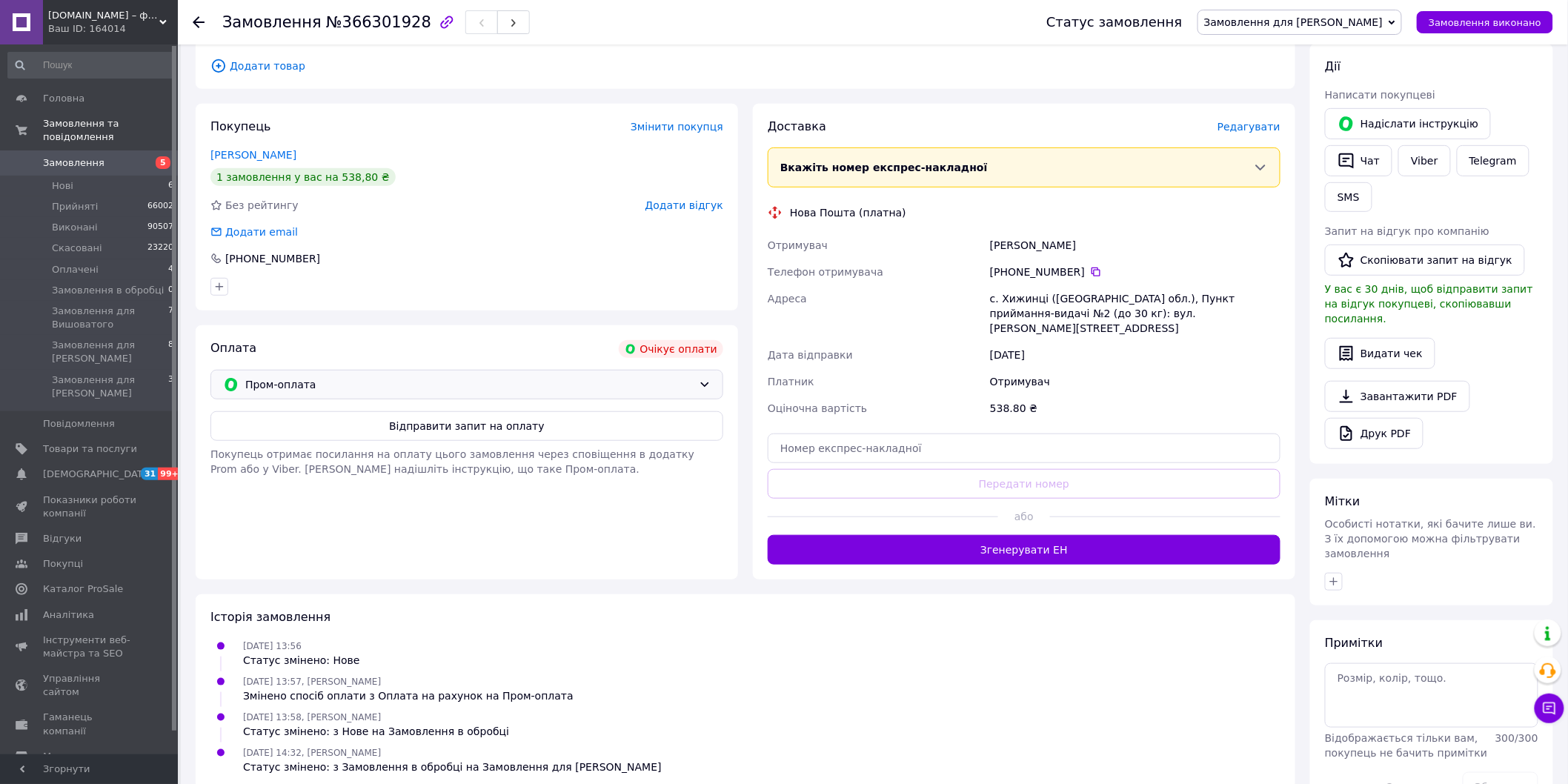
click at [701, 379] on icon at bounding box center [704, 384] width 12 height 12
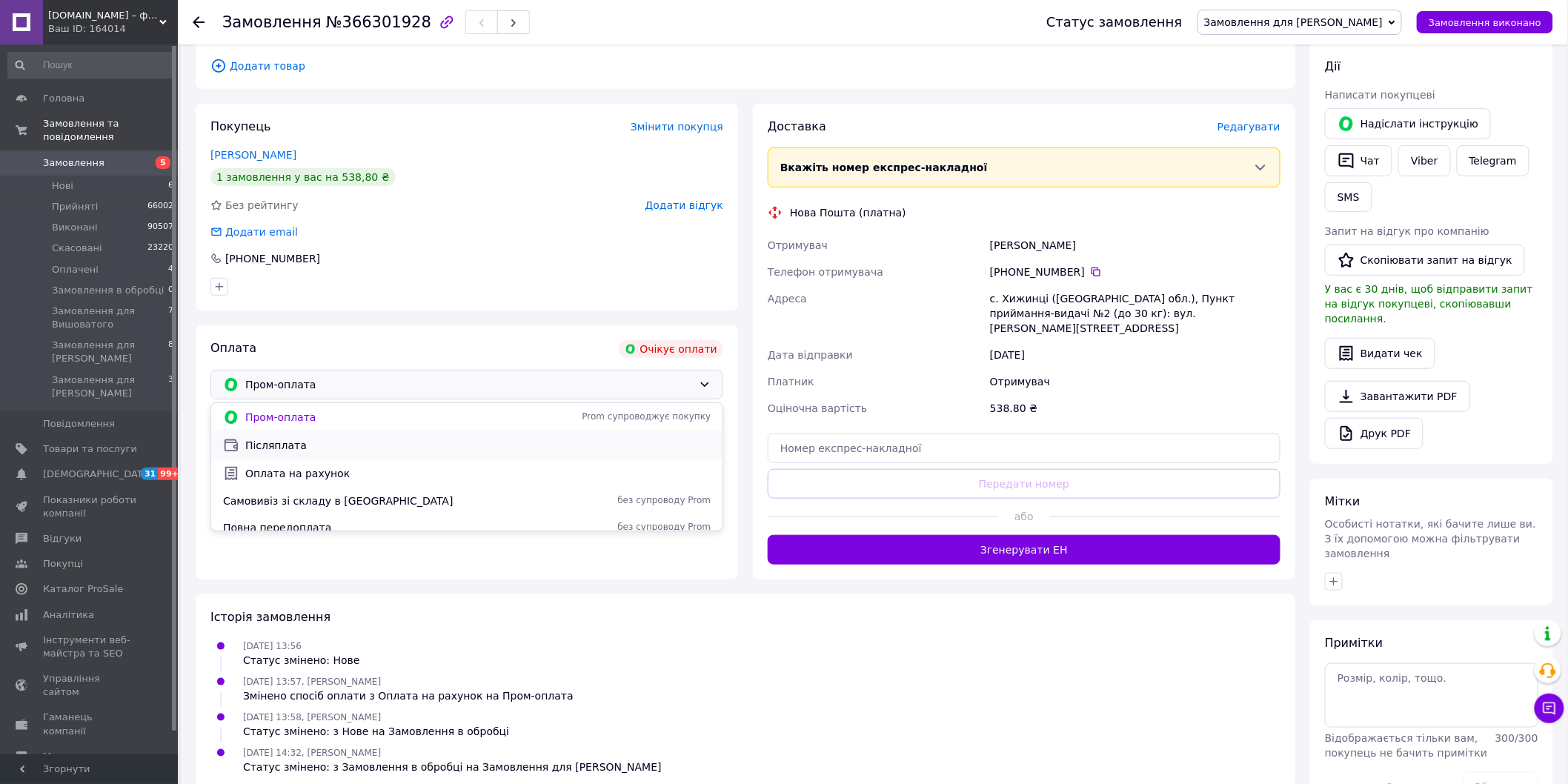
click at [267, 442] on span "Післяплата" at bounding box center [477, 445] width 465 height 14
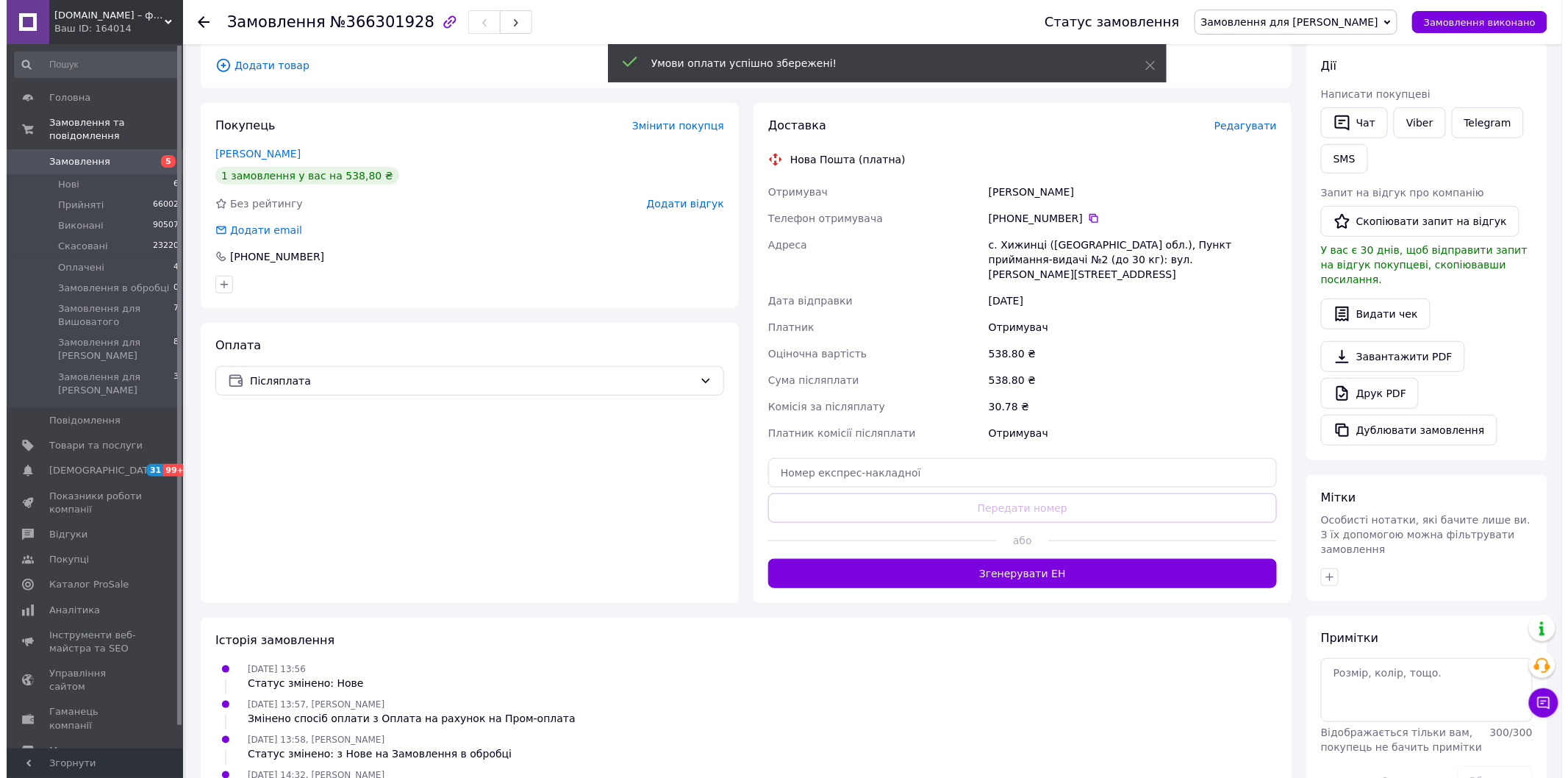
scroll to position [0, 0]
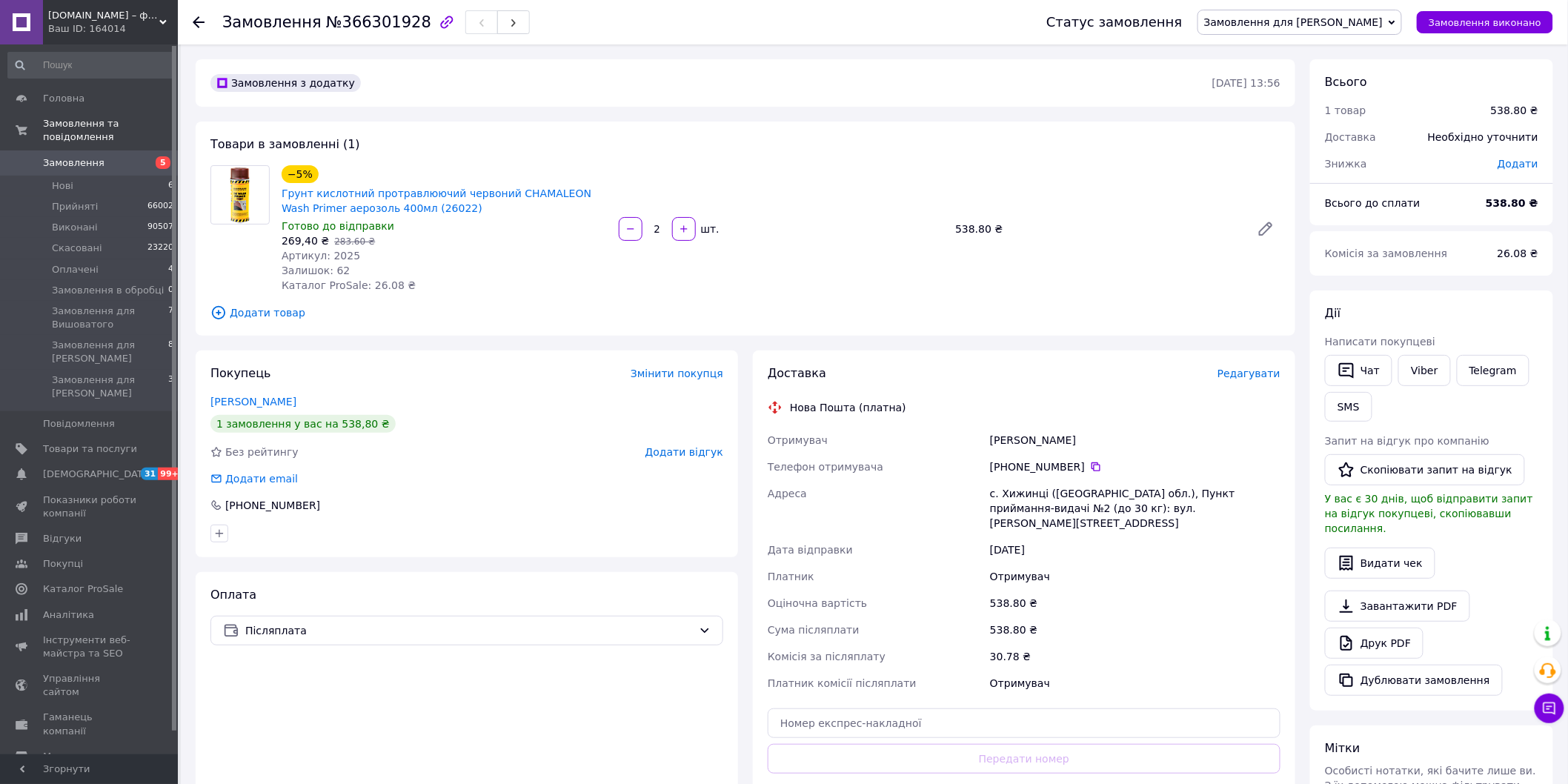
click at [1247, 376] on span "Редагувати" at bounding box center [1249, 373] width 63 height 12
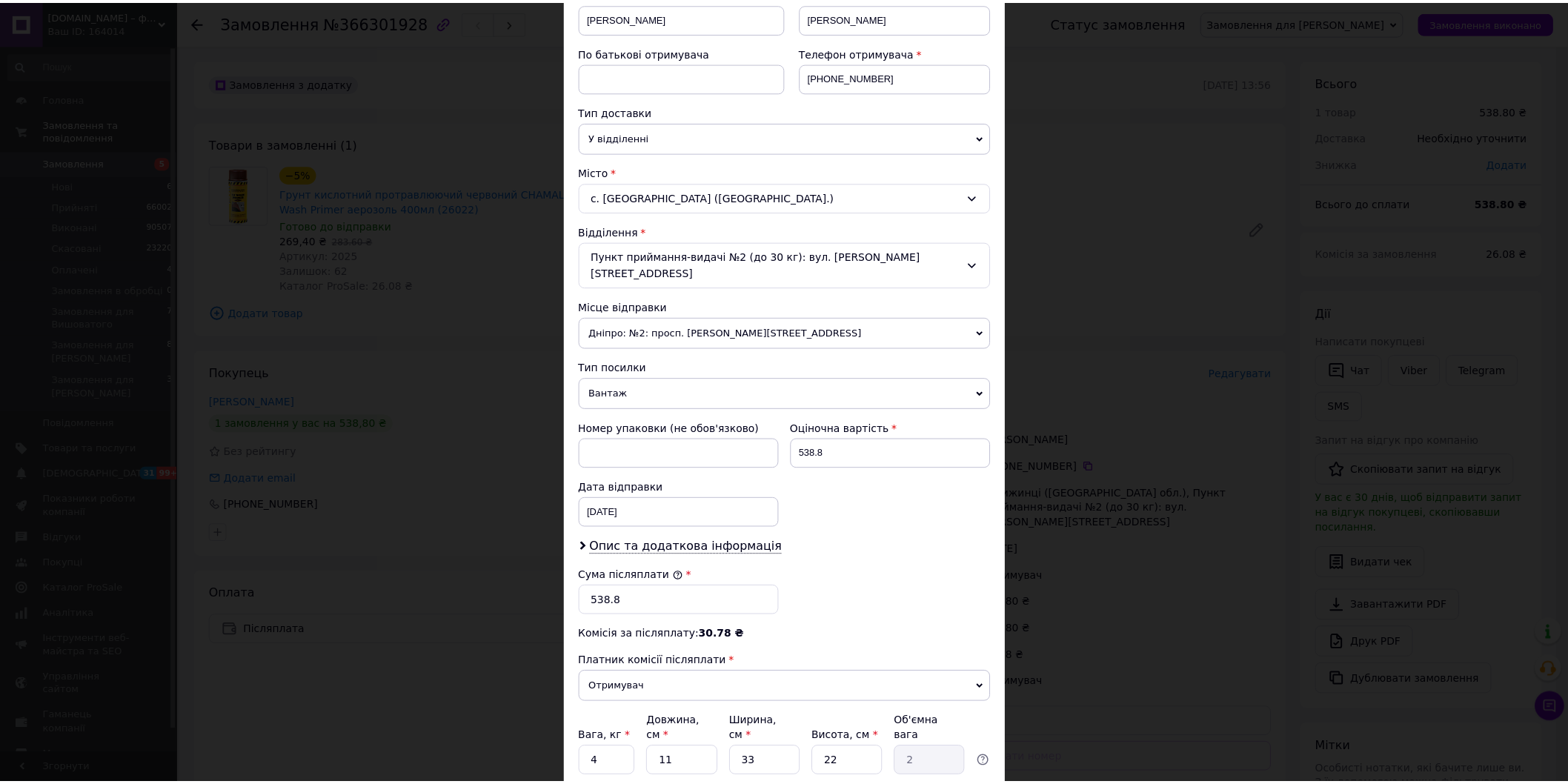
scroll to position [329, 0]
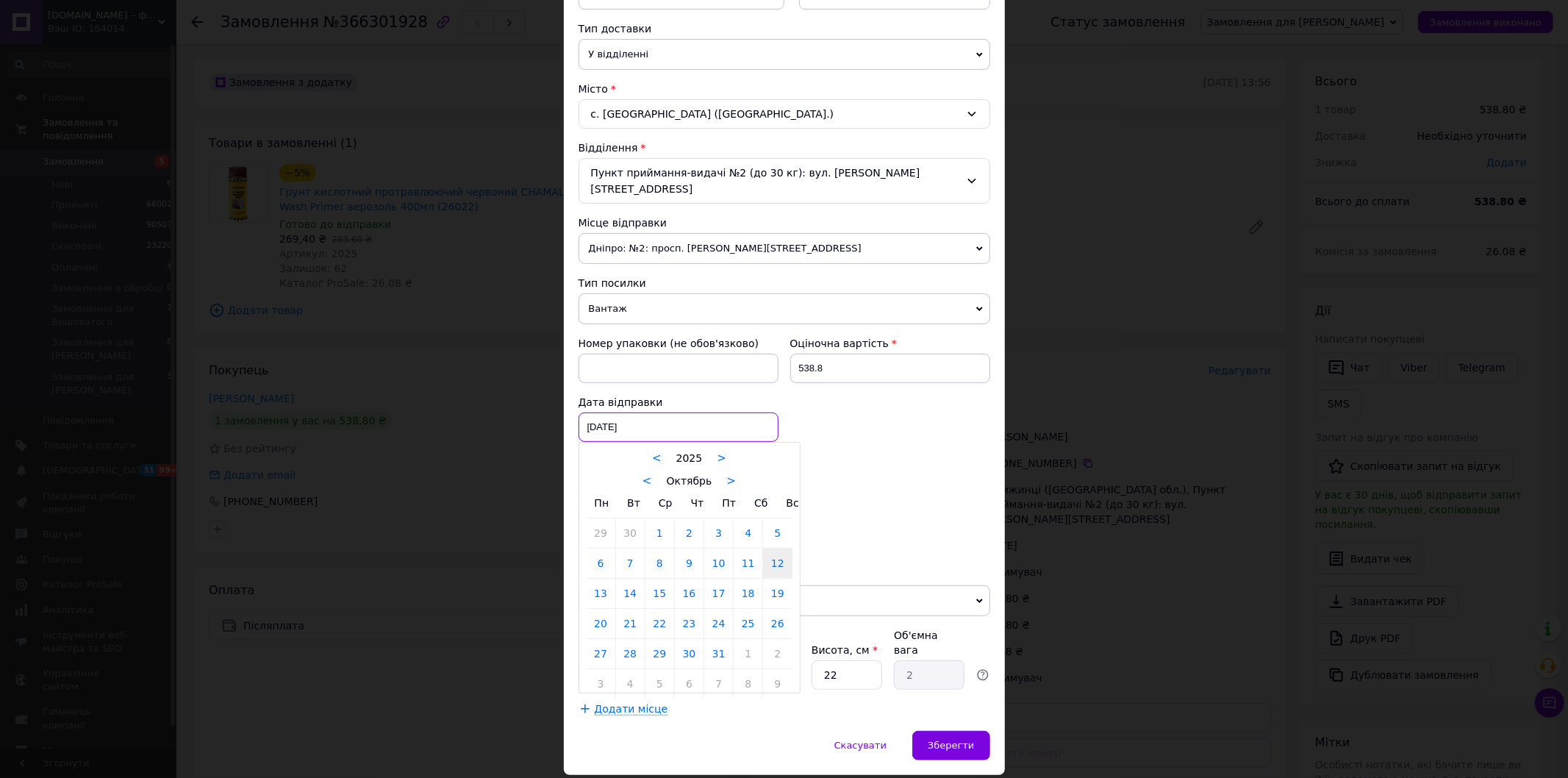
click at [599, 413] on div "[DATE] < 2025 > < Октябрь > Пн Вт Ср Чт Пт Сб Вс 29 30 1 2 3 4 5 6 7 8 9 10 11 …" at bounding box center [678, 427] width 200 height 30
click at [600, 579] on link "13" at bounding box center [601, 593] width 29 height 30
type input "[DATE]"
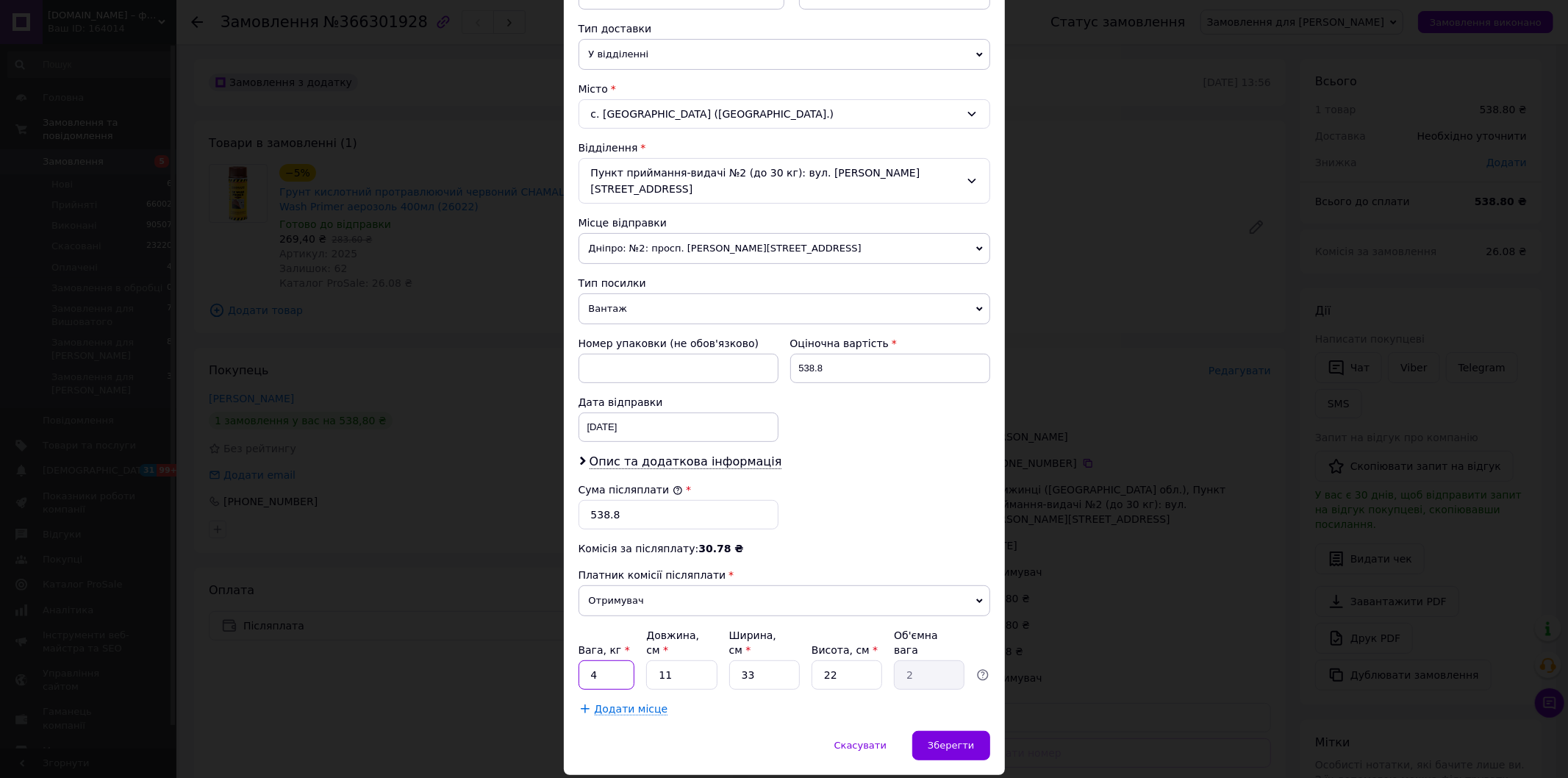
drag, startPoint x: 584, startPoint y: 645, endPoint x: 607, endPoint y: 496, distance: 150.8
click at [650, 656] on div "Вага, кг * 4 Довжина, см * 11 Ширина, см * 33 Висота, см * 22 Об'ємна вага 2" at bounding box center [784, 658] width 412 height 61
type input "1"
click at [930, 731] on div "Зберегти" at bounding box center [951, 745] width 77 height 30
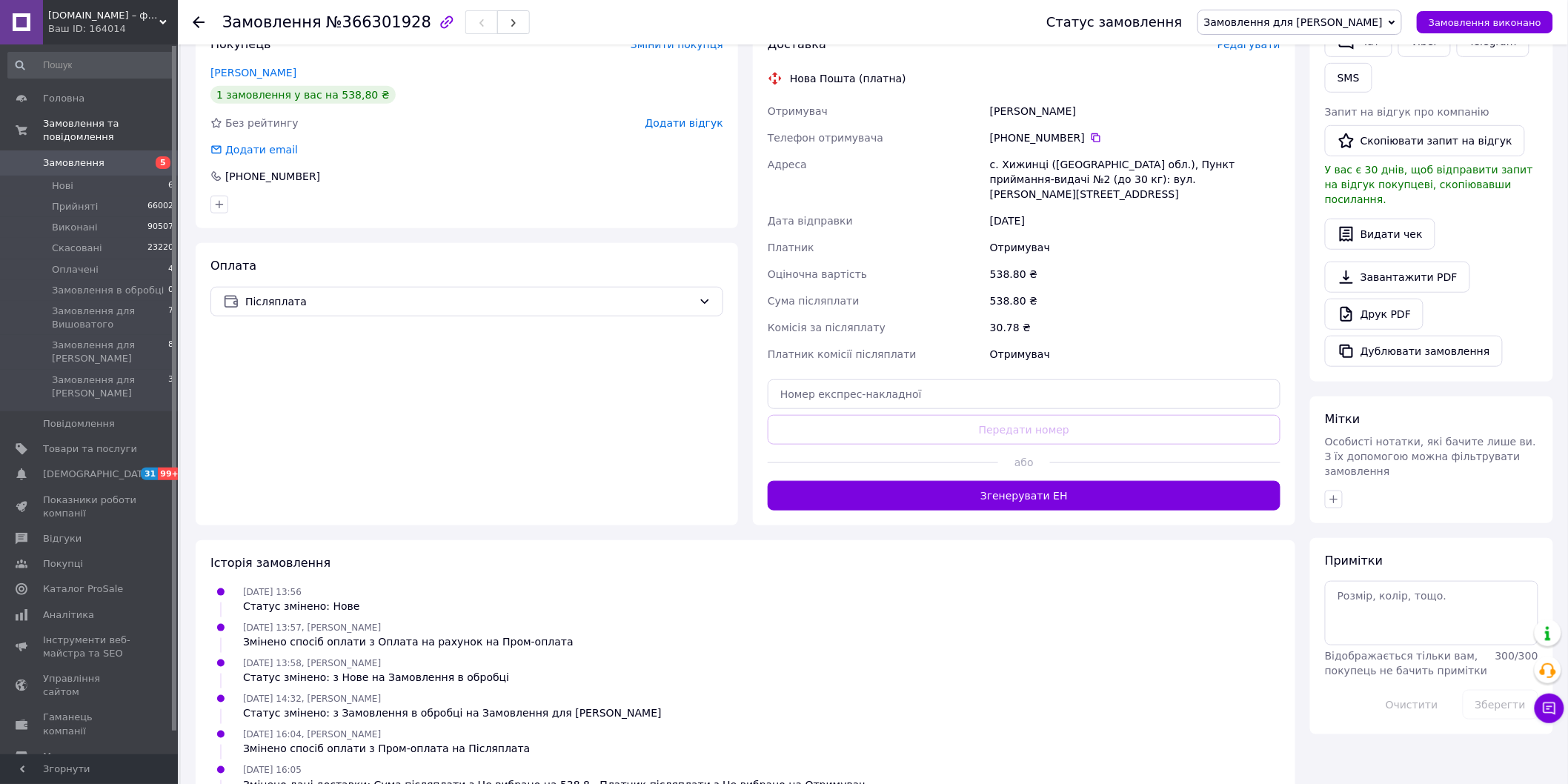
click at [1016, 481] on button "Згенерувати ЕН" at bounding box center [1024, 495] width 513 height 30
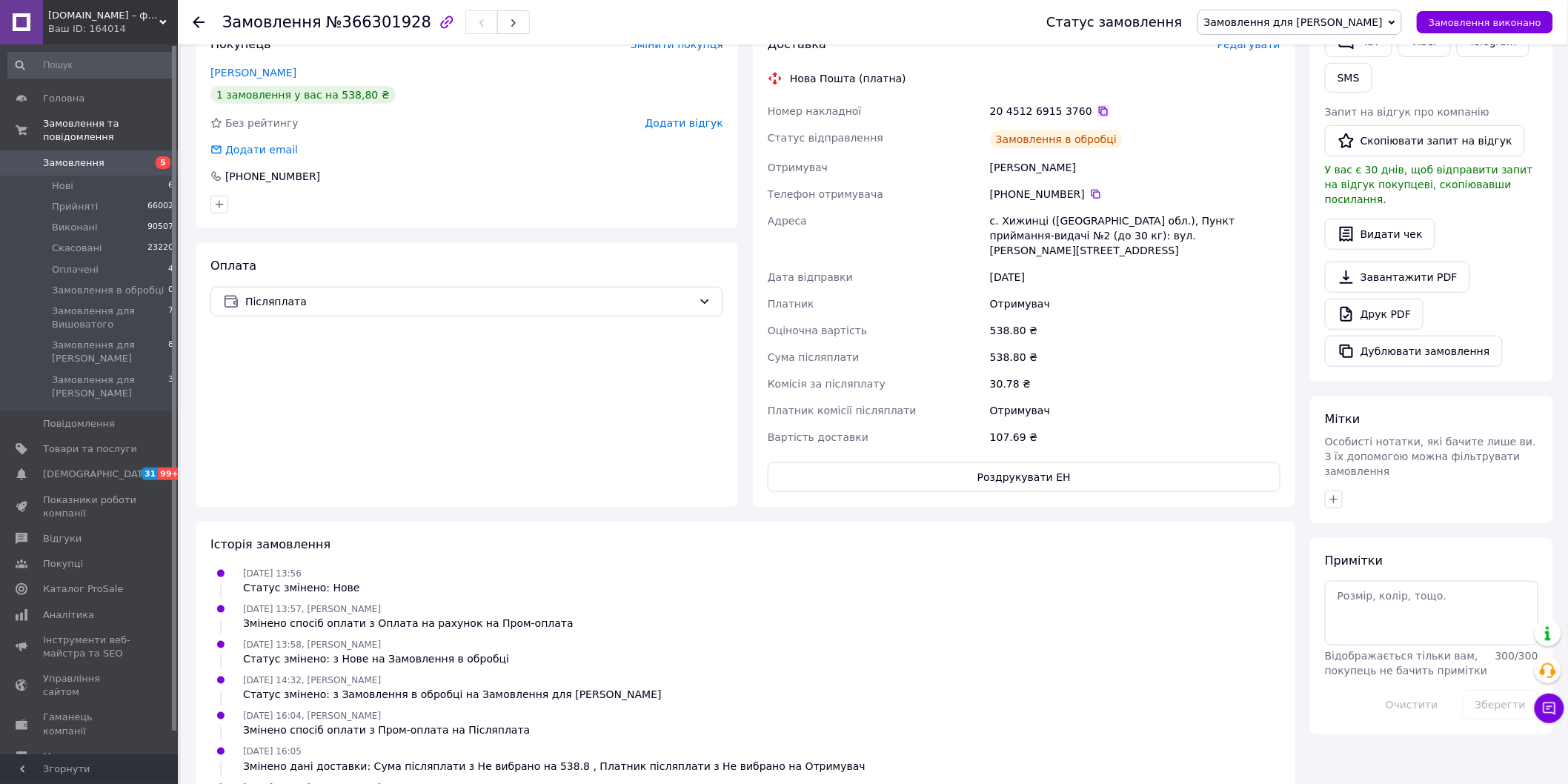
click at [1097, 113] on icon at bounding box center [1103, 111] width 12 height 12
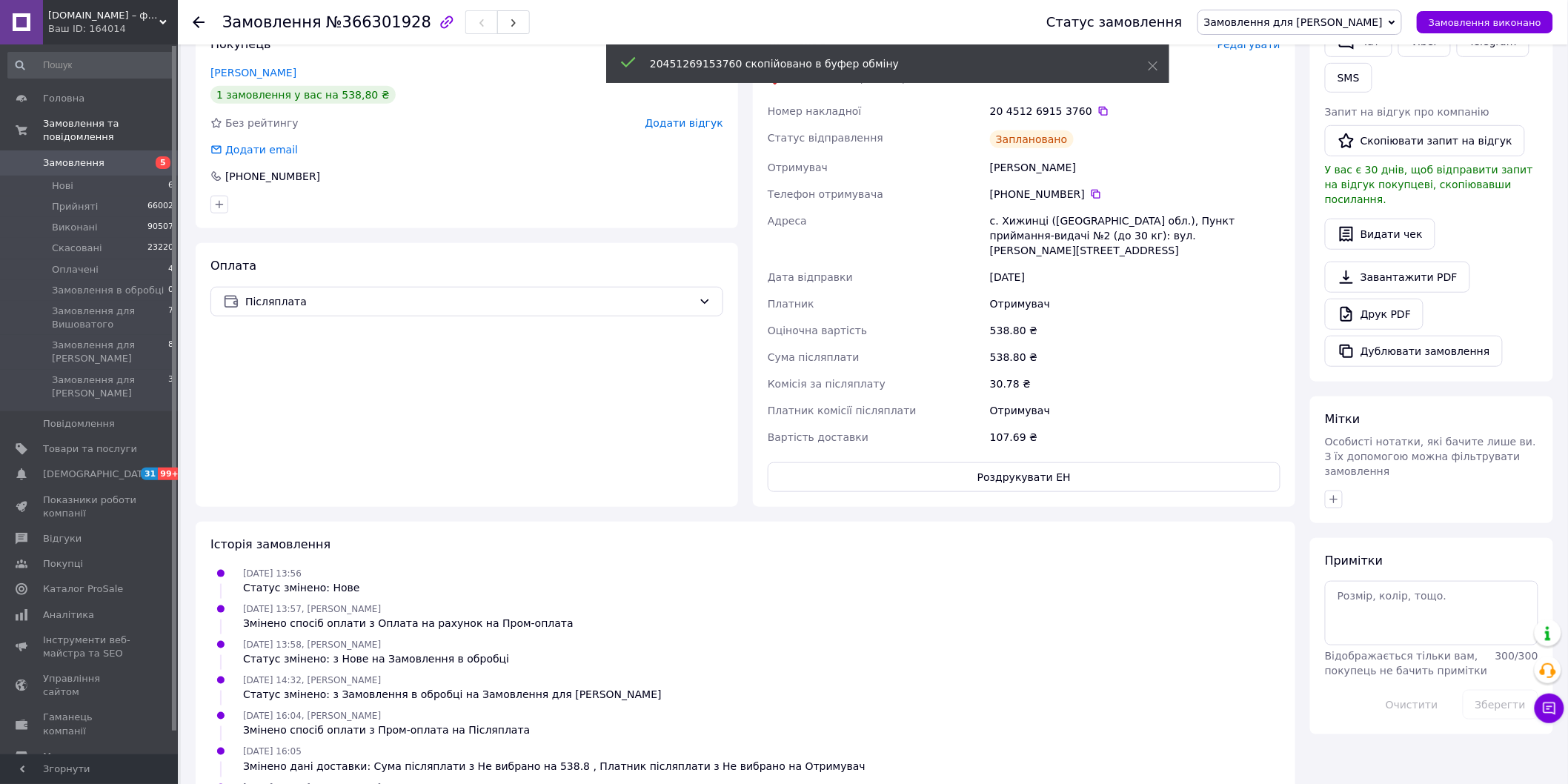
drag, startPoint x: 1086, startPoint y: 109, endPoint x: 1186, endPoint y: 65, distance: 109.3
click at [1099, 109] on icon at bounding box center [1103, 111] width 9 height 9
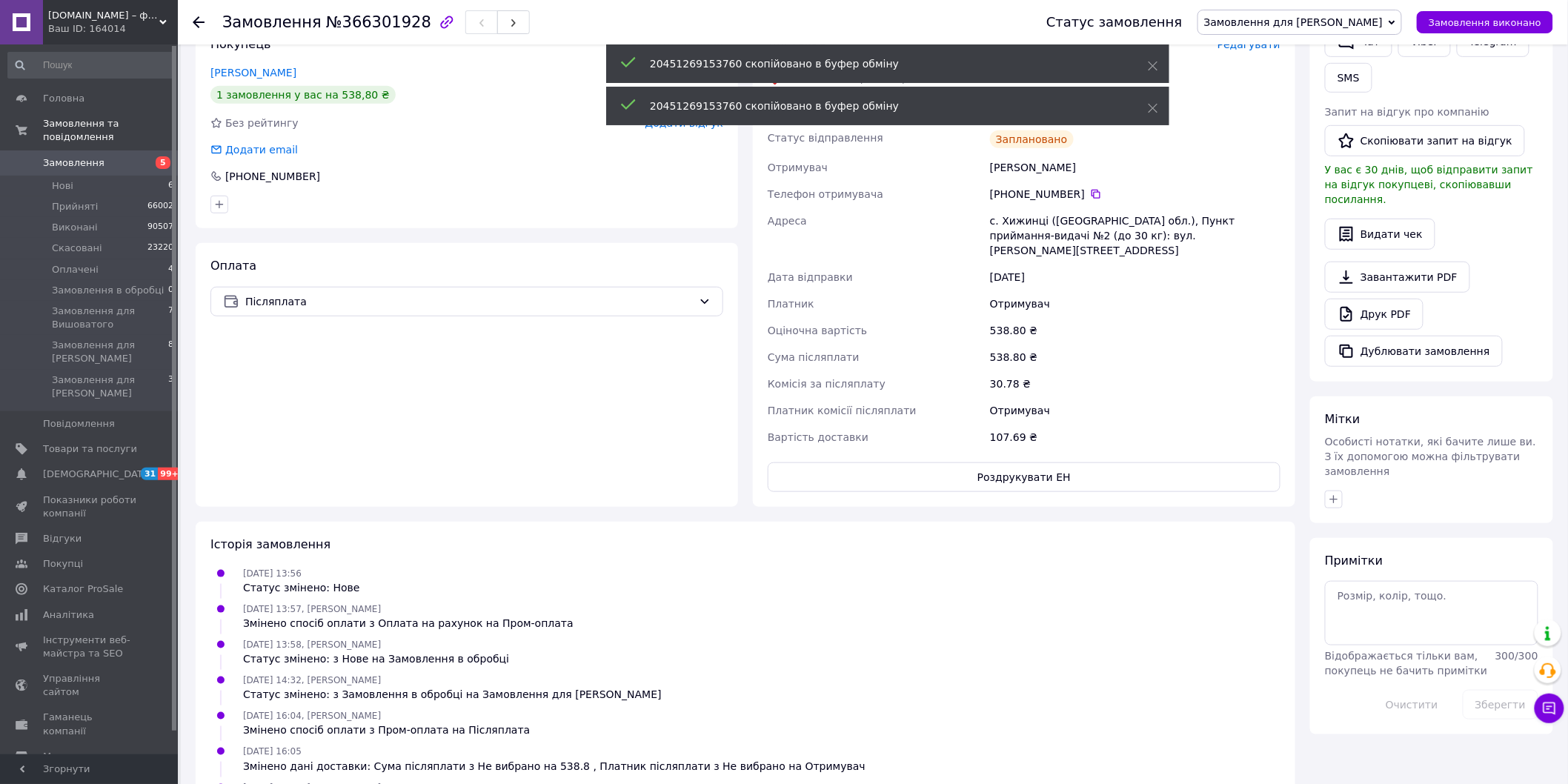
click at [1302, 18] on span "Замовлення для [PERSON_NAME]" at bounding box center [1293, 22] width 178 height 12
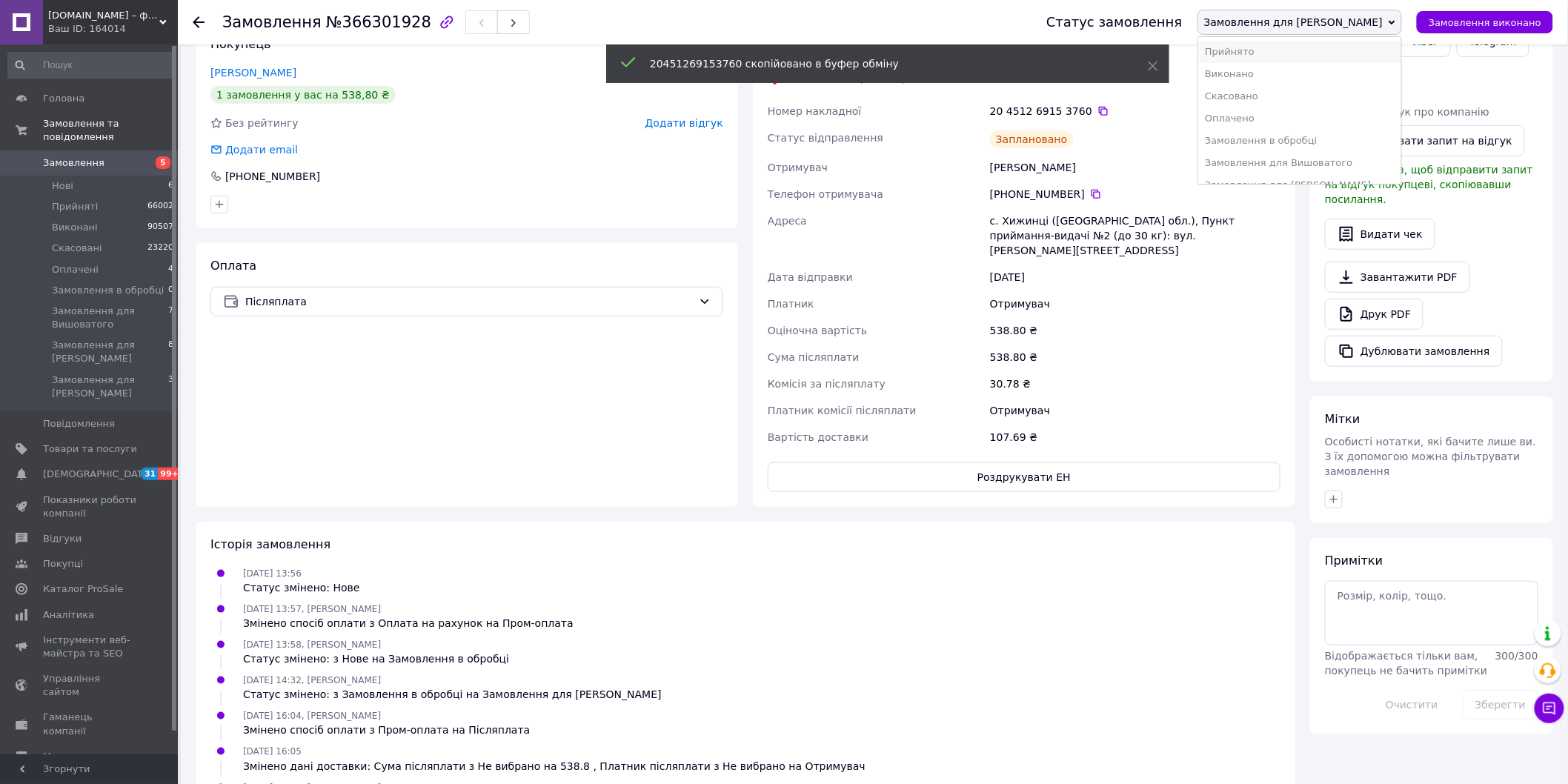
click at [1292, 47] on li "Прийнято" at bounding box center [1300, 52] width 203 height 23
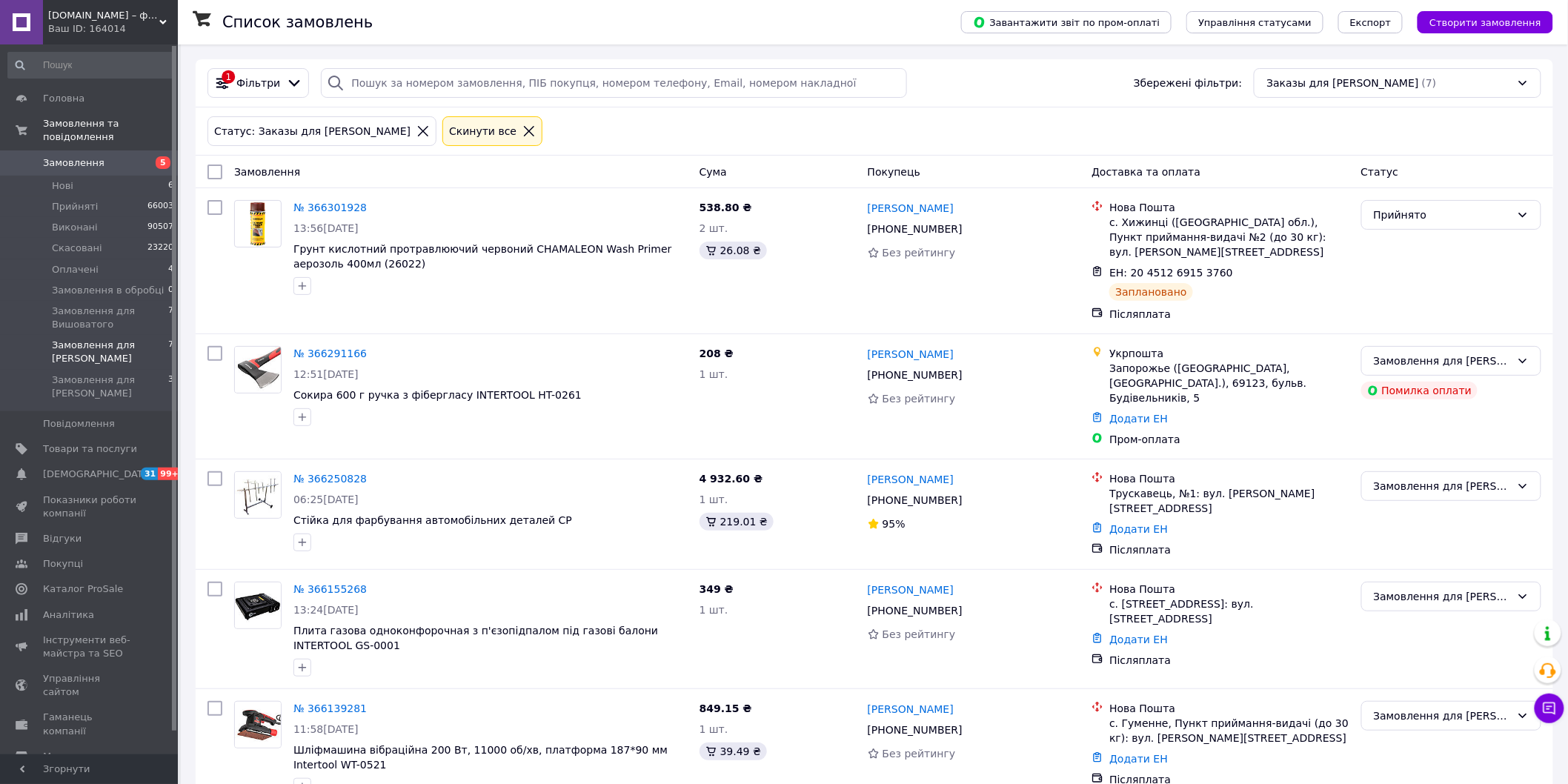
click at [100, 339] on span "Замовлення для [PERSON_NAME]" at bounding box center [110, 351] width 117 height 27
